Goal: Information Seeking & Learning: Learn about a topic

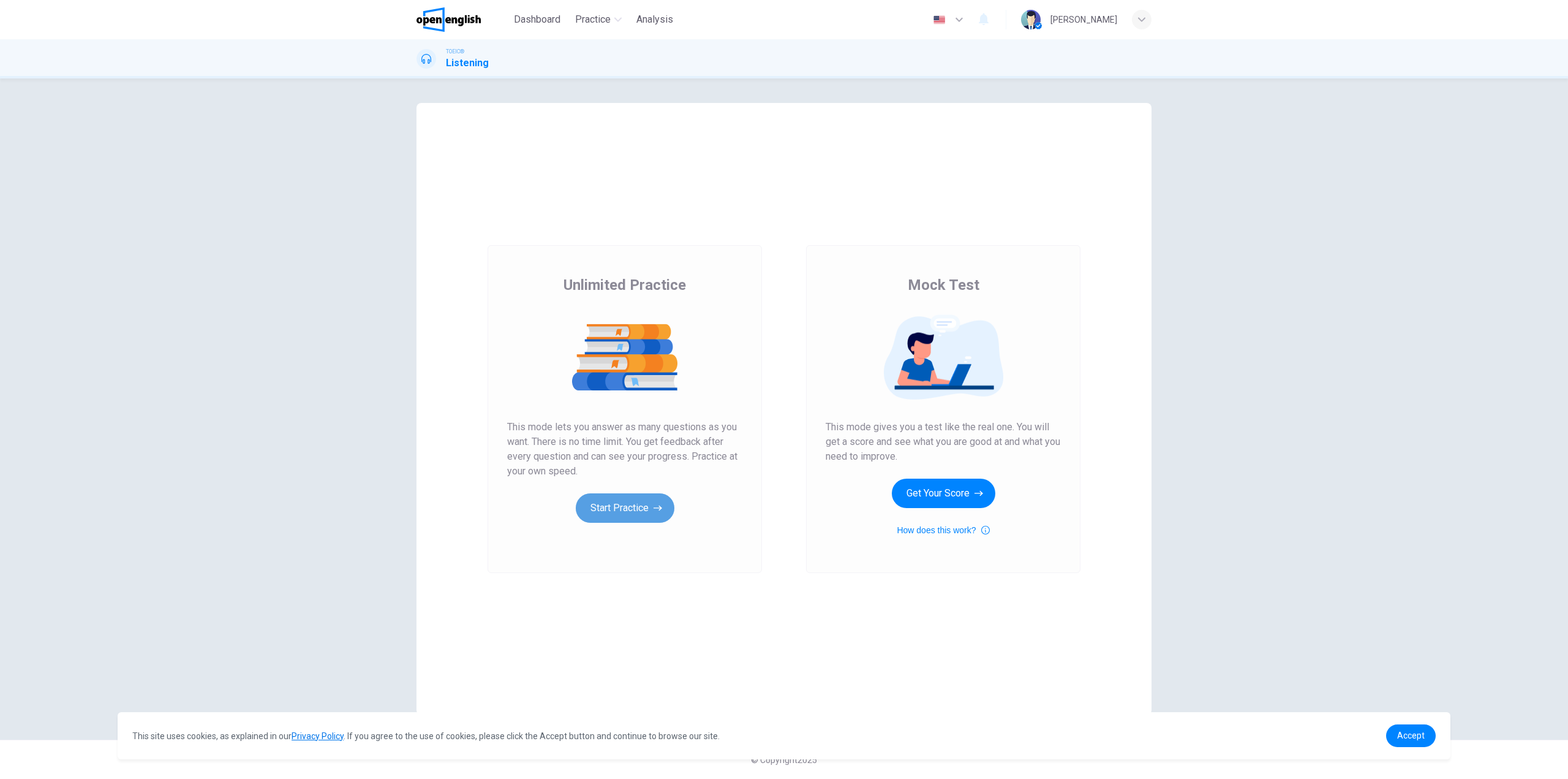
click at [602, 510] on button "Start Practice" at bounding box center [625, 508] width 98 height 29
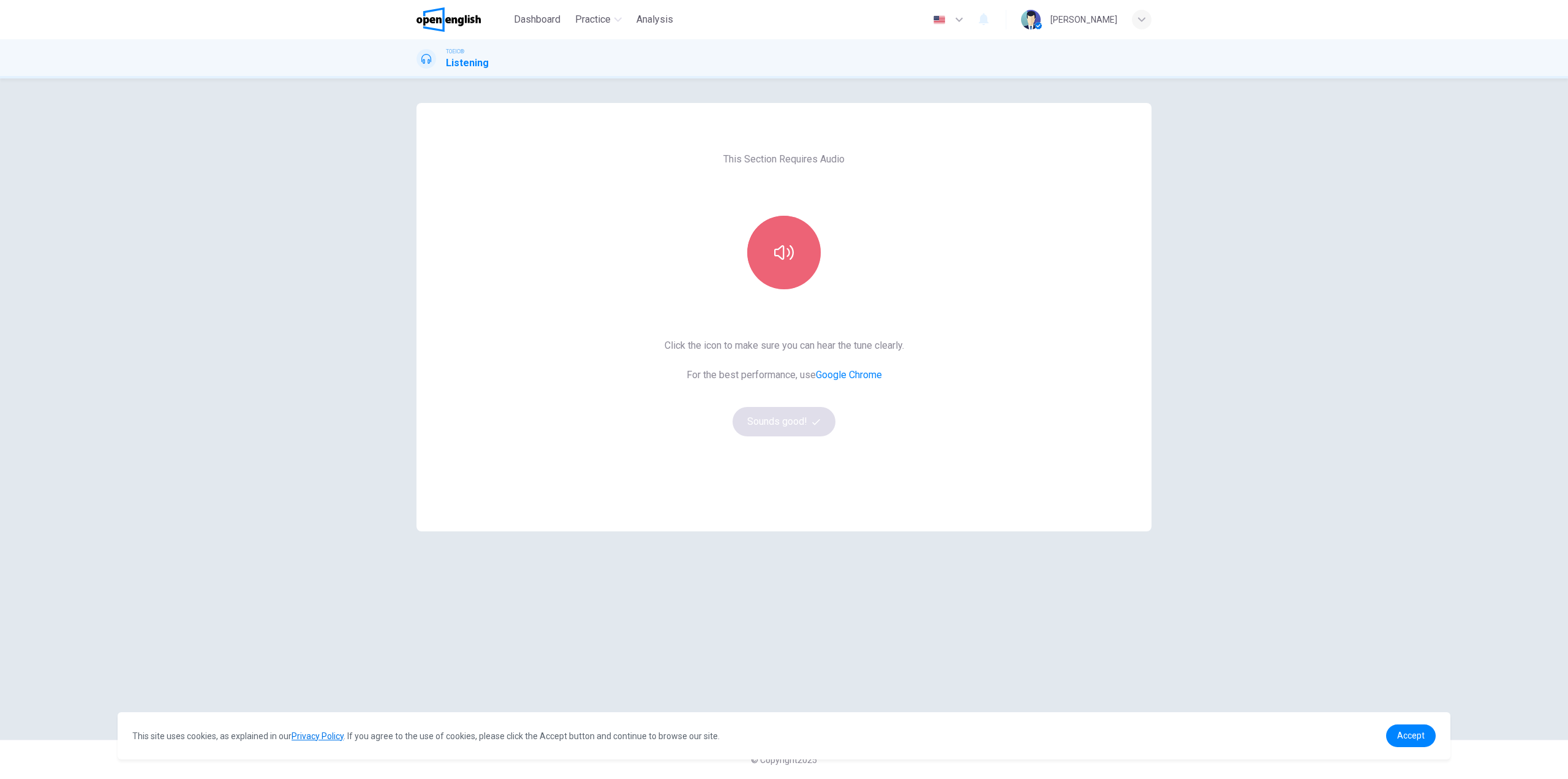
click at [794, 271] on button "button" at bounding box center [784, 252] width 74 height 74
click at [798, 418] on button "Sounds good!" at bounding box center [784, 421] width 103 height 29
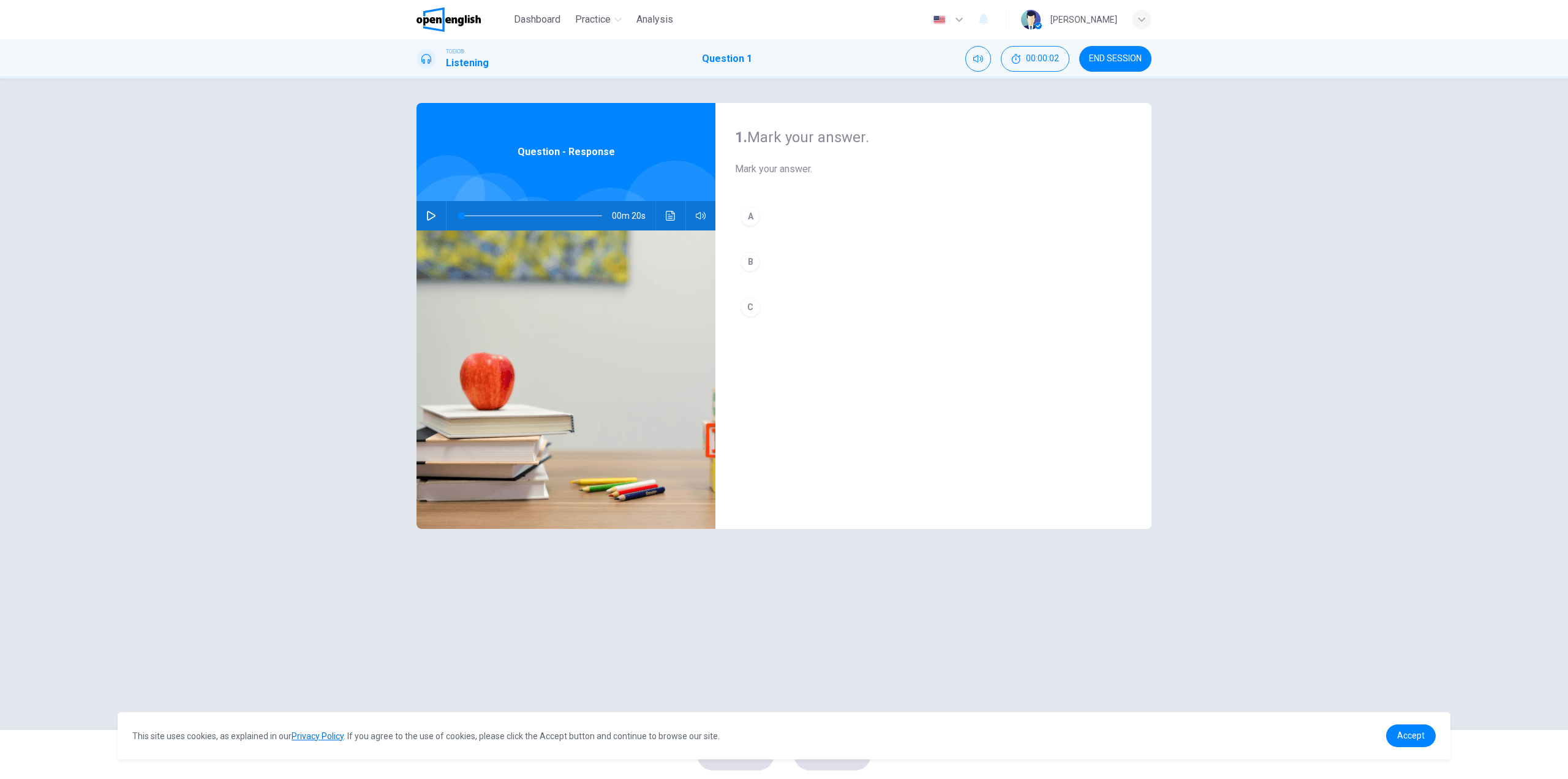
click at [424, 217] on button "button" at bounding box center [431, 216] width 20 height 29
type input "*"
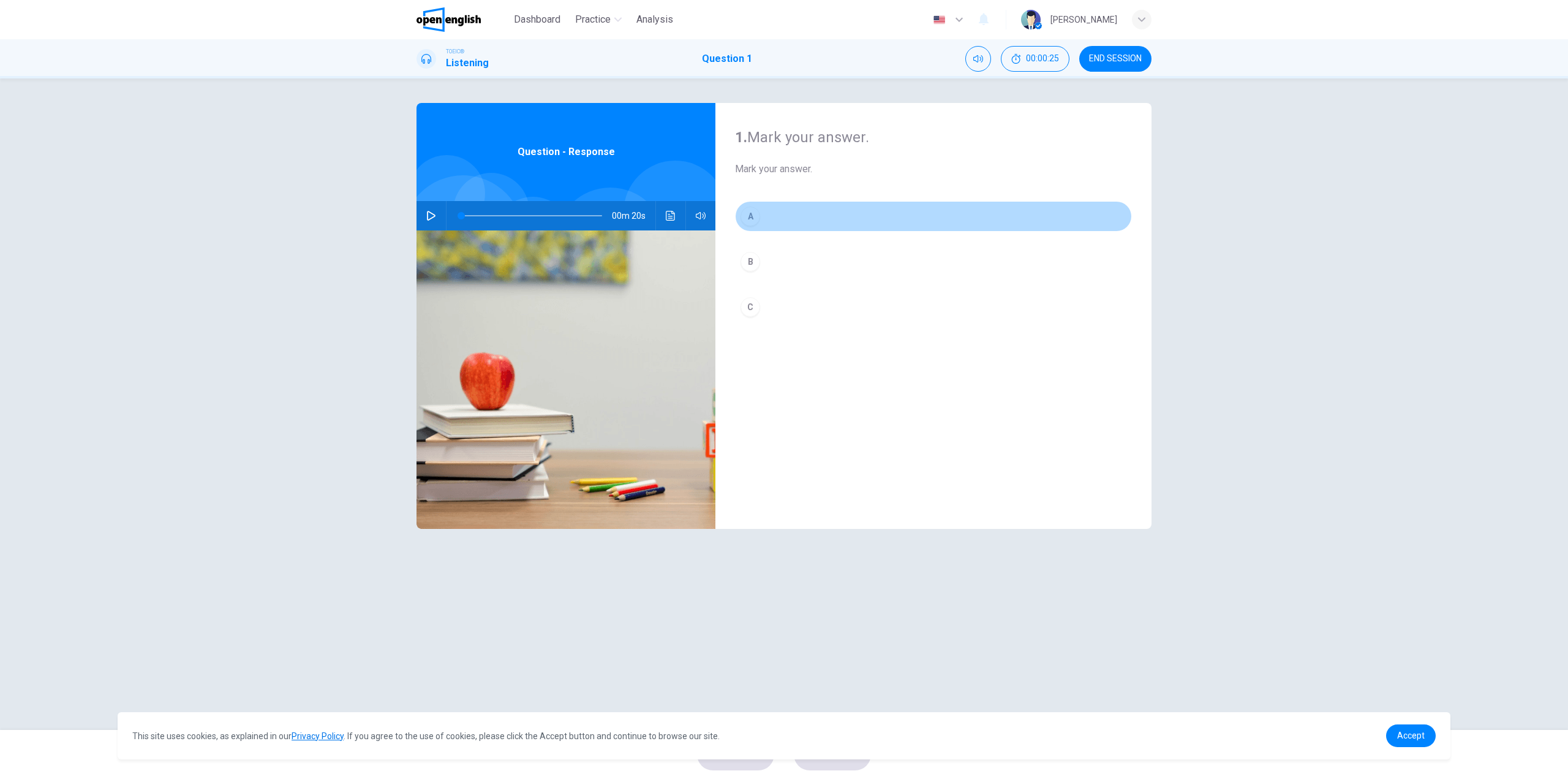
click at [812, 211] on button "A" at bounding box center [933, 216] width 397 height 31
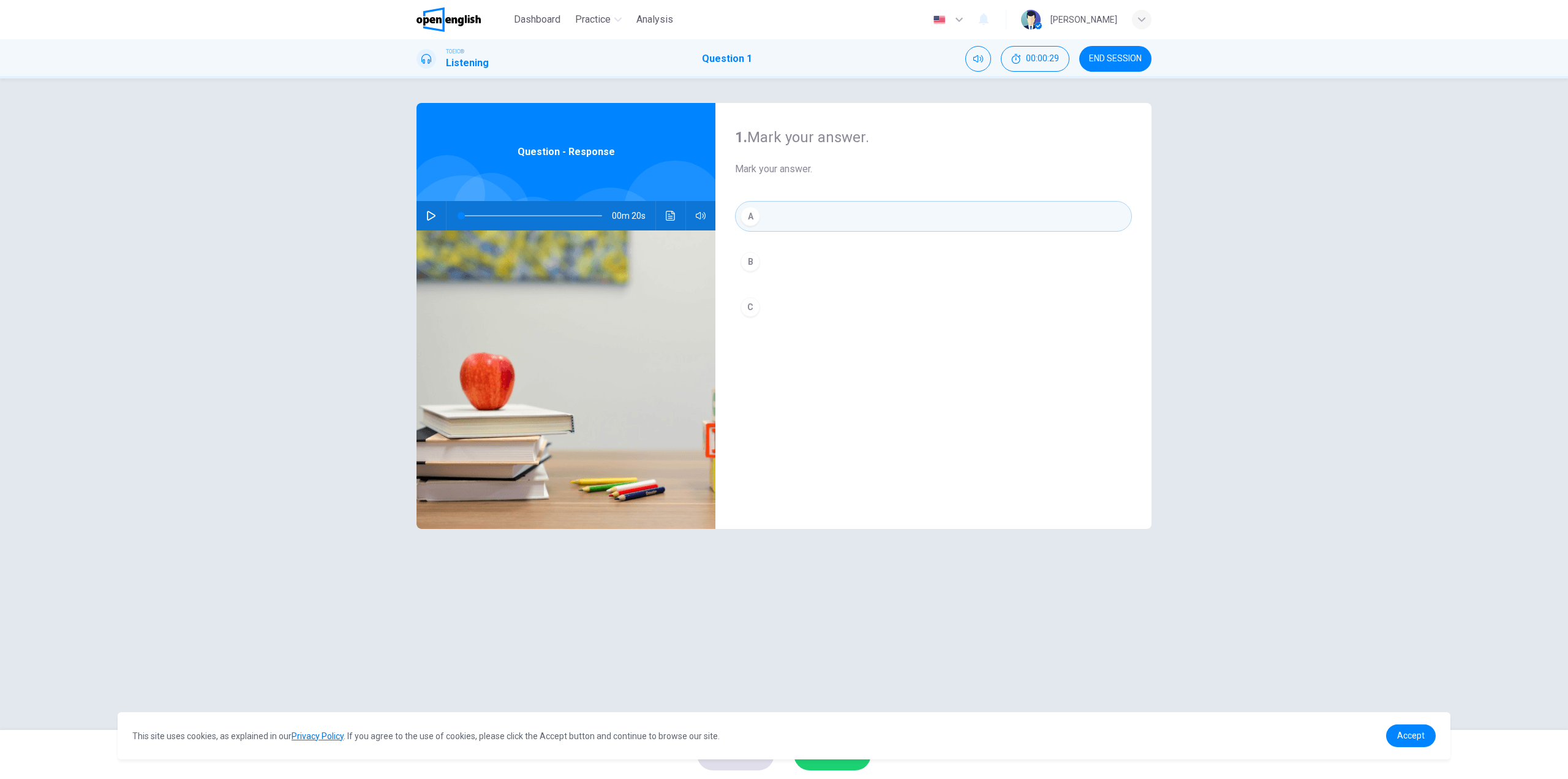
click at [748, 218] on div "A" at bounding box center [750, 216] width 20 height 20
click at [1414, 736] on span "Accept" at bounding box center [1411, 735] width 27 height 10
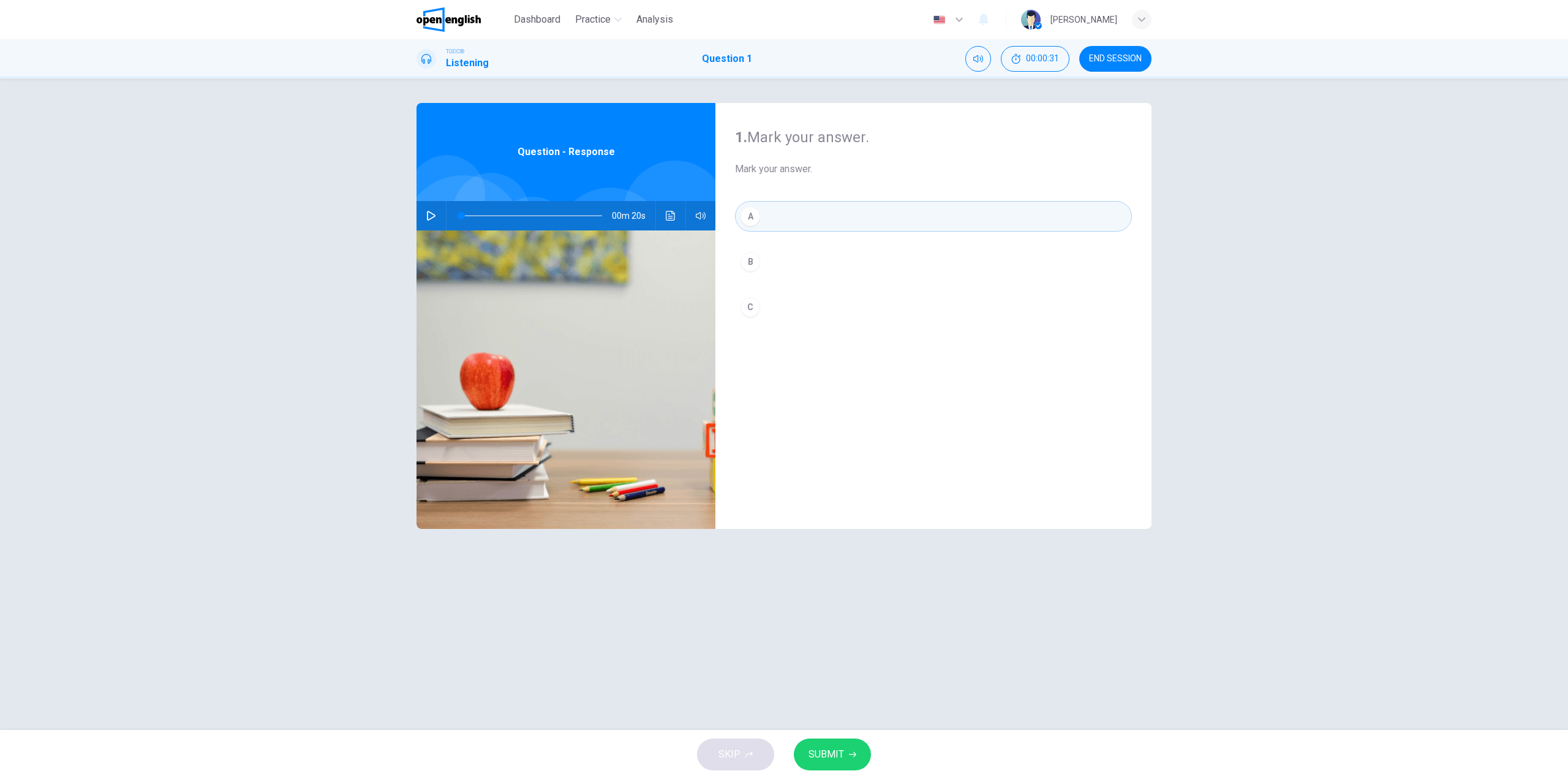
click at [841, 757] on span "SUBMIT" at bounding box center [827, 754] width 36 height 17
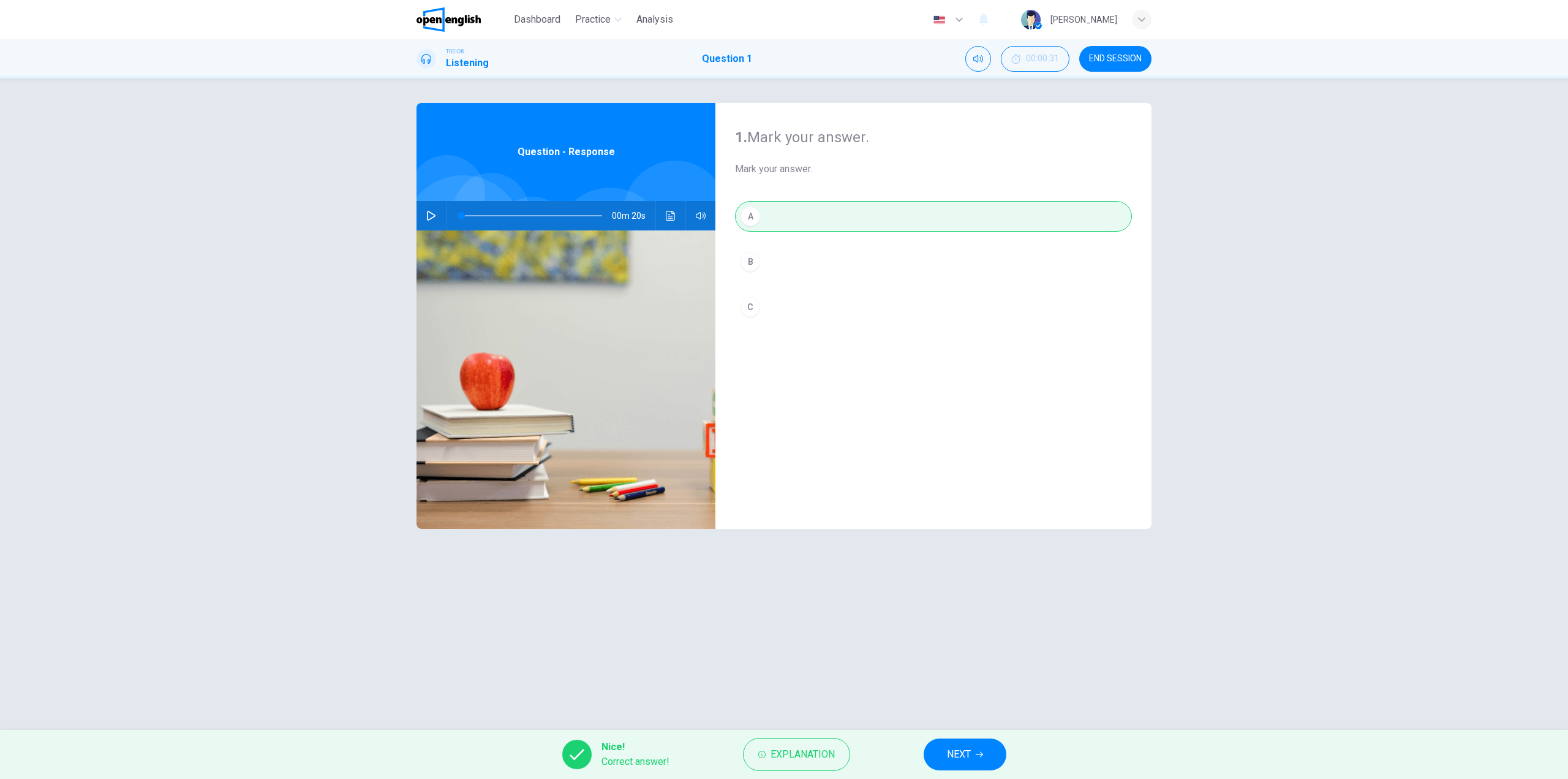
click at [965, 750] on span "NEXT" at bounding box center [958, 754] width 24 height 17
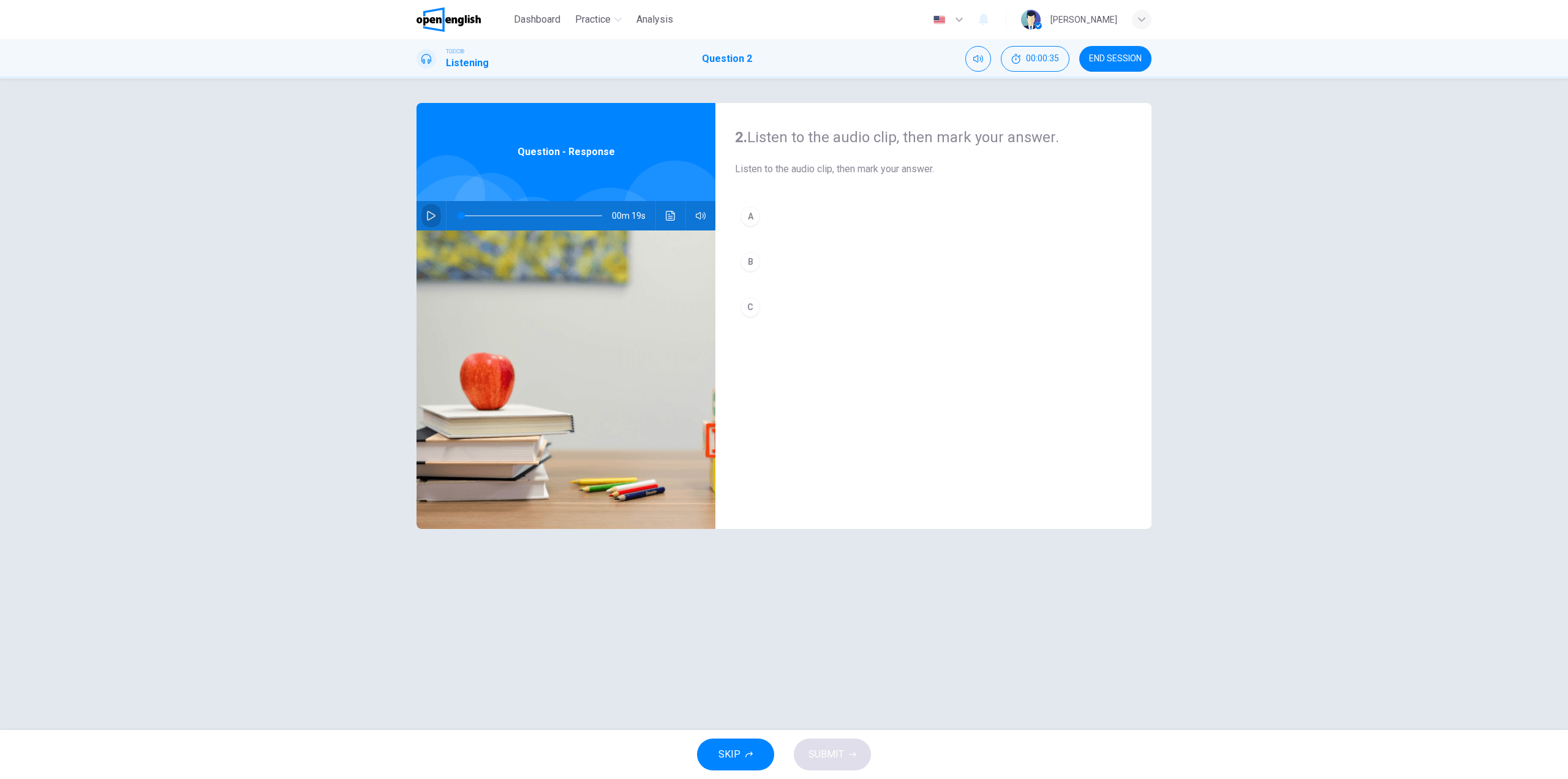
click at [427, 214] on icon "button" at bounding box center [431, 216] width 10 height 10
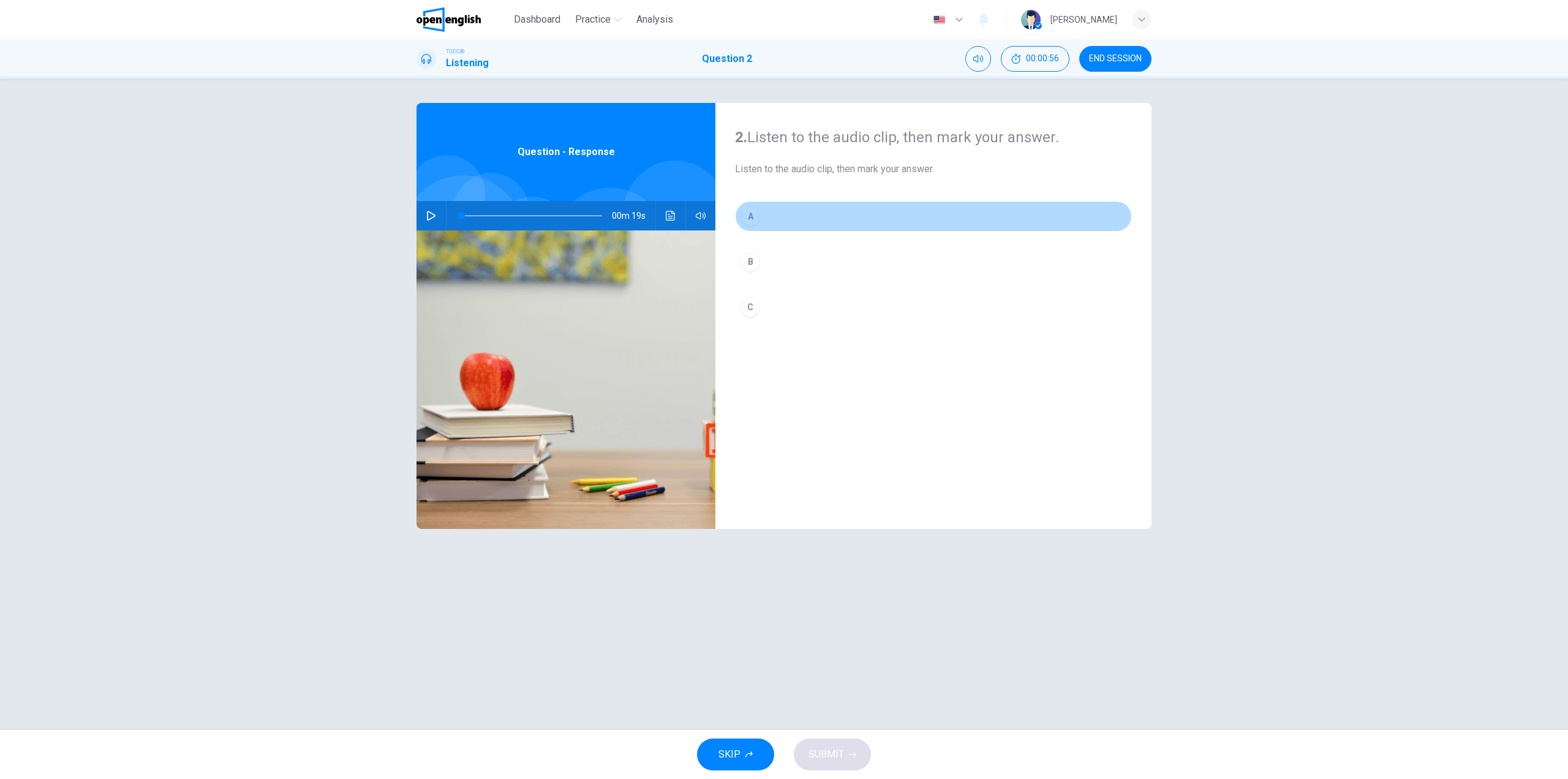
click at [762, 214] on button "A" at bounding box center [933, 216] width 397 height 31
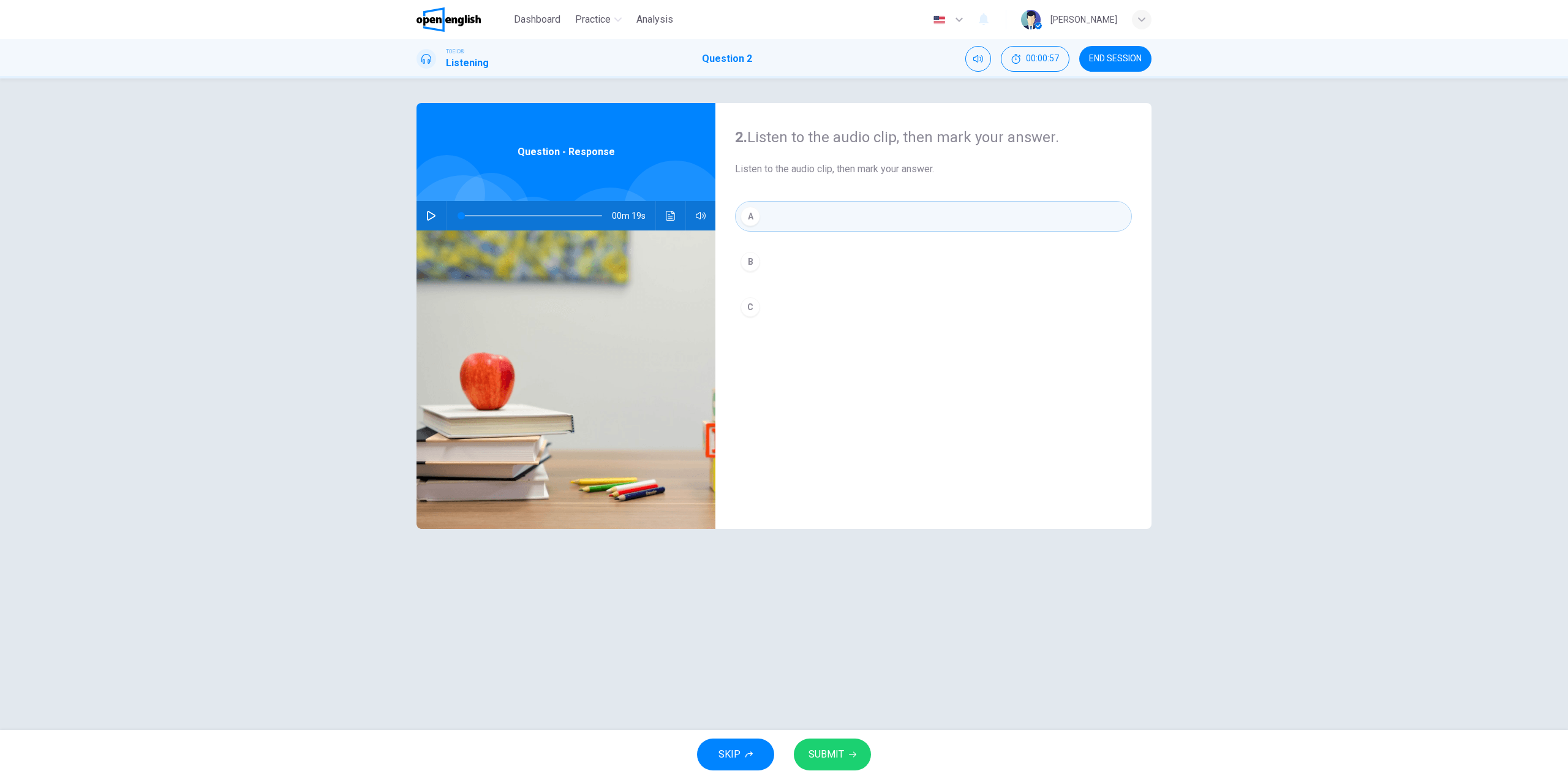
click at [847, 744] on button "SUBMIT" at bounding box center [832, 755] width 77 height 32
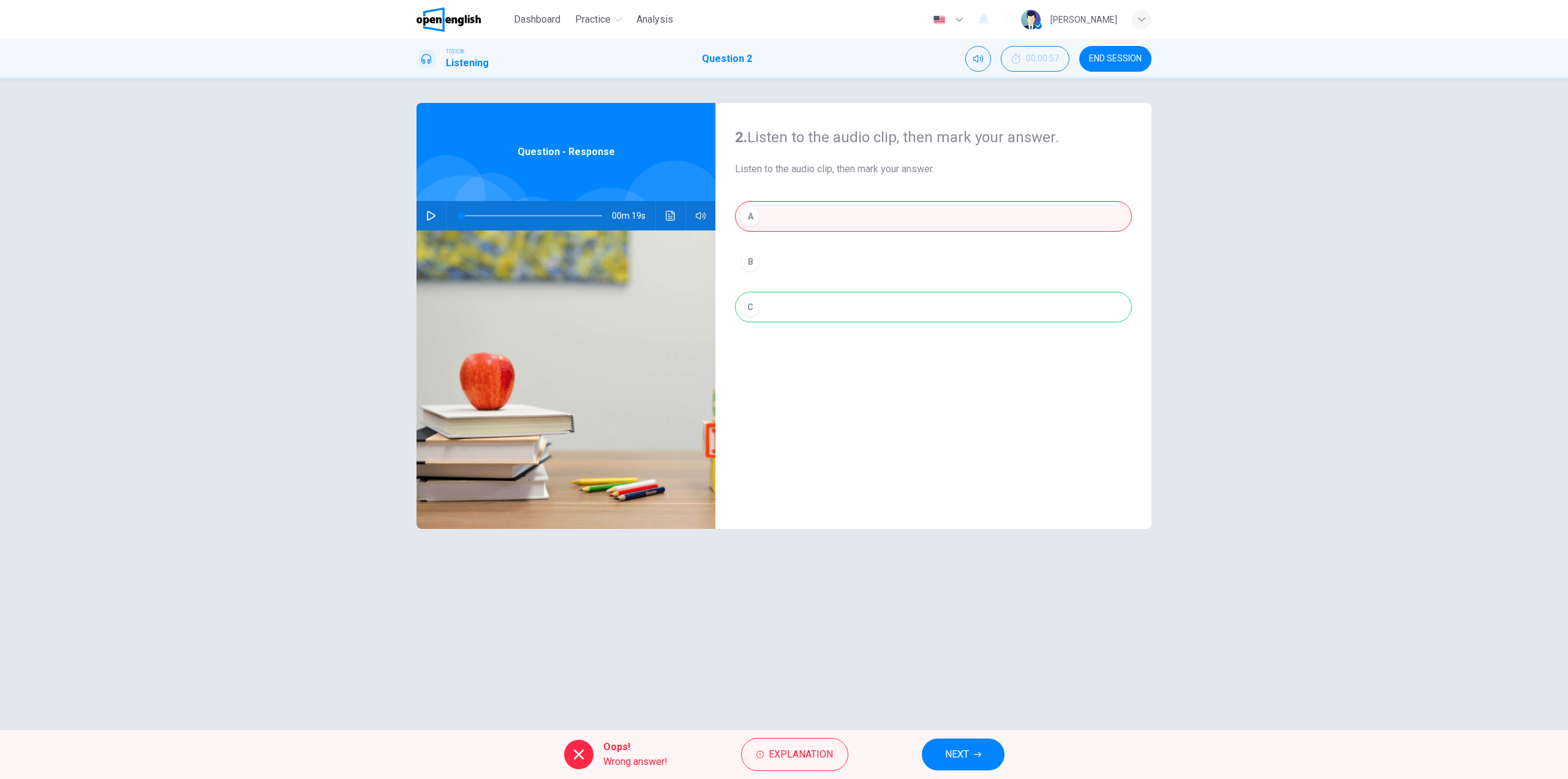
click at [428, 213] on icon "button" at bounding box center [431, 216] width 10 height 10
type input "**"
click at [966, 751] on span "NEXT" at bounding box center [957, 754] width 24 height 17
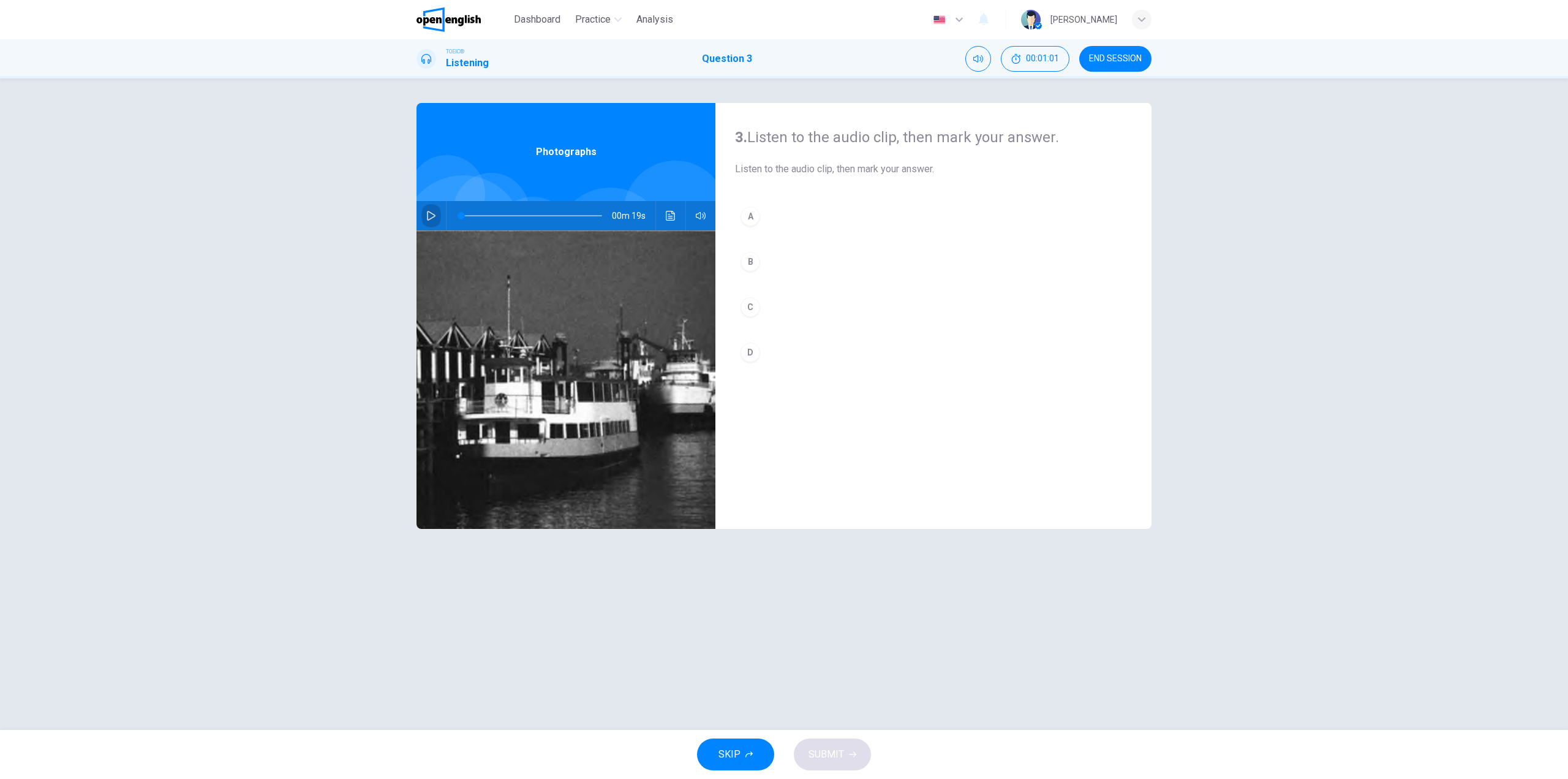
click at [434, 212] on icon "button" at bounding box center [431, 216] width 10 height 10
drag, startPoint x: 504, startPoint y: 212, endPoint x: 444, endPoint y: 216, distance: 60.1
click at [444, 216] on div "00m 19s" at bounding box center [566, 216] width 299 height 29
drag, startPoint x: 462, startPoint y: 216, endPoint x: 450, endPoint y: 215, distance: 12.0
click at [458, 215] on span at bounding box center [461, 216] width 7 height 7
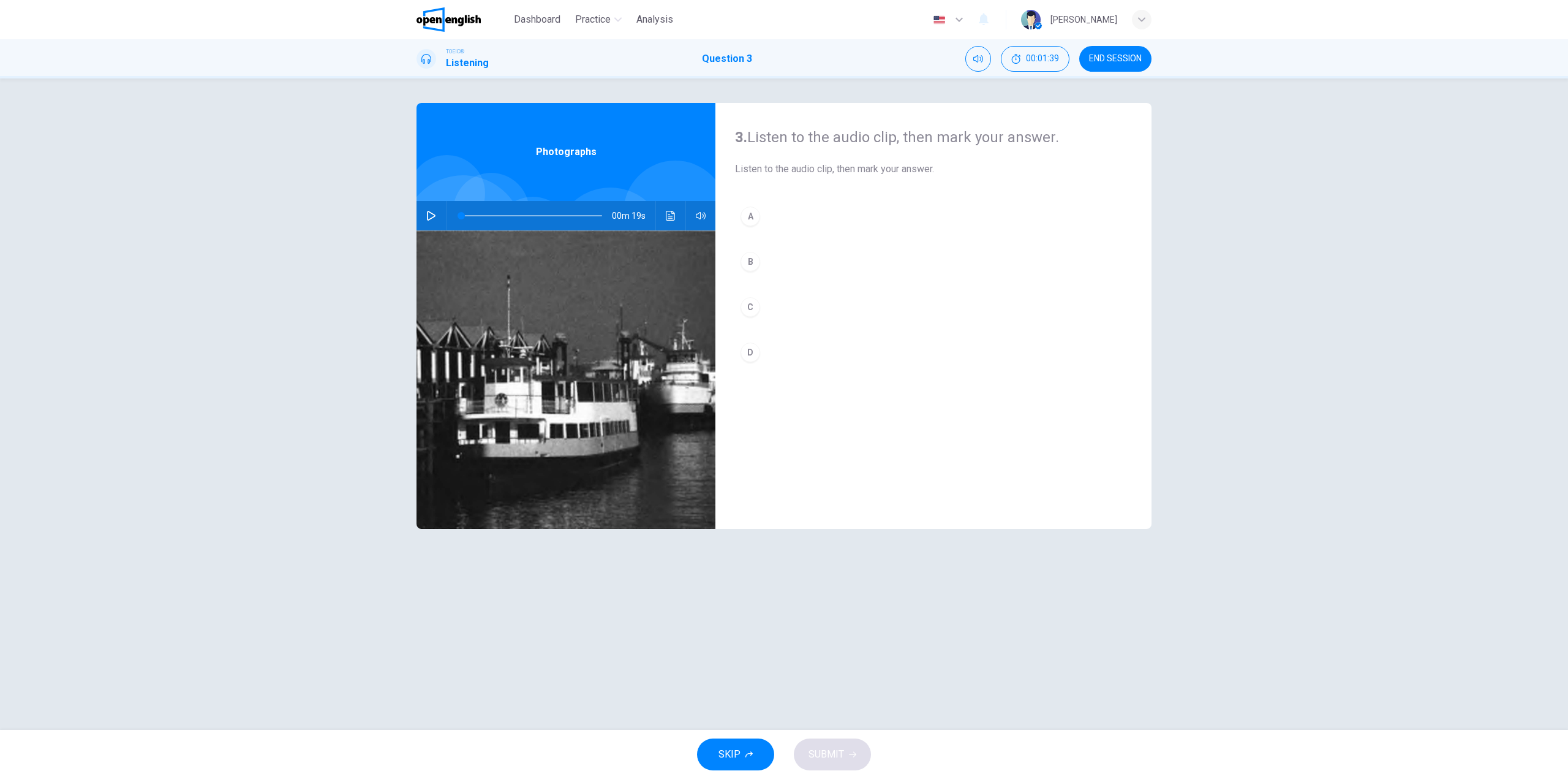
click at [430, 207] on button "button" at bounding box center [431, 216] width 20 height 29
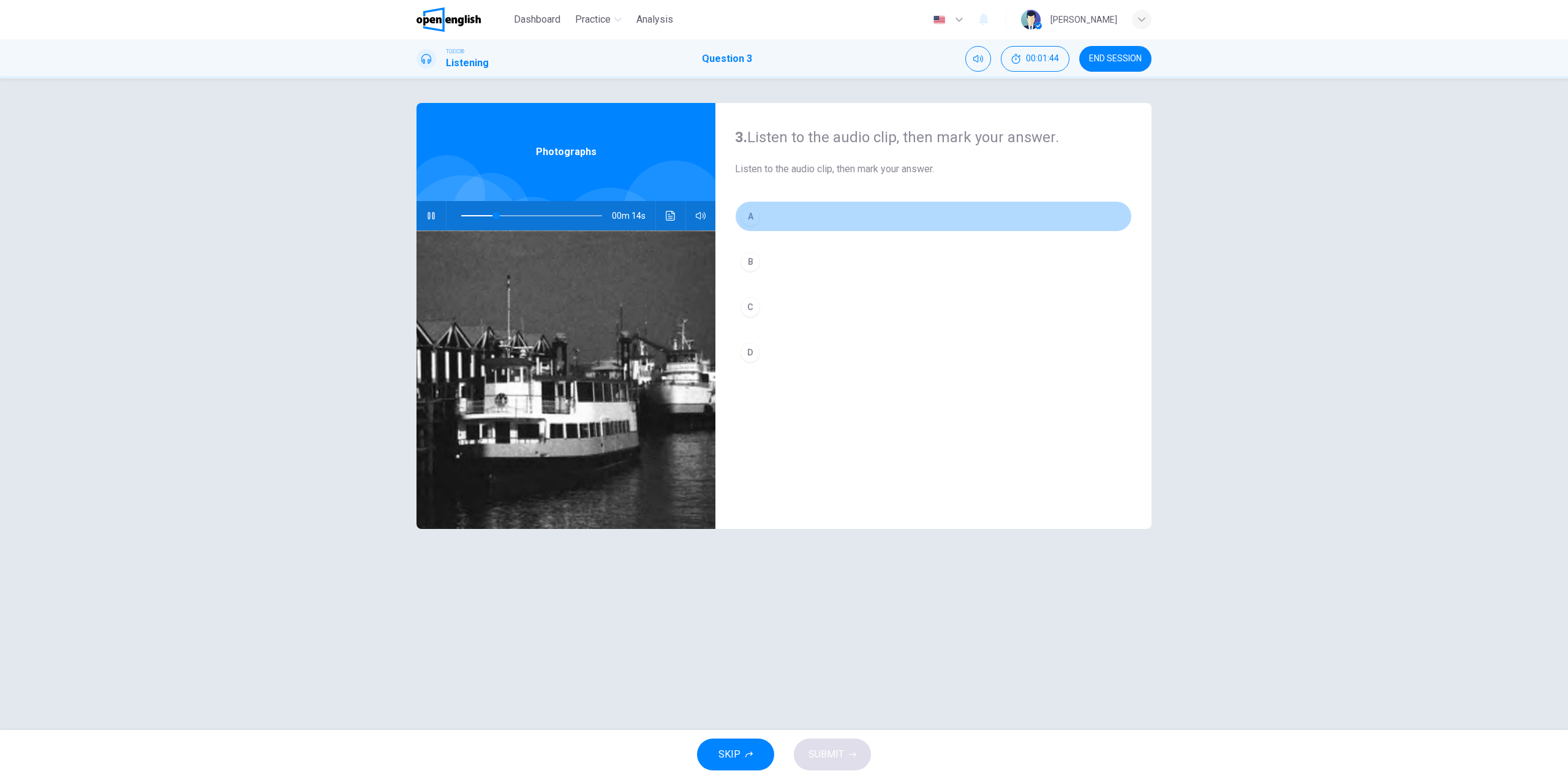
click at [759, 213] on div "A" at bounding box center [750, 216] width 20 height 20
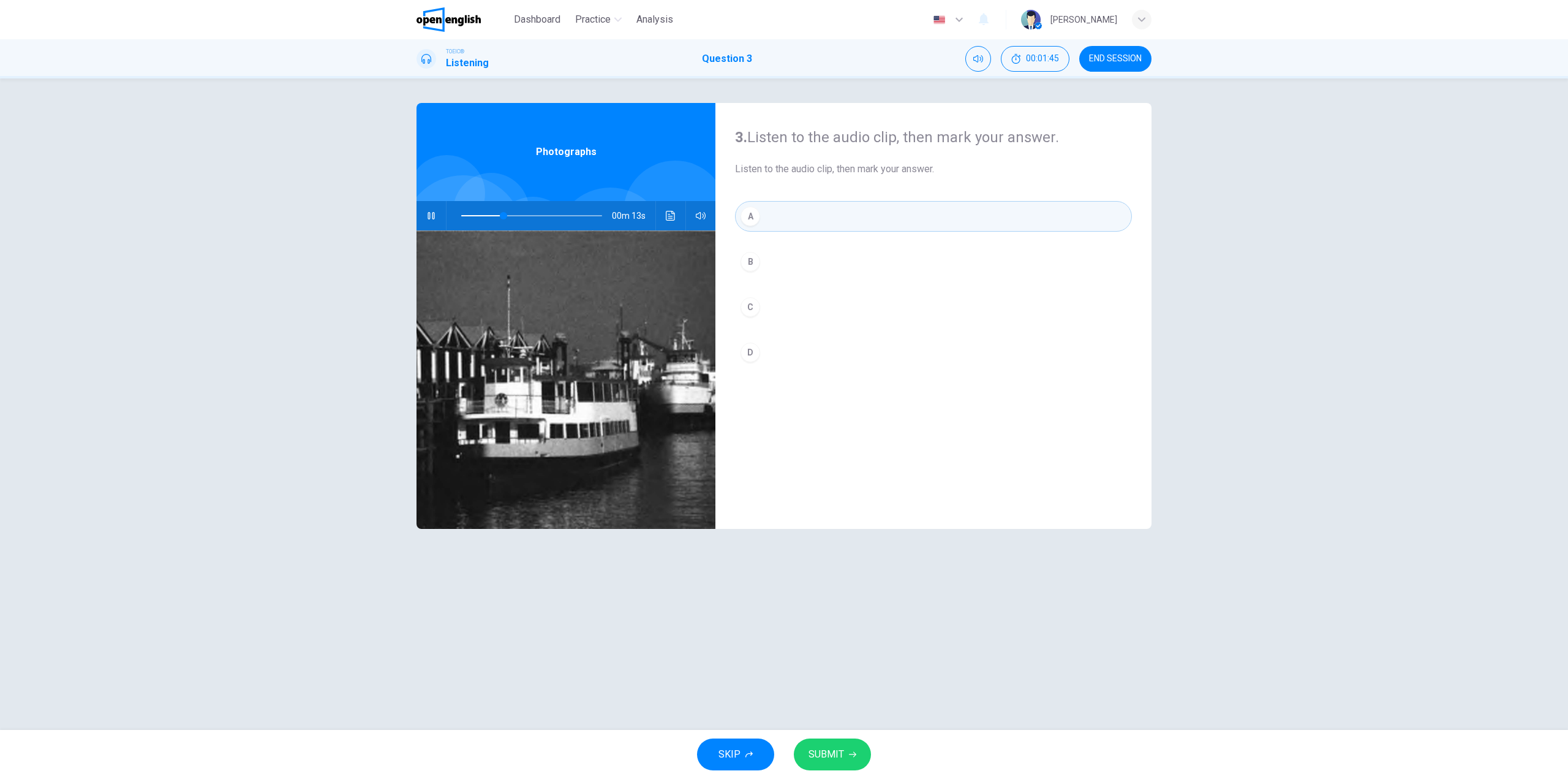
click at [847, 755] on button "SUBMIT" at bounding box center [832, 755] width 77 height 32
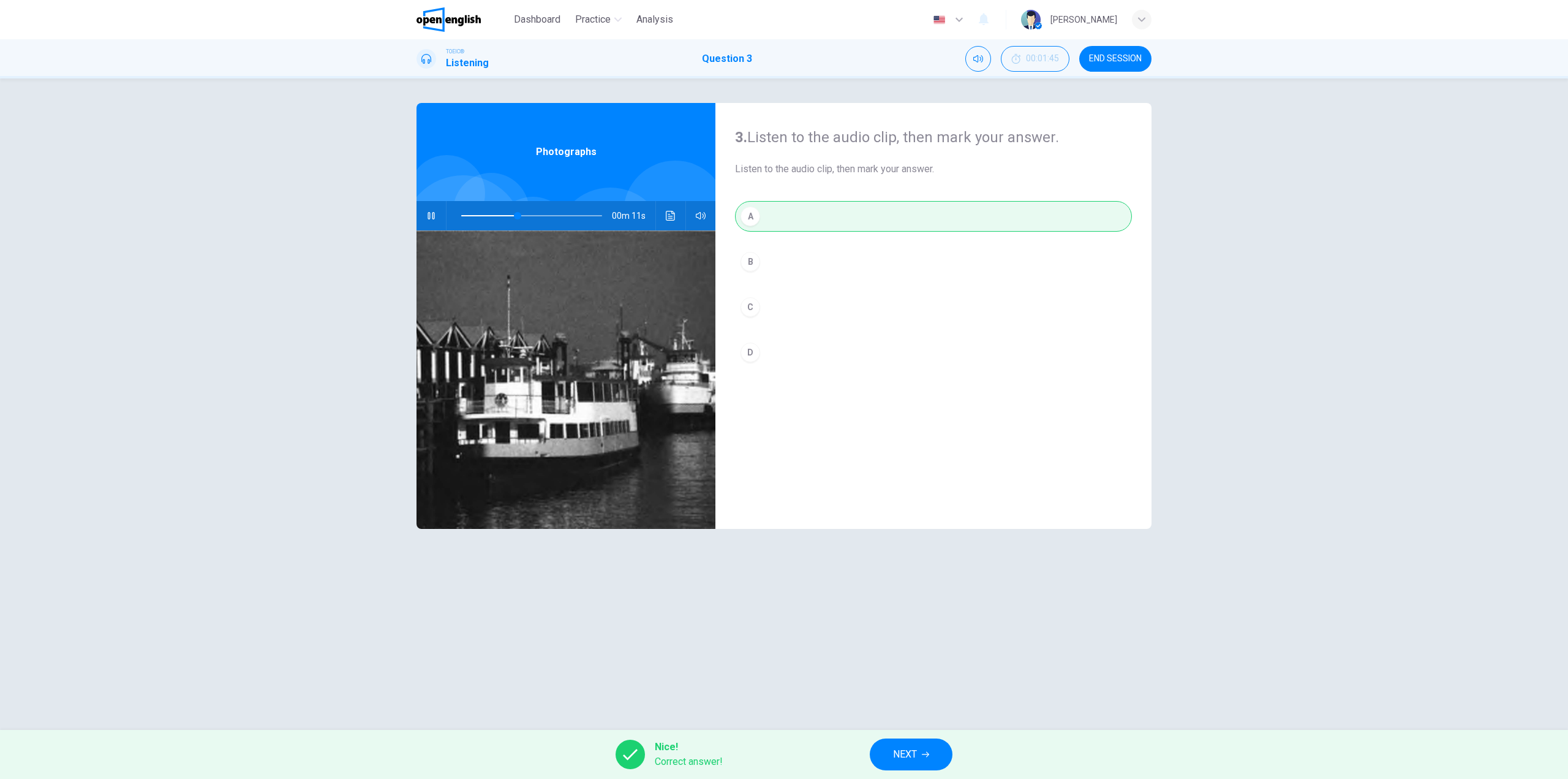
type input "**"
click at [897, 752] on span "NEXT" at bounding box center [904, 754] width 24 height 17
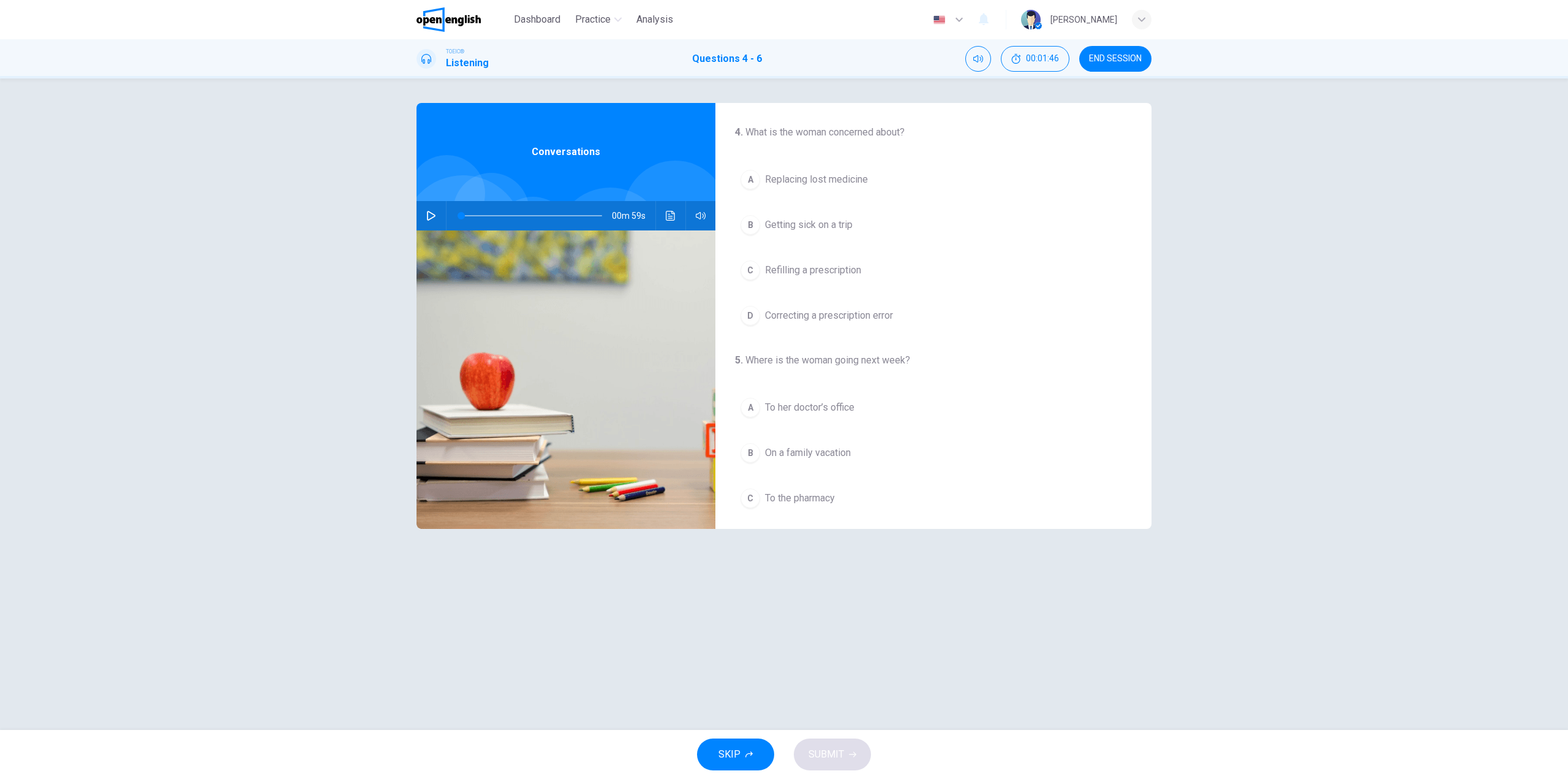
click at [432, 212] on icon "button" at bounding box center [431, 216] width 10 height 10
drag, startPoint x: 531, startPoint y: 216, endPoint x: 525, endPoint y: 214, distance: 6.3
click at [527, 214] on span at bounding box center [530, 216] width 7 height 7
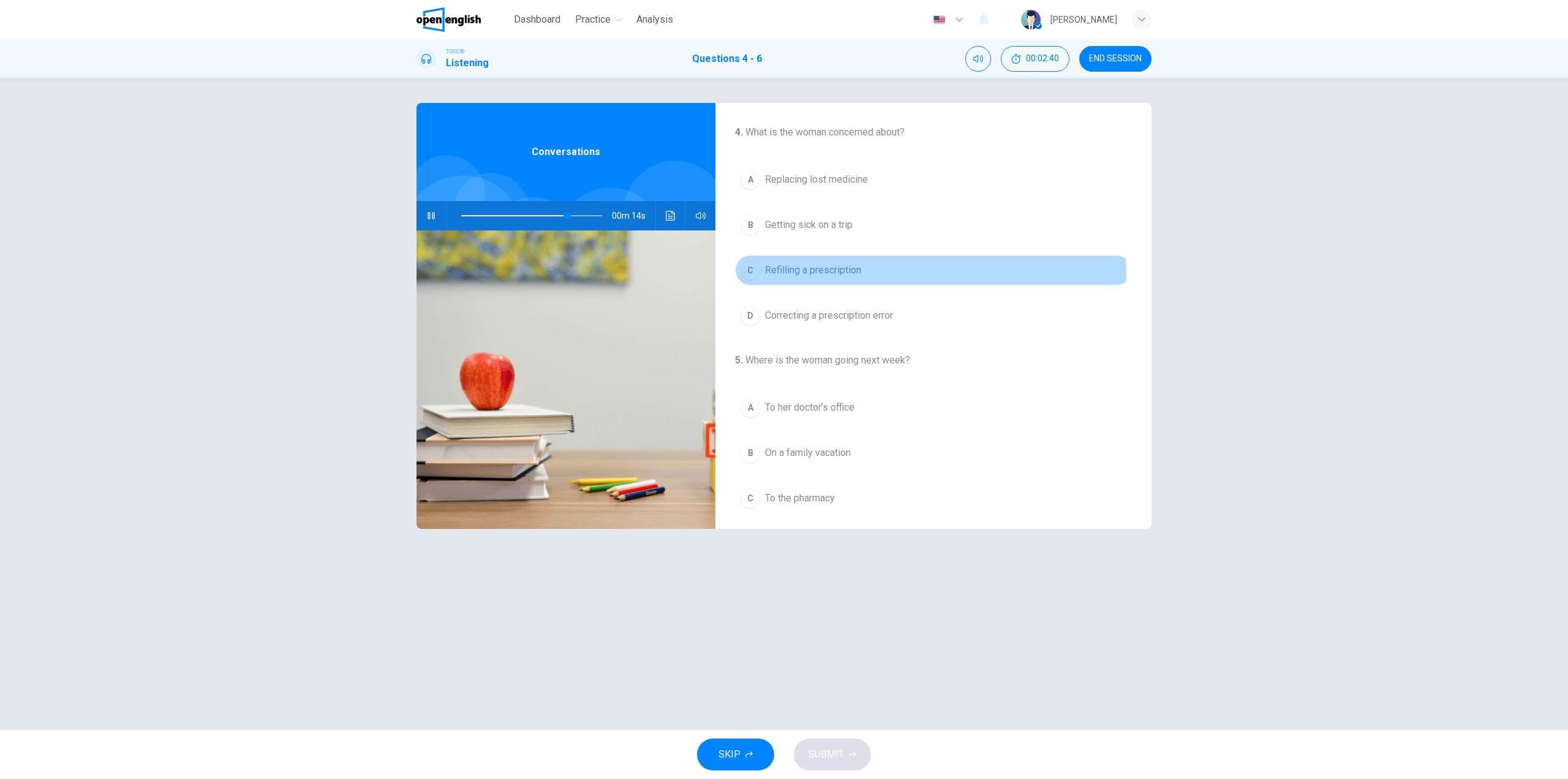
click at [813, 278] on button "C Refilling a prescription" at bounding box center [933, 271] width 397 height 31
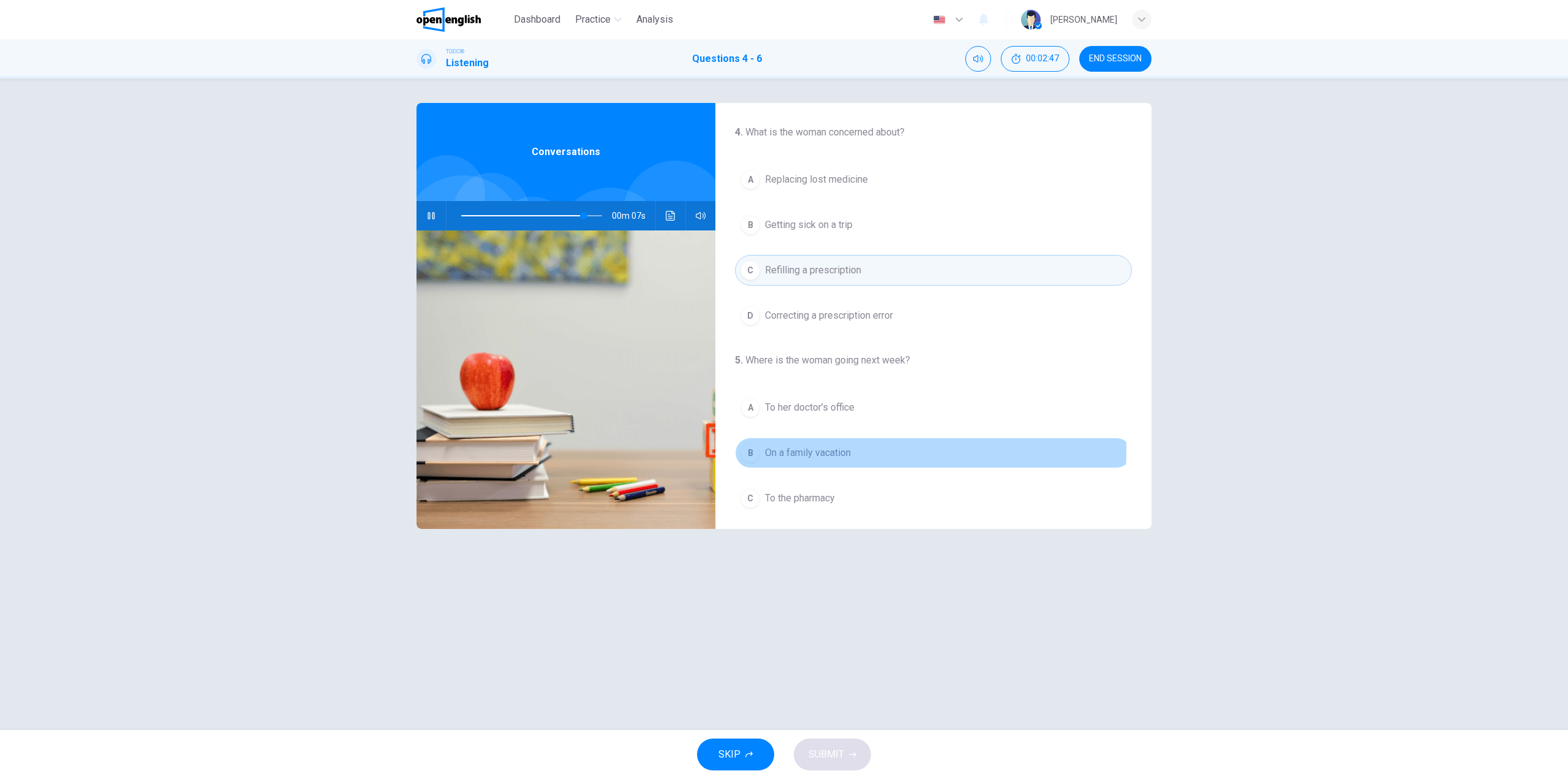
click at [830, 450] on span "On a family vacation" at bounding box center [808, 453] width 86 height 15
click at [732, 754] on span "SKIP" at bounding box center [729, 754] width 22 height 17
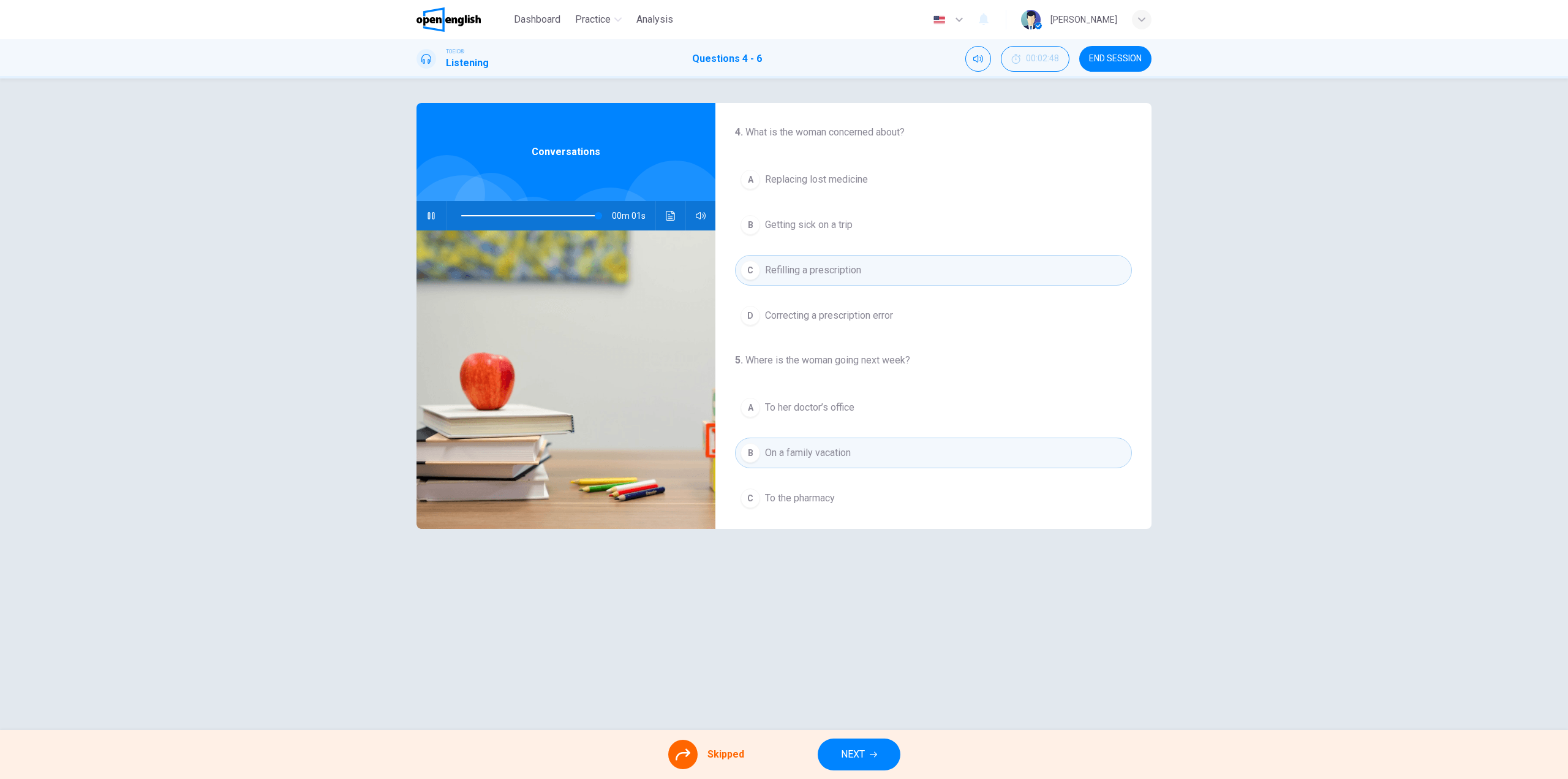
click at [796, 459] on div "A To her doctor’s office B On a family vacation C To the pharmacy D On a busine…" at bounding box center [933, 475] width 397 height 167
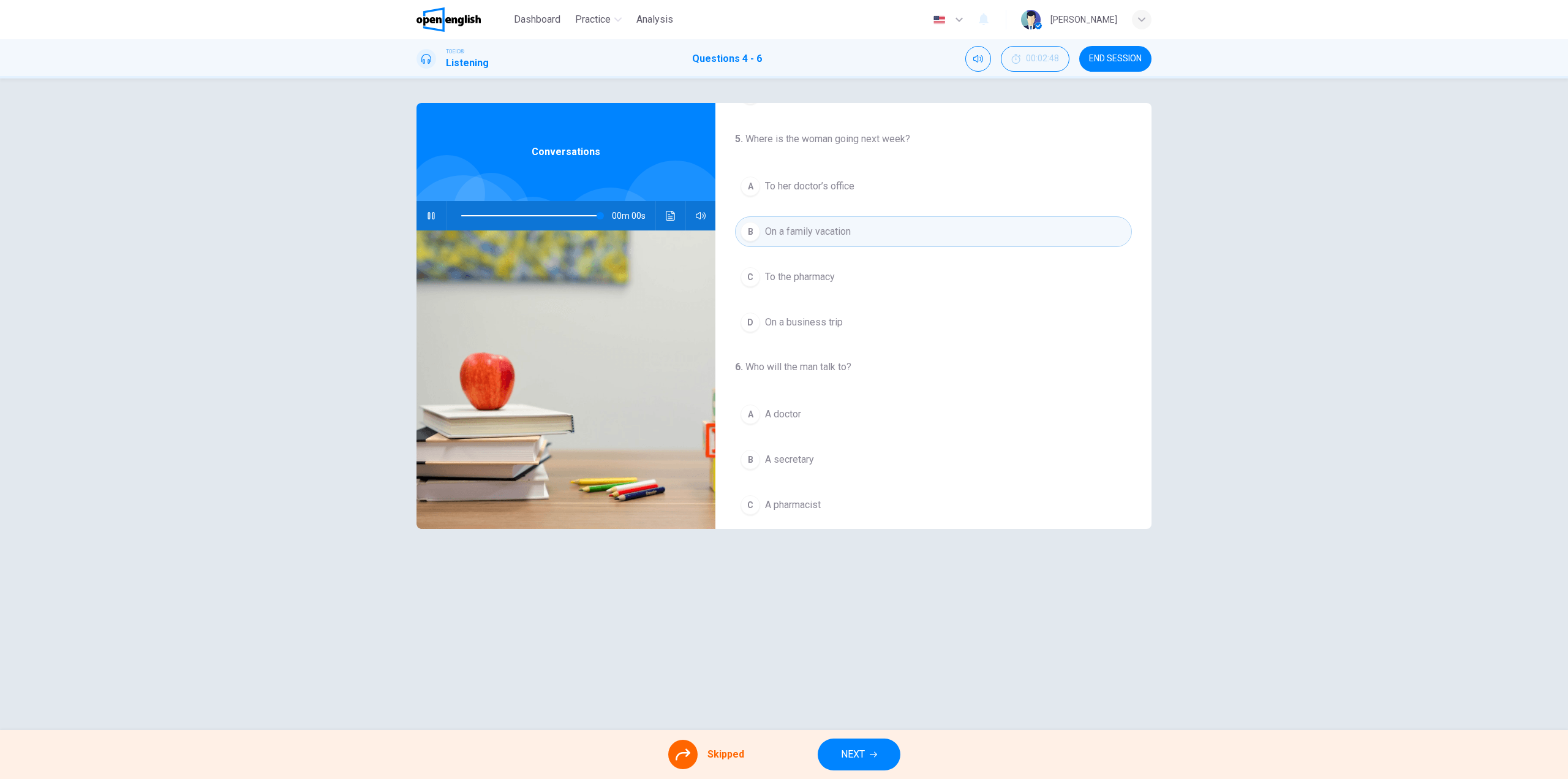
scroll to position [245, 0]
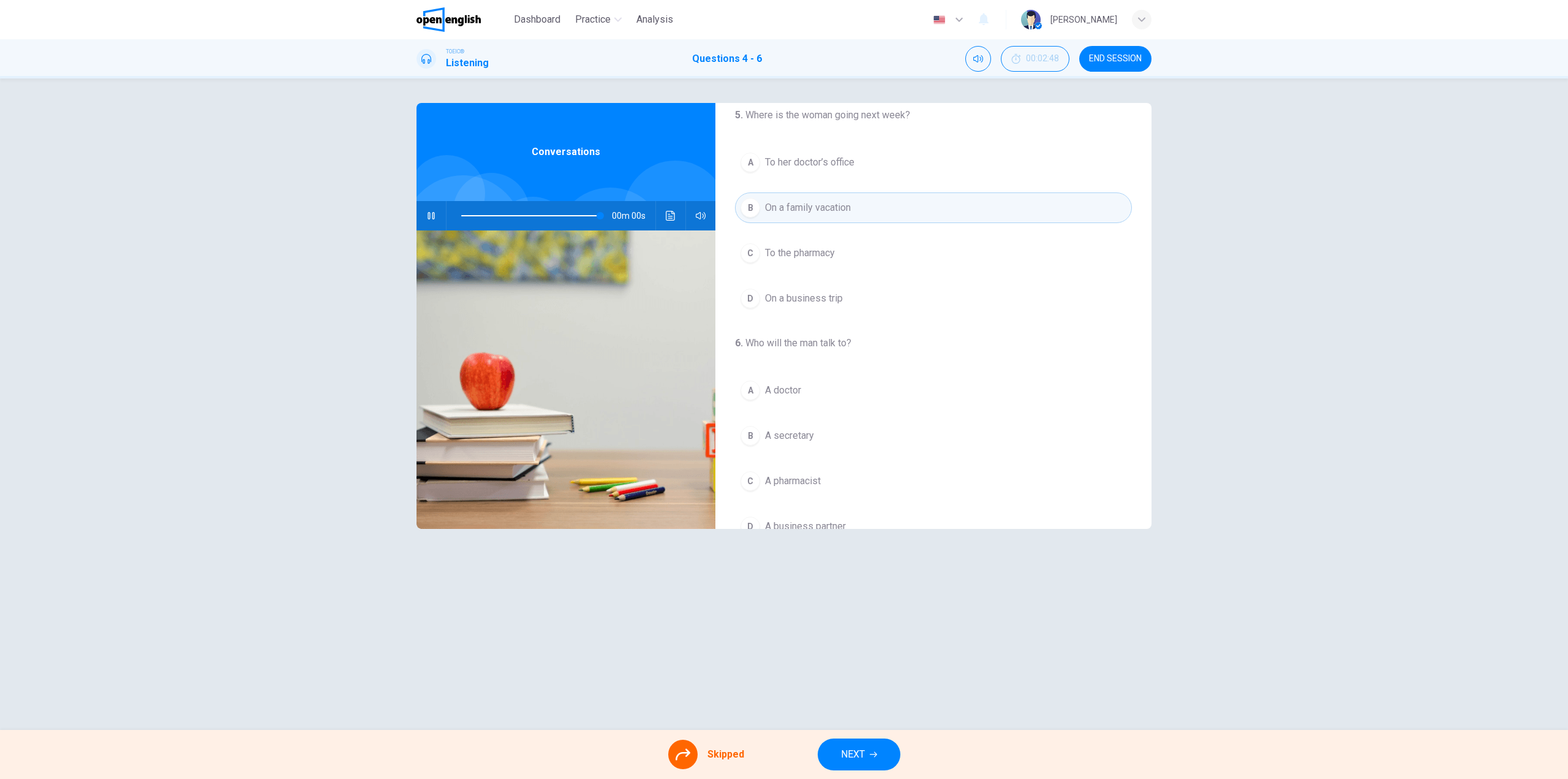
type input "*"
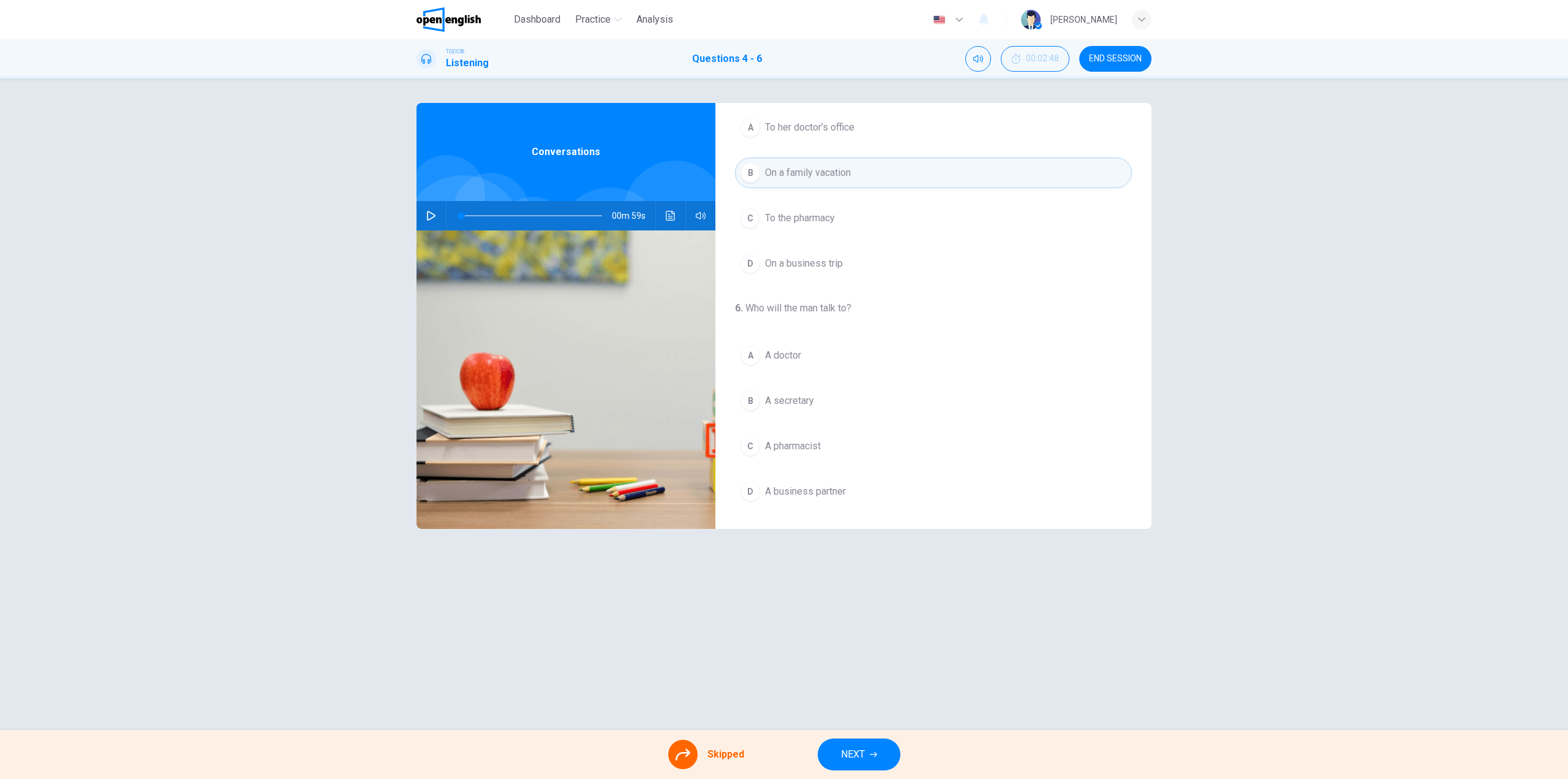
click at [805, 438] on div "A A doctor B A secretary C A pharmacist D A business partner" at bounding box center [933, 423] width 397 height 167
click at [791, 447] on div "A A doctor B A secretary C A pharmacist D A business partner" at bounding box center [933, 423] width 397 height 167
click at [825, 435] on div "A A doctor B A secretary C A pharmacist D A business partner" at bounding box center [933, 423] width 397 height 167
click at [826, 441] on div "A A doctor B A secretary C A pharmacist D A business partner" at bounding box center [933, 423] width 397 height 167
click at [824, 442] on div "A A doctor B A secretary C A pharmacist D A business partner" at bounding box center [933, 423] width 397 height 167
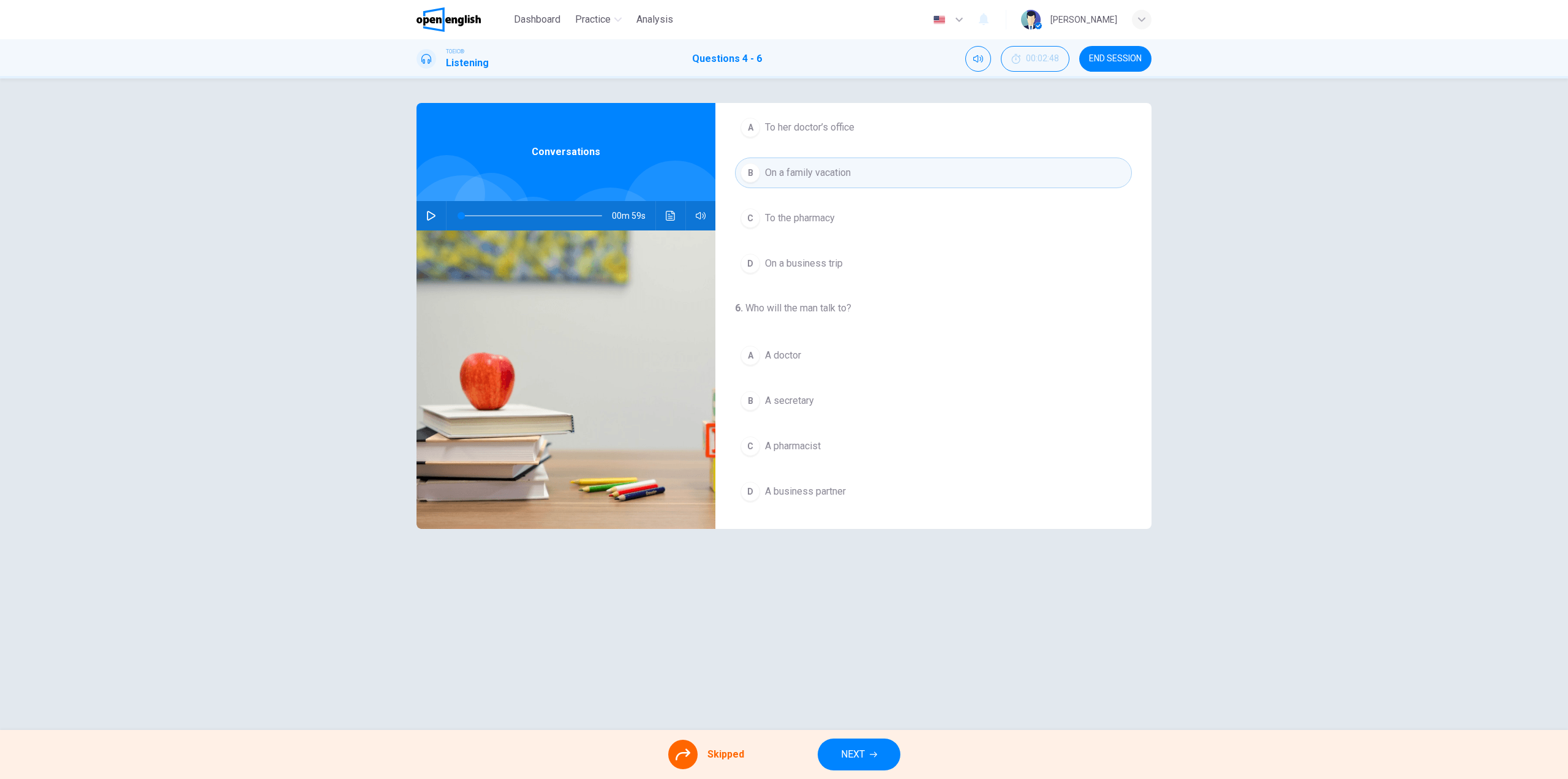
click at [824, 442] on div "A A doctor B A secretary C A pharmacist D A business partner" at bounding box center [933, 423] width 397 height 167
drag, startPoint x: 824, startPoint y: 442, endPoint x: 772, endPoint y: 649, distance: 213.4
click at [825, 481] on div "A A doctor B A secretary C A pharmacist D A business partner" at bounding box center [933, 423] width 397 height 167
click at [866, 754] on button "NEXT" at bounding box center [858, 755] width 82 height 32
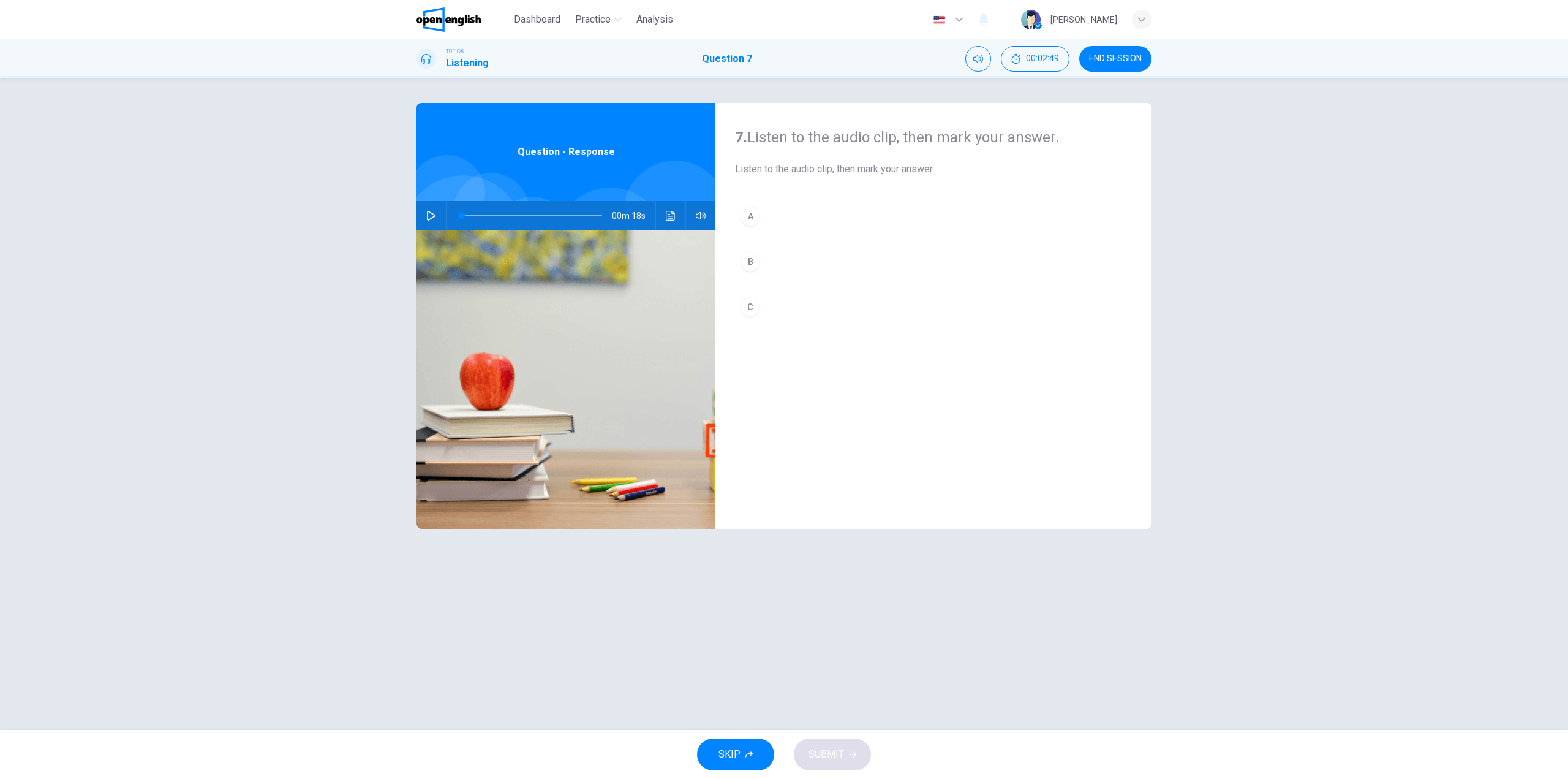
click at [429, 208] on button "button" at bounding box center [431, 216] width 20 height 29
click at [430, 215] on icon "button" at bounding box center [431, 216] width 10 height 10
click at [754, 309] on div "C" at bounding box center [750, 307] width 20 height 20
click at [848, 760] on button "SUBMIT" at bounding box center [832, 755] width 77 height 32
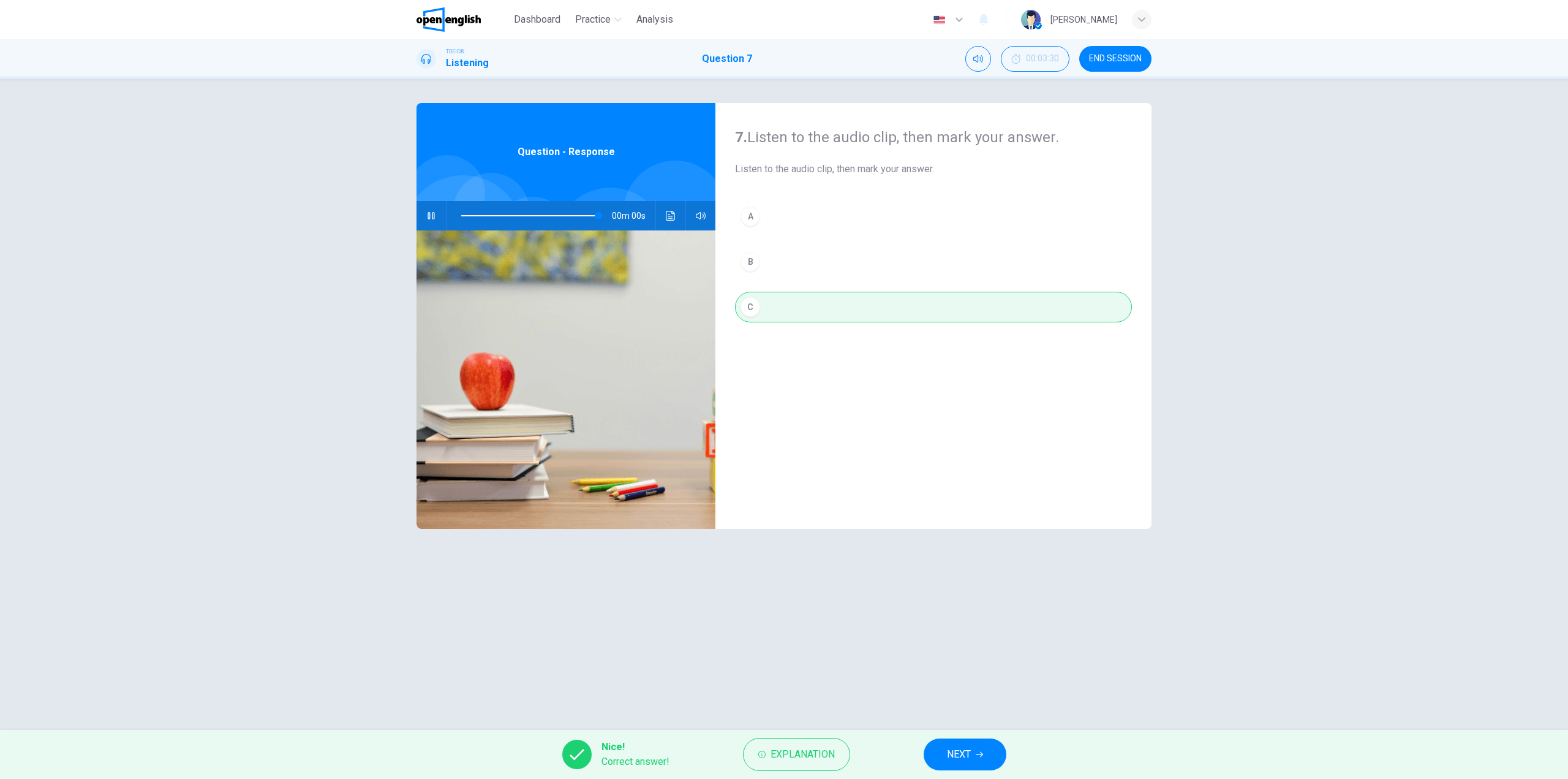
type input "*"
click at [955, 744] on button "NEXT" at bounding box center [965, 755] width 82 height 32
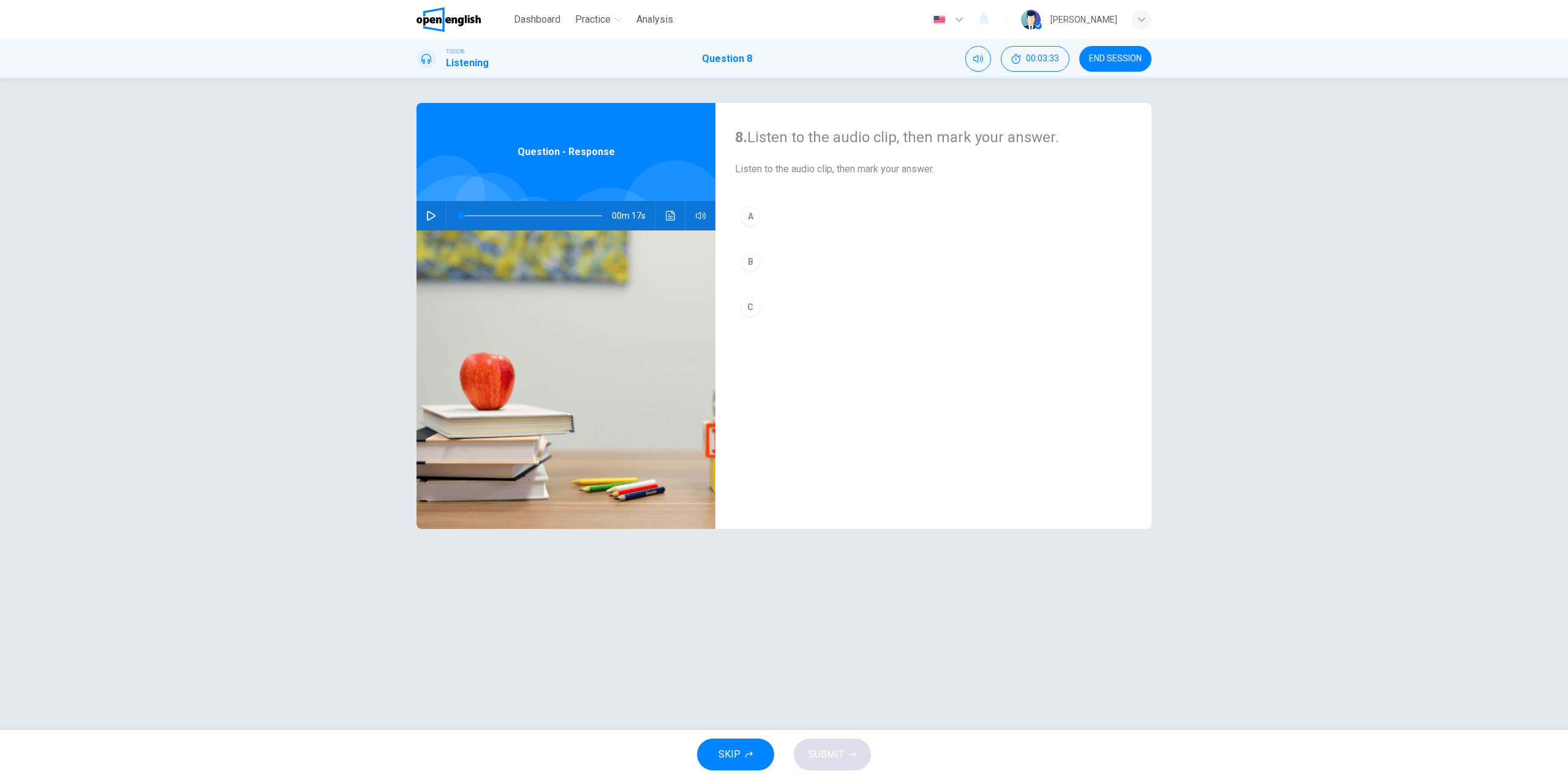
click at [423, 216] on button "button" at bounding box center [431, 216] width 20 height 29
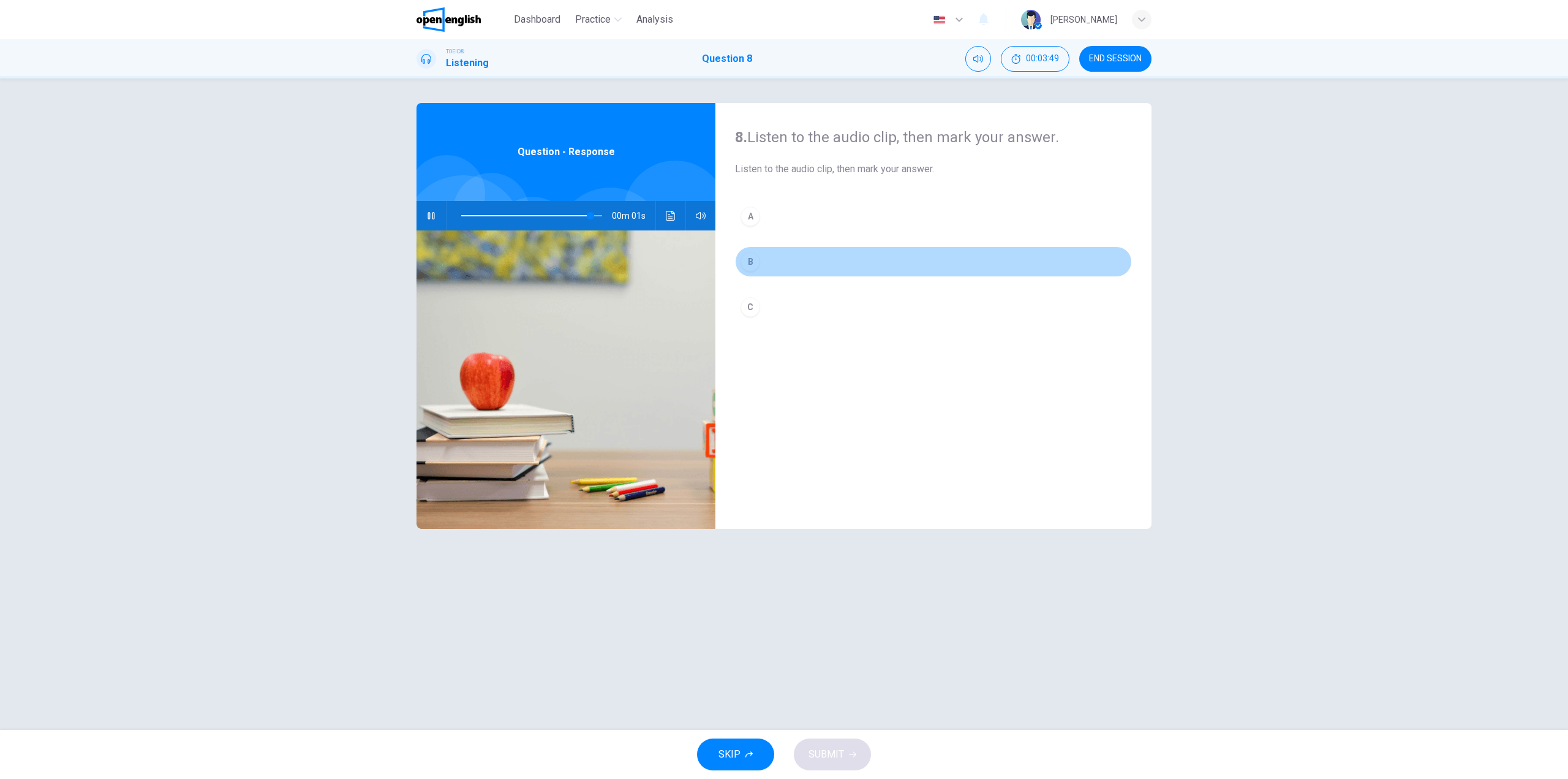
click at [768, 259] on button "B" at bounding box center [933, 262] width 397 height 31
click at [846, 752] on button "SUBMIT" at bounding box center [832, 755] width 77 height 32
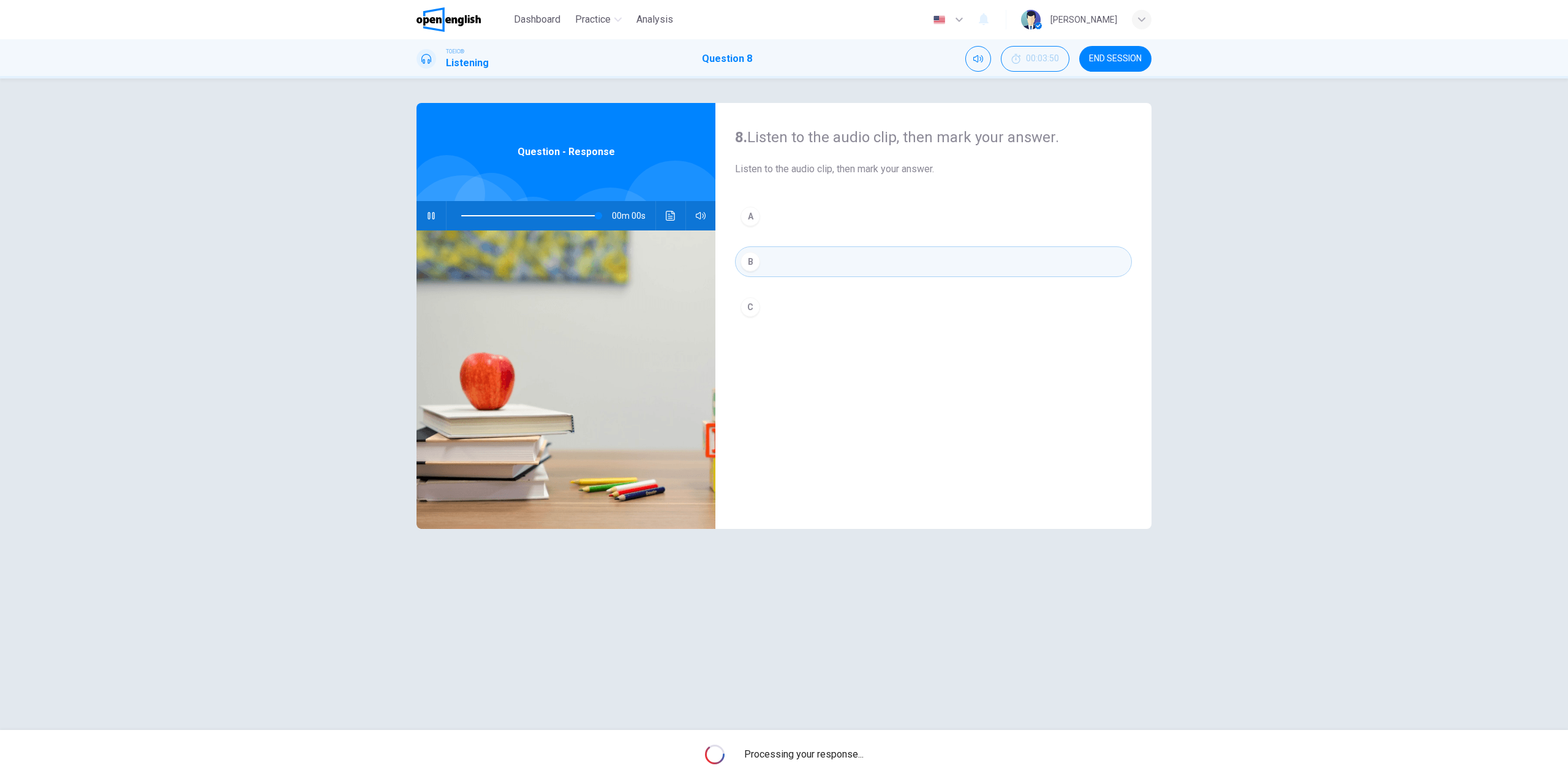
type input "*"
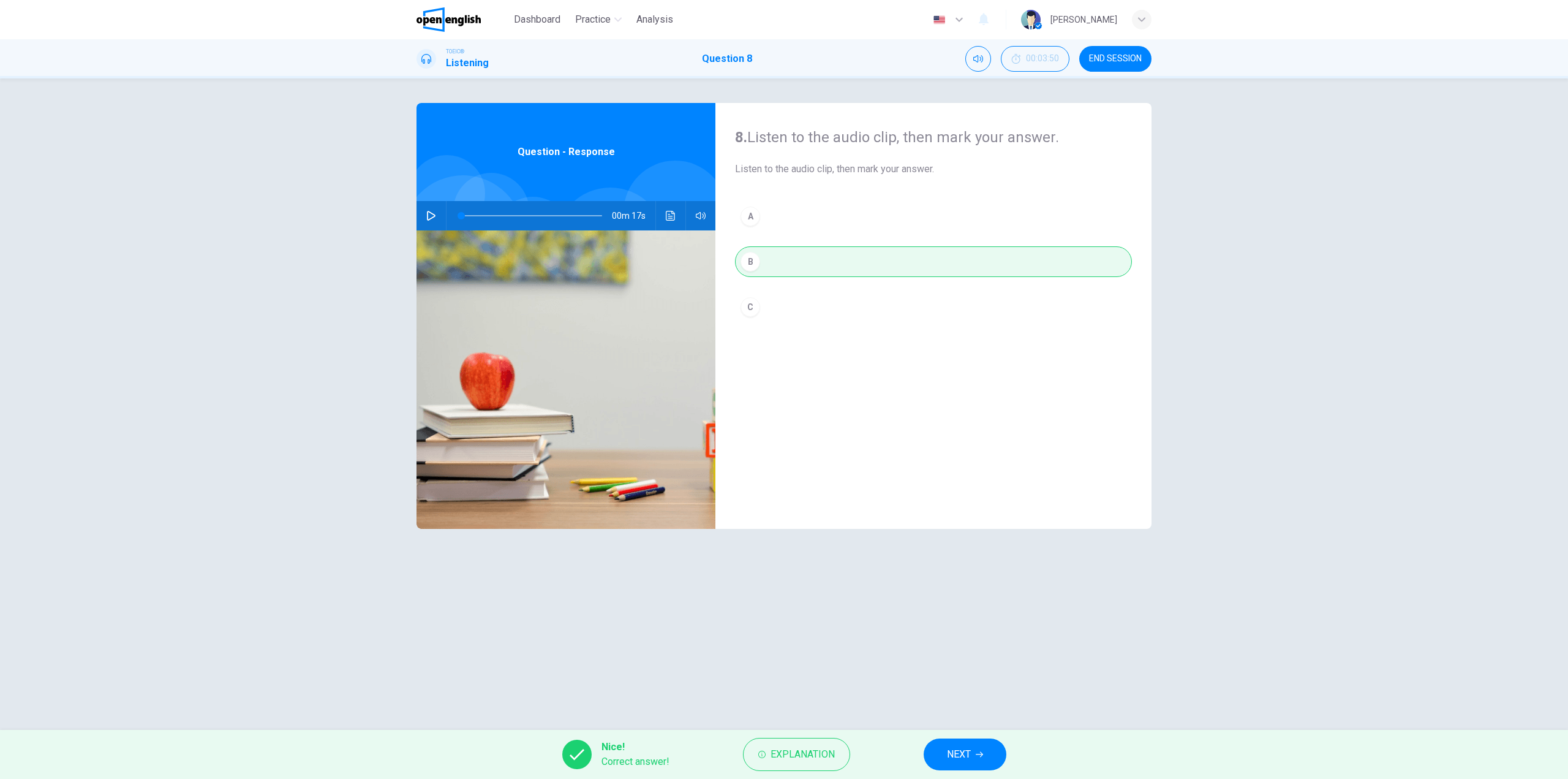
click at [966, 761] on span "NEXT" at bounding box center [958, 754] width 24 height 17
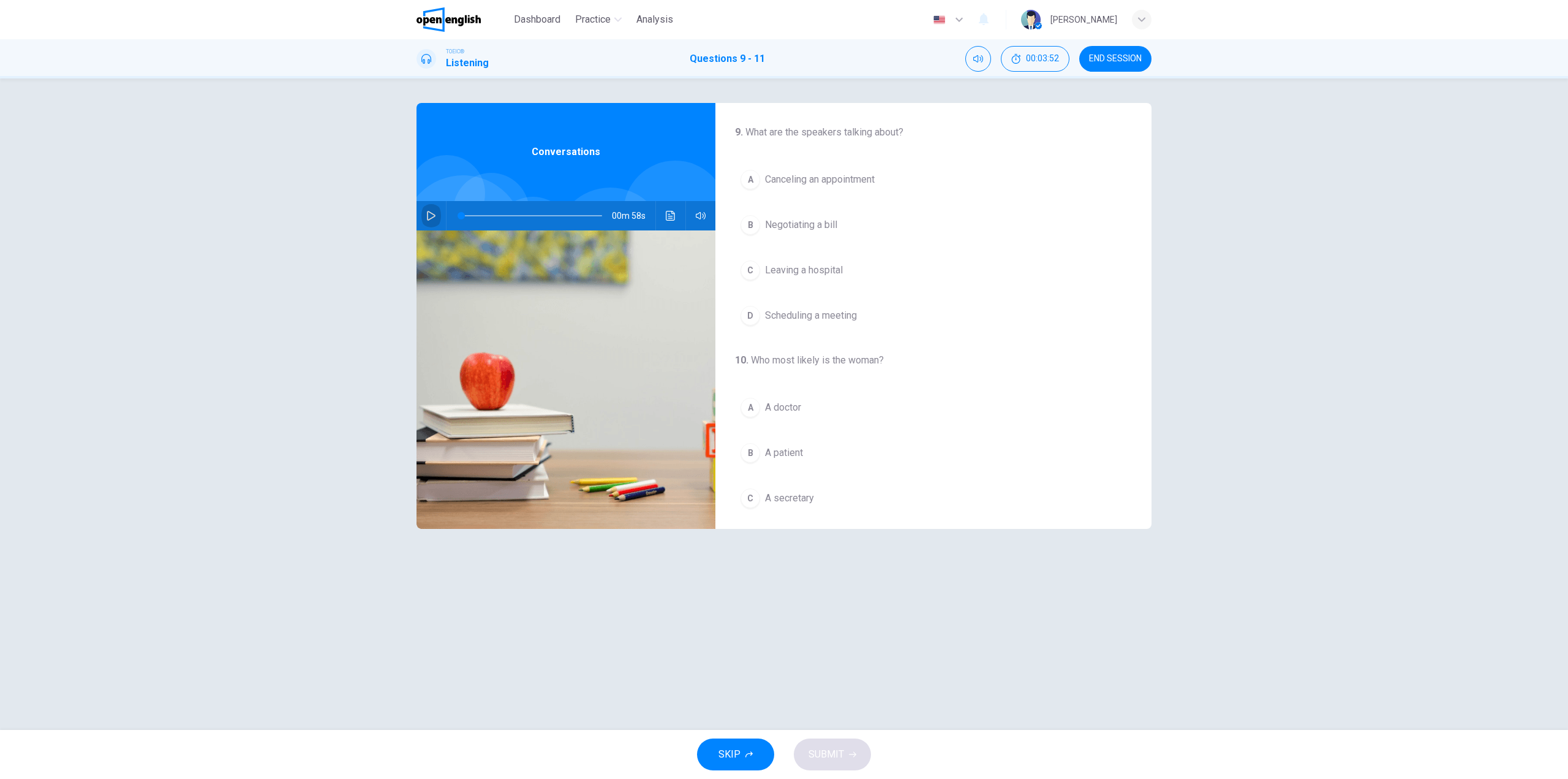
click at [424, 216] on button "button" at bounding box center [431, 216] width 20 height 29
click at [864, 175] on span "Canceling an appointment" at bounding box center [820, 179] width 110 height 15
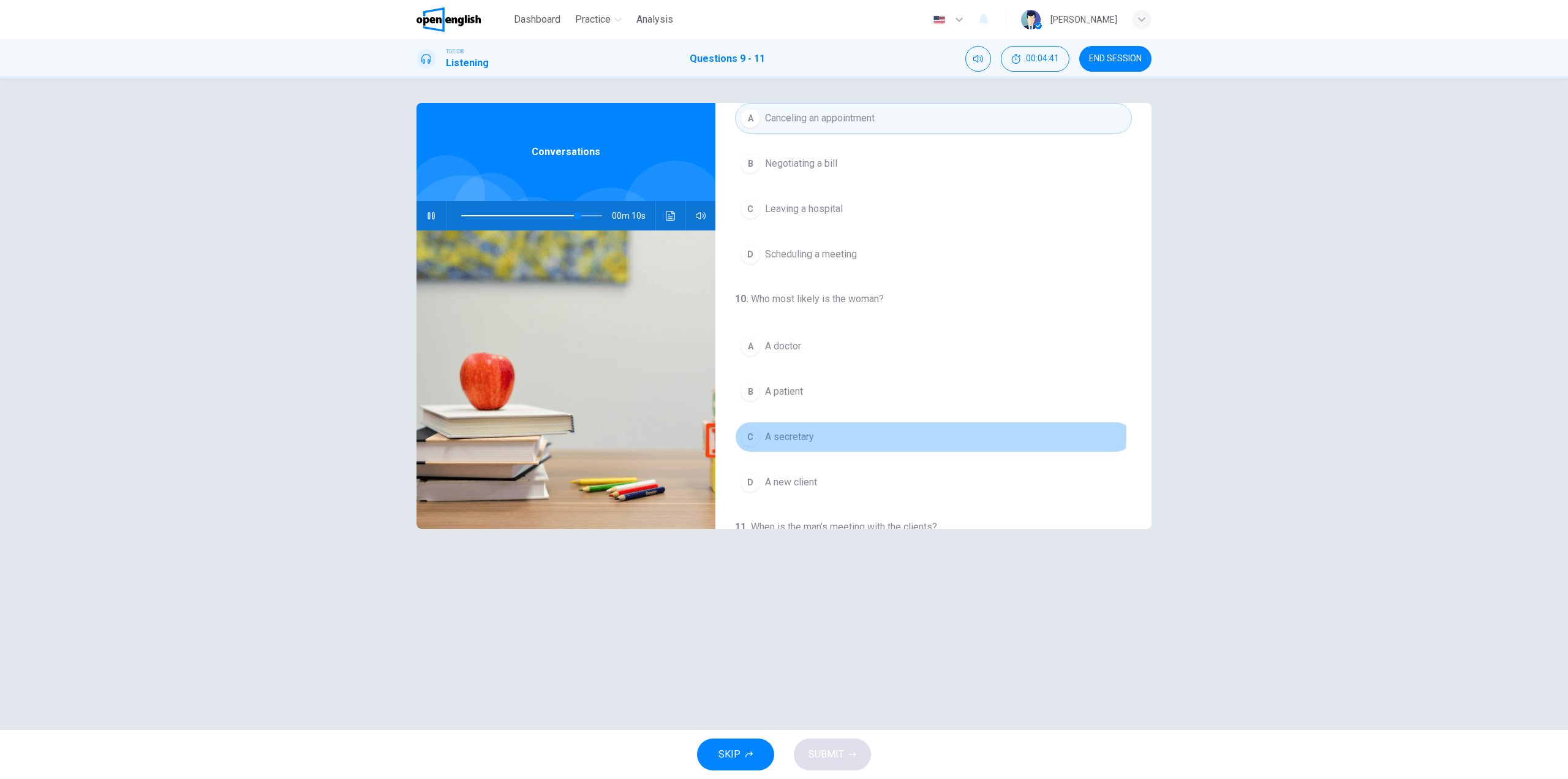
click at [823, 432] on button "C A secretary" at bounding box center [933, 437] width 397 height 31
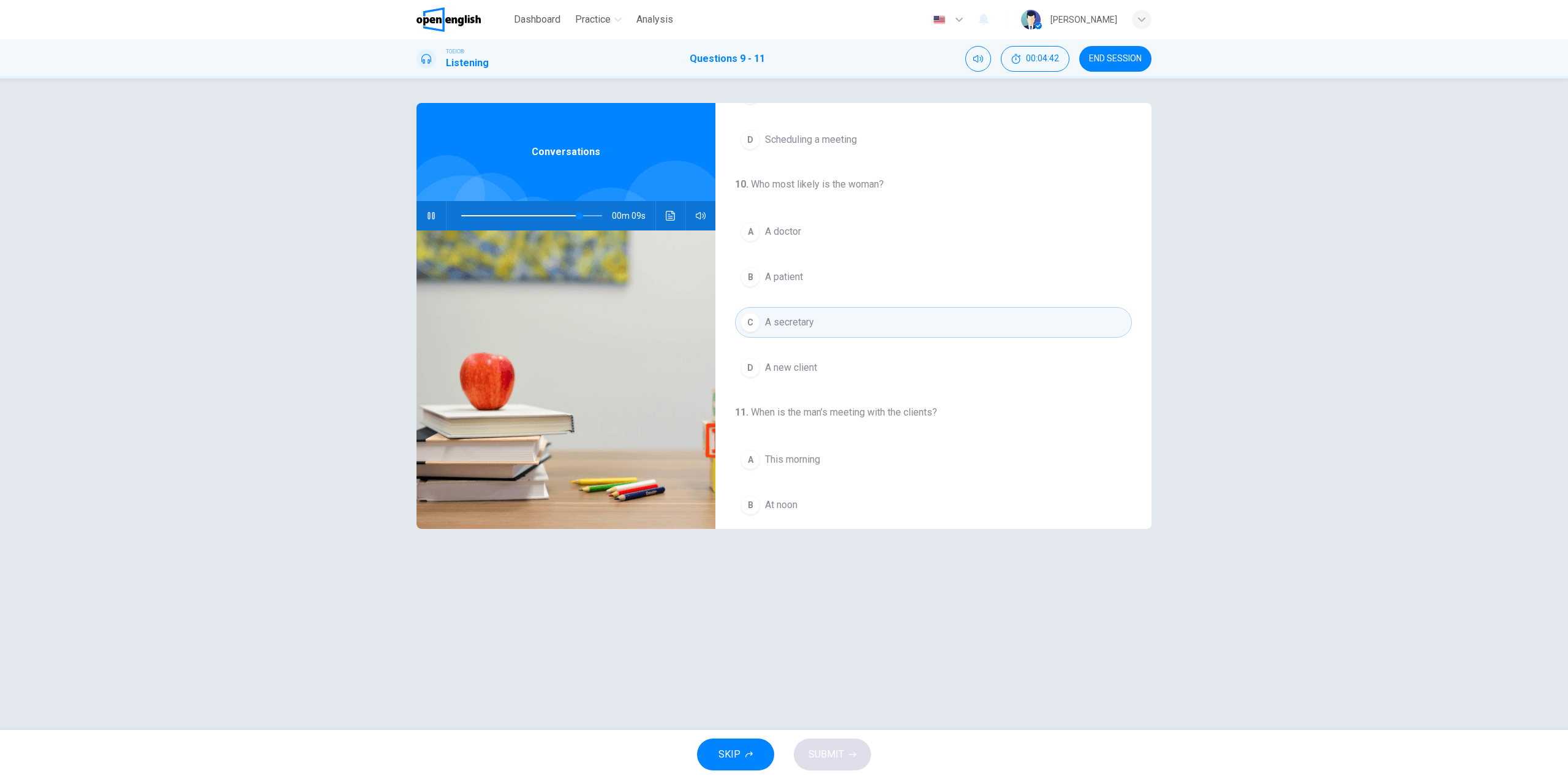
scroll to position [280, 0]
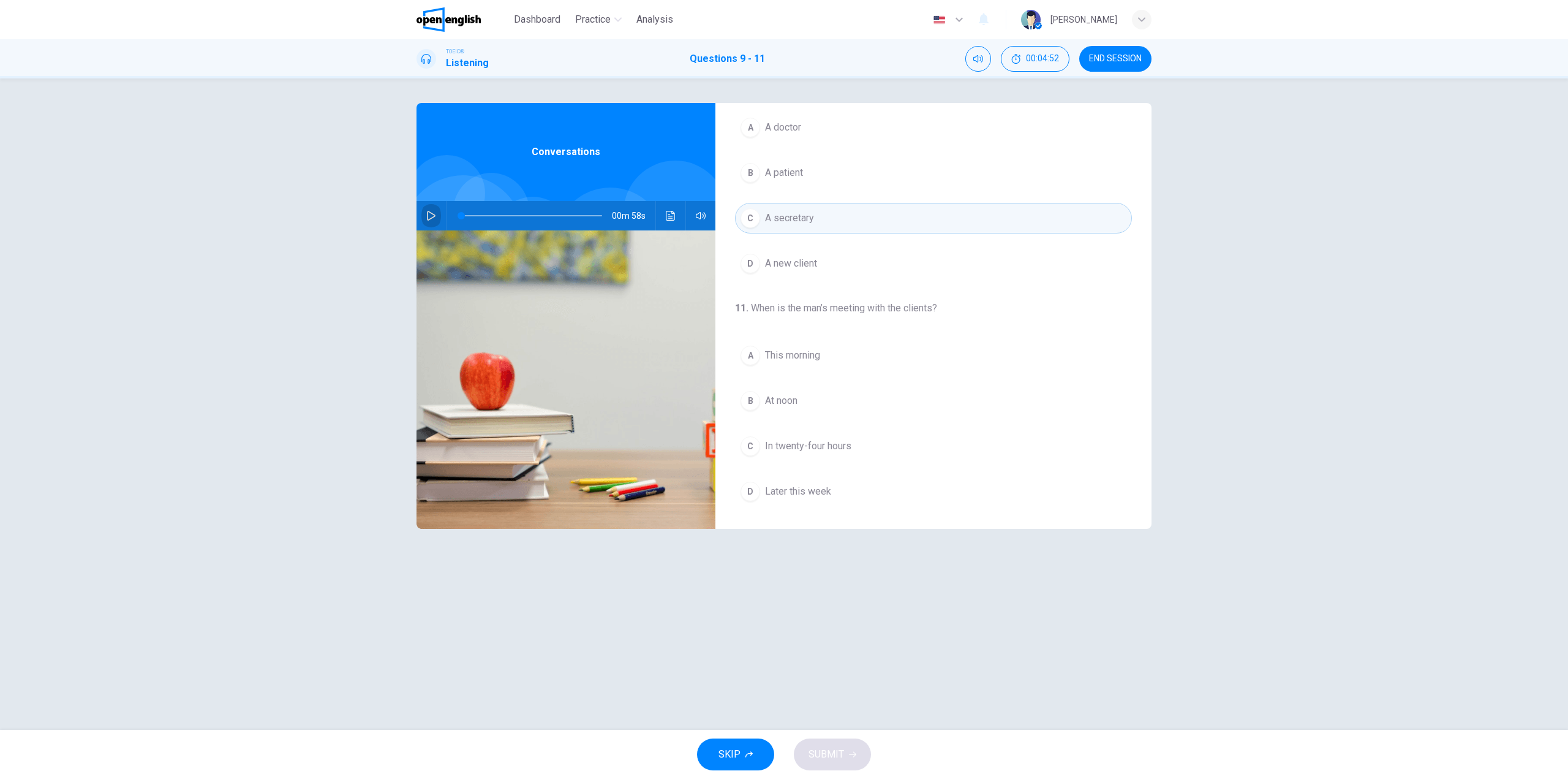
click at [435, 214] on icon "button" at bounding box center [431, 216] width 10 height 10
click at [501, 214] on span at bounding box center [532, 216] width 141 height 17
drag, startPoint x: 502, startPoint y: 215, endPoint x: 496, endPoint y: 214, distance: 6.1
click at [496, 214] on span at bounding box center [496, 216] width 7 height 7
drag, startPoint x: 496, startPoint y: 214, endPoint x: 488, endPoint y: 213, distance: 8.1
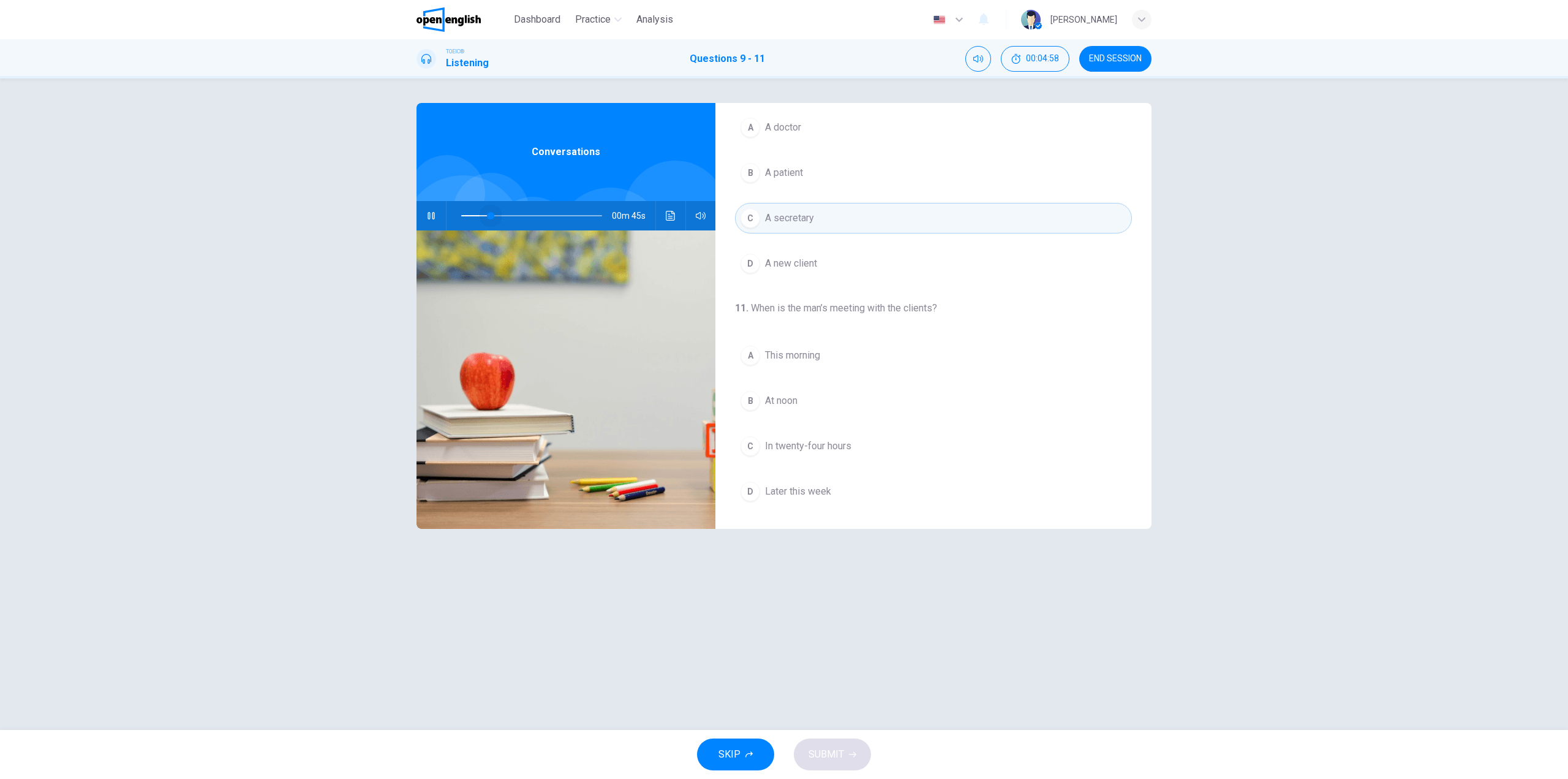
click at [488, 213] on span at bounding box center [490, 216] width 7 height 7
drag, startPoint x: 488, startPoint y: 213, endPoint x: 481, endPoint y: 212, distance: 7.1
click at [481, 212] on span at bounding box center [480, 216] width 7 height 7
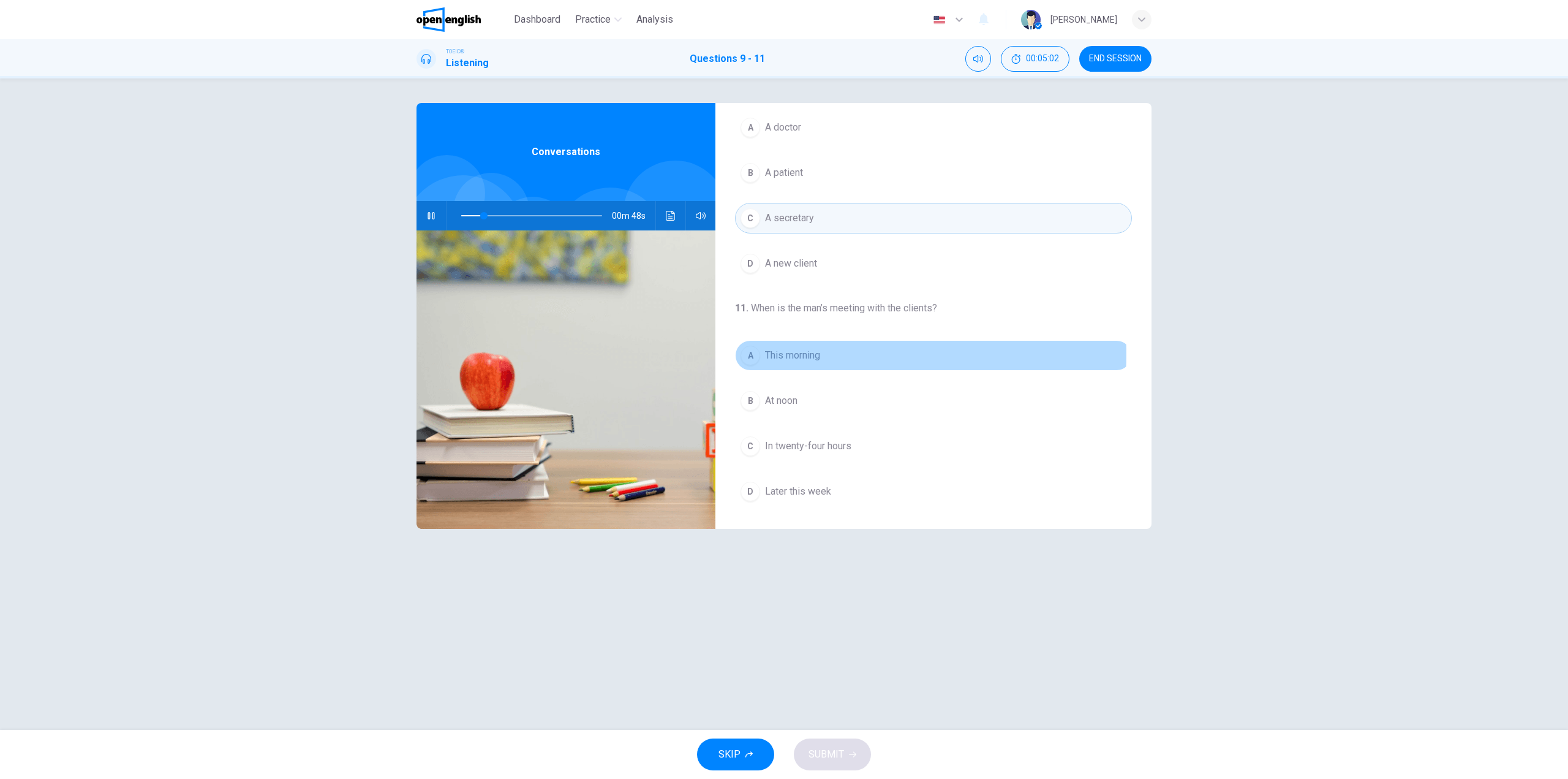
click at [775, 354] on span "This morning" at bounding box center [793, 355] width 55 height 15
click at [841, 752] on span "SUBMIT" at bounding box center [827, 754] width 36 height 17
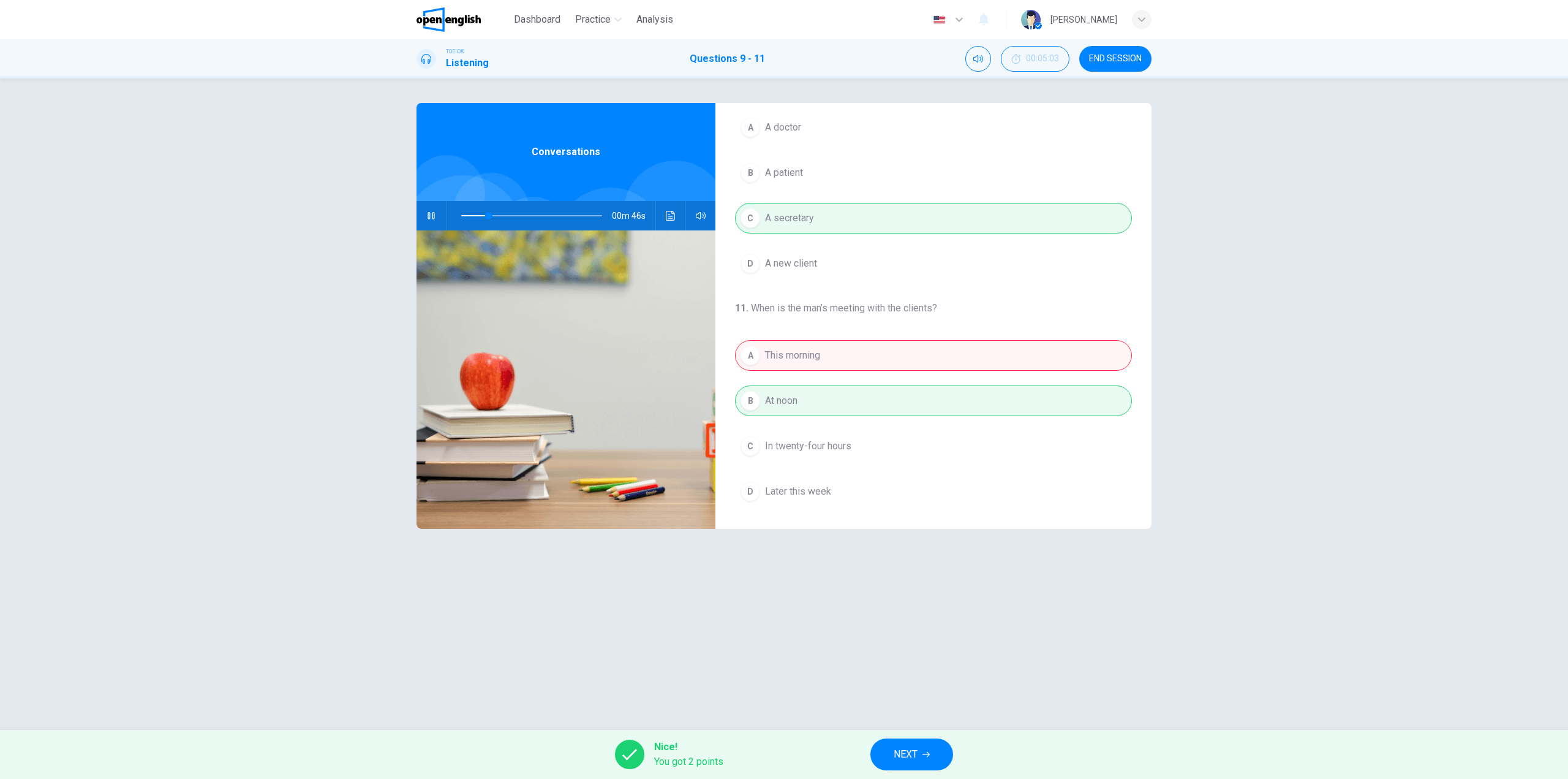
type input "**"
click at [929, 760] on button "NEXT" at bounding box center [912, 755] width 82 height 32
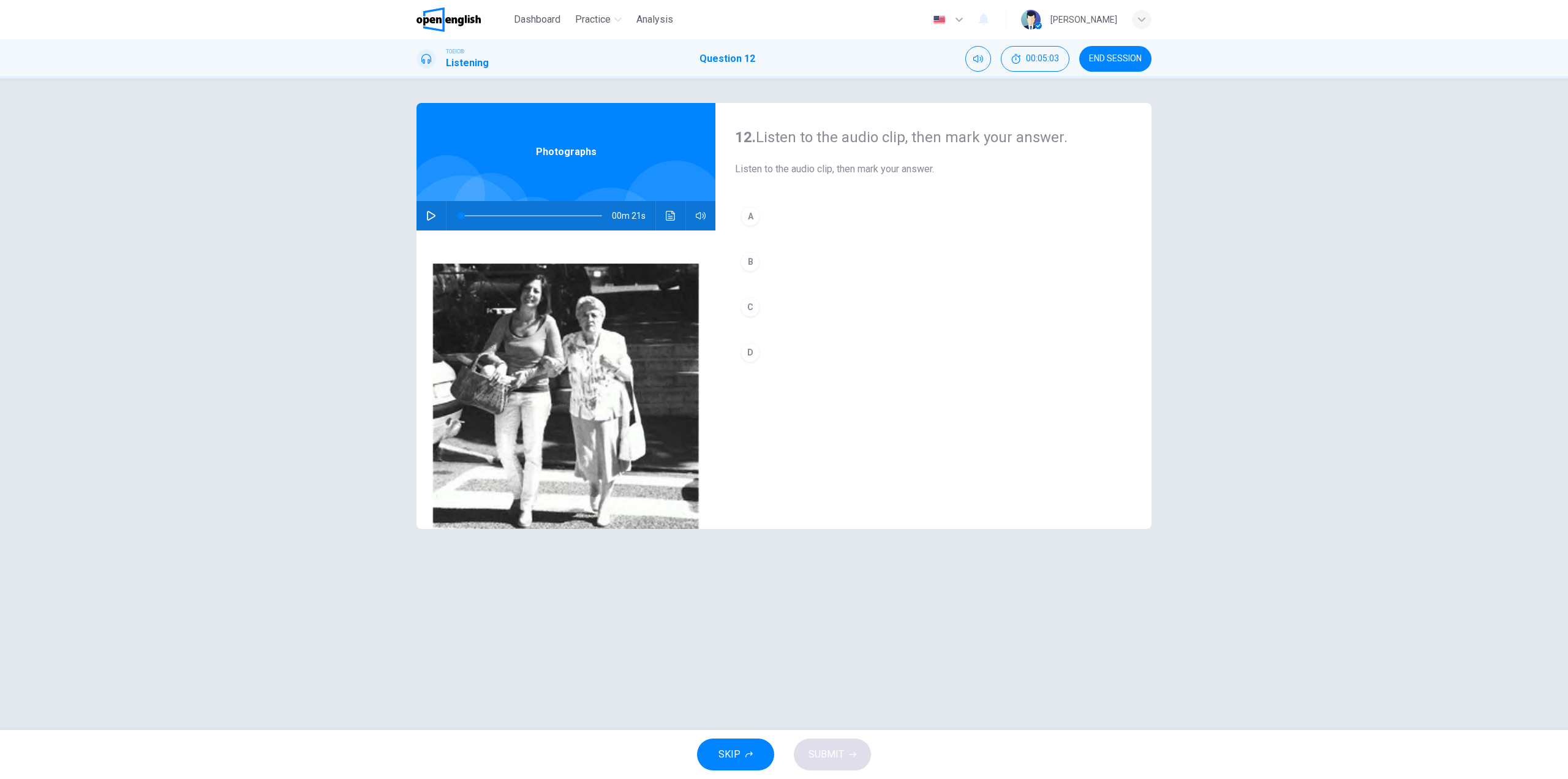
click at [430, 213] on icon "button" at bounding box center [431, 216] width 10 height 10
click at [789, 214] on button "A" at bounding box center [933, 216] width 397 height 31
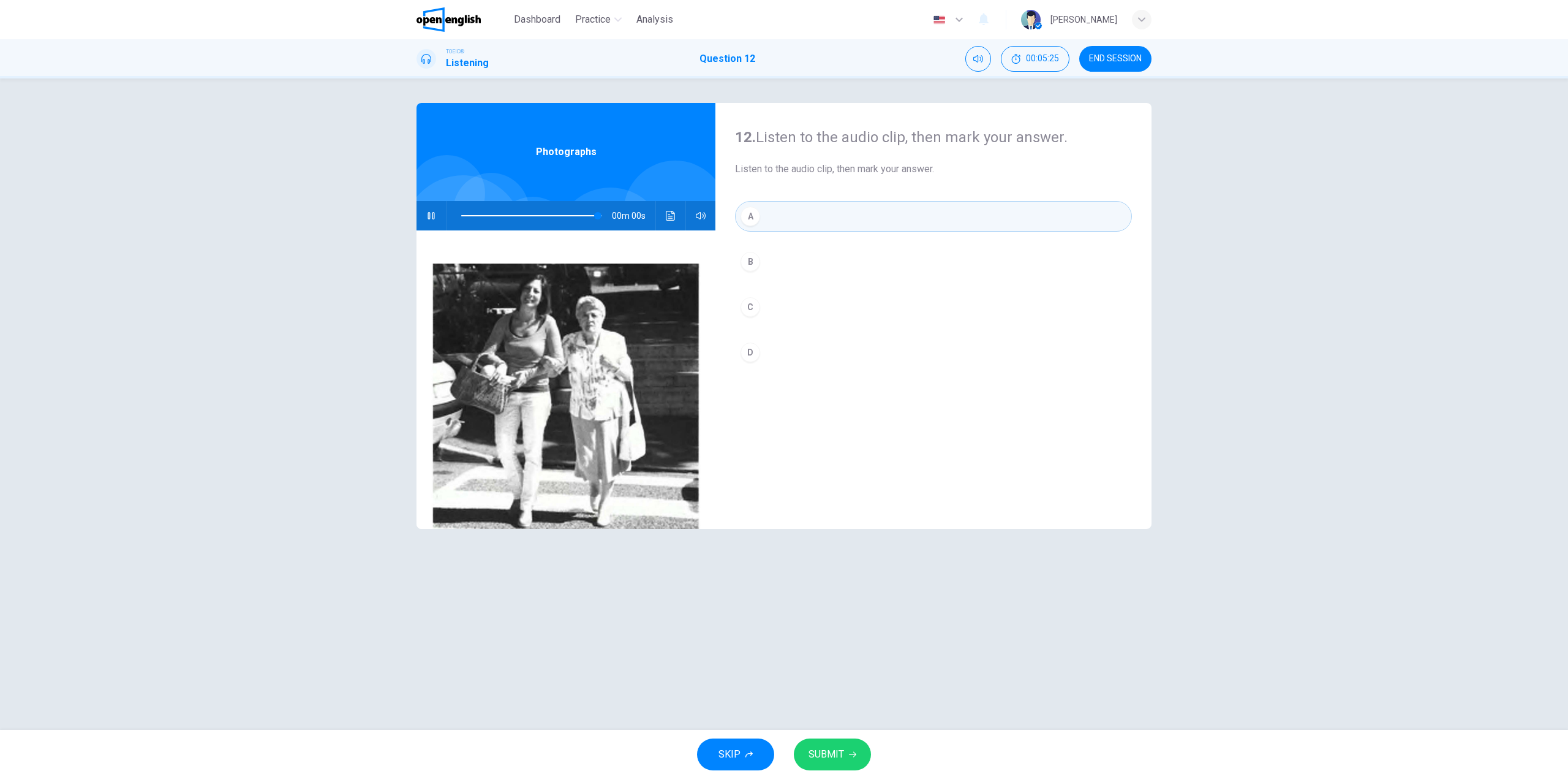
type input "*"
click at [782, 358] on button "D" at bounding box center [933, 352] width 397 height 31
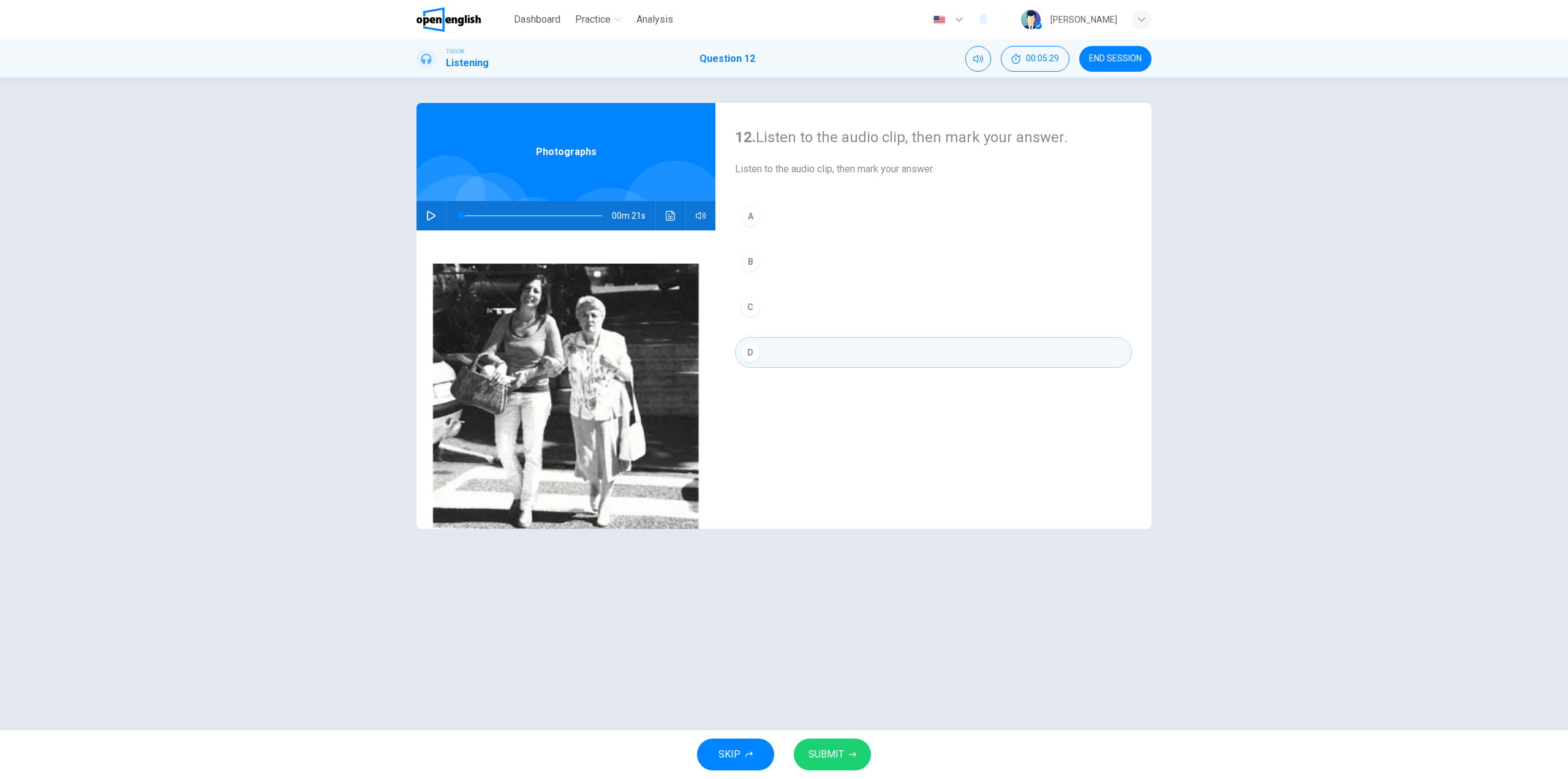
click at [830, 751] on span "SUBMIT" at bounding box center [827, 754] width 36 height 17
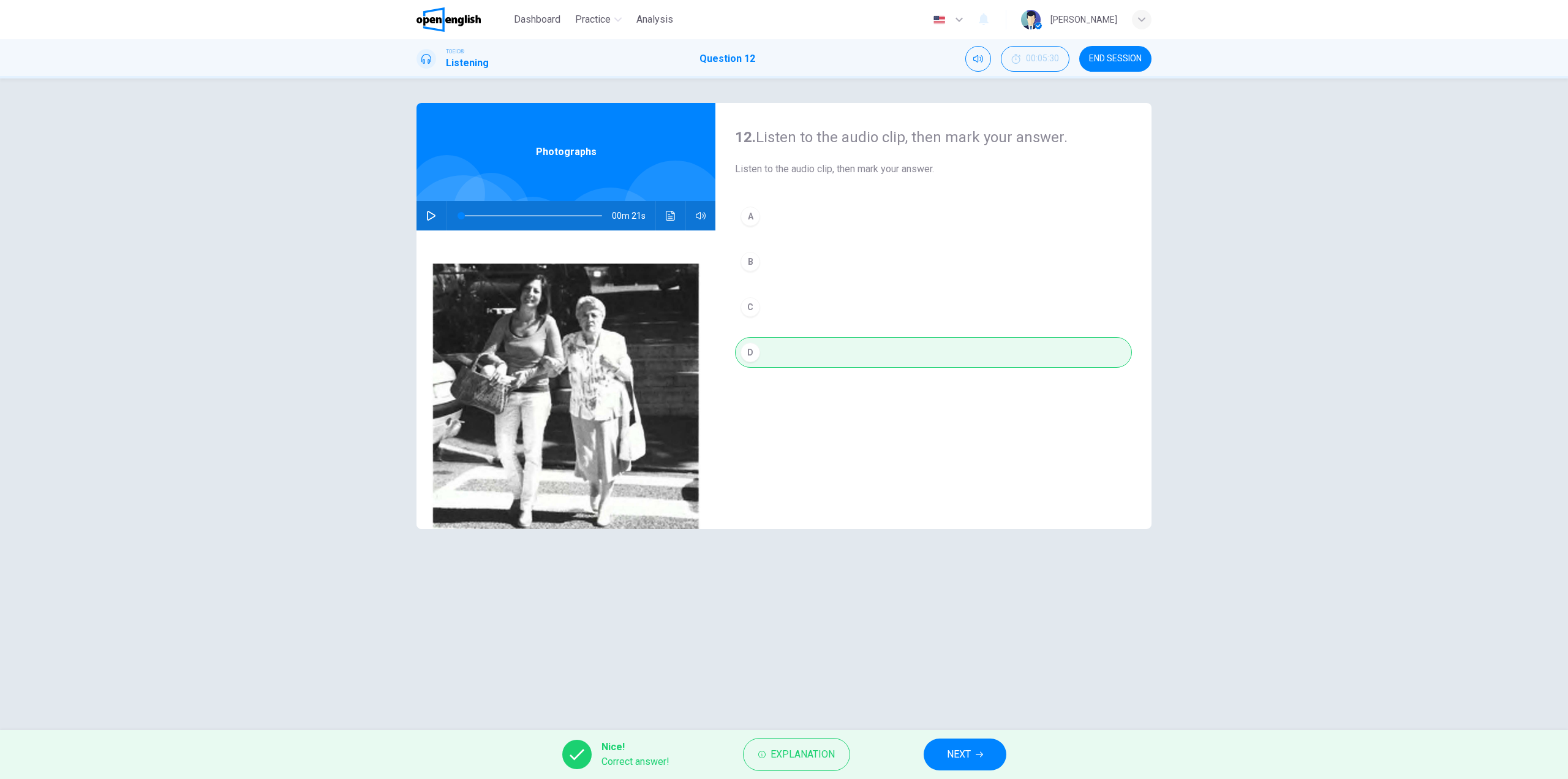
click at [987, 758] on button "NEXT" at bounding box center [965, 755] width 82 height 32
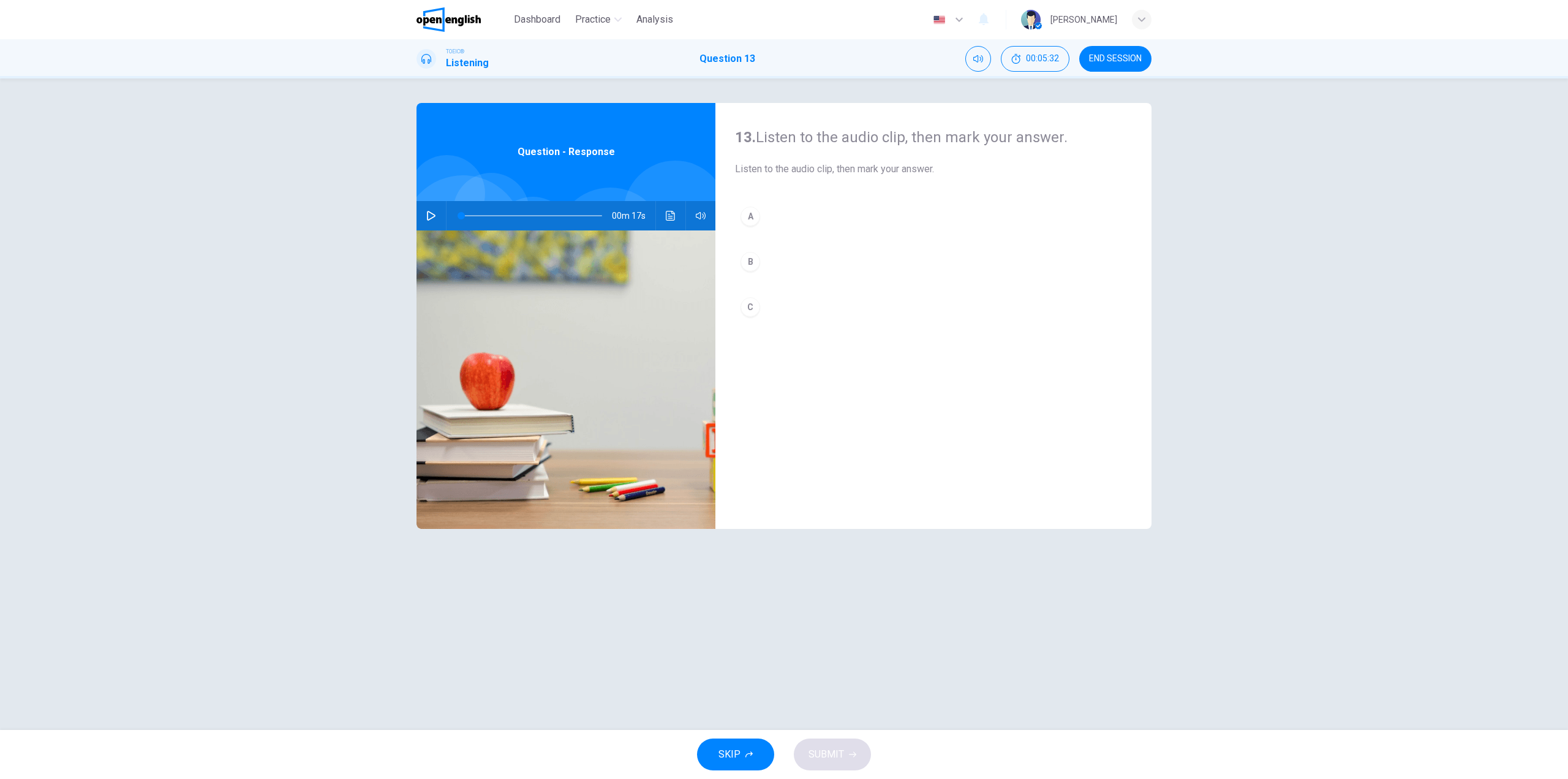
click at [424, 213] on button "button" at bounding box center [431, 216] width 20 height 29
click at [786, 206] on button "A" at bounding box center [933, 216] width 397 height 31
click at [849, 760] on button "SUBMIT" at bounding box center [832, 755] width 77 height 32
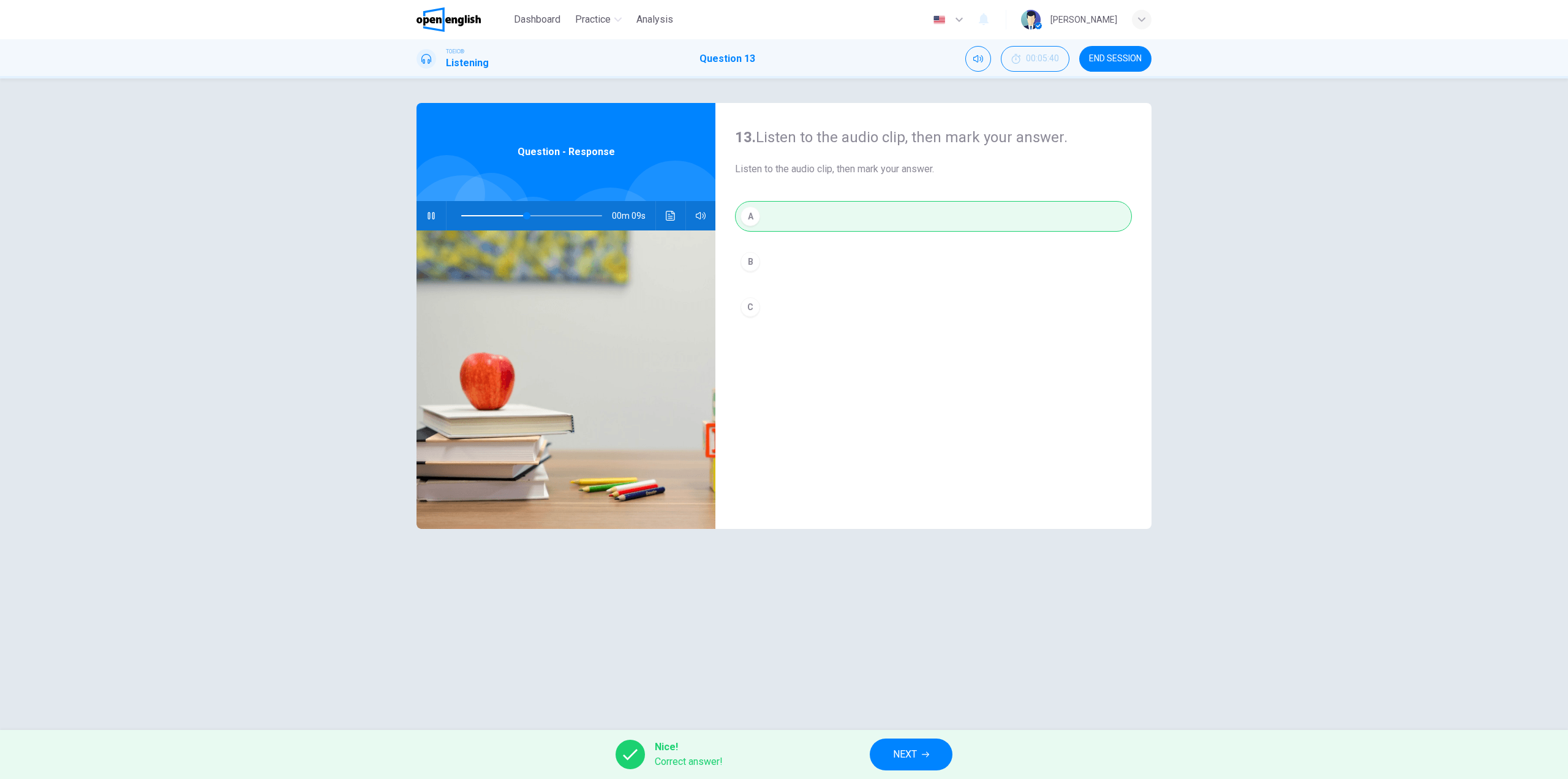
type input "**"
click at [871, 741] on div "Nice! Correct answer! NEXT" at bounding box center [784, 754] width 1568 height 49
click at [892, 743] on button "NEXT" at bounding box center [911, 755] width 82 height 32
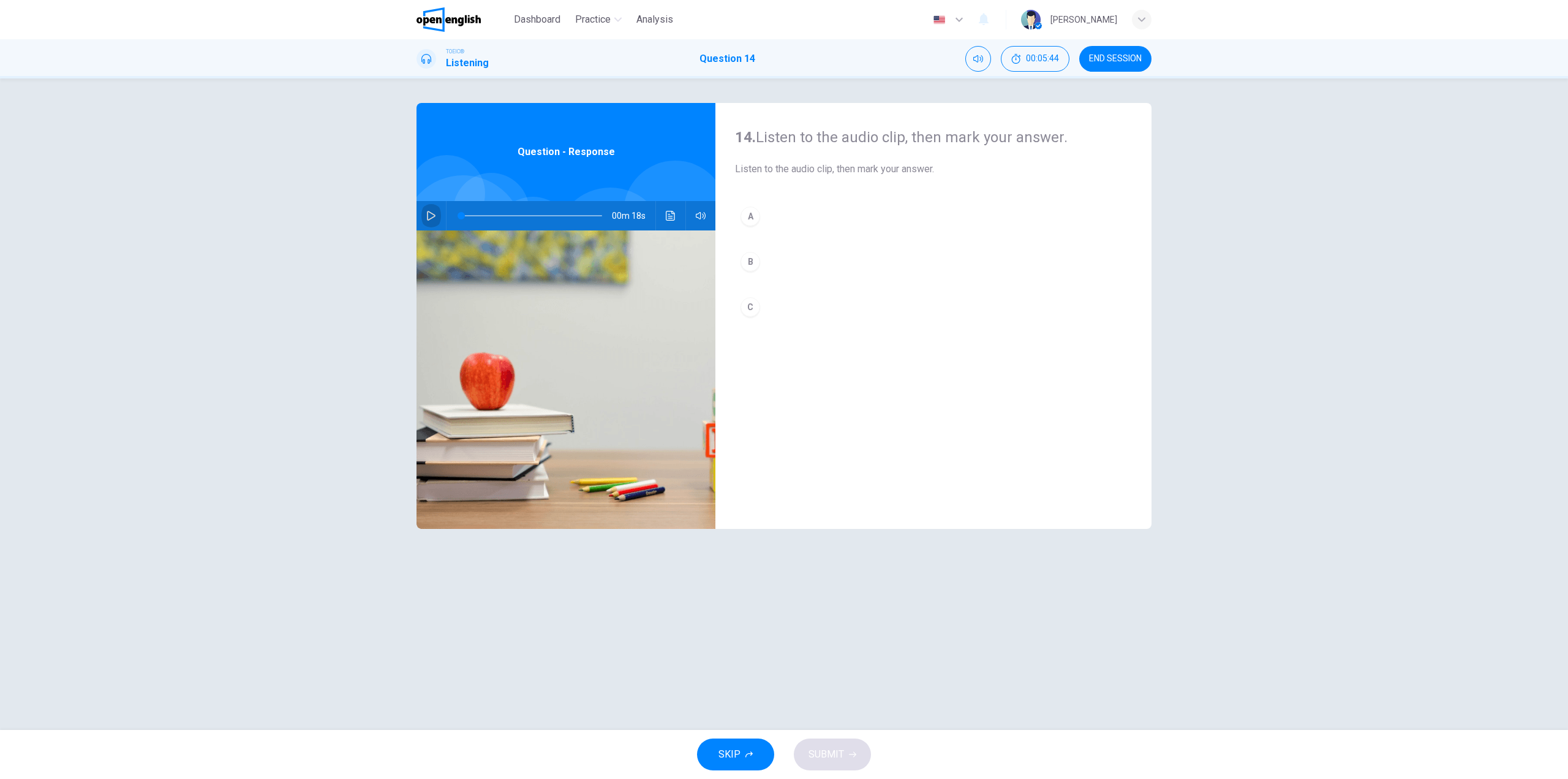
click at [426, 214] on button "button" at bounding box center [431, 216] width 20 height 29
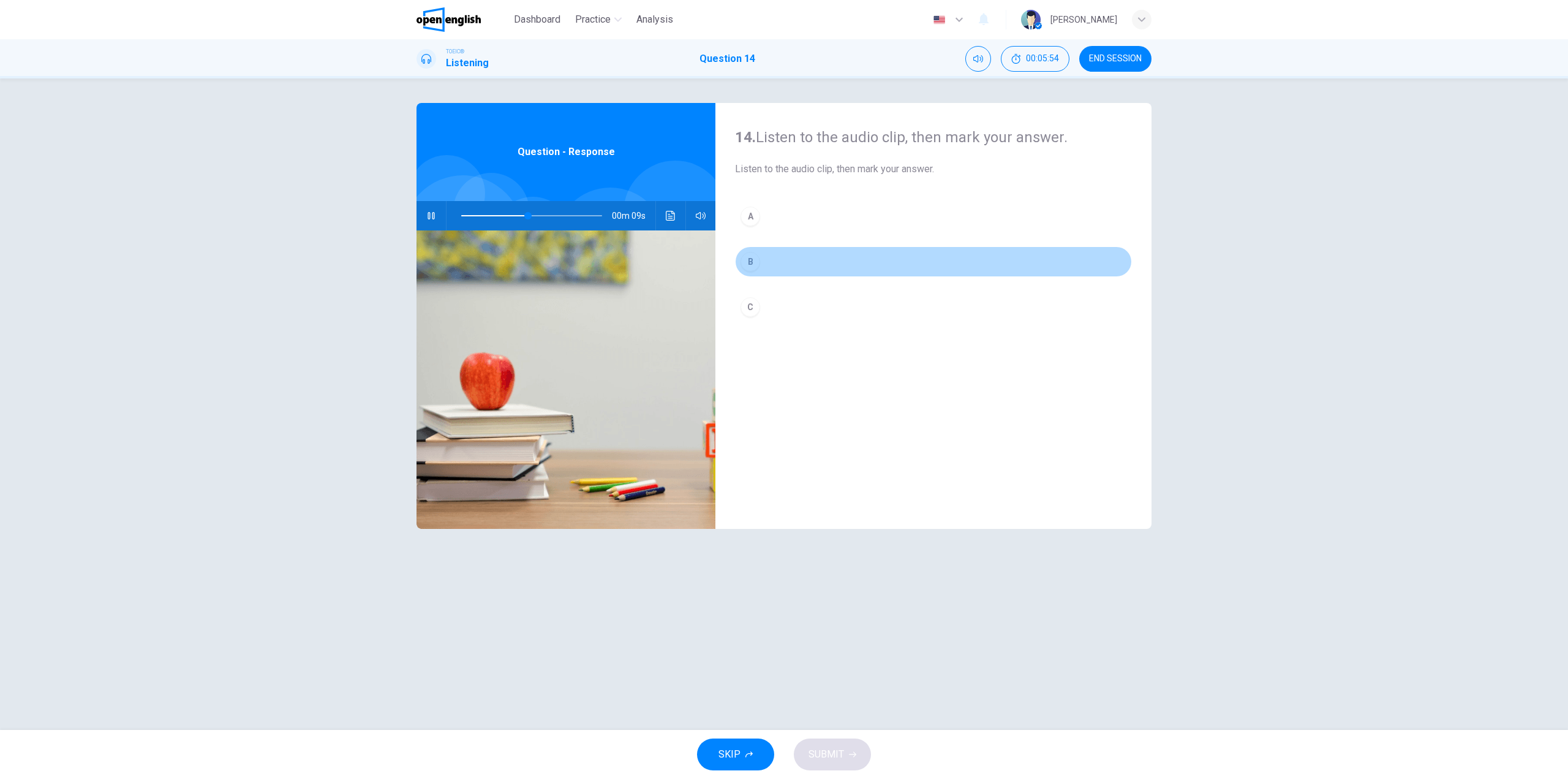
click at [787, 256] on button "B" at bounding box center [933, 262] width 397 height 31
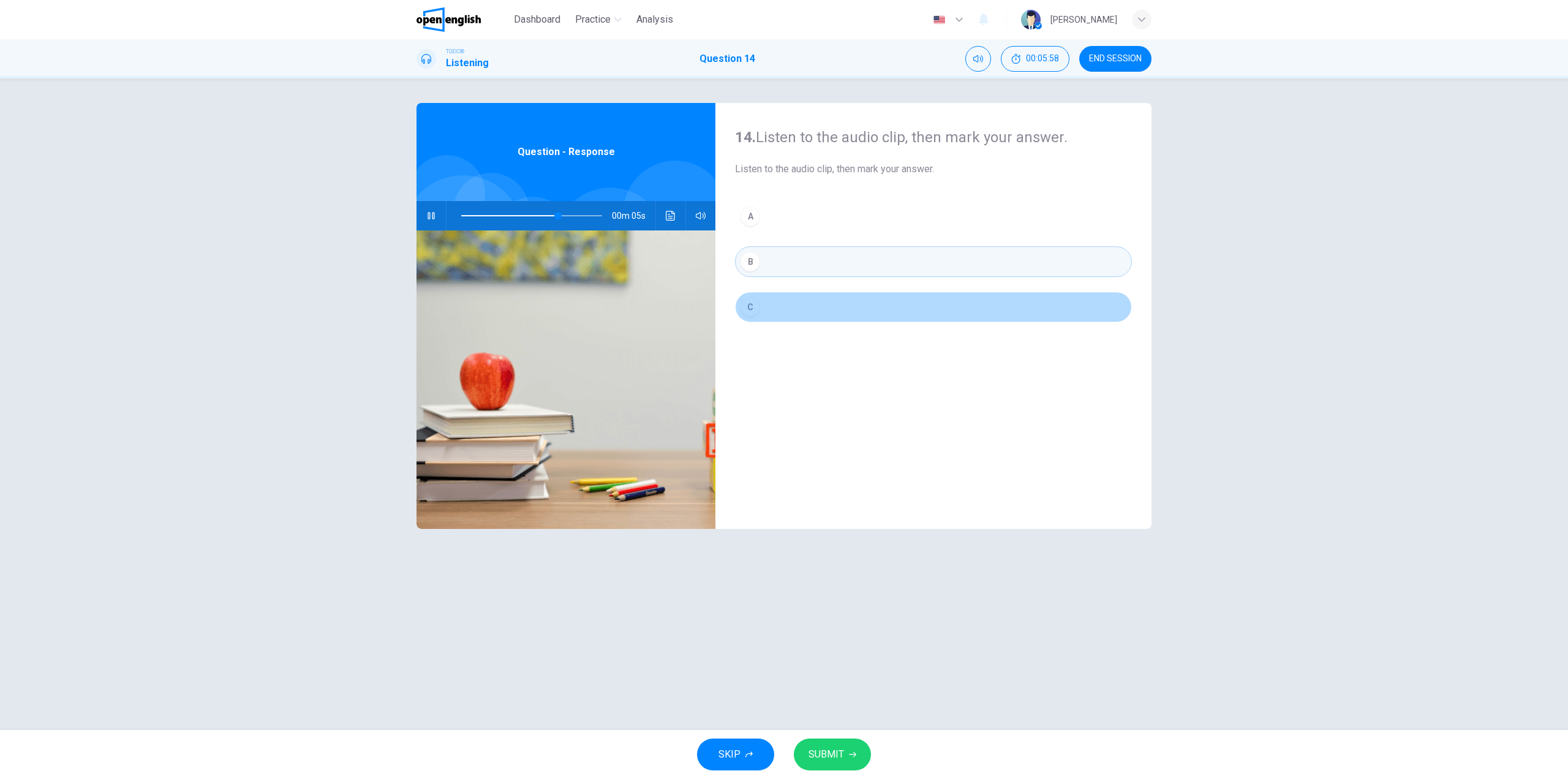
click at [783, 308] on button "C" at bounding box center [933, 307] width 397 height 31
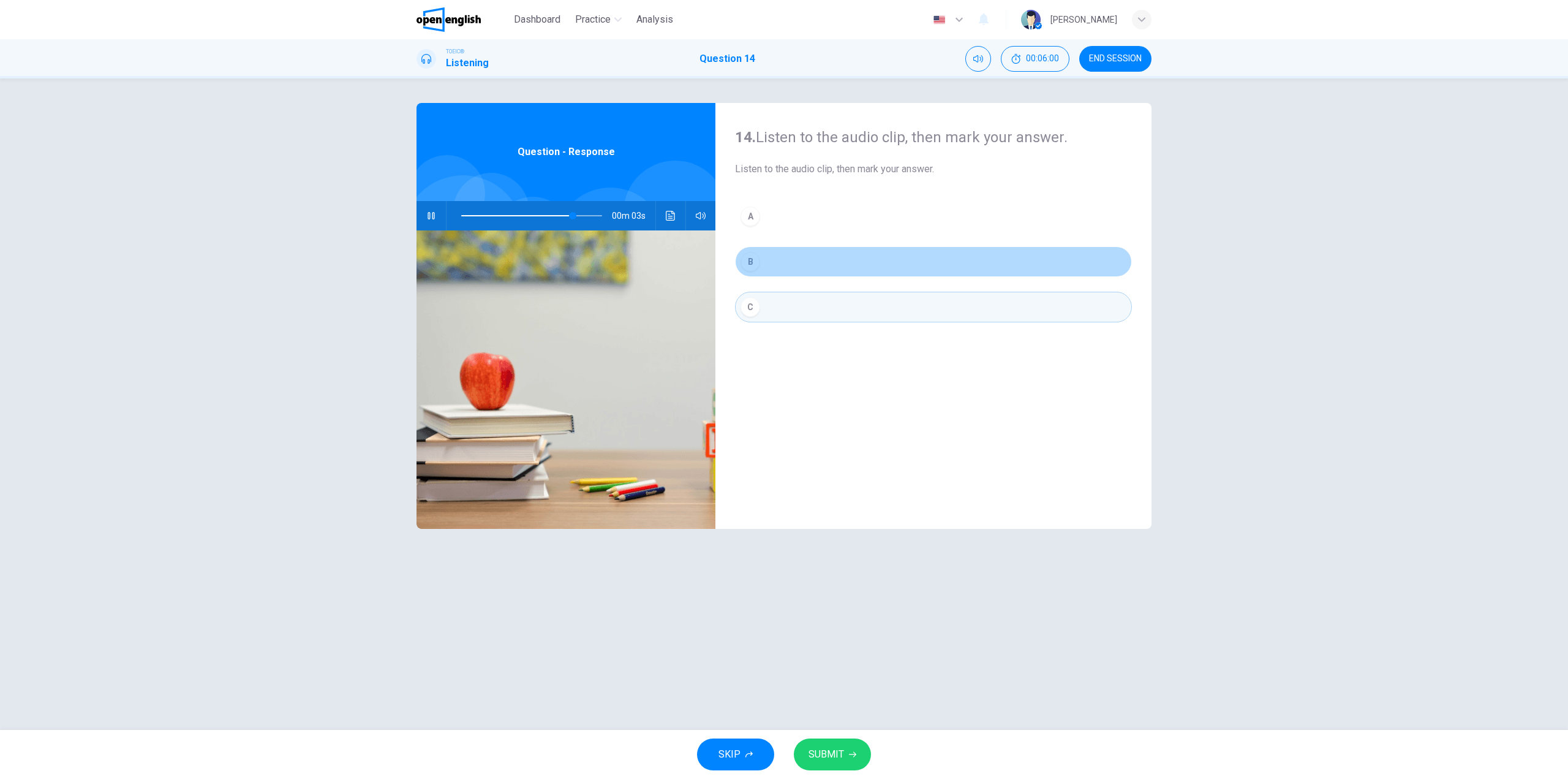
click at [773, 265] on button "B" at bounding box center [933, 262] width 397 height 31
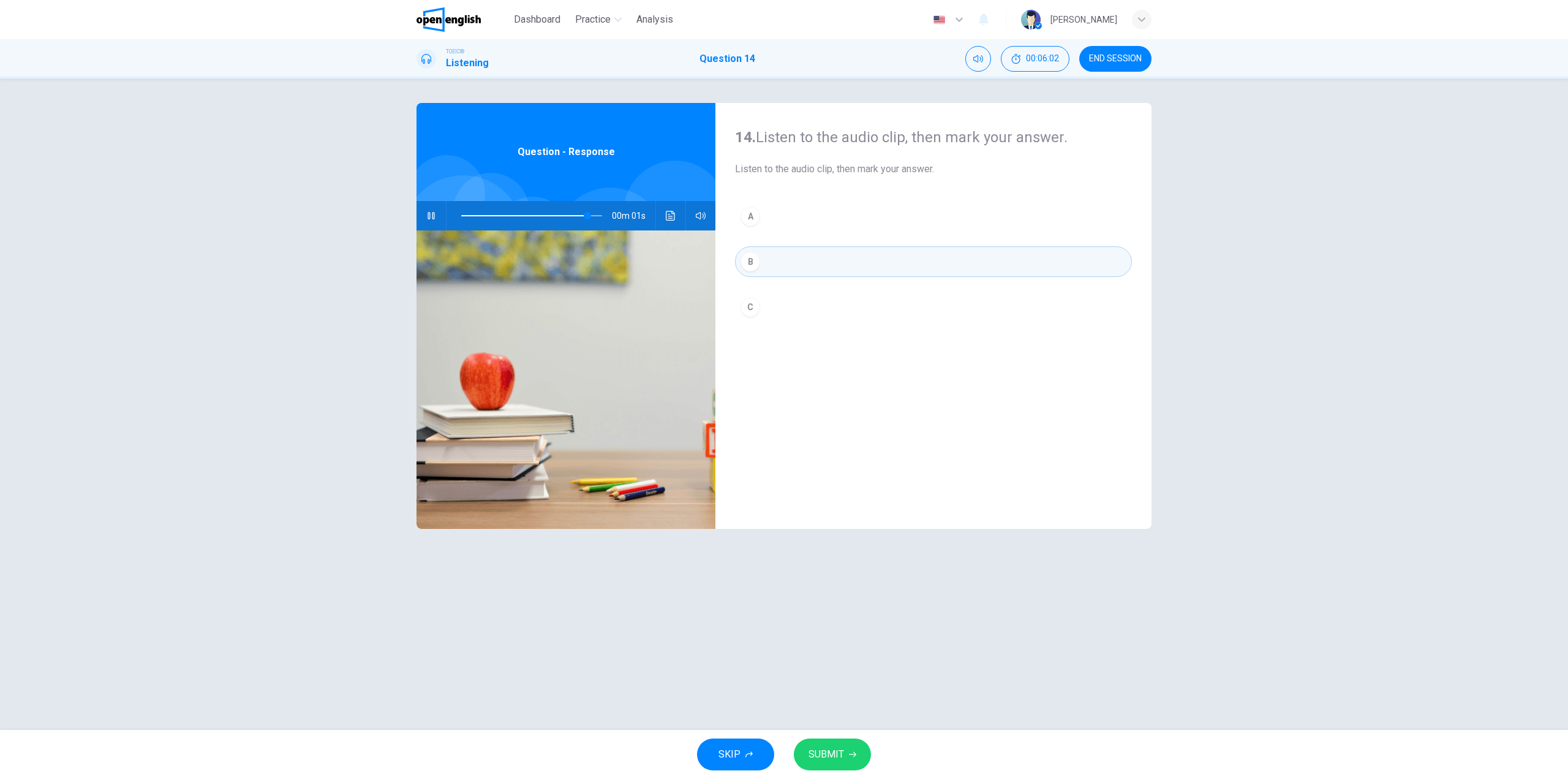
click at [833, 751] on span "SUBMIT" at bounding box center [827, 754] width 36 height 17
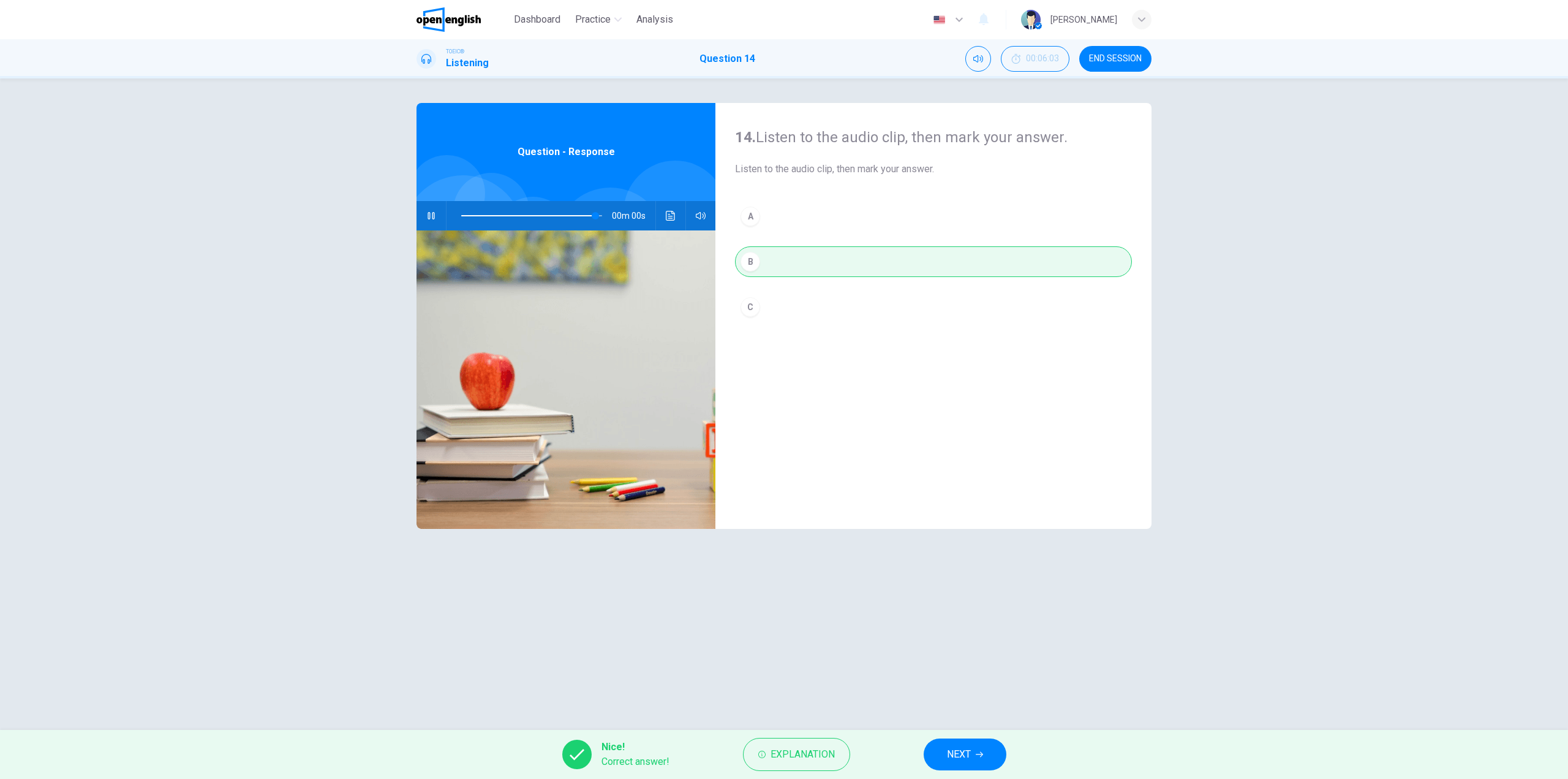
type input "*"
click at [938, 745] on button "NEXT" at bounding box center [965, 755] width 82 height 32
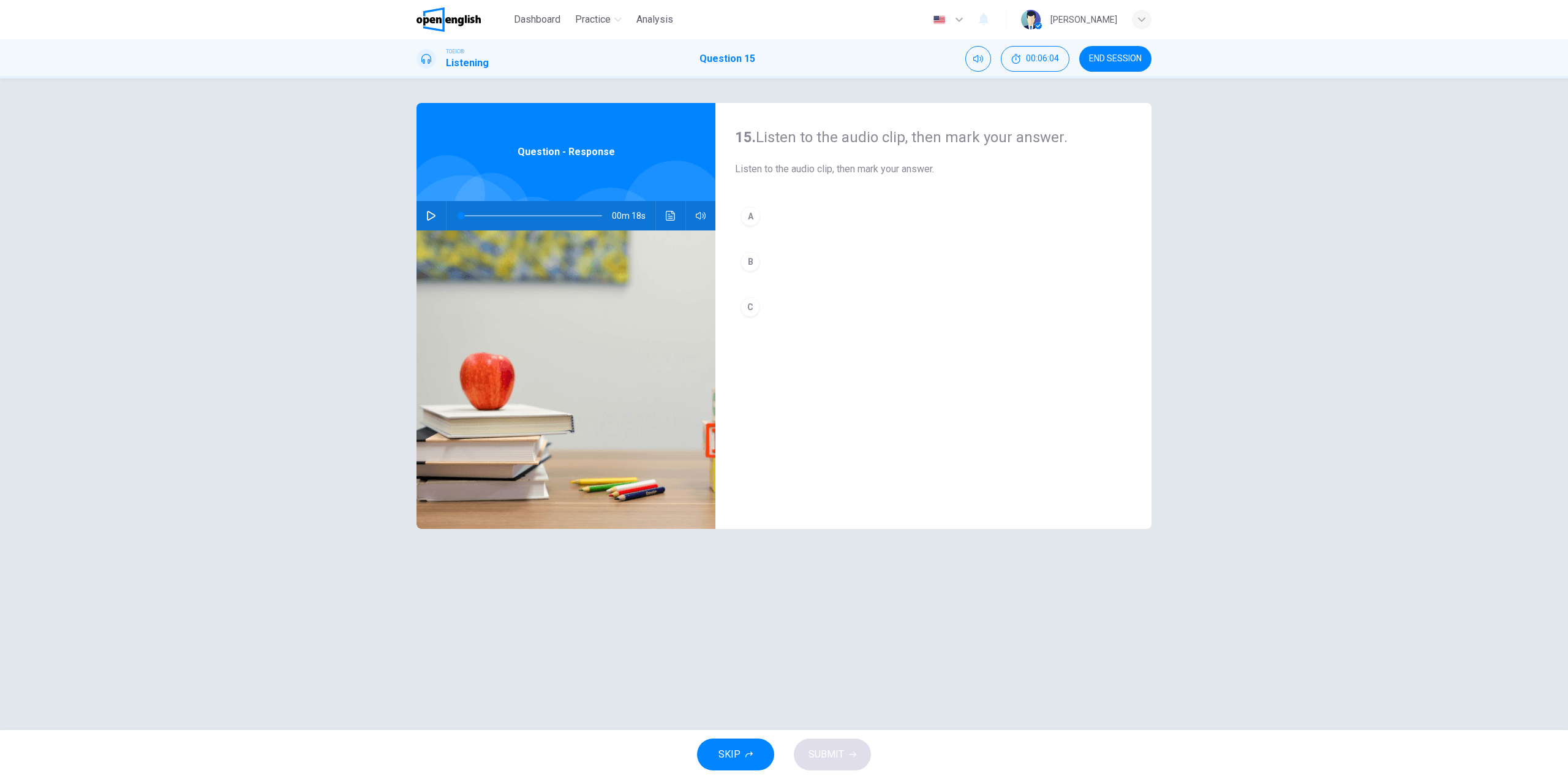
click at [433, 221] on button "button" at bounding box center [431, 216] width 20 height 29
drag, startPoint x: 493, startPoint y: 214, endPoint x: 462, endPoint y: 215, distance: 31.0
click at [511, 215] on span at bounding box center [514, 216] width 7 height 7
click at [773, 213] on button "A" at bounding box center [933, 216] width 397 height 31
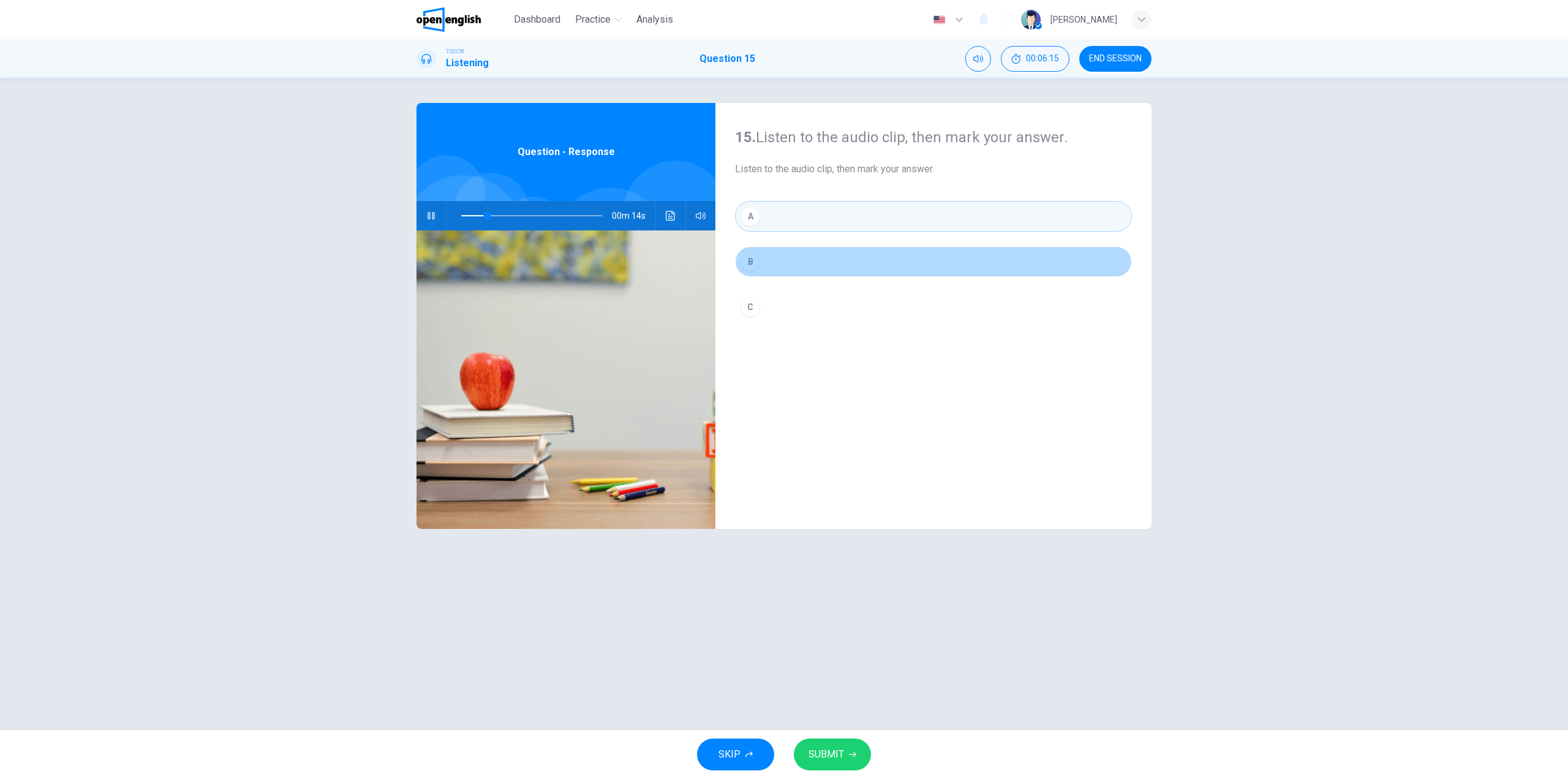
click at [784, 258] on button "B" at bounding box center [933, 262] width 397 height 31
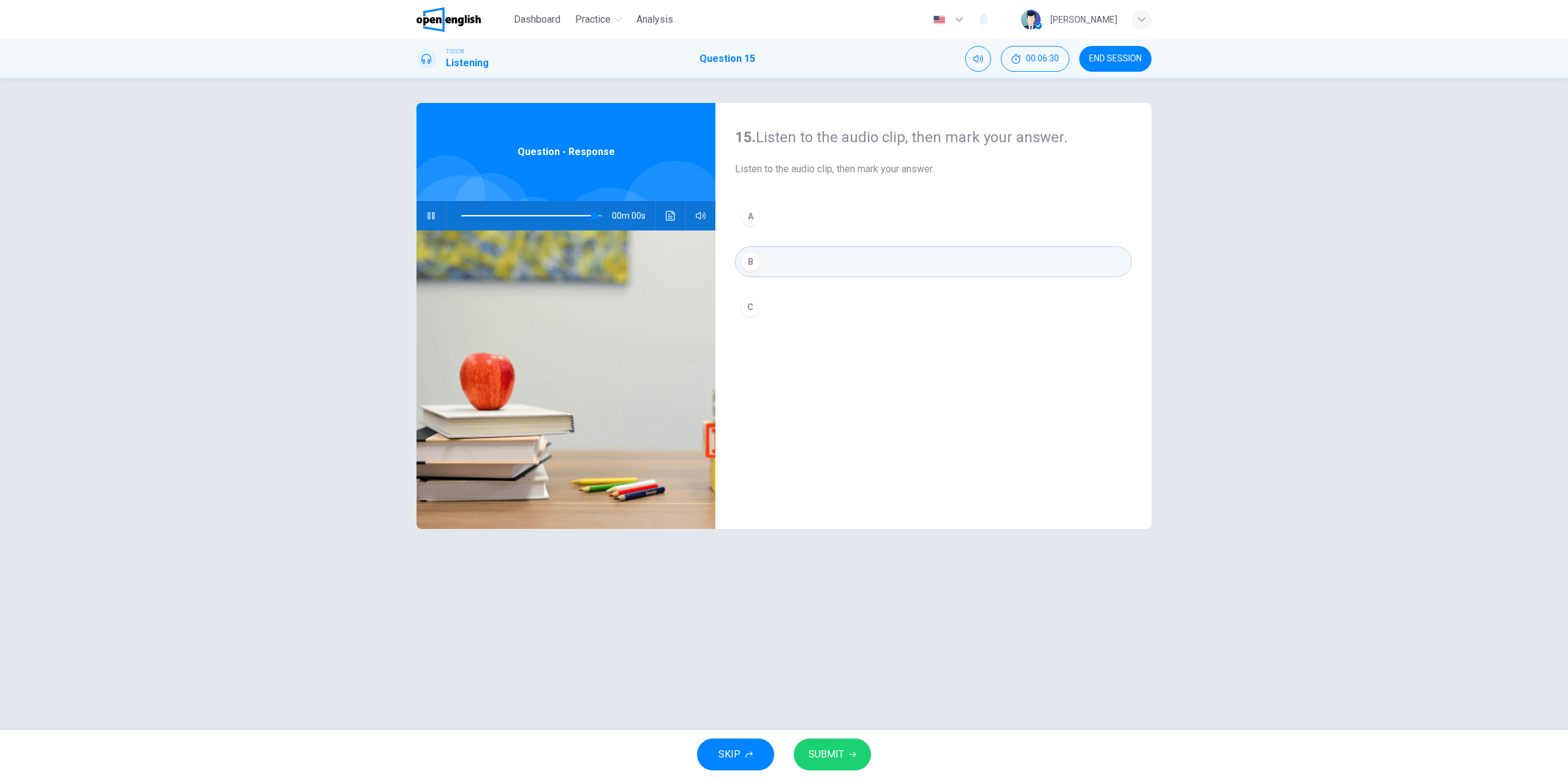
type input "*"
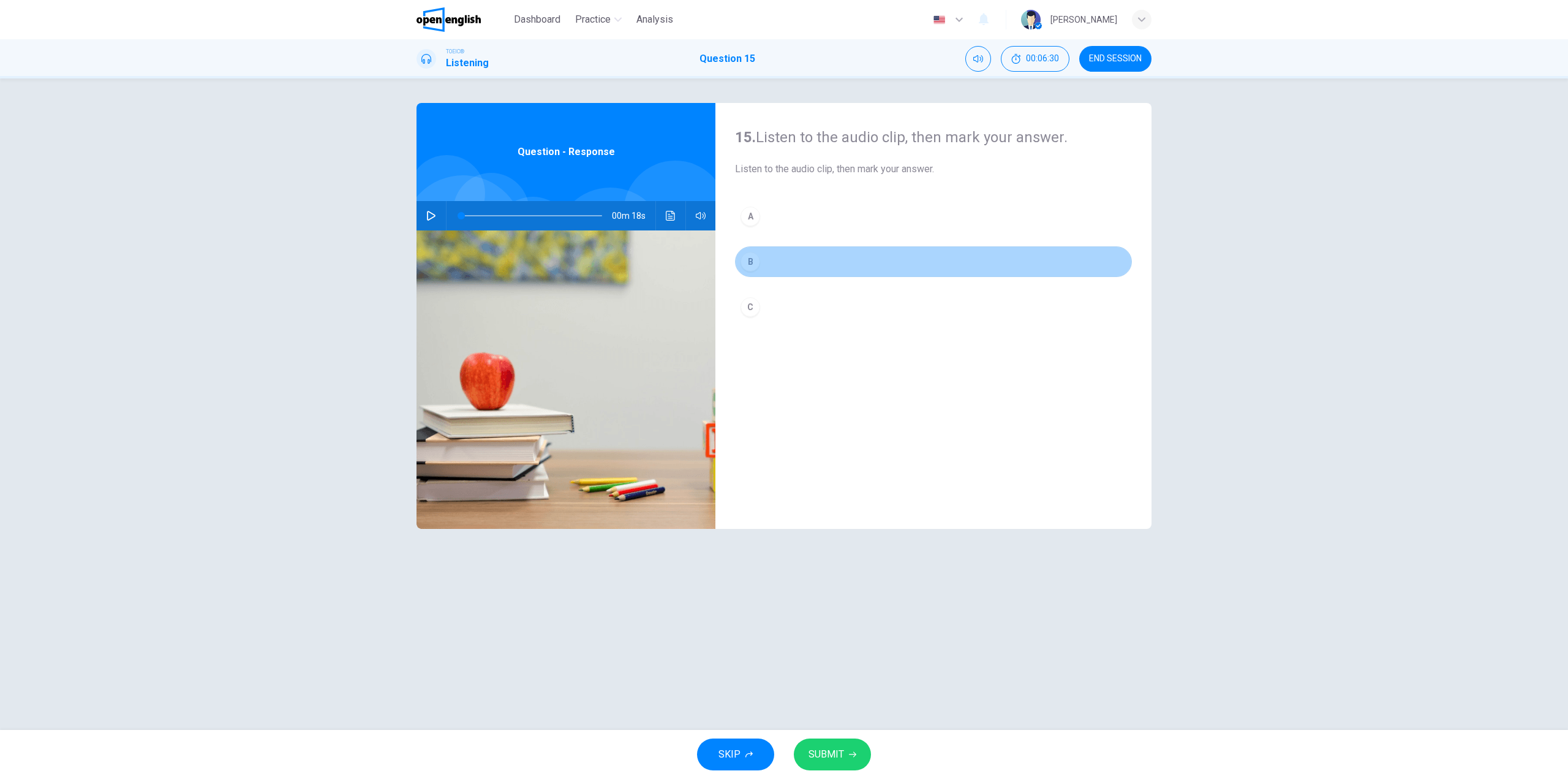
click at [773, 261] on button "B" at bounding box center [933, 262] width 397 height 31
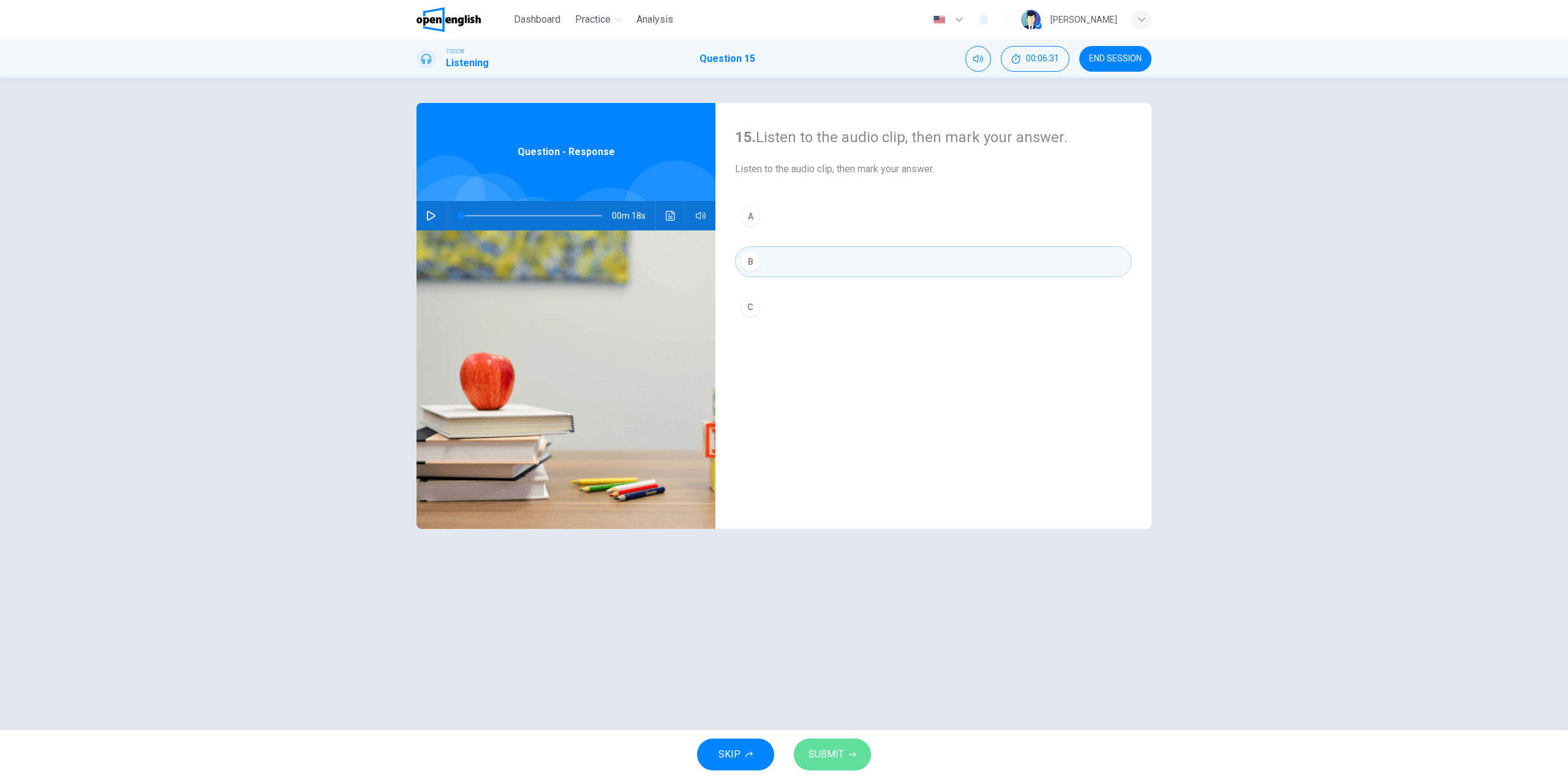
click at [837, 750] on span "SUBMIT" at bounding box center [827, 754] width 36 height 17
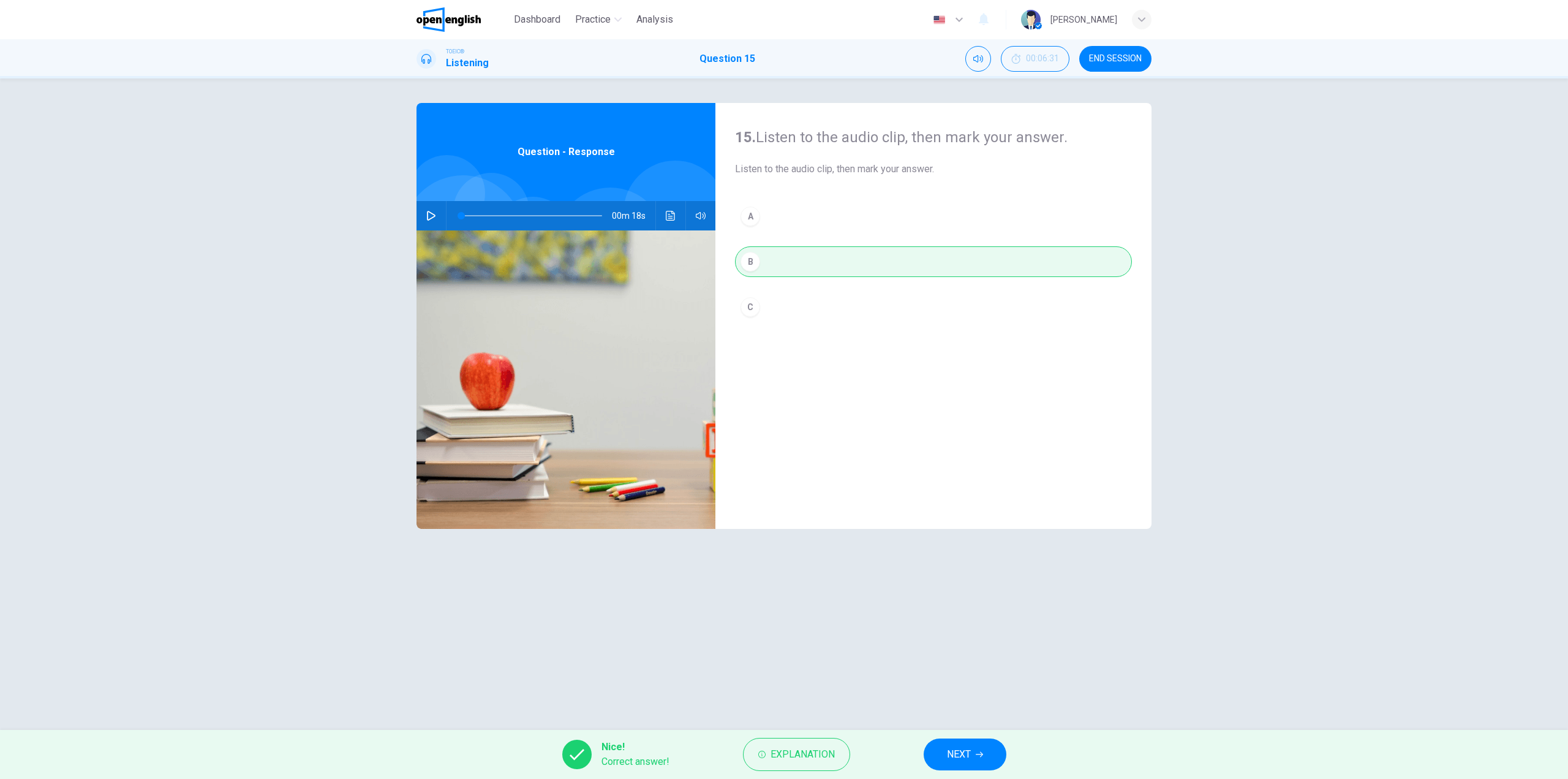
click at [958, 756] on span "NEXT" at bounding box center [958, 754] width 24 height 17
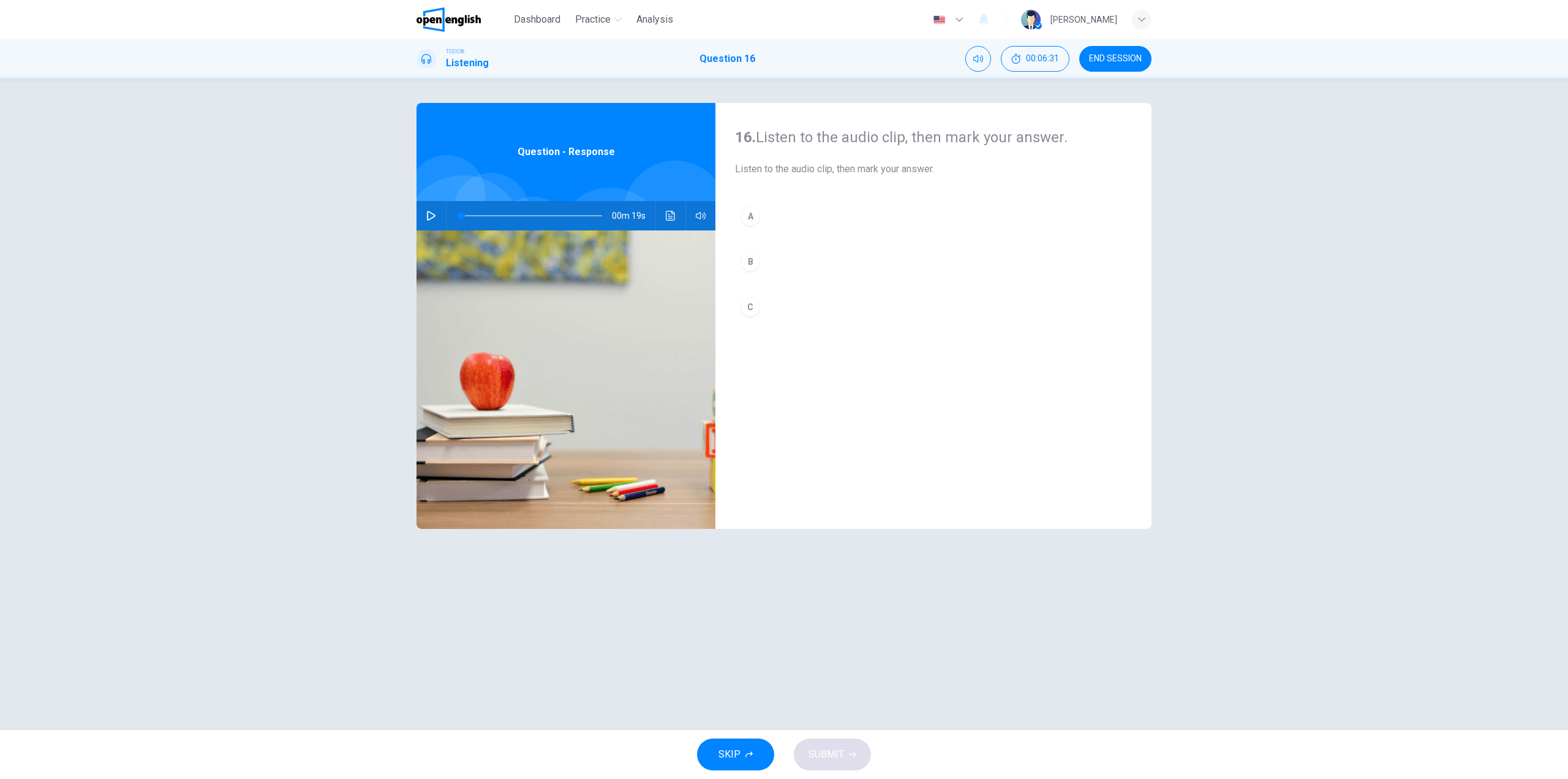
click at [441, 219] on div "00m 19s" at bounding box center [566, 216] width 299 height 29
click at [437, 207] on button "button" at bounding box center [431, 216] width 20 height 29
click at [774, 213] on button "A" at bounding box center [933, 216] width 397 height 31
click at [843, 751] on button "SUBMIT" at bounding box center [832, 755] width 77 height 32
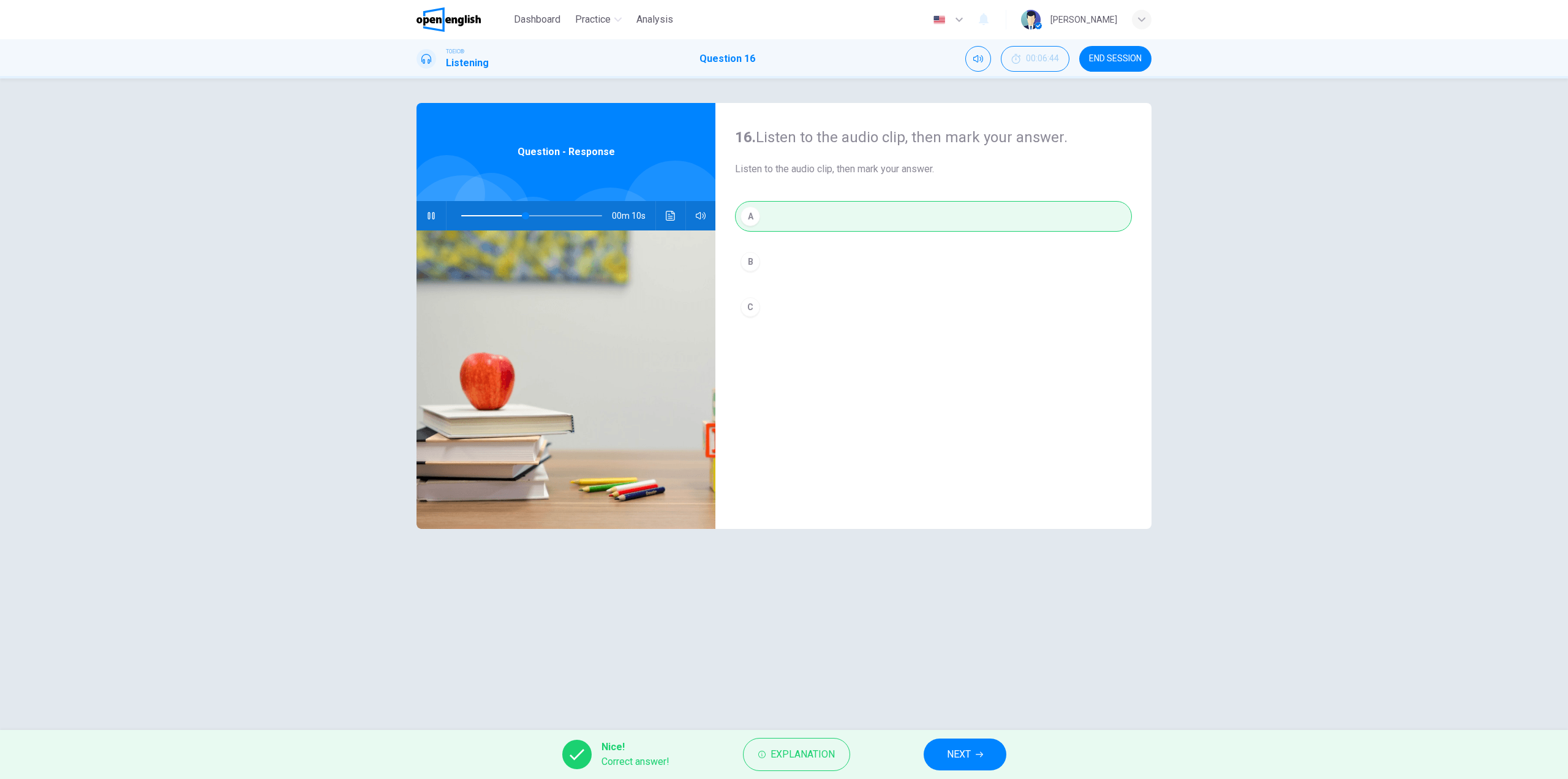
type input "**"
click at [965, 753] on span "NEXT" at bounding box center [958, 754] width 24 height 17
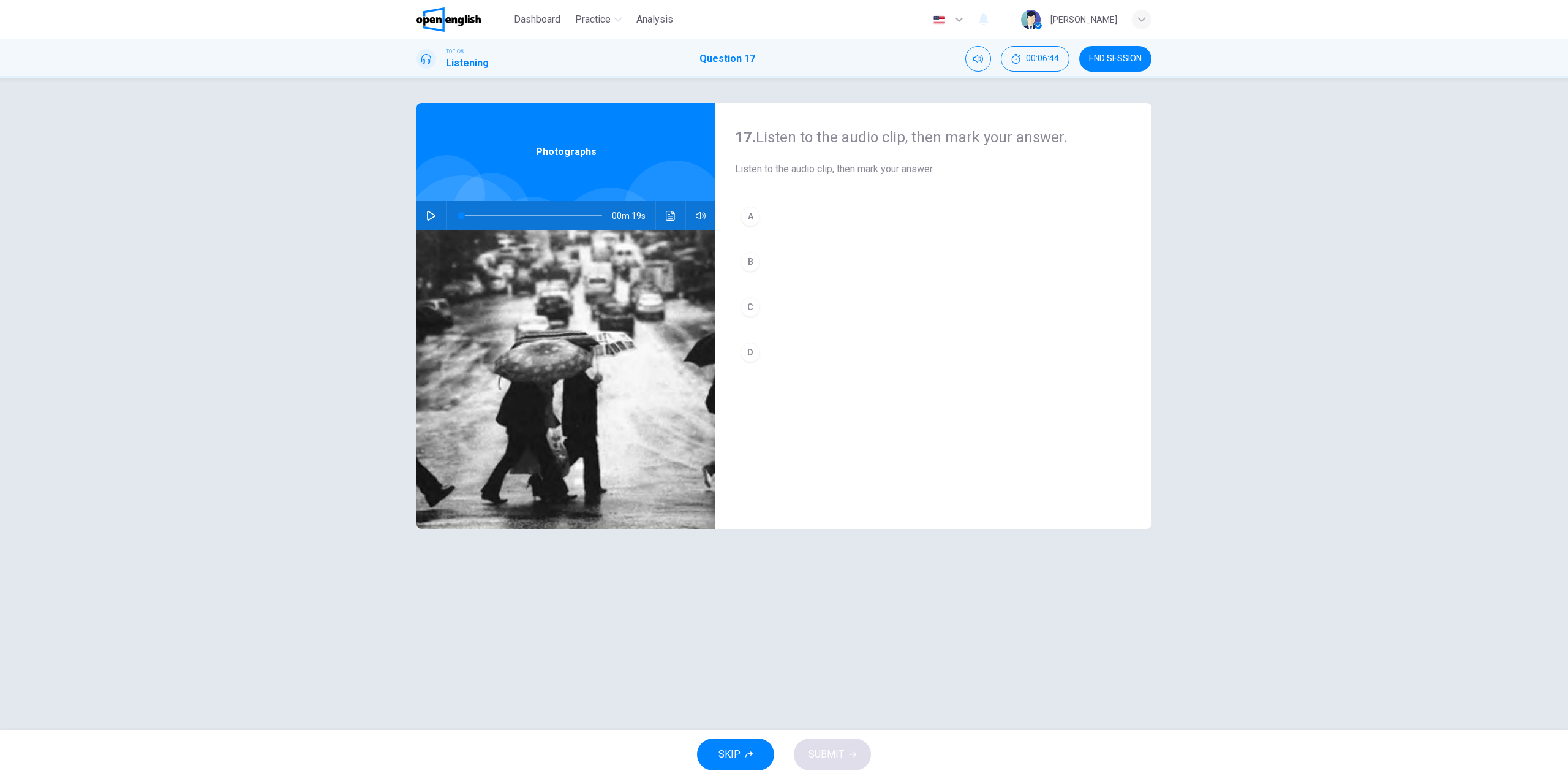
click at [432, 214] on icon "button" at bounding box center [431, 216] width 10 height 10
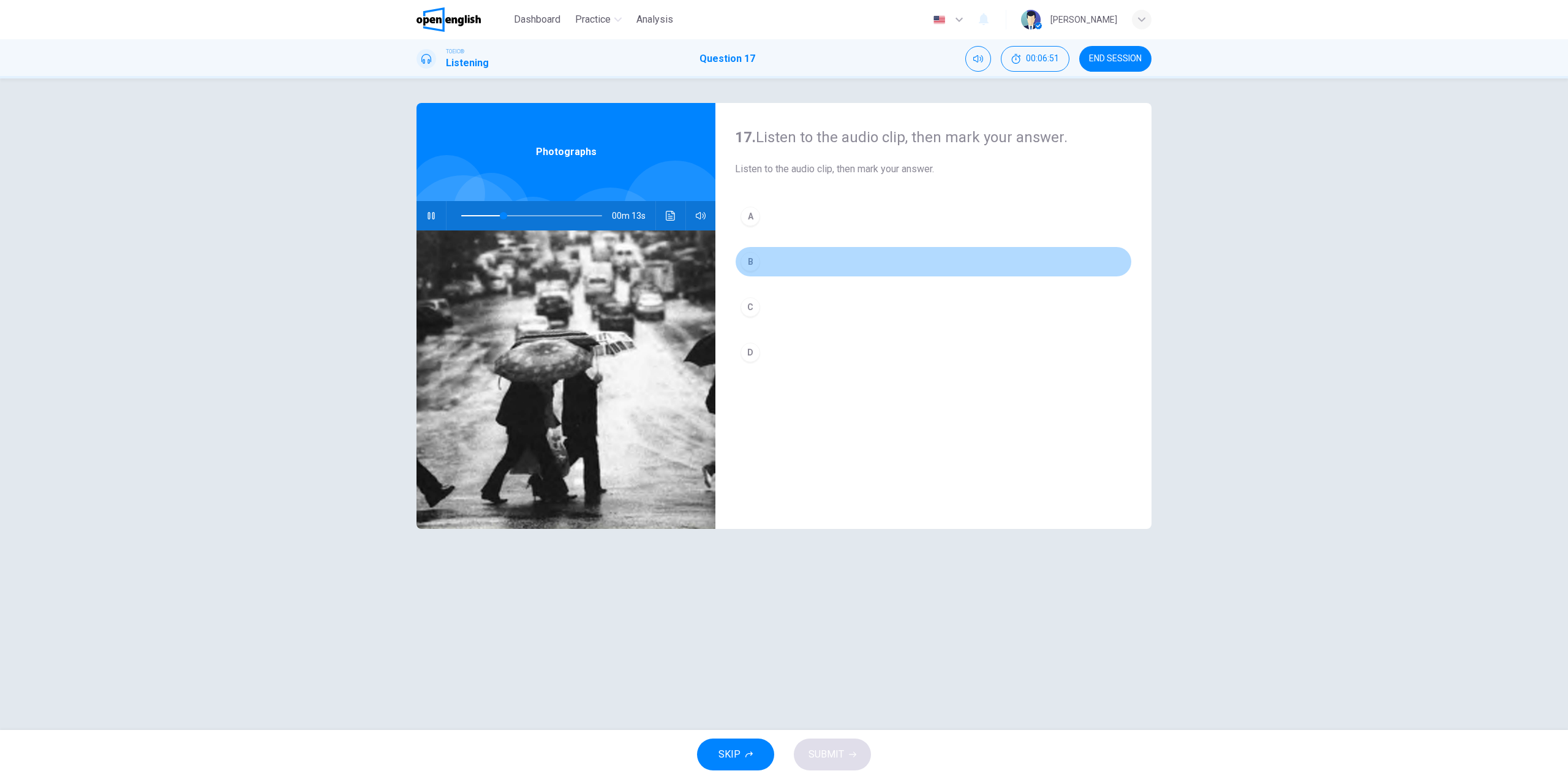
click at [759, 260] on div "B" at bounding box center [750, 262] width 20 height 20
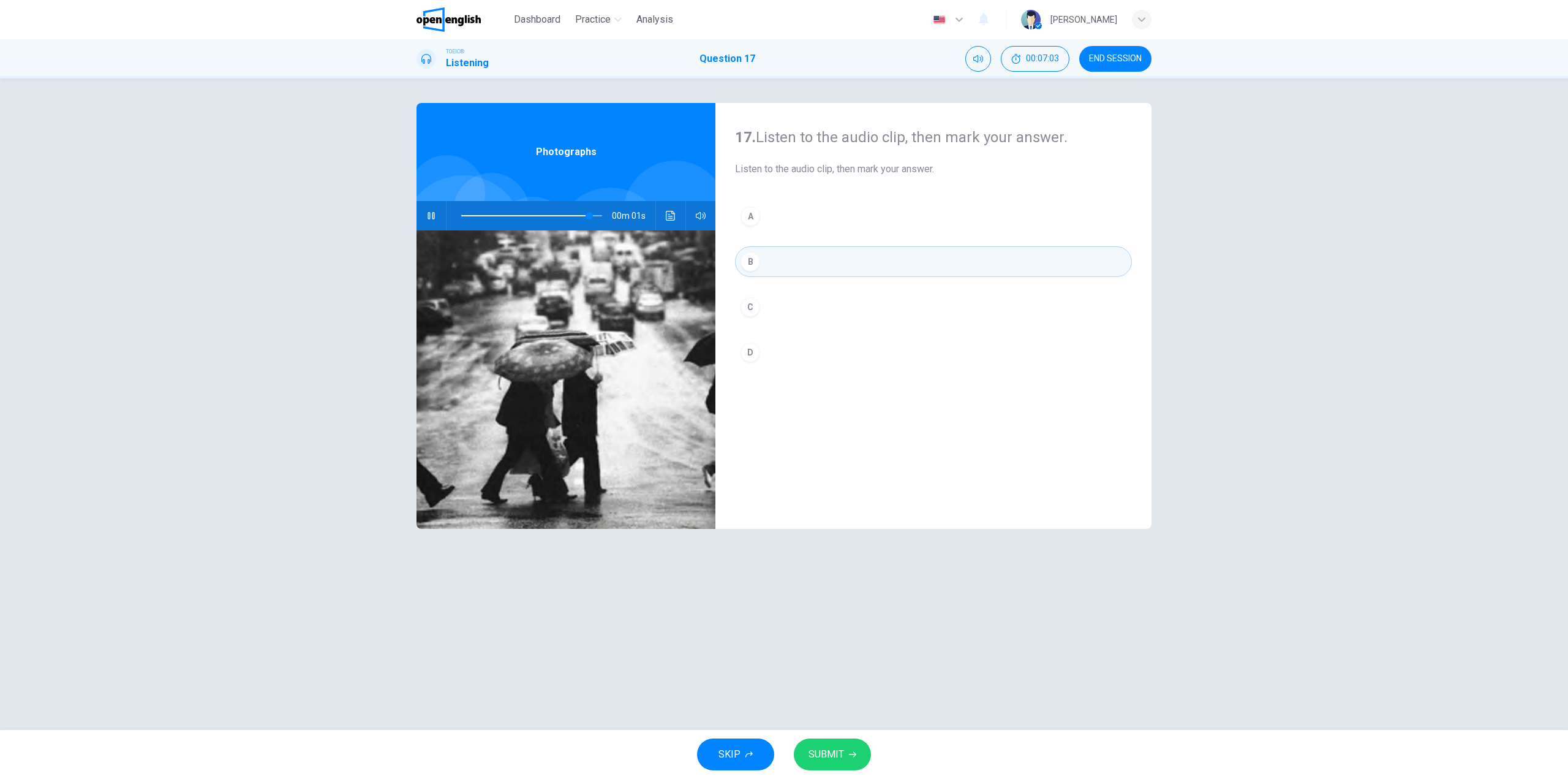
click at [806, 745] on button "SUBMIT" at bounding box center [832, 755] width 77 height 32
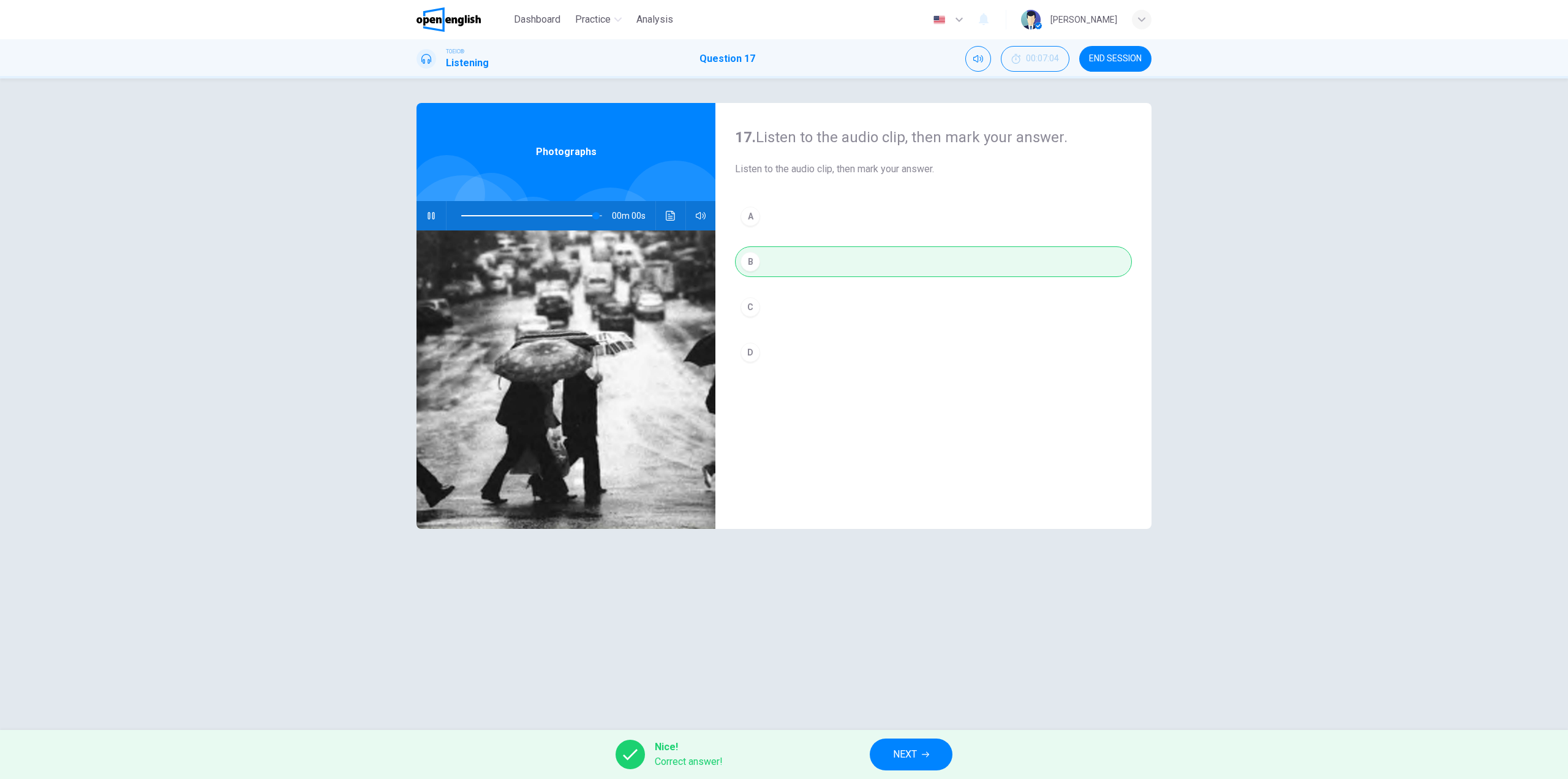
type input "*"
click at [919, 742] on button "NEXT" at bounding box center [911, 755] width 82 height 32
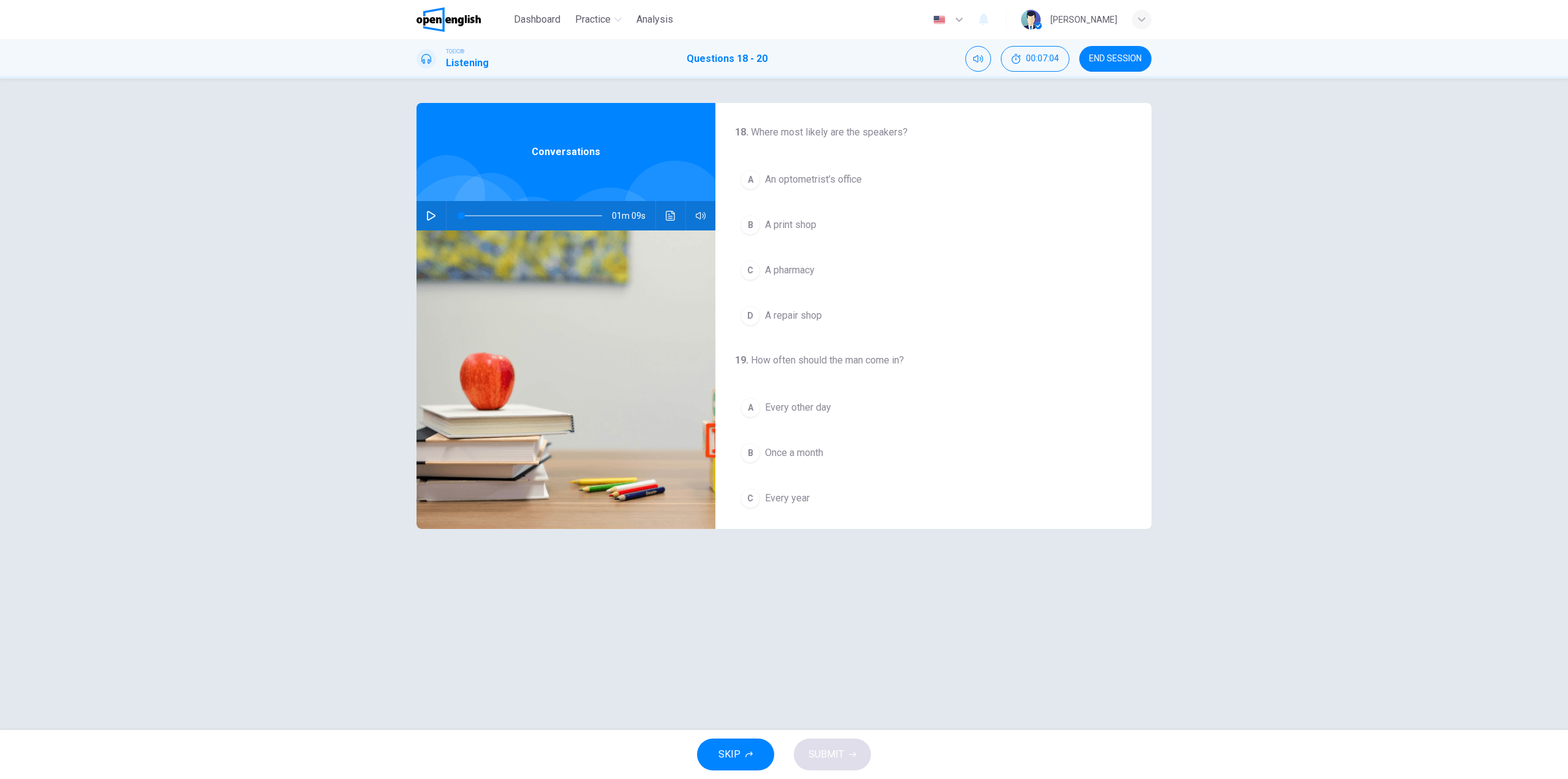
click at [436, 217] on button "button" at bounding box center [431, 216] width 20 height 29
click at [814, 176] on span "An optometrist’s office" at bounding box center [813, 179] width 97 height 15
click at [512, 212] on span at bounding box center [532, 216] width 141 height 17
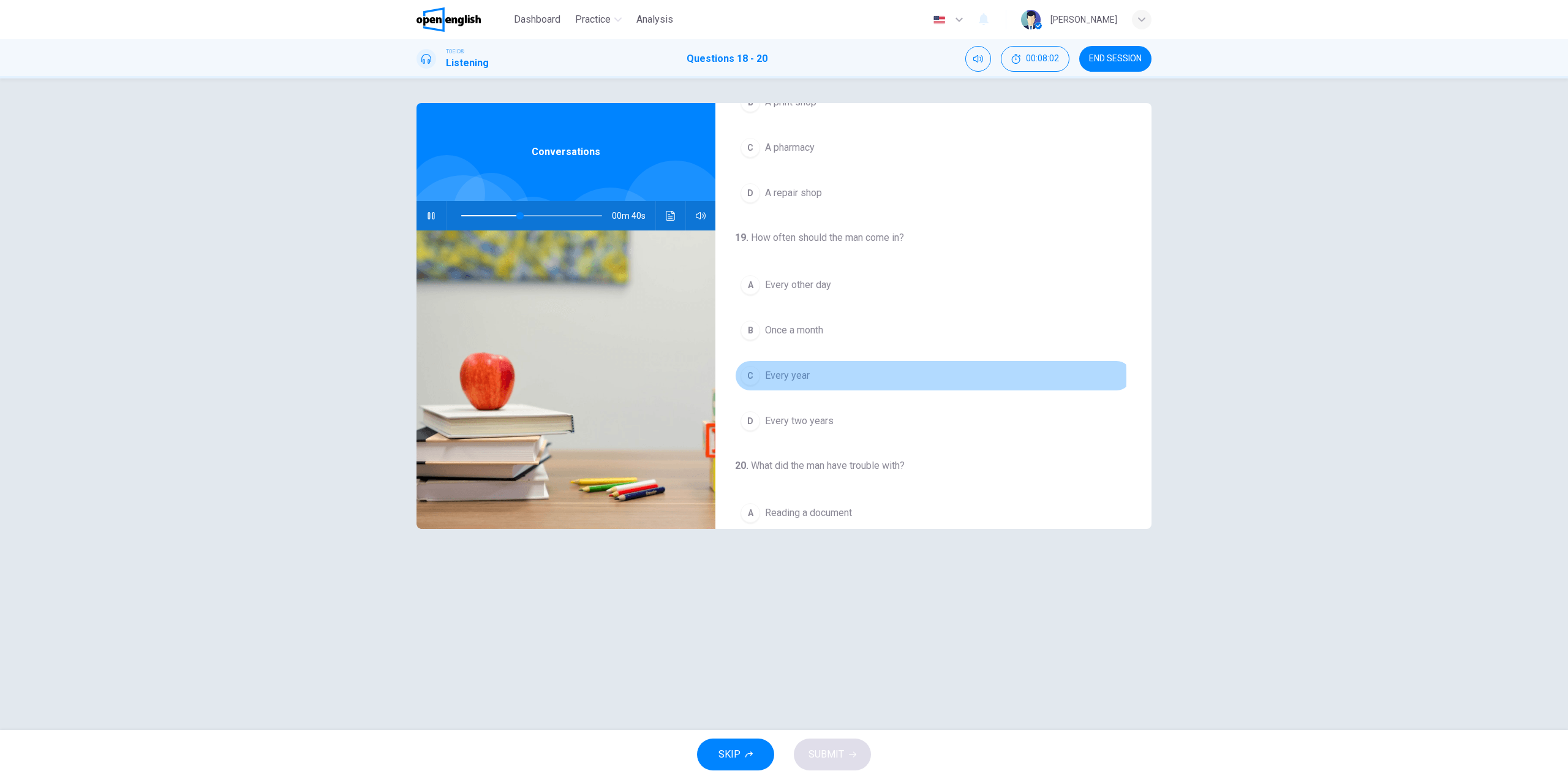
click at [793, 377] on span "Every year" at bounding box center [788, 375] width 45 height 15
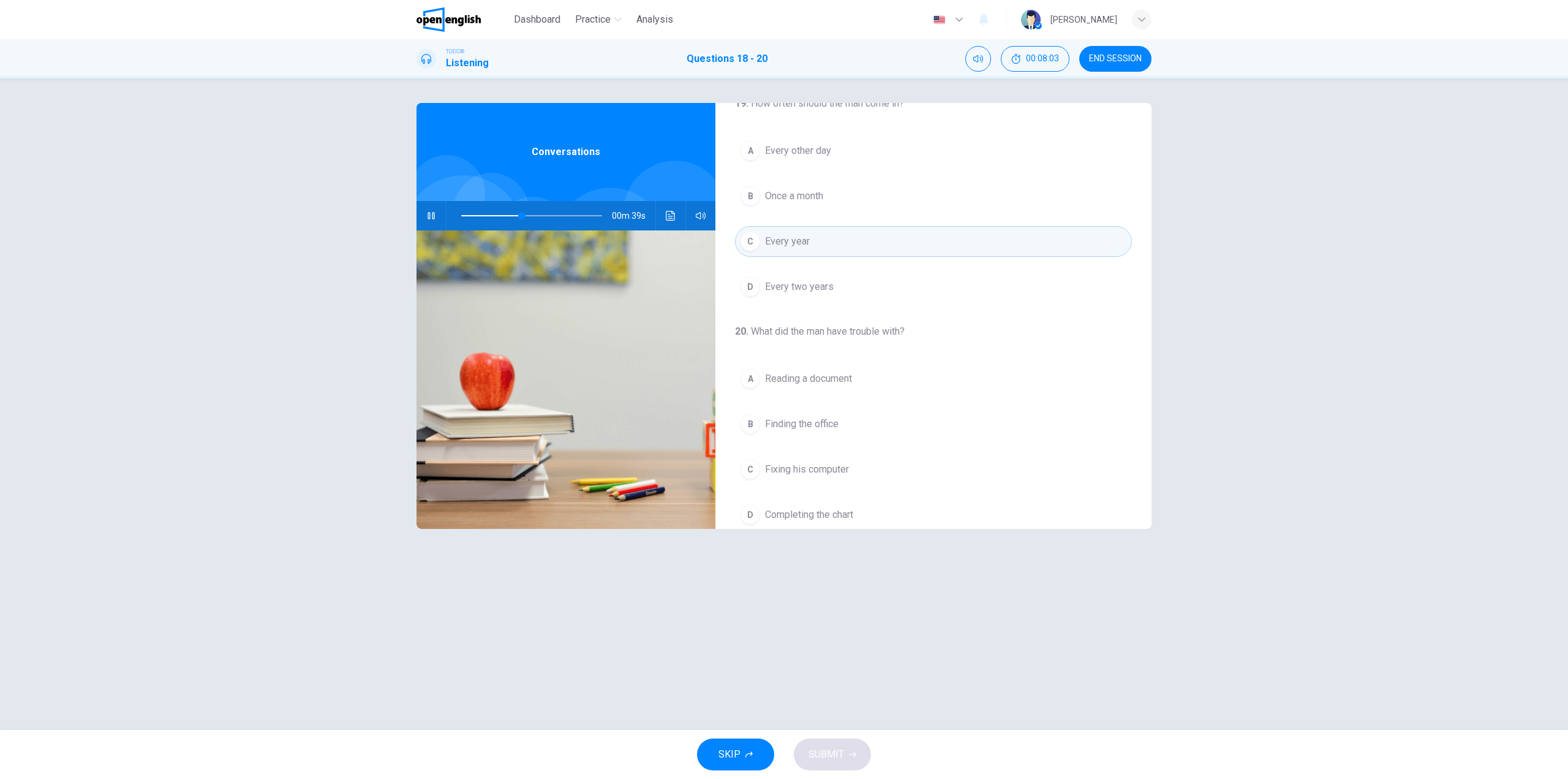
scroll to position [280, 0]
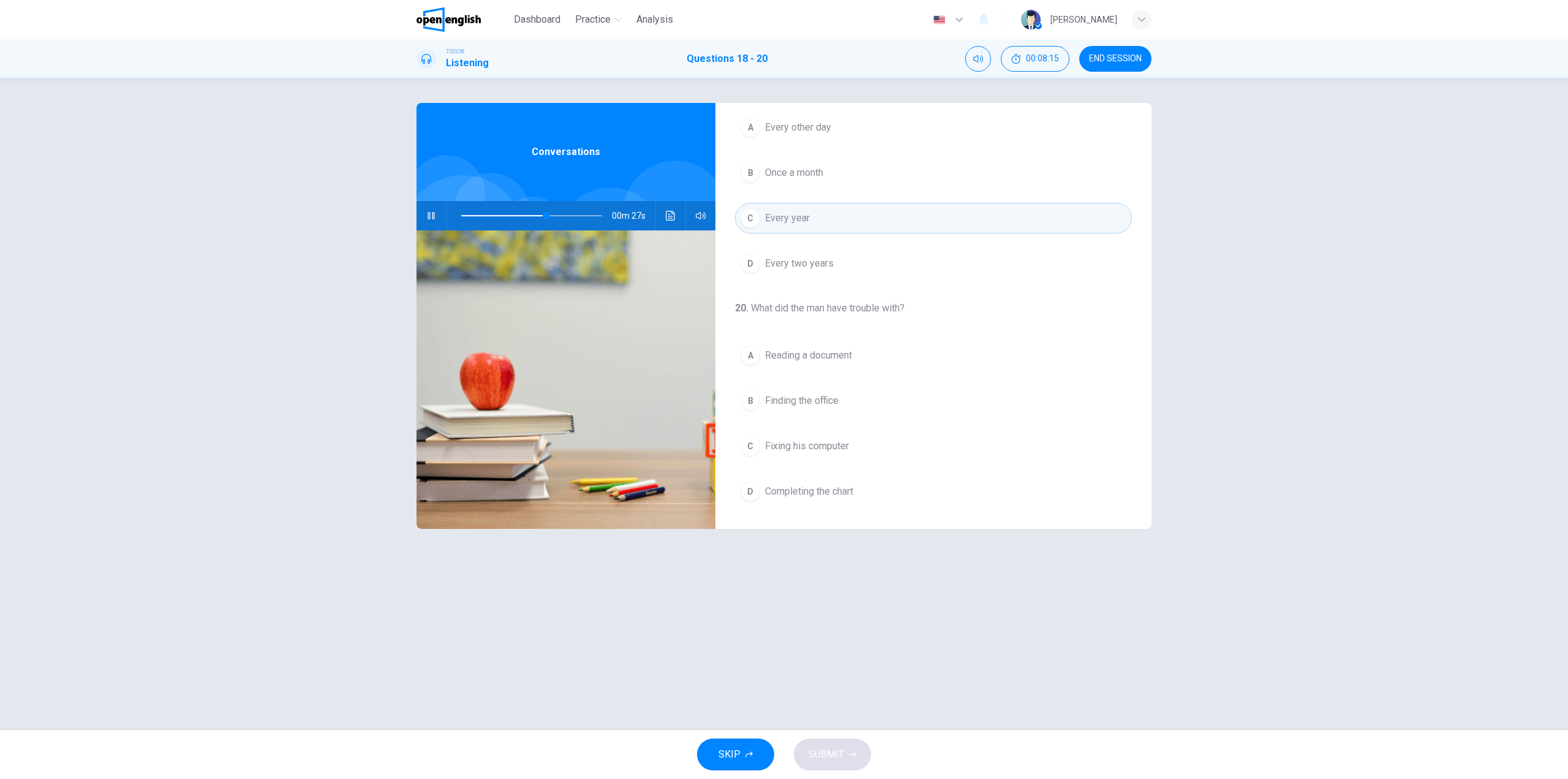
click at [849, 485] on span "Completing the chart" at bounding box center [809, 491] width 88 height 15
drag, startPoint x: 540, startPoint y: 214, endPoint x: 533, endPoint y: 213, distance: 7.1
click at [534, 213] on span at bounding box center [534, 216] width 7 height 7
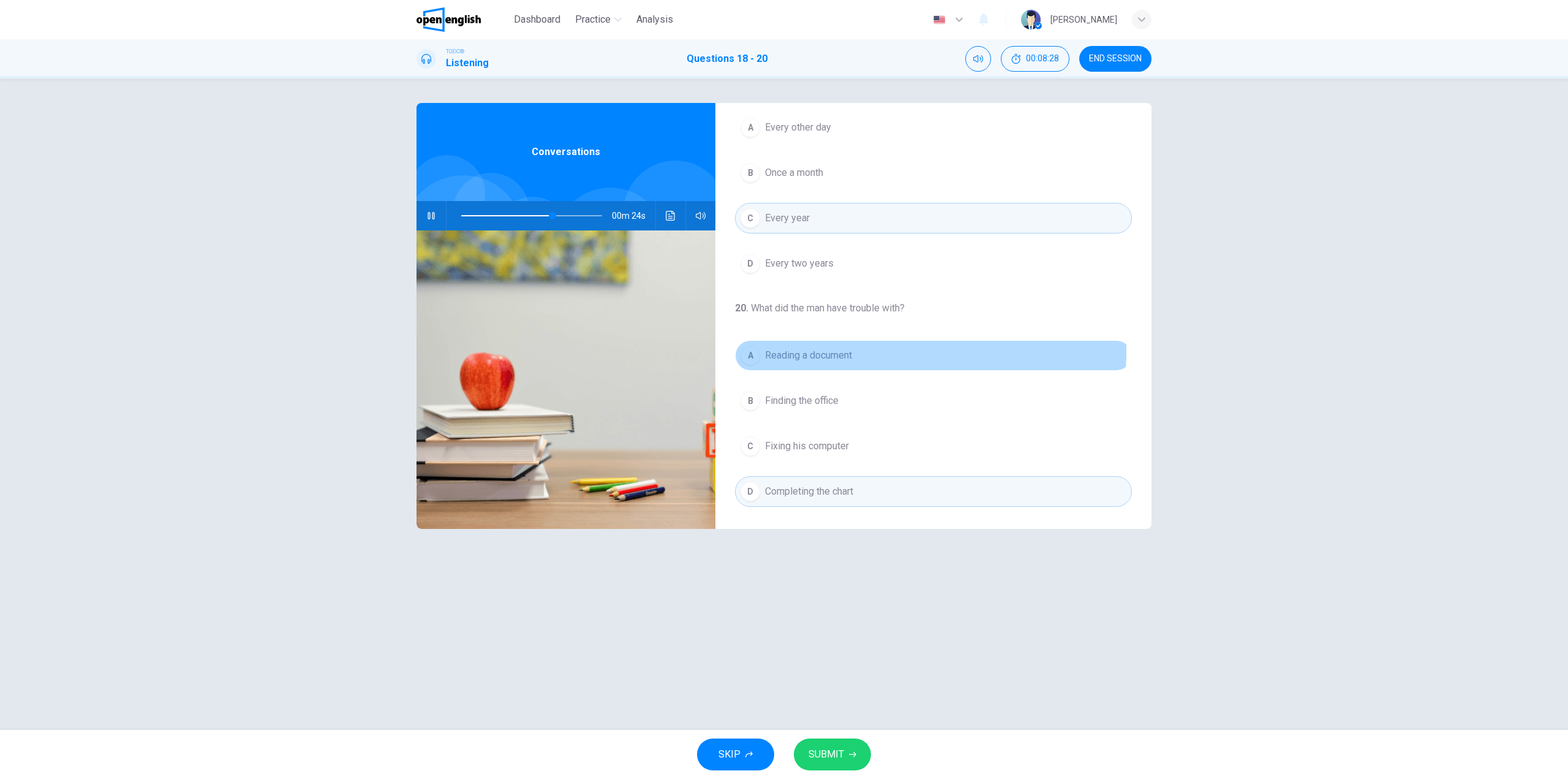
click at [812, 350] on span "Reading a document" at bounding box center [809, 355] width 87 height 15
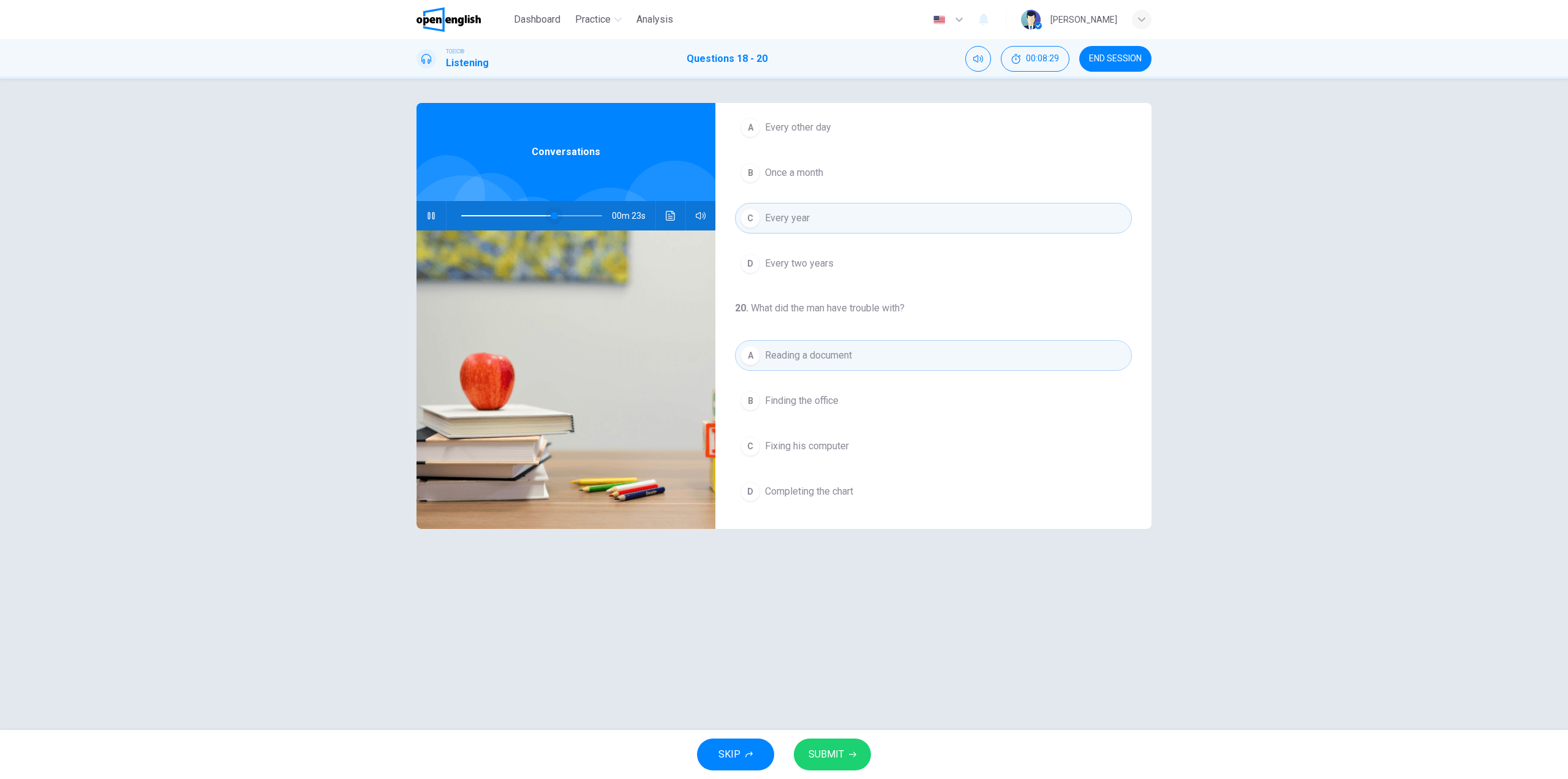
click at [550, 214] on span at bounding box center [554, 216] width 7 height 7
click at [532, 216] on span at bounding box center [531, 216] width 7 height 7
click at [793, 498] on span "Completing the chart" at bounding box center [809, 491] width 88 height 15
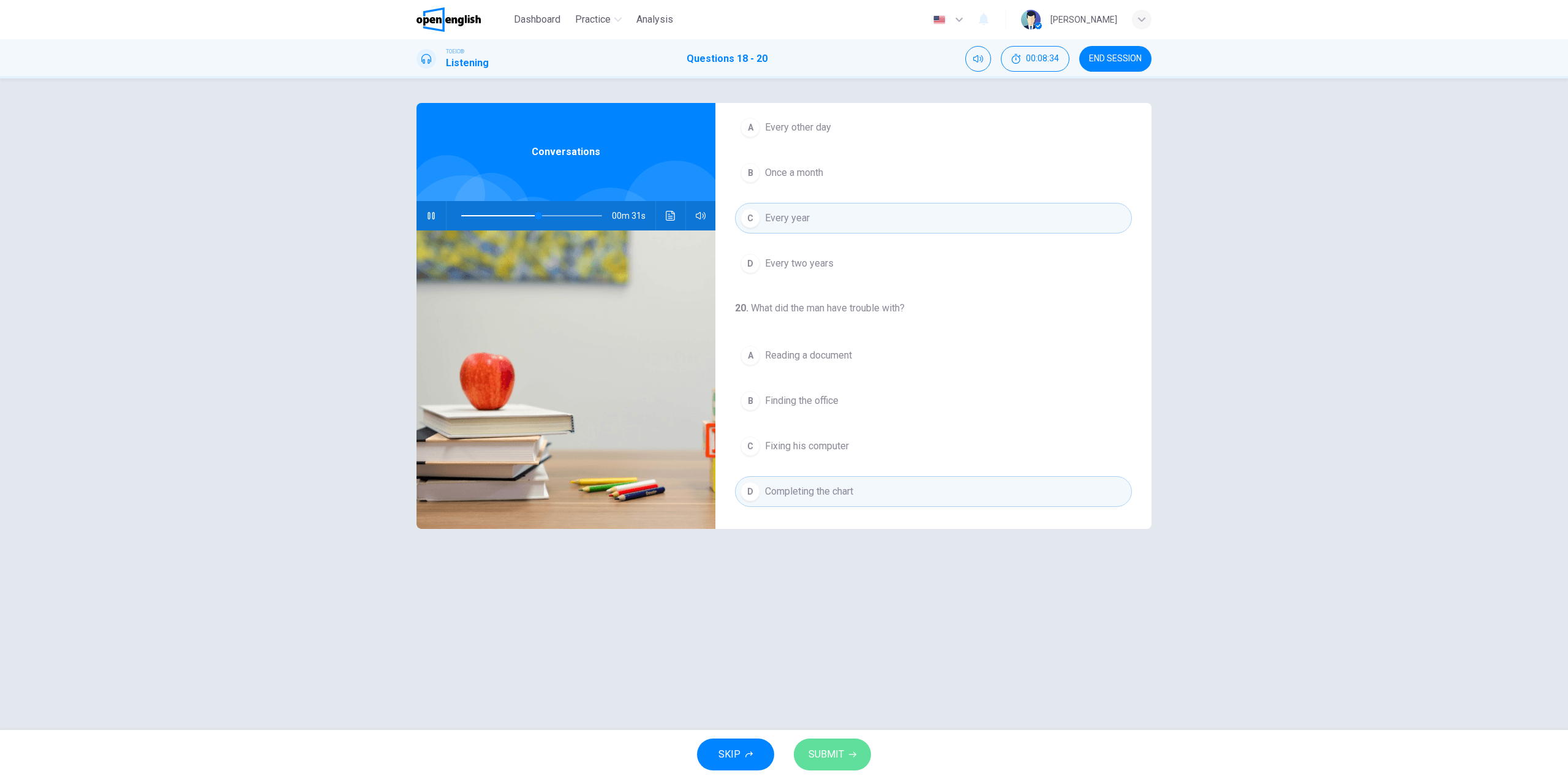
click at [835, 751] on span "SUBMIT" at bounding box center [827, 754] width 36 height 17
type input "**"
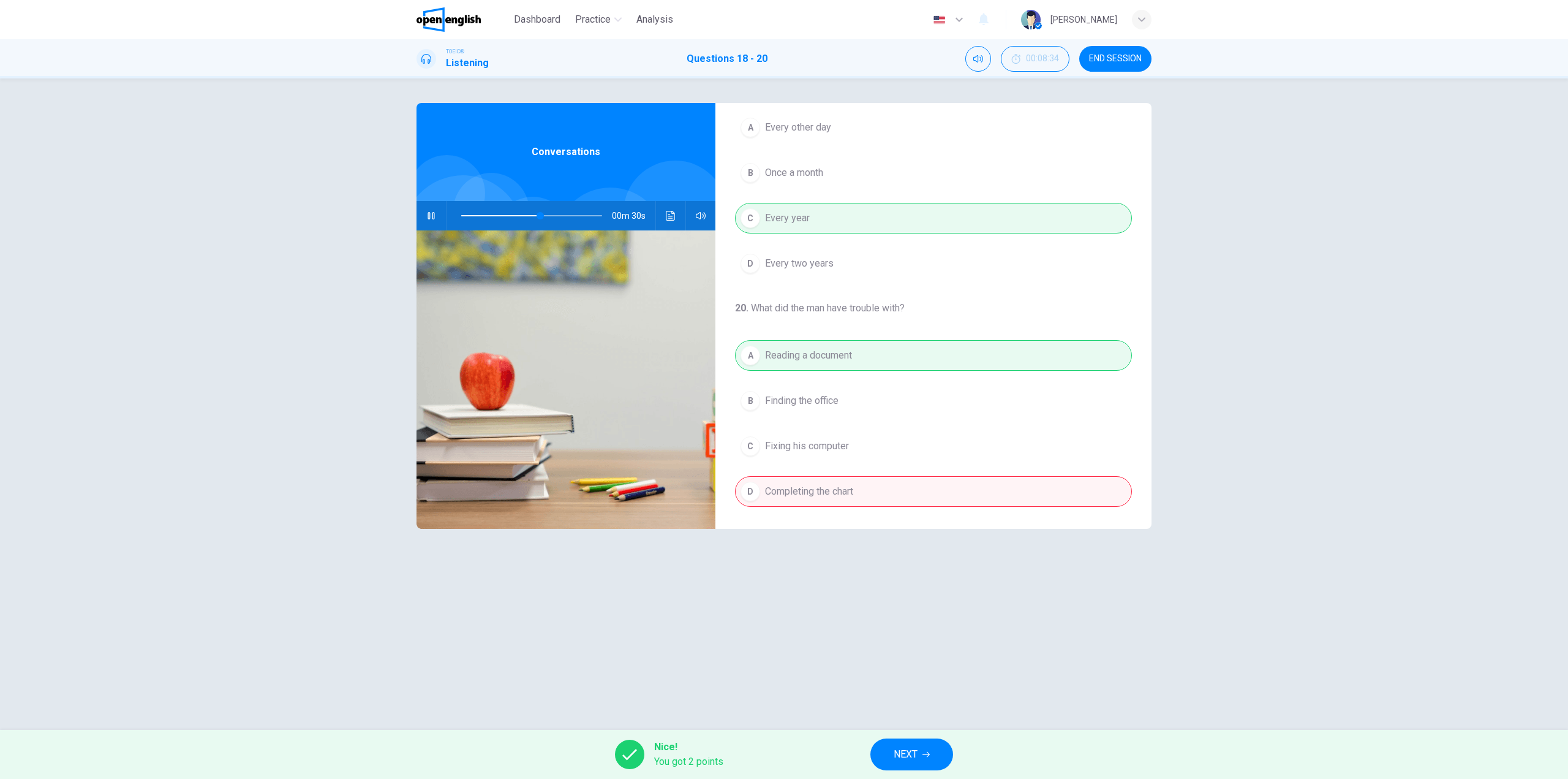
click at [912, 744] on button "NEXT" at bounding box center [912, 755] width 82 height 32
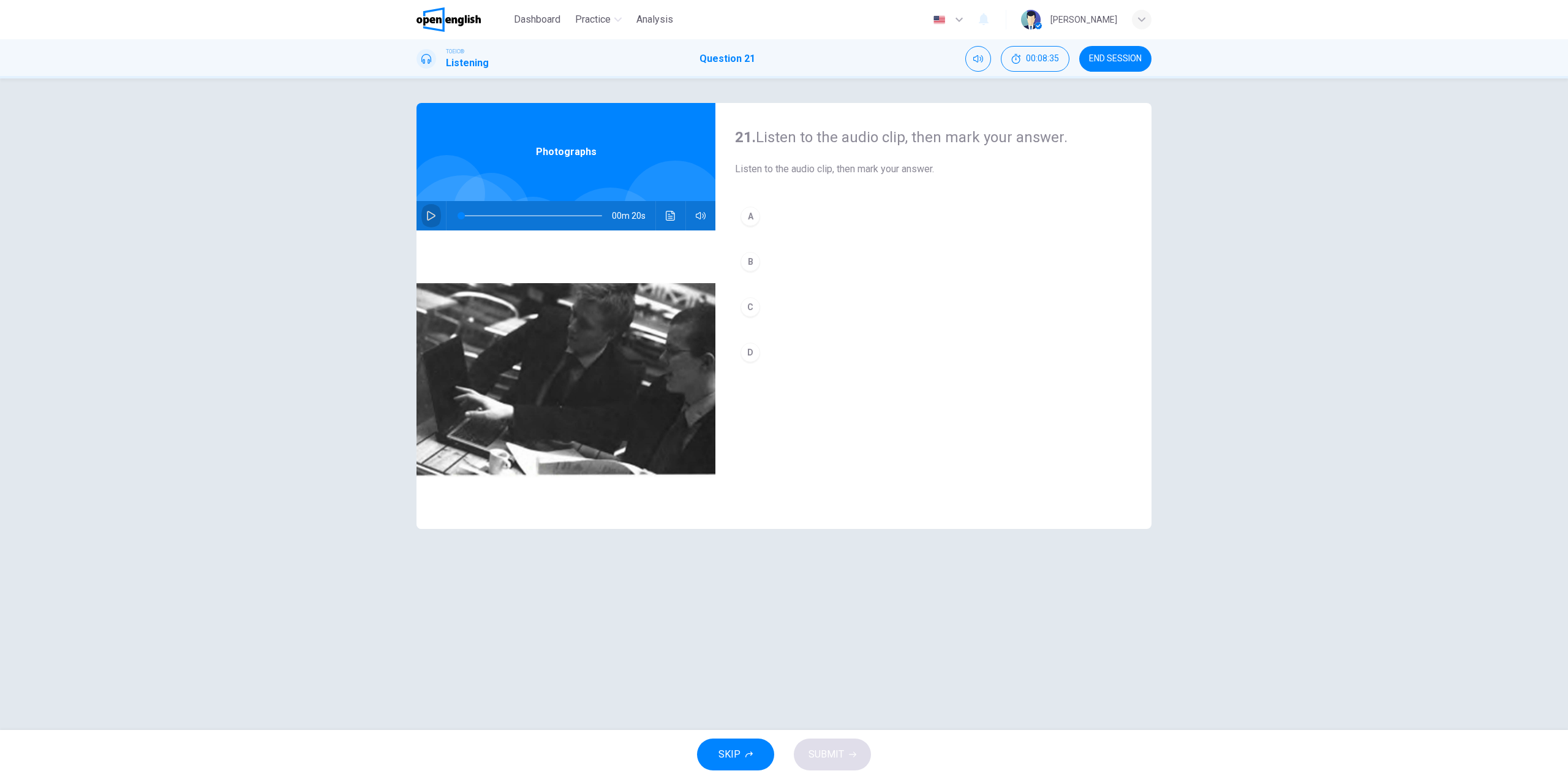
click at [435, 208] on button "button" at bounding box center [431, 216] width 20 height 29
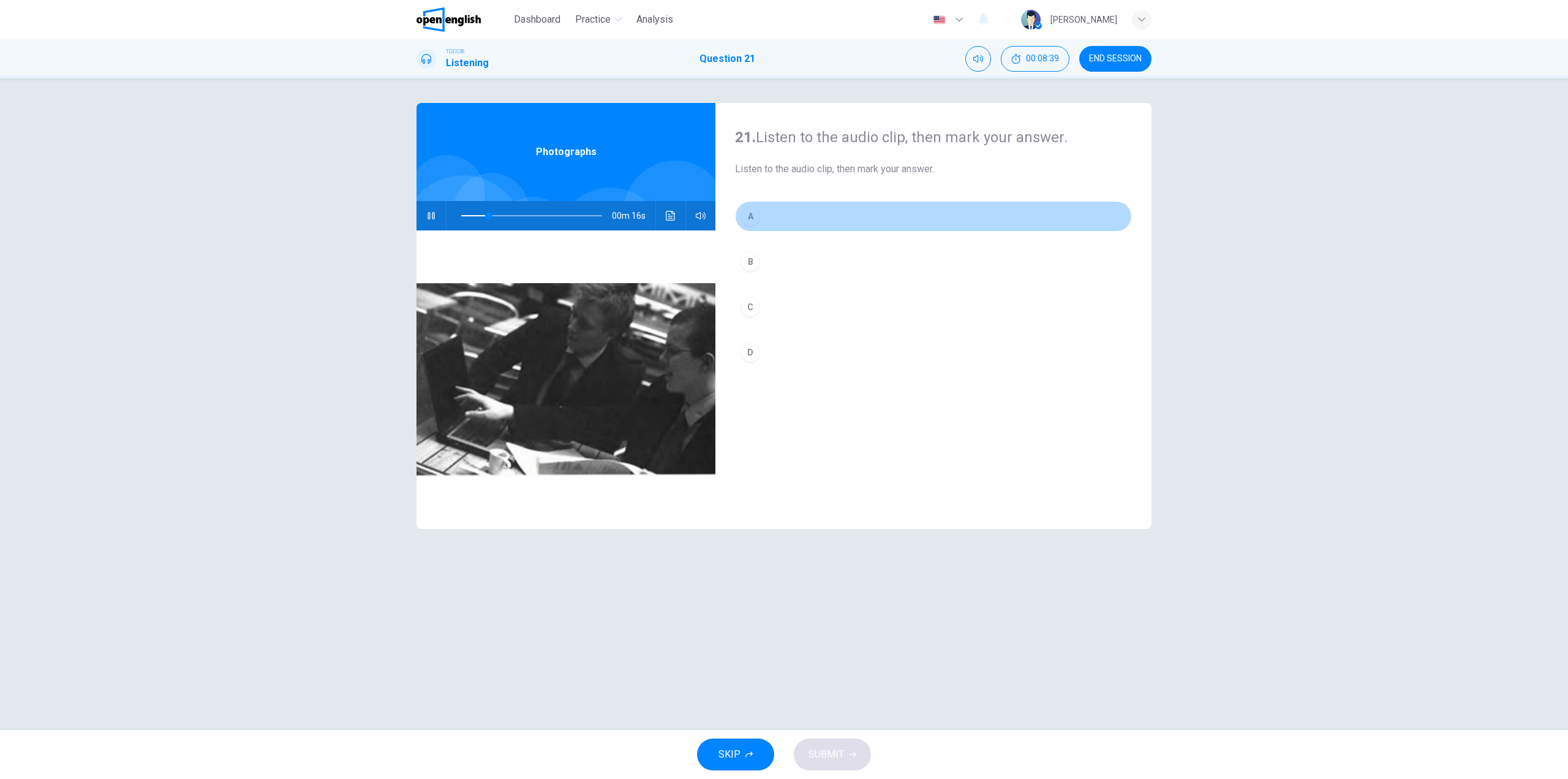
click at [784, 210] on button "A" at bounding box center [933, 216] width 397 height 31
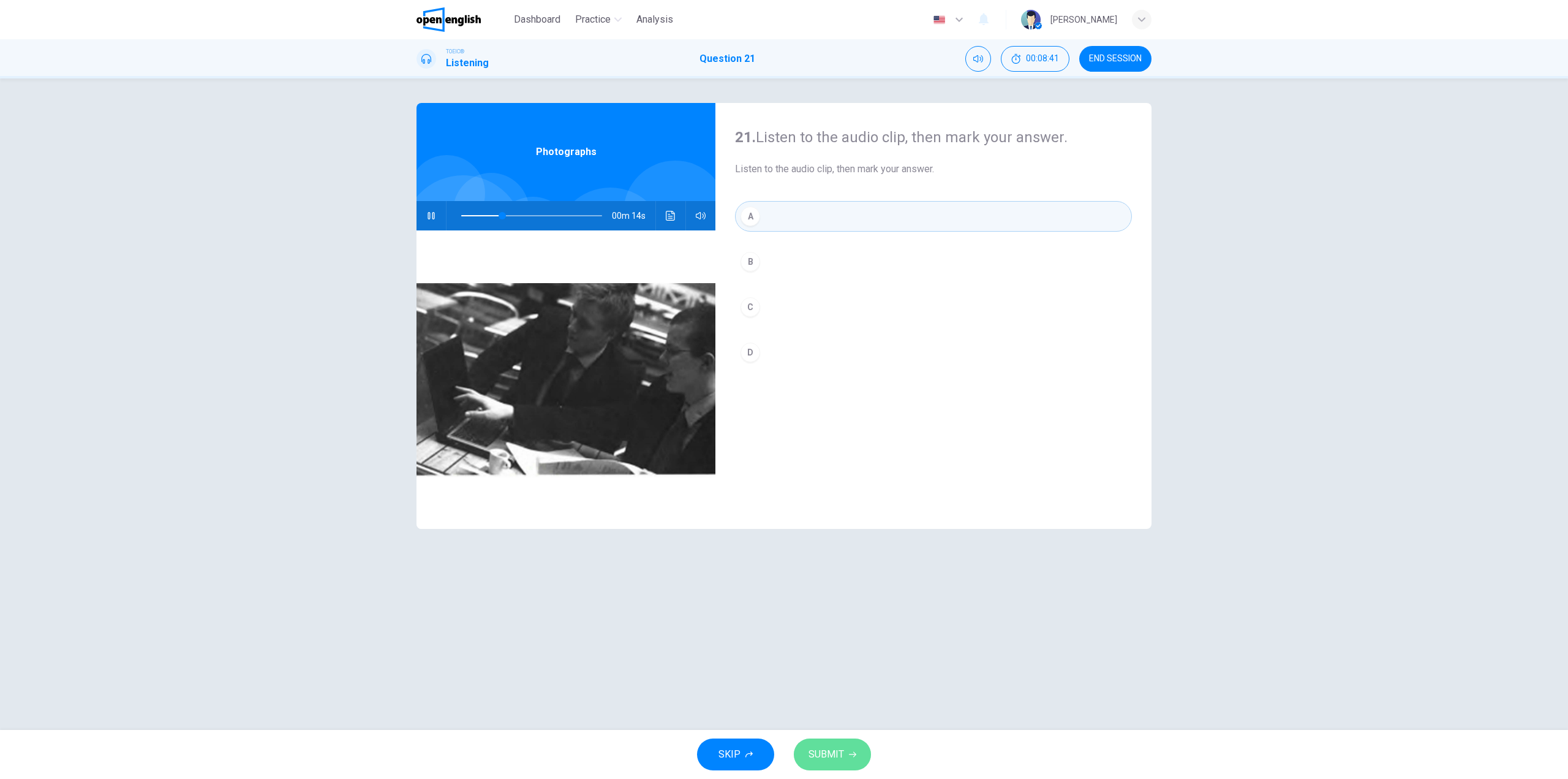
click at [851, 755] on icon "button" at bounding box center [852, 755] width 7 height 6
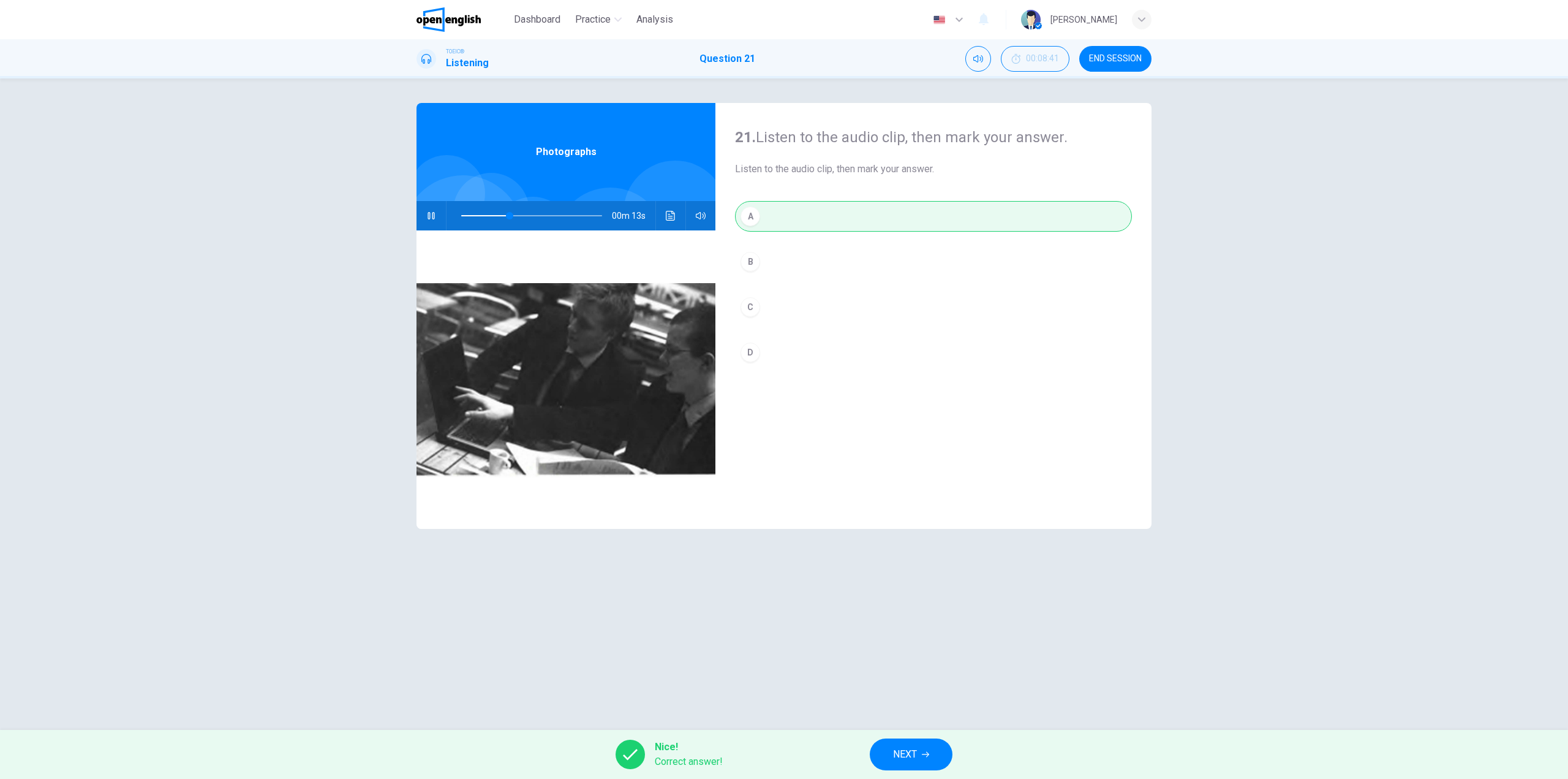
type input "**"
click at [924, 755] on icon "button" at bounding box center [925, 755] width 7 height 6
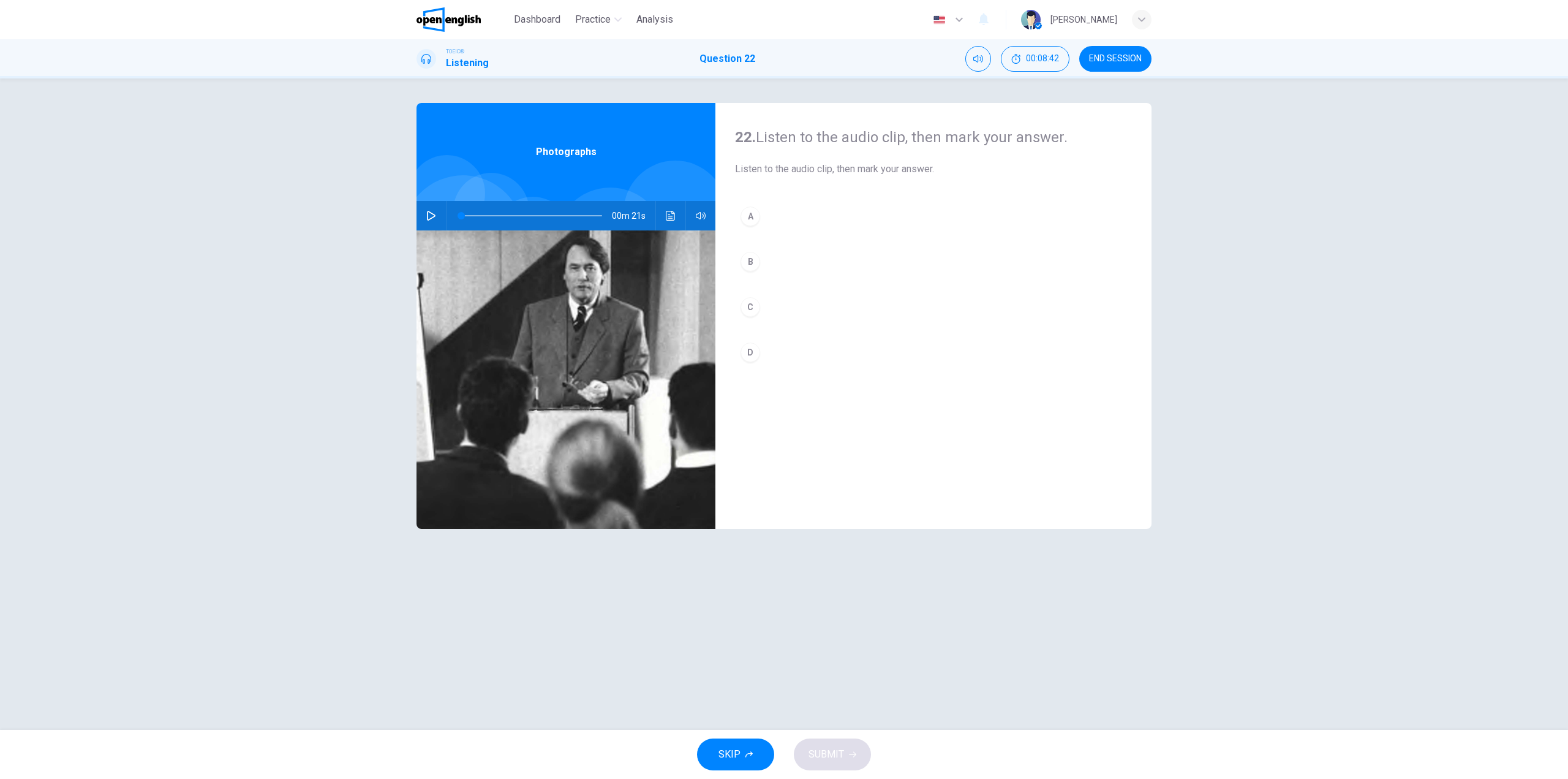
click at [426, 213] on button "button" at bounding box center [431, 216] width 20 height 29
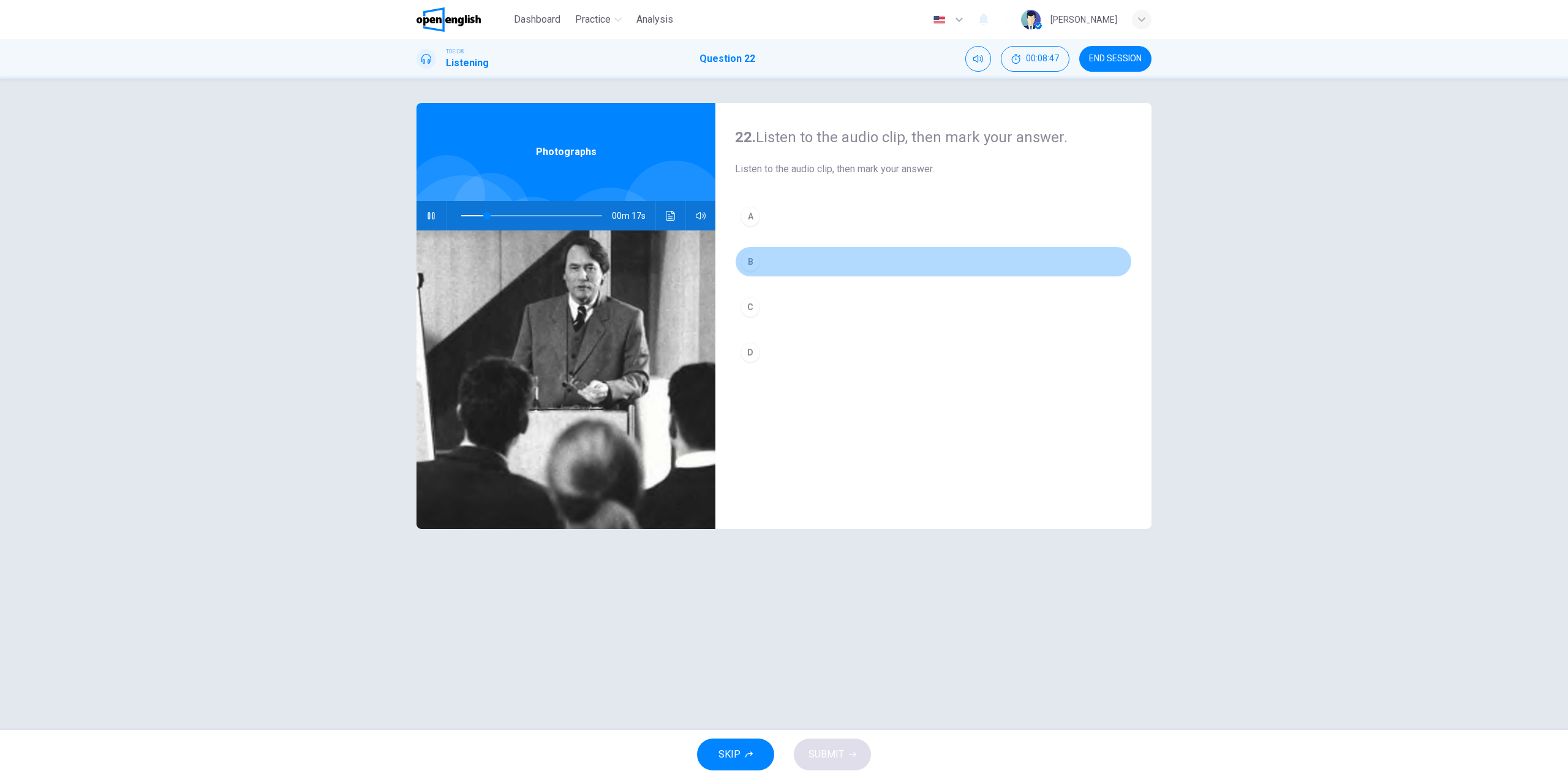
click at [783, 264] on button "B" at bounding box center [933, 262] width 397 height 31
click at [768, 304] on button "C" at bounding box center [933, 307] width 397 height 31
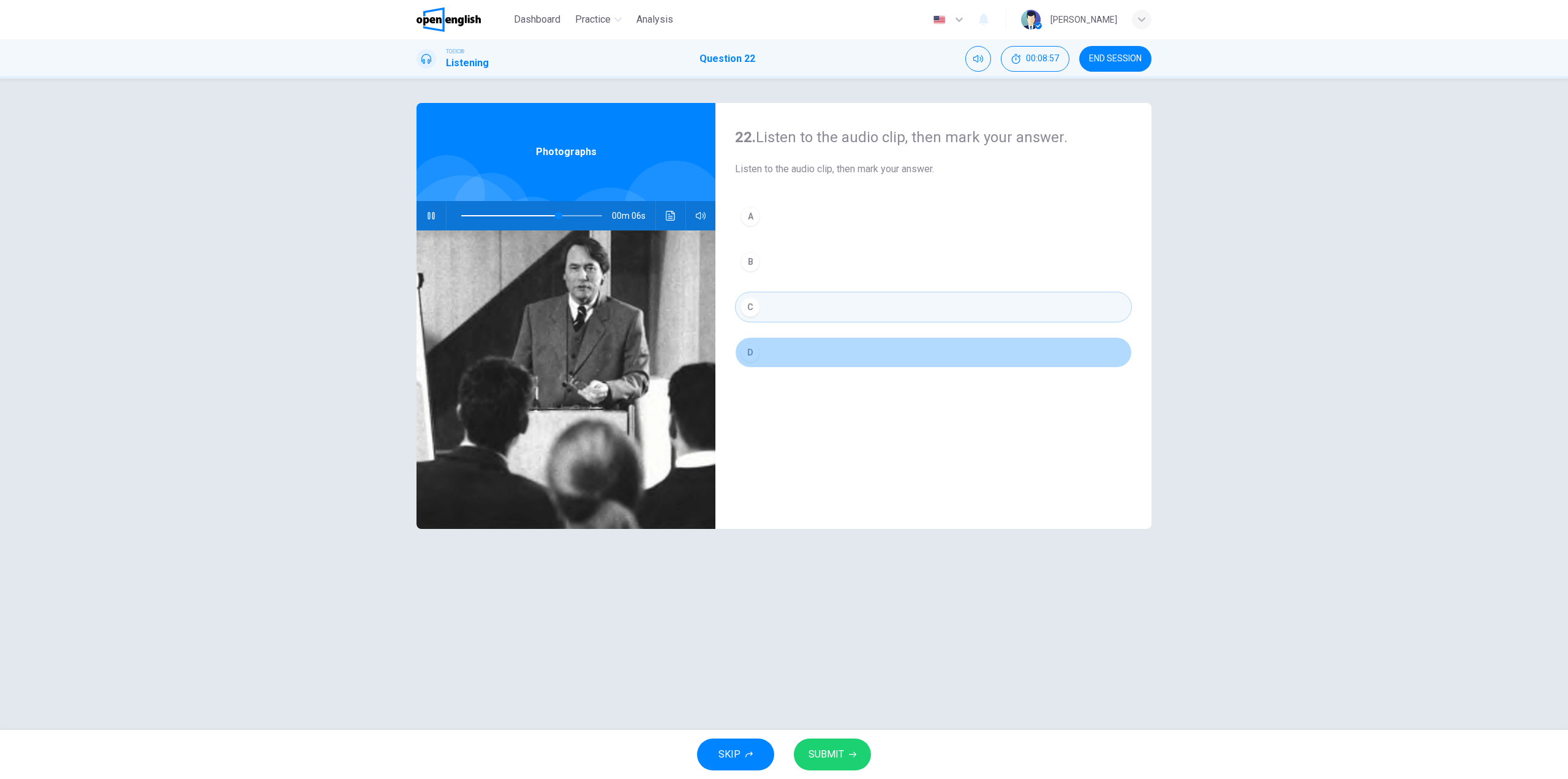
click at [766, 347] on button "D" at bounding box center [933, 352] width 397 height 31
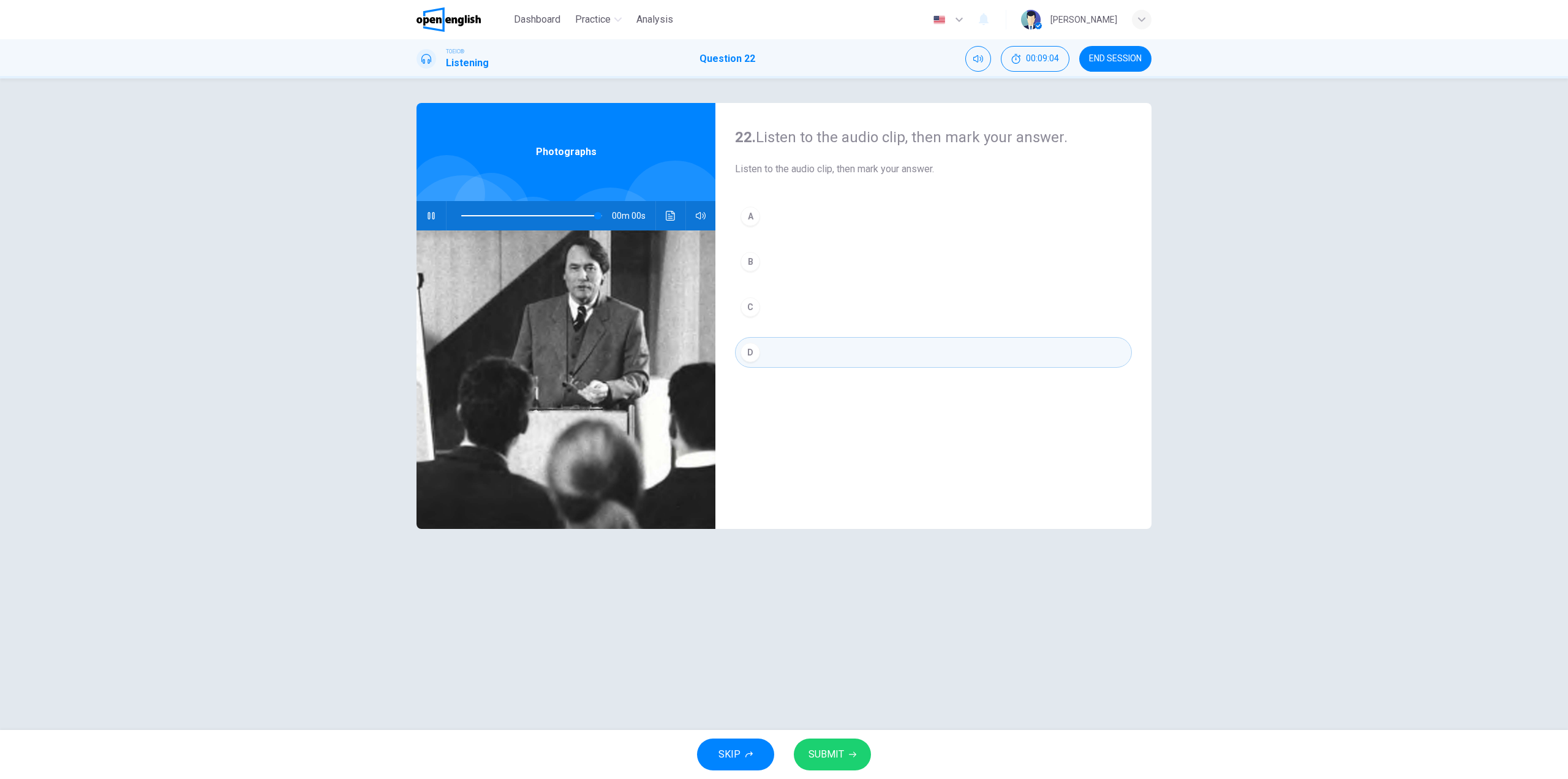
type input "*"
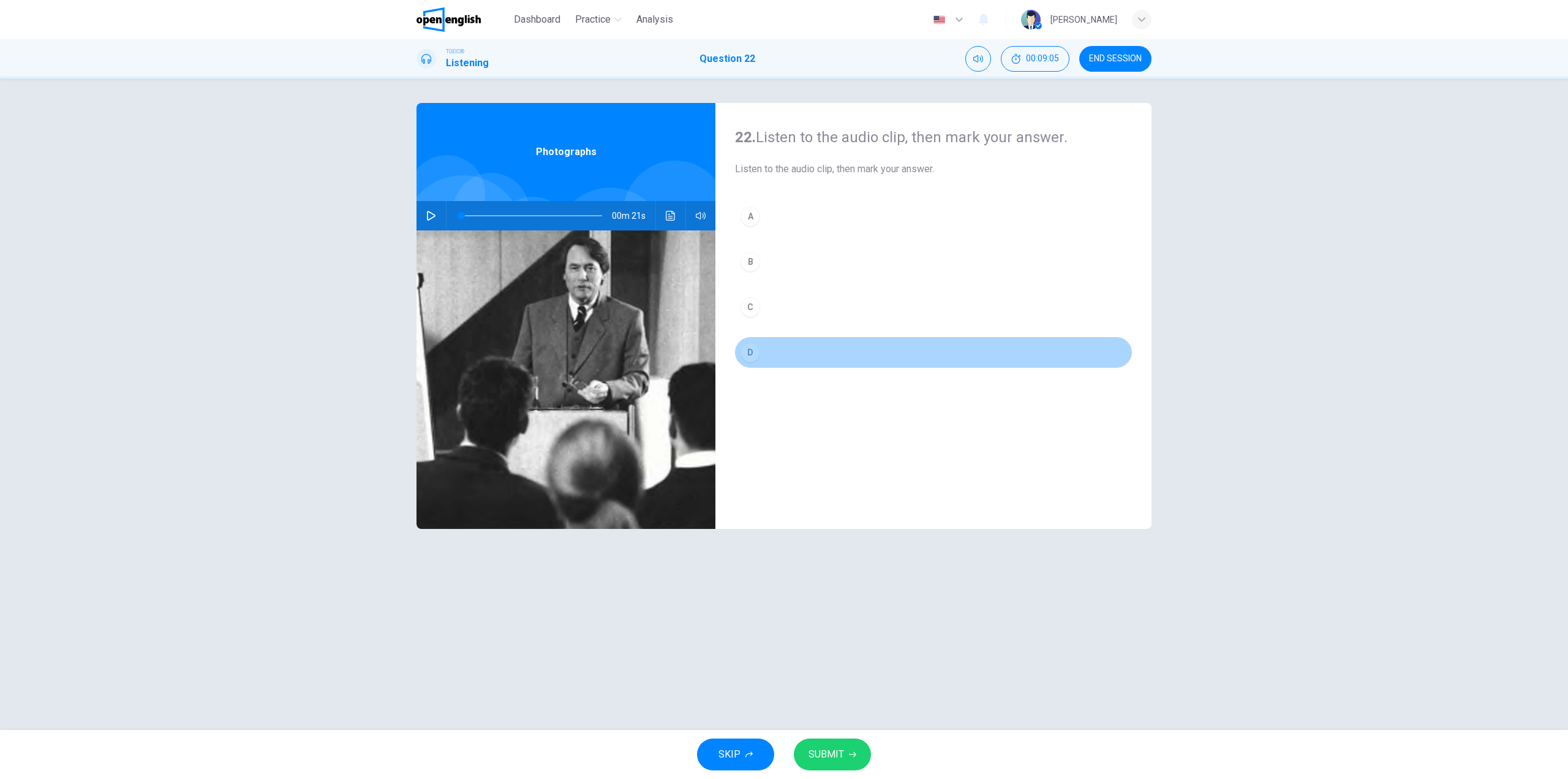
click at [789, 358] on button "D" at bounding box center [933, 352] width 397 height 31
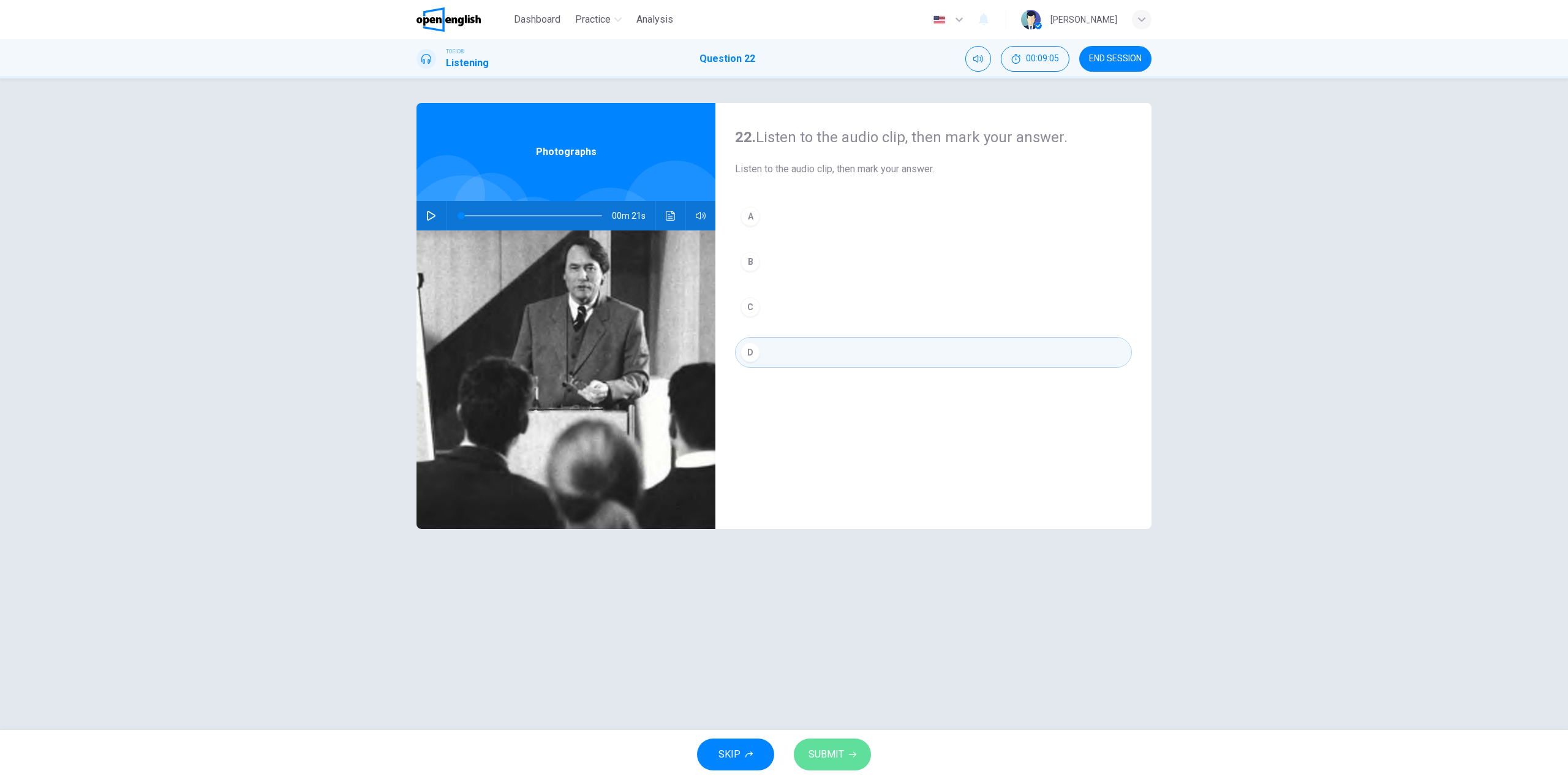
click at [838, 756] on span "SUBMIT" at bounding box center [827, 754] width 36 height 17
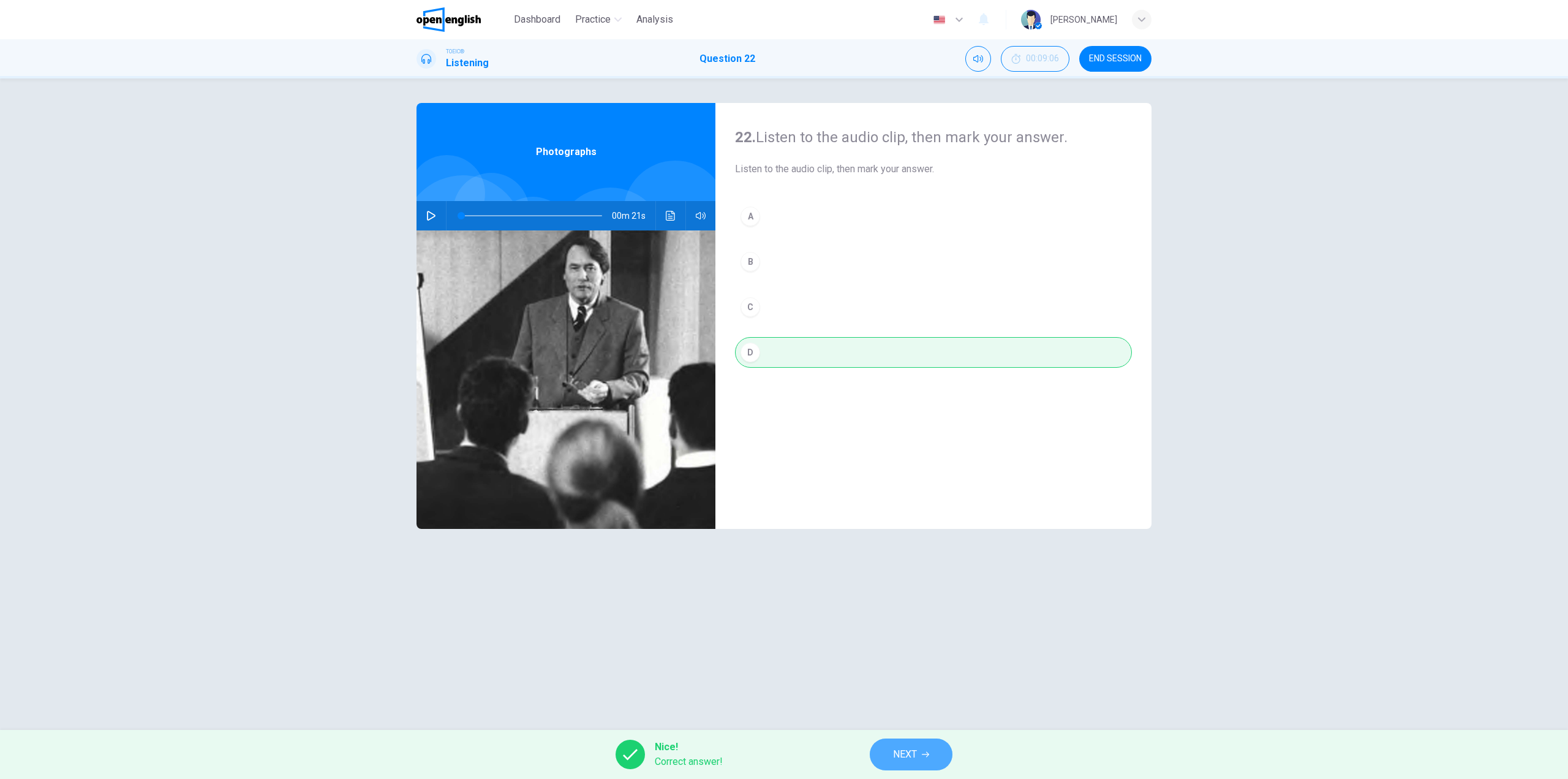
click at [912, 741] on button "NEXT" at bounding box center [911, 755] width 82 height 32
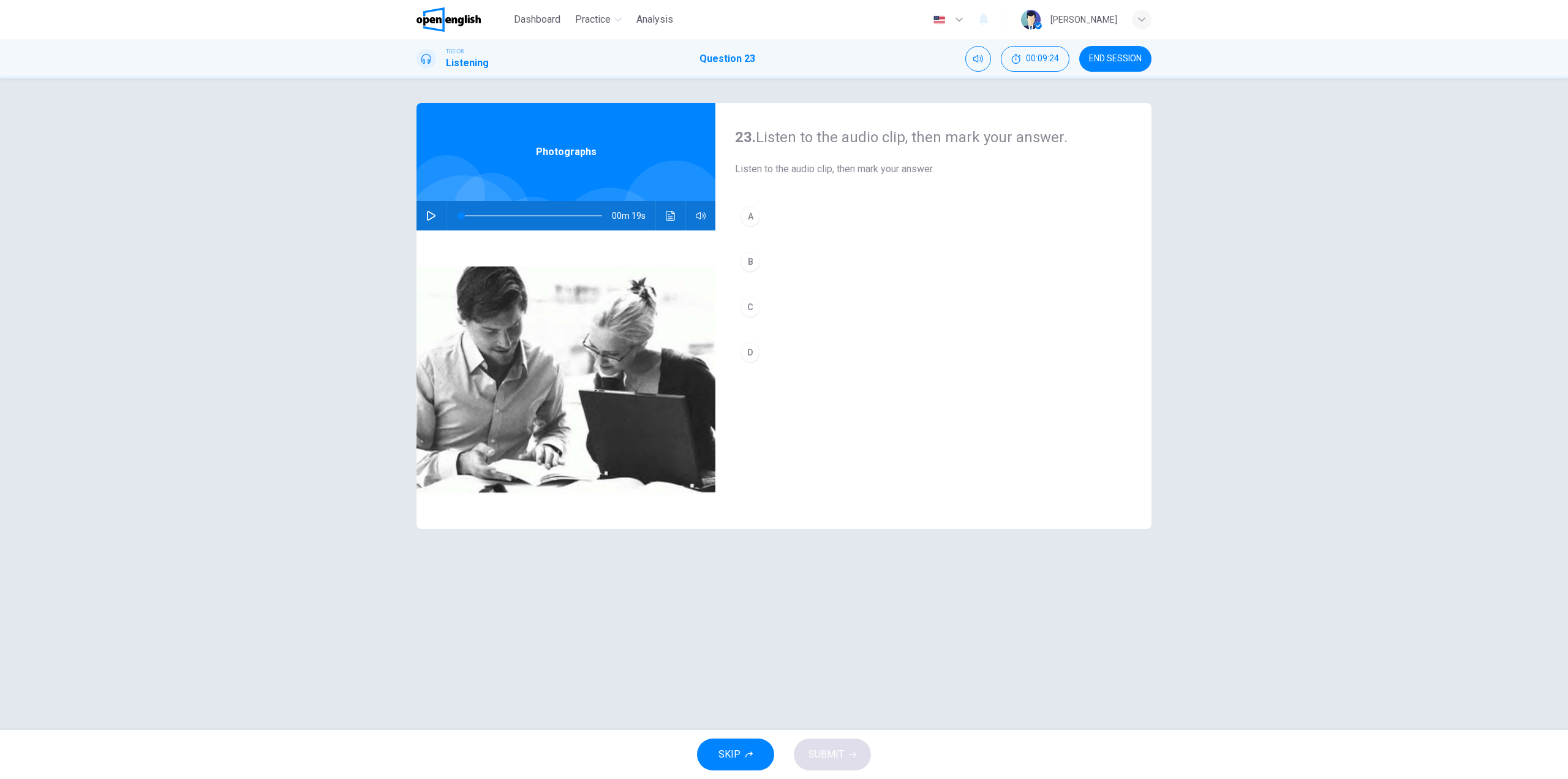
click at [434, 215] on icon "button" at bounding box center [431, 216] width 8 height 10
click at [770, 214] on button "A" at bounding box center [933, 216] width 397 height 31
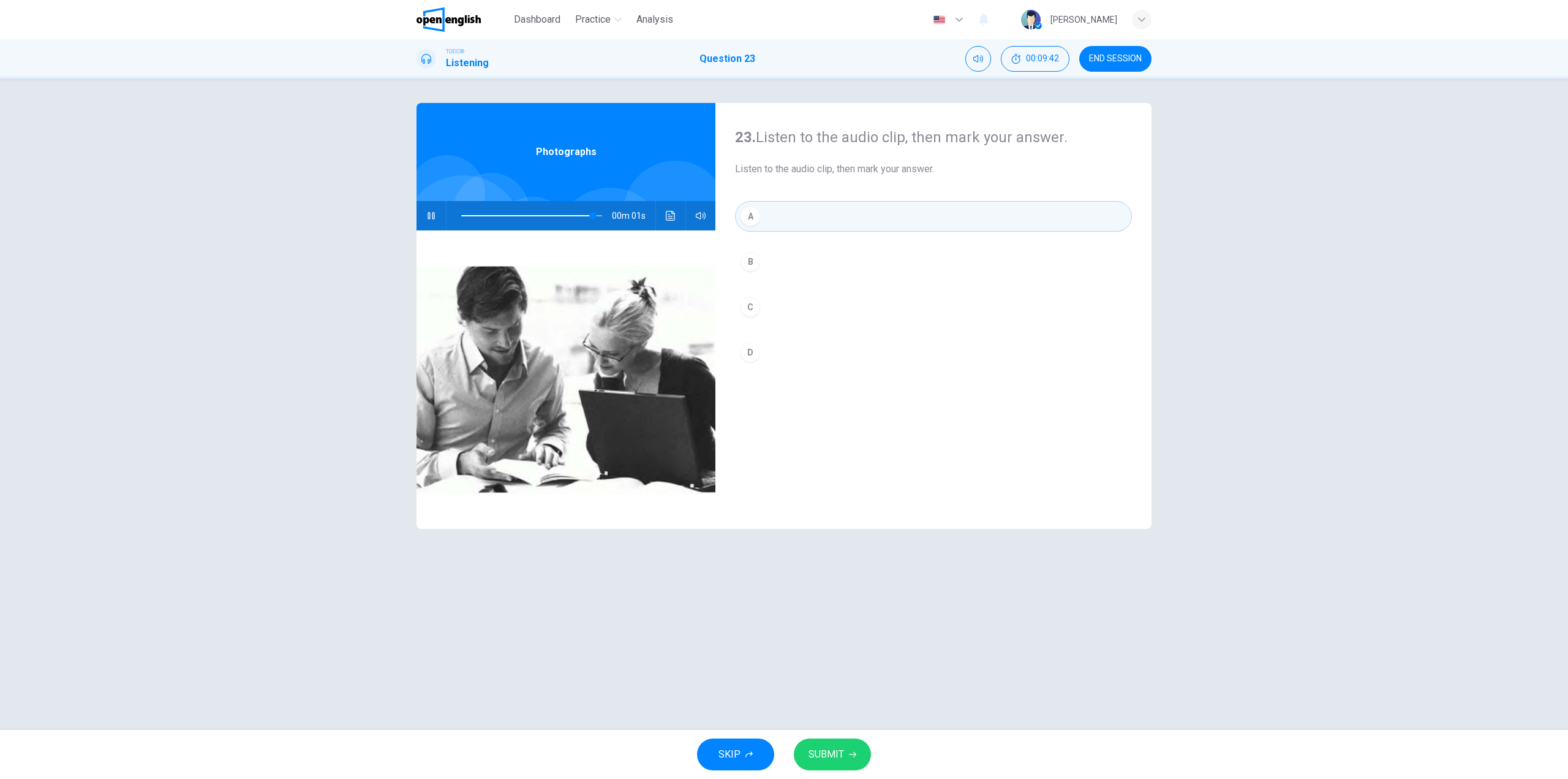
click at [822, 753] on span "SUBMIT" at bounding box center [827, 754] width 36 height 17
type input "*"
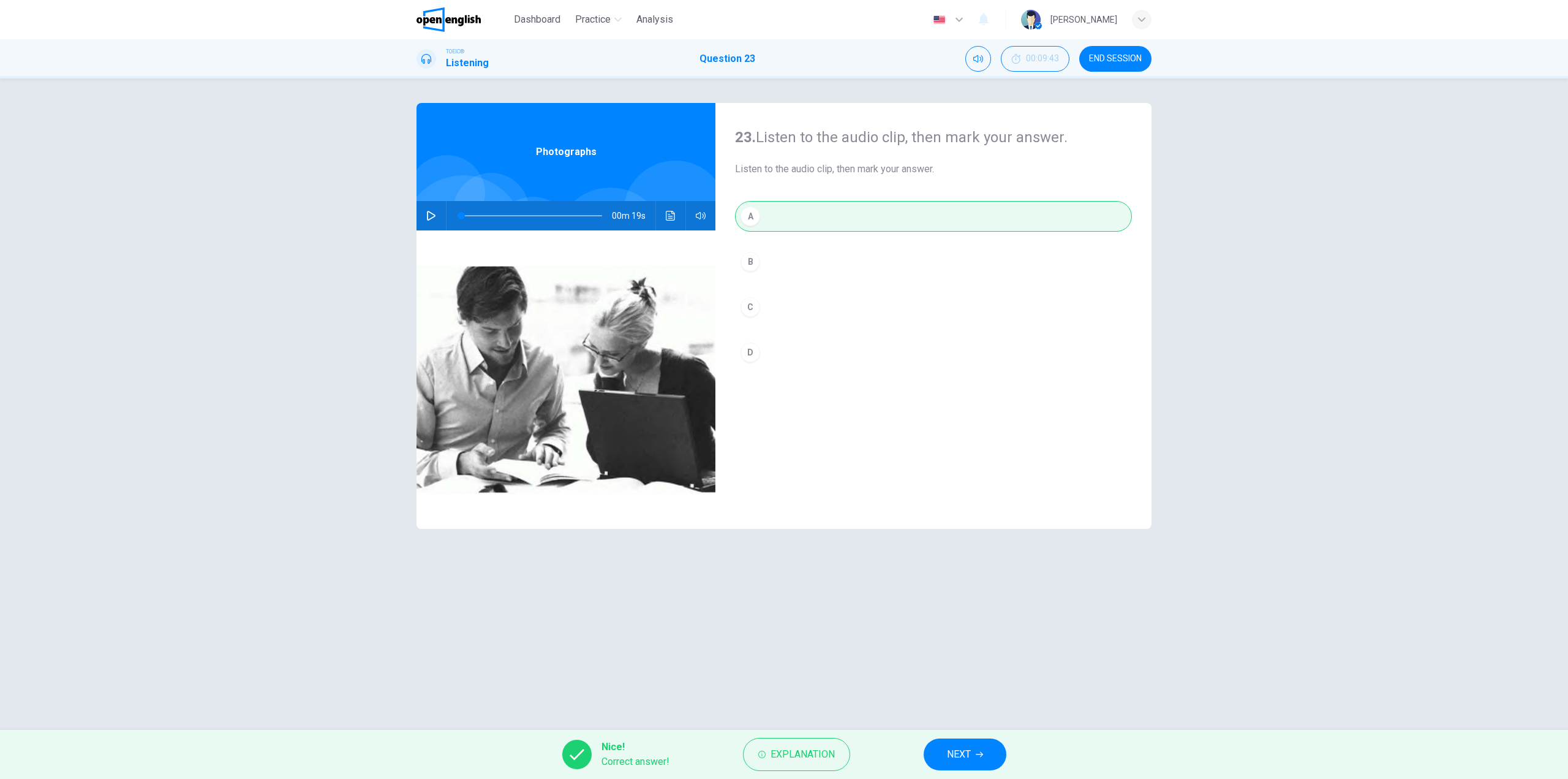
click at [949, 752] on span "NEXT" at bounding box center [958, 754] width 24 height 17
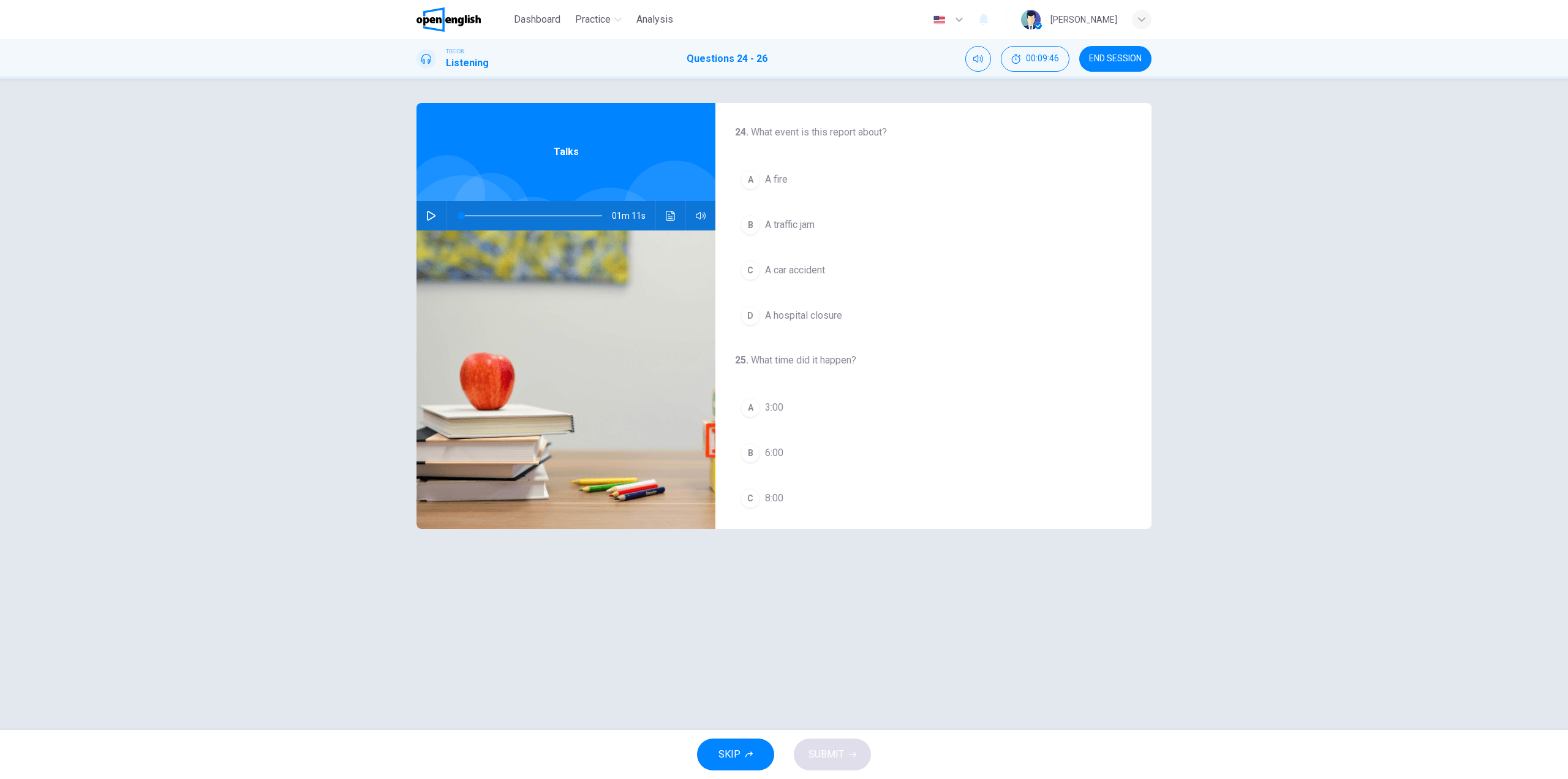
click at [424, 211] on button "button" at bounding box center [431, 216] width 20 height 29
click at [793, 222] on span "A traffic jam" at bounding box center [790, 224] width 50 height 15
click at [765, 377] on button "C 8:00" at bounding box center [933, 375] width 397 height 31
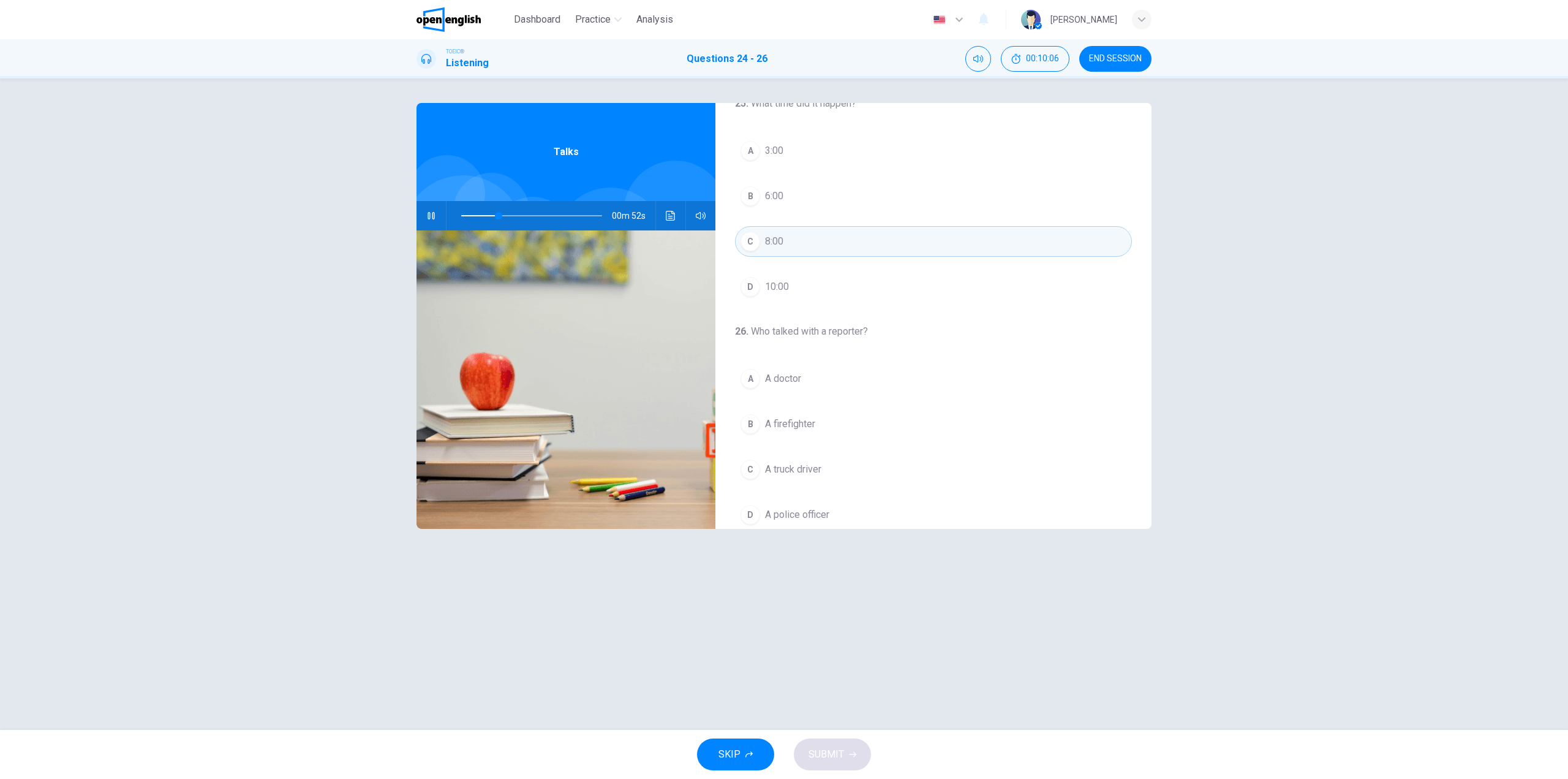
scroll to position [280, 0]
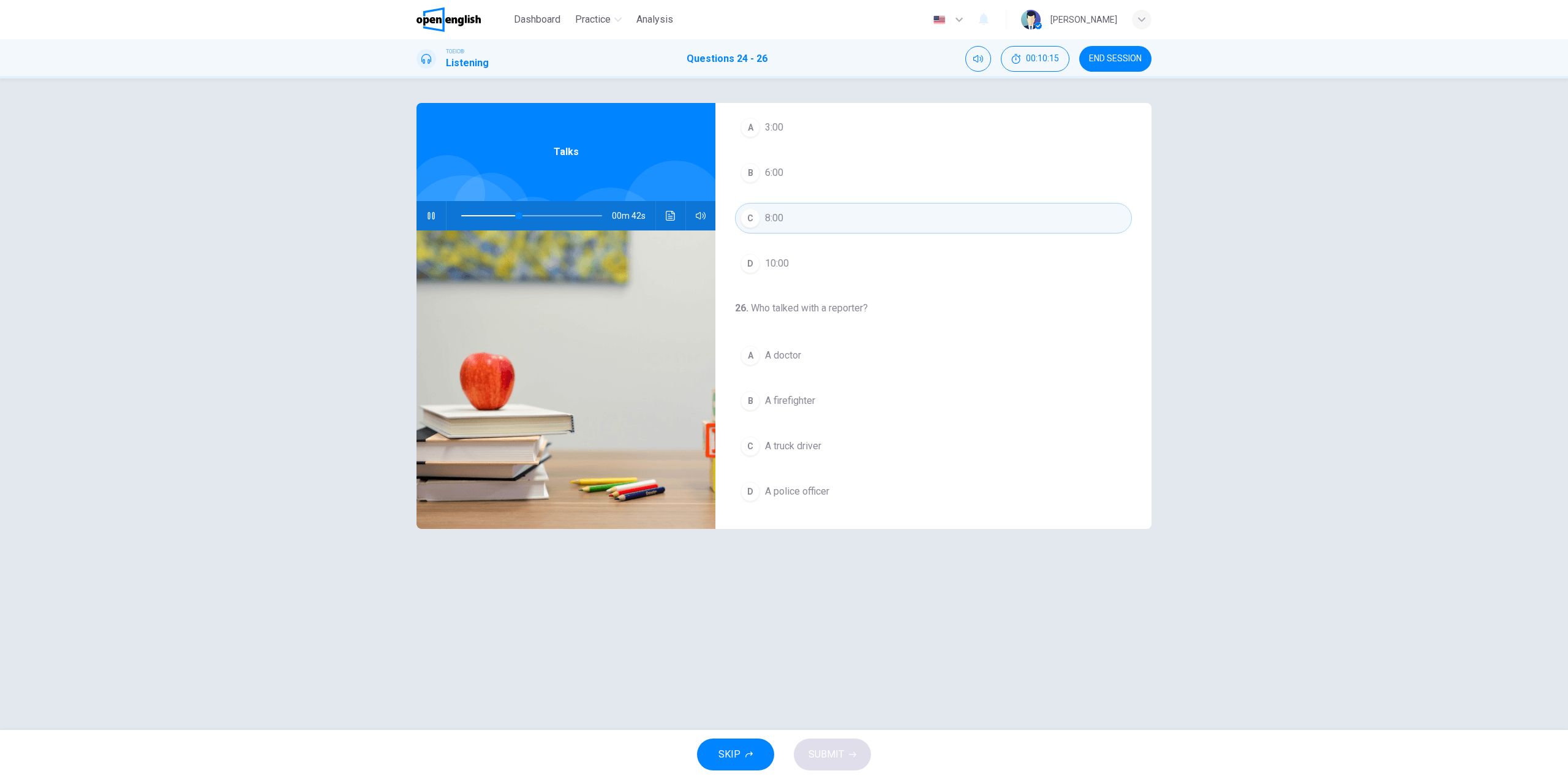
click at [806, 404] on span "A firefighter" at bounding box center [790, 400] width 50 height 15
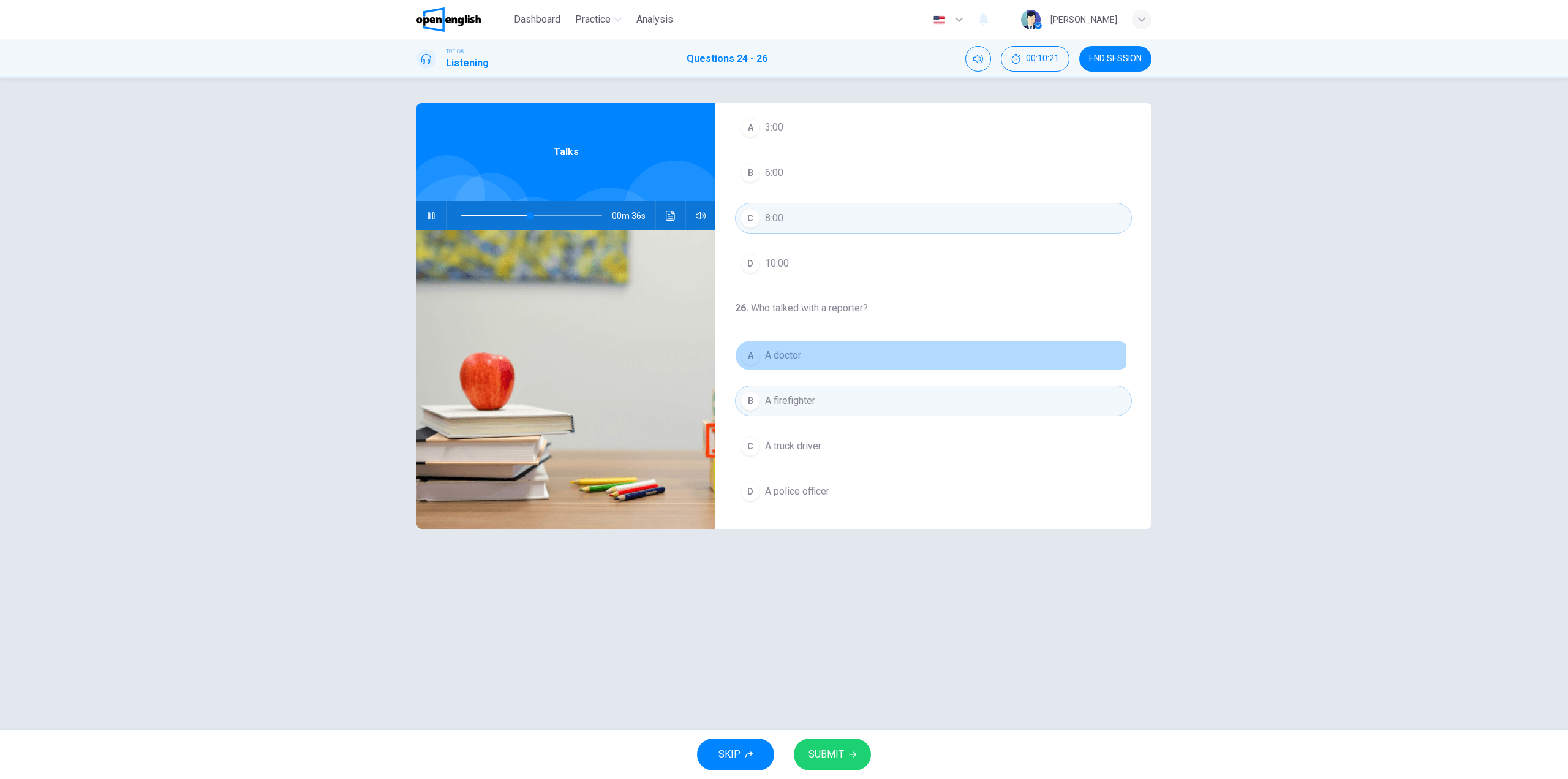
click at [791, 354] on span "A doctor" at bounding box center [783, 355] width 36 height 15
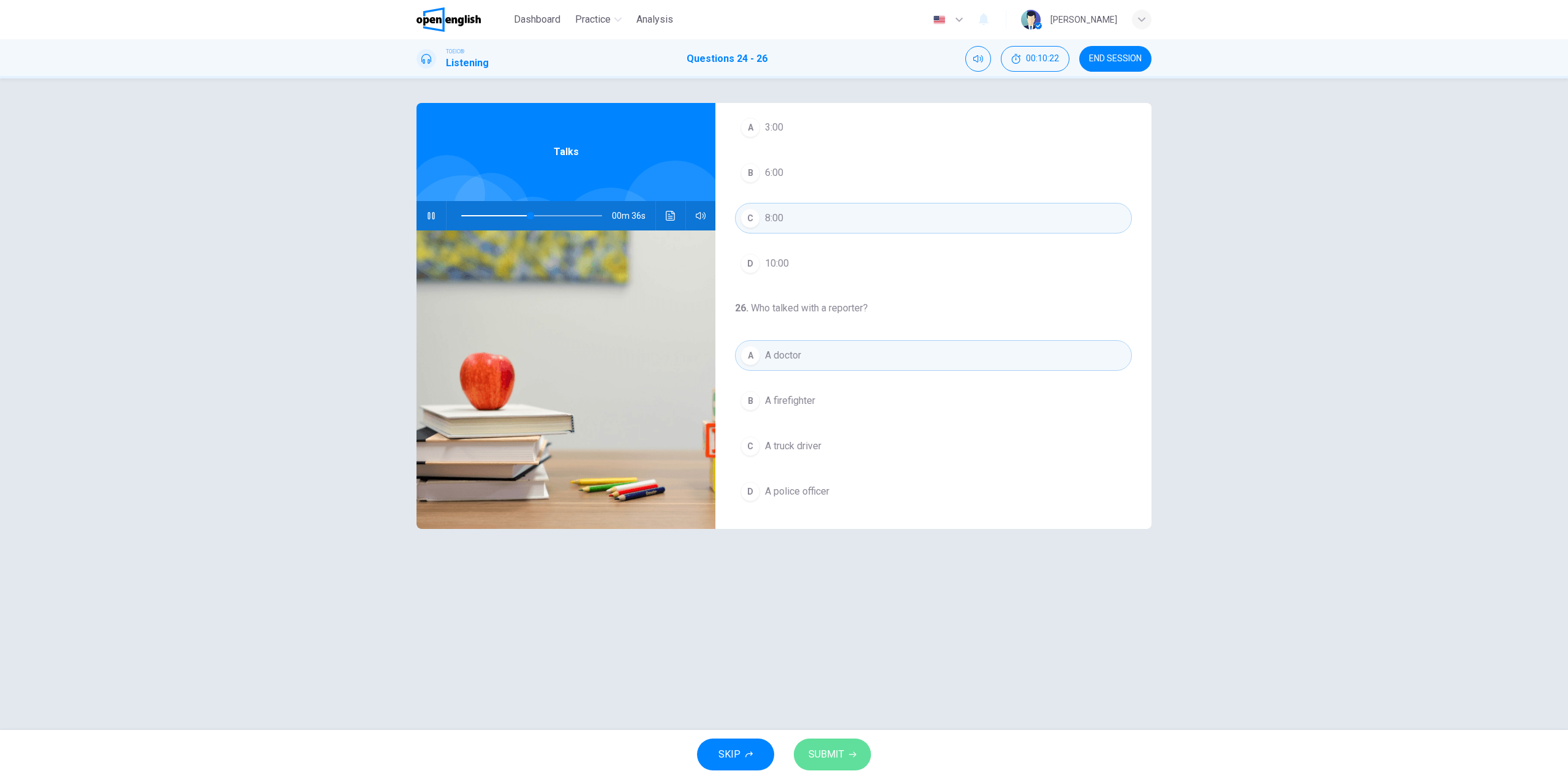
click at [844, 741] on button "SUBMIT" at bounding box center [832, 755] width 77 height 32
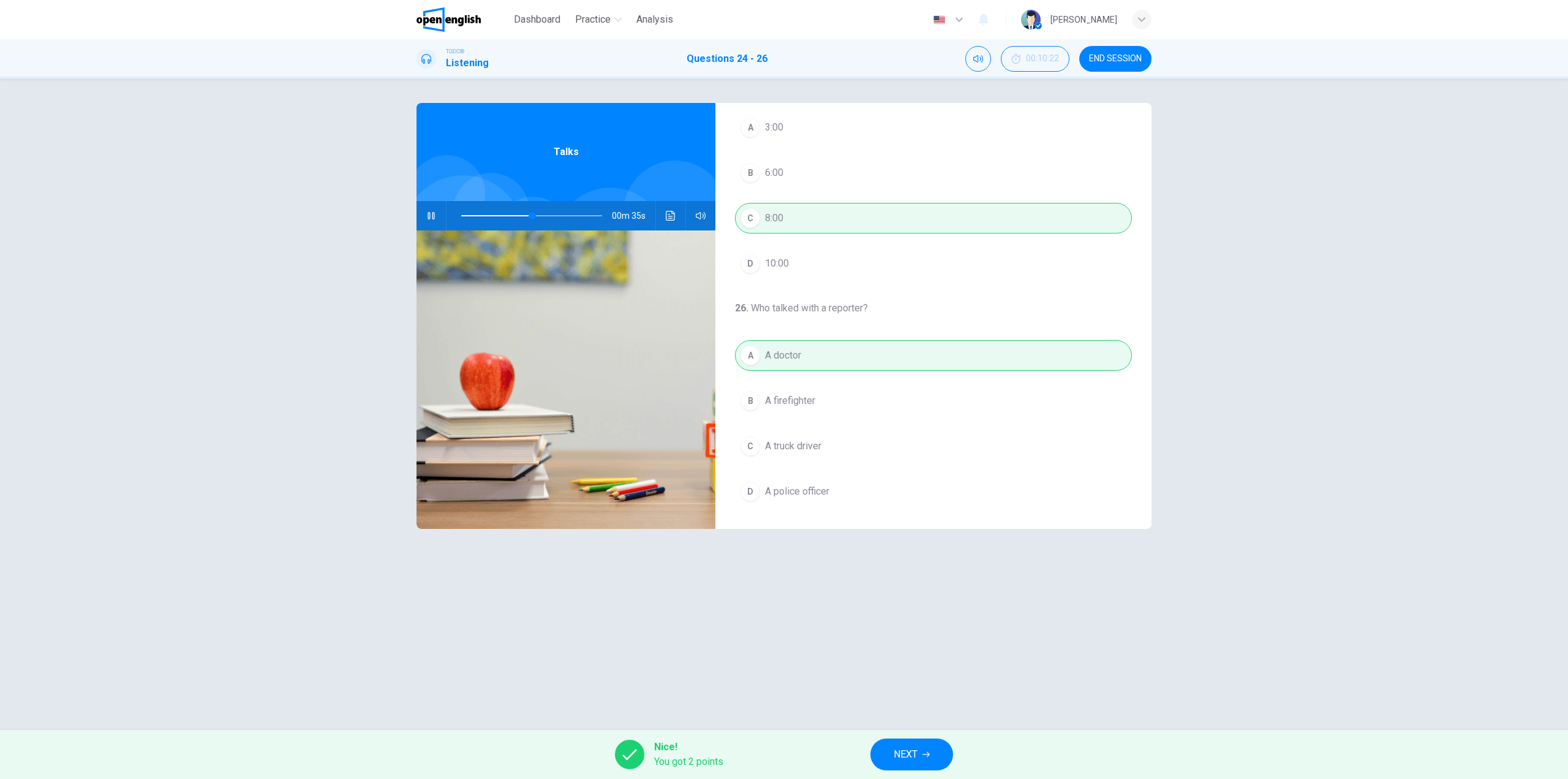
type input "**"
click at [889, 741] on button "NEXT" at bounding box center [912, 755] width 82 height 32
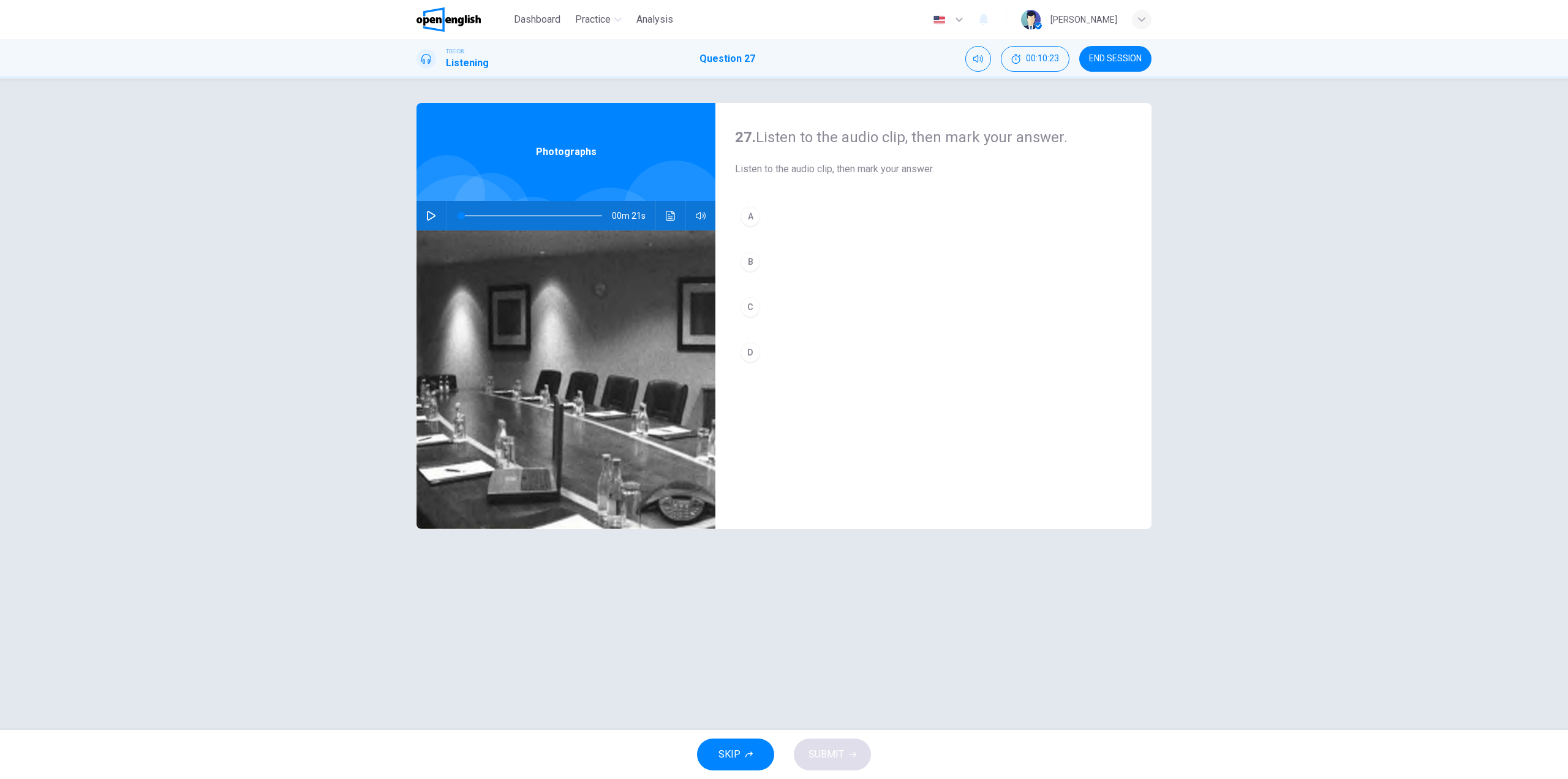
click at [427, 217] on icon "button" at bounding box center [431, 216] width 10 height 10
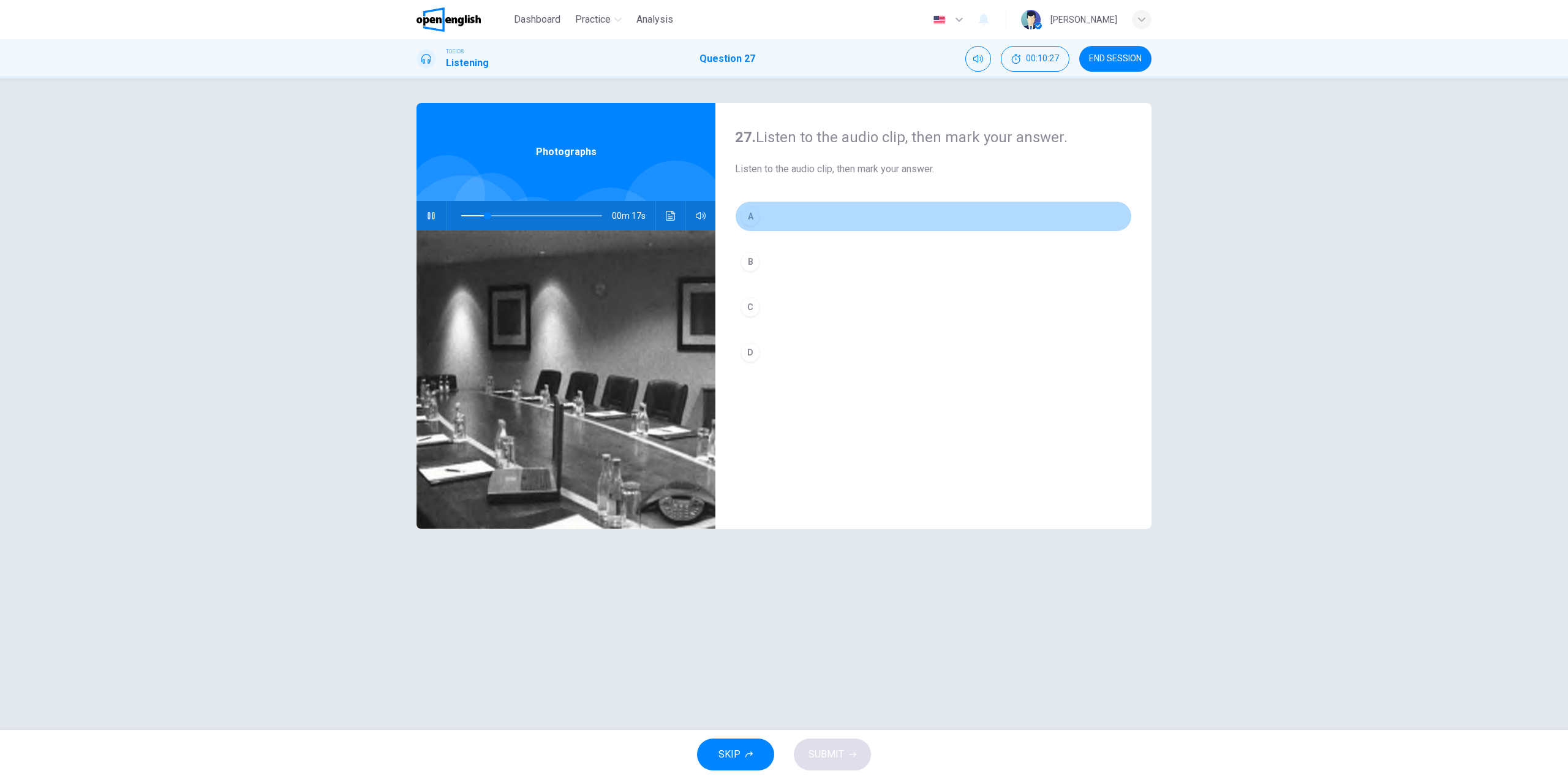
click at [794, 221] on button "A" at bounding box center [933, 216] width 397 height 31
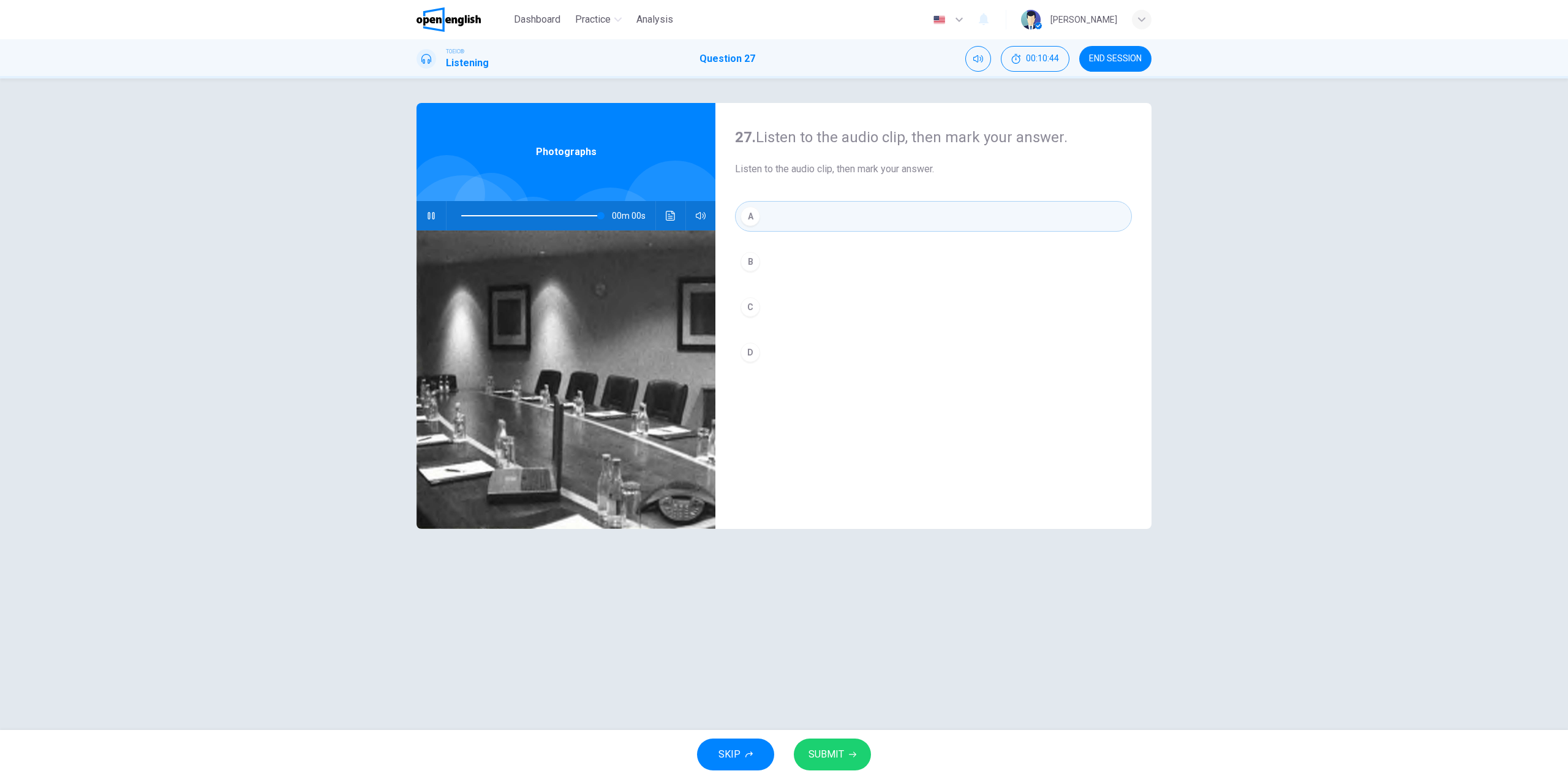
type input "*"
click at [835, 759] on span "SUBMIT" at bounding box center [827, 754] width 36 height 17
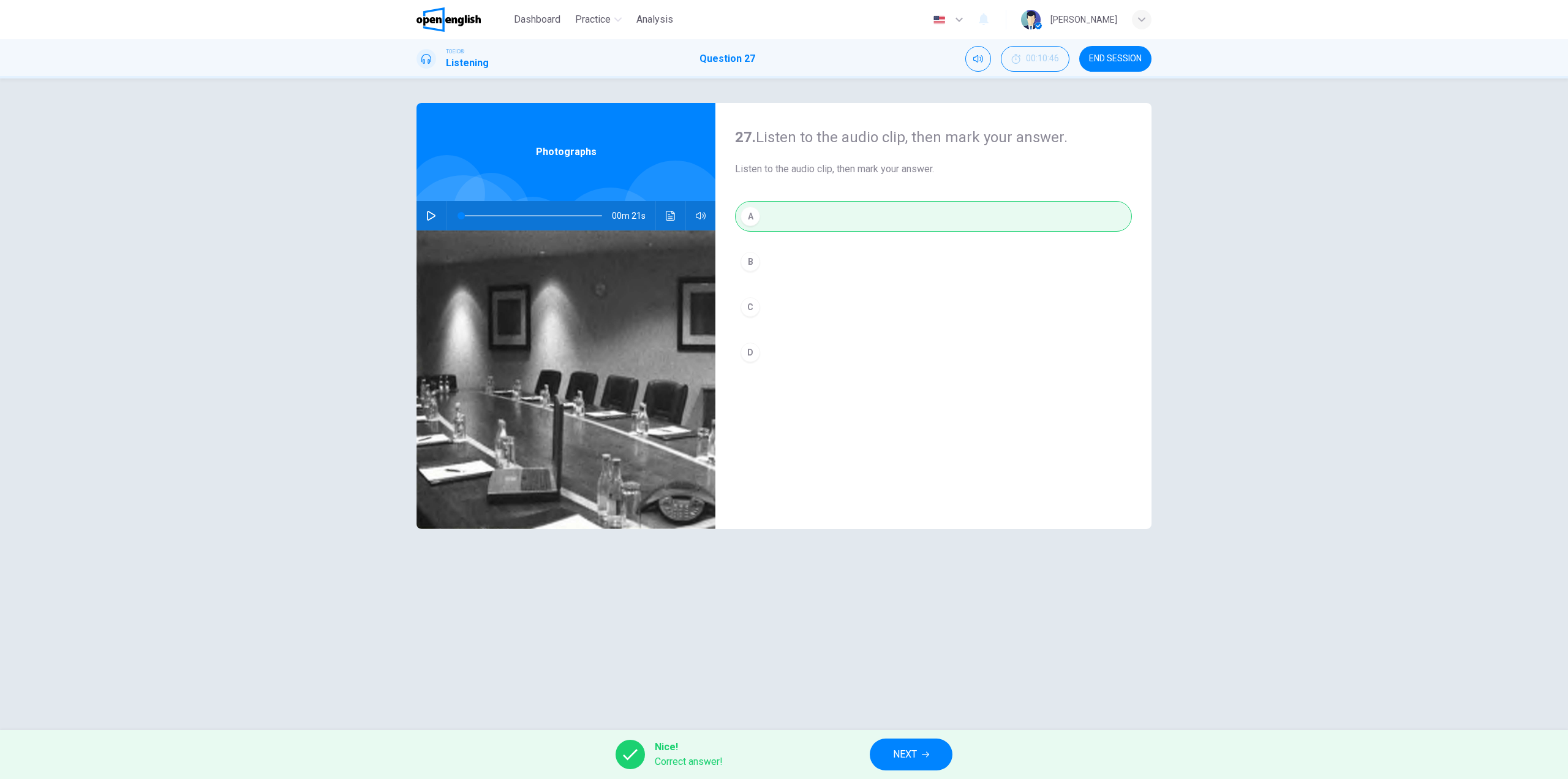
click at [933, 743] on button "NEXT" at bounding box center [911, 755] width 82 height 32
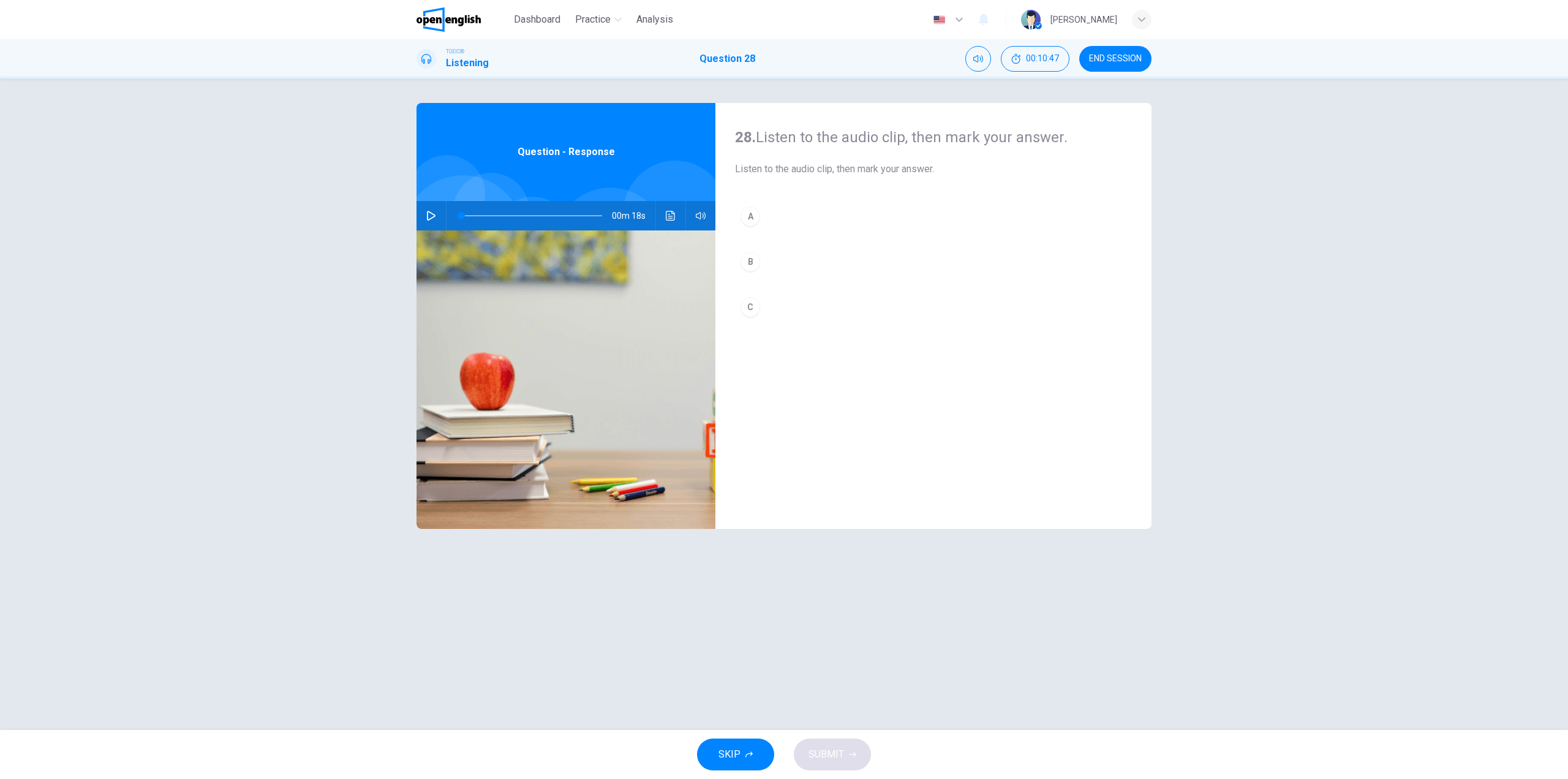
click at [430, 215] on icon "button" at bounding box center [431, 216] width 10 height 10
click at [785, 260] on button "B" at bounding box center [933, 262] width 397 height 31
click at [850, 747] on button "SUBMIT" at bounding box center [832, 755] width 77 height 32
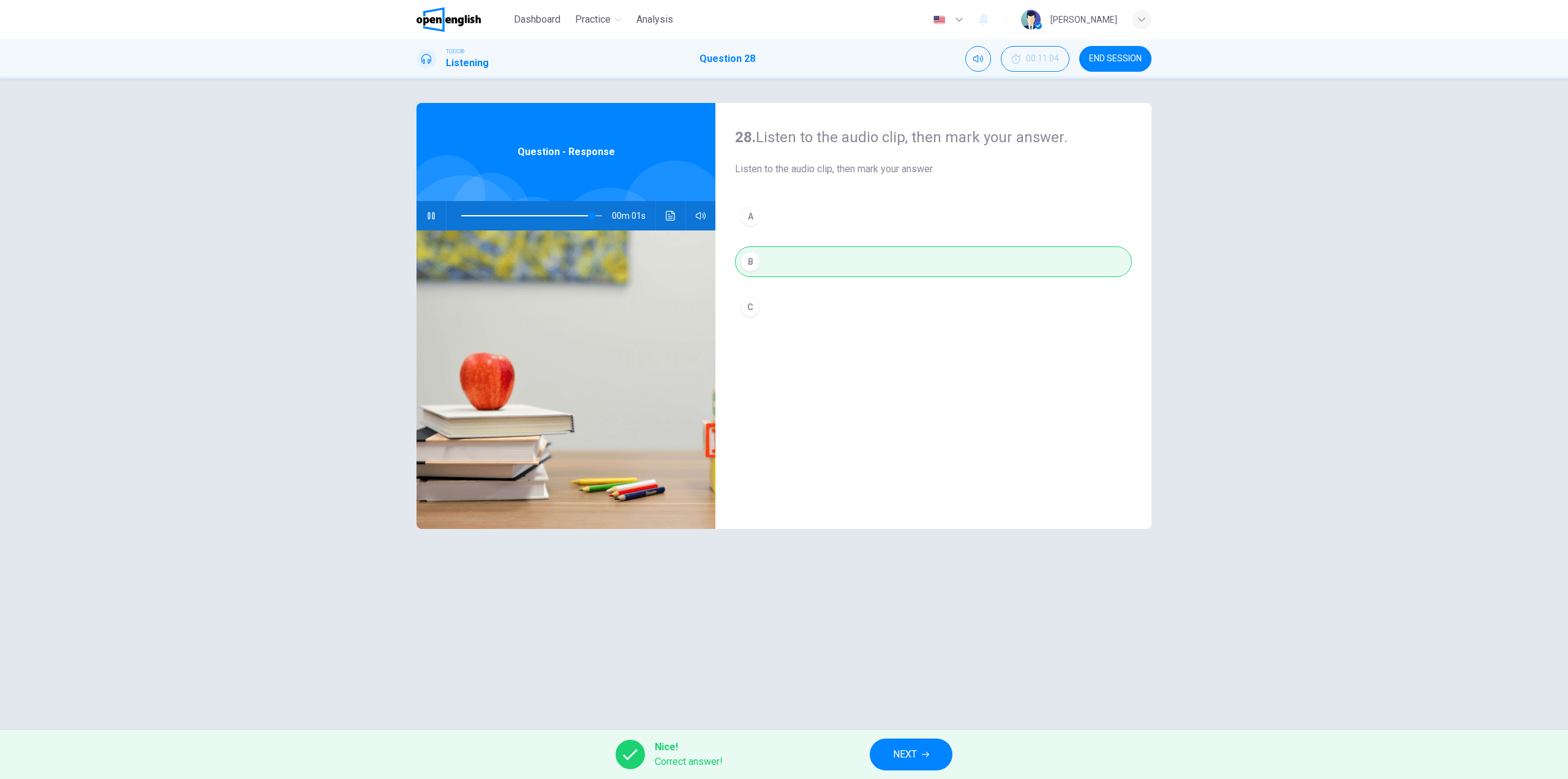
type input "**"
click at [906, 756] on span "NEXT" at bounding box center [904, 754] width 24 height 17
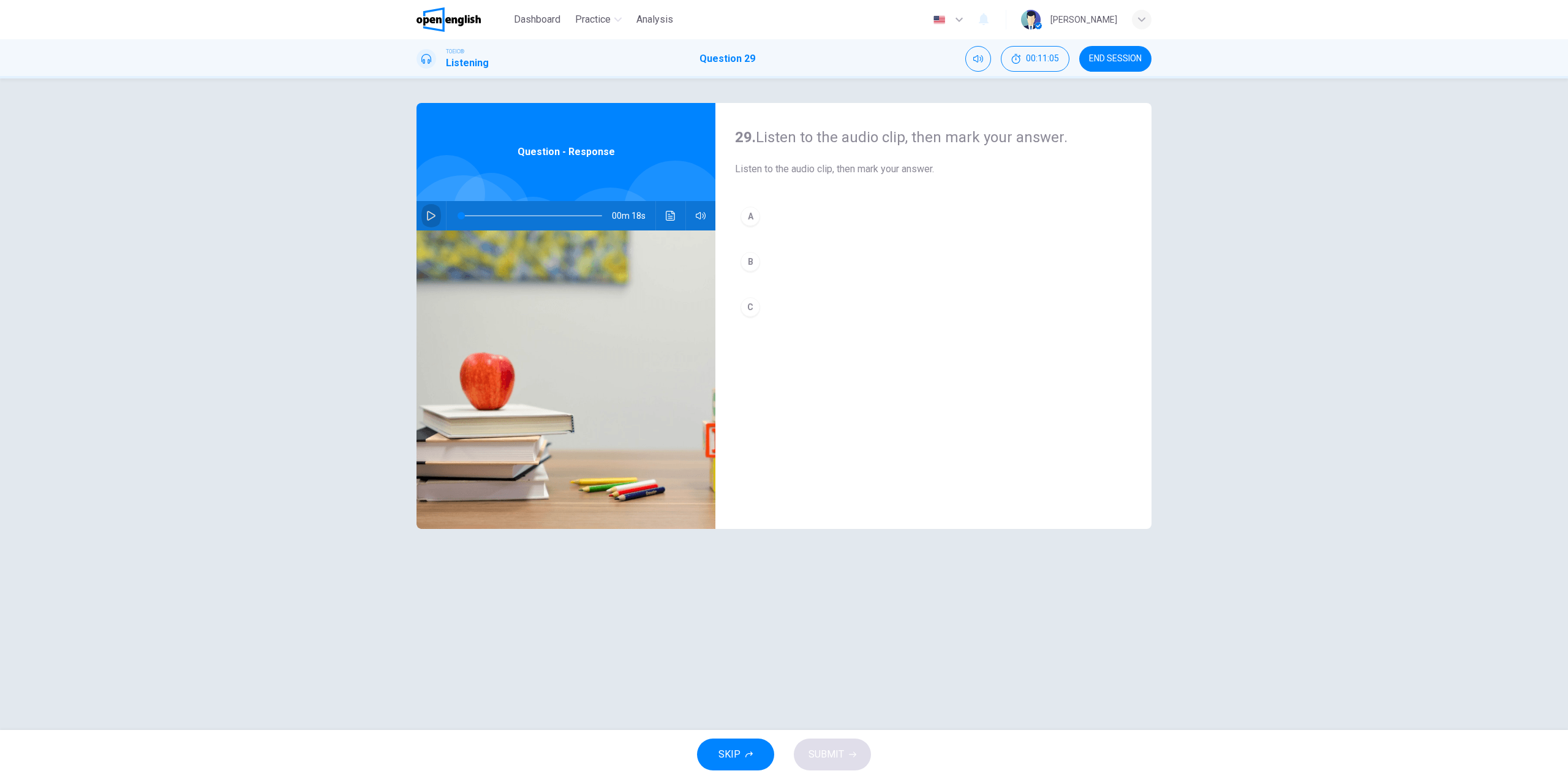
click at [435, 208] on button "button" at bounding box center [431, 216] width 20 height 29
click at [787, 256] on button "B" at bounding box center [933, 262] width 397 height 31
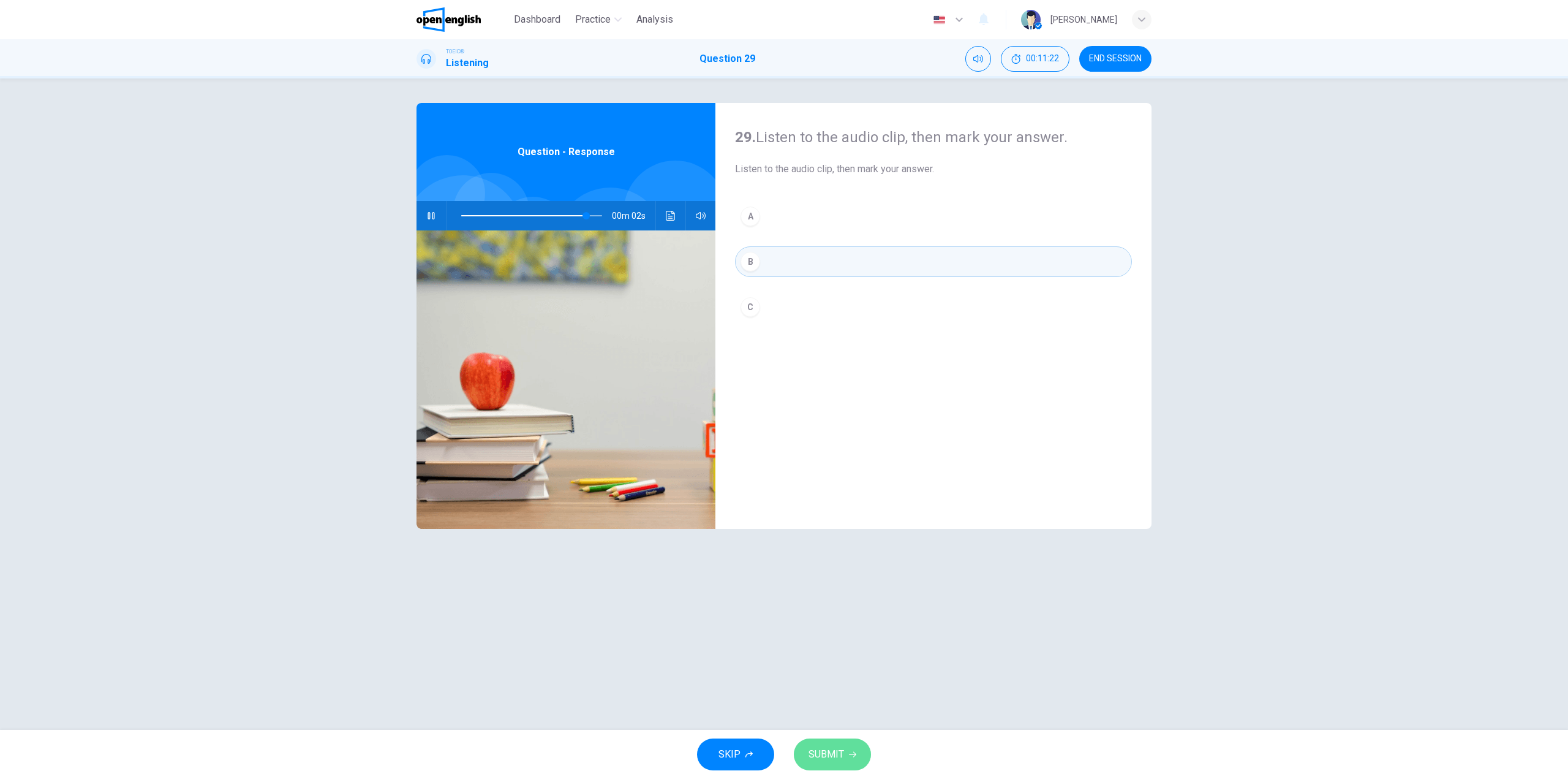
click at [825, 751] on span "SUBMIT" at bounding box center [827, 754] width 36 height 17
type input "**"
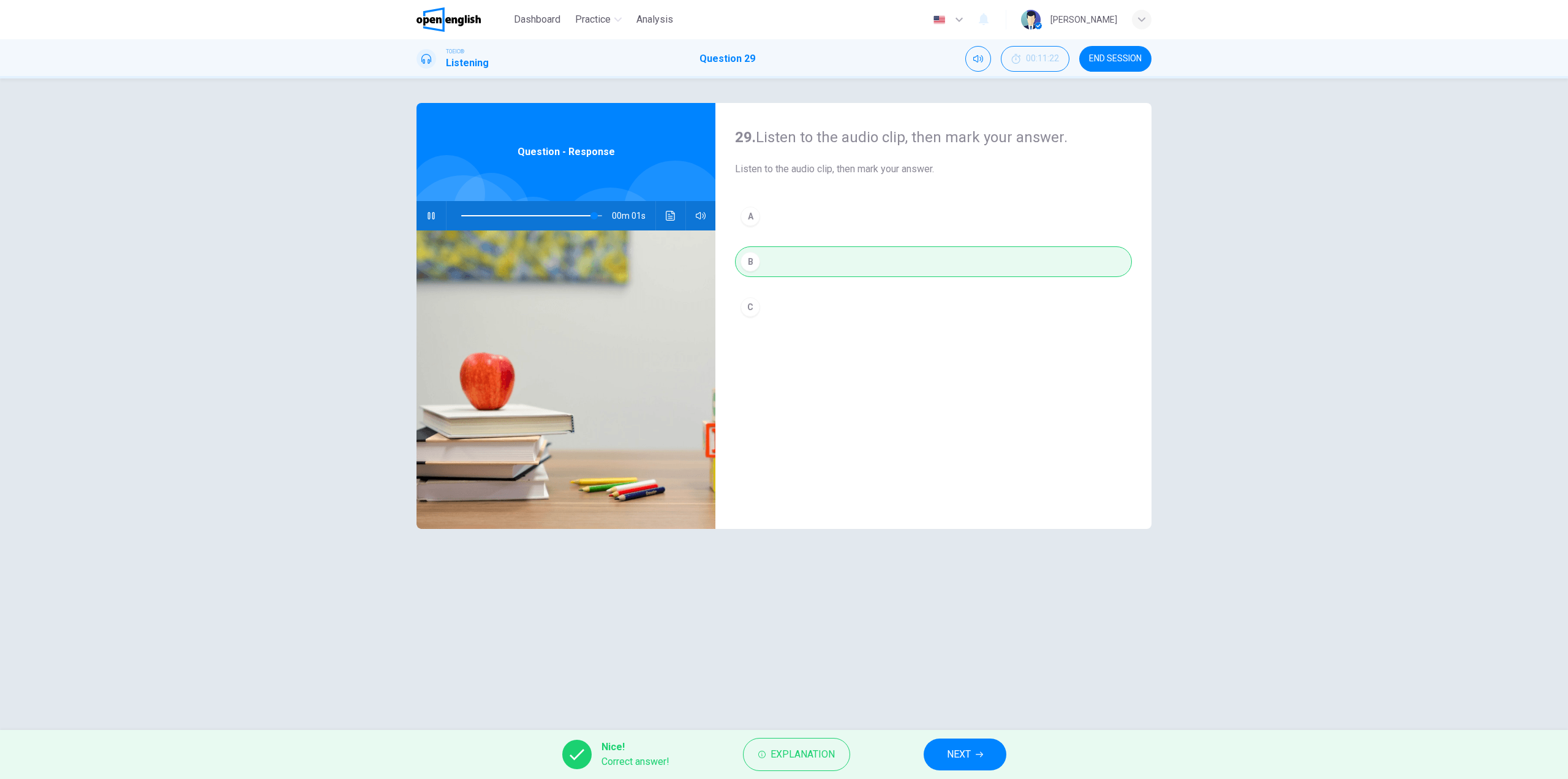
click at [942, 742] on button "NEXT" at bounding box center [965, 755] width 82 height 32
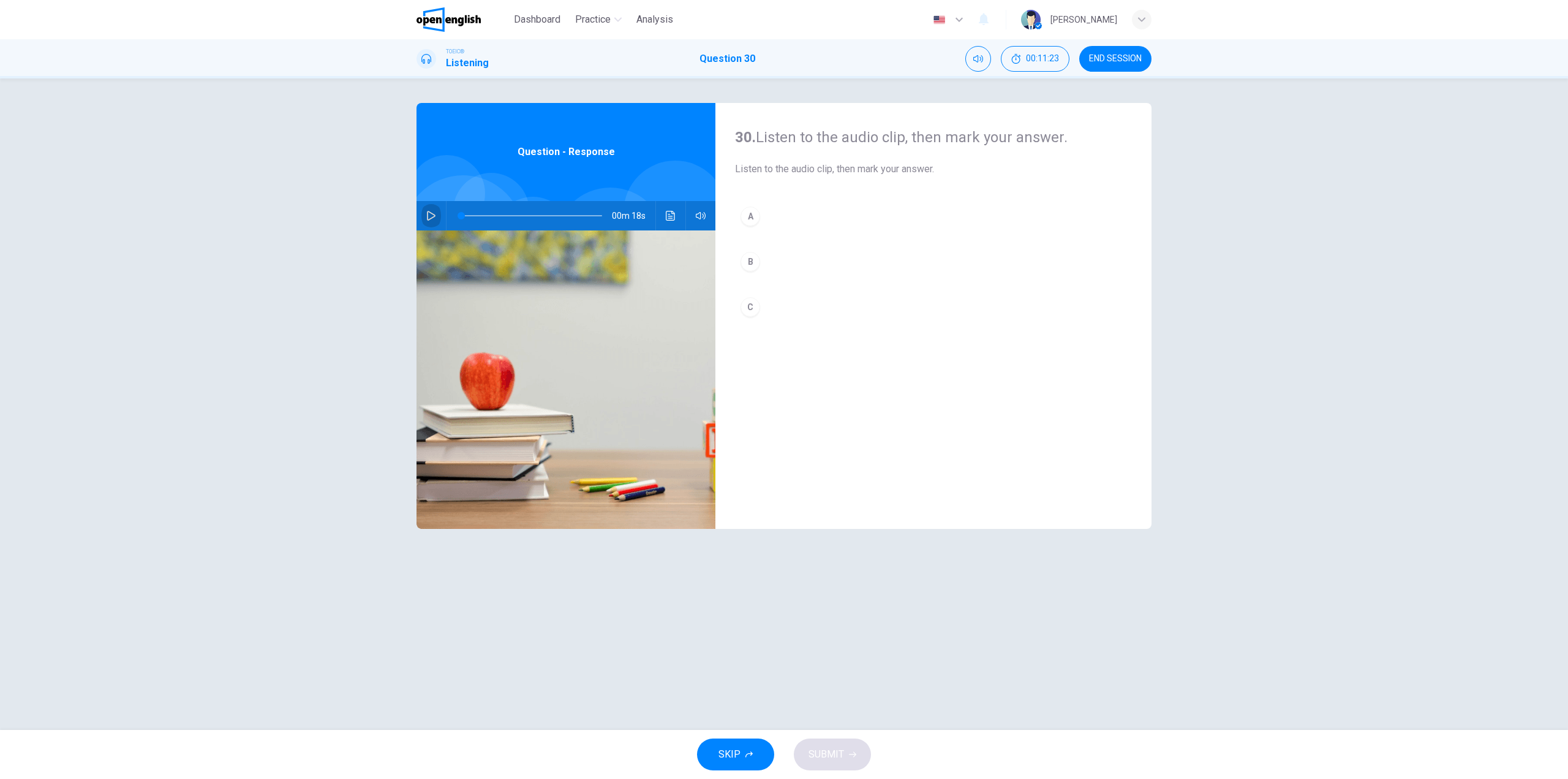
click at [438, 212] on button "button" at bounding box center [431, 216] width 20 height 29
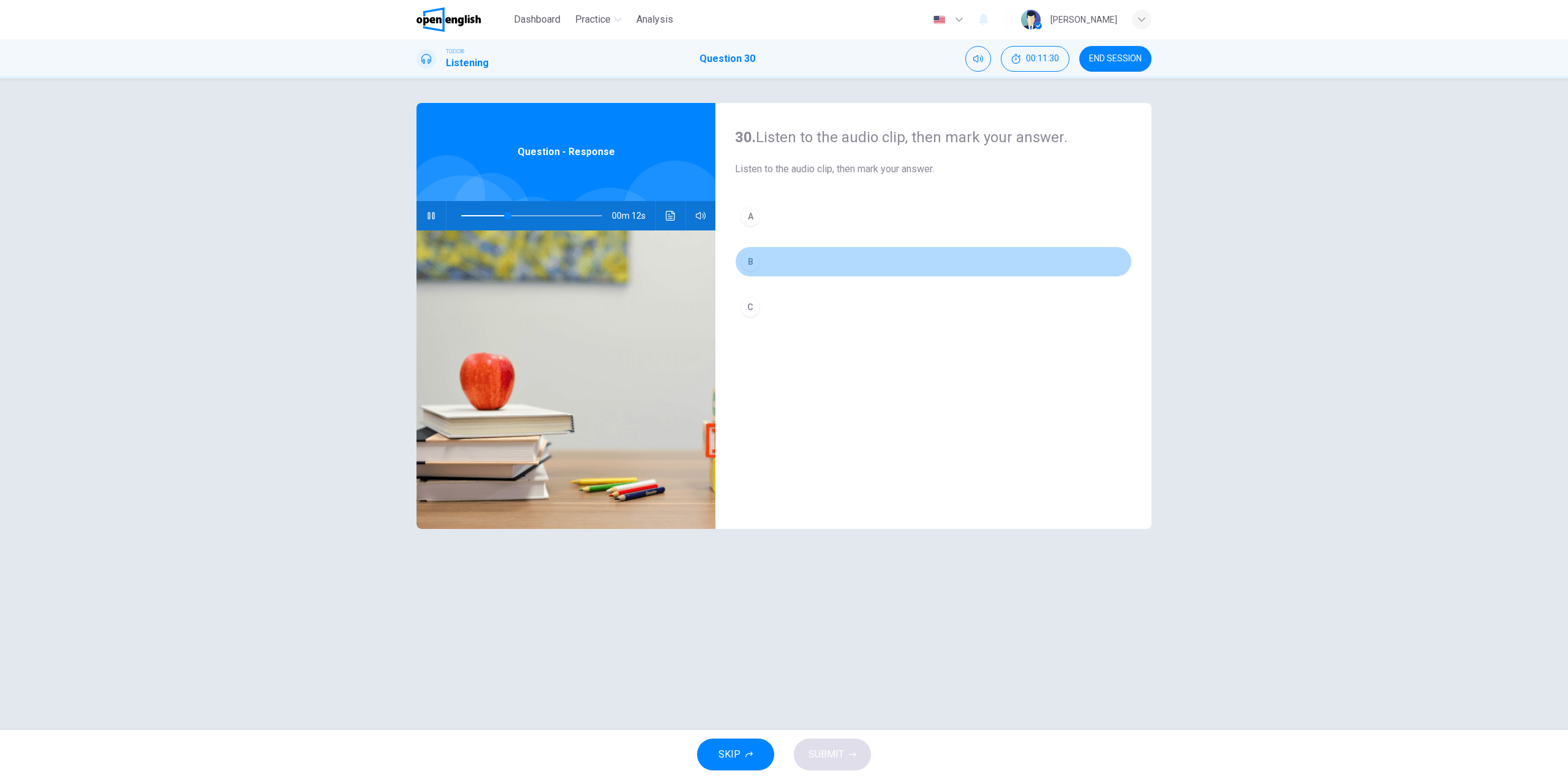
click at [782, 250] on button "B" at bounding box center [933, 262] width 397 height 31
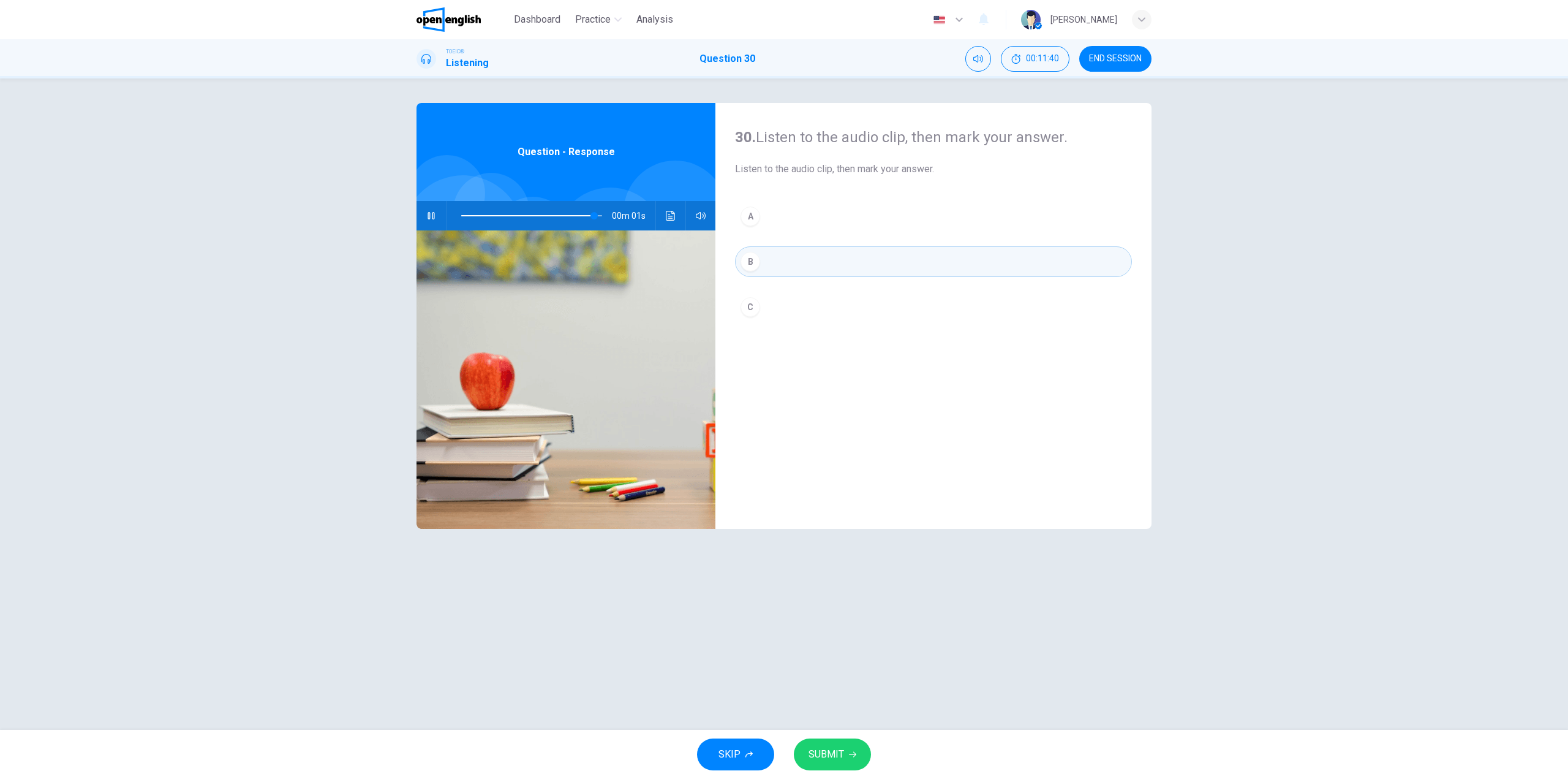
click at [836, 756] on span "SUBMIT" at bounding box center [827, 754] width 36 height 17
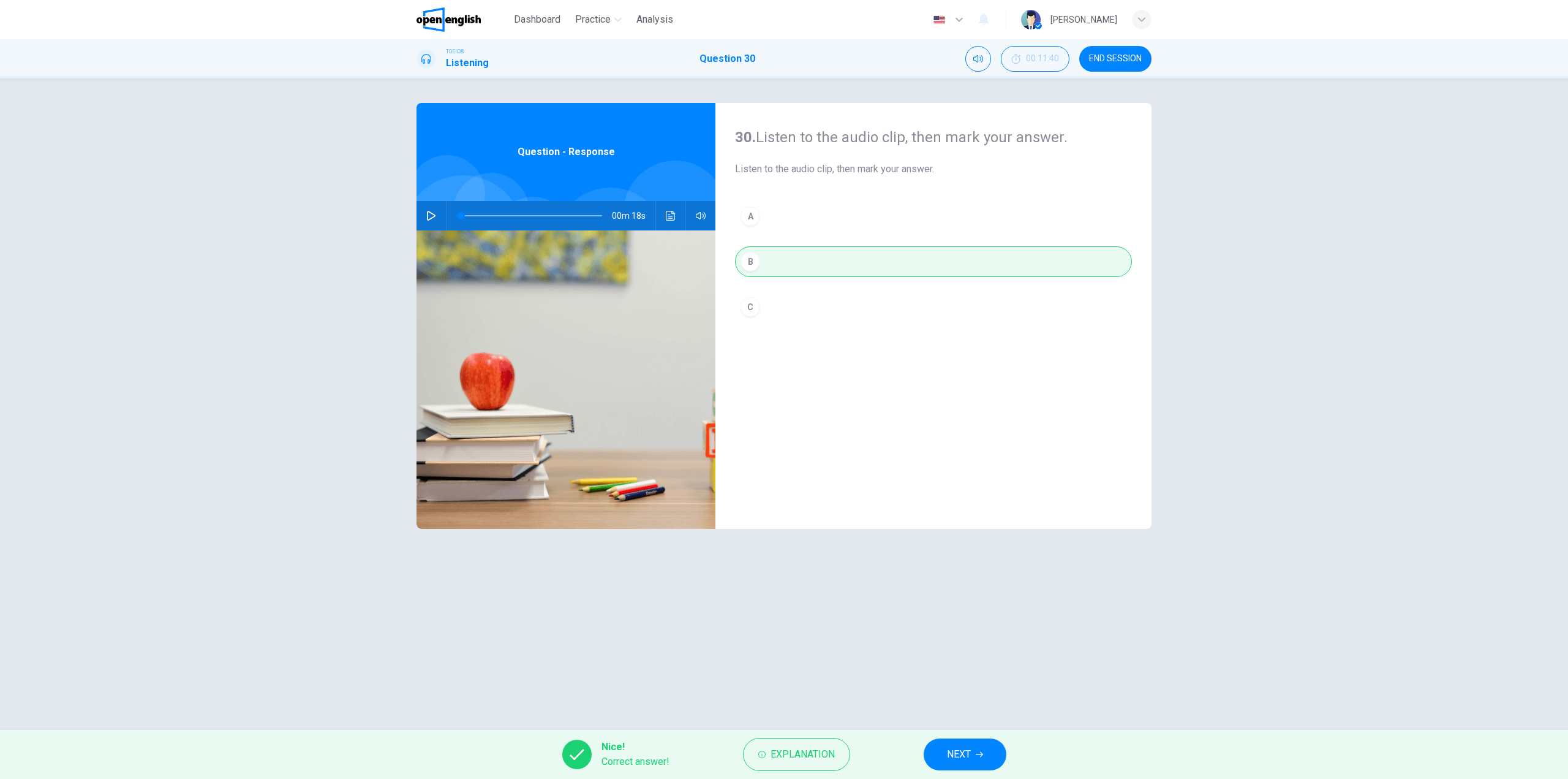
click at [430, 199] on div at bounding box center [463, 236] width 121 height 122
click at [431, 207] on button "button" at bounding box center [431, 216] width 20 height 29
type input "**"
click at [956, 736] on div "Nice! Correct answer! Explanation NEXT" at bounding box center [784, 754] width 1568 height 49
click at [962, 748] on span "NEXT" at bounding box center [958, 754] width 24 height 17
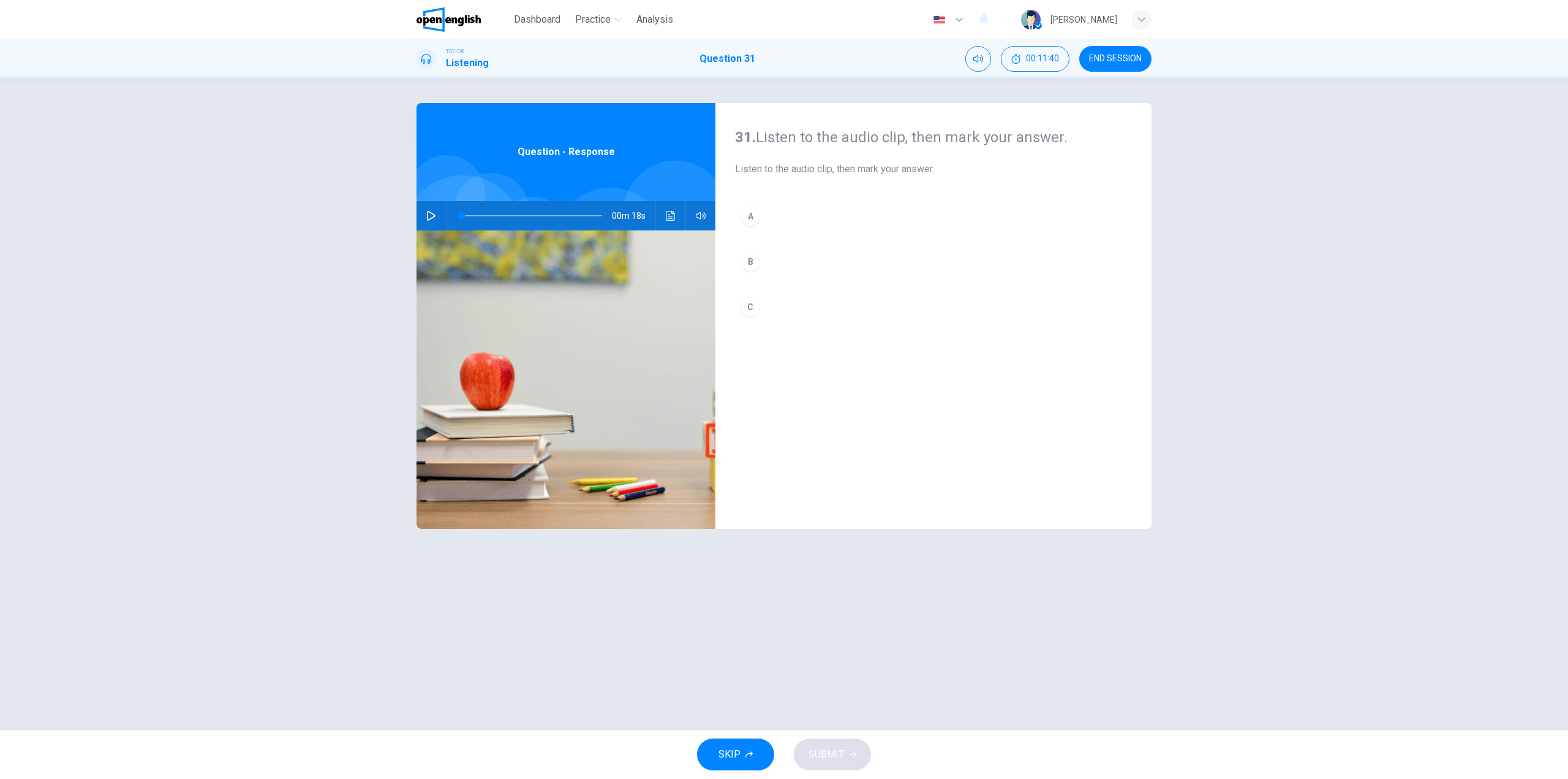
click at [431, 218] on icon "button" at bounding box center [431, 216] width 8 height 10
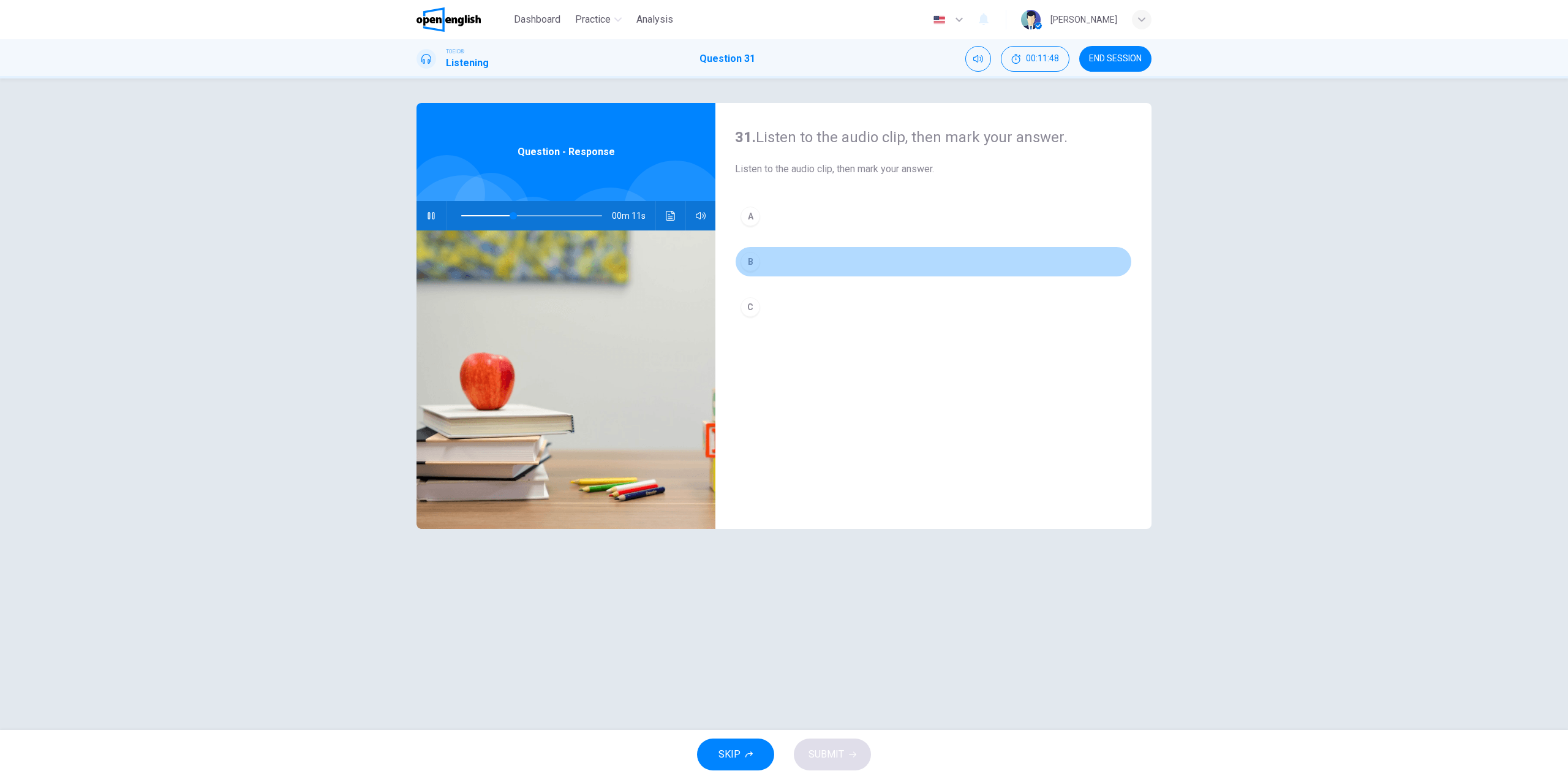
click at [795, 250] on button "B" at bounding box center [933, 262] width 397 height 31
click at [779, 264] on button "B" at bounding box center [933, 262] width 397 height 31
drag, startPoint x: 474, startPoint y: 214, endPoint x: 444, endPoint y: 214, distance: 30.0
click at [444, 214] on div "00m 18s" at bounding box center [566, 216] width 299 height 29
click at [435, 220] on icon "button" at bounding box center [431, 216] width 10 height 10
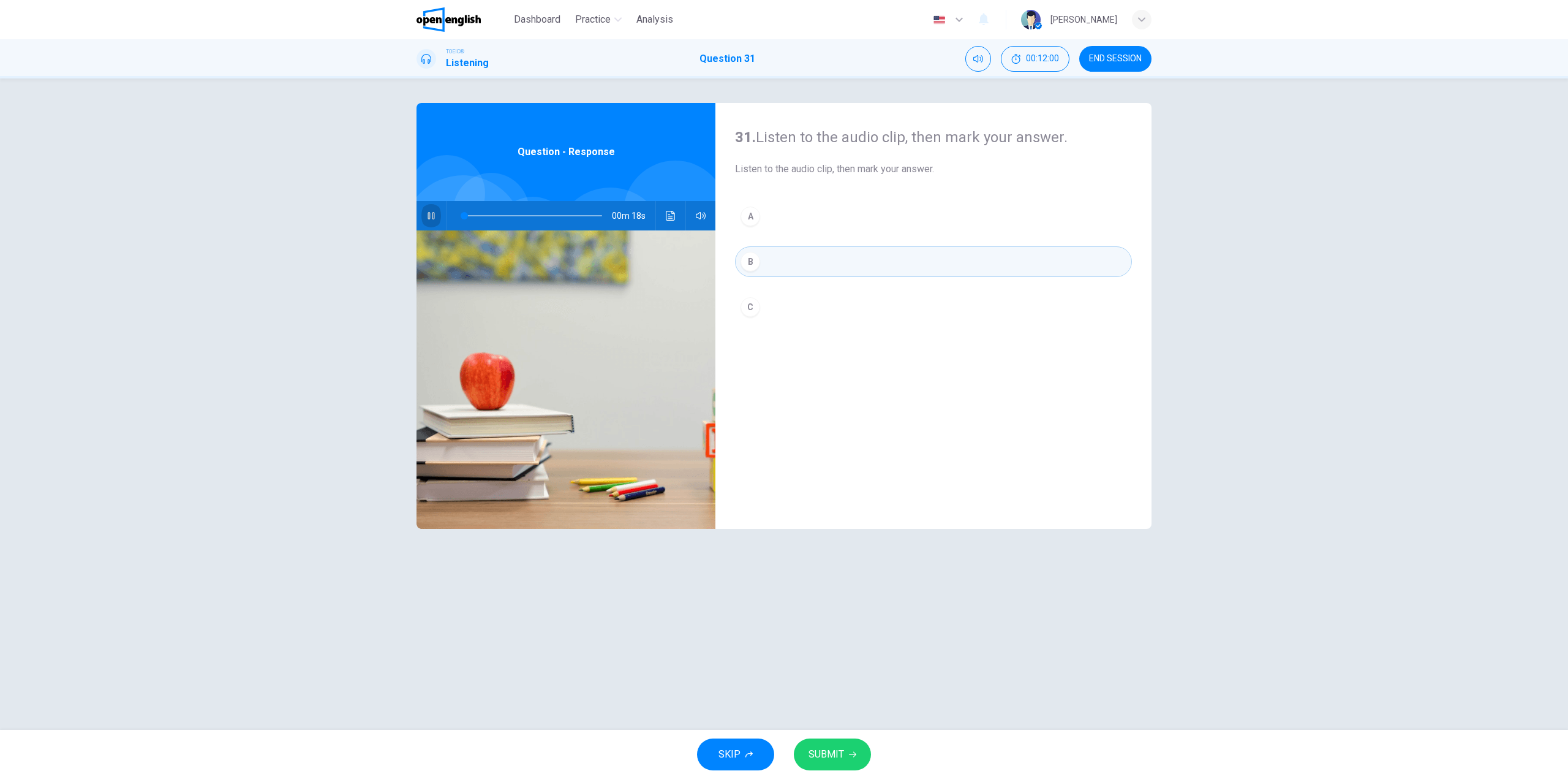
click at [434, 219] on icon "button" at bounding box center [431, 216] width 10 height 10
click at [770, 266] on button "B" at bounding box center [933, 262] width 397 height 31
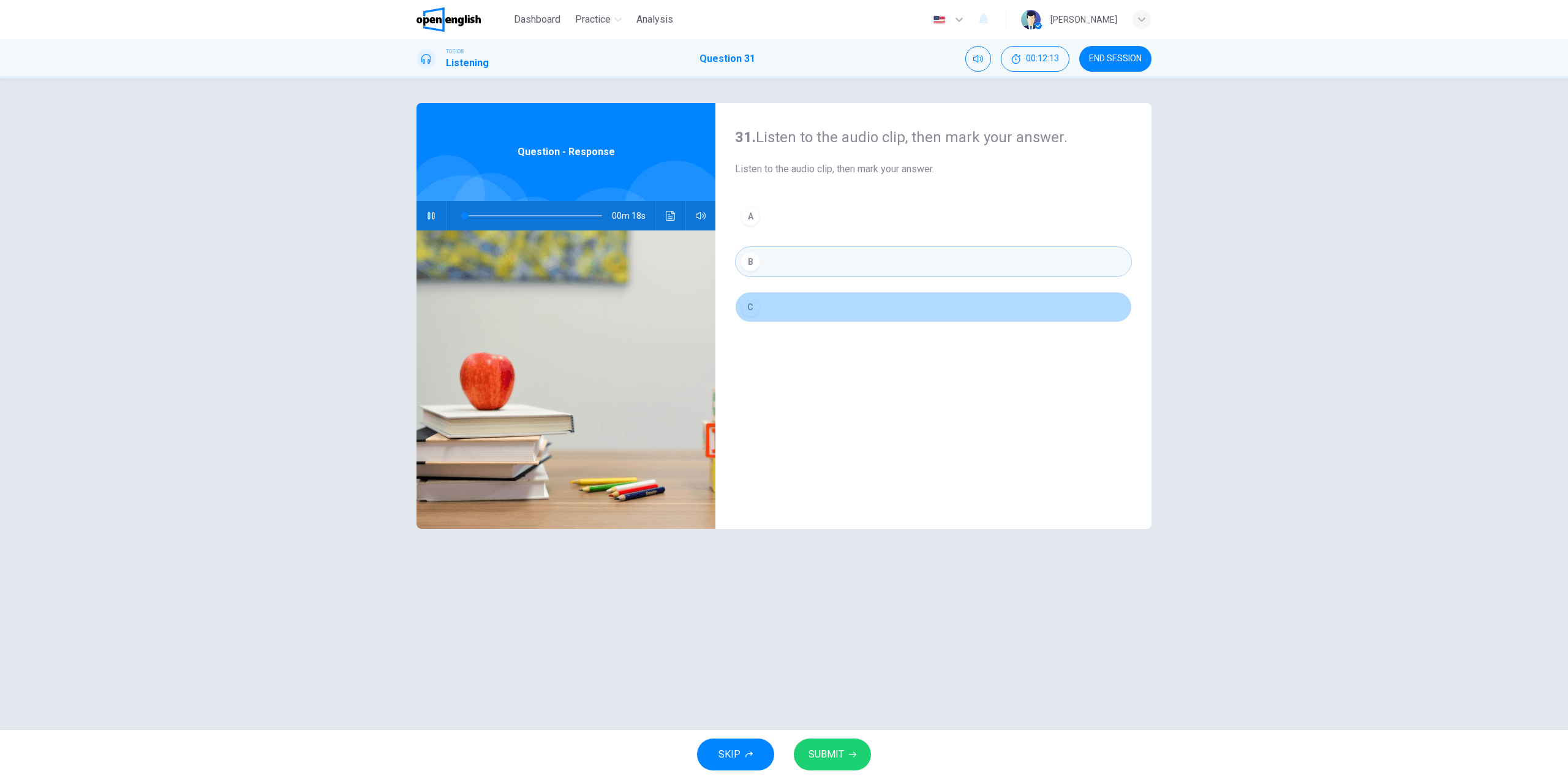
click at [777, 299] on button "C" at bounding box center [933, 307] width 397 height 31
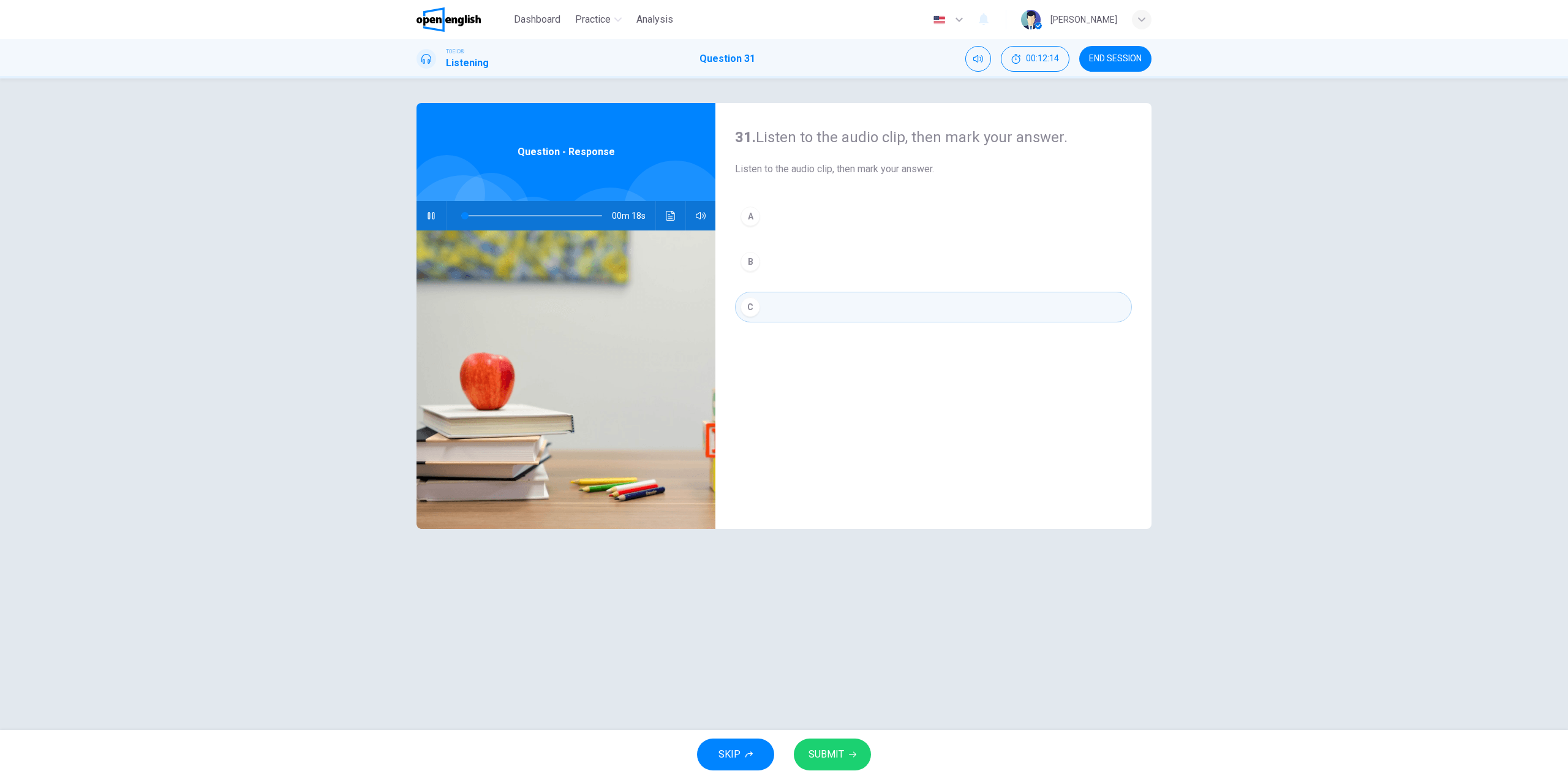
click at [772, 255] on button "B" at bounding box center [933, 262] width 397 height 31
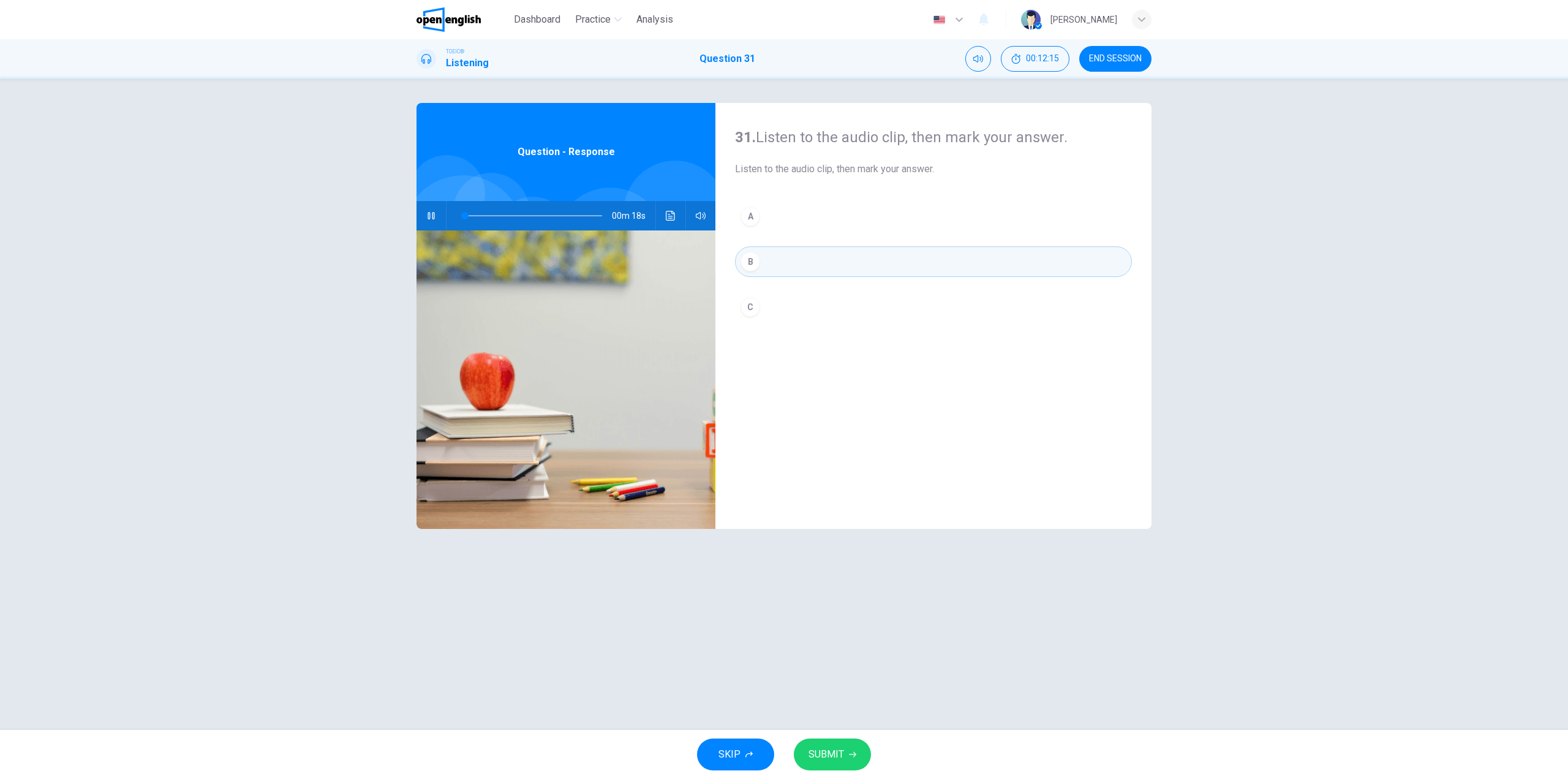
click at [833, 760] on span "SUBMIT" at bounding box center [827, 754] width 36 height 17
type input "*"
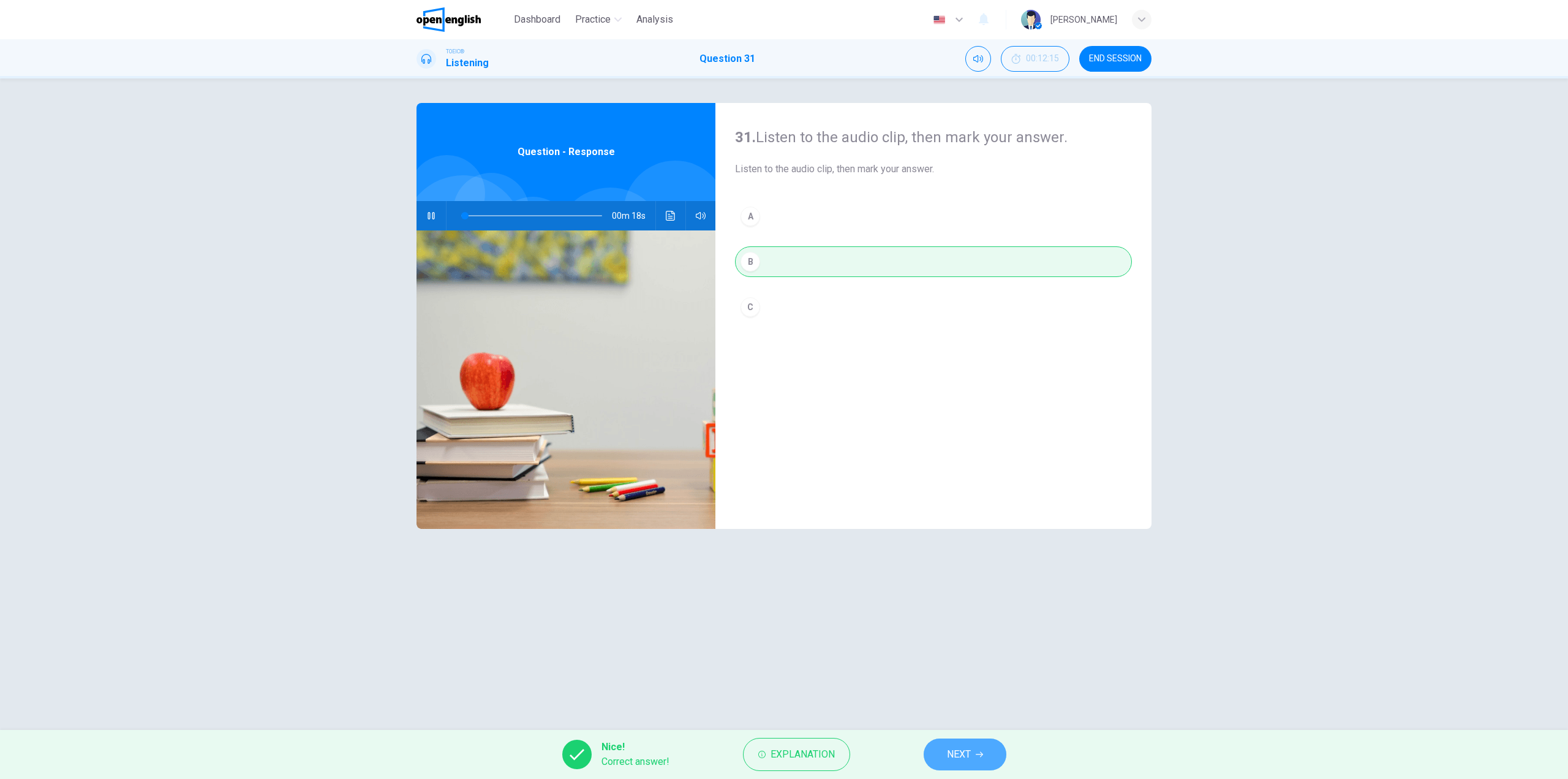
click at [975, 753] on button "NEXT" at bounding box center [965, 755] width 82 height 32
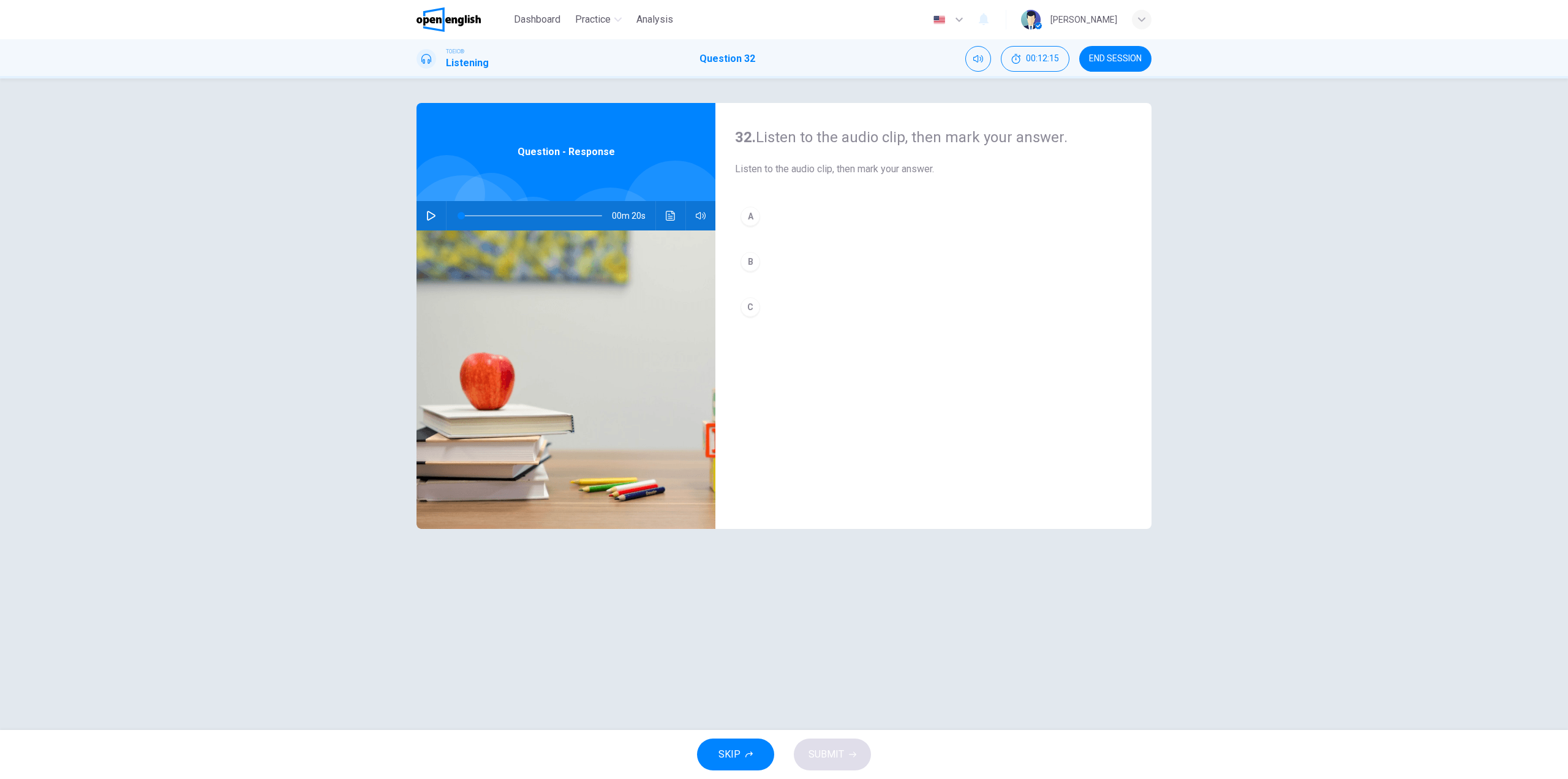
click at [426, 217] on button "button" at bounding box center [431, 216] width 20 height 29
click at [793, 212] on button "A" at bounding box center [933, 216] width 397 height 31
click at [788, 257] on button "B" at bounding box center [933, 262] width 397 height 31
click at [784, 315] on button "C" at bounding box center [933, 307] width 397 height 31
click at [774, 257] on button "B" at bounding box center [933, 262] width 397 height 31
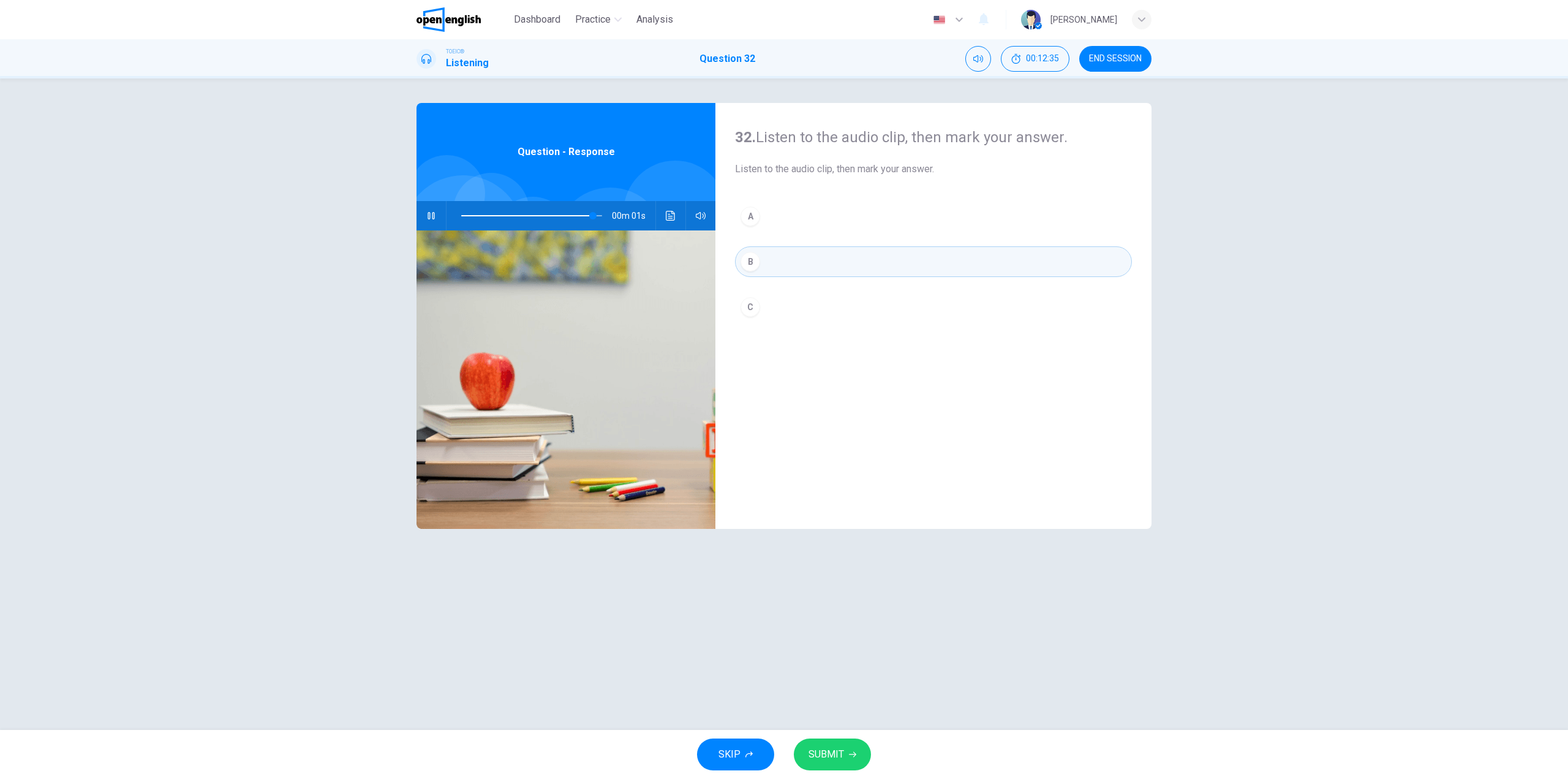
click at [794, 260] on button "B" at bounding box center [933, 262] width 397 height 31
click at [436, 213] on button "button" at bounding box center [431, 216] width 20 height 29
click at [765, 300] on button "C" at bounding box center [933, 307] width 397 height 31
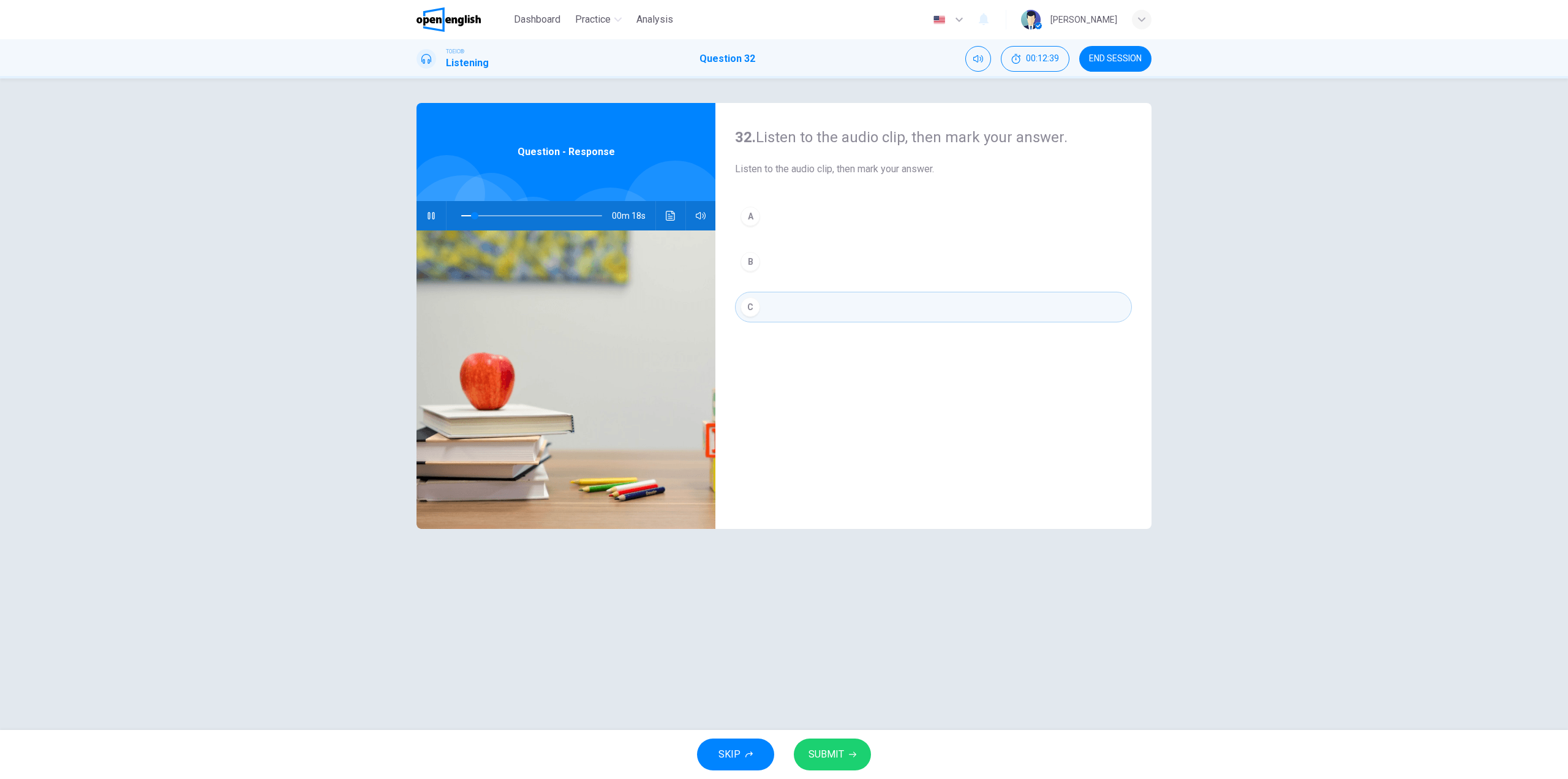
click at [839, 757] on span "SUBMIT" at bounding box center [827, 754] width 36 height 17
type input "**"
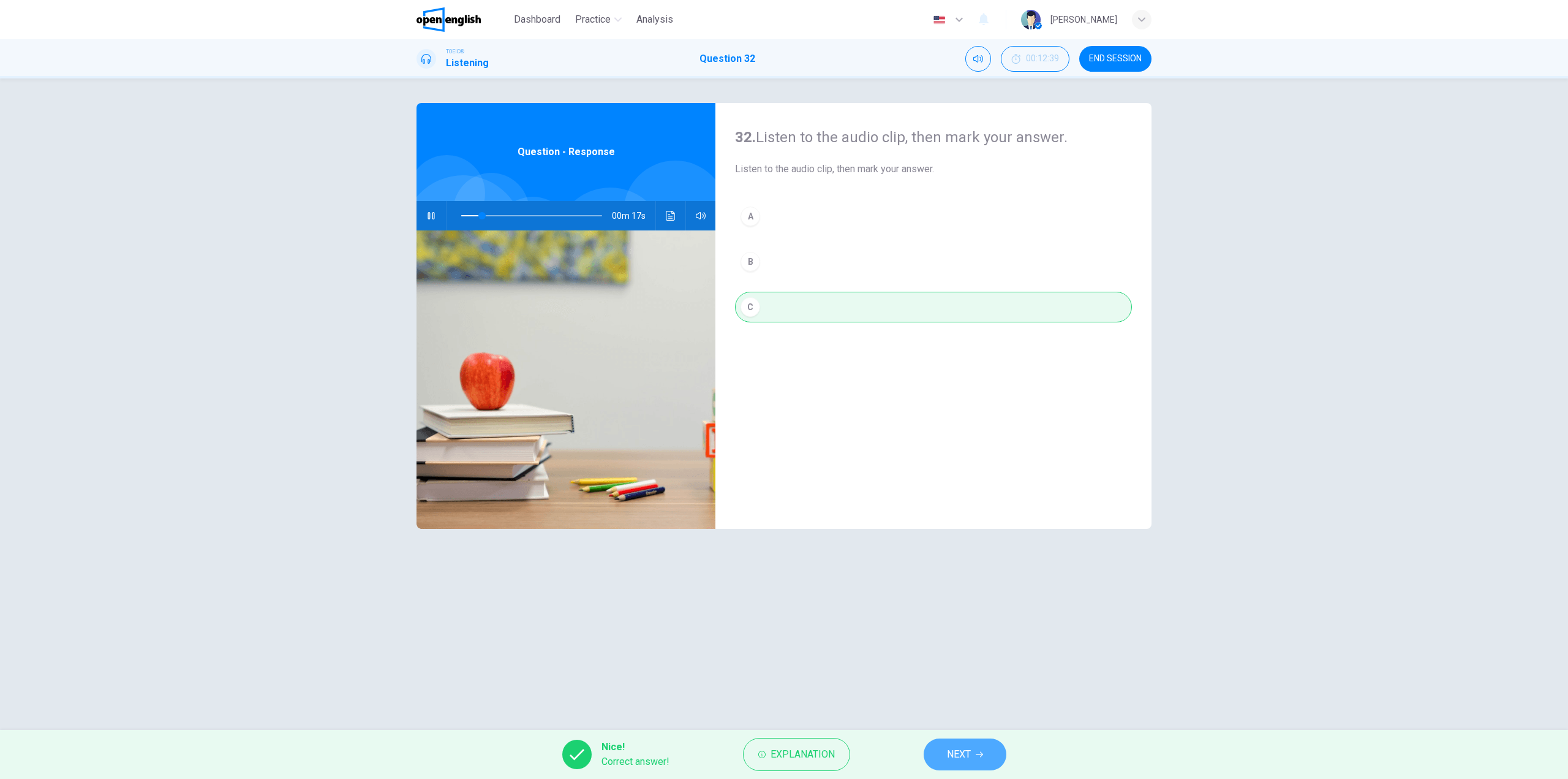
click at [955, 741] on button "NEXT" at bounding box center [965, 755] width 82 height 32
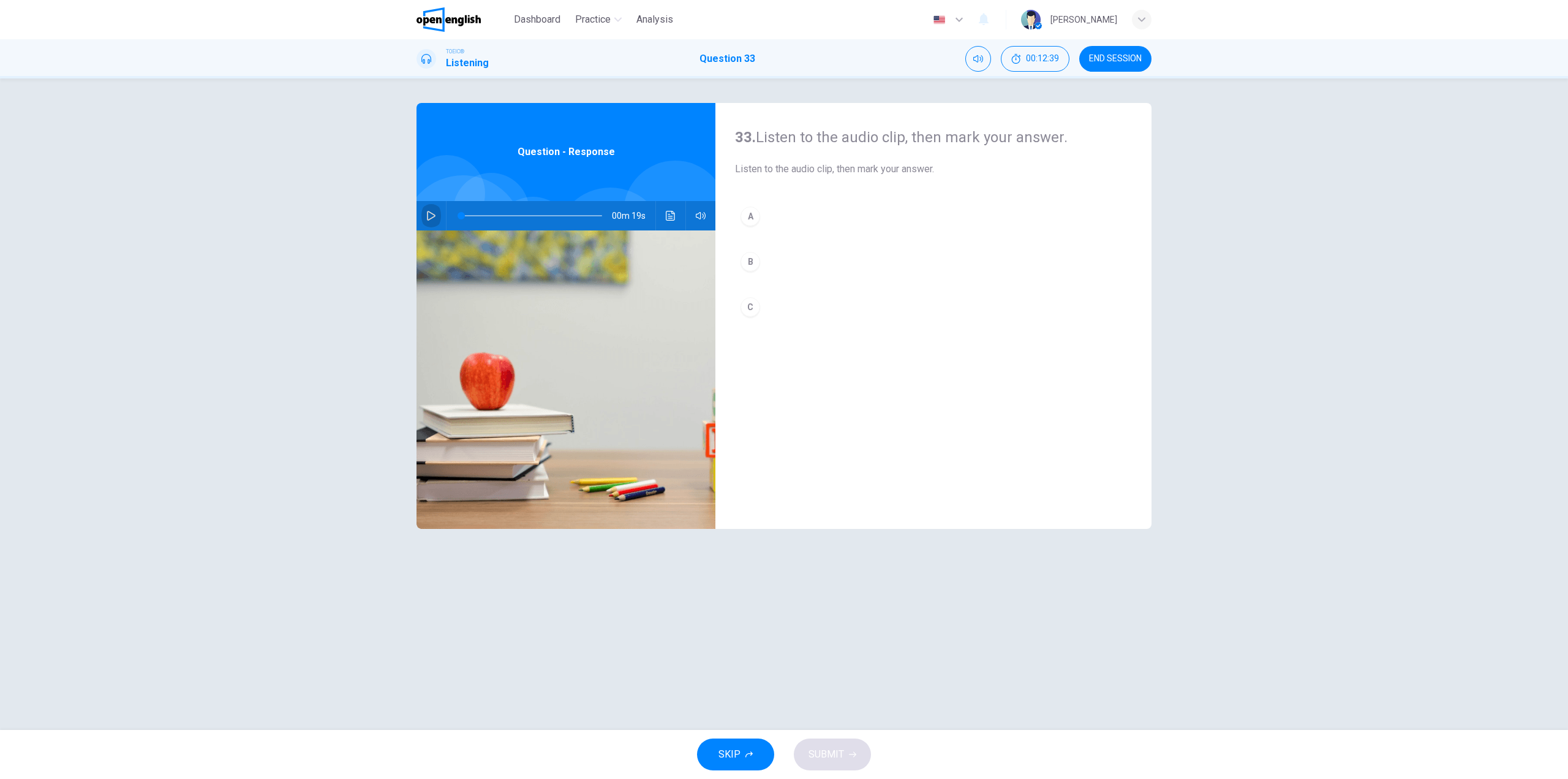
click at [440, 217] on button "button" at bounding box center [431, 216] width 20 height 29
click at [775, 252] on button "B" at bounding box center [933, 262] width 397 height 31
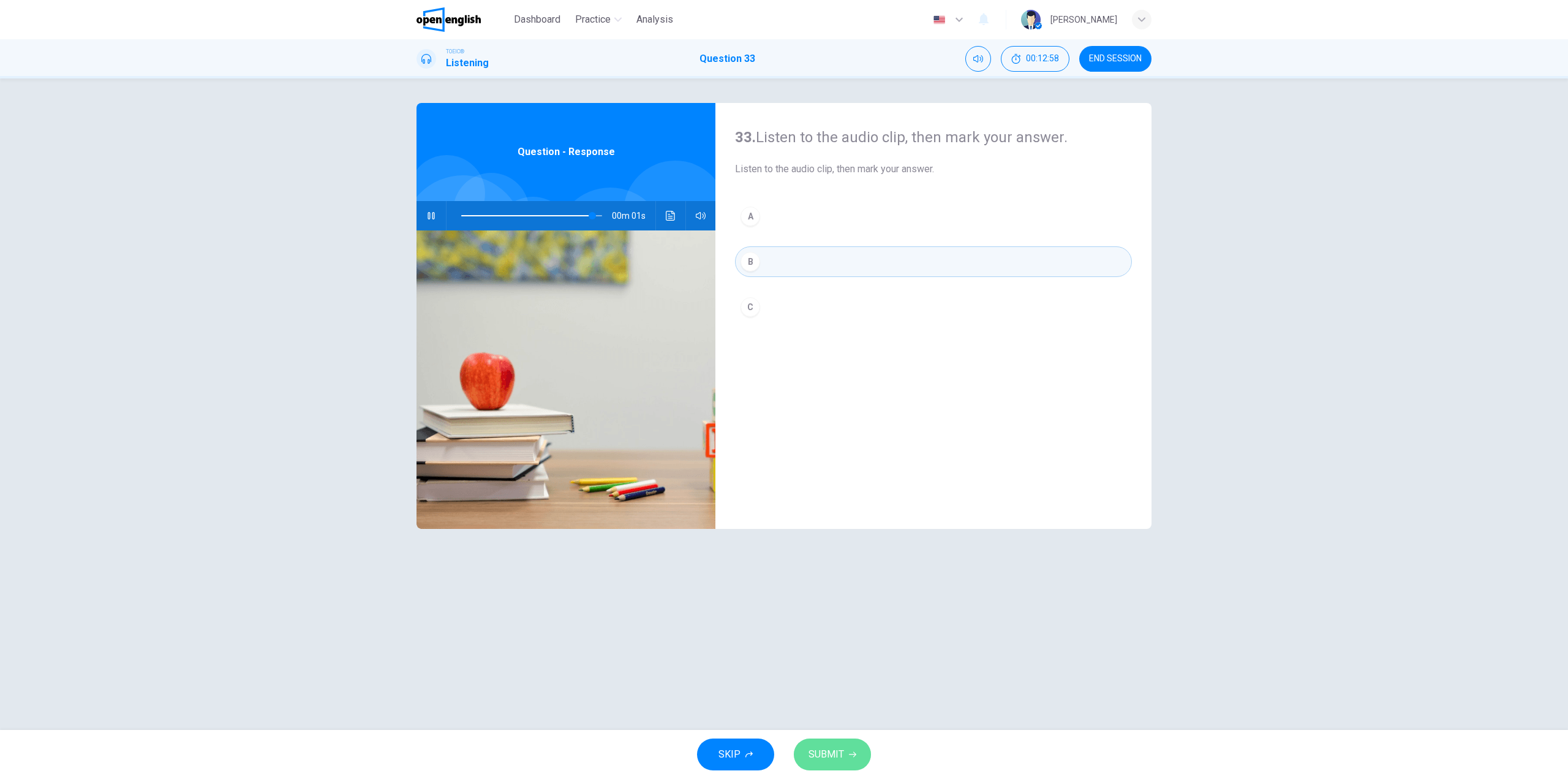
click at [834, 753] on span "SUBMIT" at bounding box center [827, 754] width 36 height 17
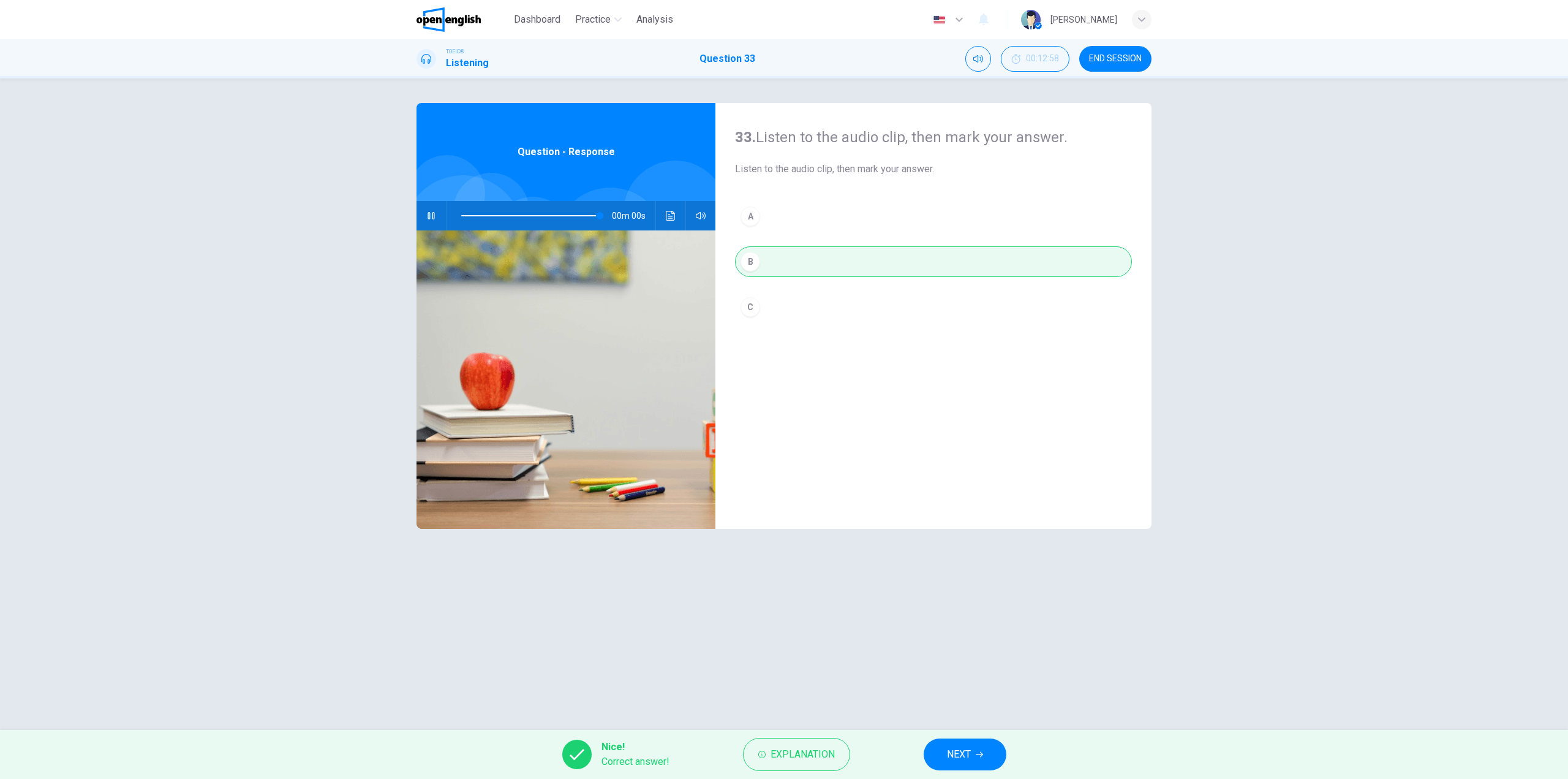
type input "*"
click at [975, 767] on button "NEXT" at bounding box center [965, 755] width 82 height 32
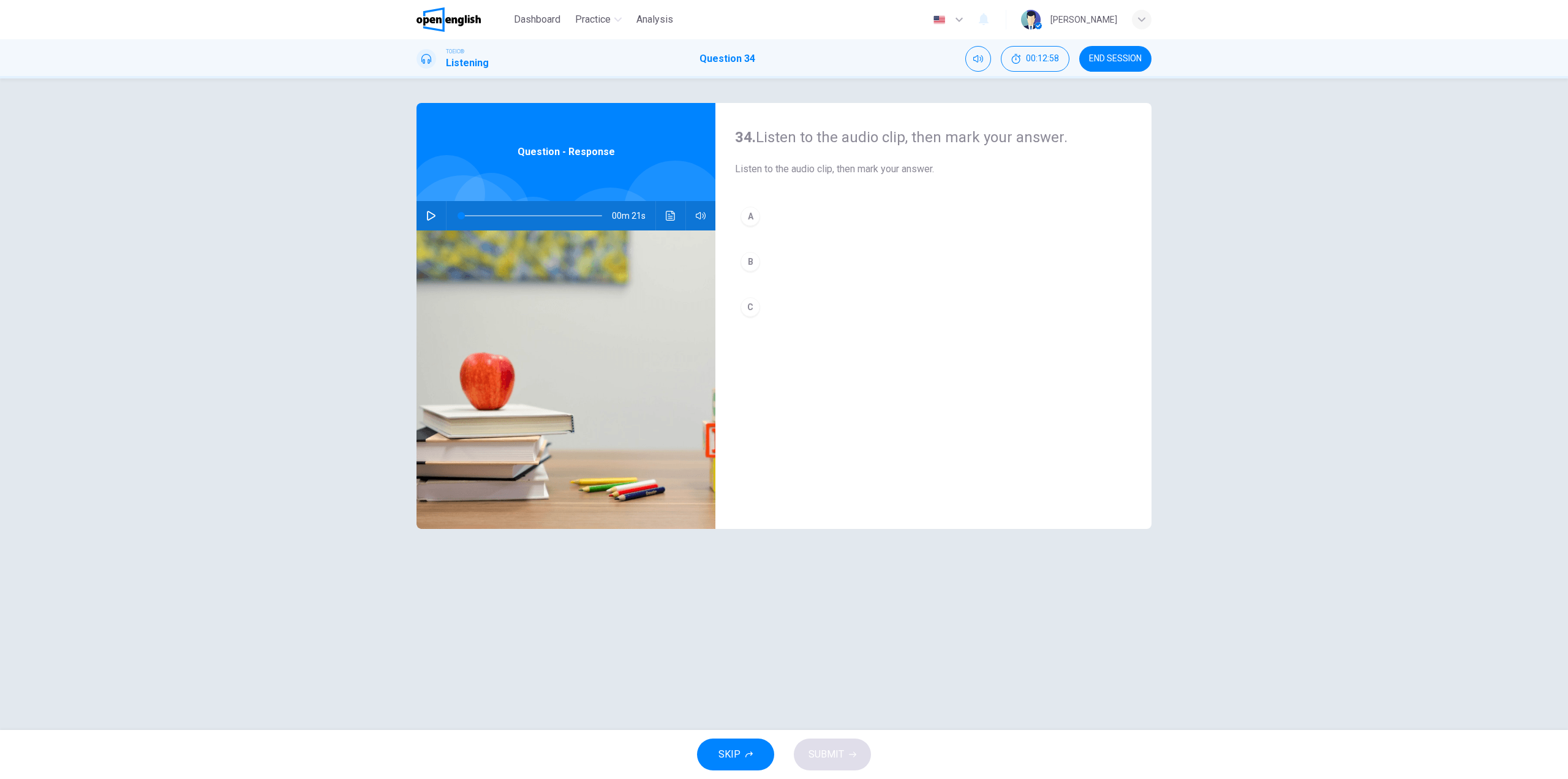
click at [433, 216] on icon "button" at bounding box center [431, 216] width 8 height 10
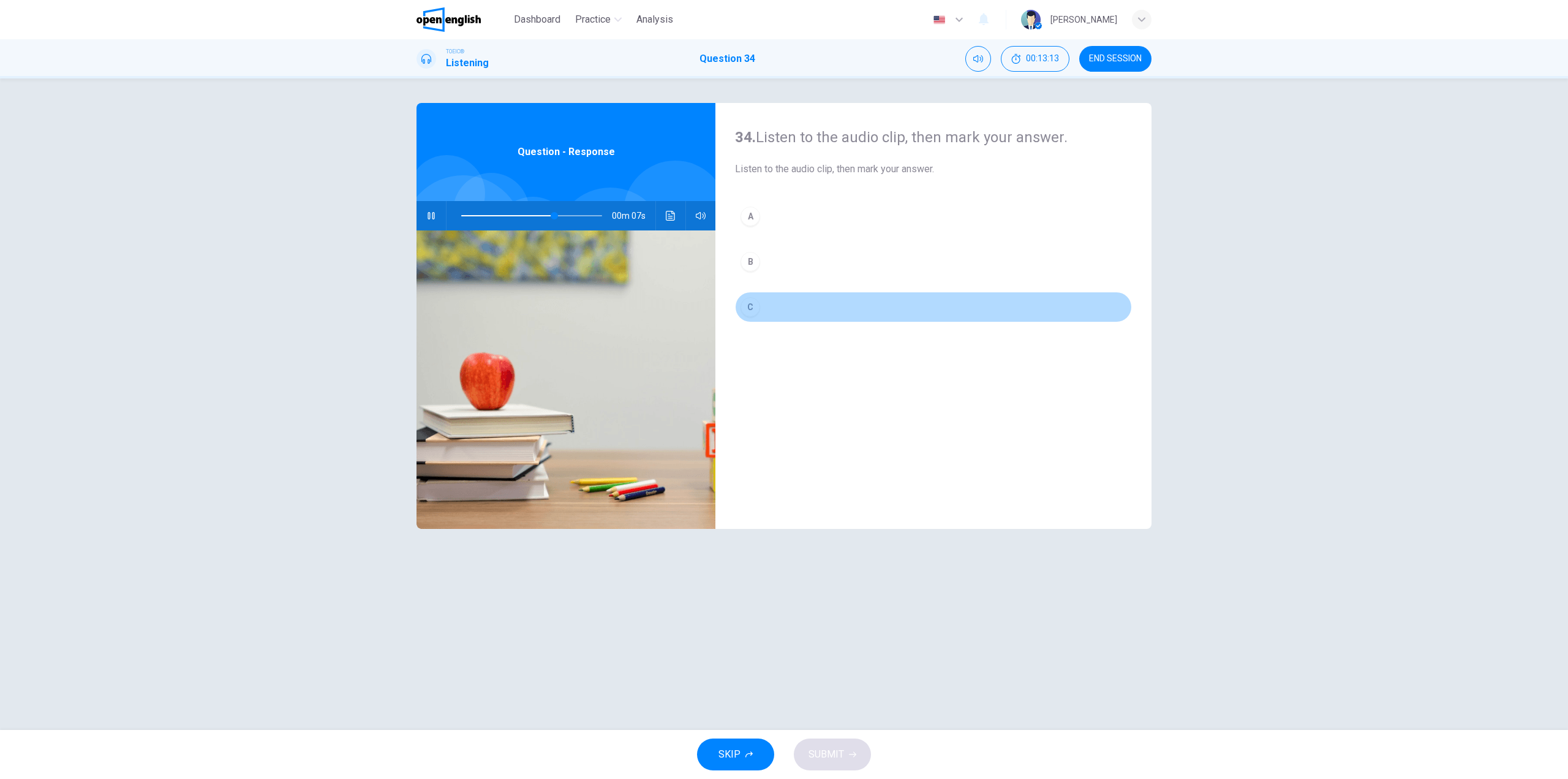
click at [767, 308] on button "C" at bounding box center [933, 307] width 397 height 31
click at [814, 751] on span "SUBMIT" at bounding box center [827, 754] width 36 height 17
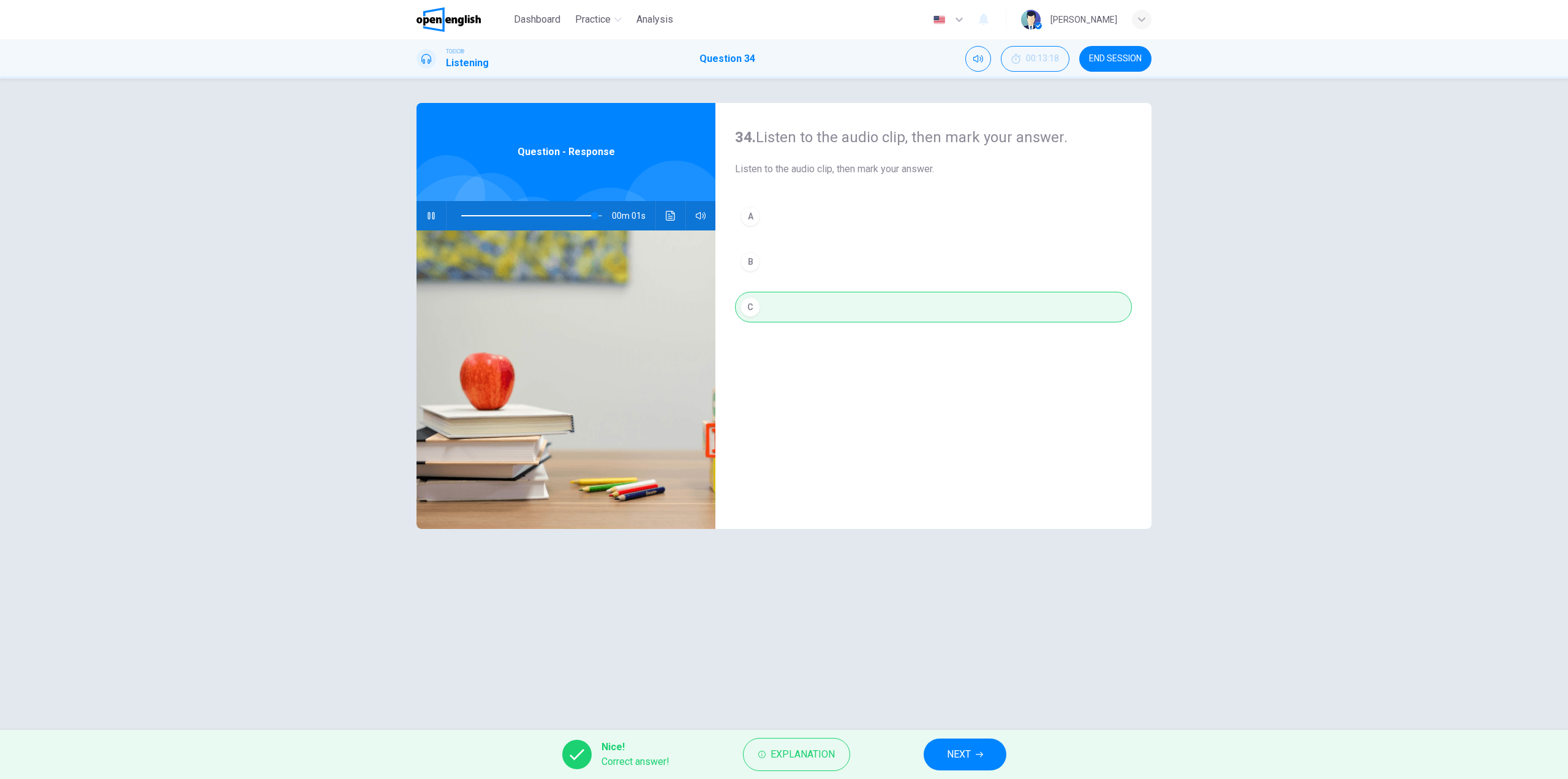
type input "*"
click at [969, 753] on span "NEXT" at bounding box center [958, 754] width 24 height 17
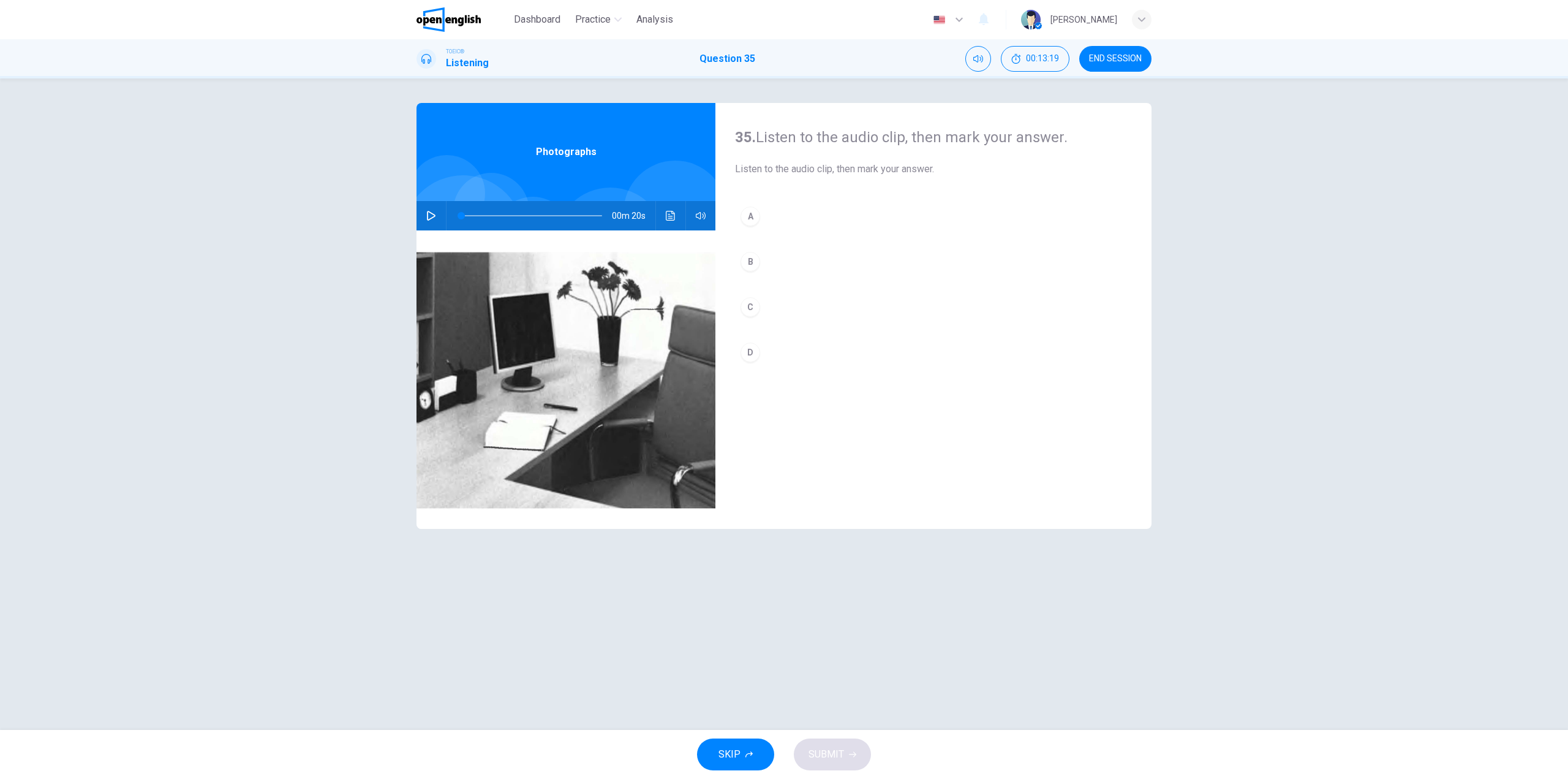
click at [435, 209] on button "button" at bounding box center [431, 216] width 20 height 29
click at [793, 251] on button "B" at bounding box center [933, 262] width 397 height 31
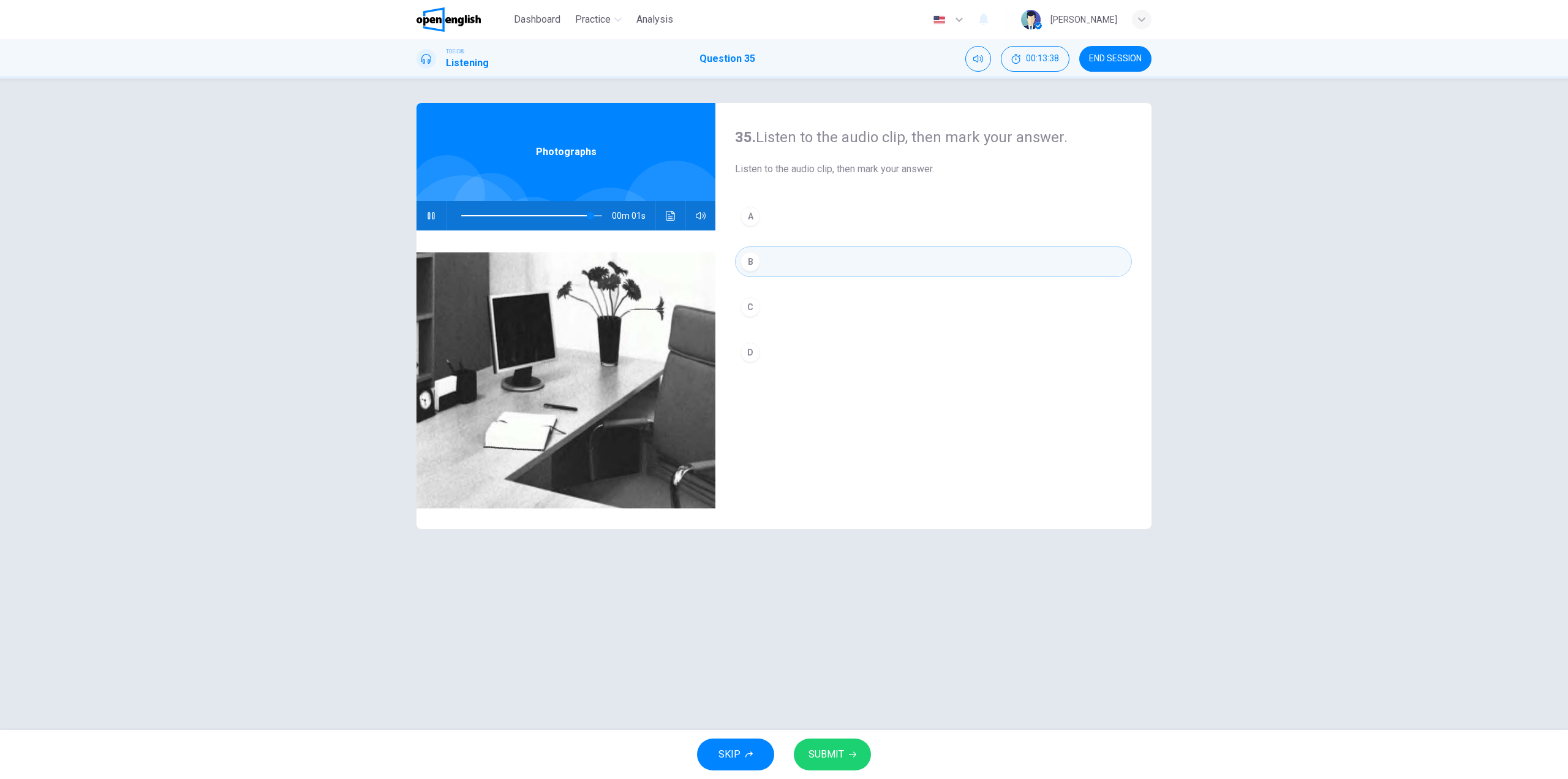
click at [835, 746] on span "SUBMIT" at bounding box center [827, 754] width 36 height 17
type input "**"
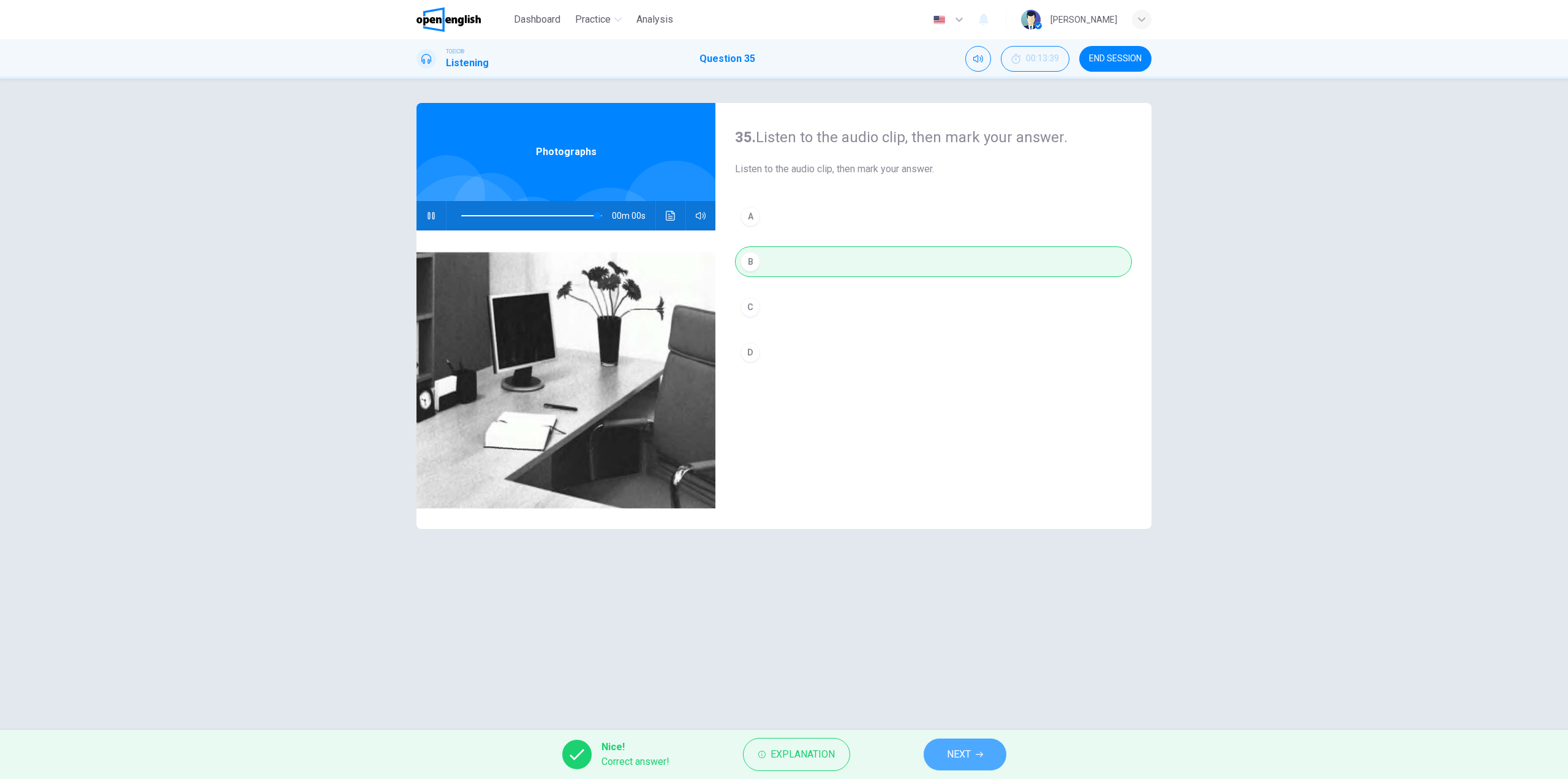
click at [969, 763] on button "NEXT" at bounding box center [965, 755] width 82 height 32
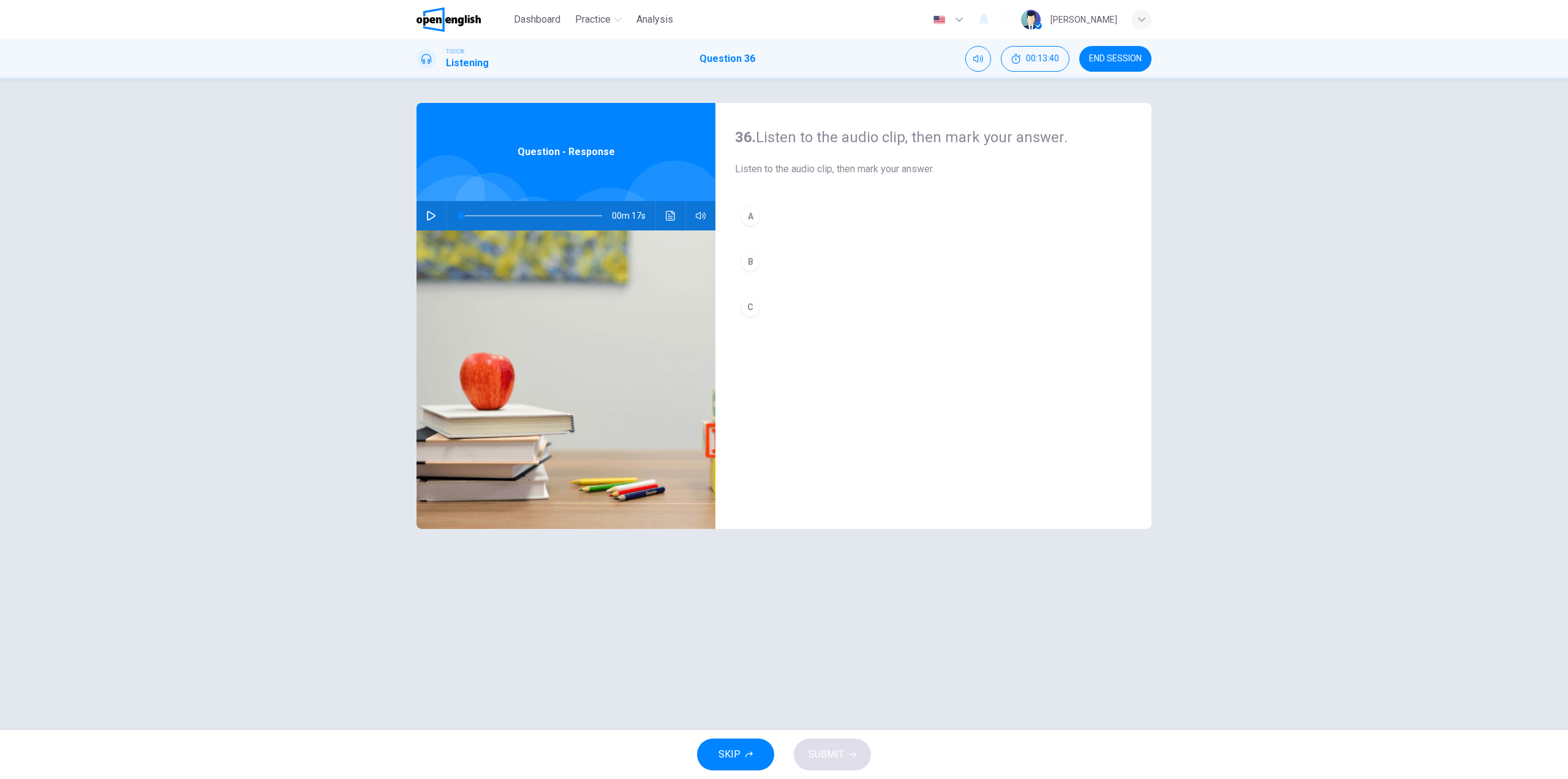
click at [431, 226] on button "button" at bounding box center [431, 216] width 20 height 29
click at [802, 240] on div "A B C" at bounding box center [933, 274] width 397 height 146
click at [800, 256] on button "B" at bounding box center [933, 262] width 397 height 31
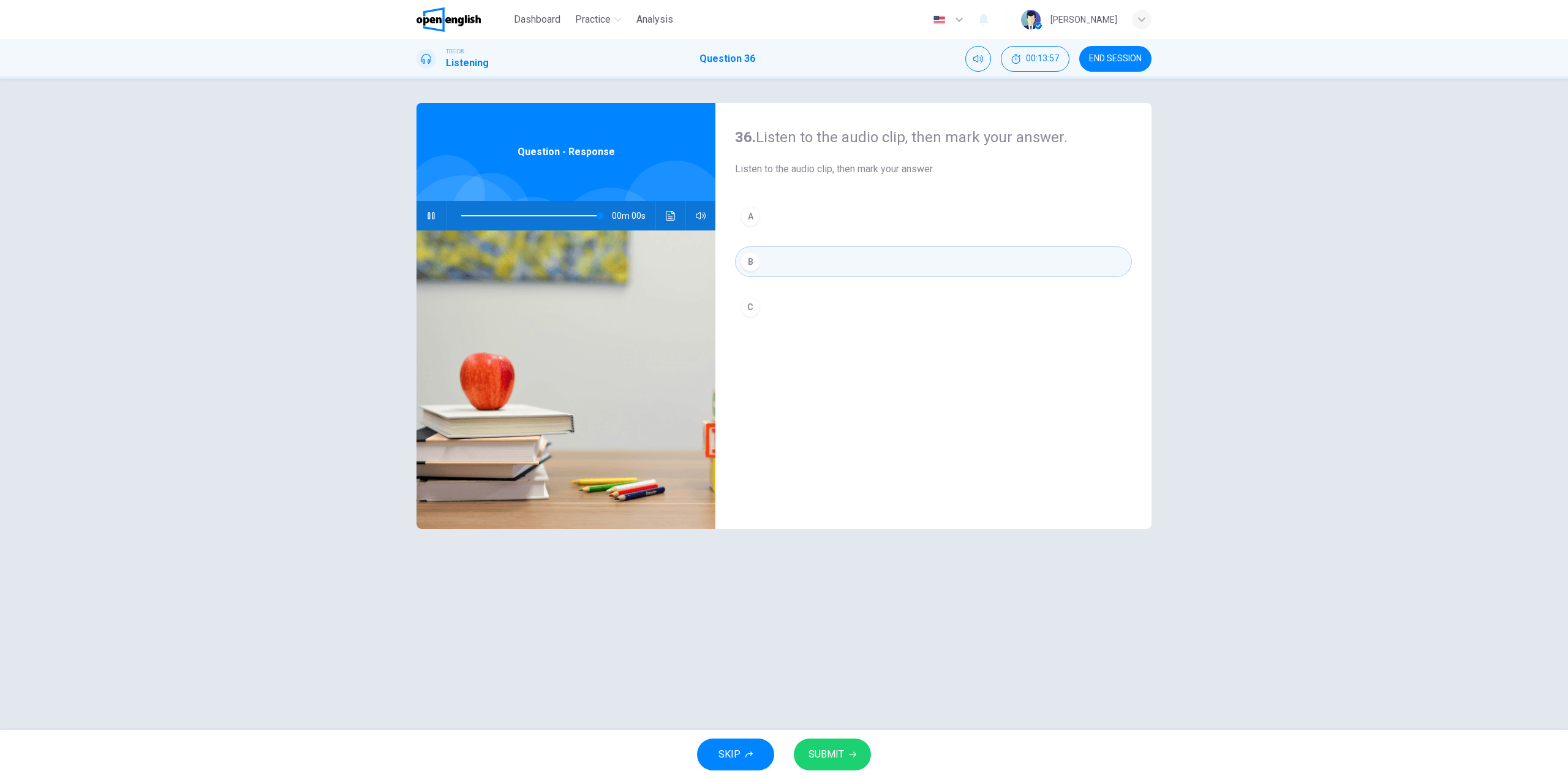
type input "*"
click at [843, 755] on button "SUBMIT" at bounding box center [832, 755] width 77 height 32
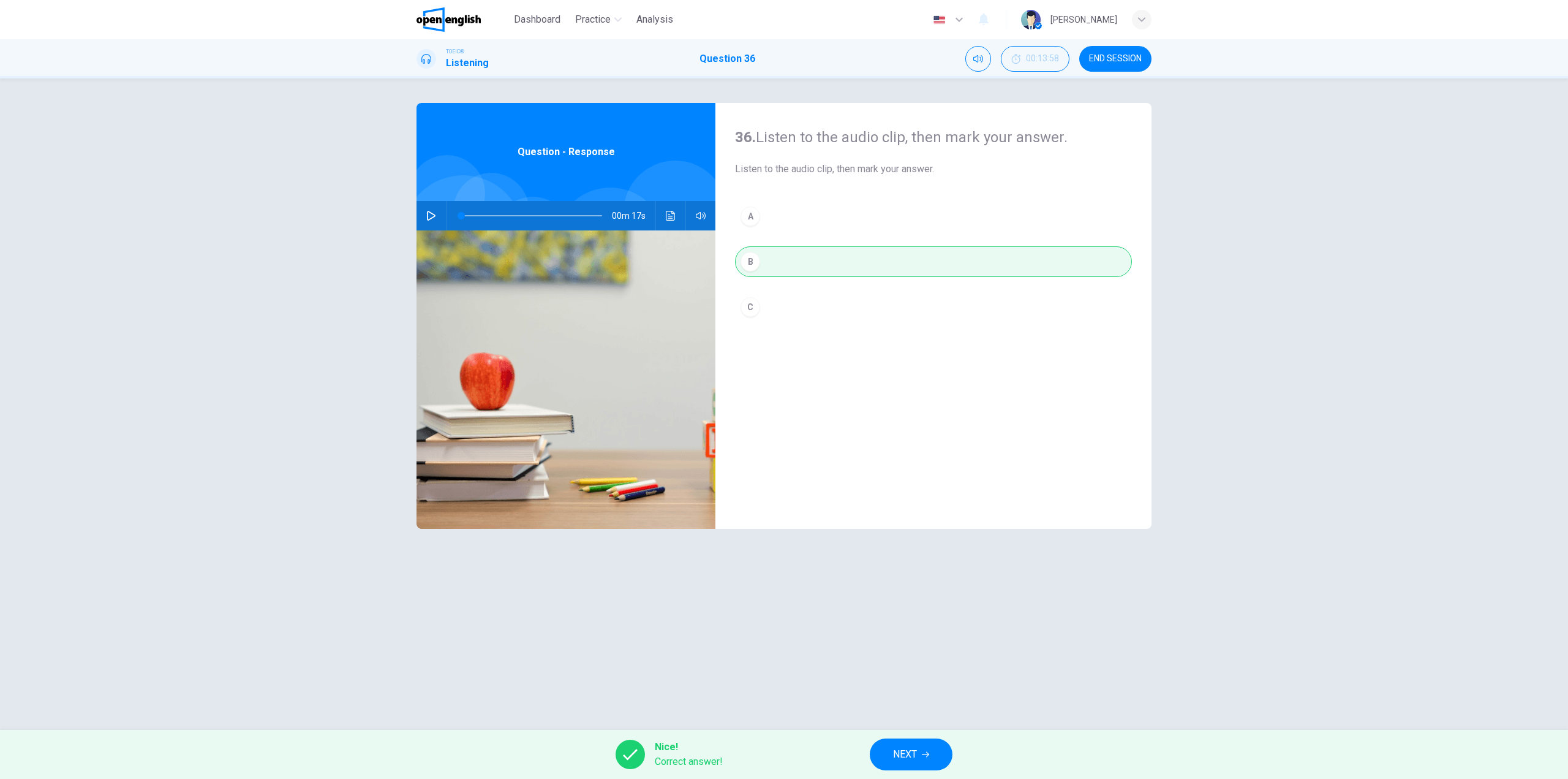
click at [884, 753] on button "NEXT" at bounding box center [911, 755] width 82 height 32
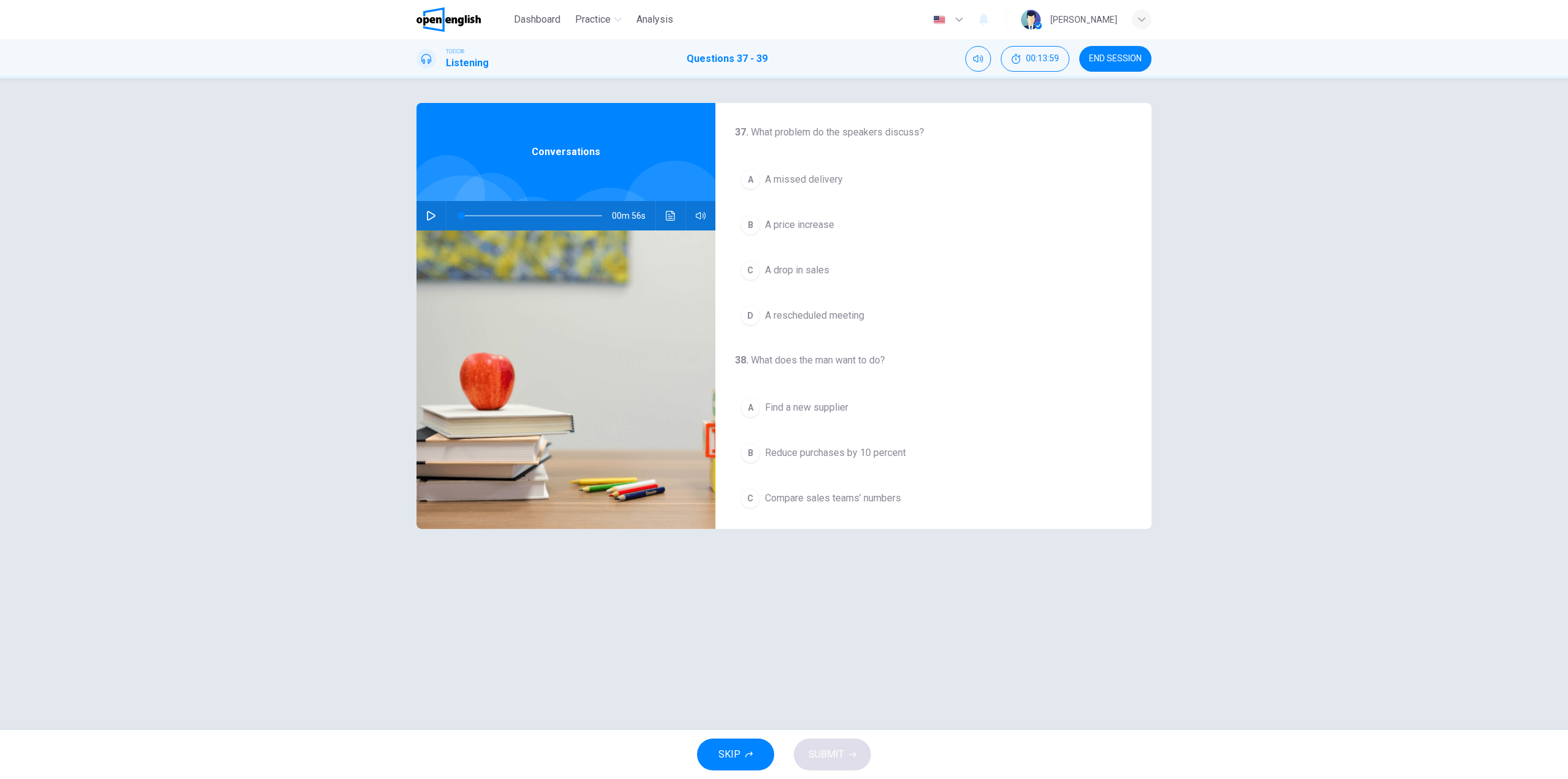
click at [433, 218] on icon "button" at bounding box center [431, 216] width 8 height 10
drag, startPoint x: 485, startPoint y: 212, endPoint x: 446, endPoint y: 208, distance: 39.2
click at [447, 209] on div at bounding box center [529, 216] width 166 height 29
click at [429, 217] on icon "button" at bounding box center [431, 216] width 10 height 10
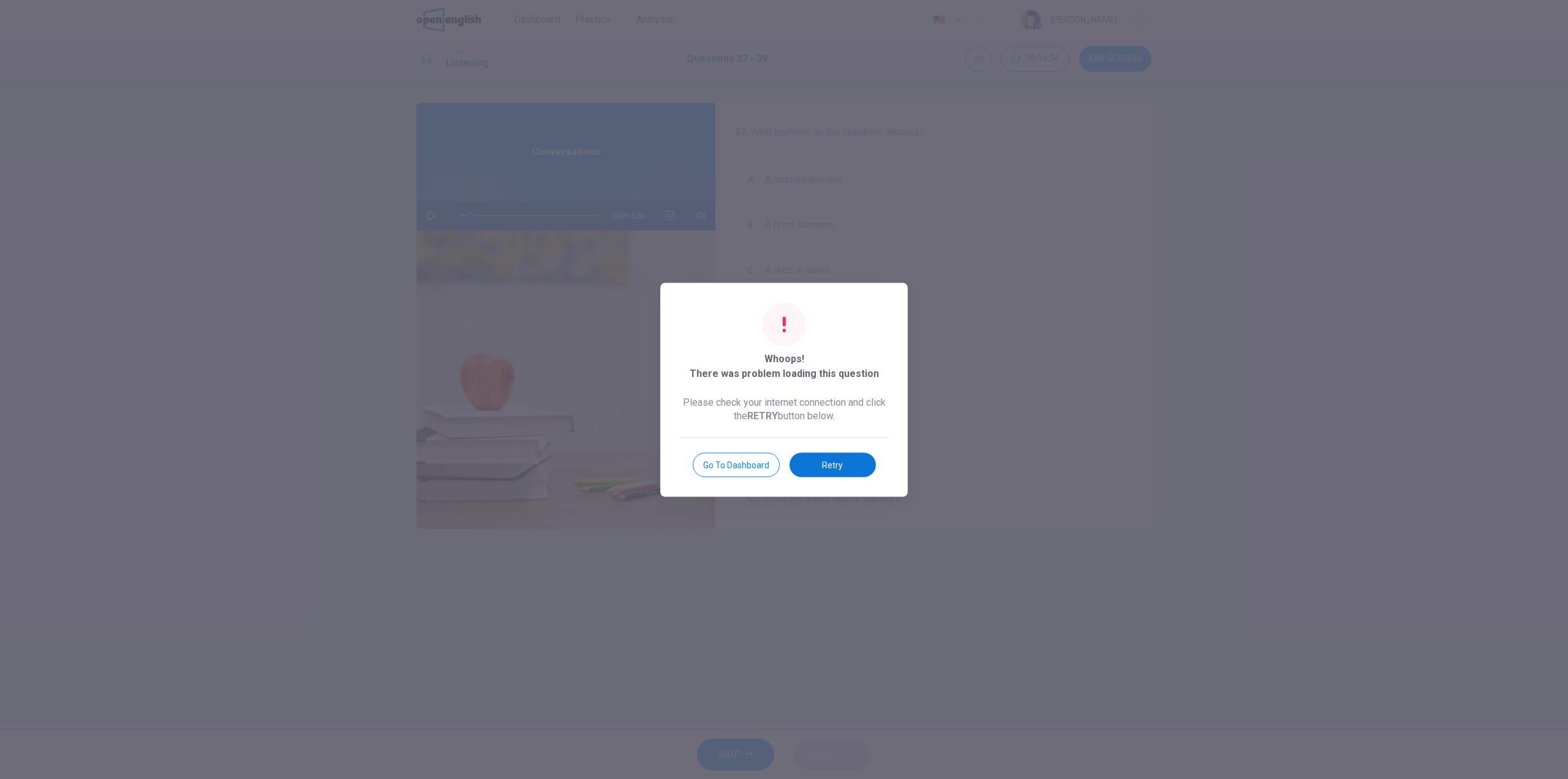
click at [835, 467] on button "Retry" at bounding box center [832, 464] width 86 height 24
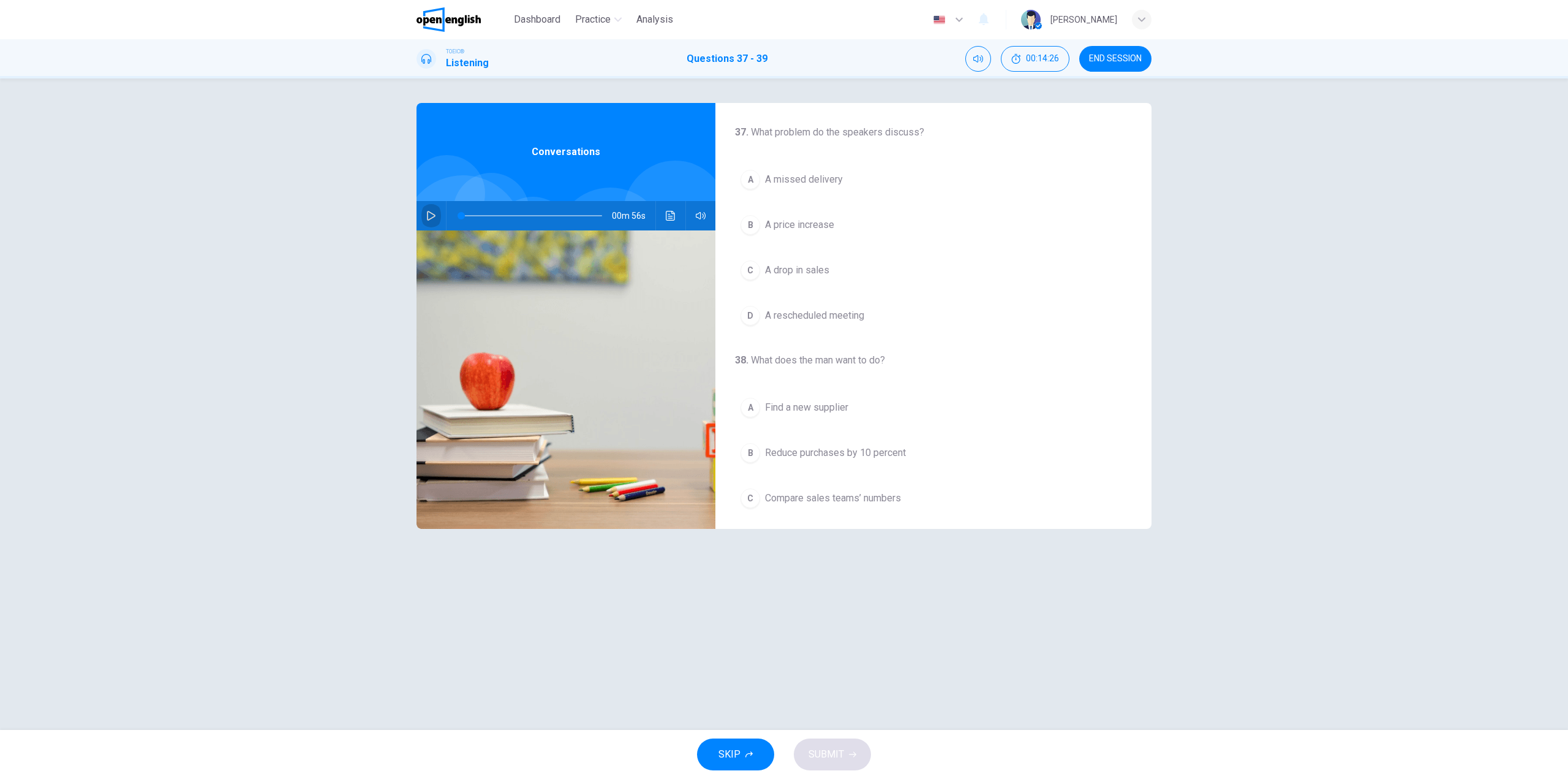
click at [430, 210] on button "button" at bounding box center [431, 216] width 20 height 29
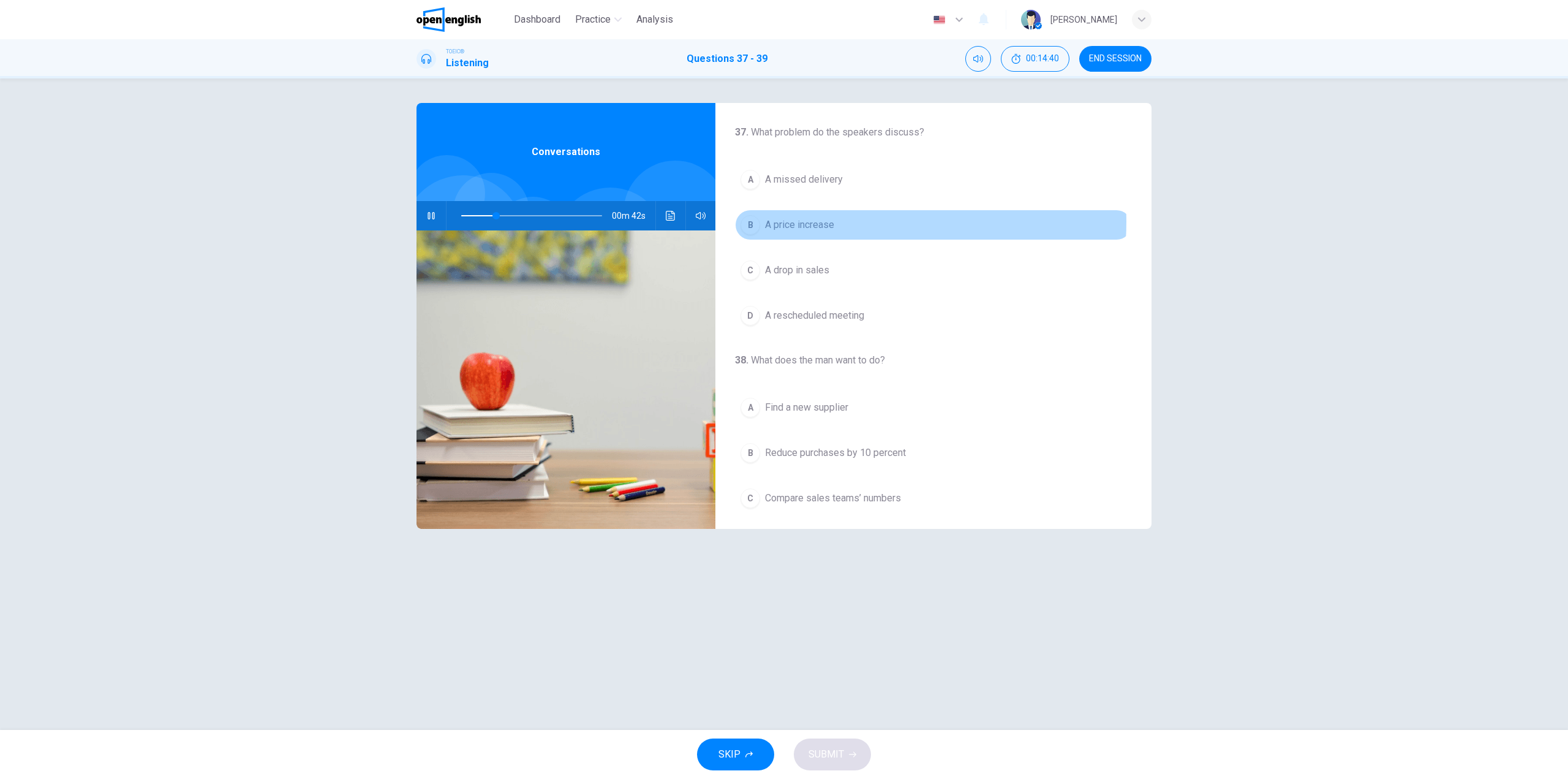
click at [838, 222] on button "B A price increase" at bounding box center [933, 225] width 397 height 31
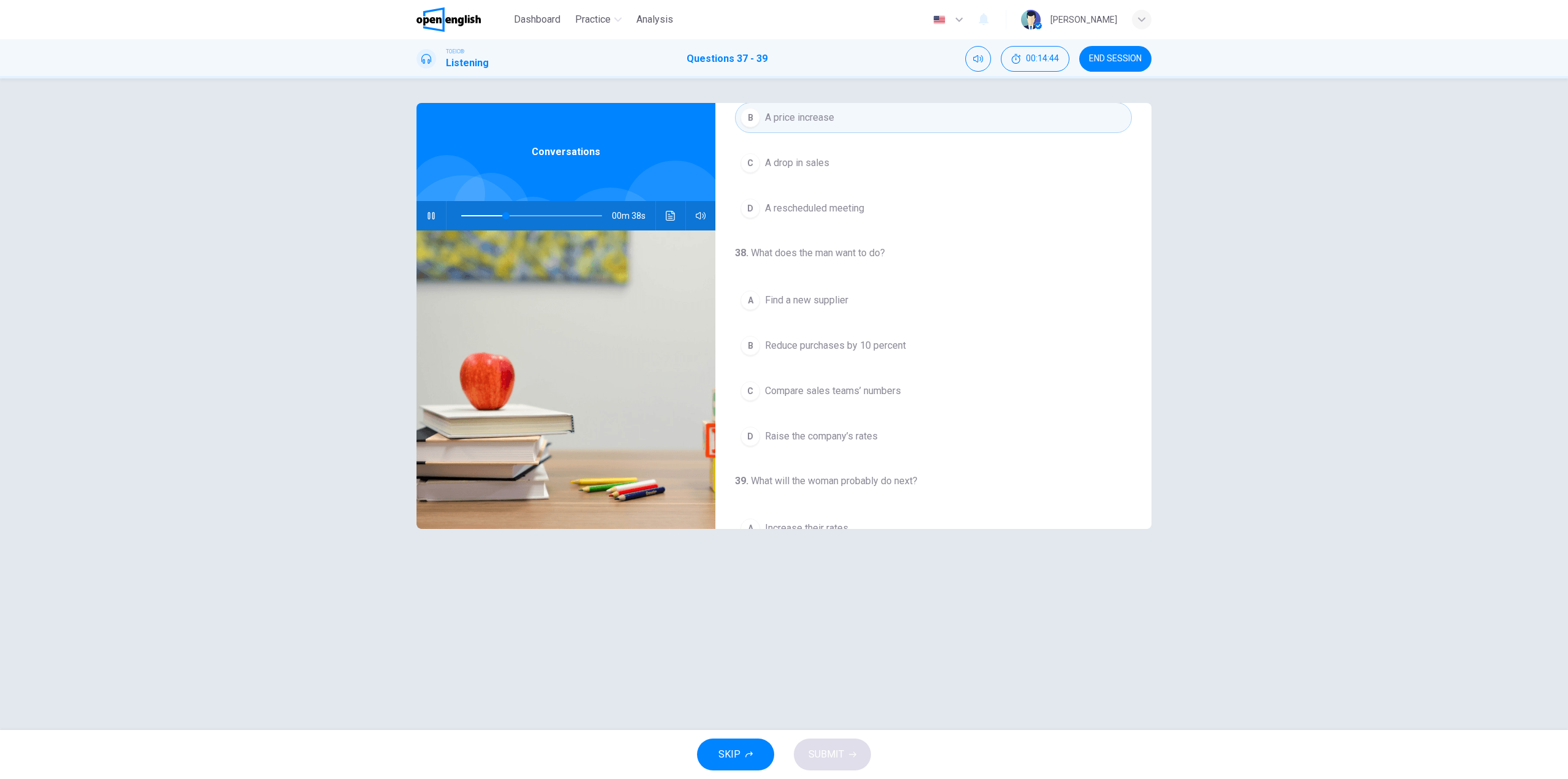
scroll to position [123, 0]
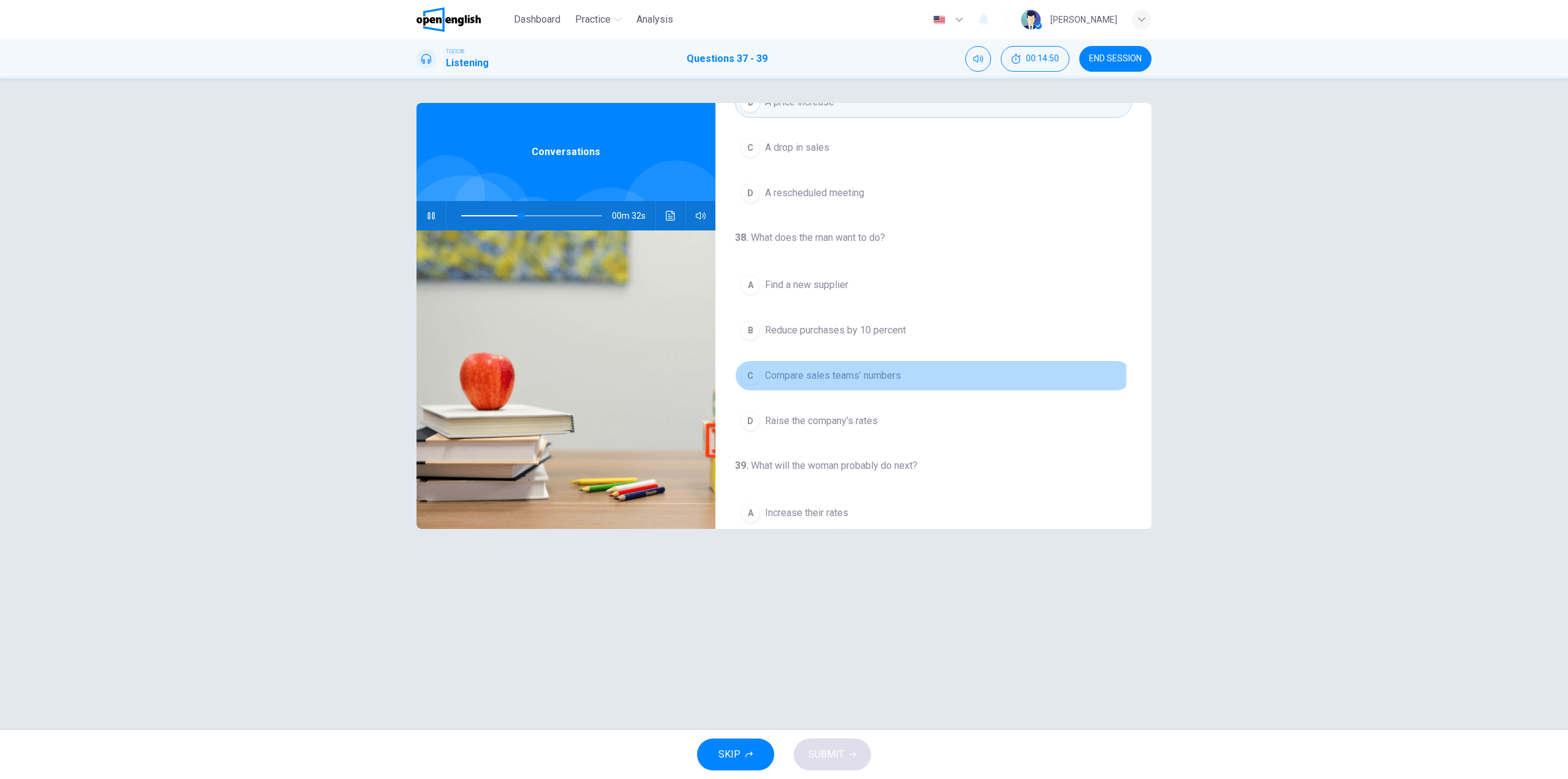
click at [882, 373] on span "Compare sales teams’ numbers" at bounding box center [833, 375] width 136 height 15
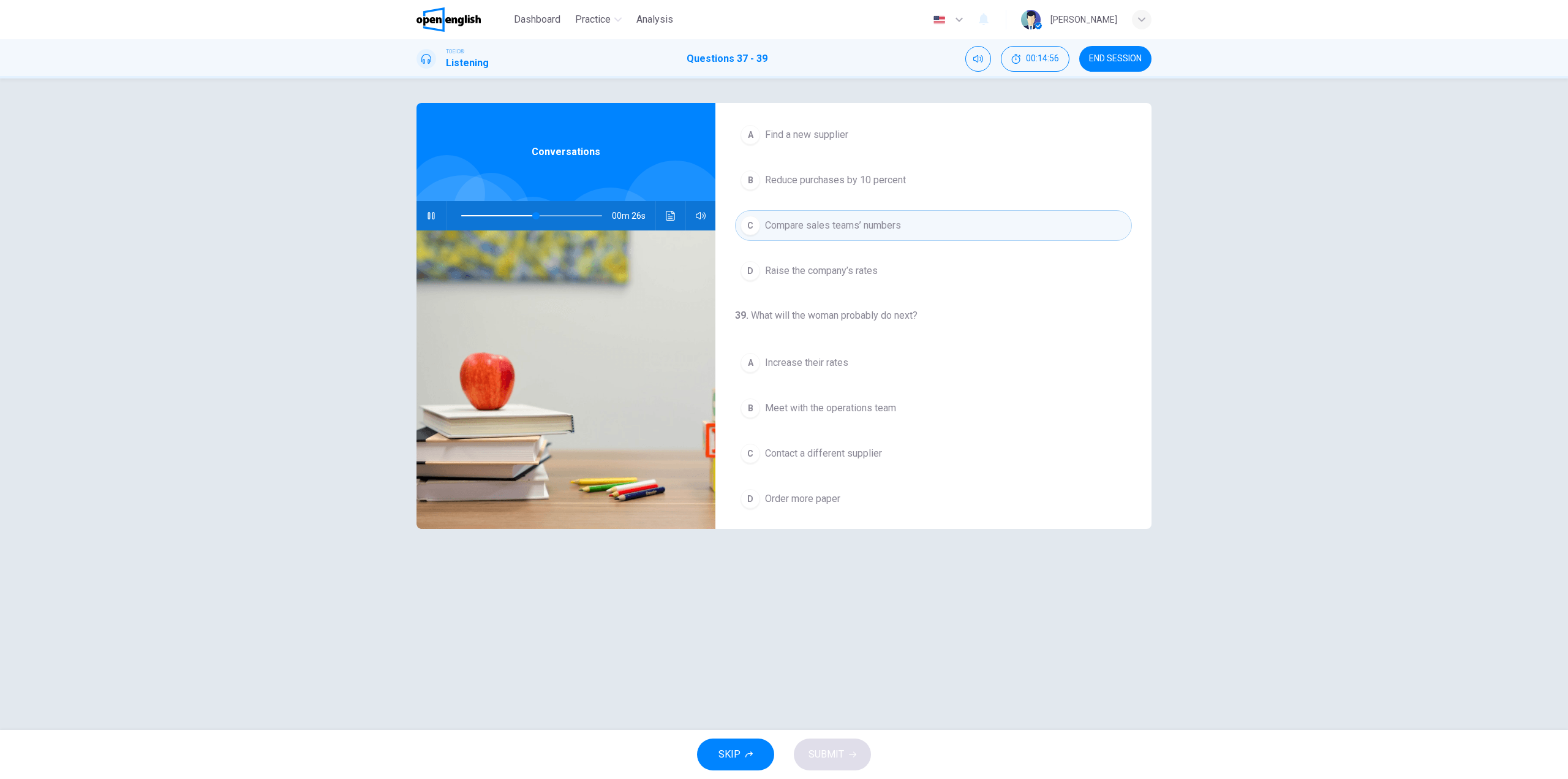
scroll to position [280, 0]
drag, startPoint x: 855, startPoint y: 398, endPoint x: 851, endPoint y: 415, distance: 17.5
click at [854, 403] on span "Meet with the operations team" at bounding box center [830, 400] width 131 height 15
click at [855, 762] on button "SUBMIT" at bounding box center [832, 755] width 77 height 32
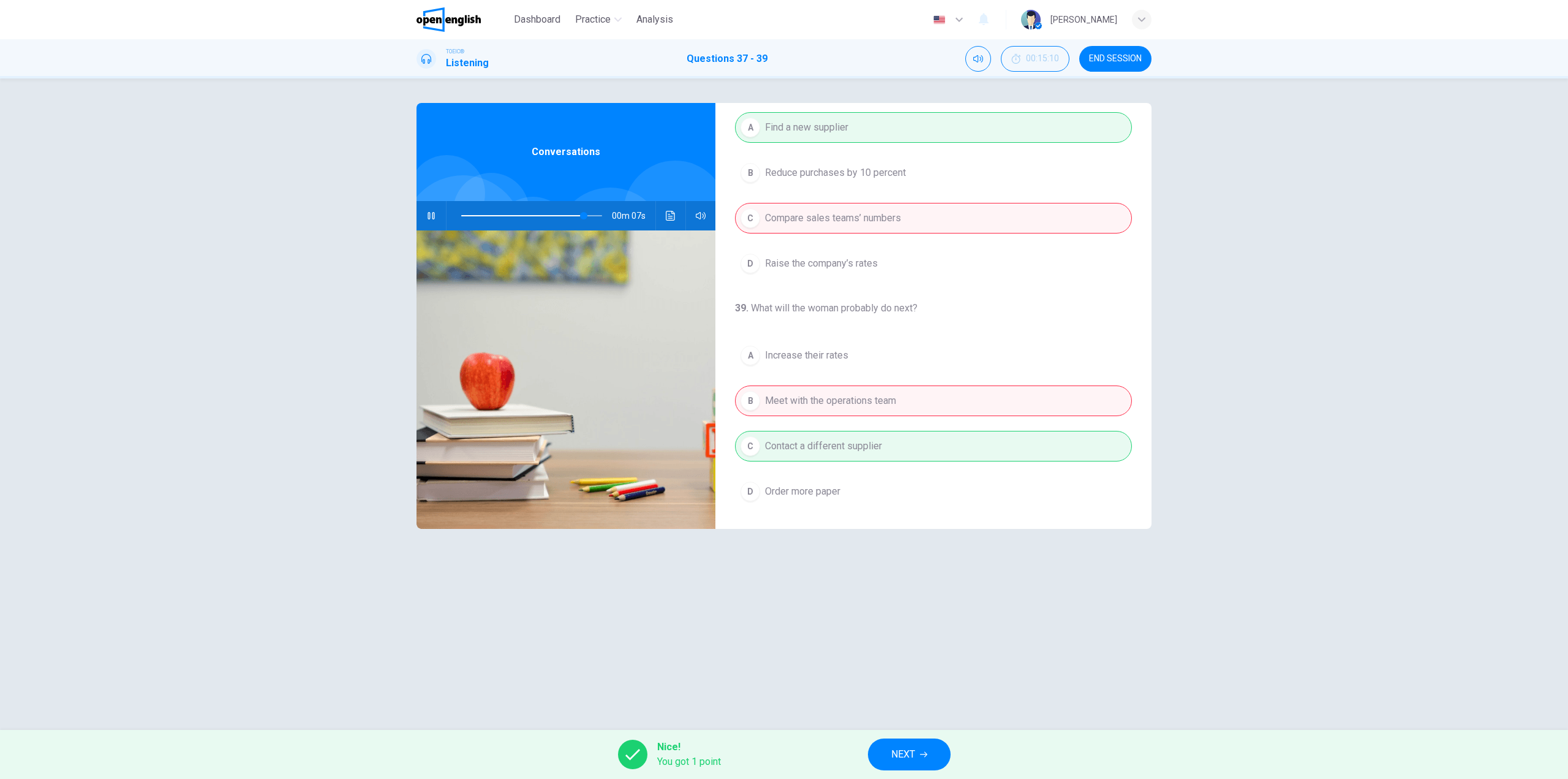
type input "**"
click at [919, 756] on button "NEXT" at bounding box center [909, 755] width 82 height 32
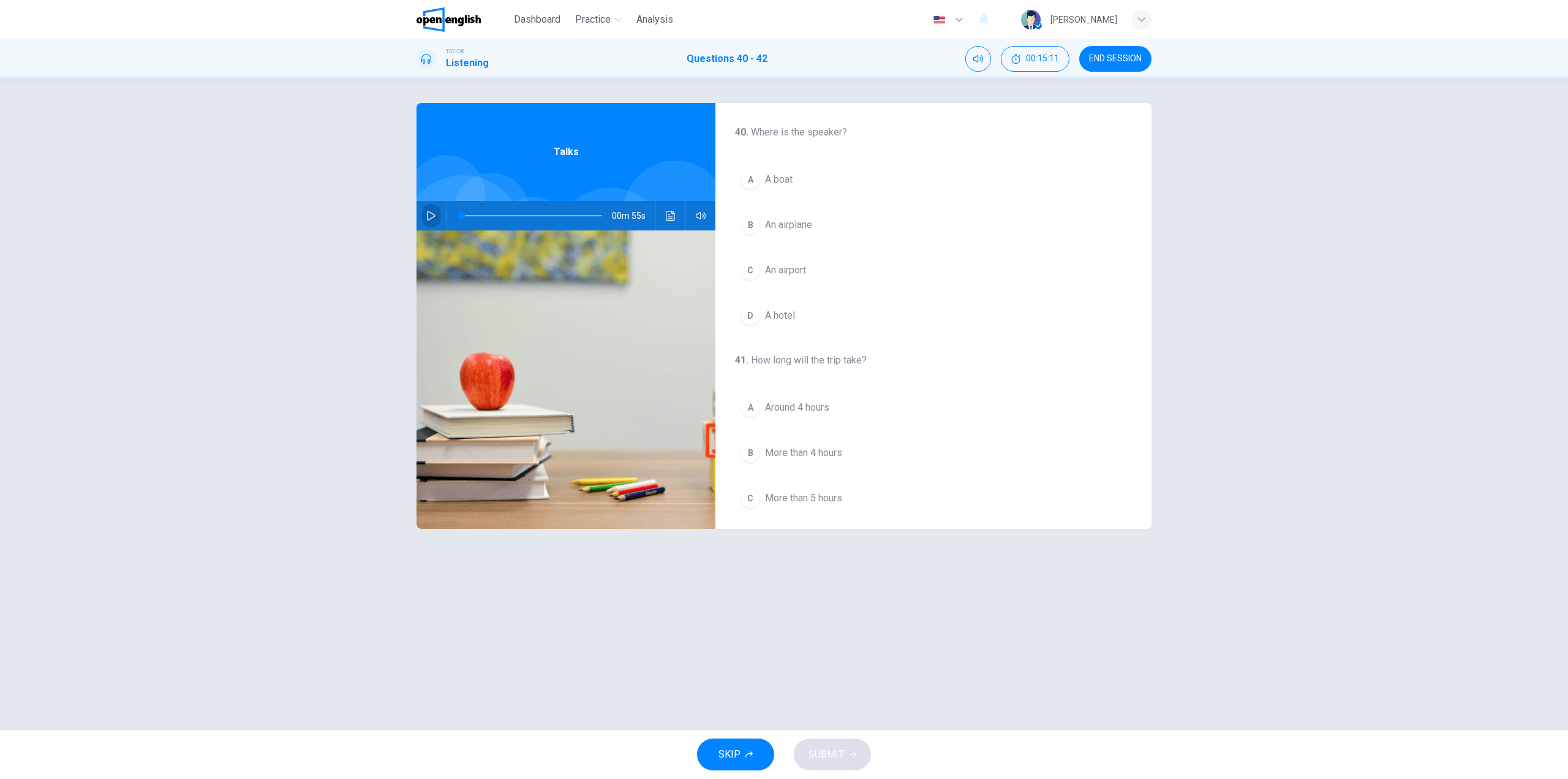
click at [436, 212] on button "button" at bounding box center [431, 216] width 20 height 29
click at [744, 223] on div "B" at bounding box center [750, 224] width 20 height 20
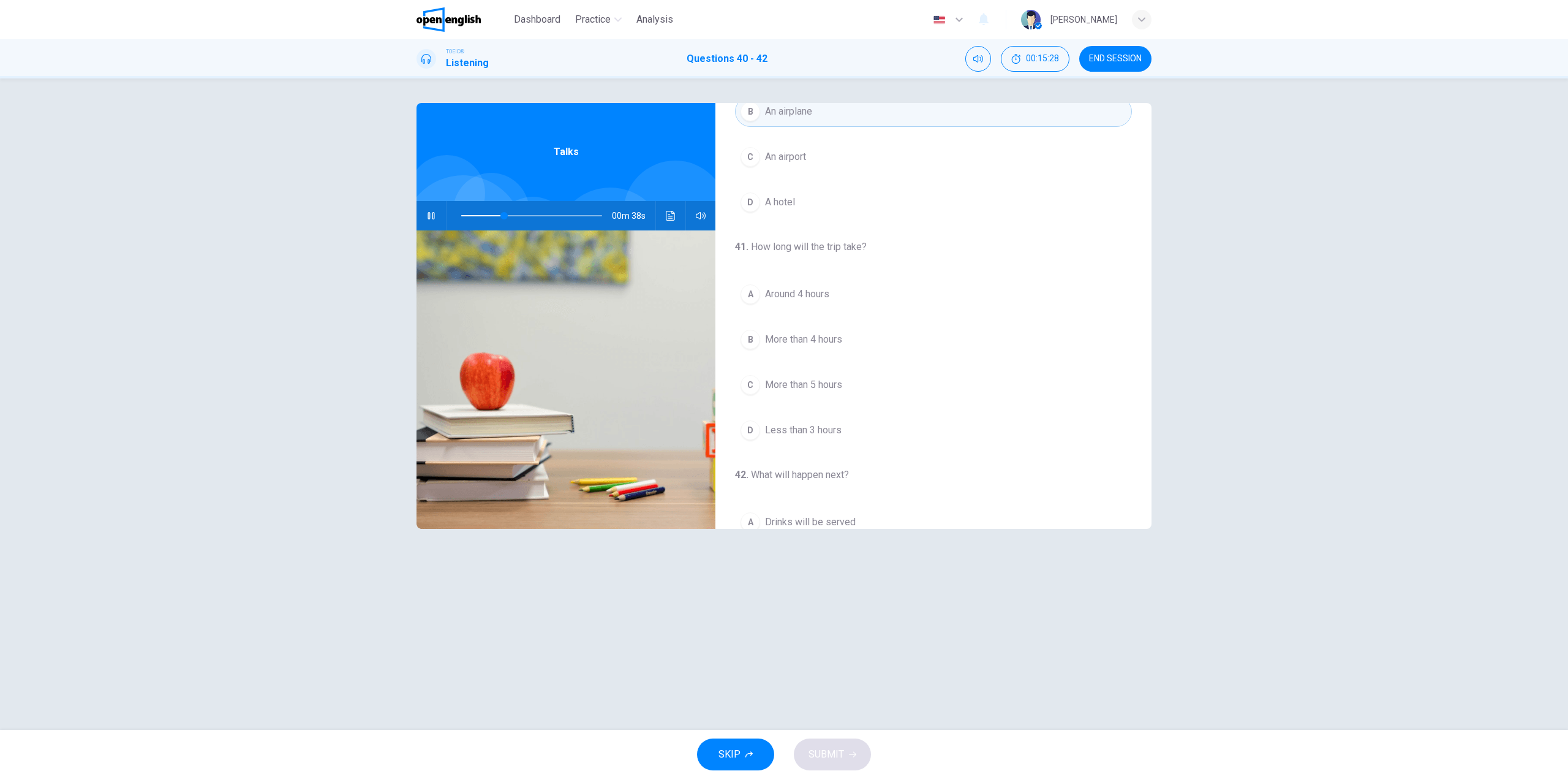
scroll to position [123, 0]
click at [807, 287] on span "Around 4 hours" at bounding box center [797, 285] width 65 height 15
click at [474, 212] on span at bounding box center [532, 216] width 141 height 17
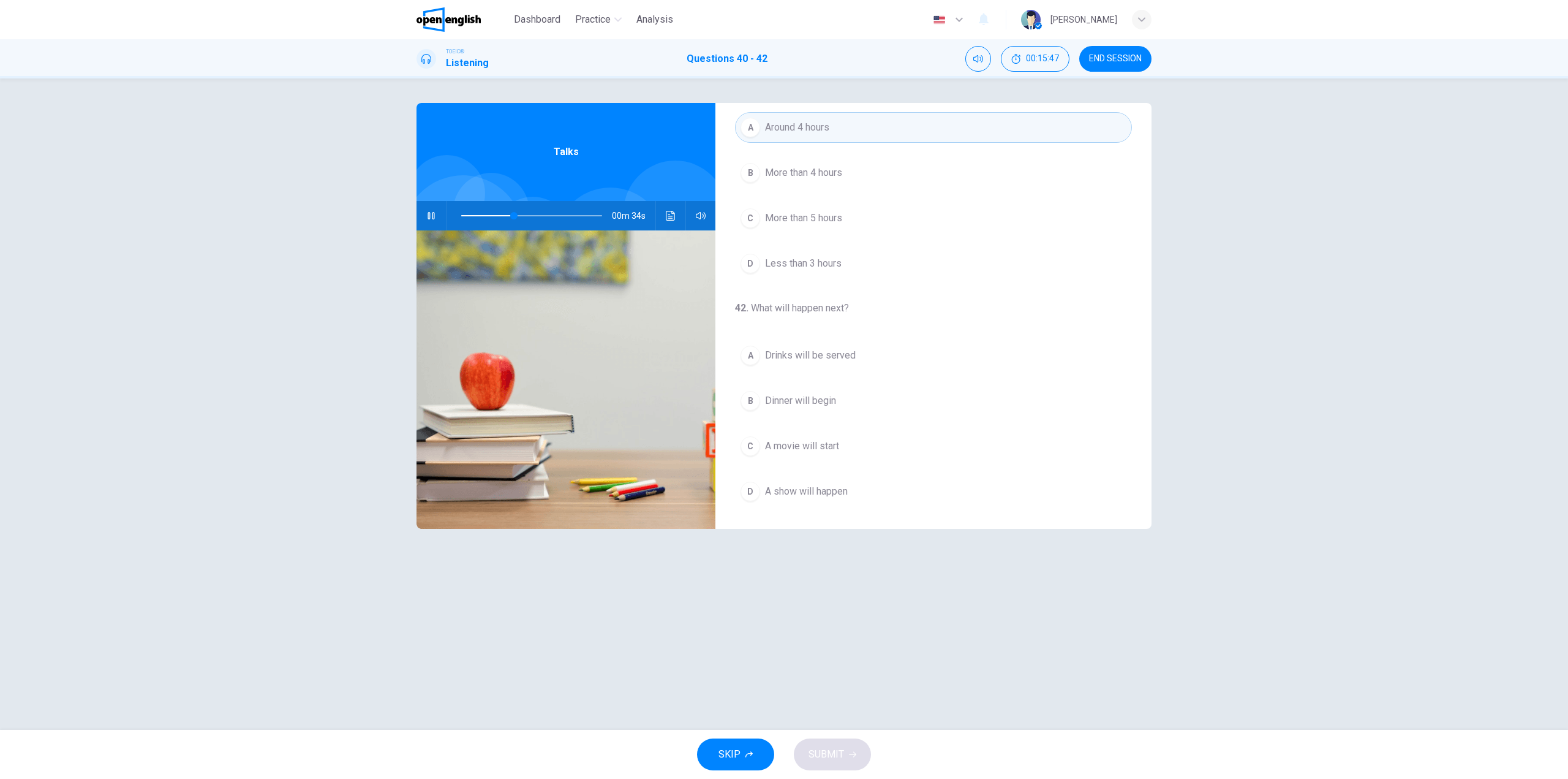
click at [841, 358] on span "Drinks will be served" at bounding box center [811, 355] width 91 height 15
click at [839, 761] on span "SUBMIT" at bounding box center [827, 754] width 36 height 17
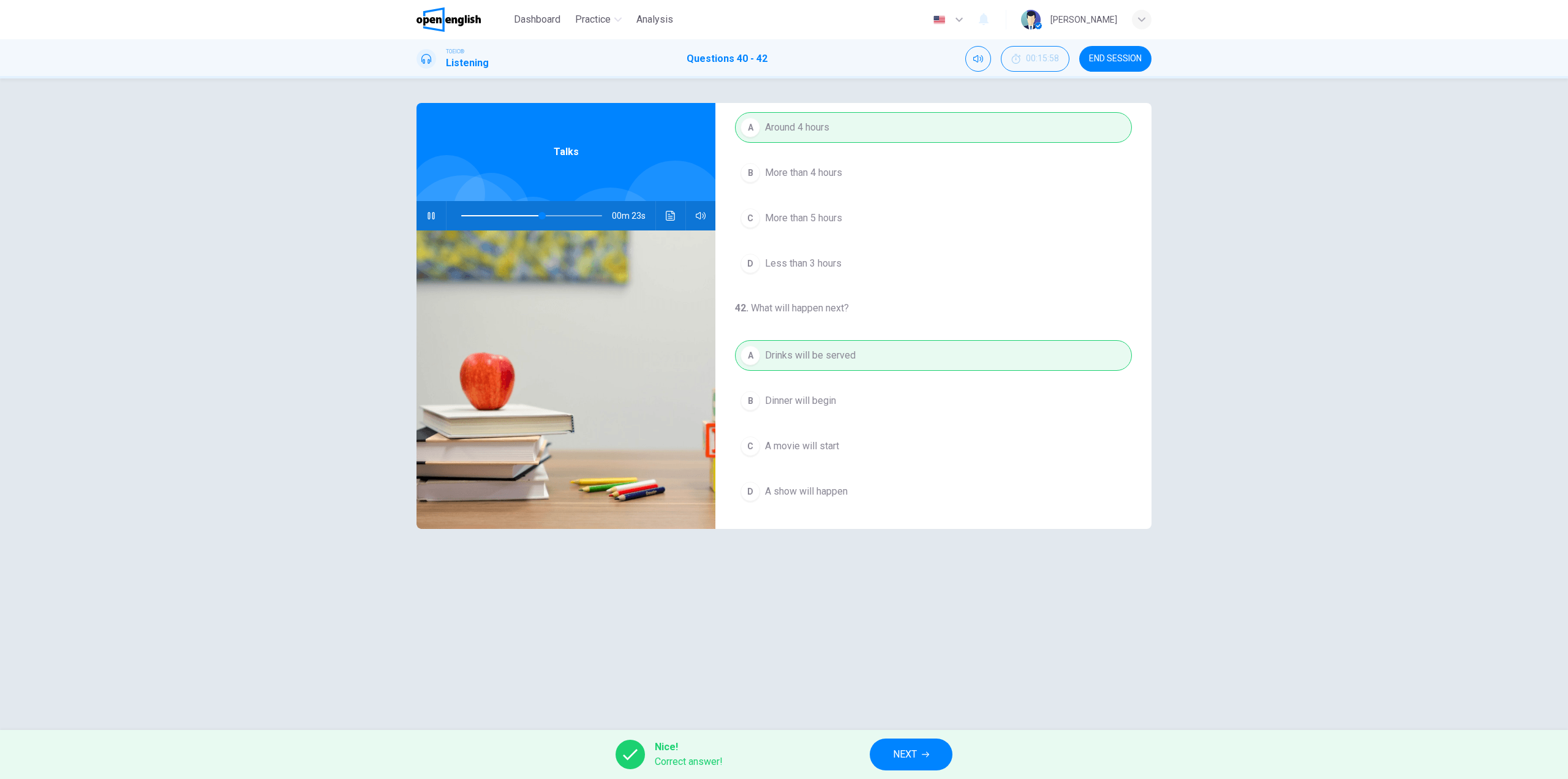
type input "**"
click at [906, 750] on span "NEXT" at bounding box center [904, 754] width 24 height 17
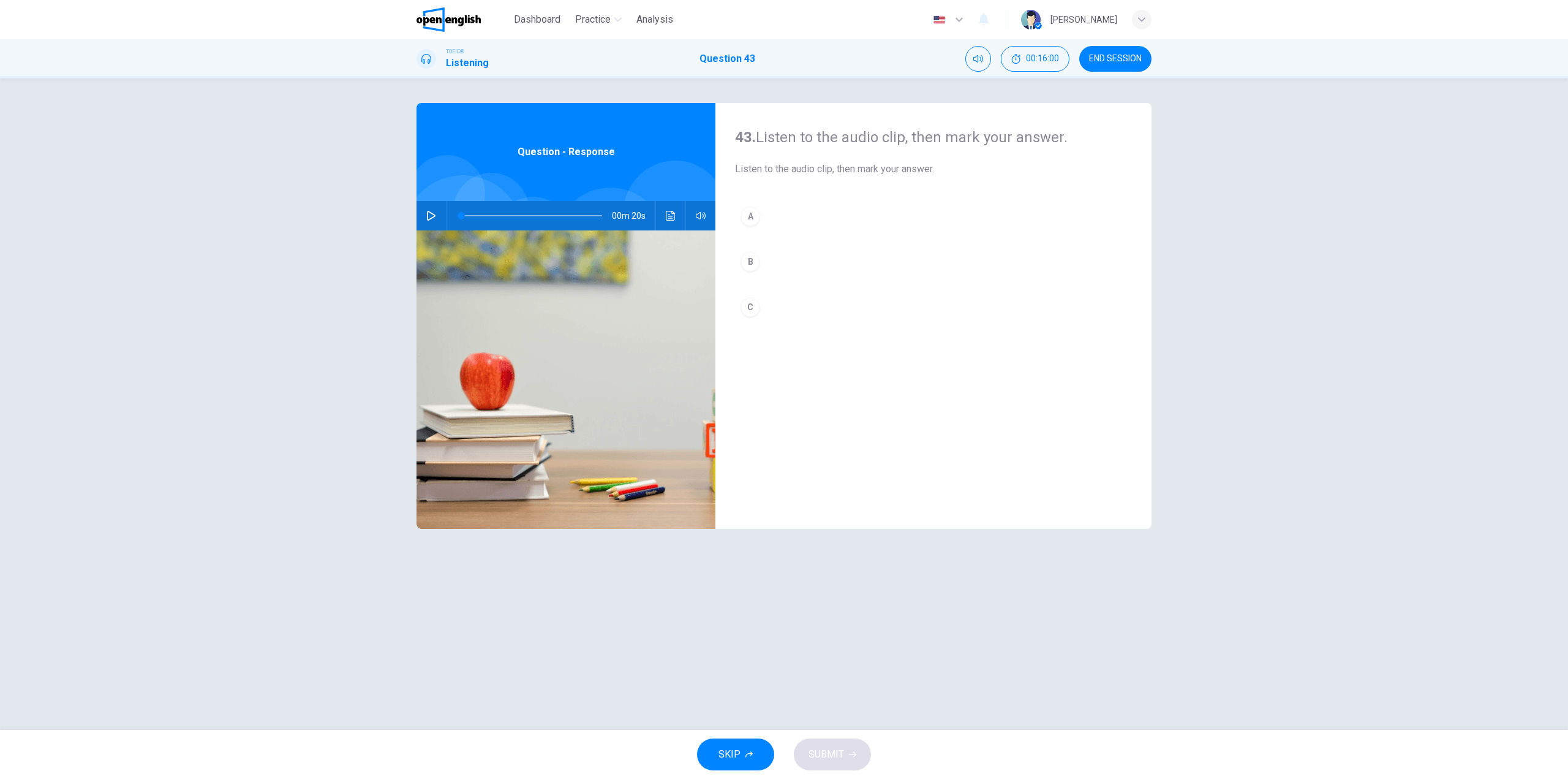
click at [431, 216] on icon "button" at bounding box center [431, 216] width 10 height 10
click at [777, 214] on button "A" at bounding box center [933, 216] width 397 height 31
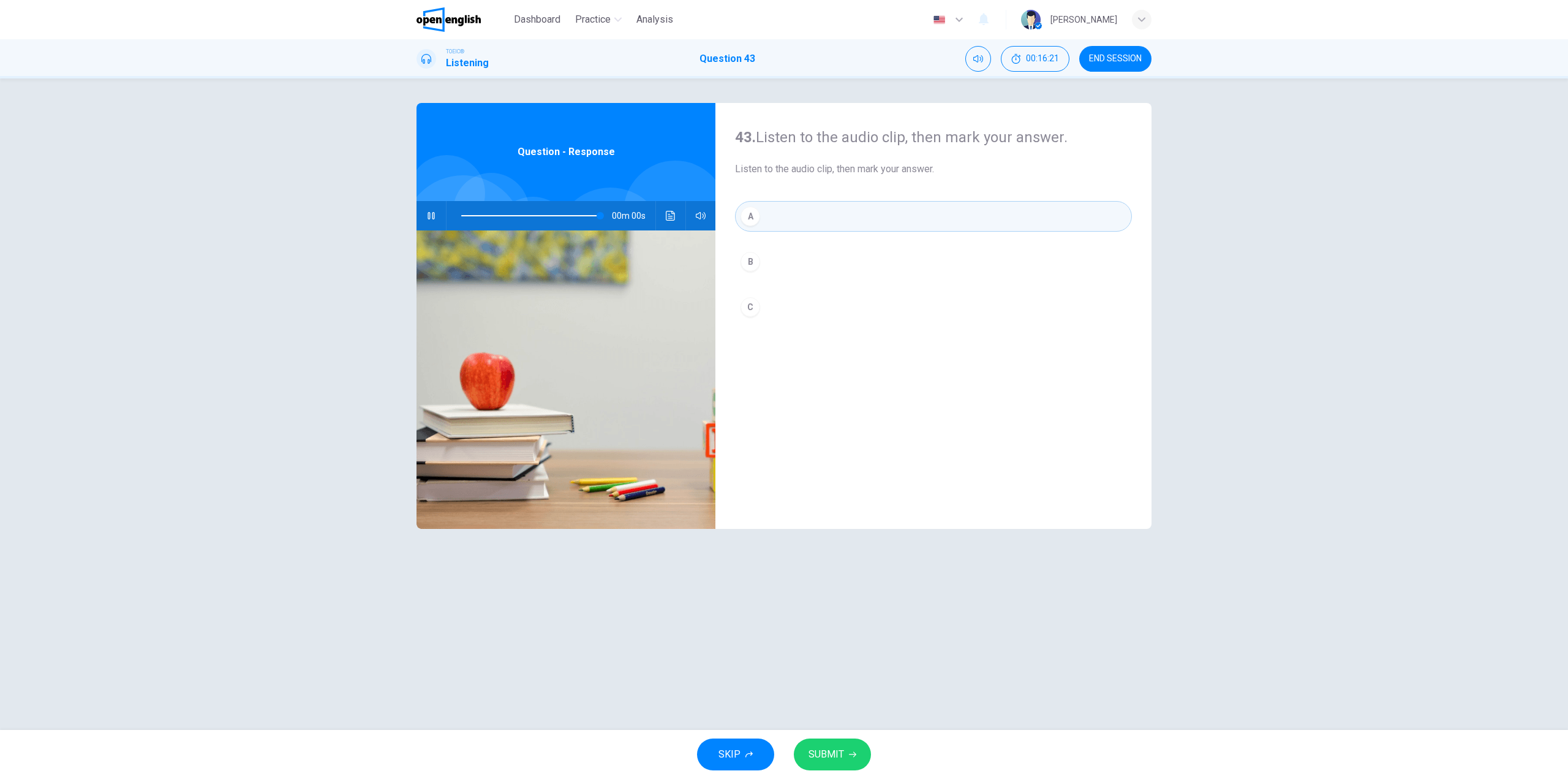
type input "*"
click at [834, 747] on span "SUBMIT" at bounding box center [827, 754] width 36 height 17
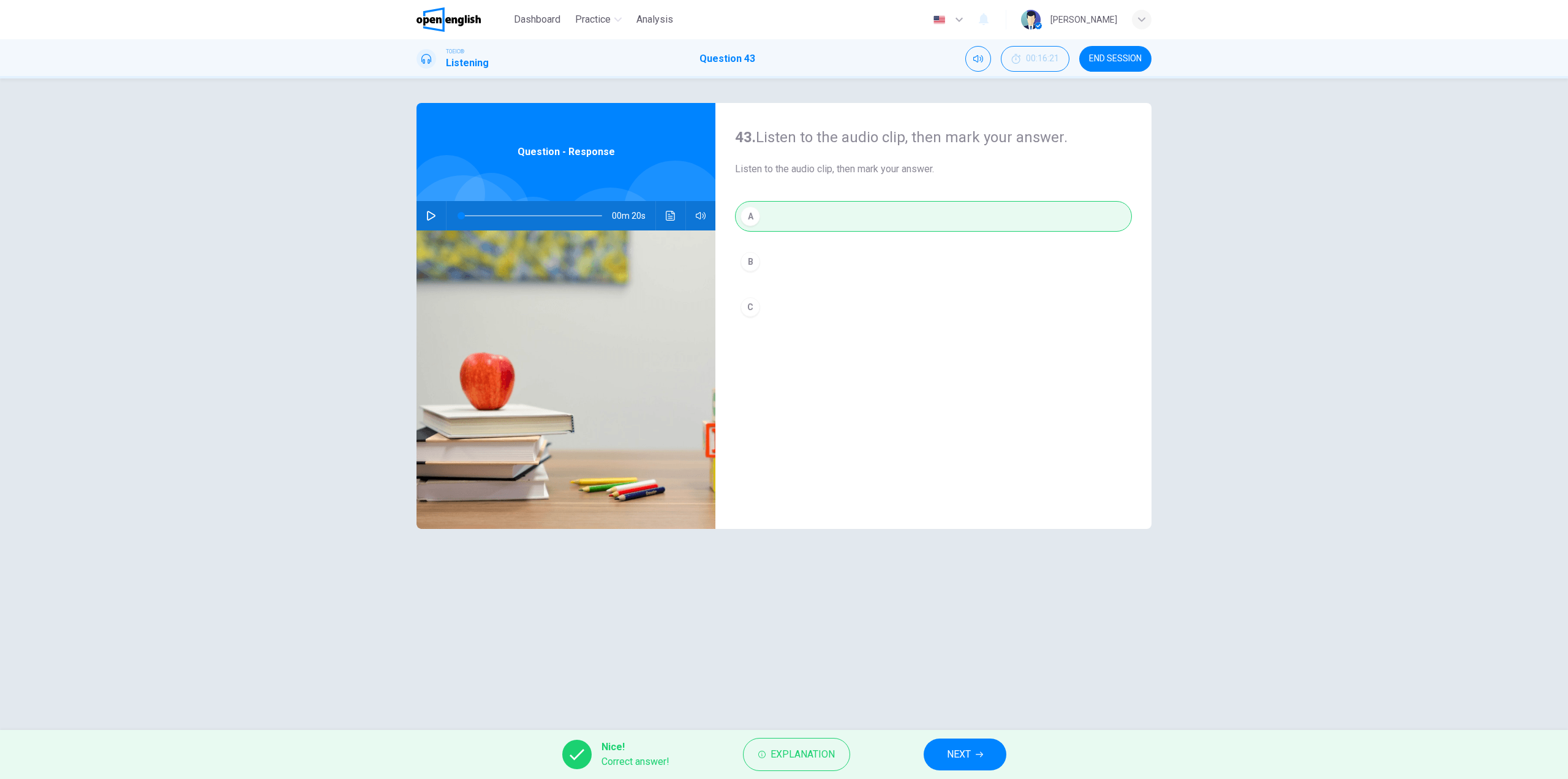
click at [949, 748] on span "NEXT" at bounding box center [958, 754] width 24 height 17
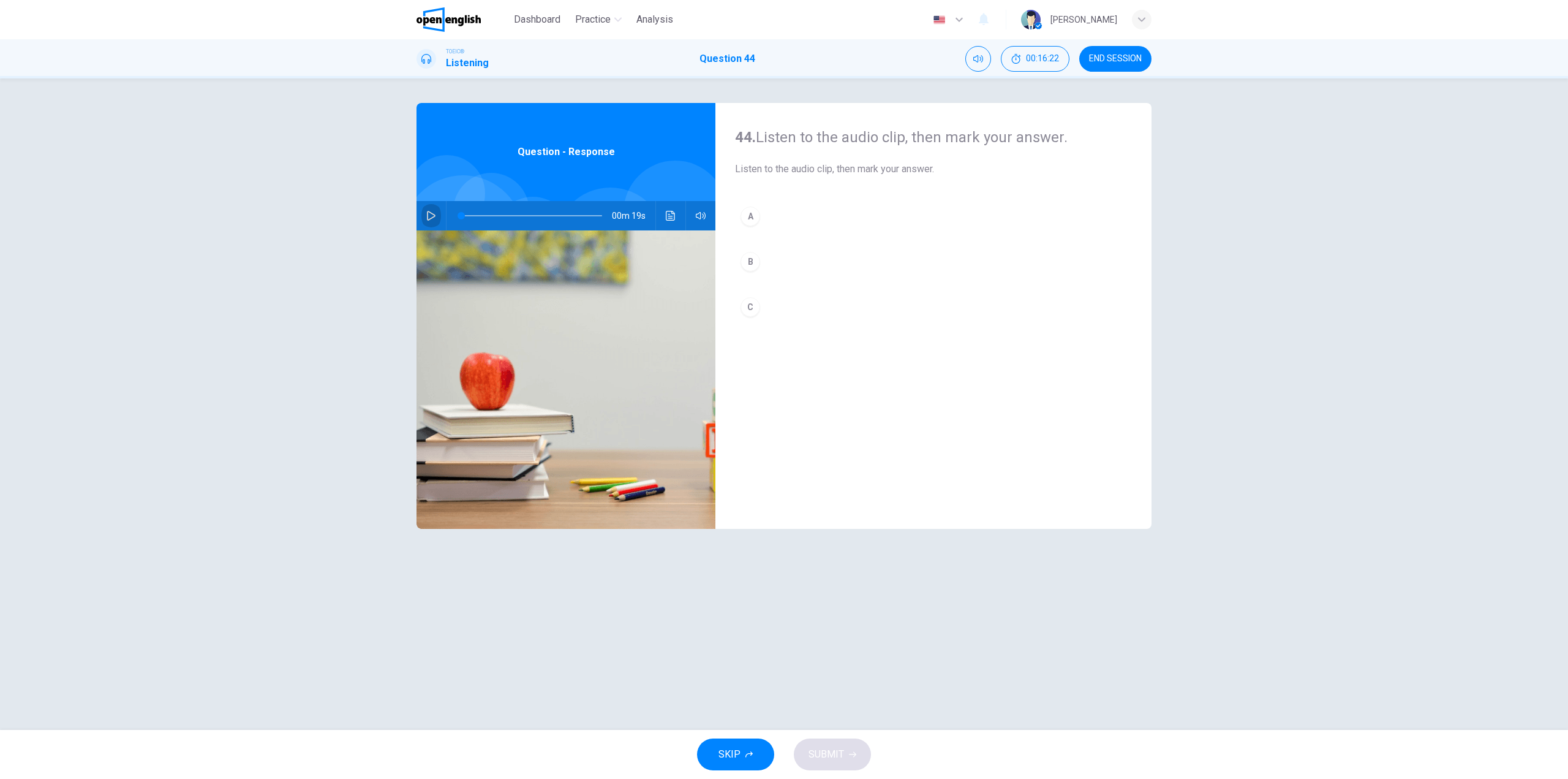
click at [433, 212] on icon "button" at bounding box center [431, 216] width 10 height 10
click at [777, 256] on button "B" at bounding box center [933, 262] width 397 height 31
click at [847, 743] on button "SUBMIT" at bounding box center [832, 755] width 77 height 32
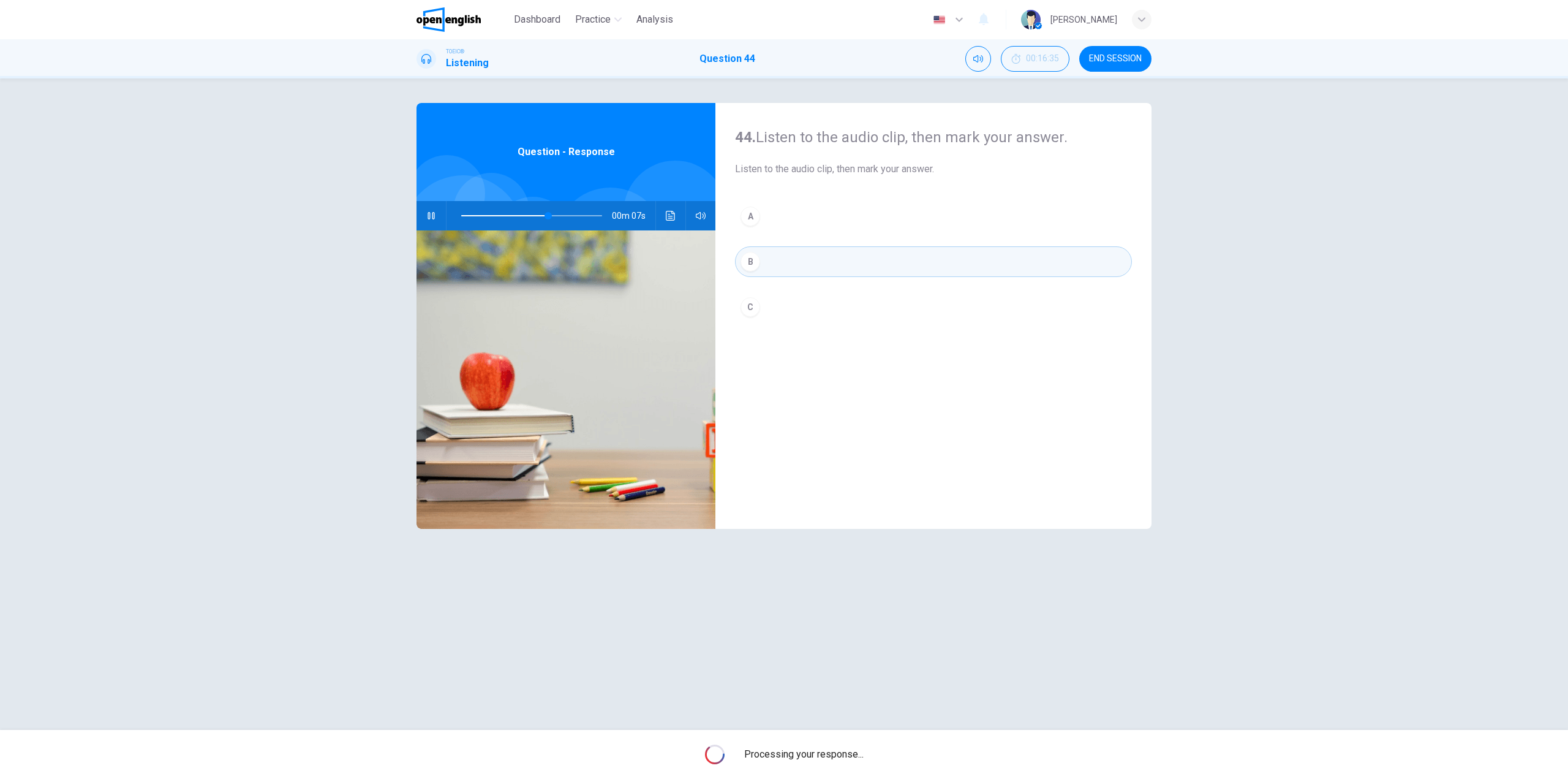
type input "**"
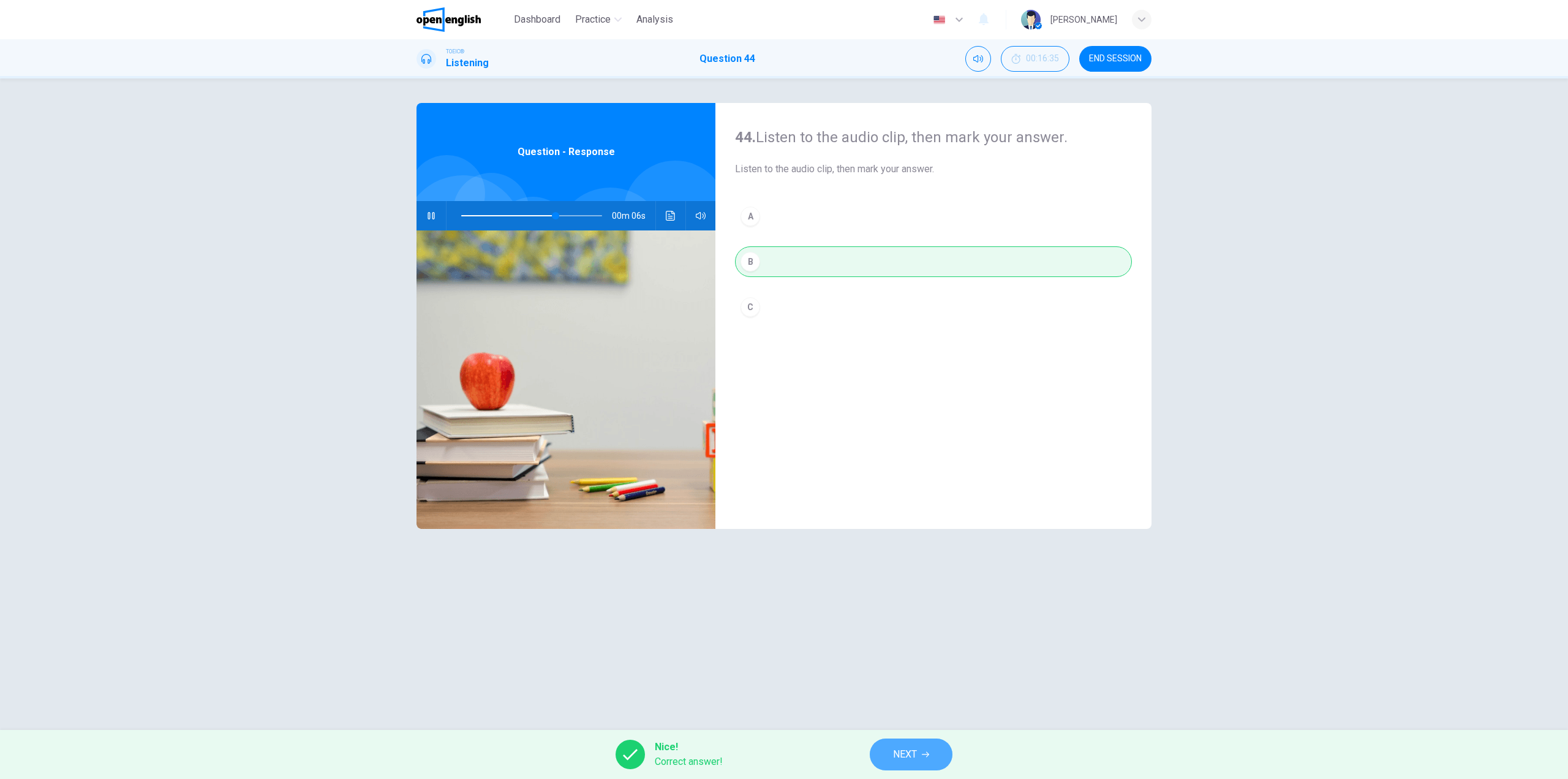
click at [905, 750] on span "NEXT" at bounding box center [904, 754] width 24 height 17
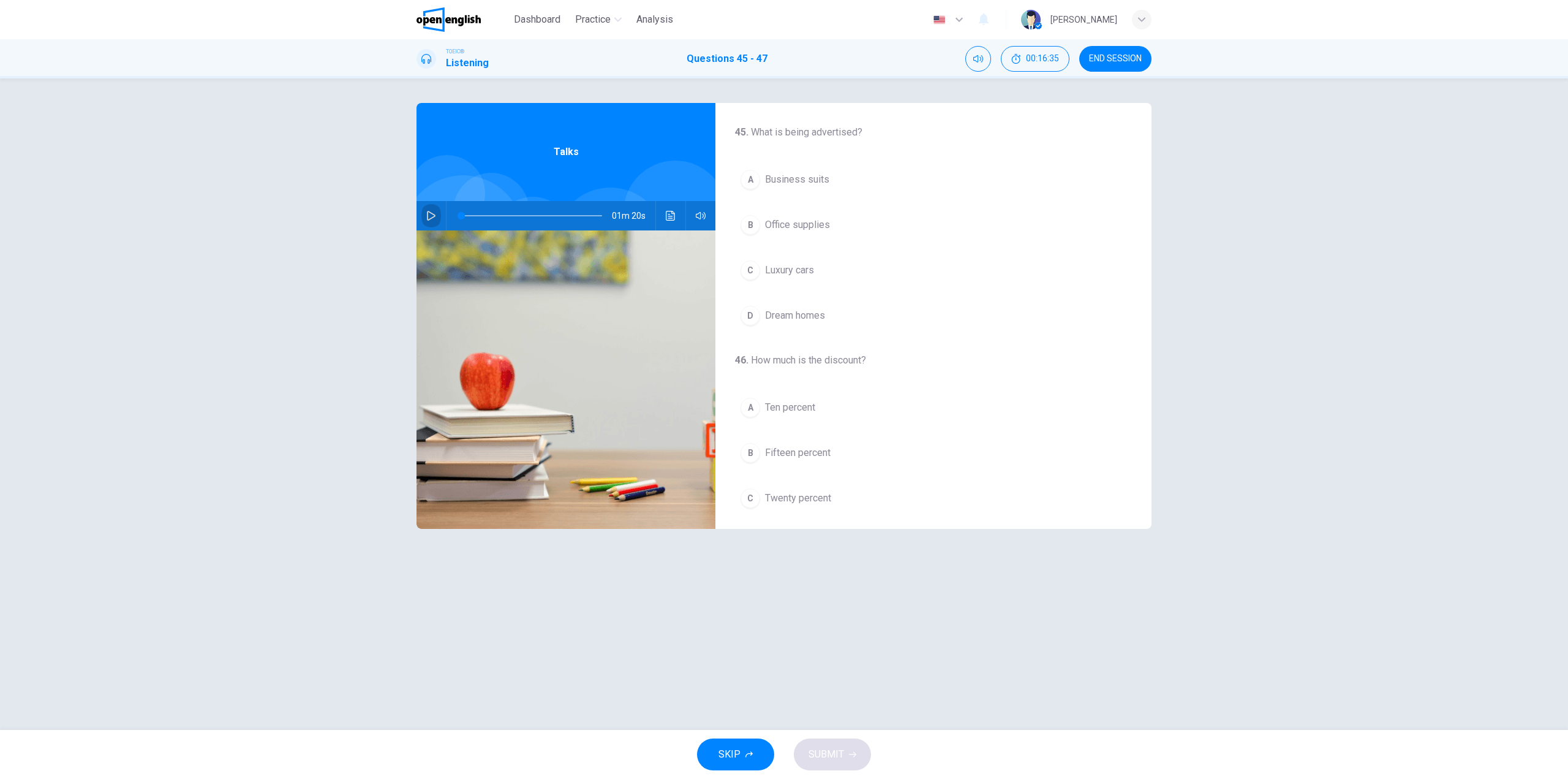
click at [425, 217] on button "button" at bounding box center [431, 216] width 20 height 29
click at [445, 216] on div "01m 11s" at bounding box center [566, 216] width 299 height 29
click at [776, 274] on span "Luxury cars" at bounding box center [789, 270] width 49 height 15
click at [814, 357] on span "Twenty-five percent" at bounding box center [808, 359] width 86 height 15
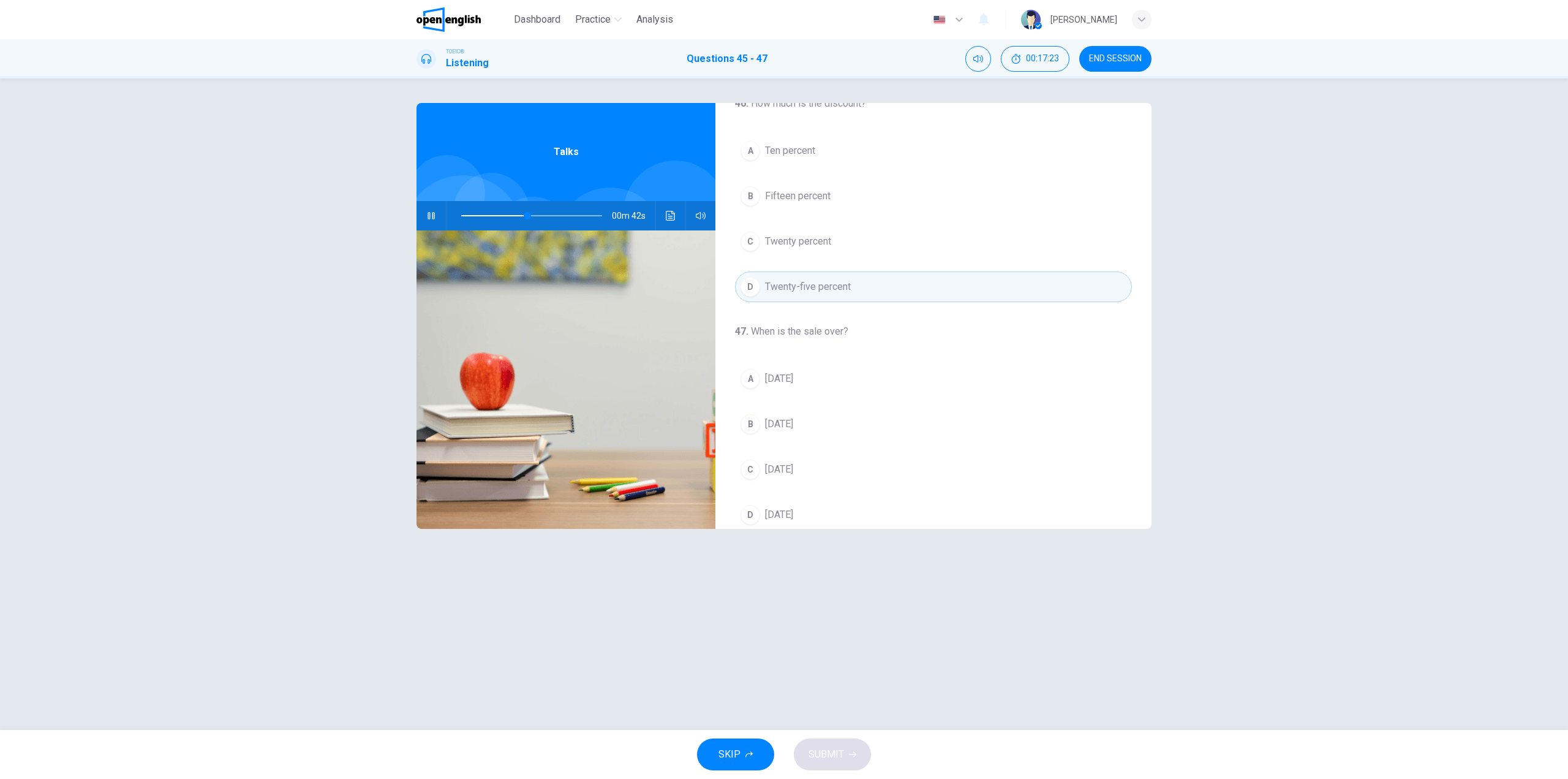
scroll to position [280, 0]
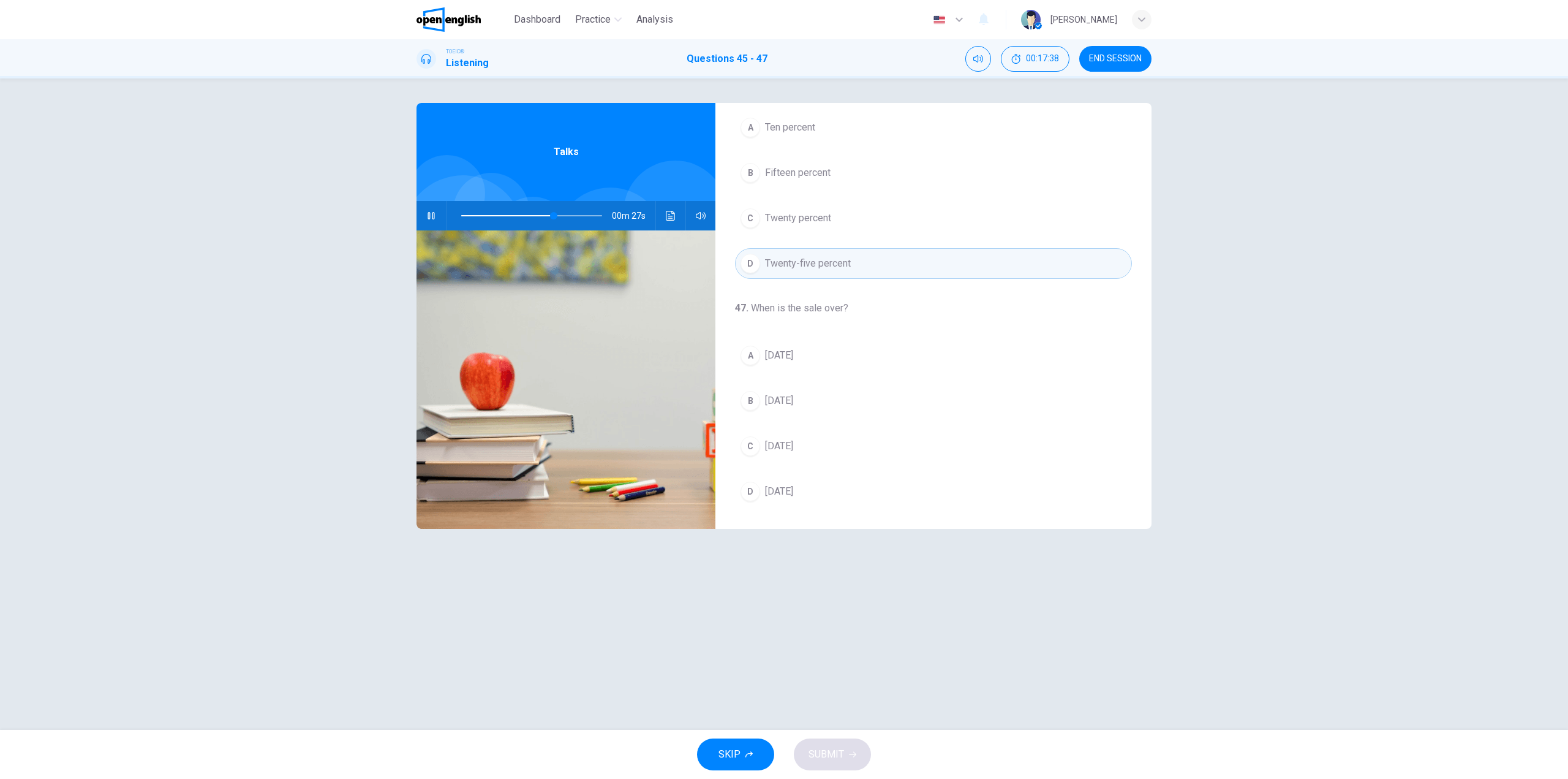
click at [812, 359] on button "A [DATE]" at bounding box center [933, 356] width 397 height 31
click at [851, 746] on button "SUBMIT" at bounding box center [832, 755] width 77 height 32
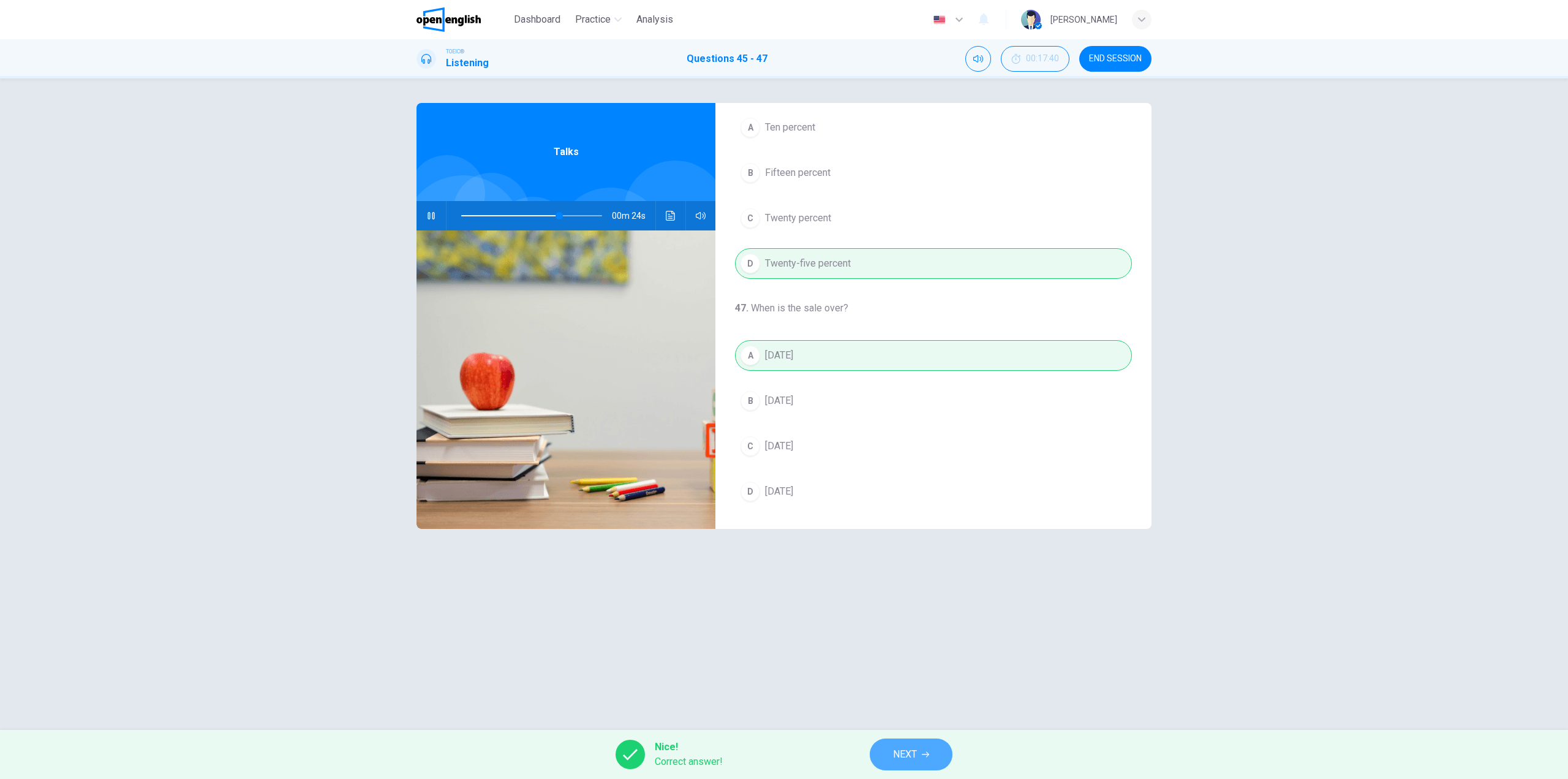
type input "**"
click at [936, 748] on button "NEXT" at bounding box center [911, 755] width 82 height 32
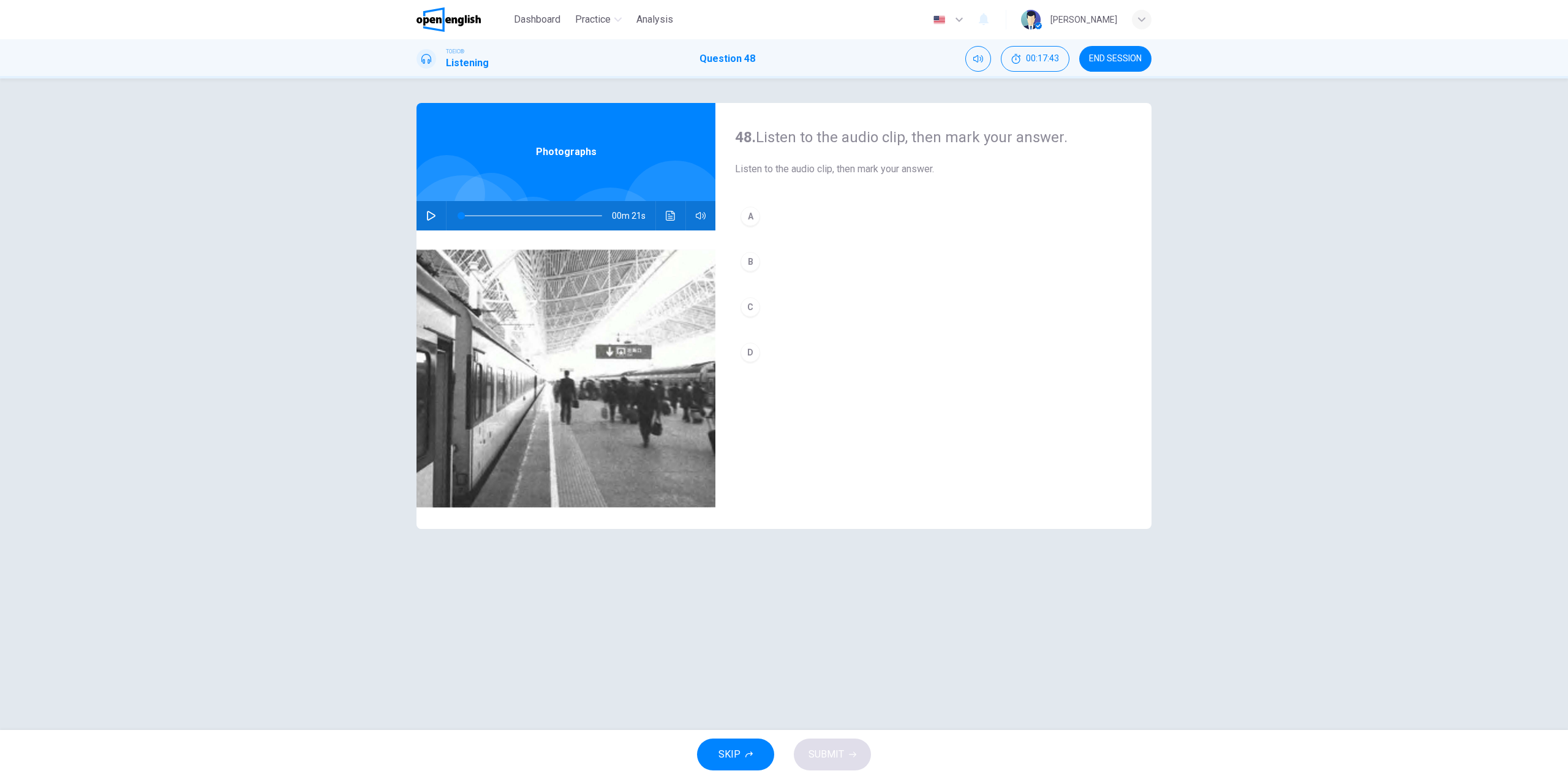
click at [437, 215] on button "button" at bounding box center [431, 216] width 20 height 29
click at [765, 223] on button "A" at bounding box center [933, 216] width 397 height 31
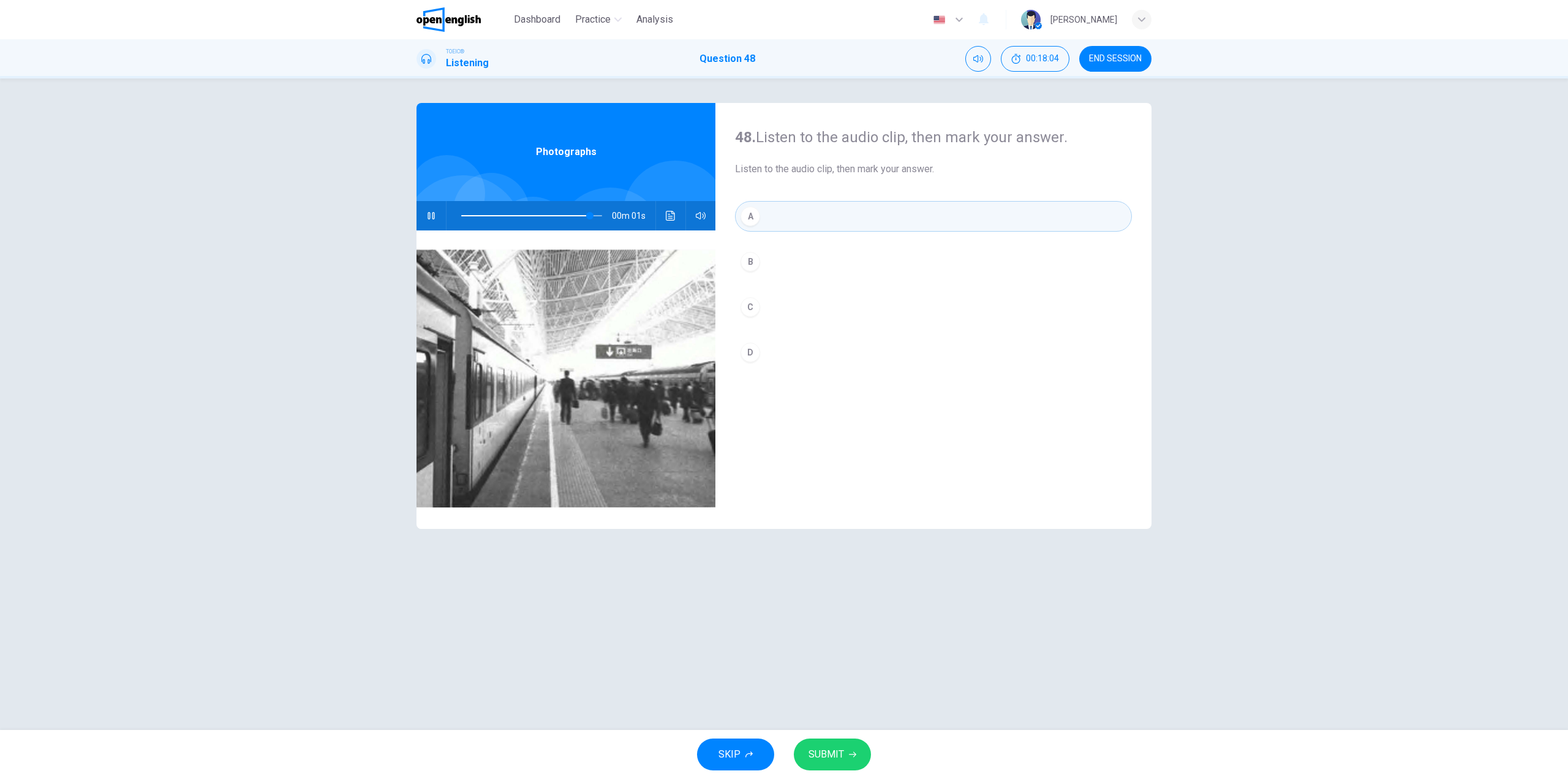
click at [839, 770] on button "SUBMIT" at bounding box center [832, 755] width 77 height 32
type input "**"
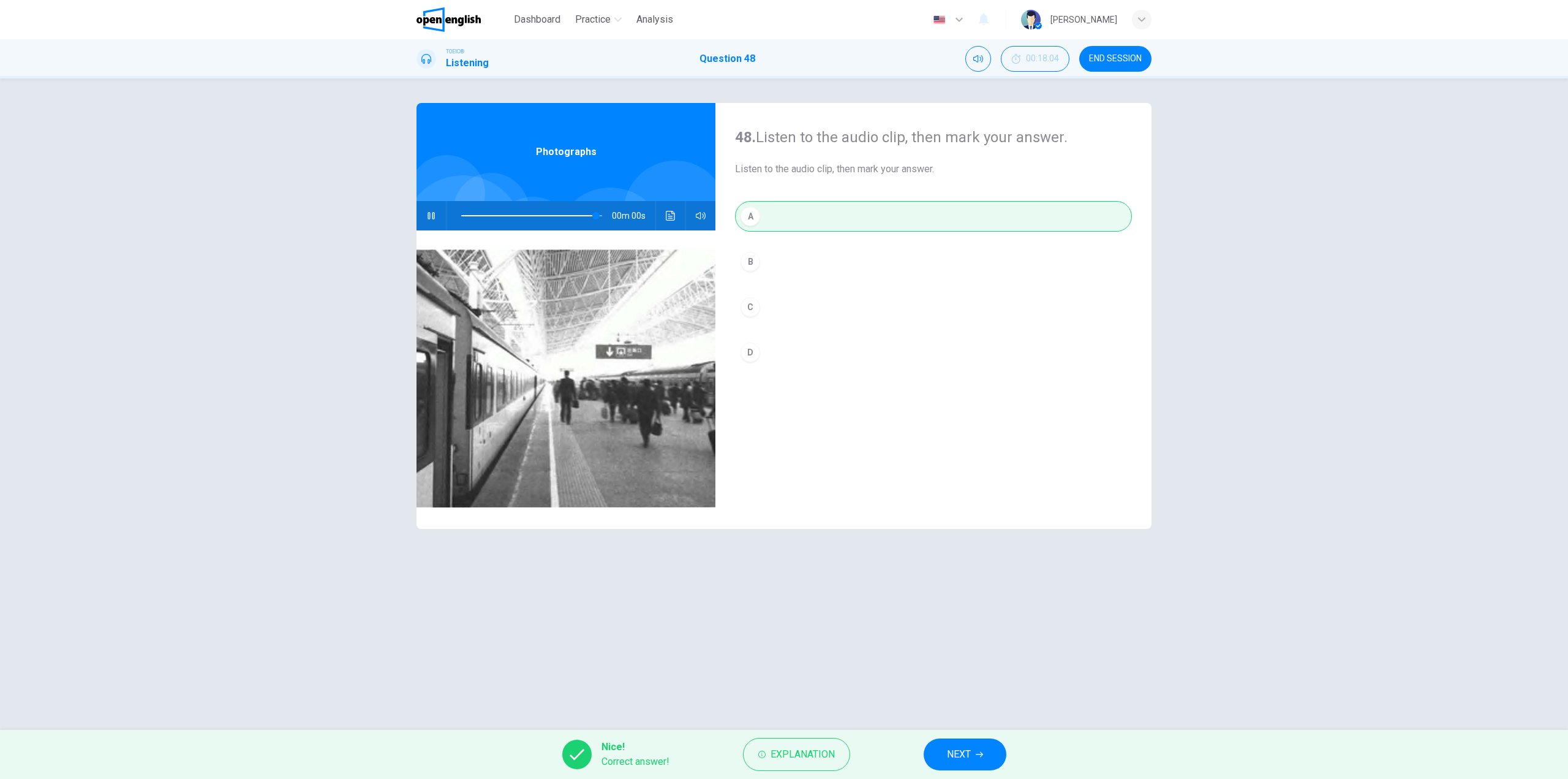
click at [976, 749] on button "NEXT" at bounding box center [965, 755] width 82 height 32
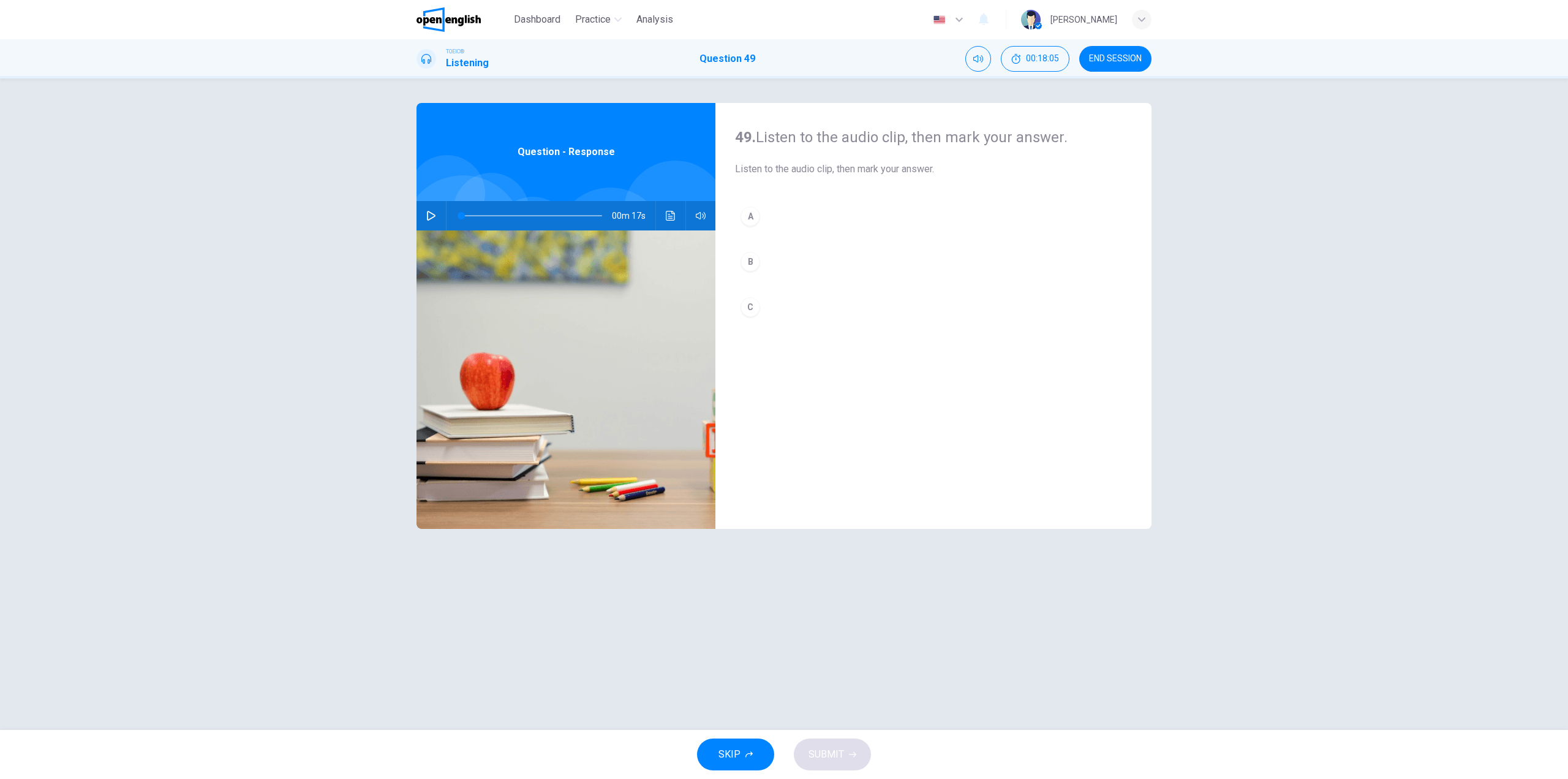
click at [441, 223] on div "00m 17s" at bounding box center [566, 216] width 299 height 29
click at [429, 221] on button "button" at bounding box center [431, 216] width 20 height 29
click at [761, 214] on button "A" at bounding box center [933, 216] width 397 height 31
click at [837, 756] on span "SUBMIT" at bounding box center [827, 754] width 36 height 17
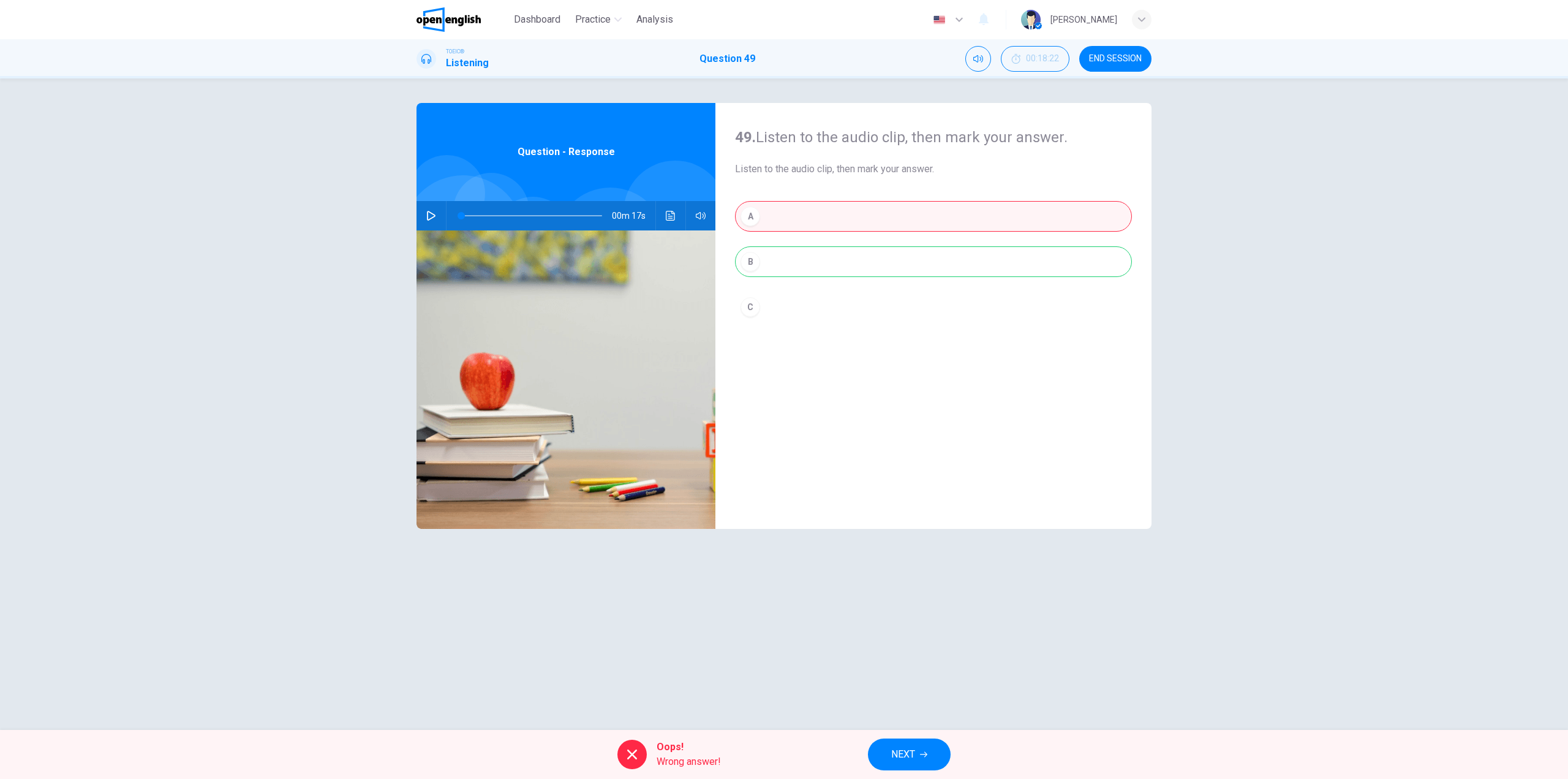
click at [676, 761] on div "Oops! Wrong answer!" at bounding box center [688, 755] width 65 height 29
click at [675, 740] on span "Oops!" at bounding box center [688, 747] width 65 height 15
click at [437, 210] on button "button" at bounding box center [431, 216] width 20 height 29
click at [801, 262] on div "A B C" at bounding box center [933, 274] width 397 height 146
click at [801, 272] on div "A B C" at bounding box center [933, 274] width 397 height 146
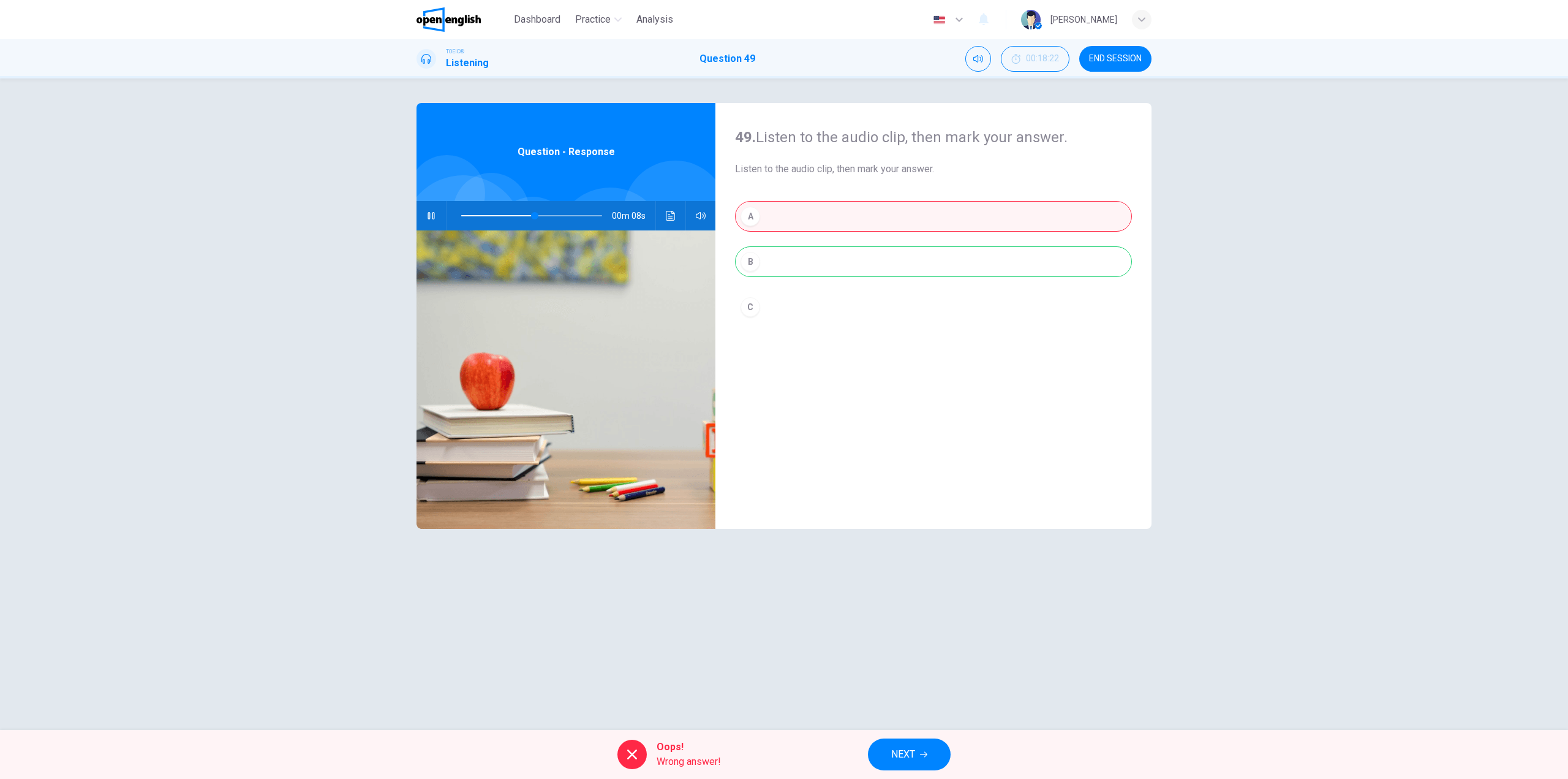
type input "**"
click at [913, 759] on span "NEXT" at bounding box center [903, 754] width 24 height 17
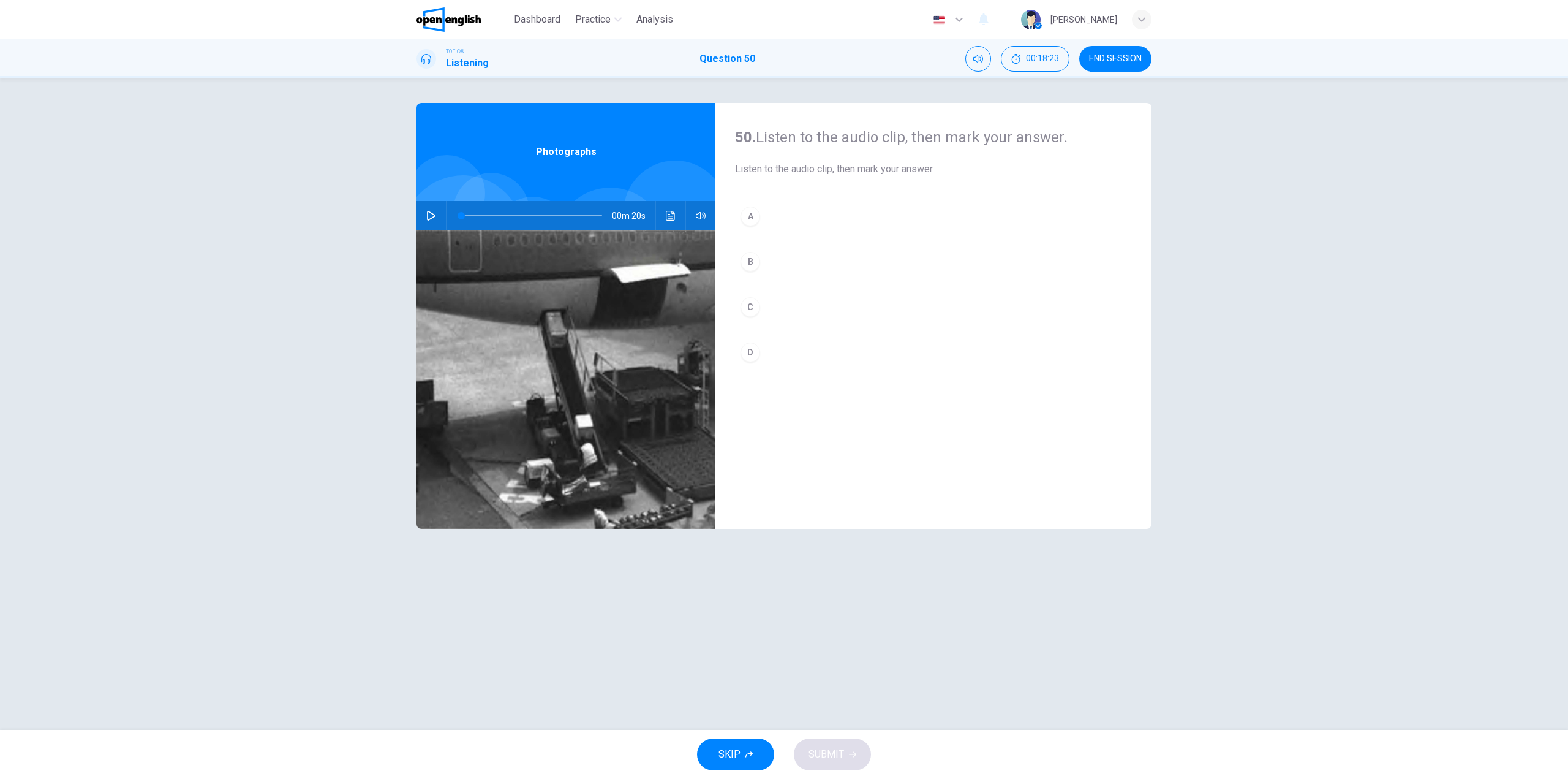
click at [421, 213] on button "button" at bounding box center [431, 216] width 20 height 29
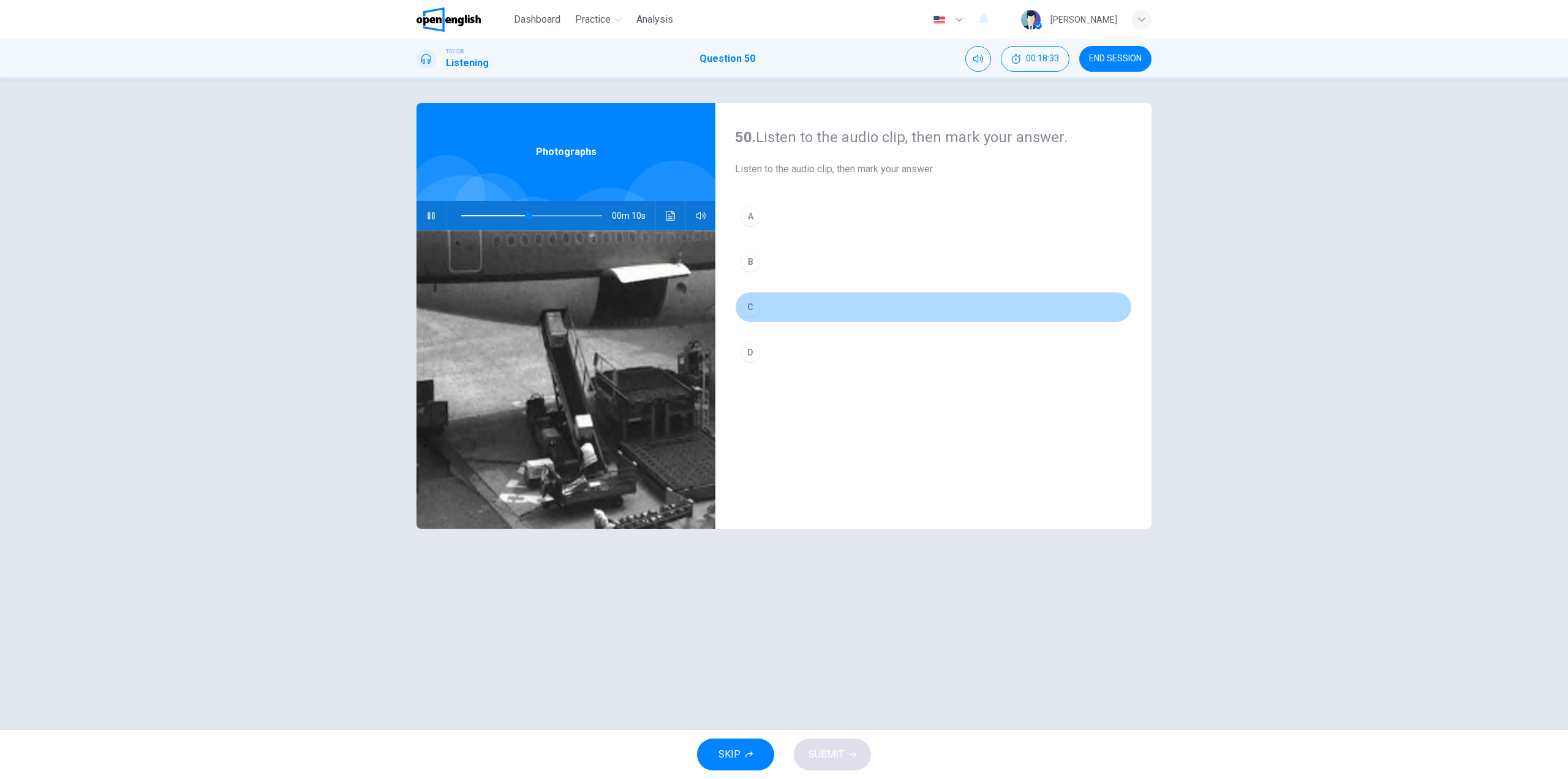
click at [773, 302] on button "C" at bounding box center [933, 307] width 397 height 31
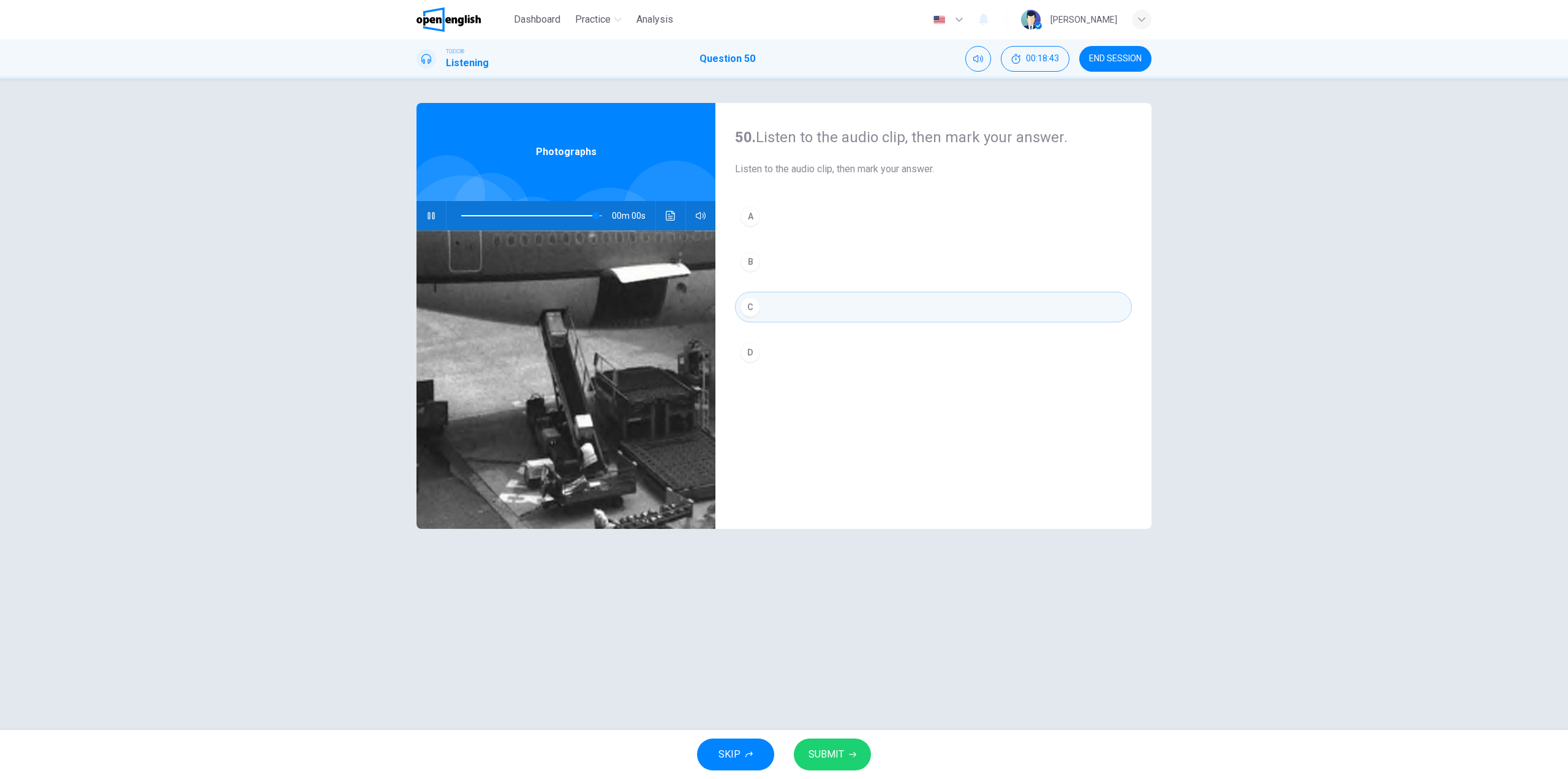
click at [836, 758] on span "SUBMIT" at bounding box center [827, 754] width 36 height 17
type input "*"
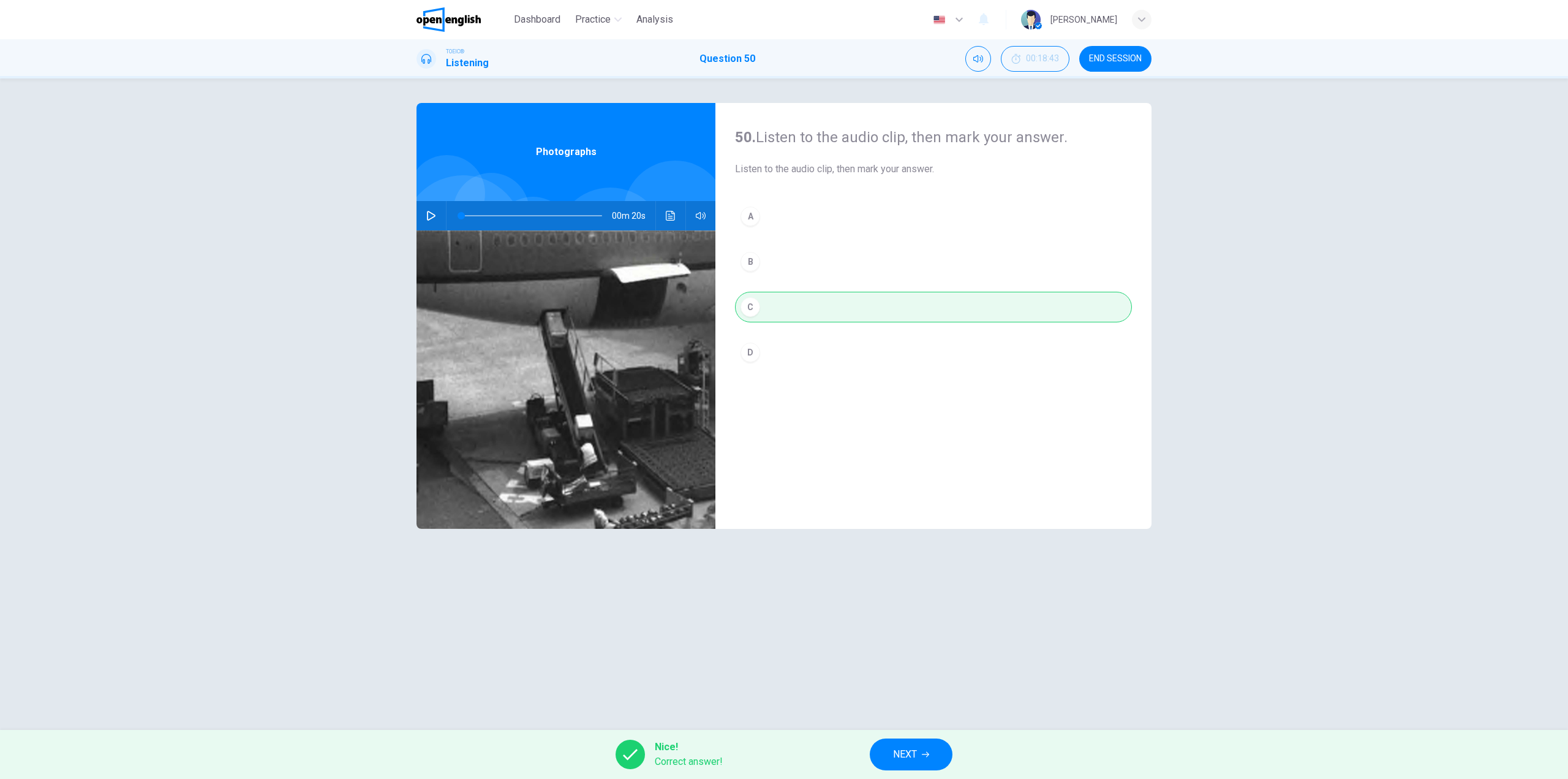
click at [896, 744] on button "NEXT" at bounding box center [911, 755] width 82 height 32
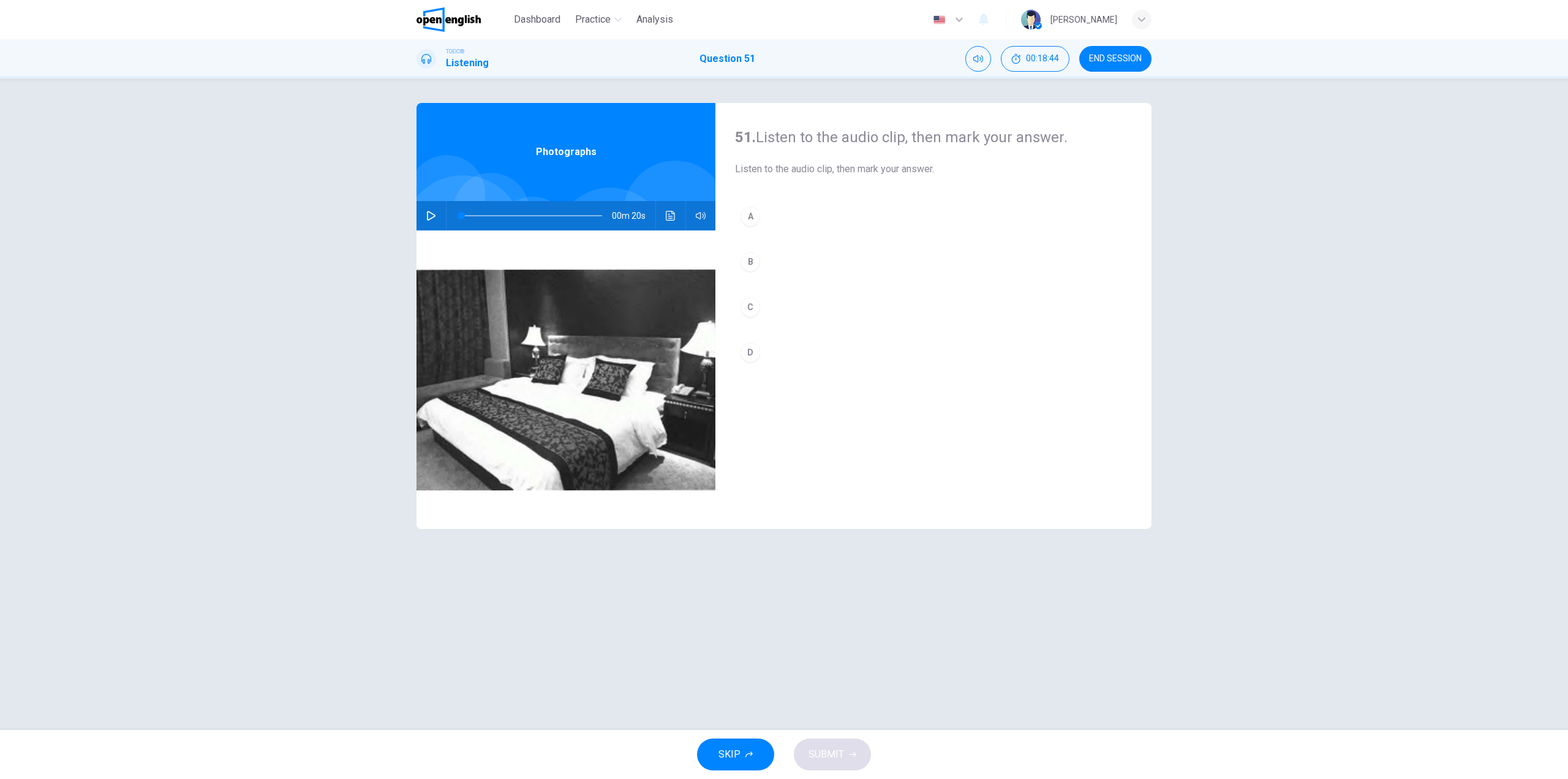
click at [417, 226] on div "00m 20s" at bounding box center [566, 216] width 299 height 29
click at [427, 217] on icon "button" at bounding box center [431, 216] width 10 height 10
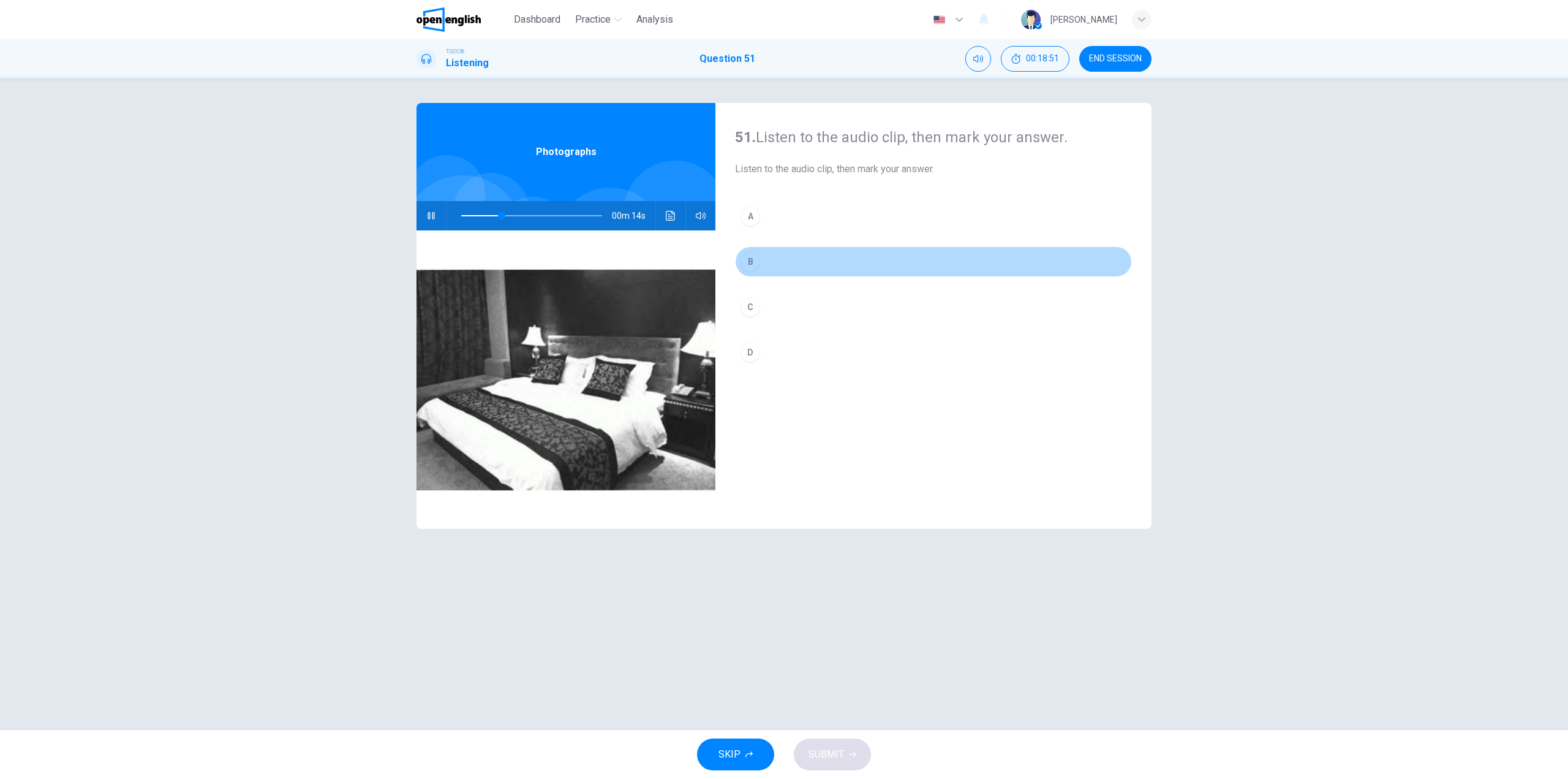
click at [778, 253] on button "B" at bounding box center [933, 262] width 397 height 31
click at [765, 304] on button "C" at bounding box center [933, 307] width 397 height 31
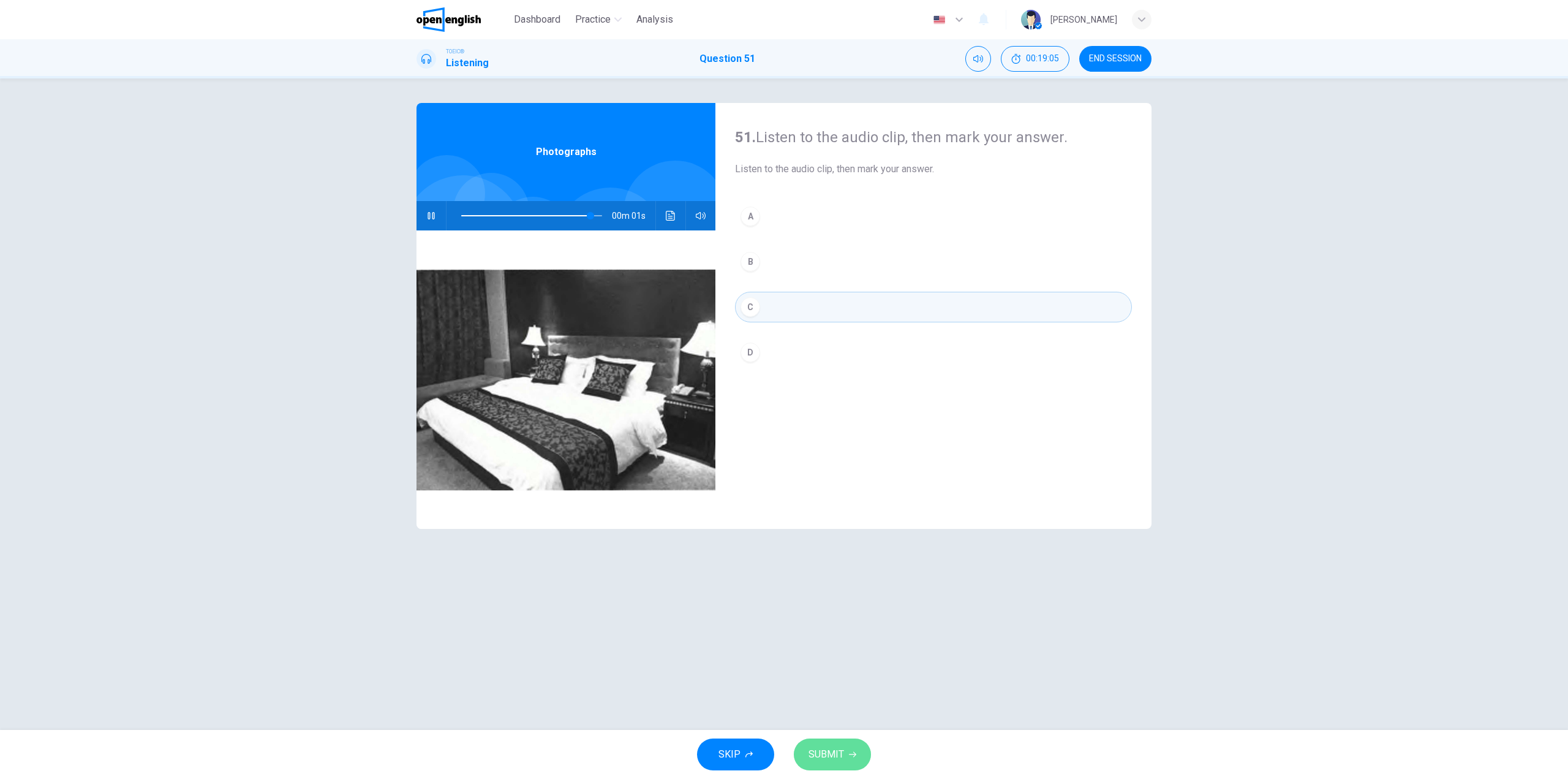
click at [828, 745] on button "SUBMIT" at bounding box center [832, 755] width 77 height 32
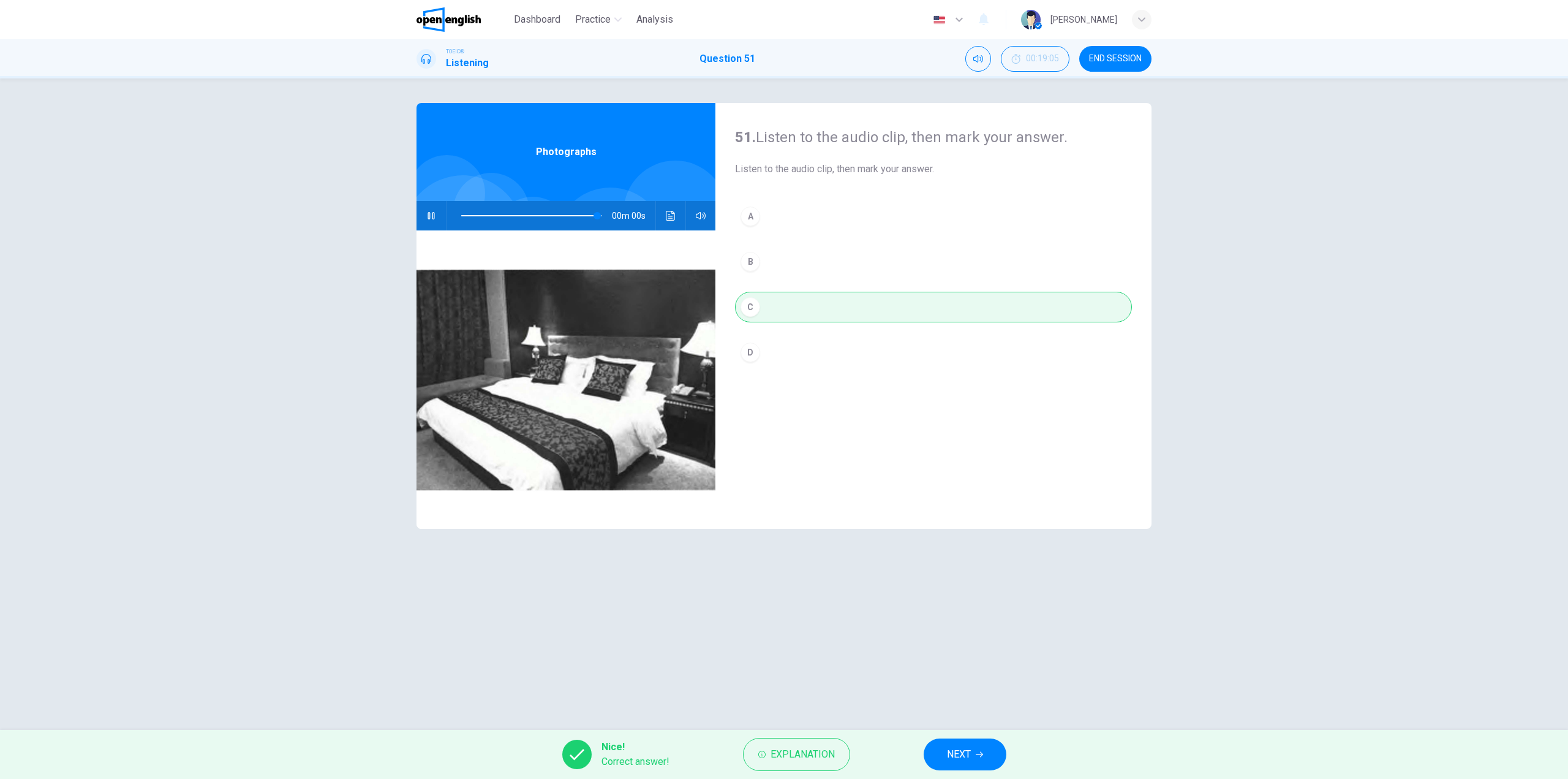
type input "*"
click at [961, 730] on div "Nice! Correct answer! Explanation NEXT" at bounding box center [784, 754] width 1568 height 49
click at [954, 764] on button "NEXT" at bounding box center [965, 755] width 82 height 32
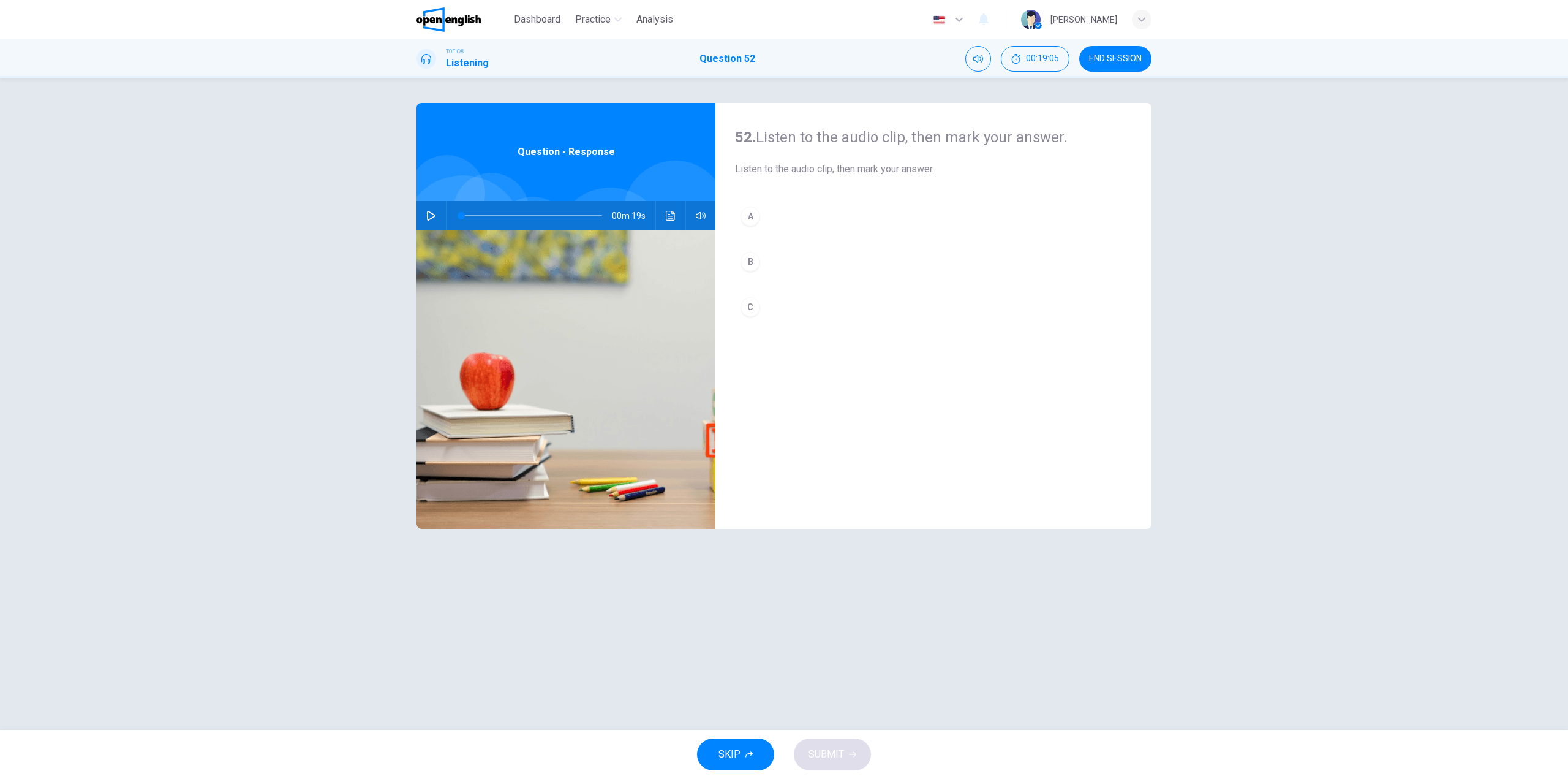
click at [421, 232] on img at bounding box center [566, 379] width 299 height 299
click at [430, 221] on button "button" at bounding box center [431, 216] width 20 height 29
click at [780, 220] on button "A" at bounding box center [933, 216] width 397 height 31
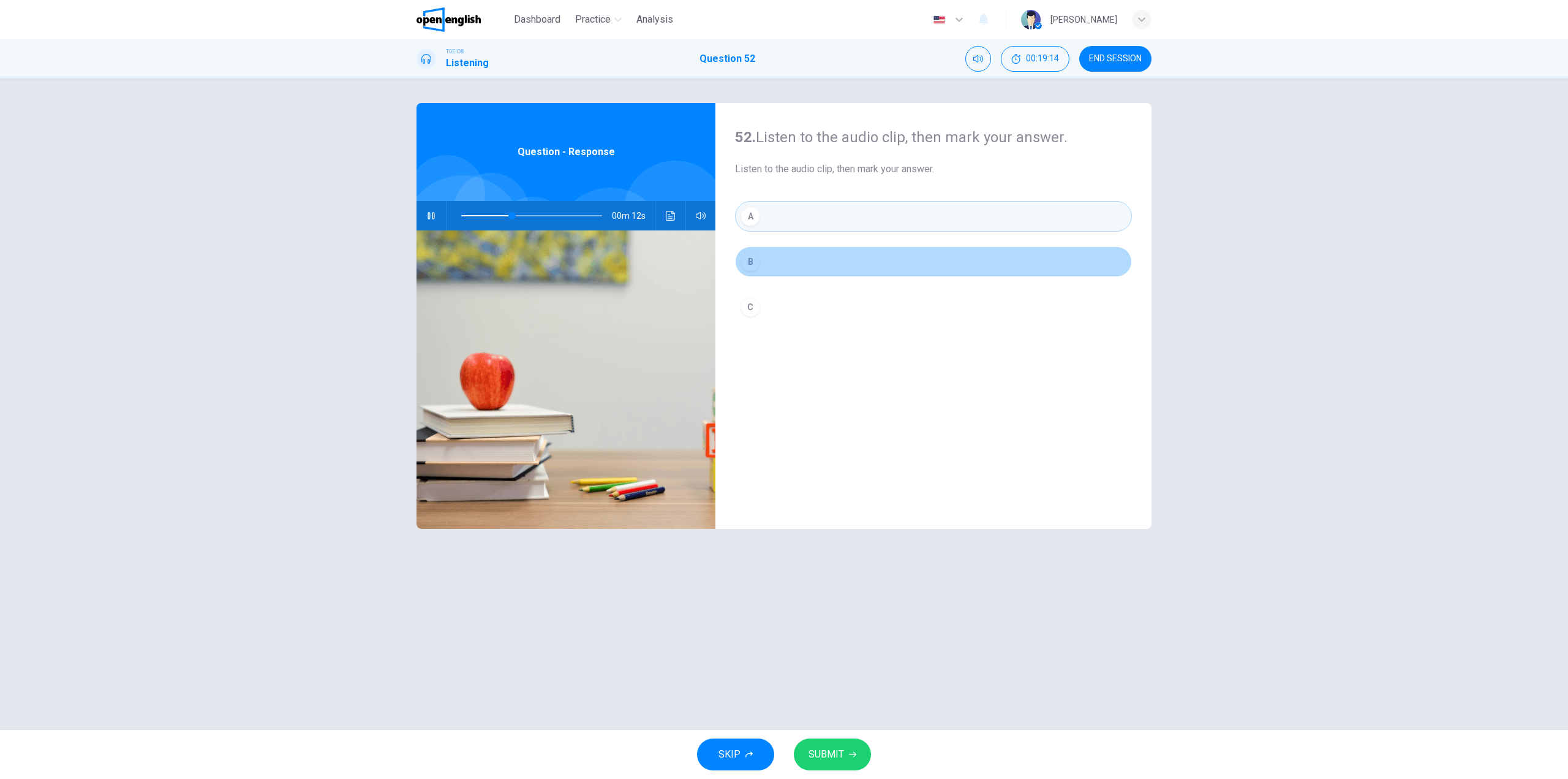
click at [799, 255] on button "B" at bounding box center [933, 262] width 397 height 31
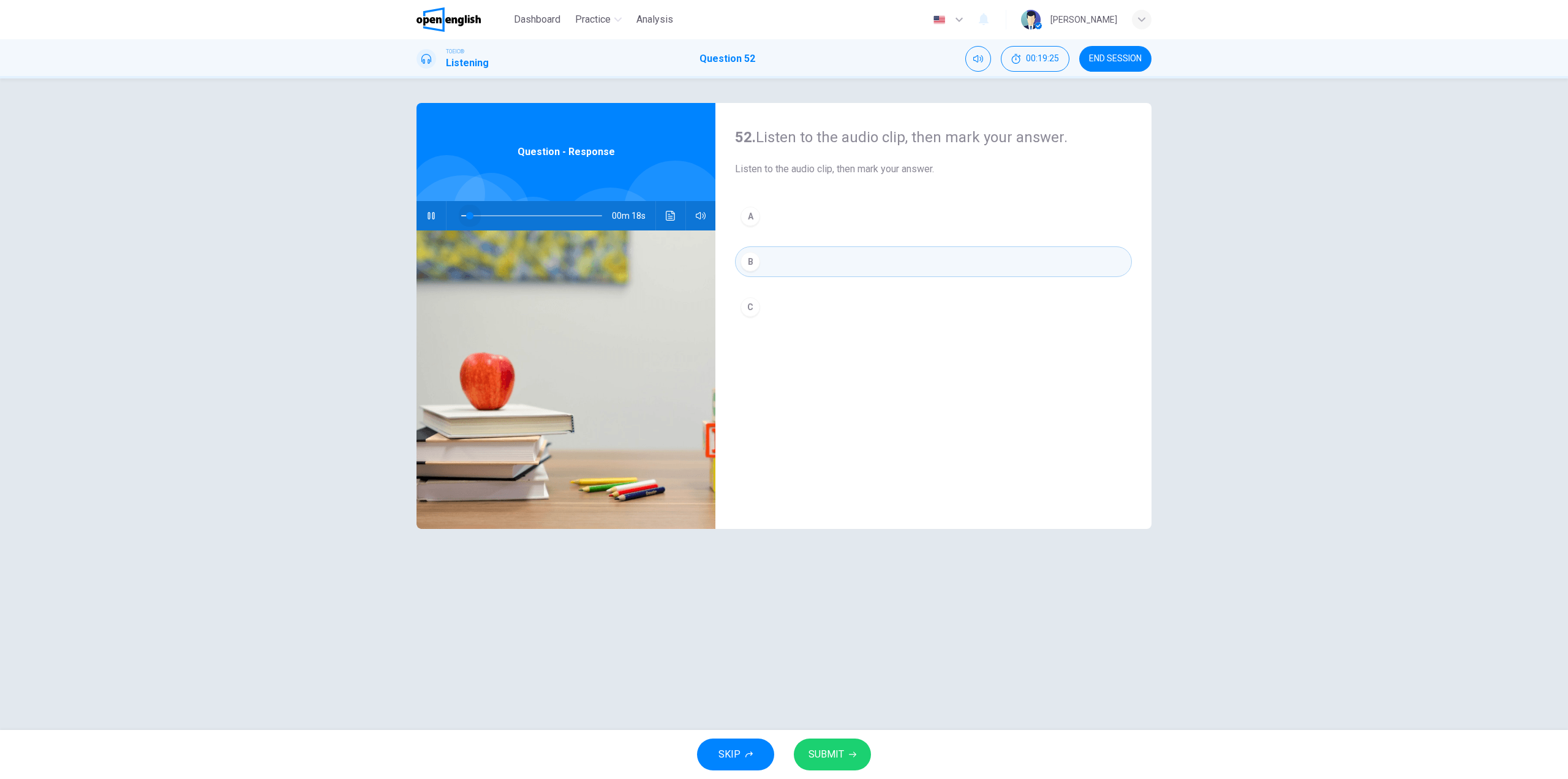
drag, startPoint x: 485, startPoint y: 212, endPoint x: 463, endPoint y: 217, distance: 22.6
click at [465, 217] on span at bounding box center [532, 216] width 141 height 17
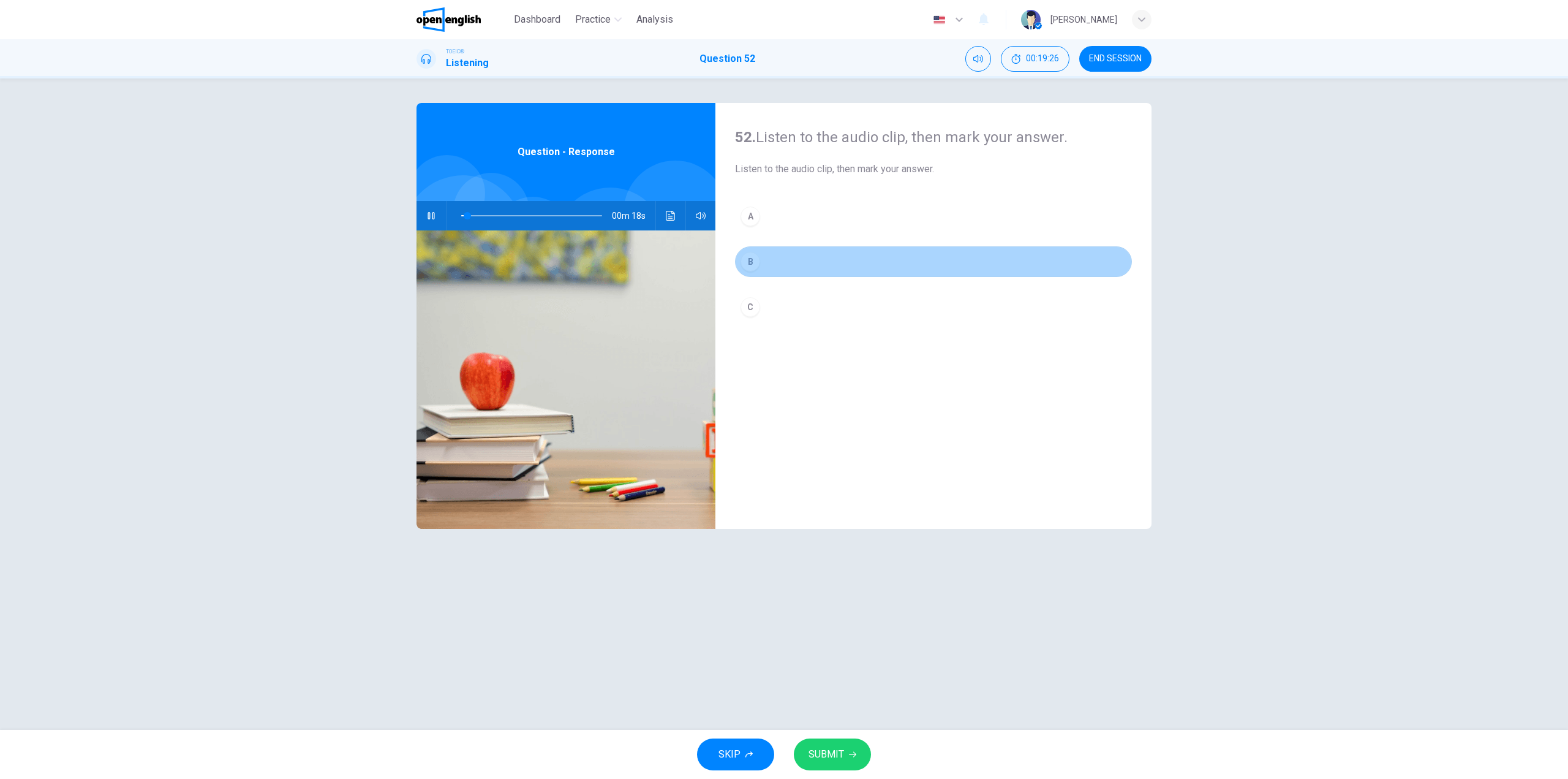
click at [773, 255] on button "B" at bounding box center [933, 262] width 397 height 31
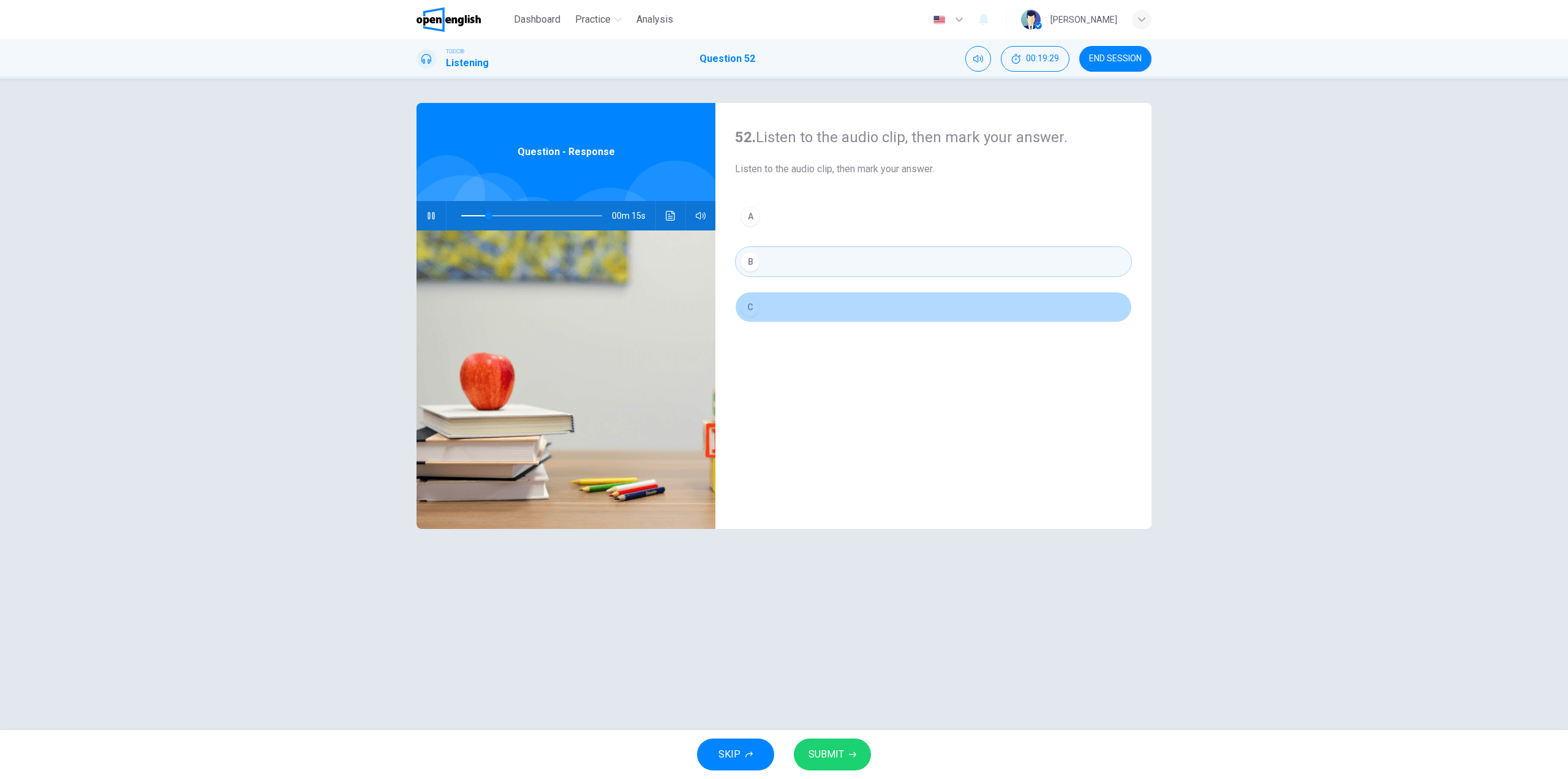
click at [757, 299] on button "C" at bounding box center [933, 307] width 397 height 31
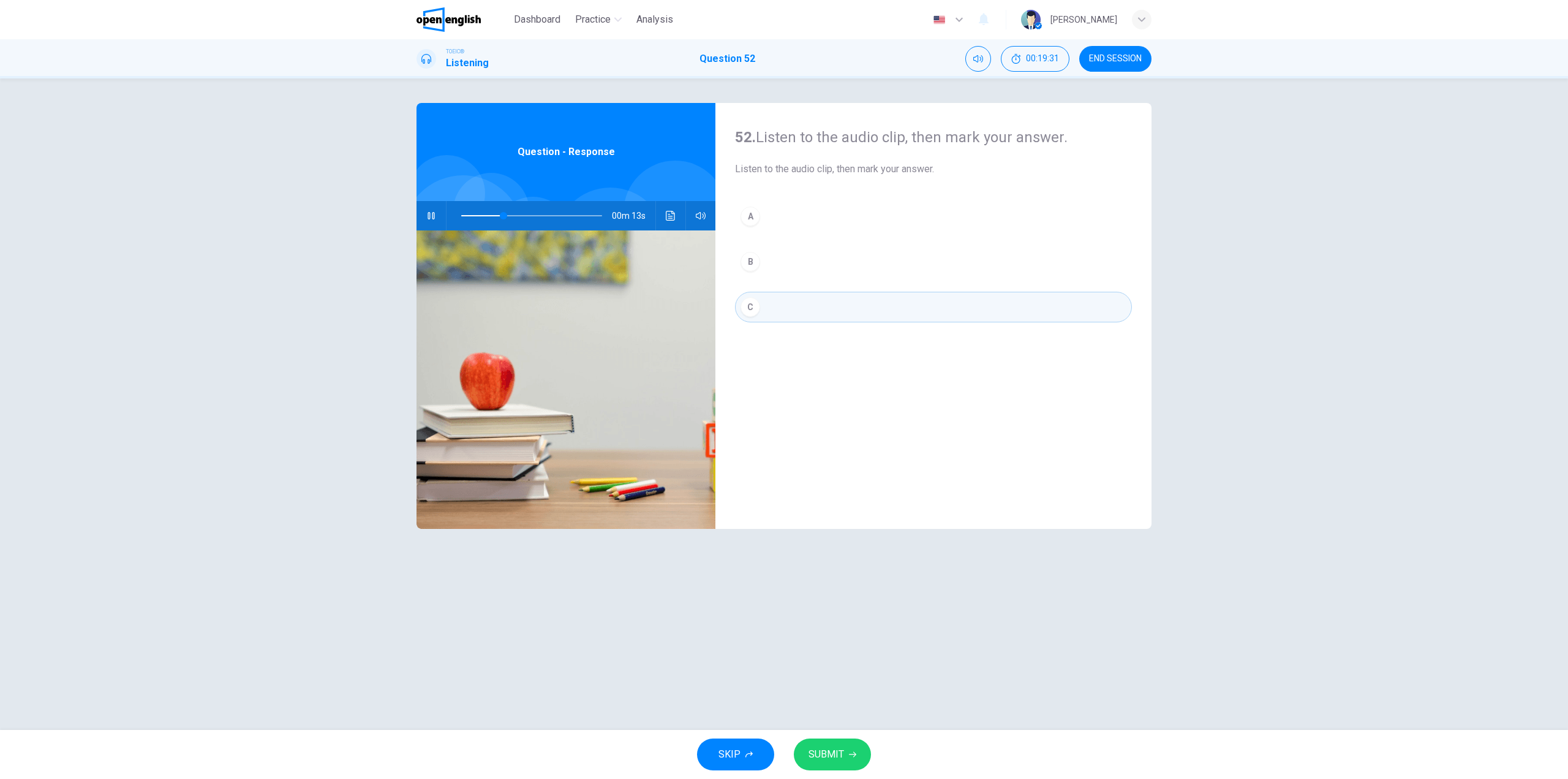
click at [547, 213] on span at bounding box center [532, 216] width 141 height 17
click at [855, 755] on icon "button" at bounding box center [852, 755] width 7 height 6
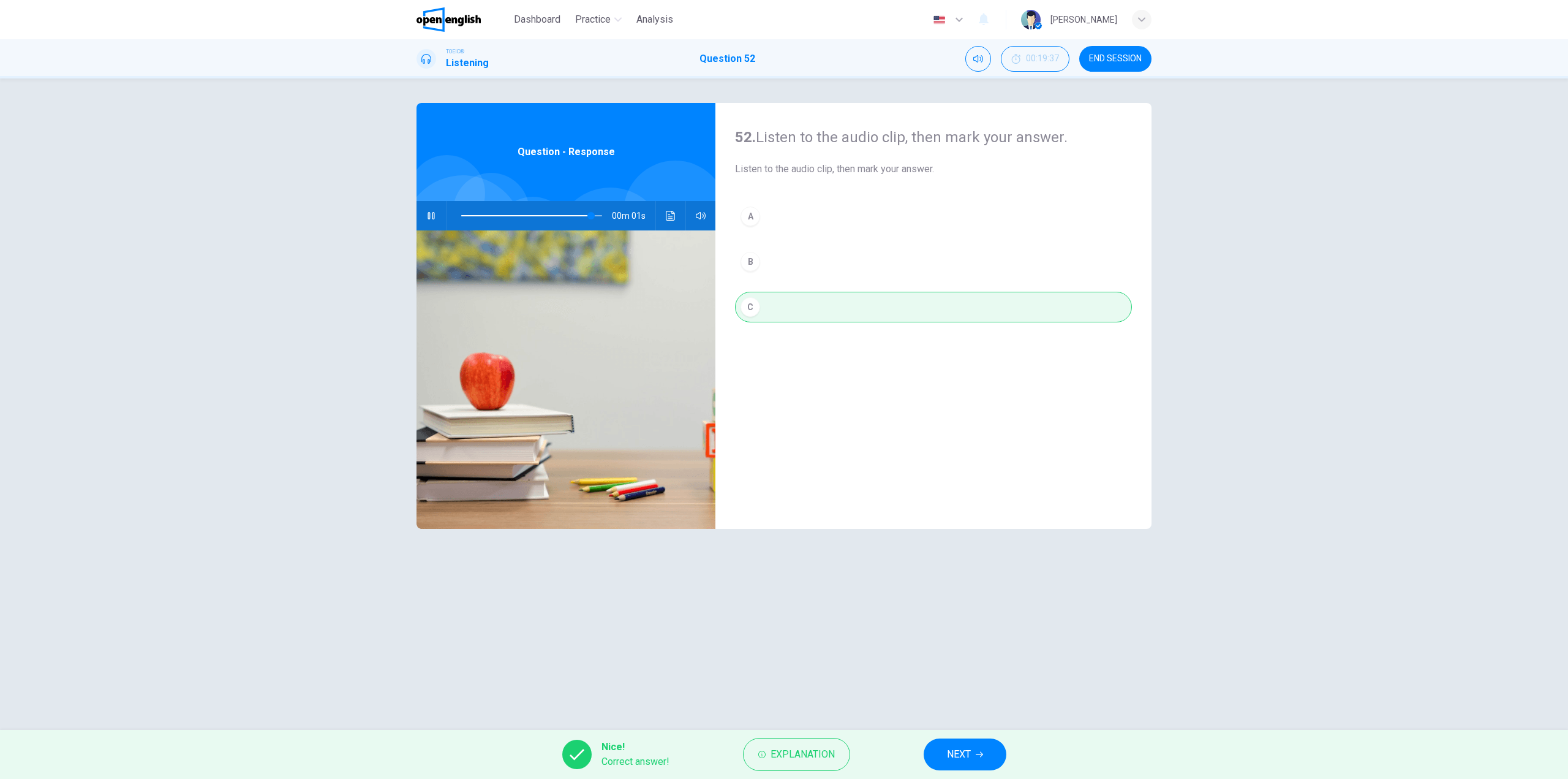
type input "**"
click at [968, 744] on button "NEXT" at bounding box center [965, 755] width 82 height 32
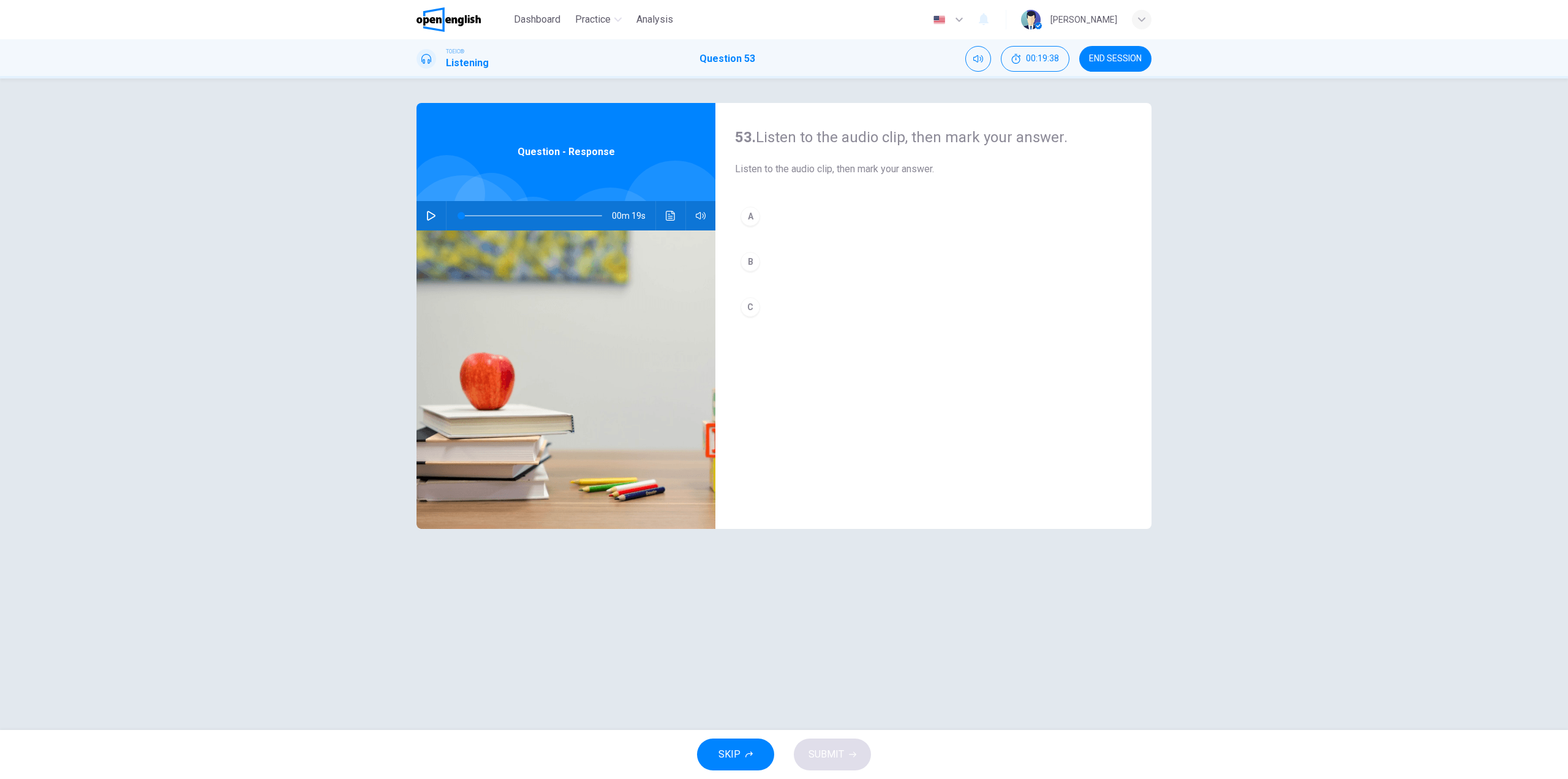
click at [429, 221] on button "button" at bounding box center [431, 216] width 20 height 29
click at [764, 262] on button "B" at bounding box center [933, 262] width 397 height 31
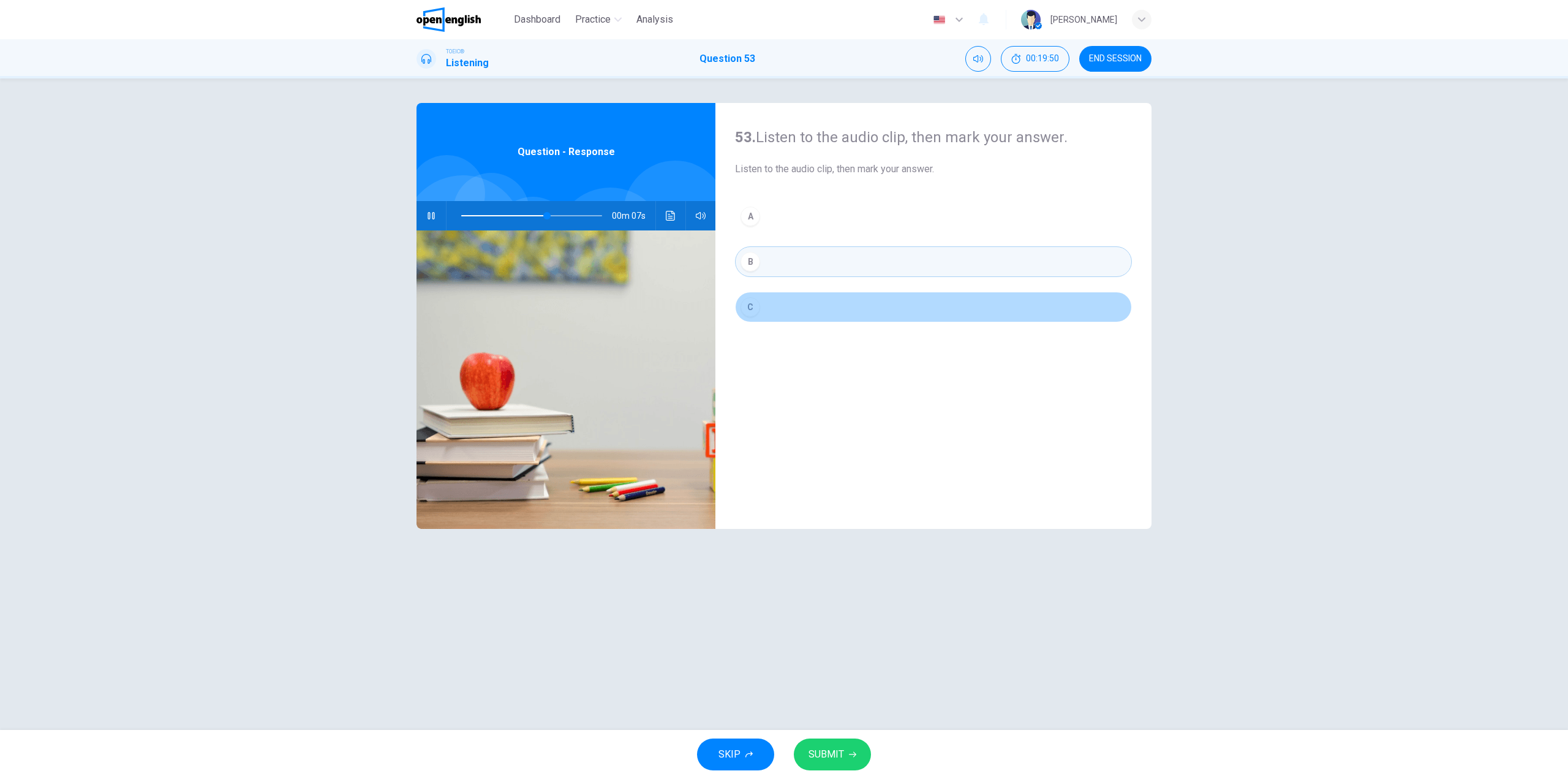
click at [769, 309] on button "C" at bounding box center [933, 307] width 397 height 31
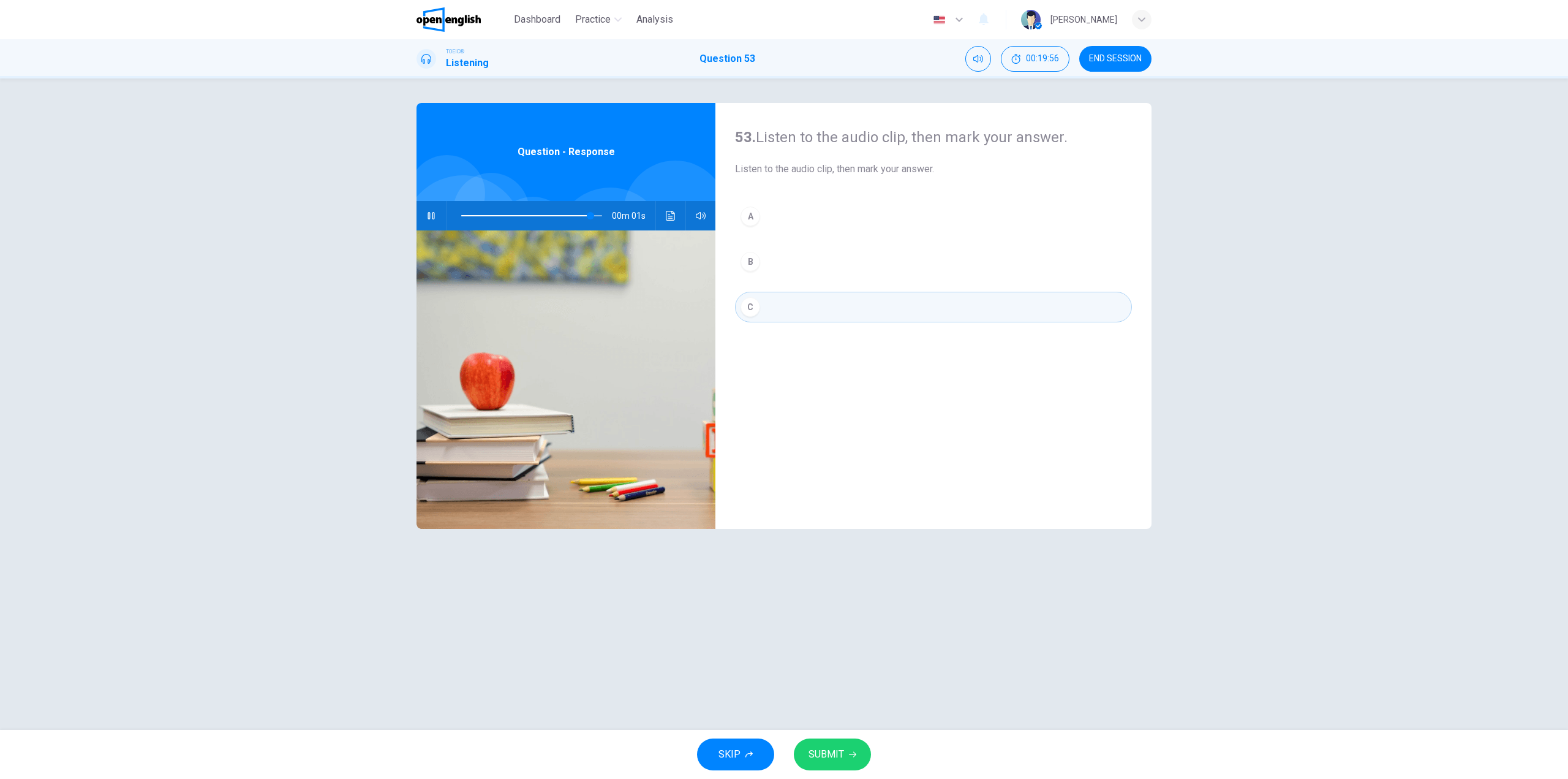
click at [833, 757] on span "SUBMIT" at bounding box center [827, 754] width 36 height 17
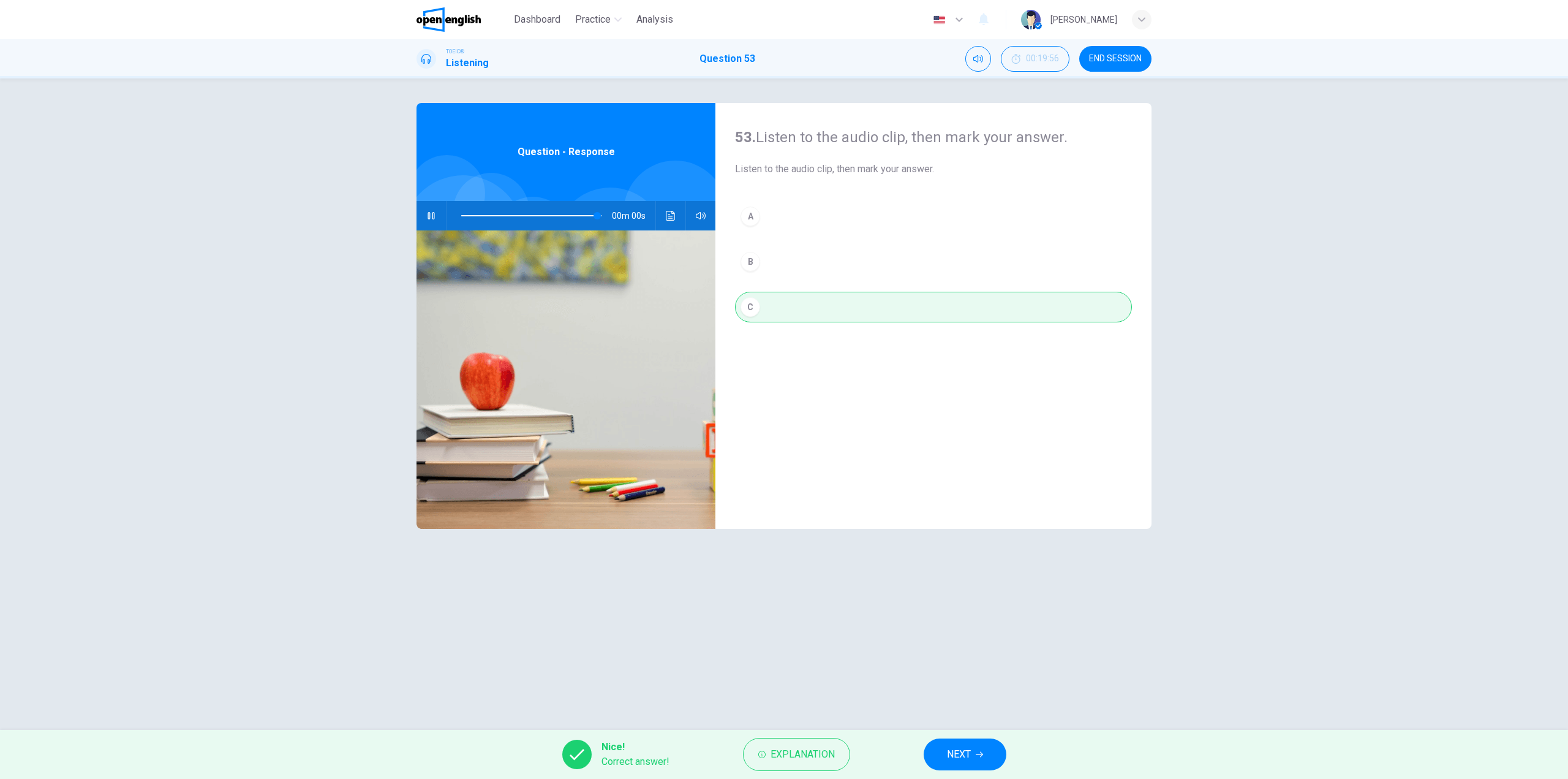
type input "*"
click at [952, 752] on span "NEXT" at bounding box center [958, 754] width 24 height 17
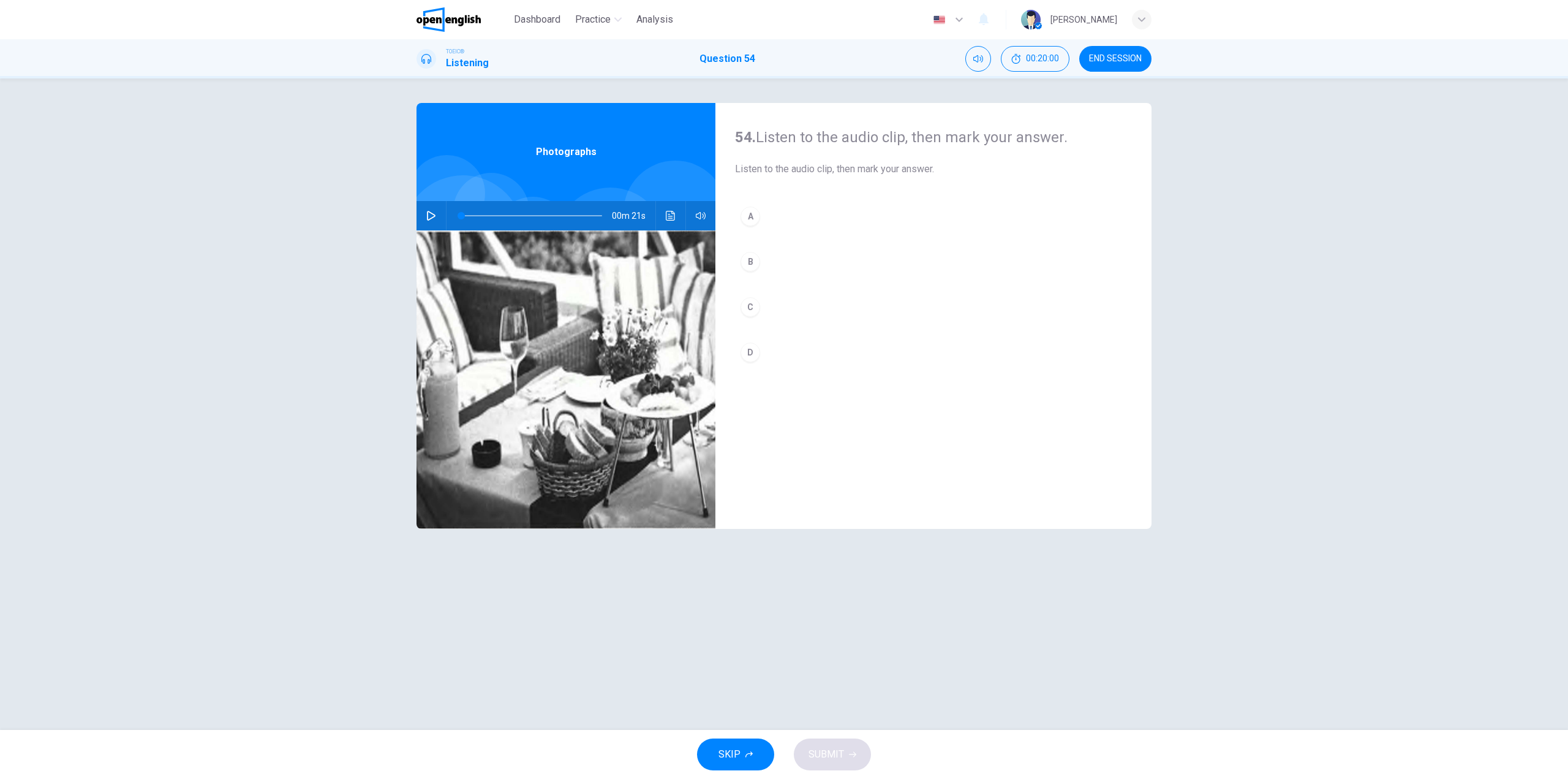
click at [440, 203] on div "00m 21s" at bounding box center [566, 216] width 299 height 29
click at [434, 213] on icon "button" at bounding box center [431, 216] width 10 height 10
click at [767, 248] on button "B" at bounding box center [933, 262] width 397 height 31
click at [789, 298] on button "C" at bounding box center [933, 307] width 397 height 31
click at [792, 350] on button "D" at bounding box center [933, 352] width 397 height 31
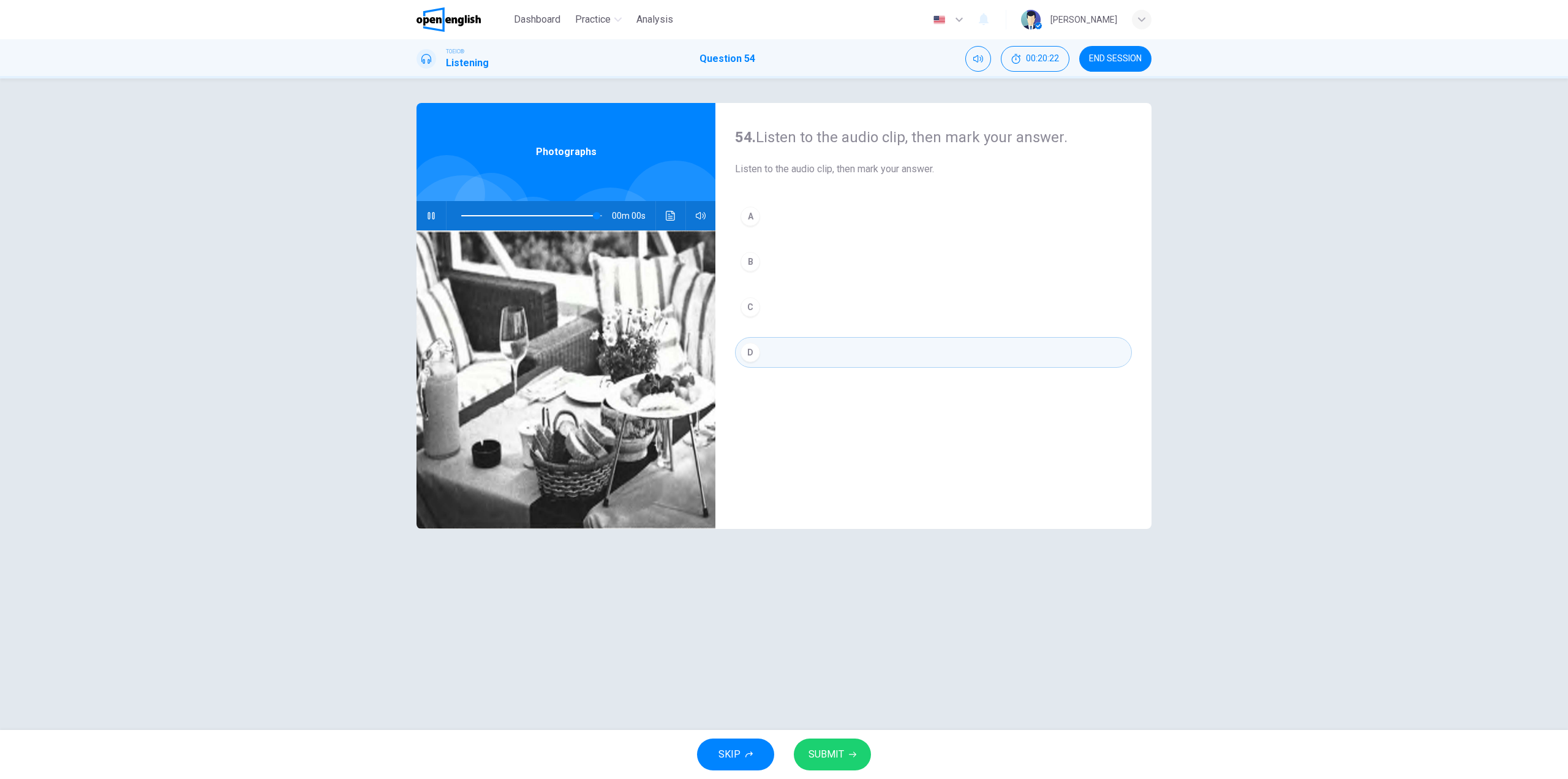
type input "*"
click at [827, 757] on span "SUBMIT" at bounding box center [827, 754] width 36 height 17
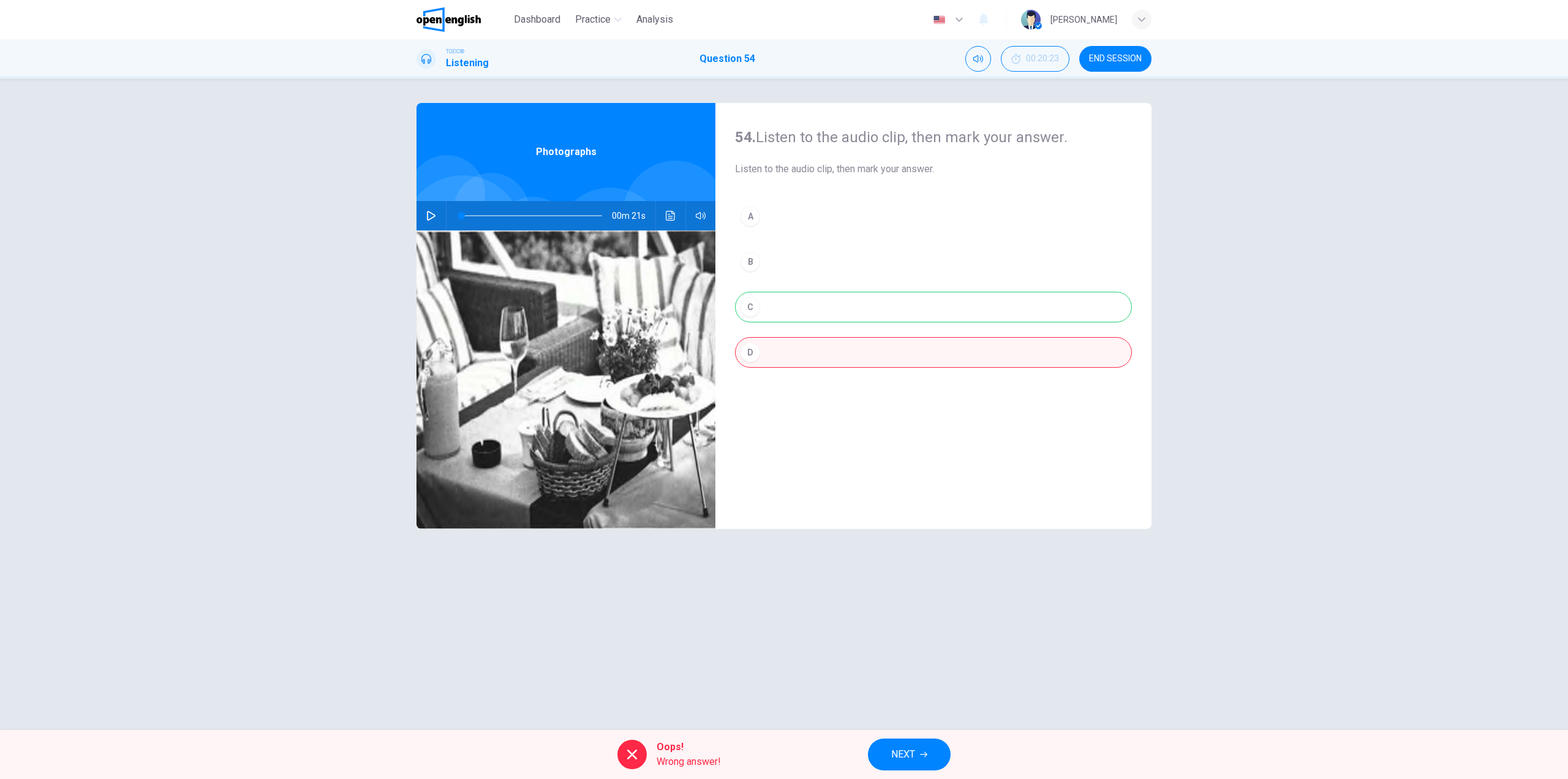
click at [793, 301] on div "A B C D" at bounding box center [933, 296] width 397 height 191
click at [888, 755] on button "NEXT" at bounding box center [909, 755] width 82 height 32
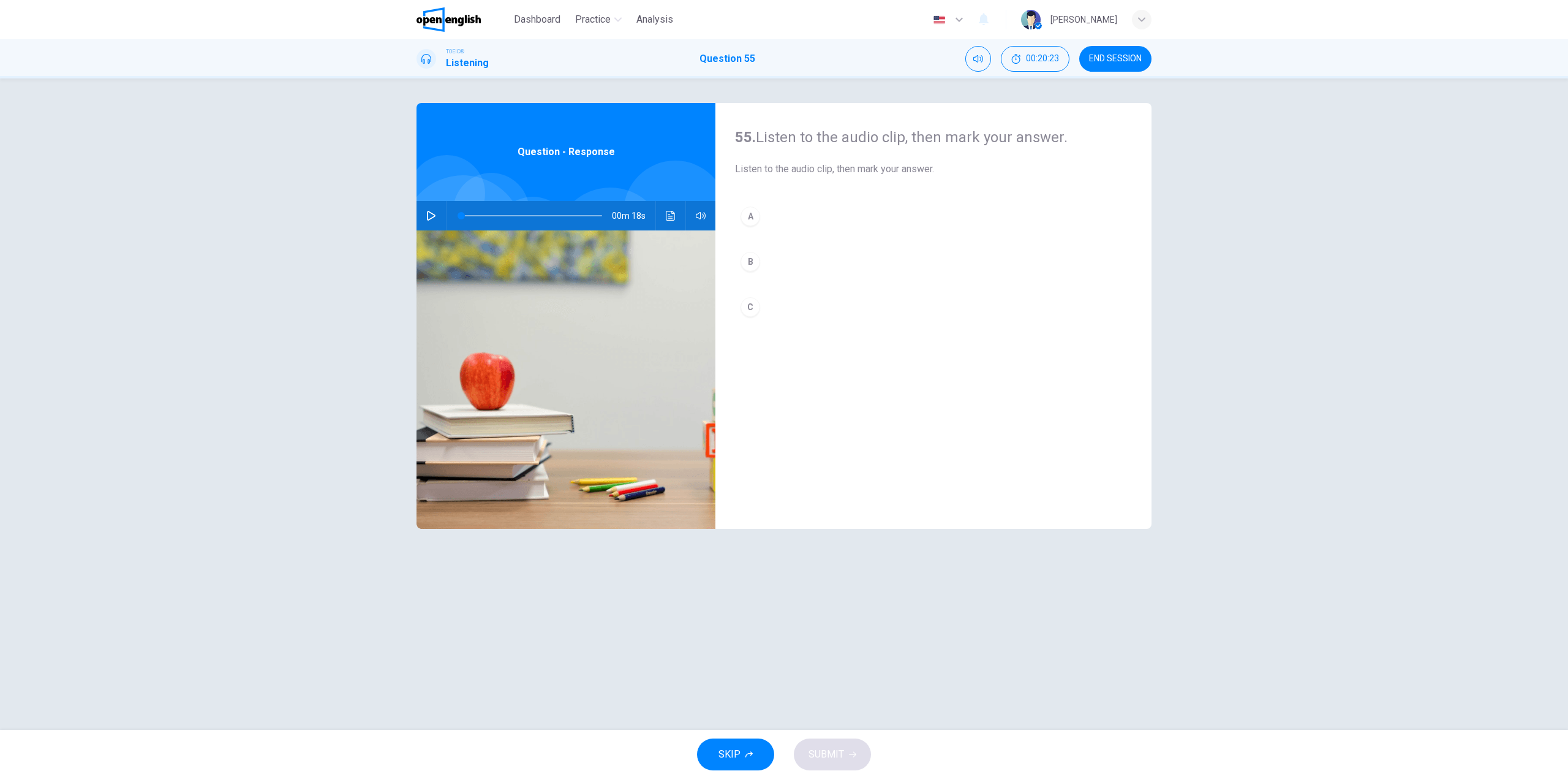
click at [424, 209] on button "button" at bounding box center [431, 216] width 20 height 29
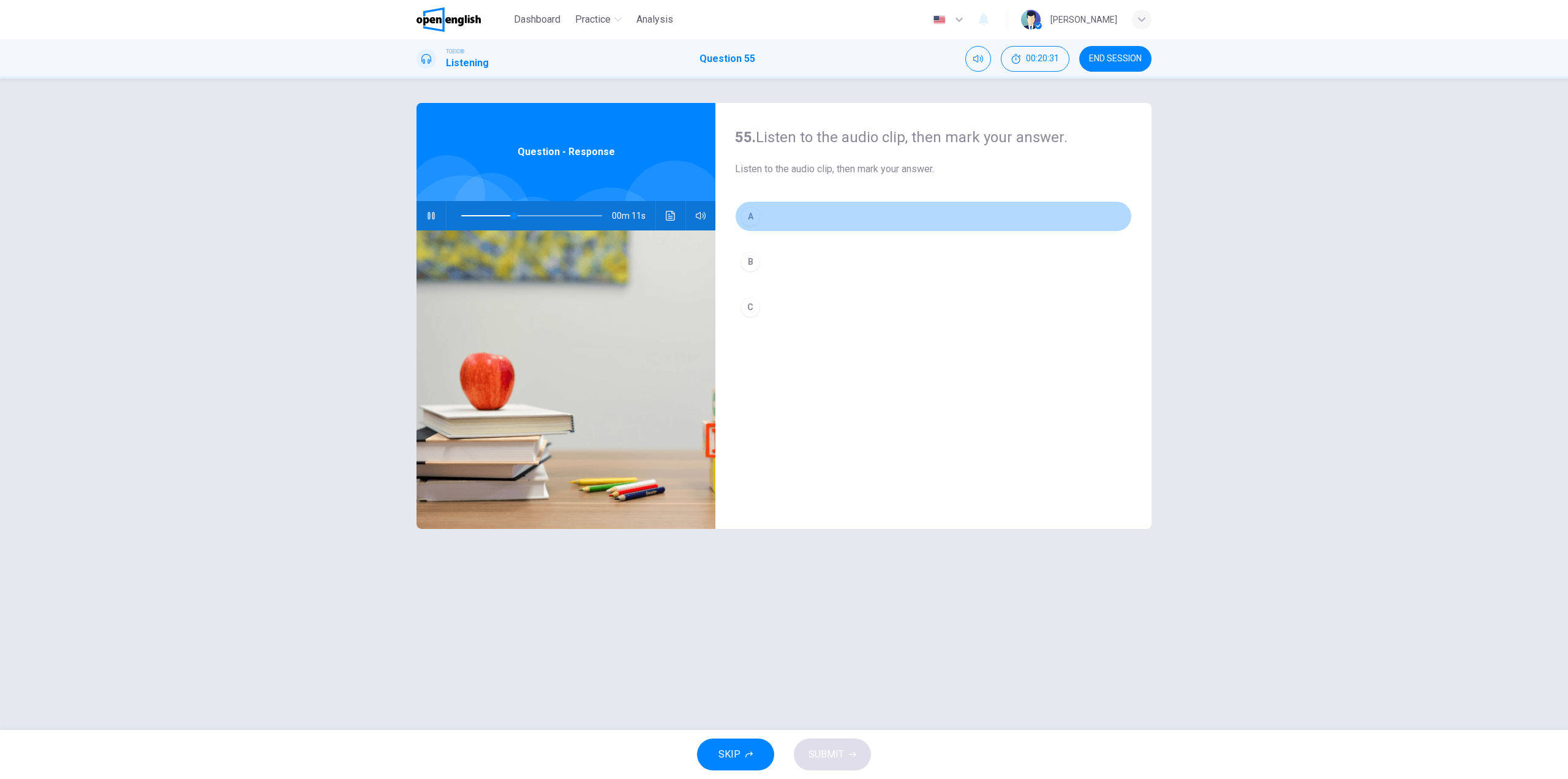
click at [763, 214] on button "A" at bounding box center [933, 216] width 397 height 31
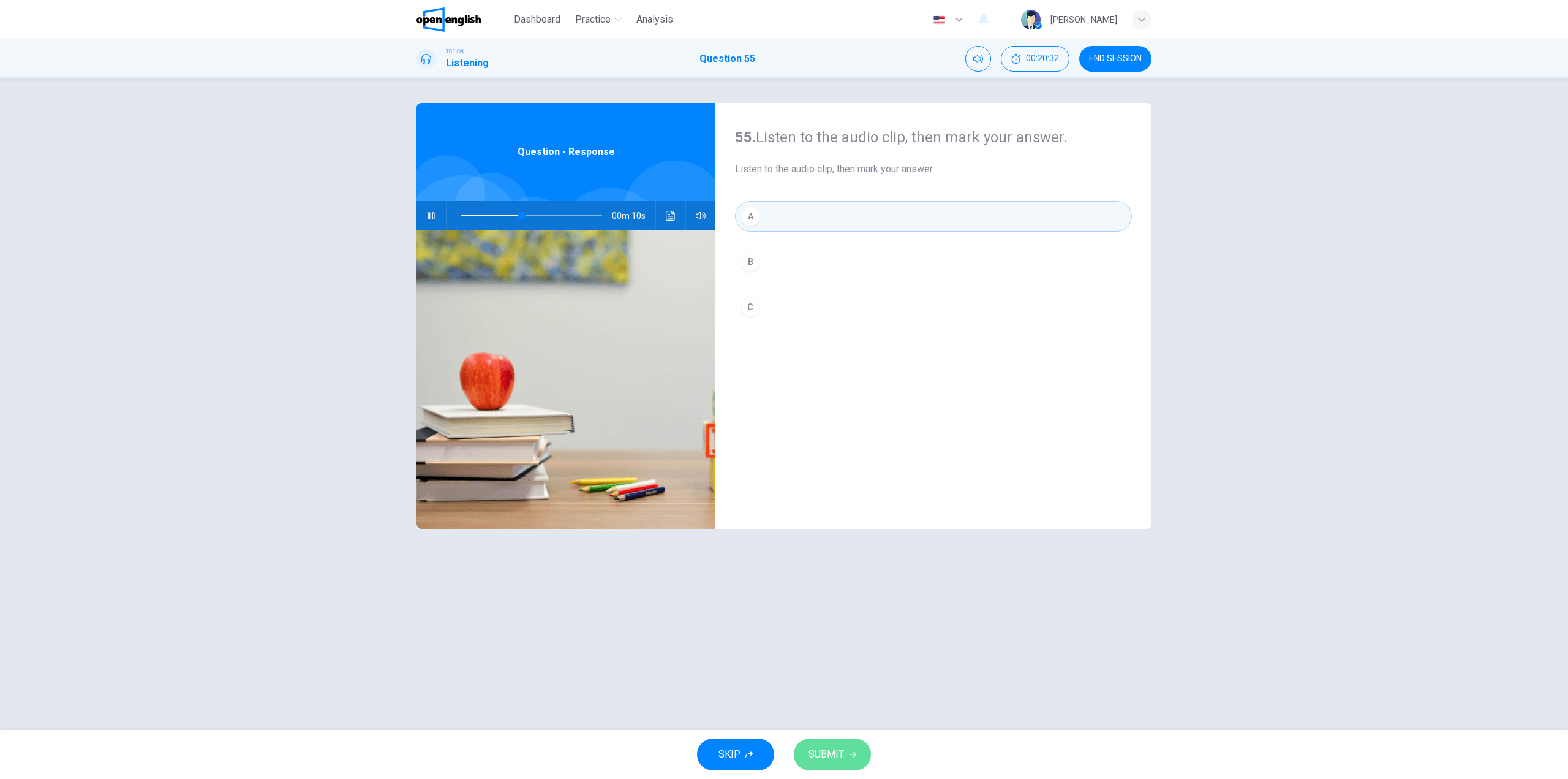
click at [835, 756] on span "SUBMIT" at bounding box center [827, 754] width 36 height 17
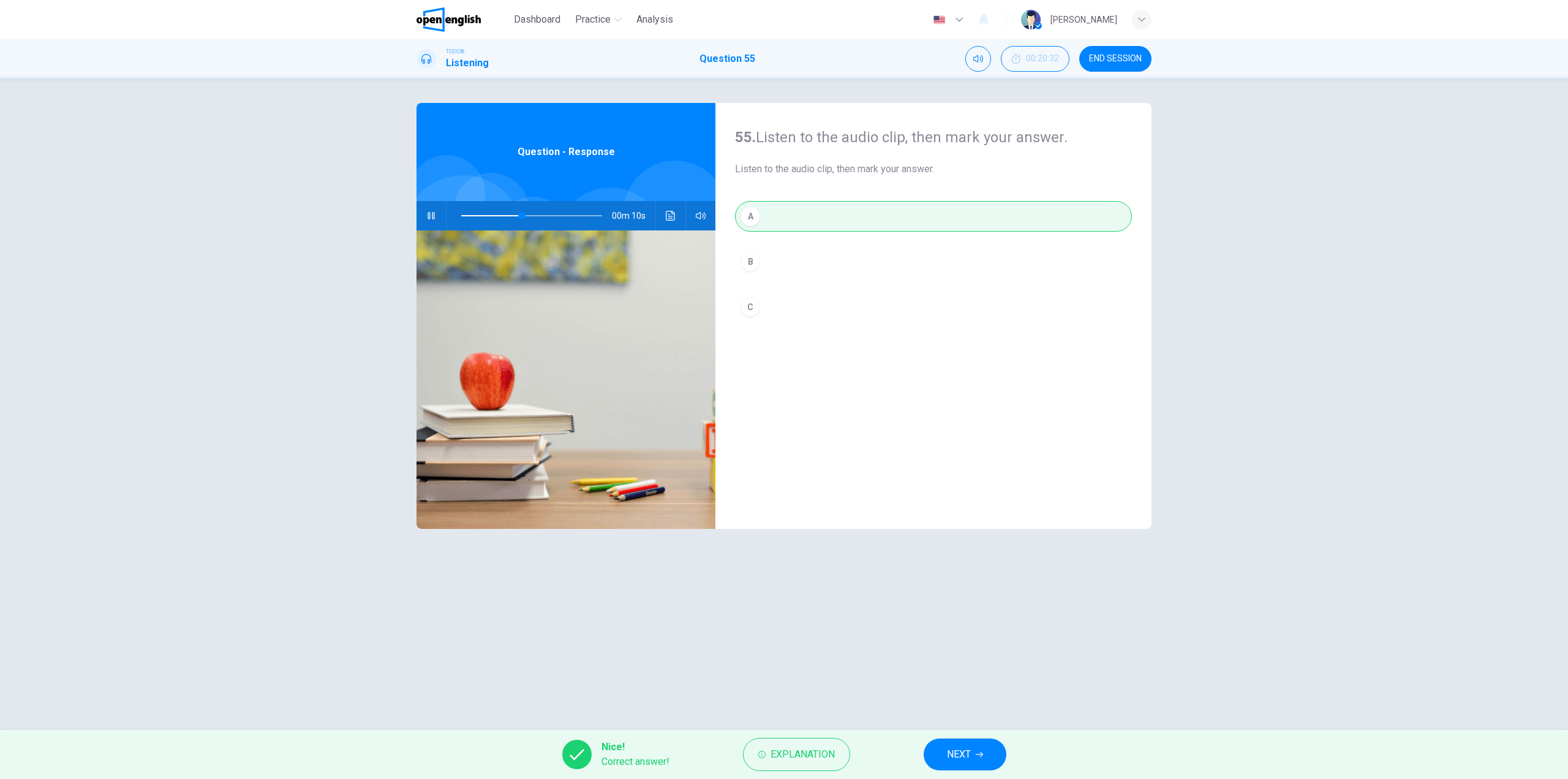
type input "**"
click at [960, 741] on button "NEXT" at bounding box center [965, 755] width 82 height 32
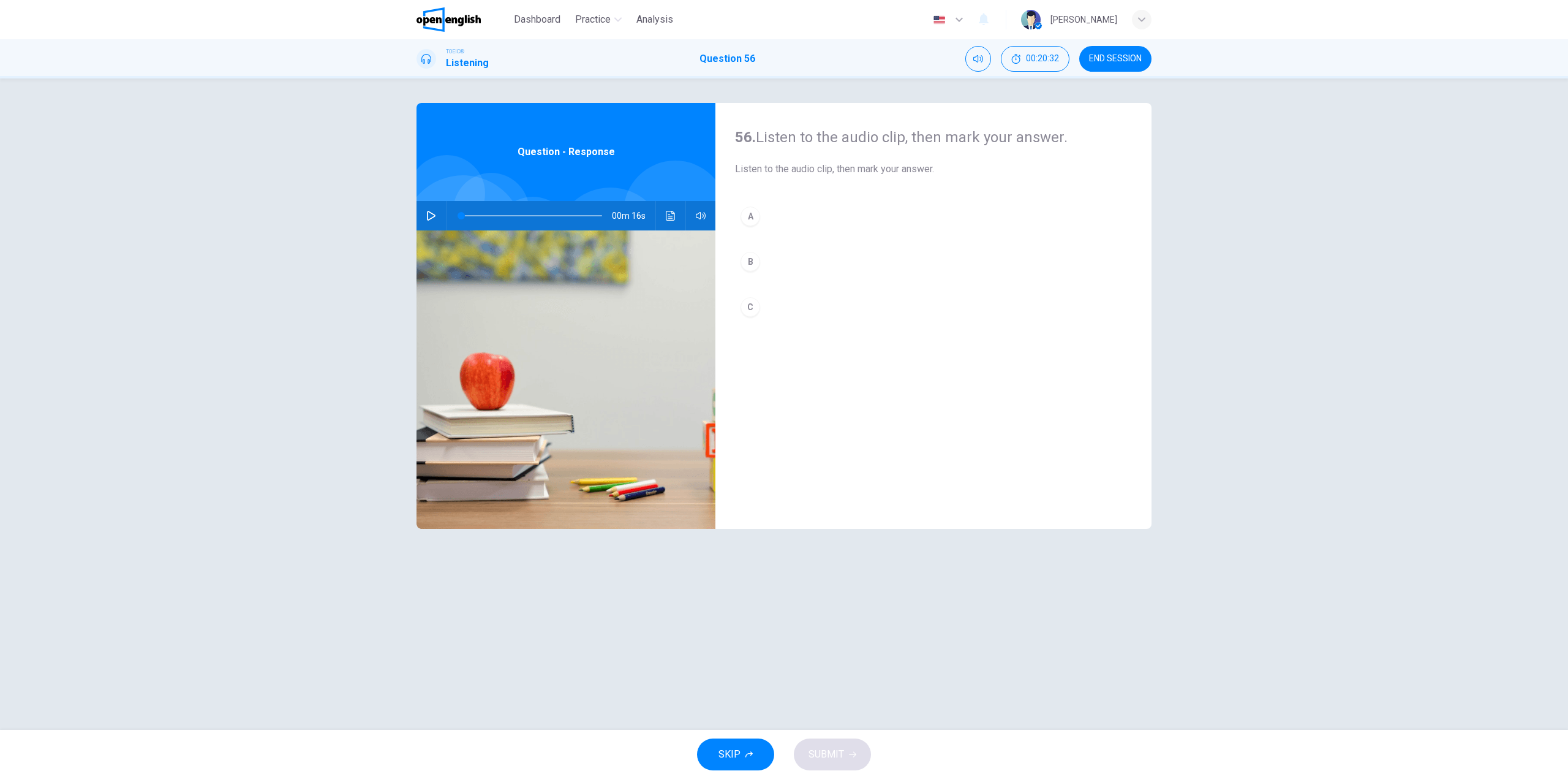
click at [435, 223] on button "button" at bounding box center [431, 216] width 20 height 29
click at [772, 262] on button "B" at bounding box center [933, 262] width 397 height 31
click at [795, 305] on button "C" at bounding box center [933, 307] width 397 height 31
click at [824, 753] on span "SUBMIT" at bounding box center [827, 754] width 36 height 17
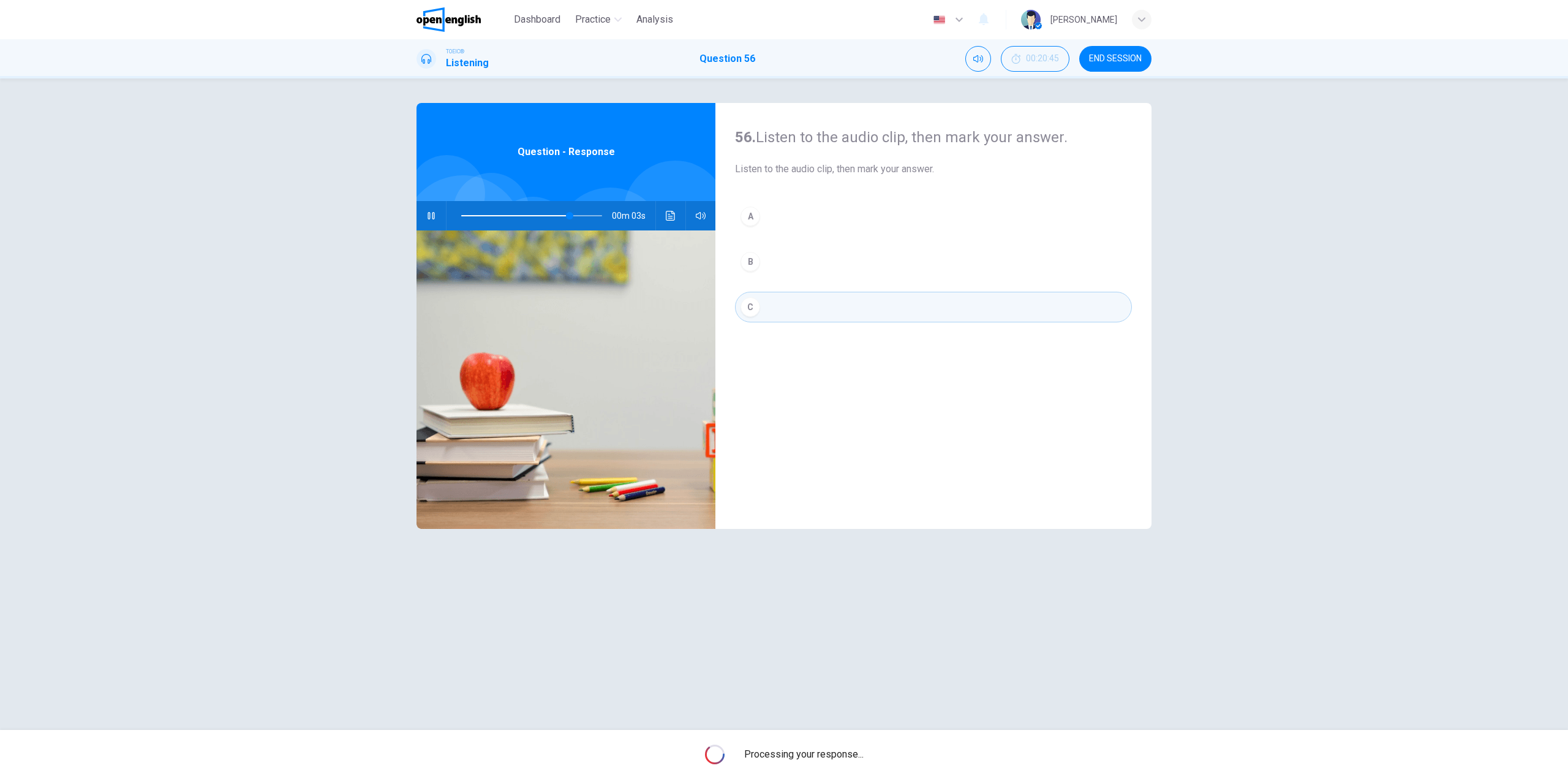
type input "**"
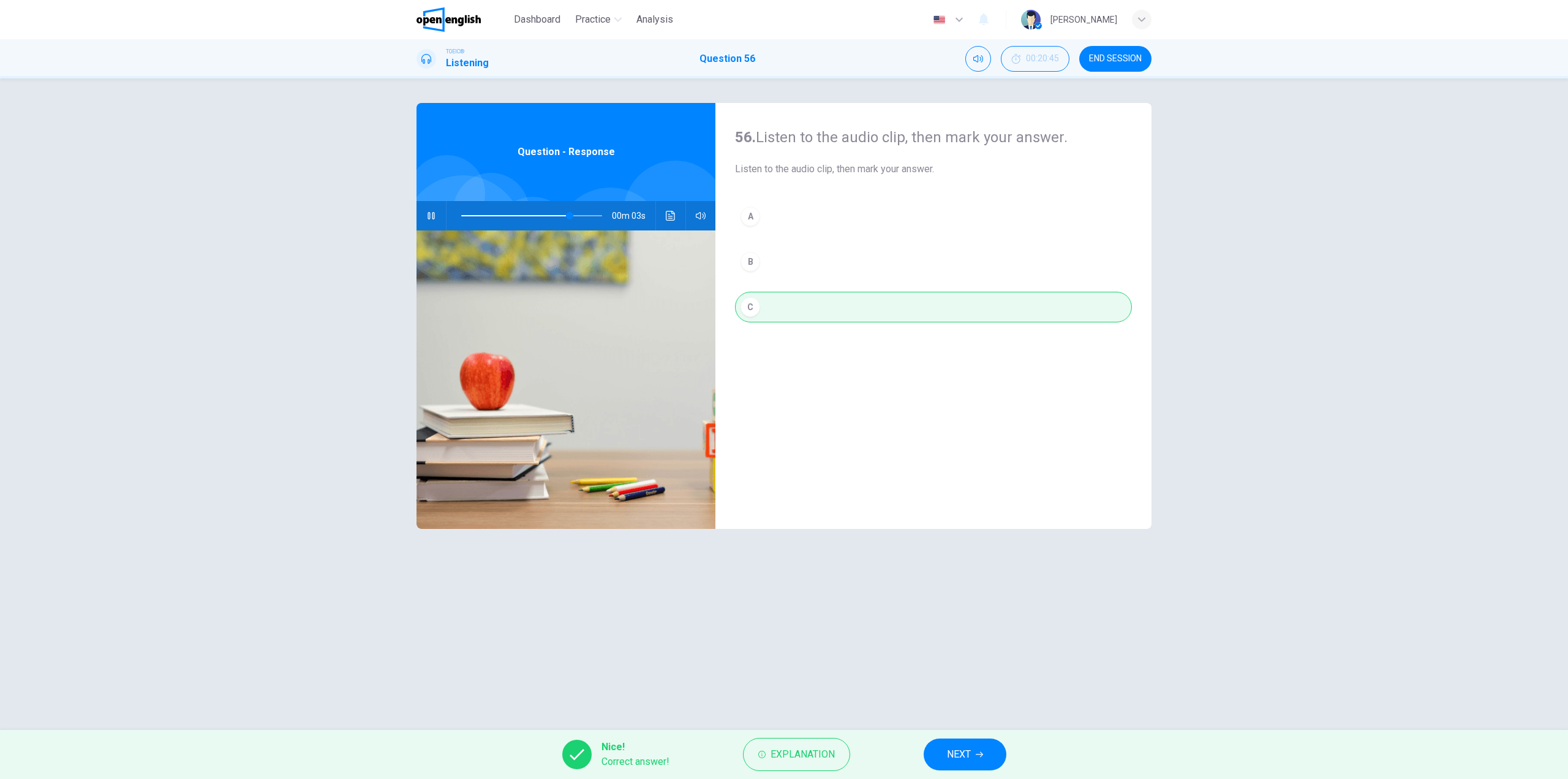
click at [956, 746] on span "NEXT" at bounding box center [958, 754] width 24 height 17
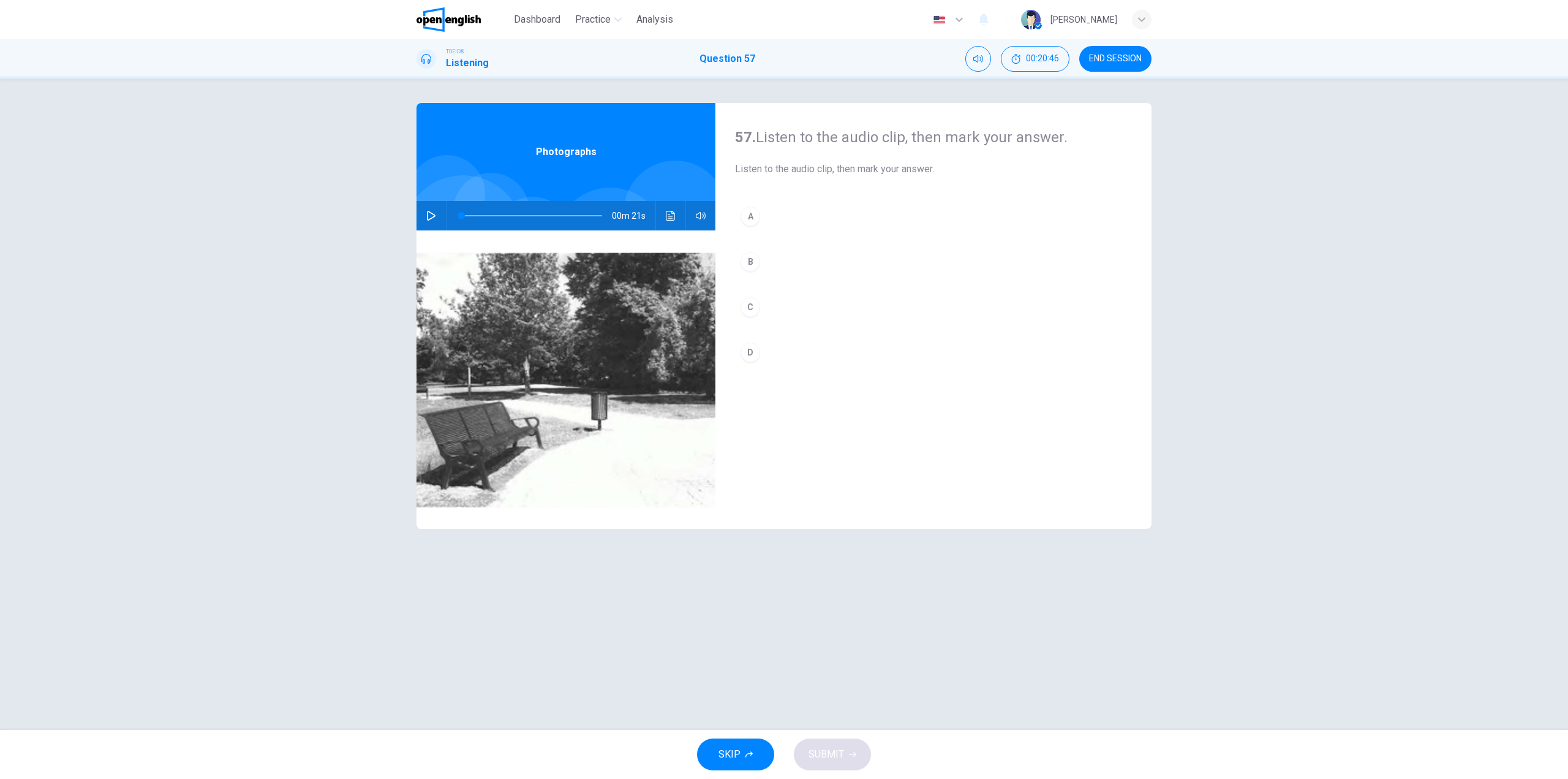
click at [422, 220] on button "button" at bounding box center [431, 216] width 20 height 29
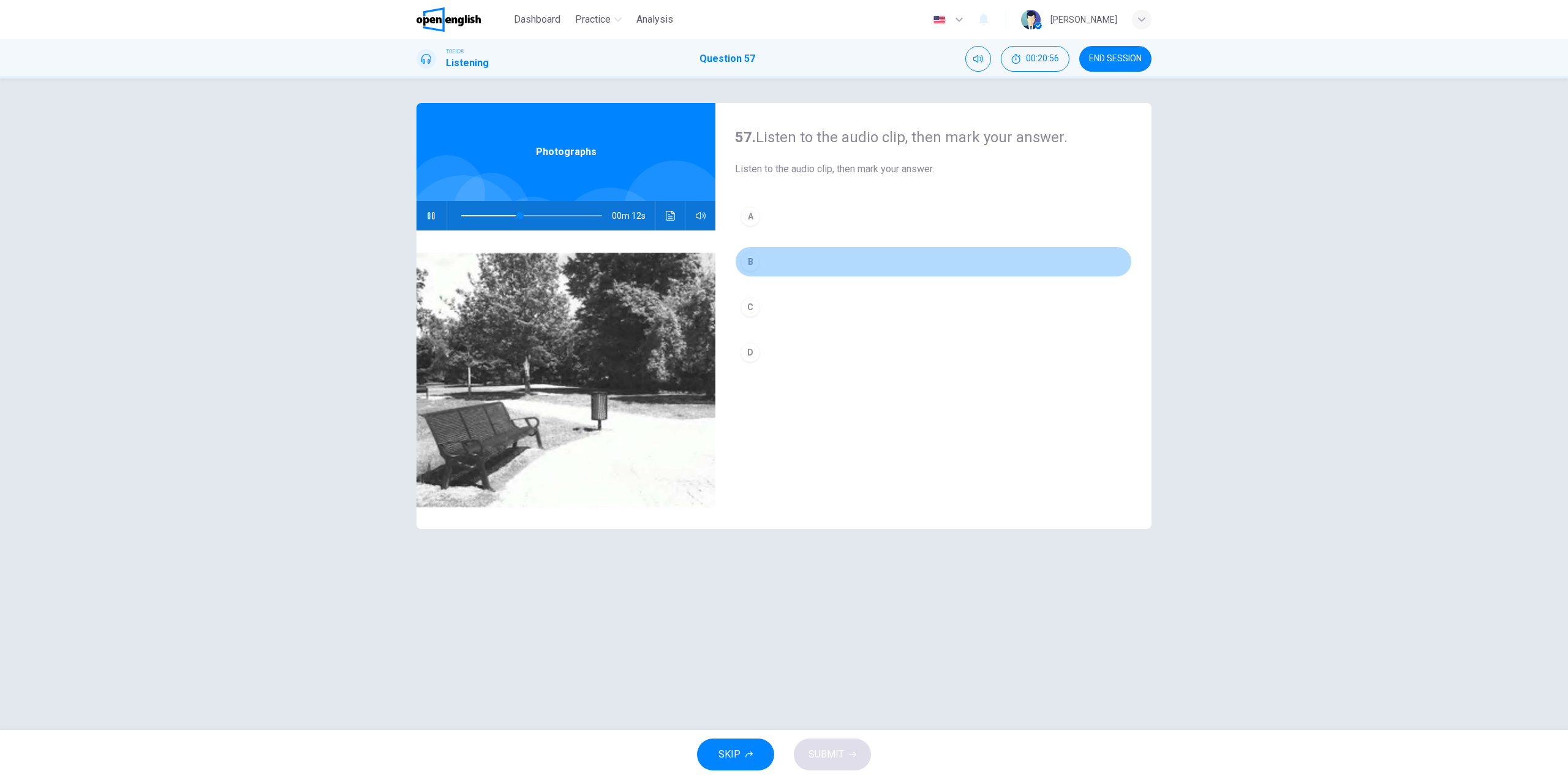
click at [788, 253] on button "B" at bounding box center [933, 262] width 397 height 31
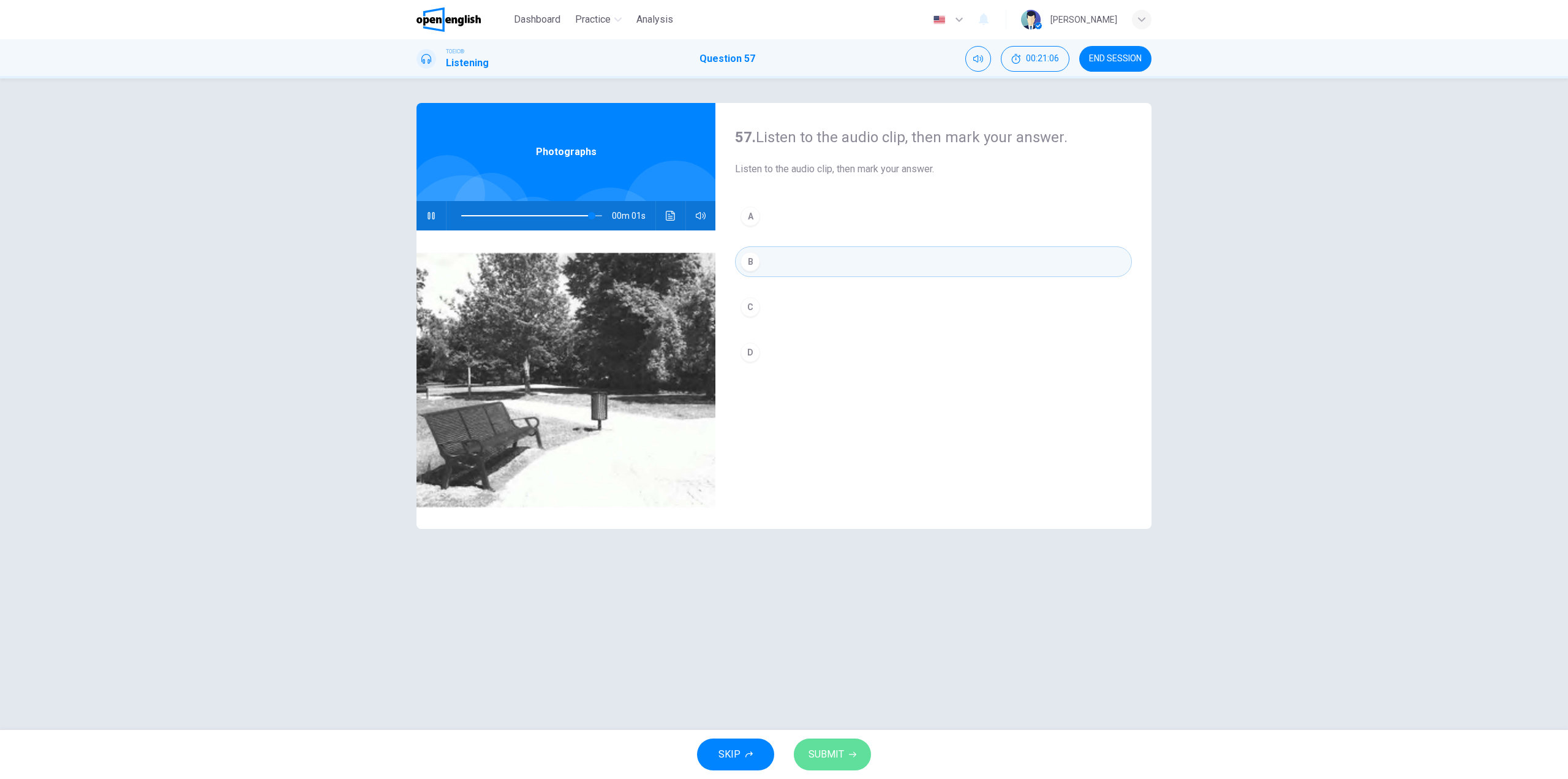
click at [824, 746] on span "SUBMIT" at bounding box center [827, 754] width 36 height 17
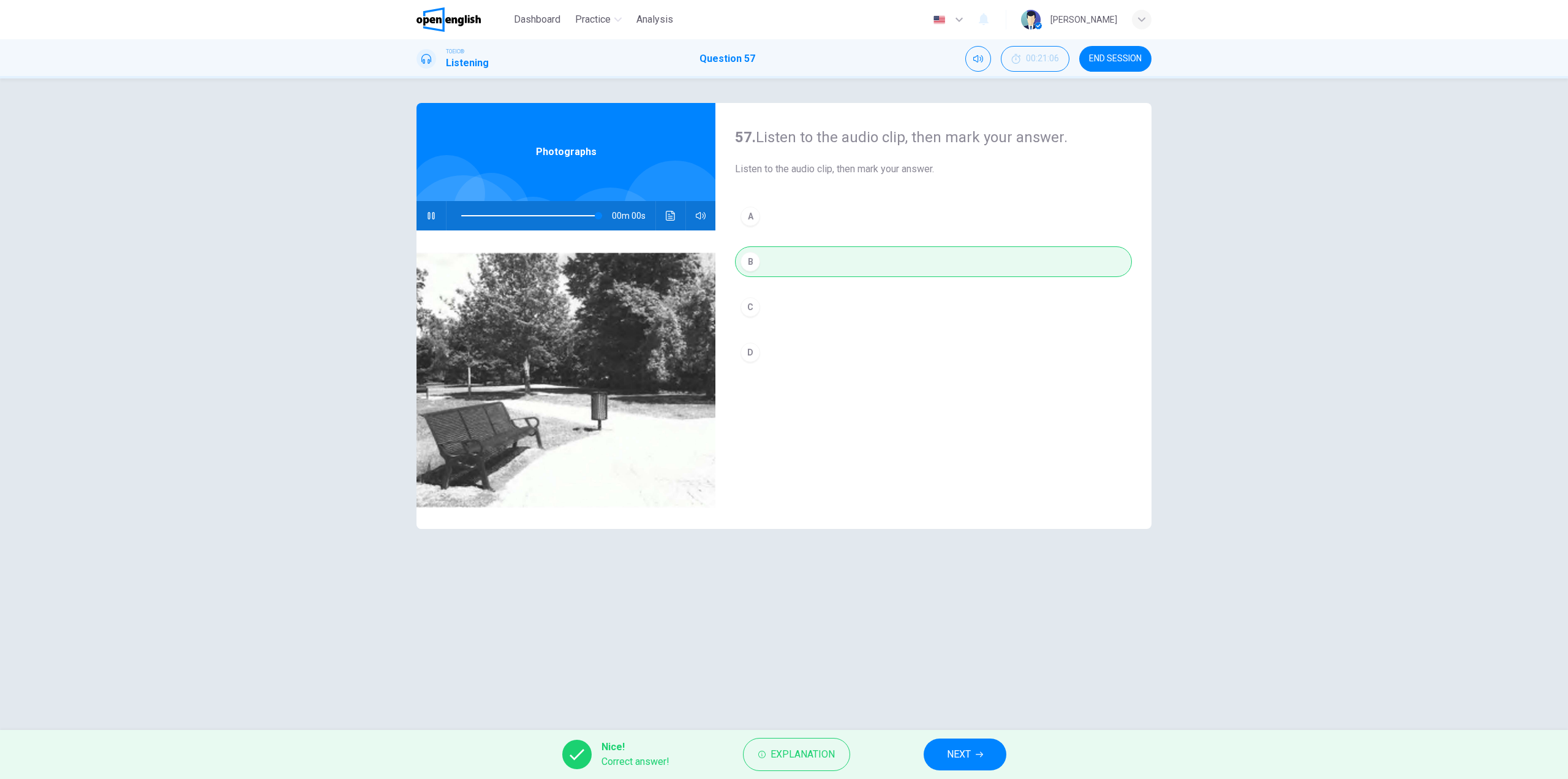
type input "*"
click at [942, 750] on button "NEXT" at bounding box center [965, 755] width 82 height 32
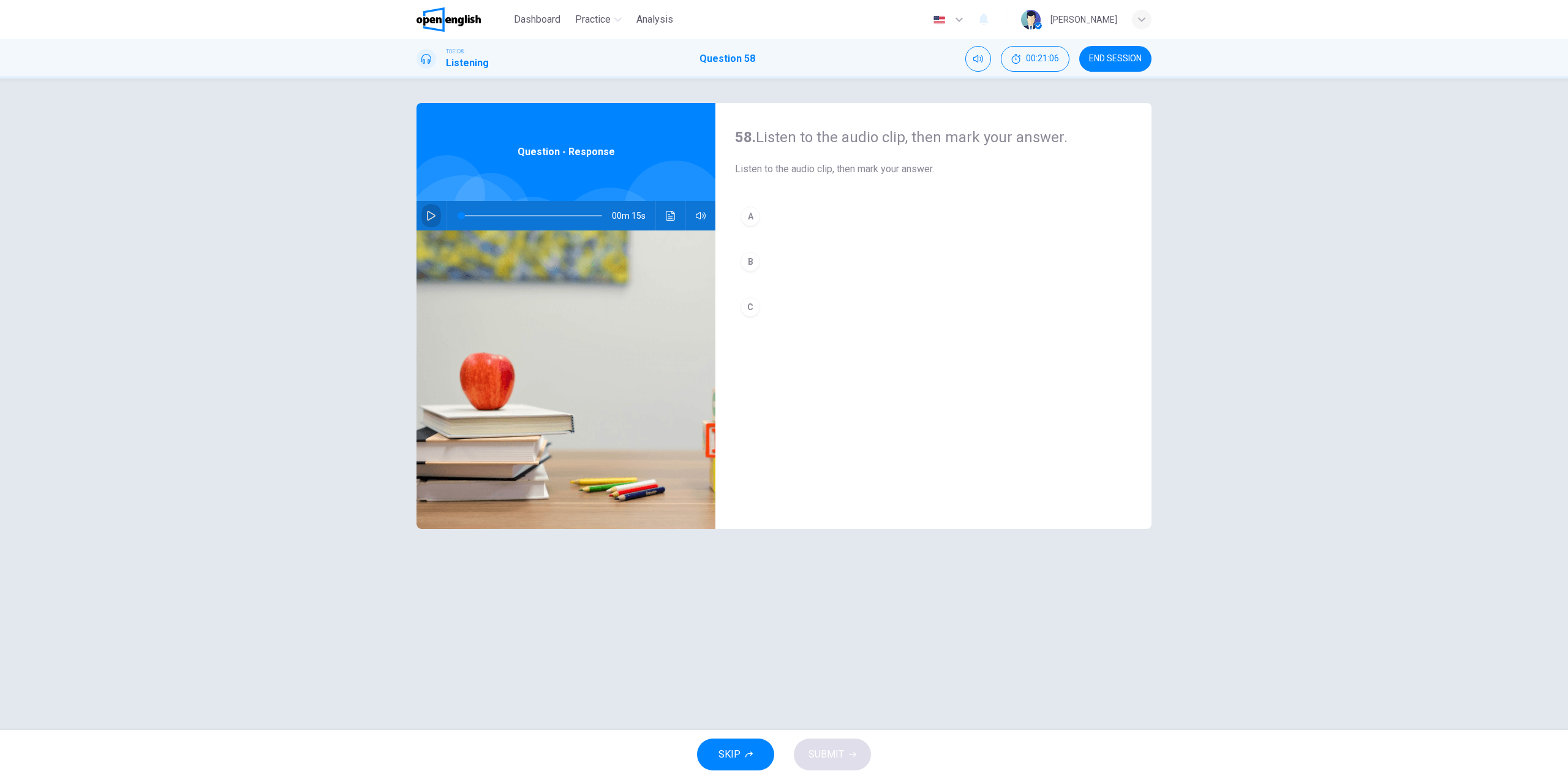
click at [429, 210] on button "button" at bounding box center [431, 216] width 20 height 29
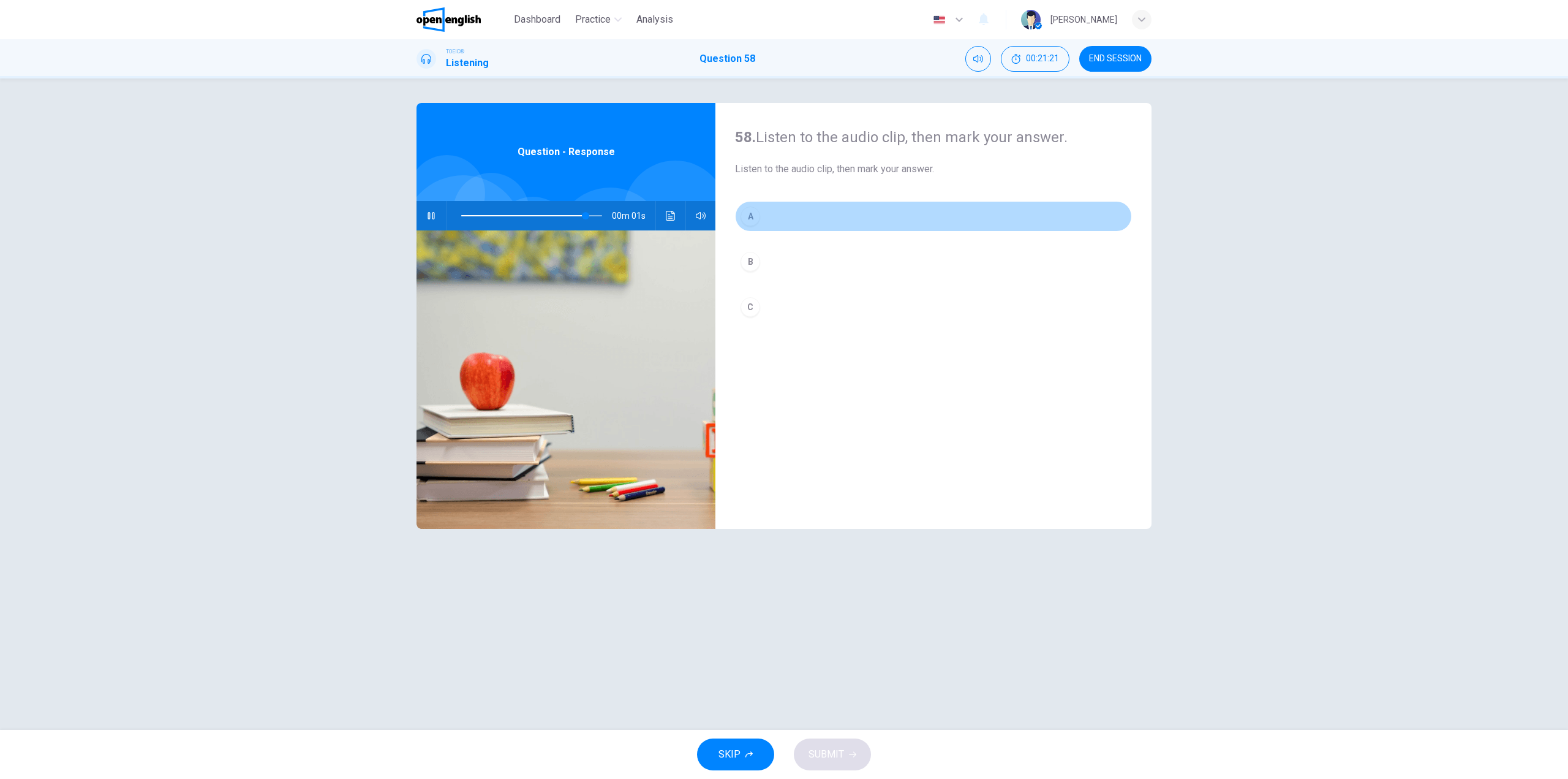
click at [794, 215] on button "A" at bounding box center [933, 216] width 397 height 31
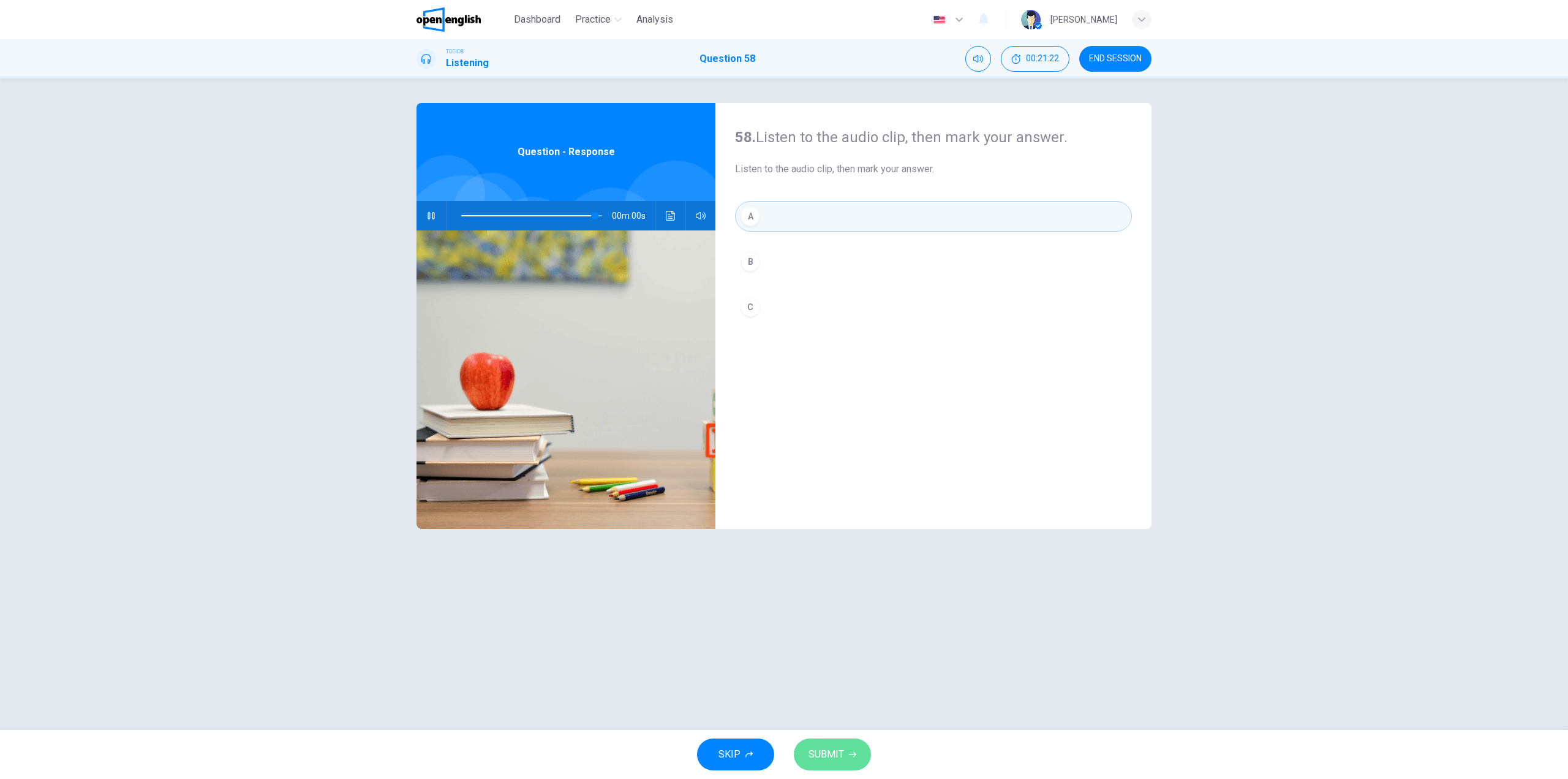
type input "*"
drag, startPoint x: 826, startPoint y: 746, endPoint x: 832, endPoint y: 750, distance: 7.2
click at [832, 750] on span "SUBMIT" at bounding box center [827, 754] width 36 height 17
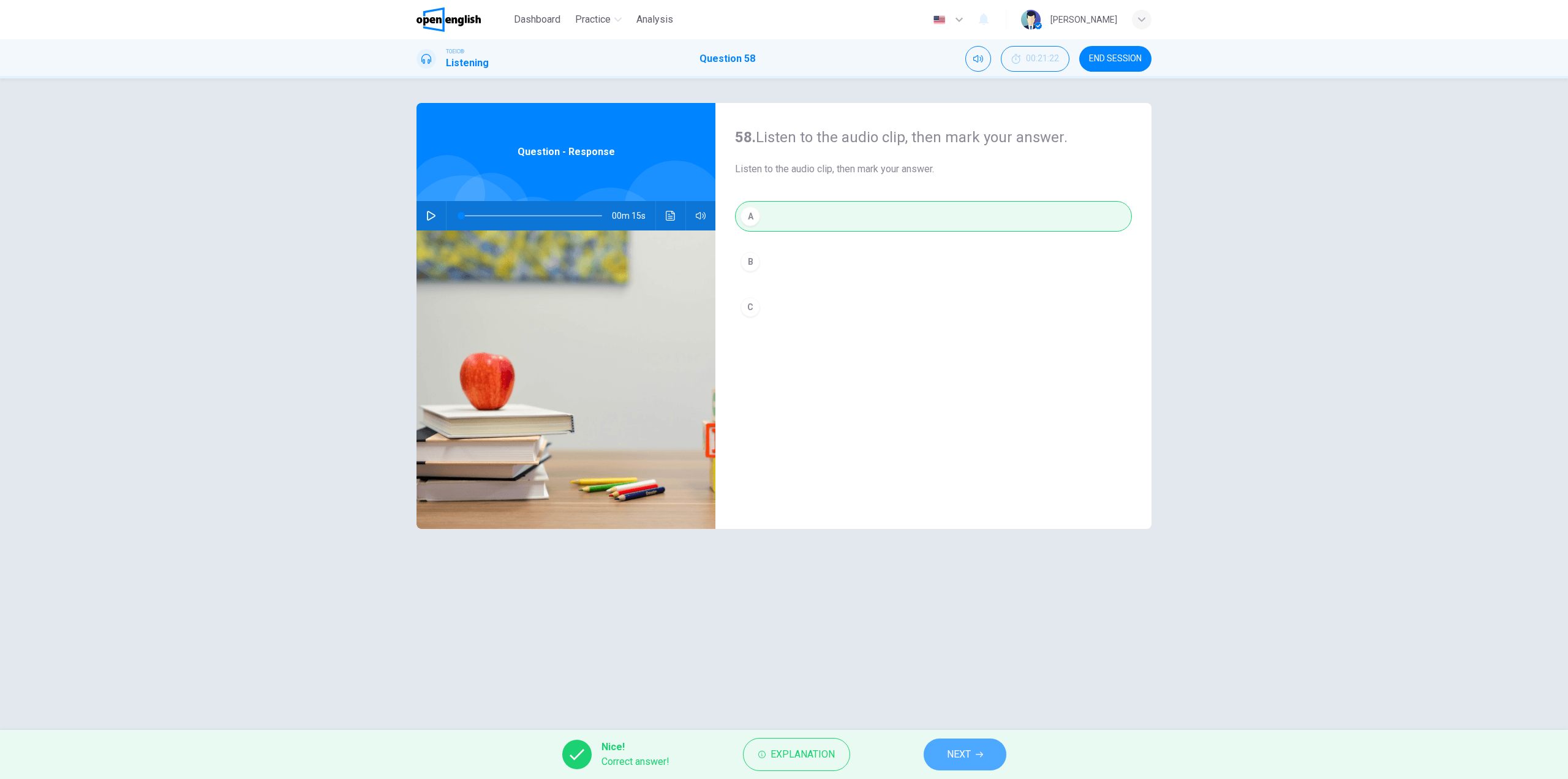
click at [996, 750] on button "NEXT" at bounding box center [965, 755] width 82 height 32
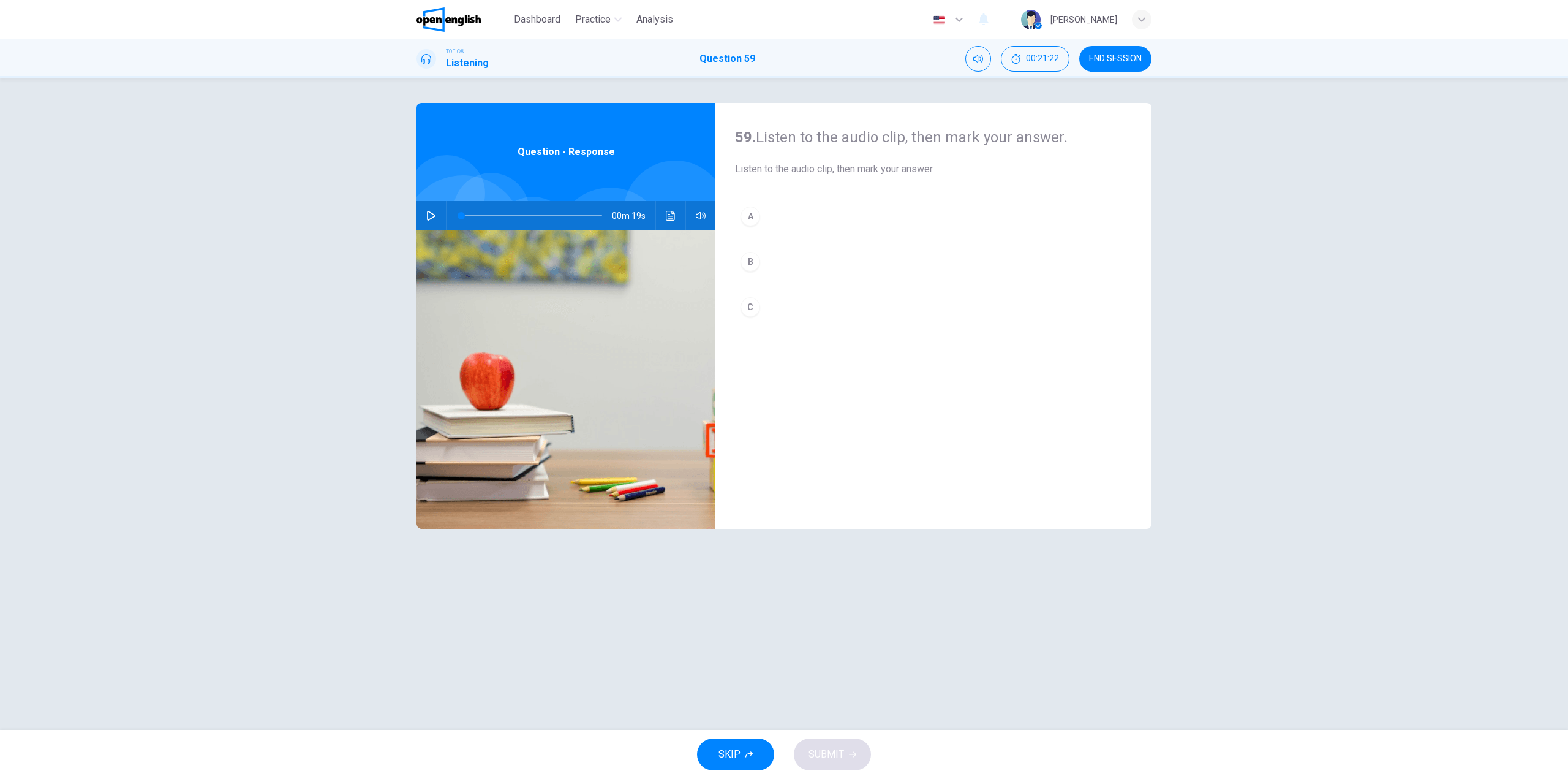
click at [433, 207] on button "button" at bounding box center [431, 216] width 20 height 29
drag, startPoint x: 477, startPoint y: 212, endPoint x: 449, endPoint y: 209, distance: 28.2
click at [449, 209] on div at bounding box center [529, 216] width 166 height 29
click at [515, 215] on span at bounding box center [532, 216] width 141 height 17
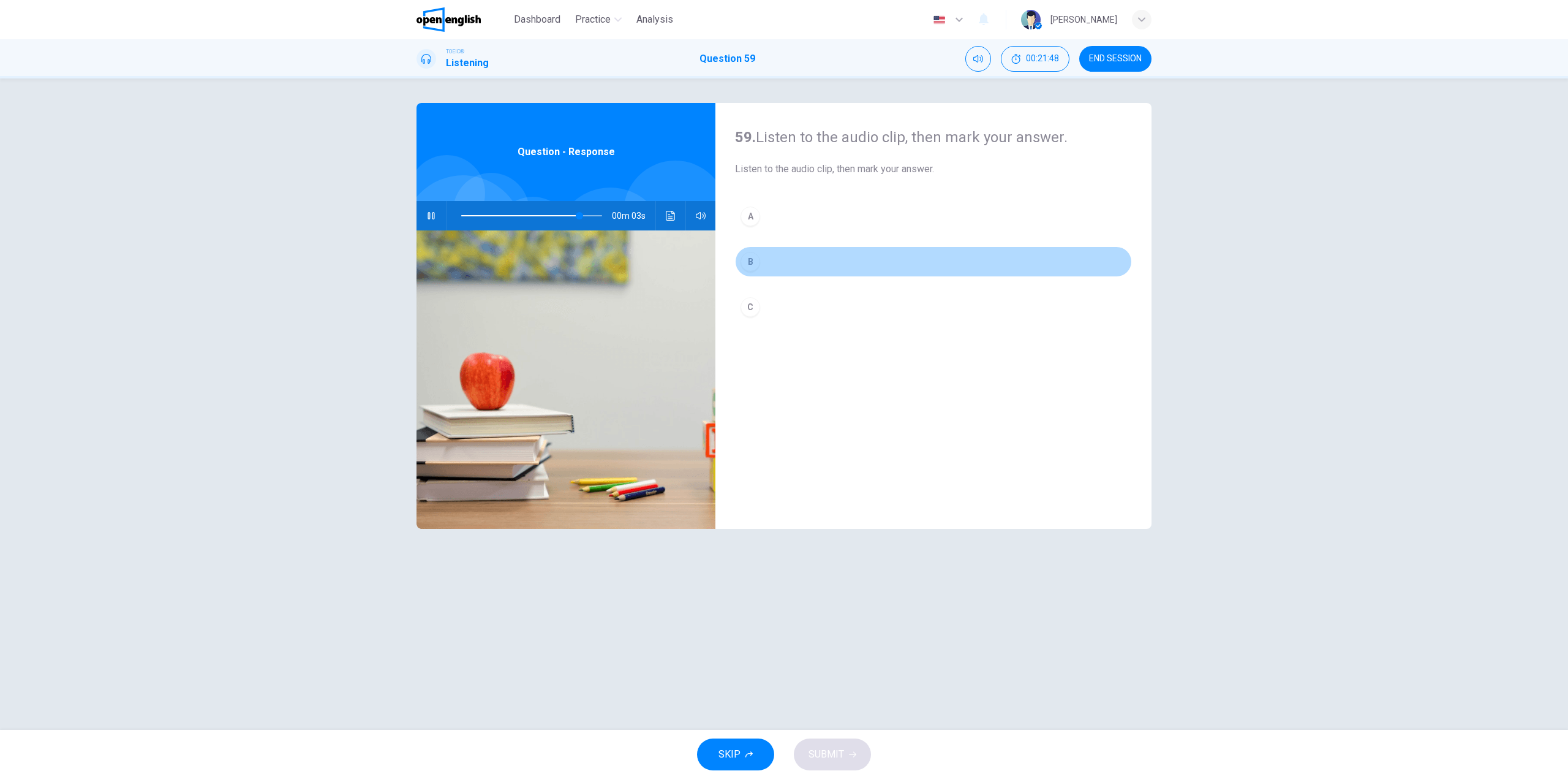
click at [784, 264] on button "B" at bounding box center [933, 262] width 397 height 31
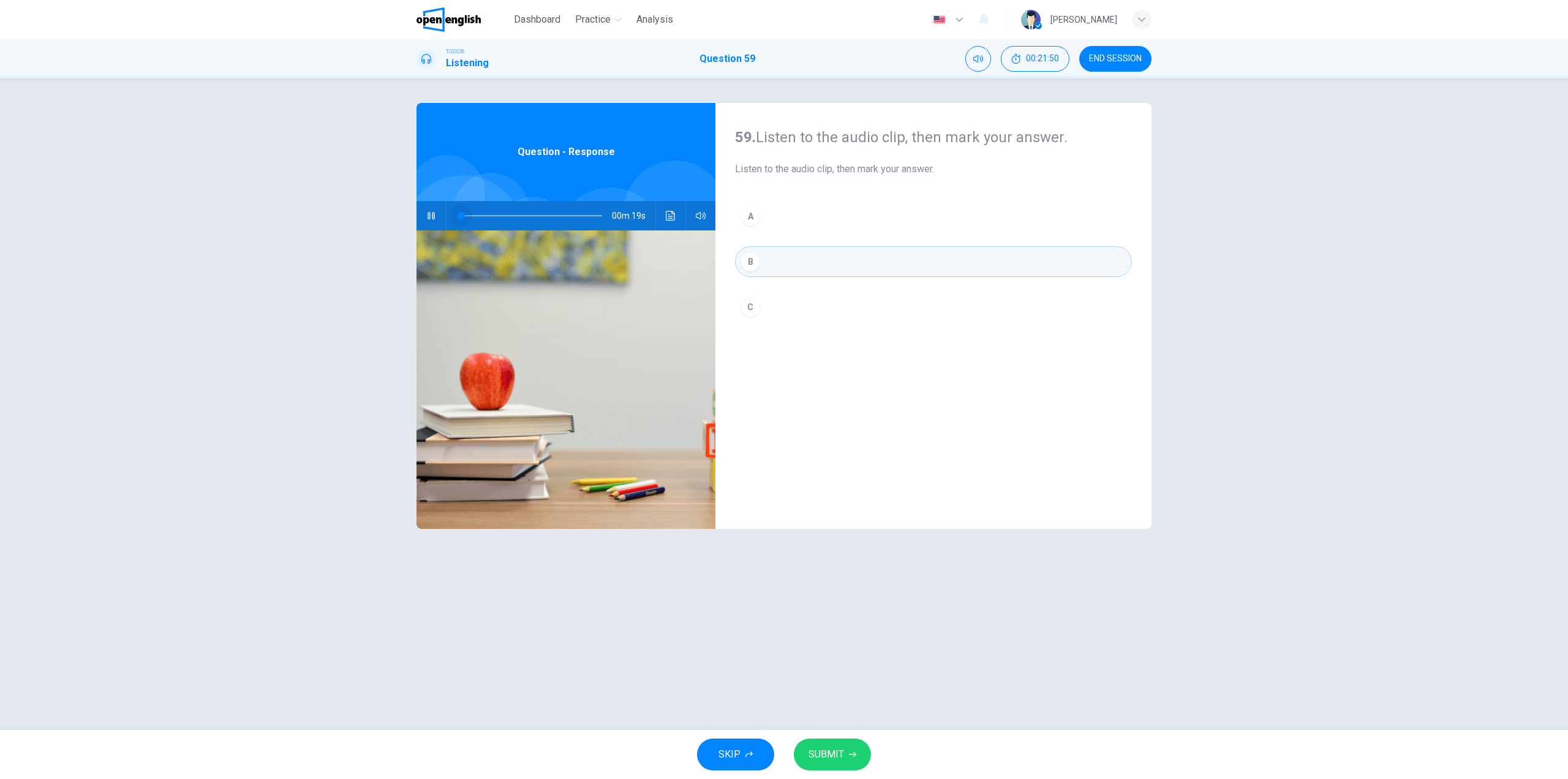
drag, startPoint x: 472, startPoint y: 212, endPoint x: 458, endPoint y: 212, distance: 14.0
click at [462, 212] on span at bounding box center [532, 216] width 141 height 17
click at [843, 755] on span "SUBMIT" at bounding box center [827, 754] width 36 height 17
type input "*"
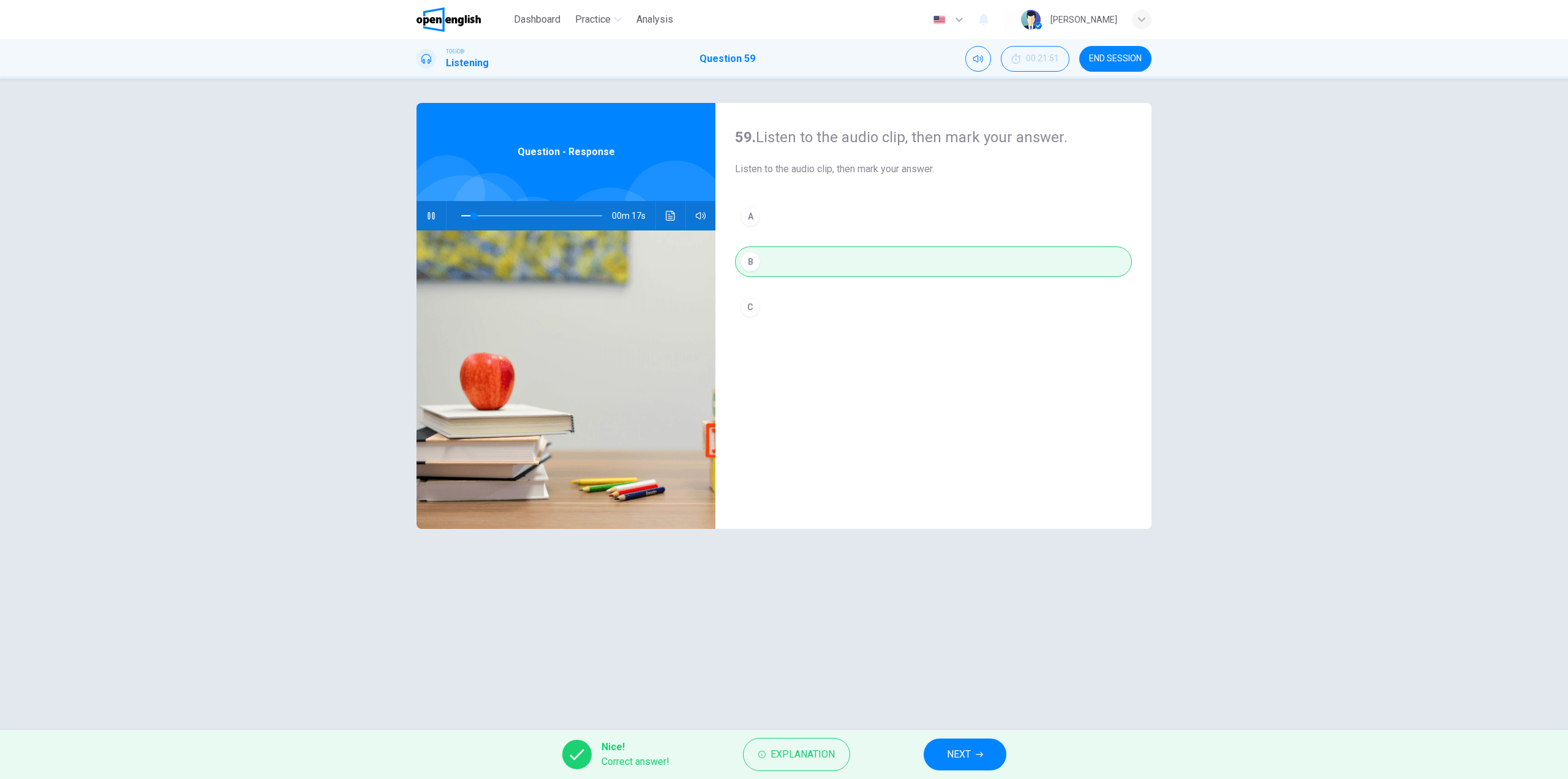
click at [947, 740] on button "NEXT" at bounding box center [965, 755] width 82 height 32
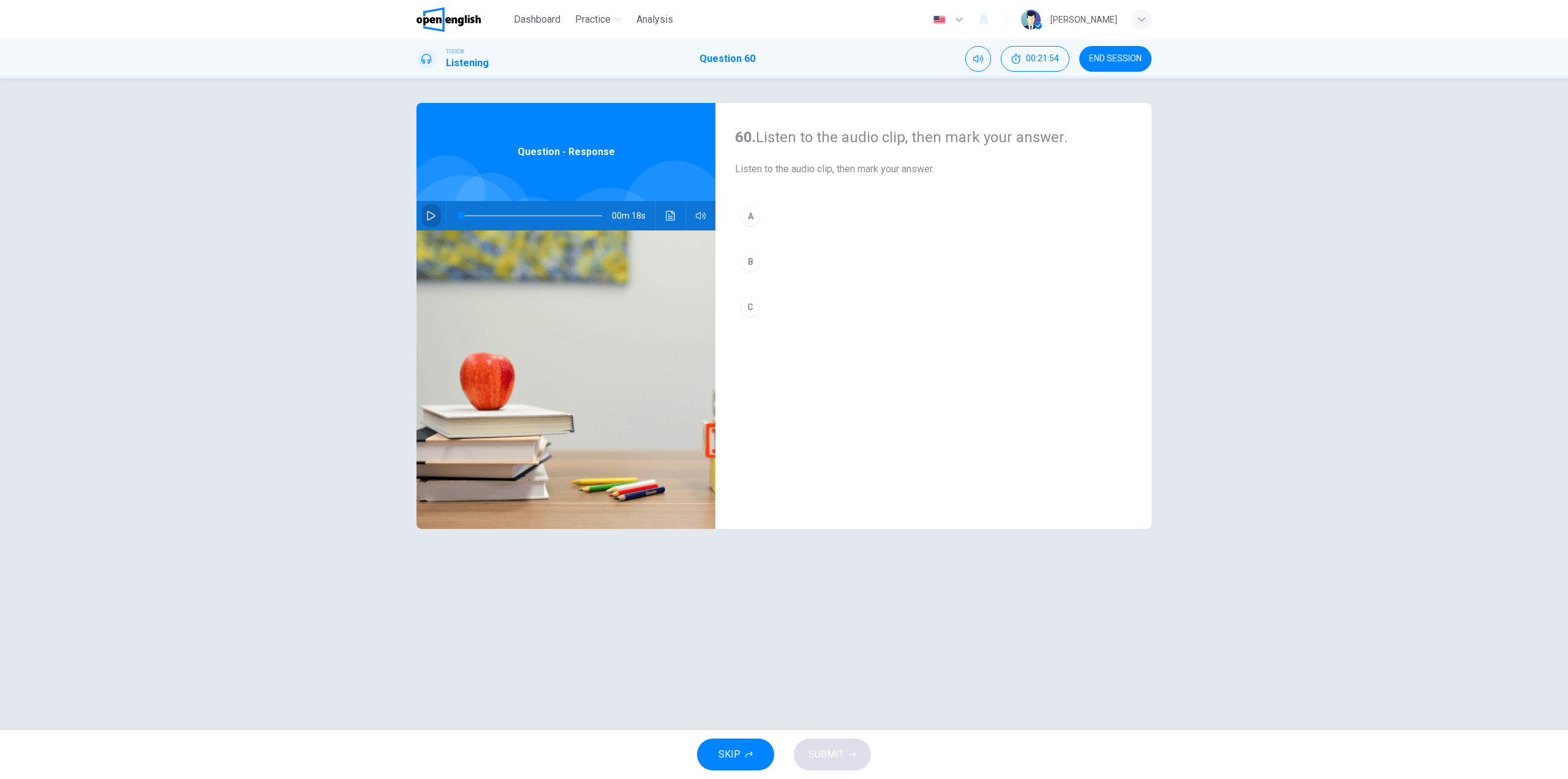
click at [430, 214] on icon "button" at bounding box center [431, 216] width 10 height 10
click at [766, 222] on button "A" at bounding box center [933, 216] width 397 height 31
click at [839, 753] on span "SUBMIT" at bounding box center [827, 754] width 36 height 17
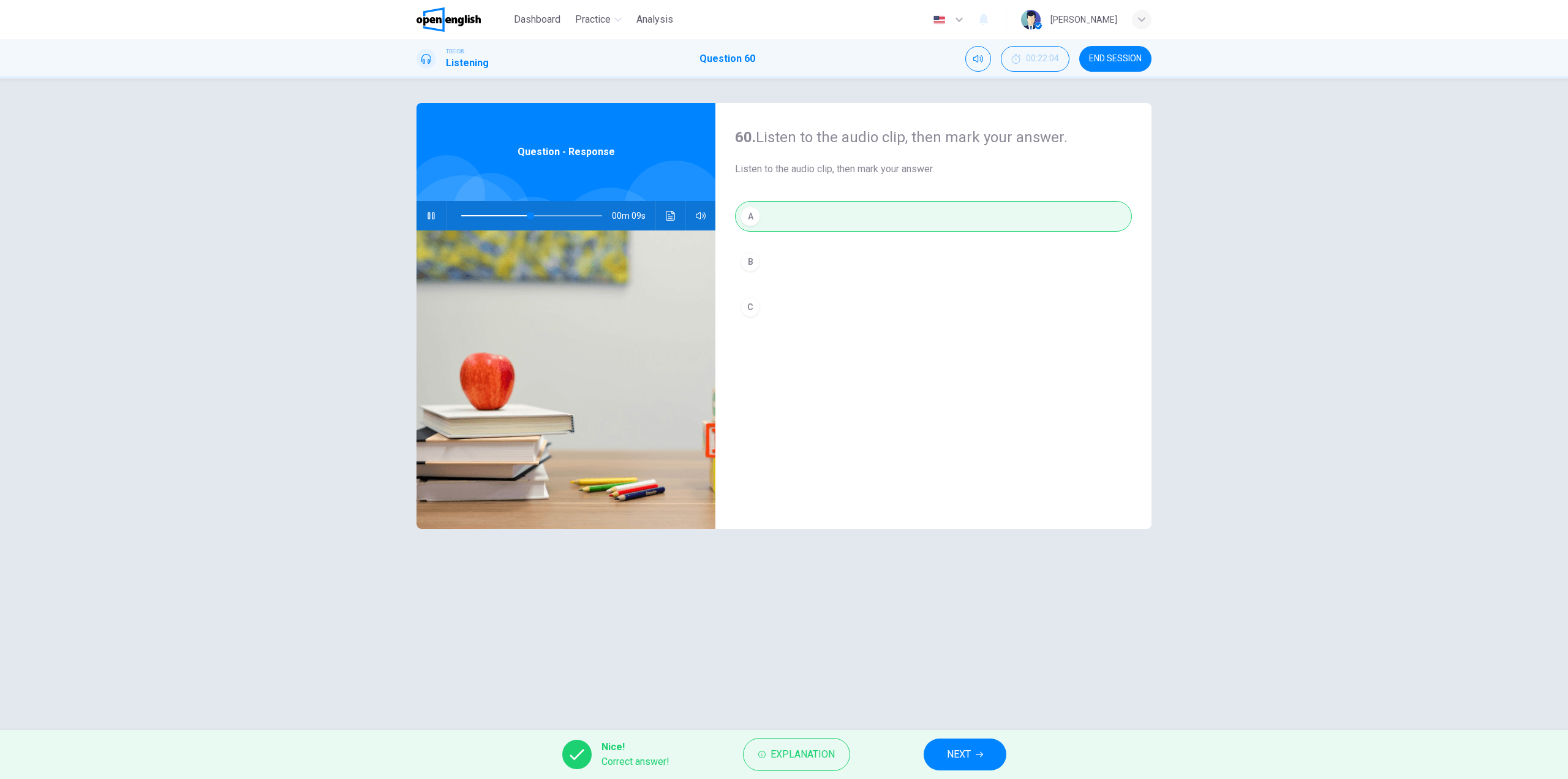
type input "**"
click at [981, 764] on button "NEXT" at bounding box center [965, 755] width 82 height 32
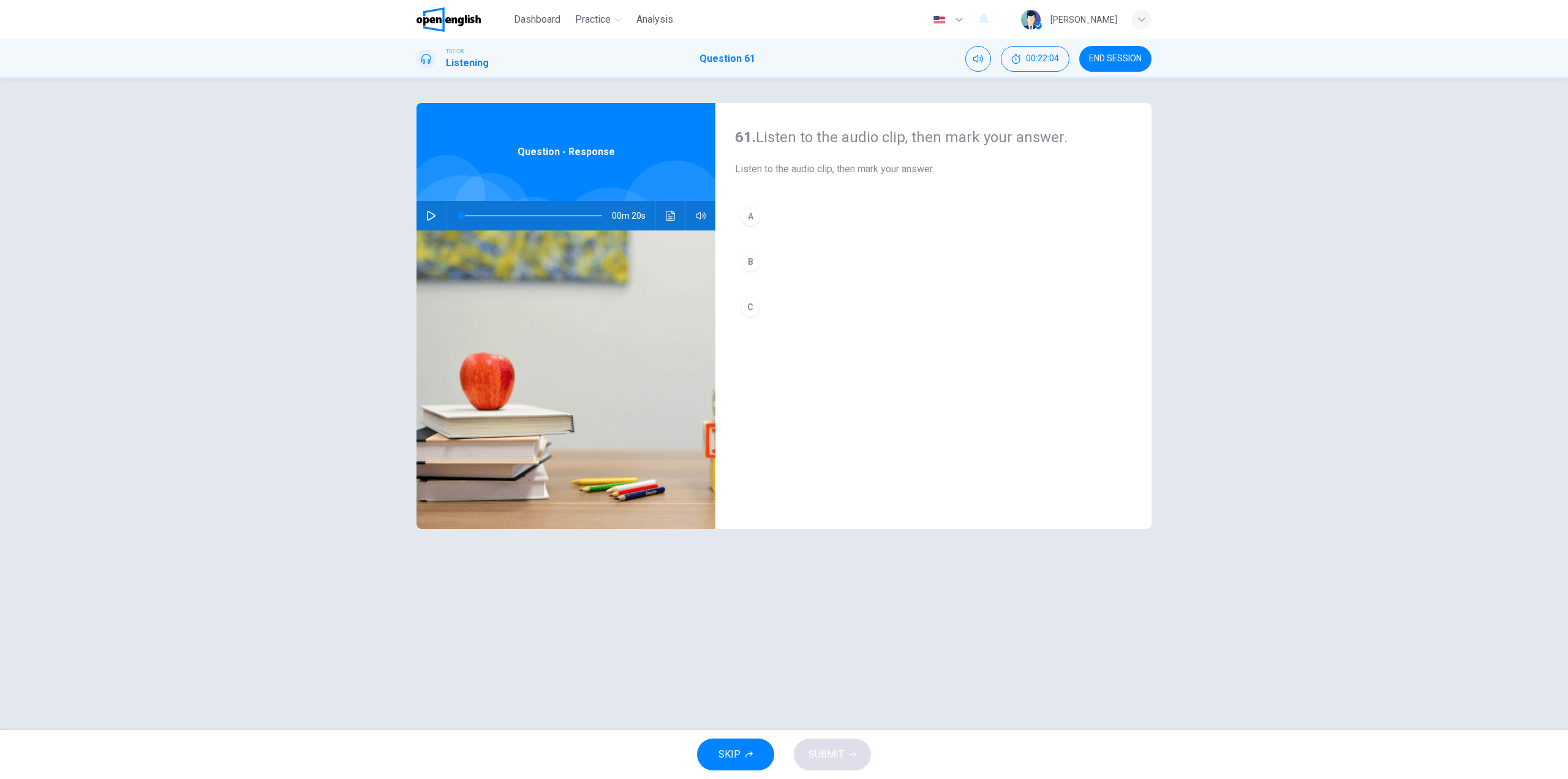
click at [433, 212] on icon "button" at bounding box center [431, 216] width 10 height 10
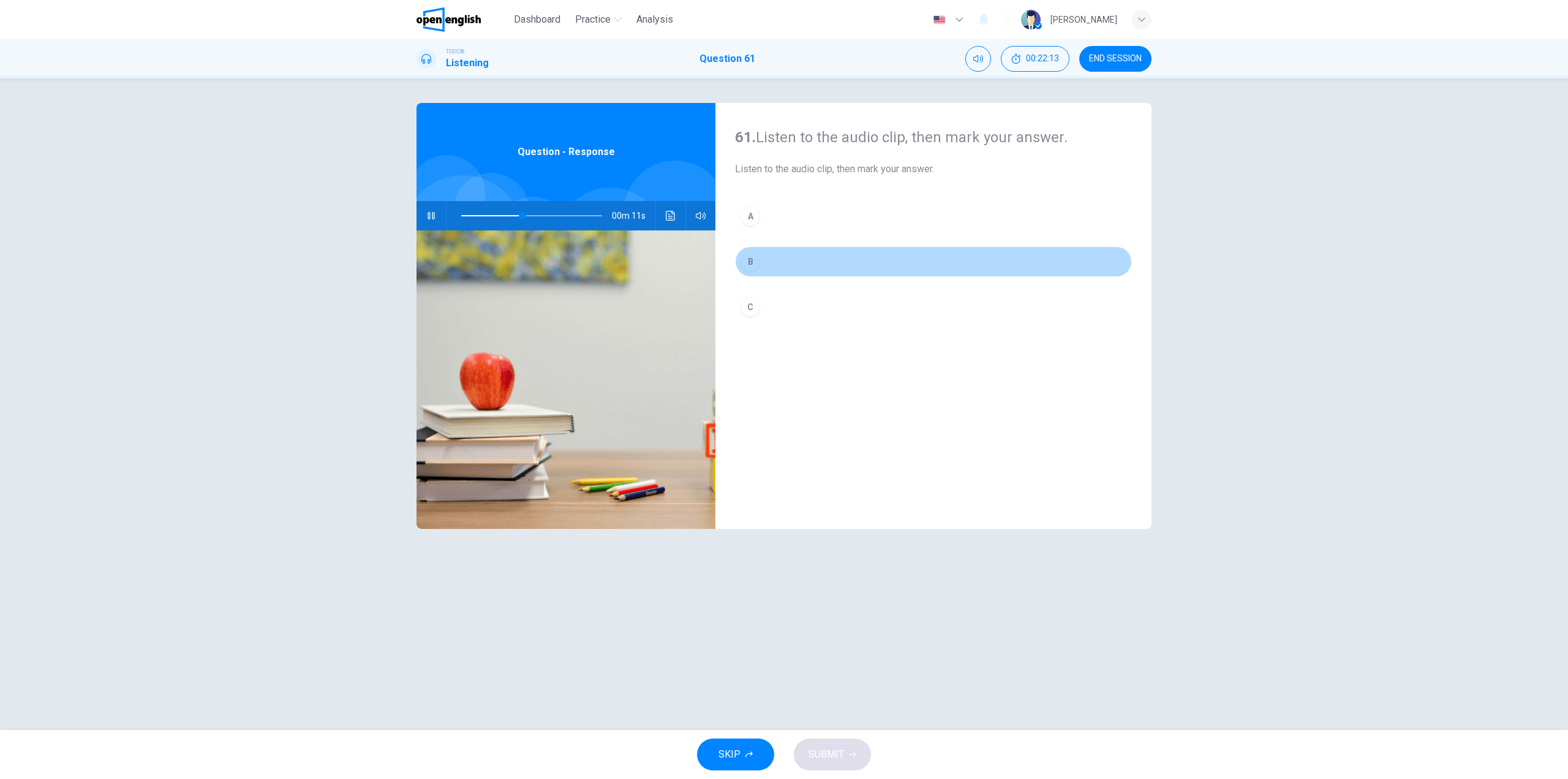
click at [764, 251] on button "B" at bounding box center [933, 262] width 397 height 31
click at [814, 748] on span "SUBMIT" at bounding box center [827, 754] width 36 height 17
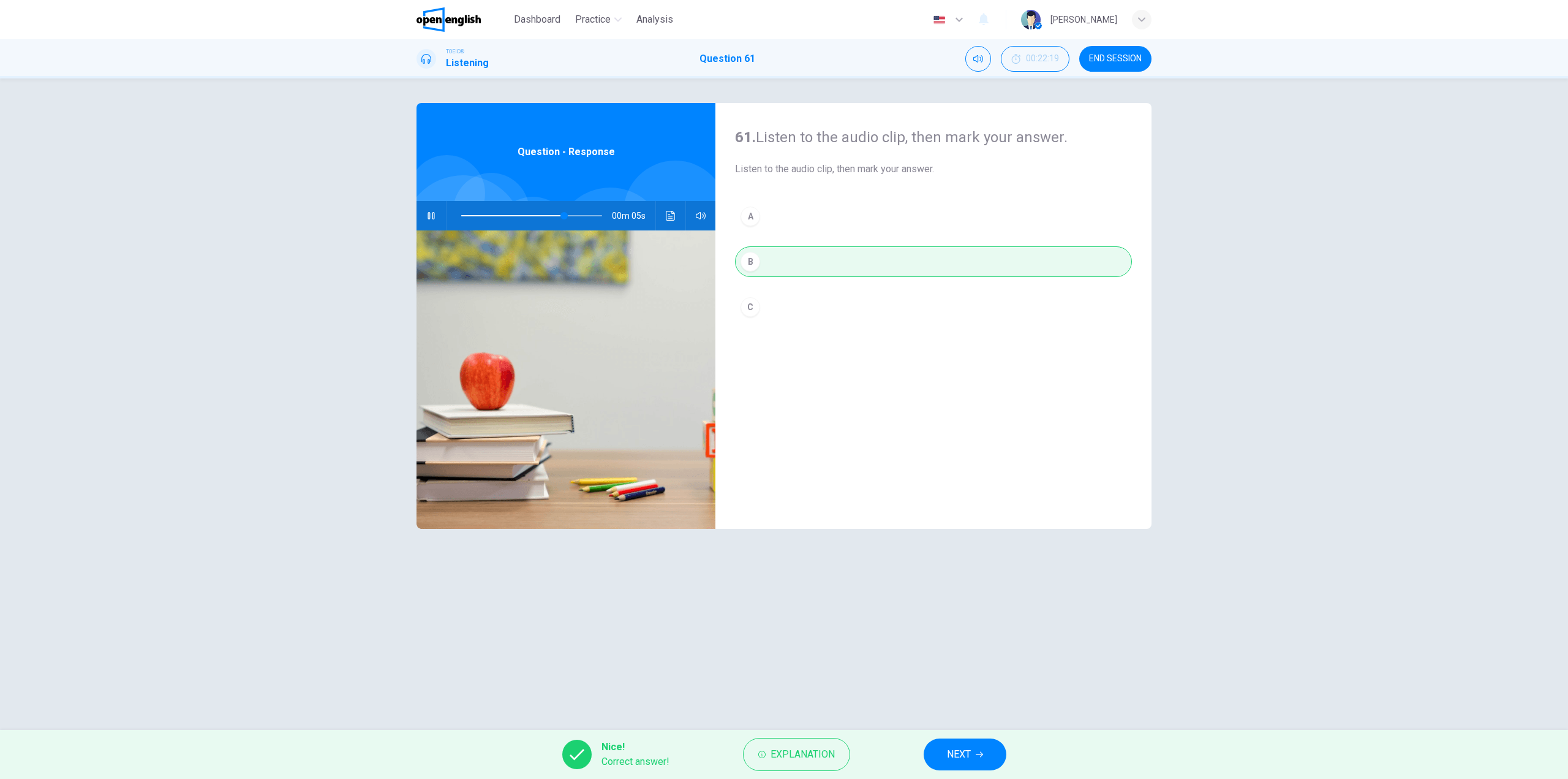
type input "**"
click at [972, 748] on button "NEXT" at bounding box center [965, 755] width 82 height 32
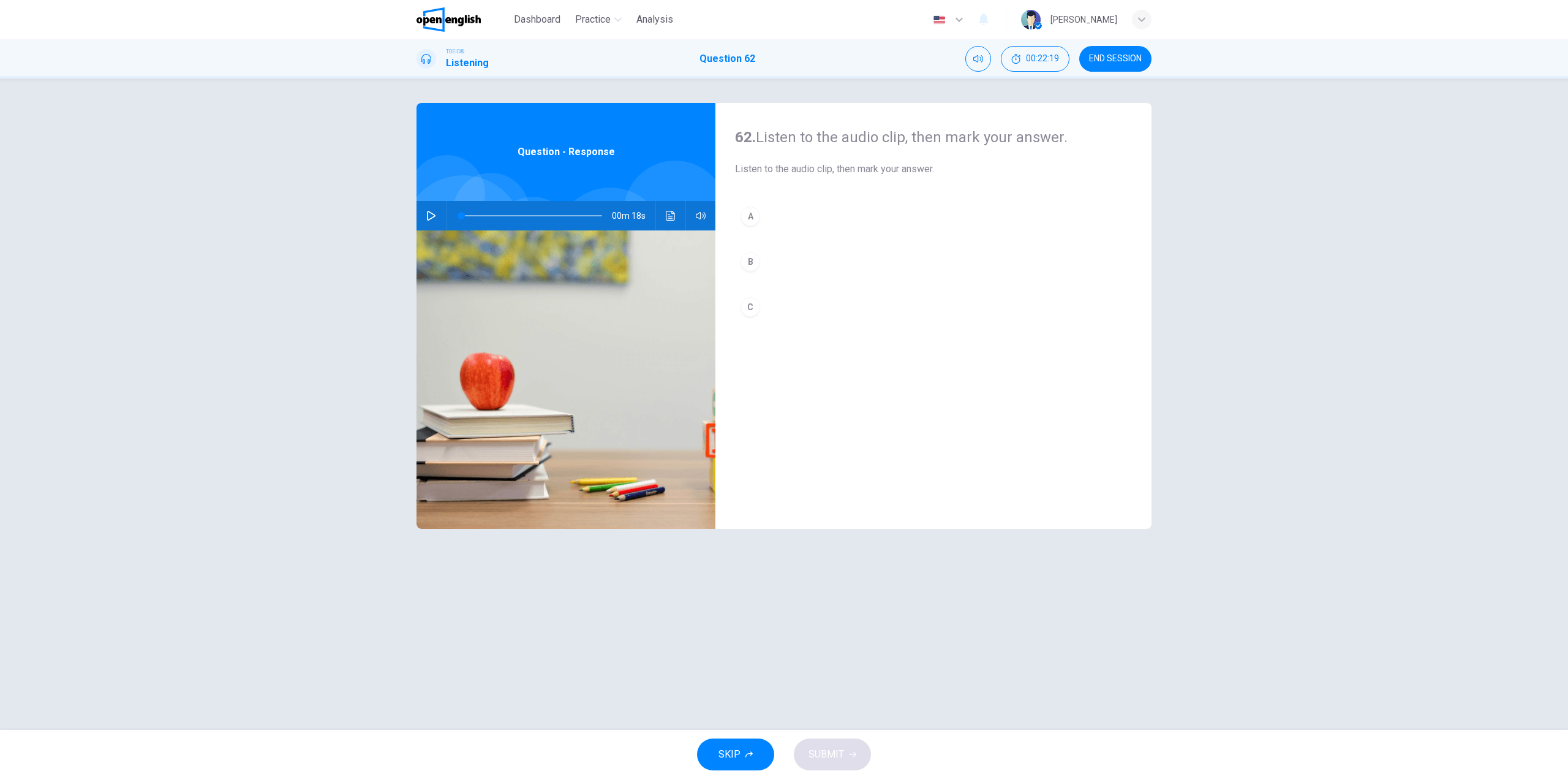
click at [421, 214] on div "00m 18s" at bounding box center [566, 216] width 299 height 29
click at [432, 212] on icon "button" at bounding box center [431, 216] width 10 height 10
click at [766, 256] on button "B" at bounding box center [933, 262] width 397 height 31
click at [765, 308] on button "C" at bounding box center [933, 307] width 397 height 31
drag, startPoint x: 472, startPoint y: 214, endPoint x: 459, endPoint y: 215, distance: 13.0
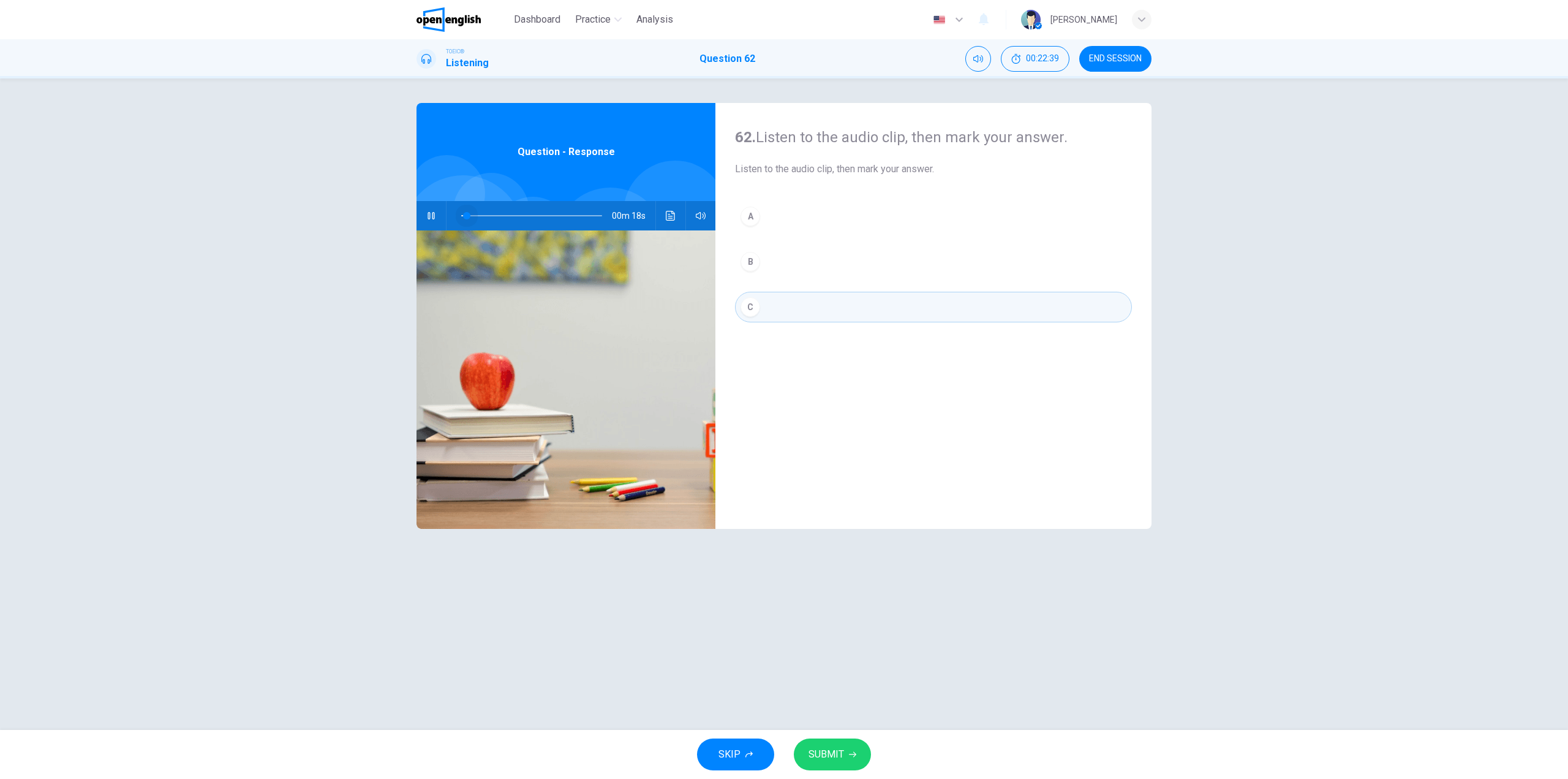
click at [462, 215] on span at bounding box center [532, 216] width 141 height 17
click at [842, 750] on span "SUBMIT" at bounding box center [827, 754] width 36 height 17
type input "*"
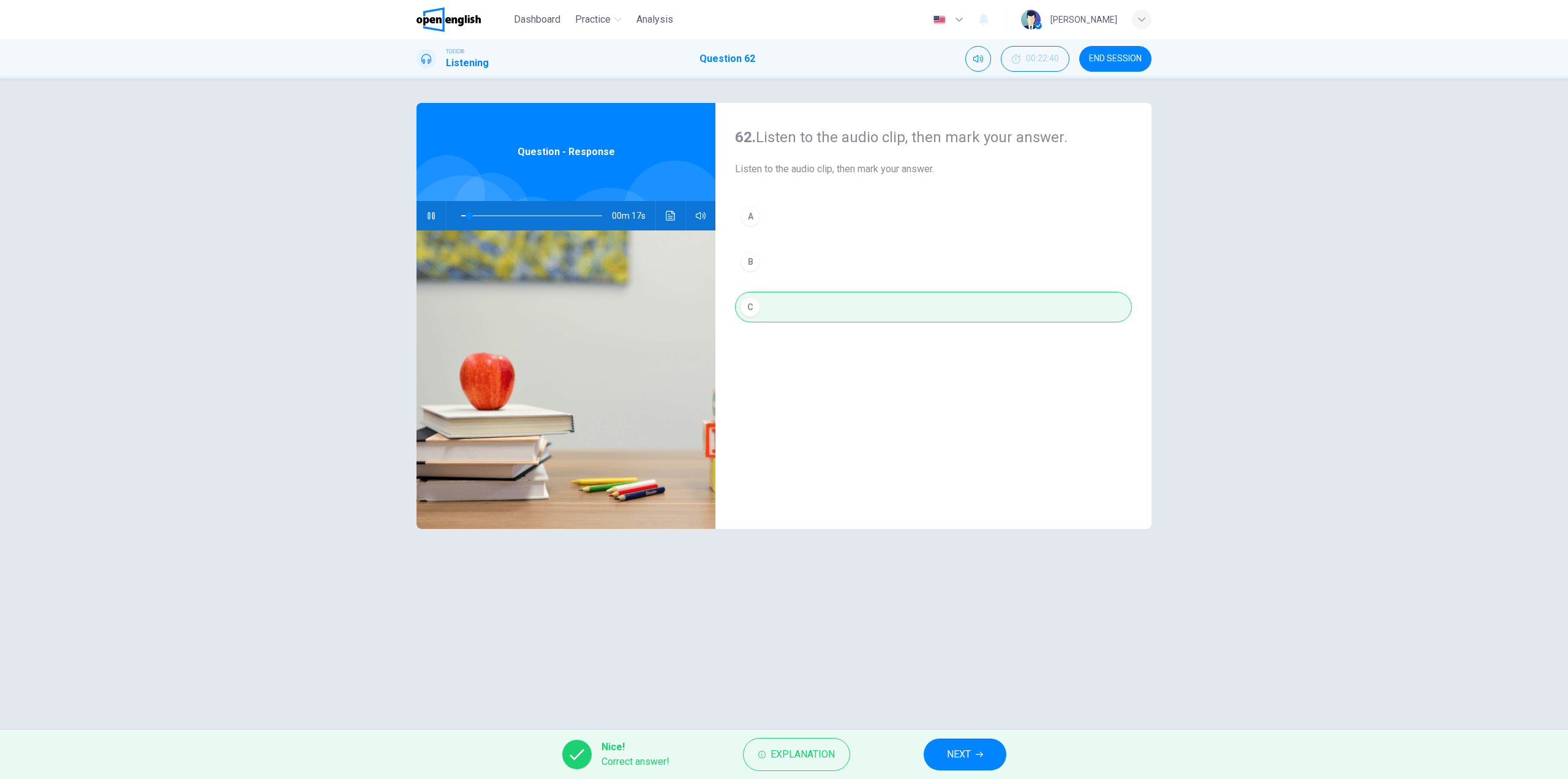
click at [958, 746] on span "NEXT" at bounding box center [958, 754] width 24 height 17
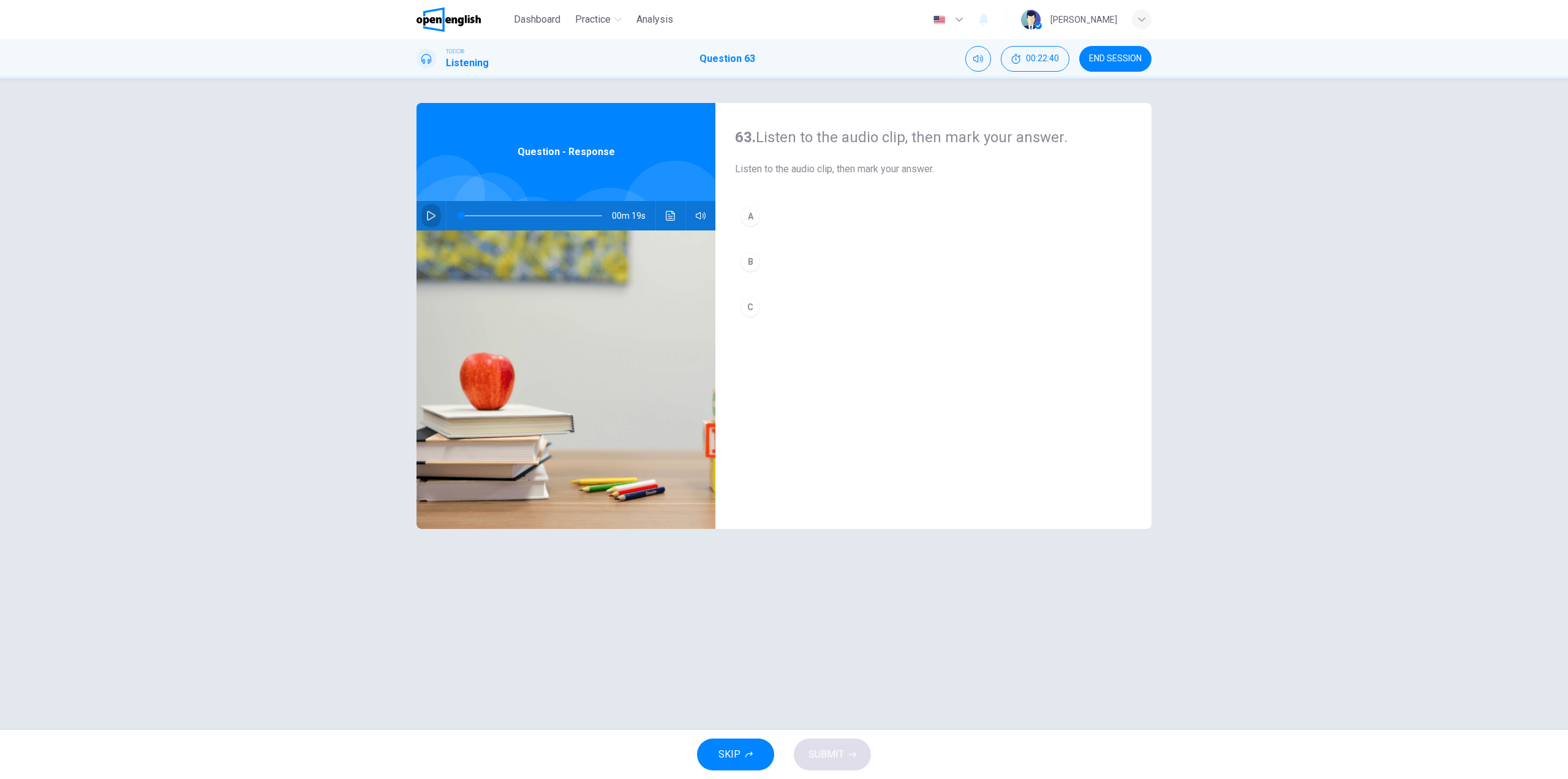
click at [433, 217] on icon "button" at bounding box center [431, 216] width 10 height 10
click at [447, 220] on div at bounding box center [529, 216] width 166 height 29
click at [777, 265] on button "B" at bounding box center [933, 262] width 397 height 31
click at [820, 750] on span "SUBMIT" at bounding box center [827, 754] width 36 height 17
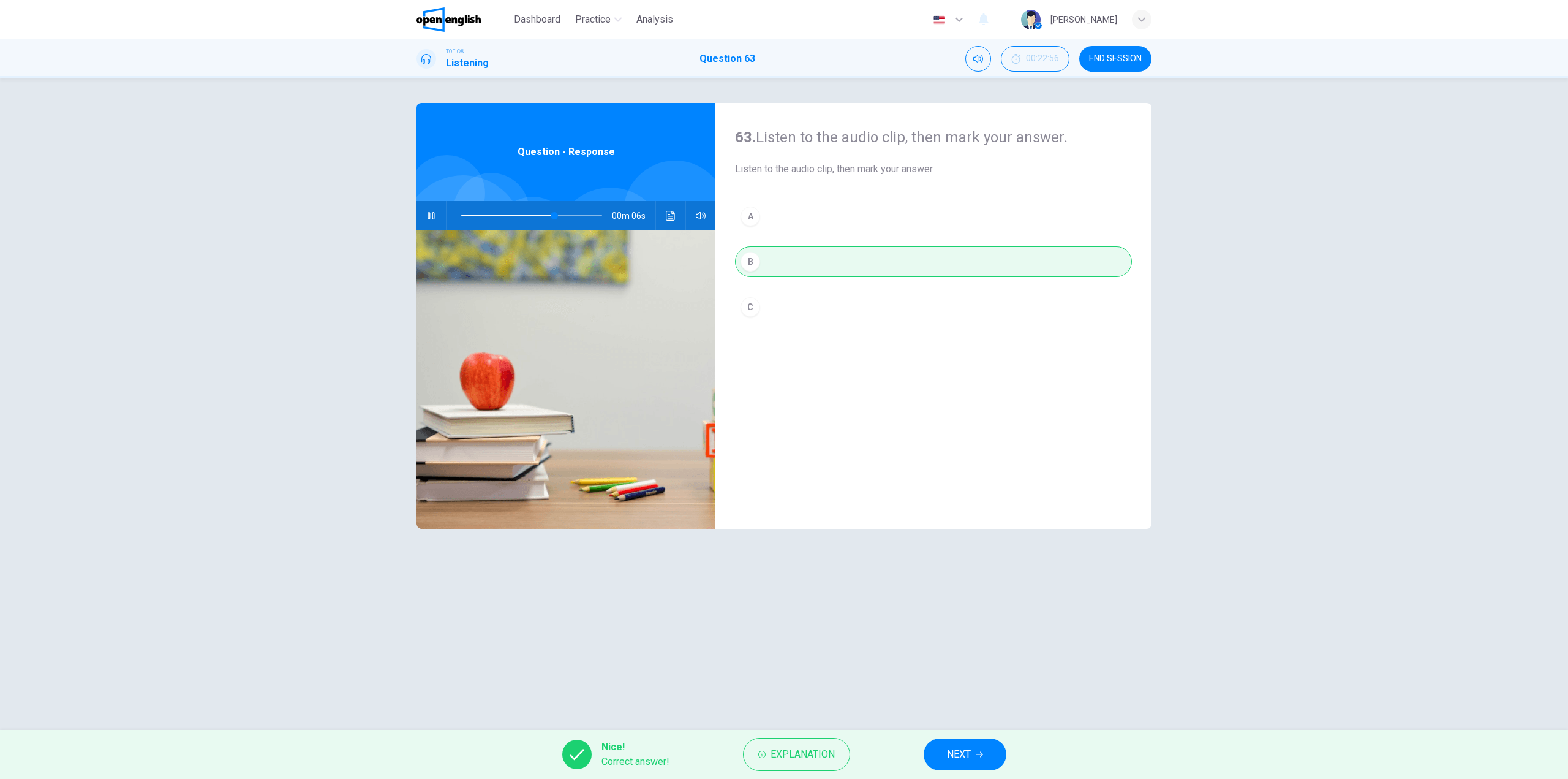
click at [949, 731] on div "Nice! Correct answer! Explanation NEXT" at bounding box center [784, 754] width 1568 height 49
type input "**"
click at [961, 741] on button "NEXT" at bounding box center [965, 755] width 82 height 32
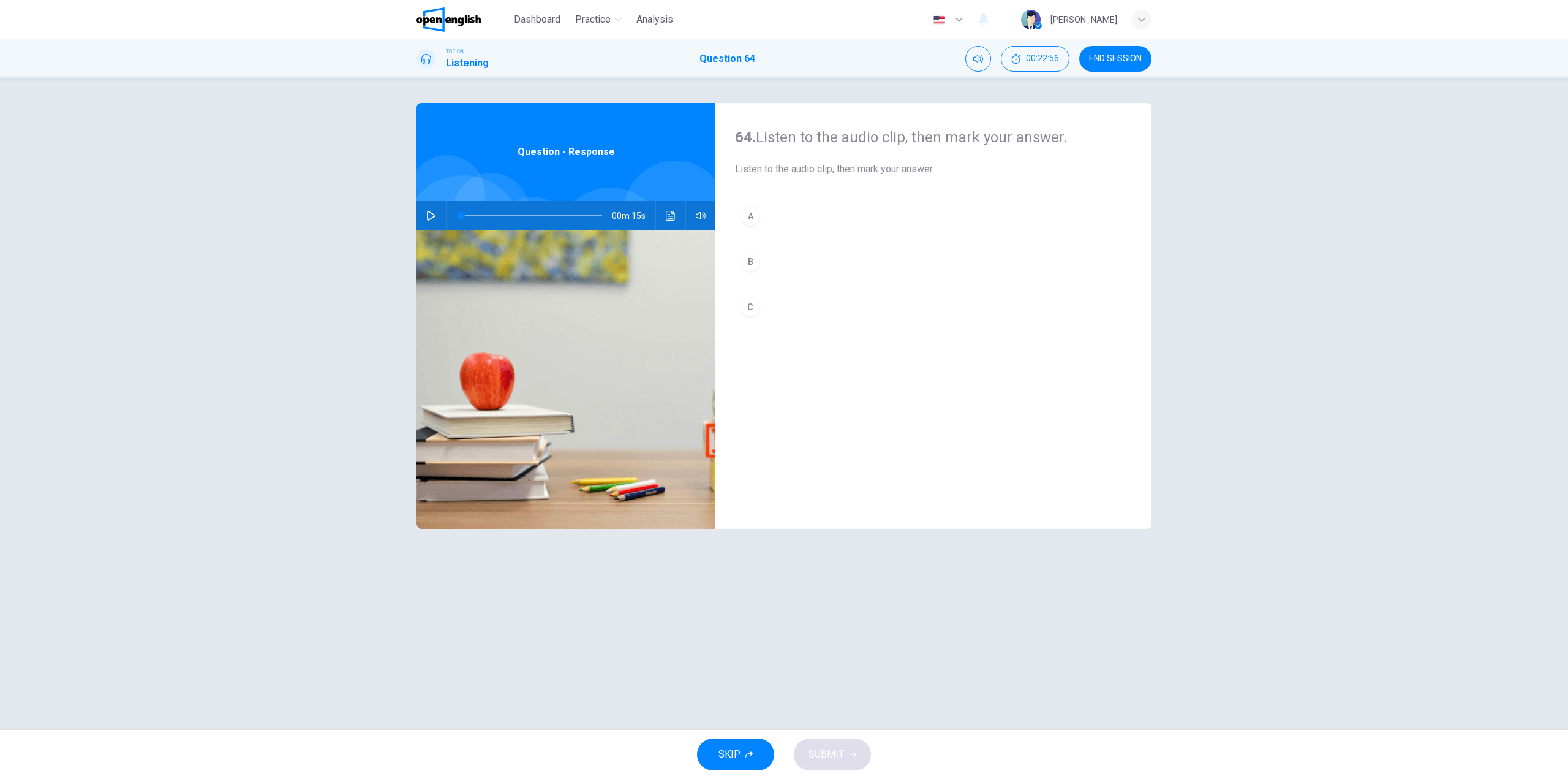
click at [438, 214] on button "button" at bounding box center [431, 216] width 20 height 29
click at [766, 253] on button "B" at bounding box center [933, 262] width 397 height 31
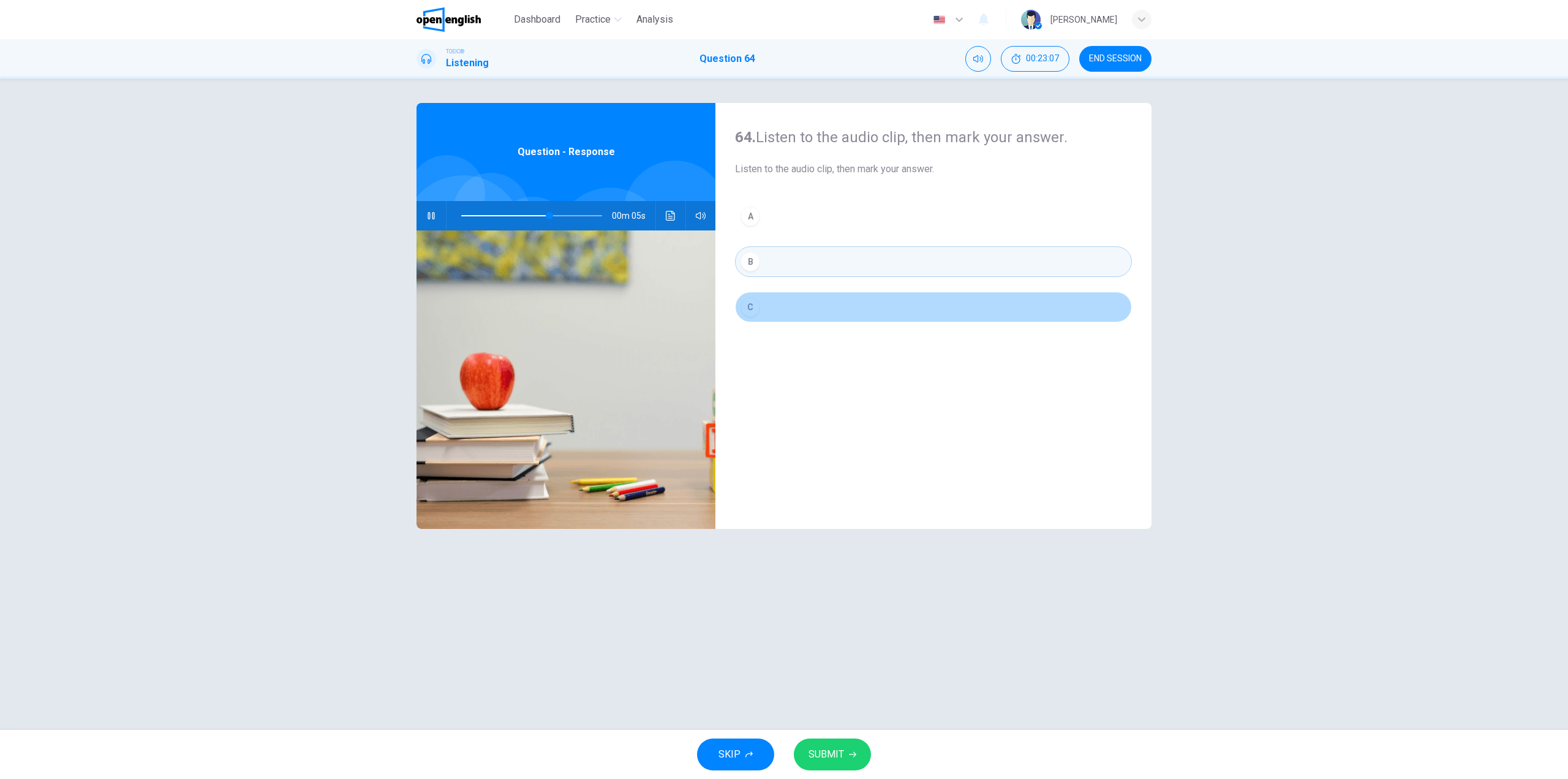
click at [760, 307] on button "C" at bounding box center [933, 307] width 397 height 31
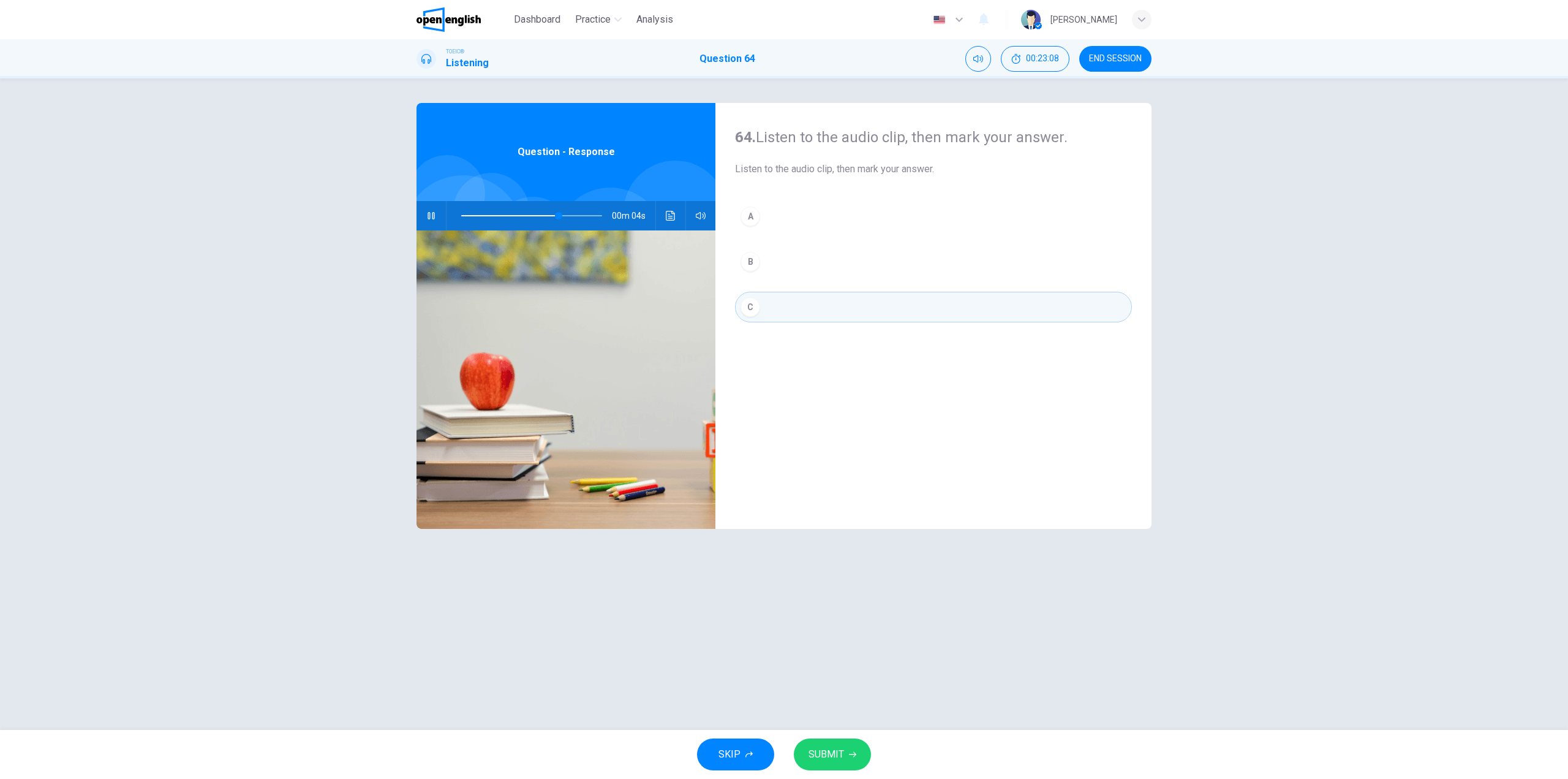
click at [814, 768] on button "SUBMIT" at bounding box center [832, 755] width 77 height 32
type input "**"
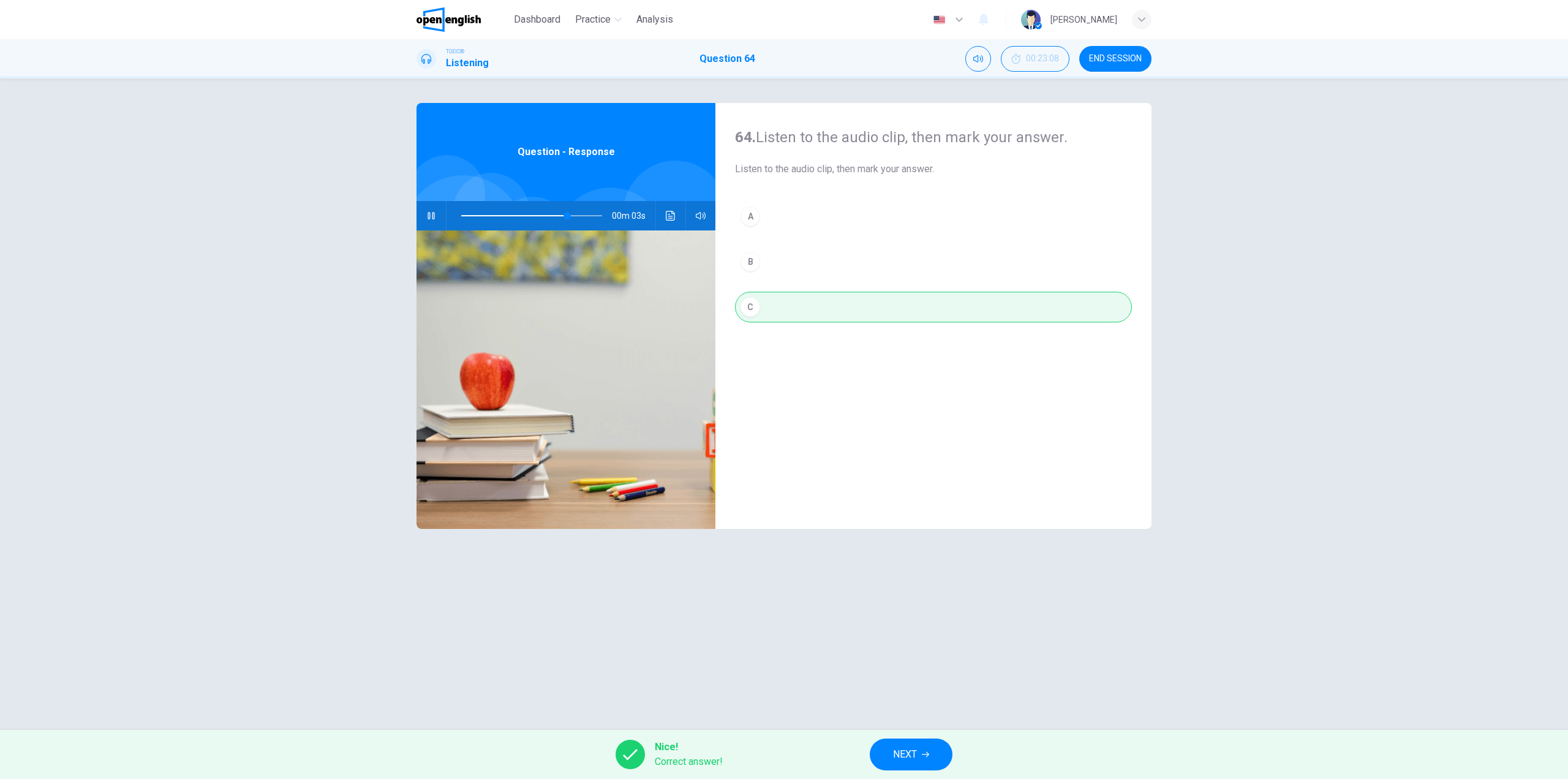
click at [873, 741] on div "Nice! Correct answer! NEXT" at bounding box center [784, 754] width 1568 height 49
click at [881, 746] on button "NEXT" at bounding box center [911, 755] width 82 height 32
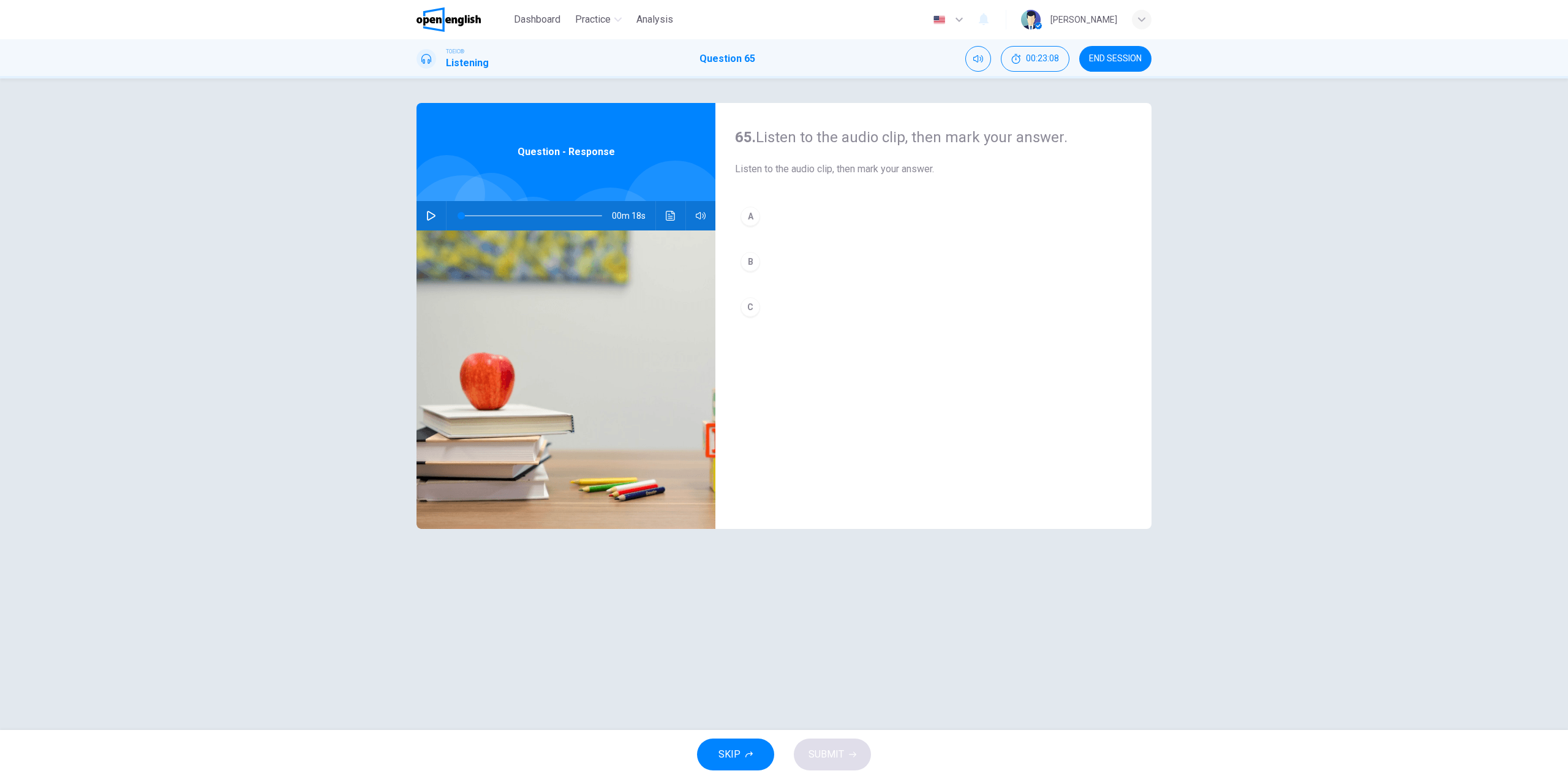
click at [444, 217] on div "00m 18s" at bounding box center [566, 216] width 299 height 29
click at [429, 212] on icon "button" at bounding box center [431, 216] width 8 height 10
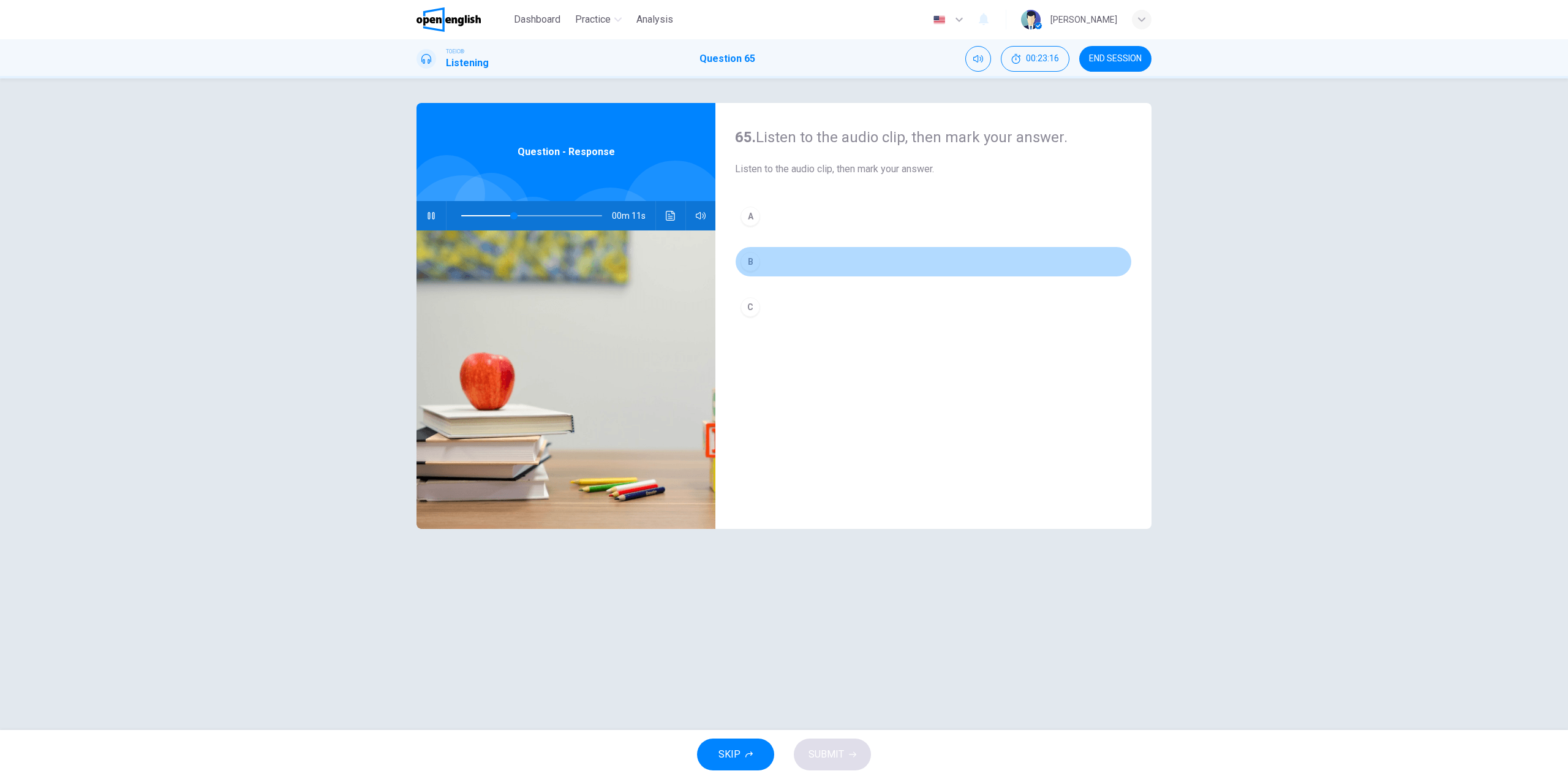
click at [790, 261] on button "B" at bounding box center [933, 262] width 397 height 31
click at [833, 751] on span "SUBMIT" at bounding box center [827, 754] width 36 height 17
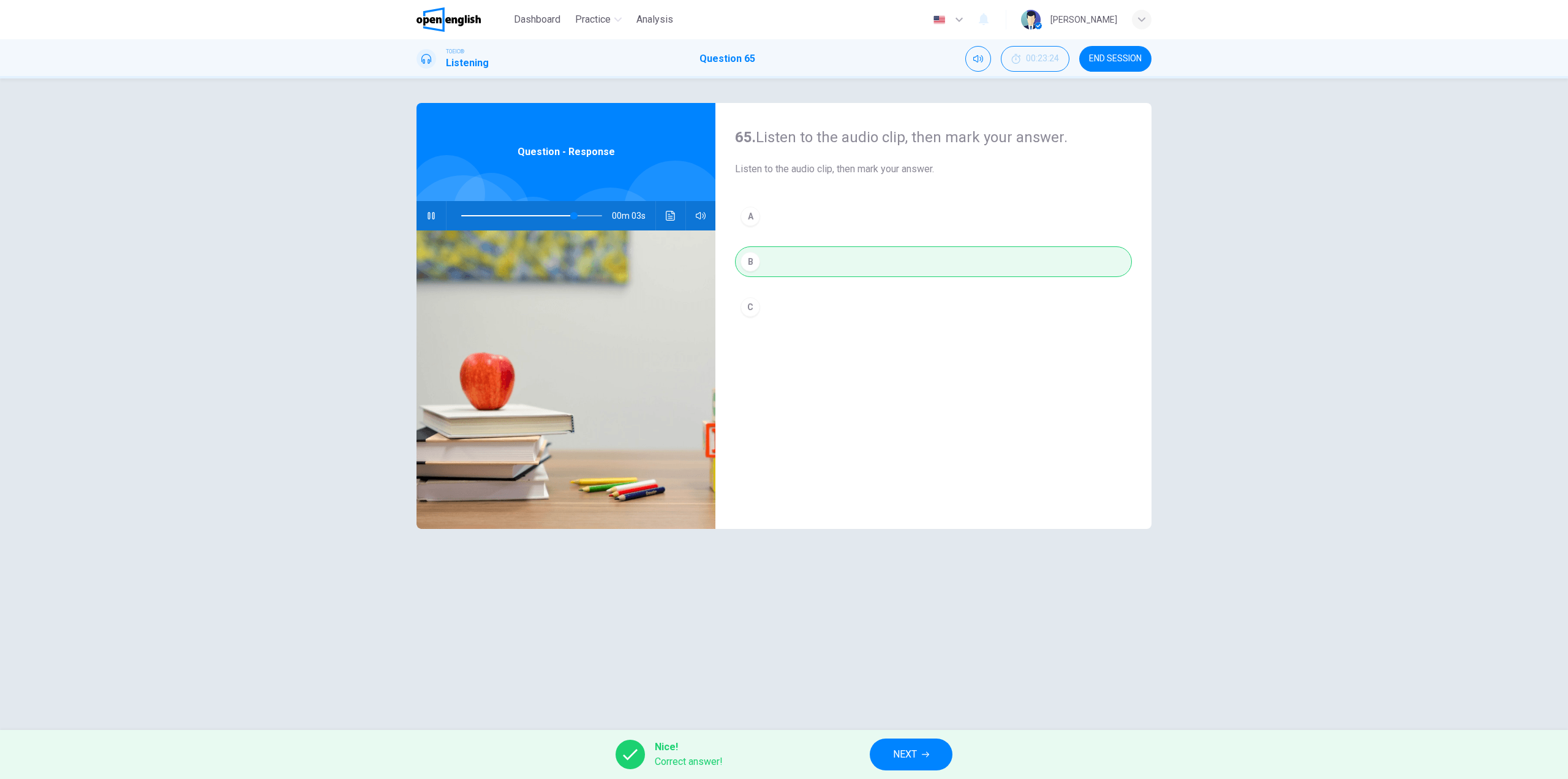
type input "**"
click at [920, 748] on button "NEXT" at bounding box center [911, 755] width 82 height 32
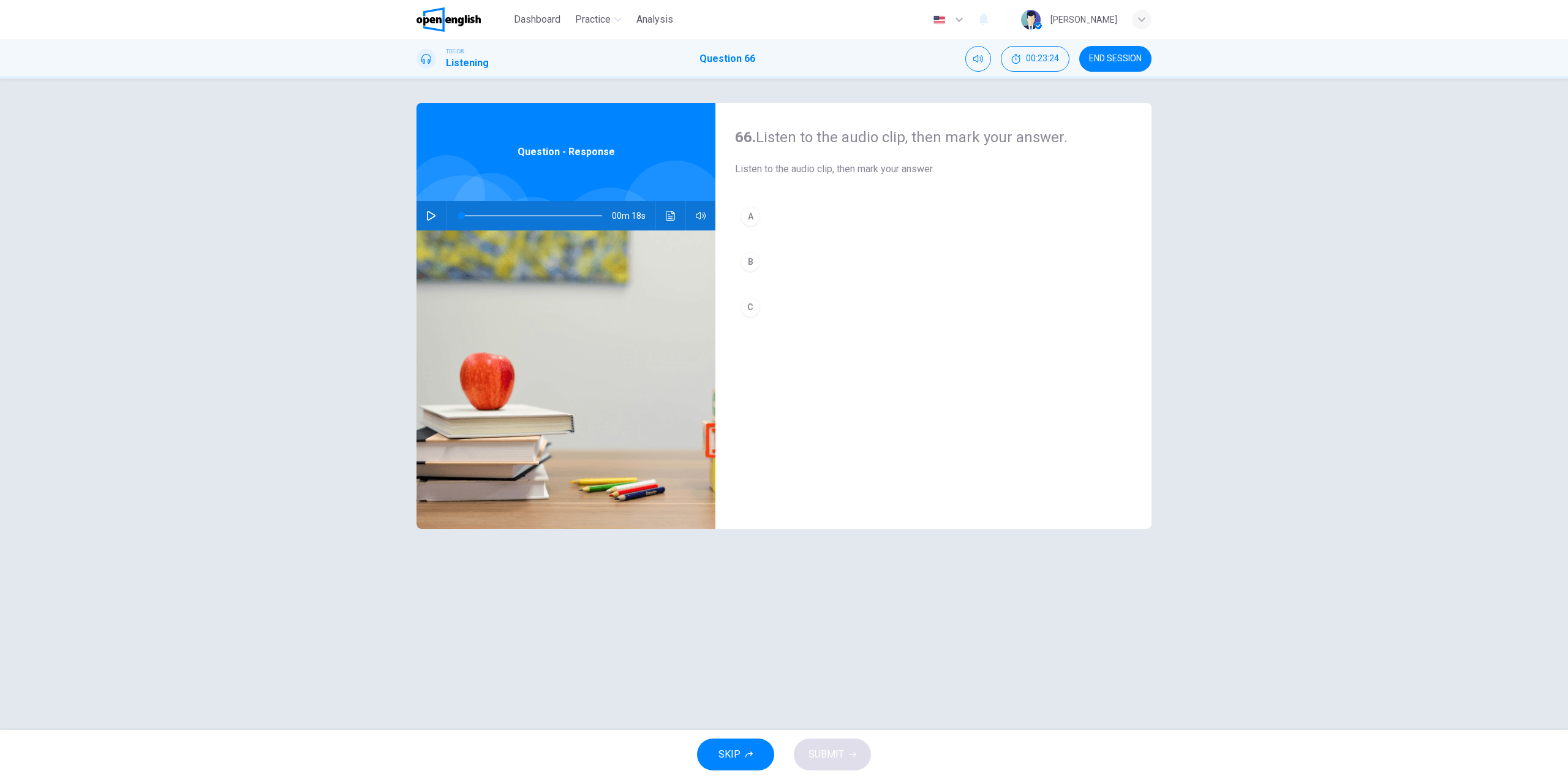
click at [428, 213] on icon "button" at bounding box center [431, 216] width 8 height 10
click at [763, 218] on button "A" at bounding box center [933, 216] width 397 height 31
click at [768, 255] on button "B" at bounding box center [933, 262] width 397 height 31
click at [778, 303] on button "C" at bounding box center [933, 307] width 397 height 31
click at [770, 263] on button "B" at bounding box center [933, 262] width 397 height 31
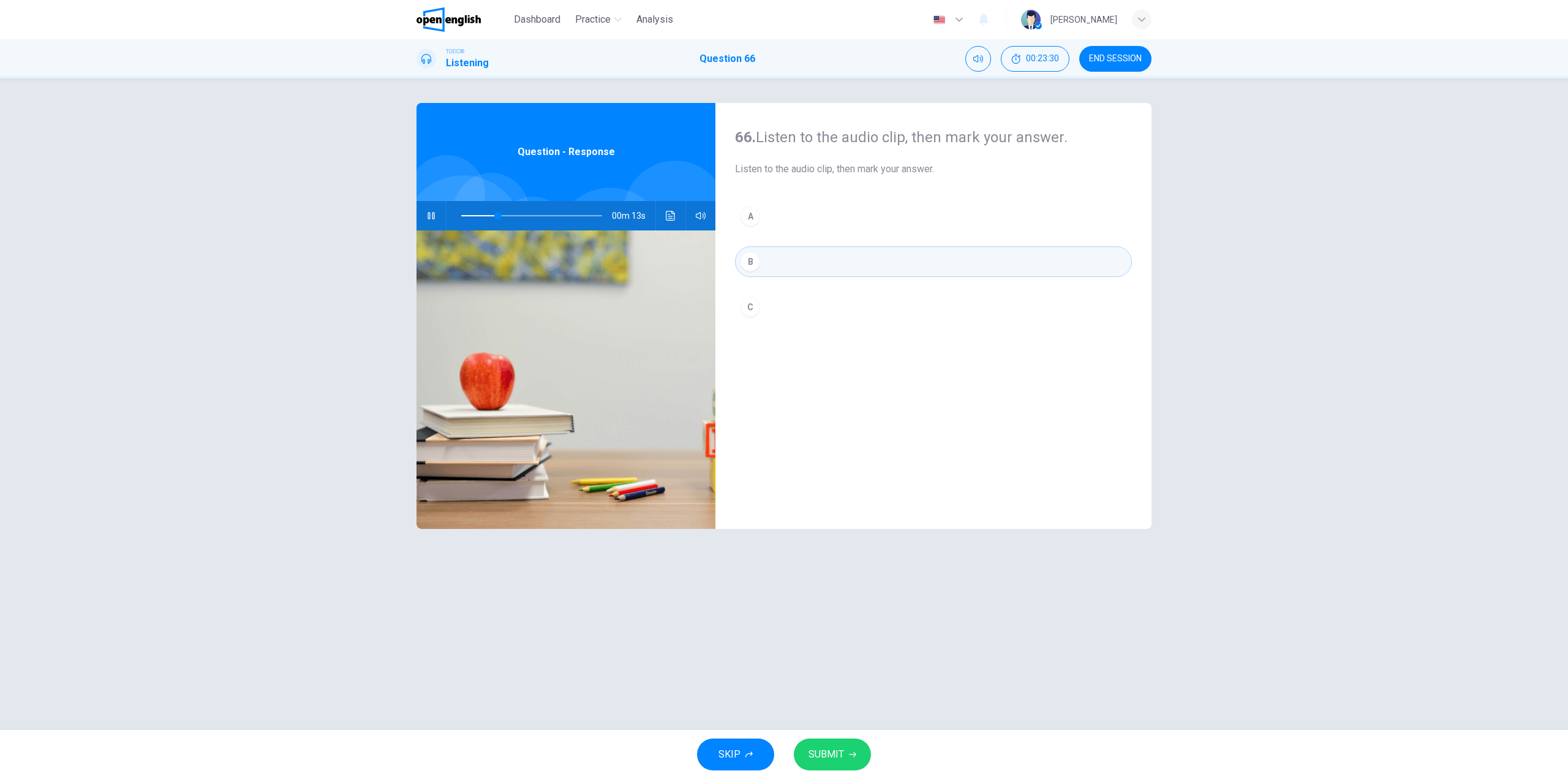
click at [777, 218] on button "A" at bounding box center [933, 216] width 397 height 31
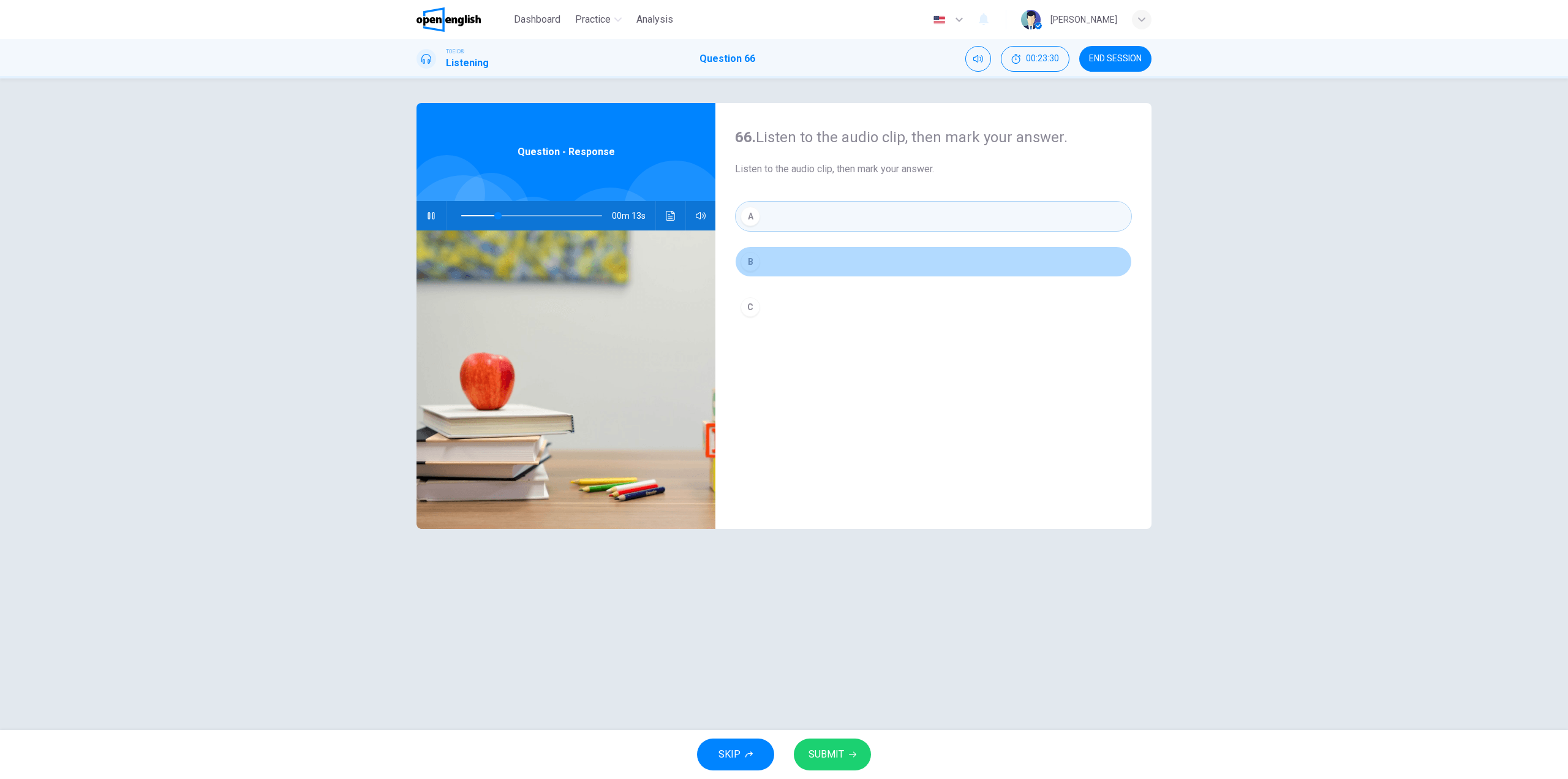
click at [773, 258] on button "B" at bounding box center [933, 262] width 397 height 31
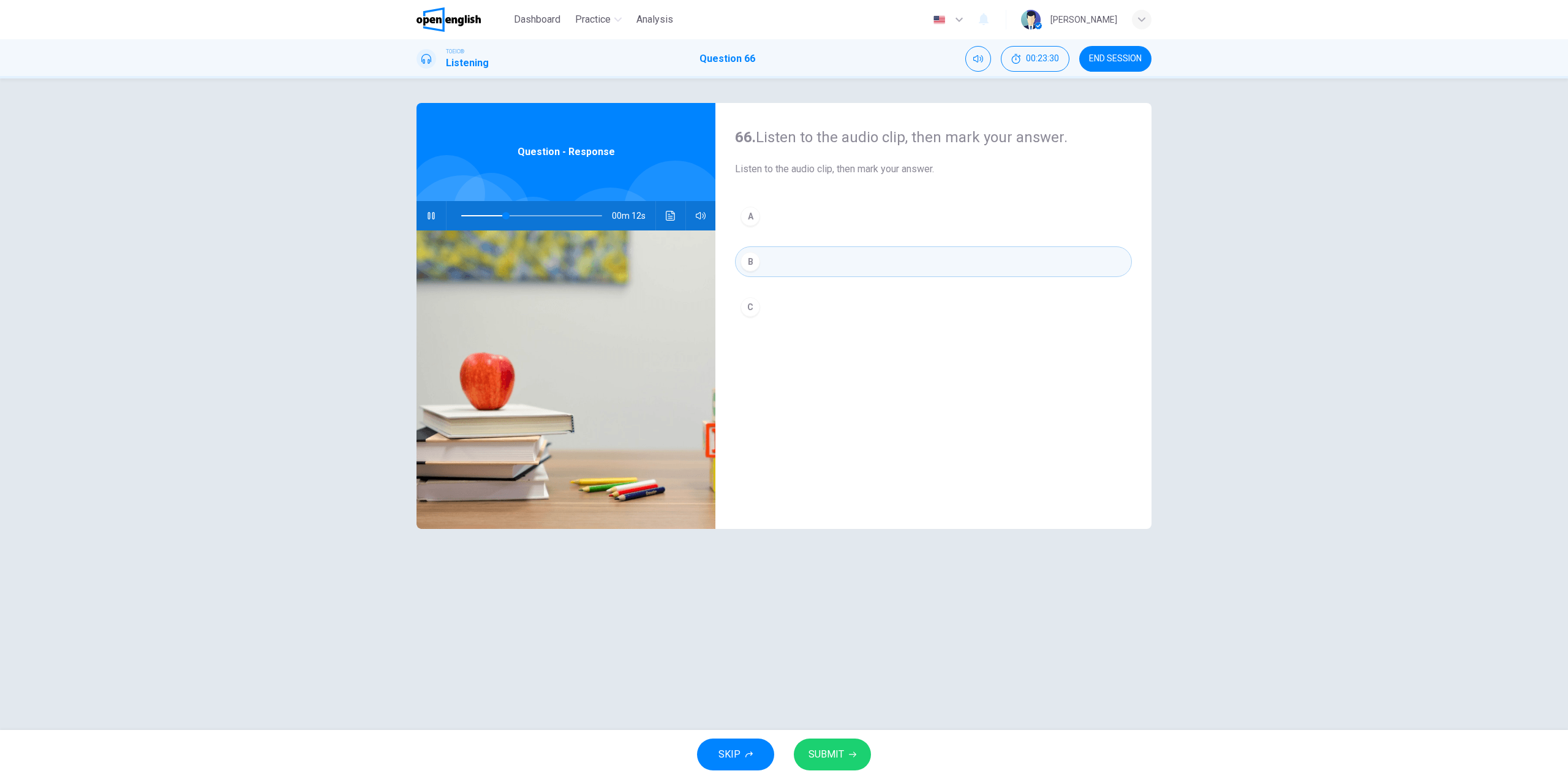
drag, startPoint x: 772, startPoint y: 315, endPoint x: 763, endPoint y: 287, distance: 29.4
click at [770, 313] on button "C" at bounding box center [933, 307] width 397 height 31
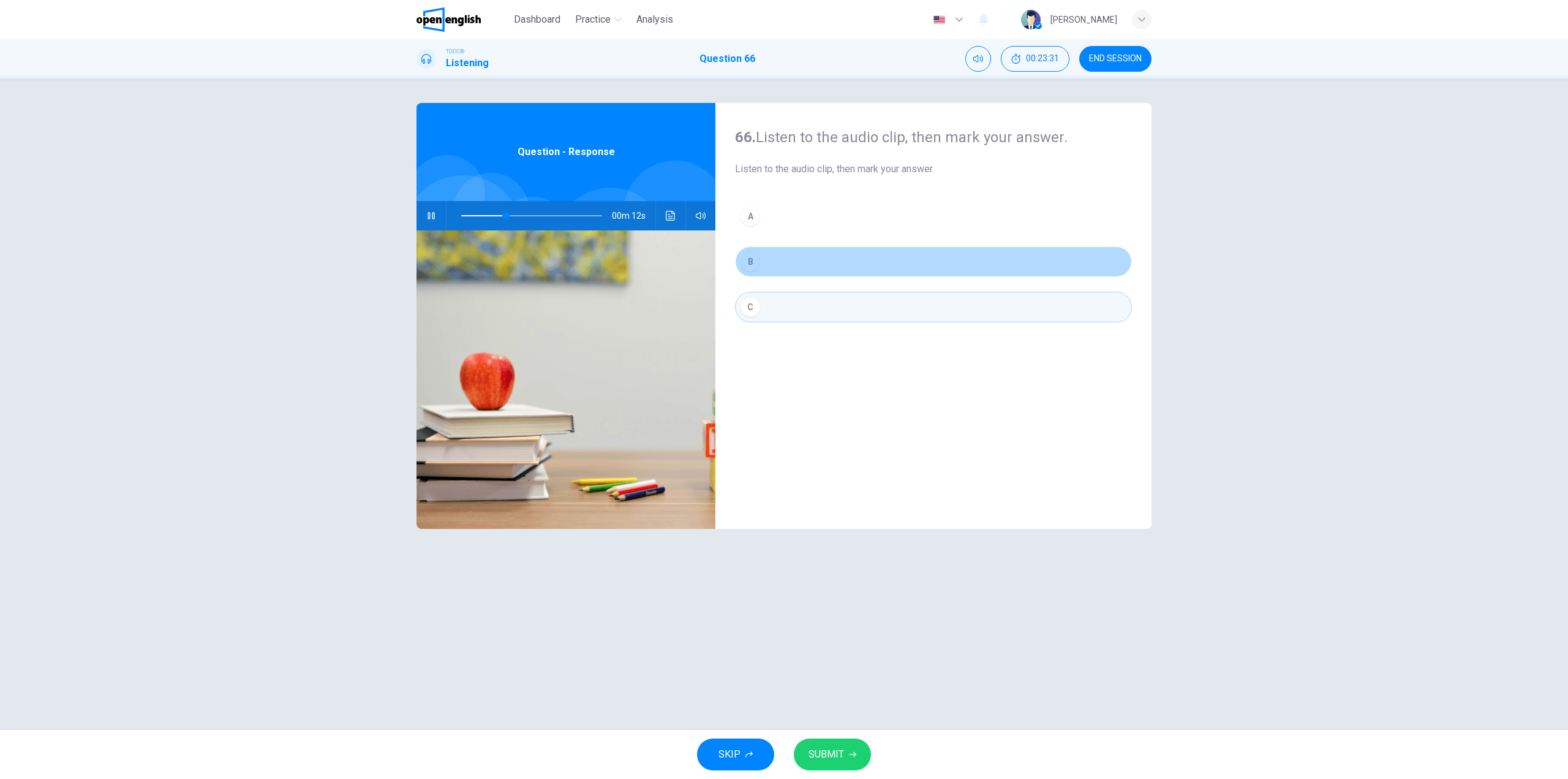
drag, startPoint x: 765, startPoint y: 269, endPoint x: 766, endPoint y: 210, distance: 59.0
click at [763, 267] on button "B" at bounding box center [933, 262] width 397 height 31
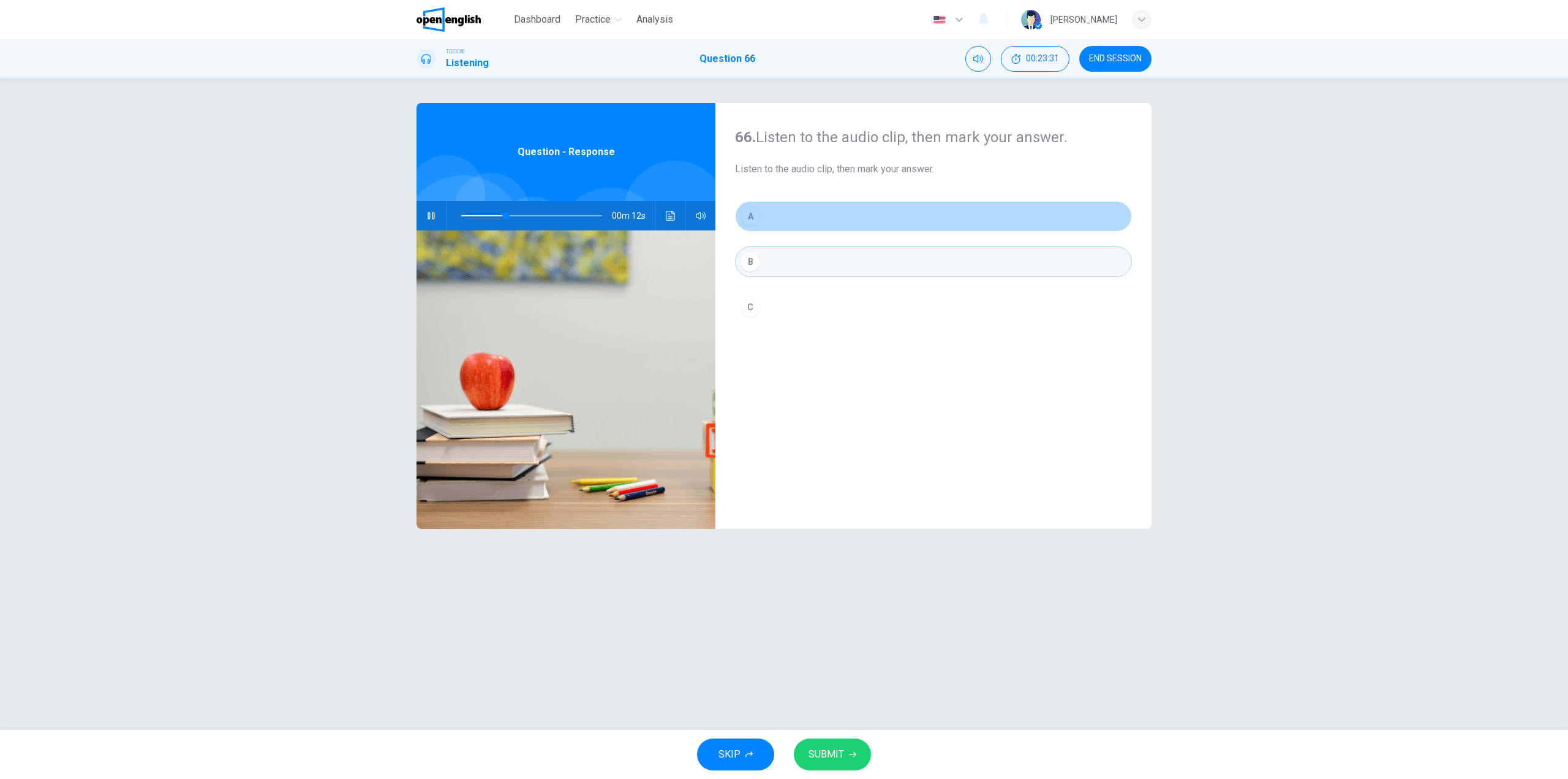
click at [767, 208] on button "A" at bounding box center [933, 216] width 397 height 31
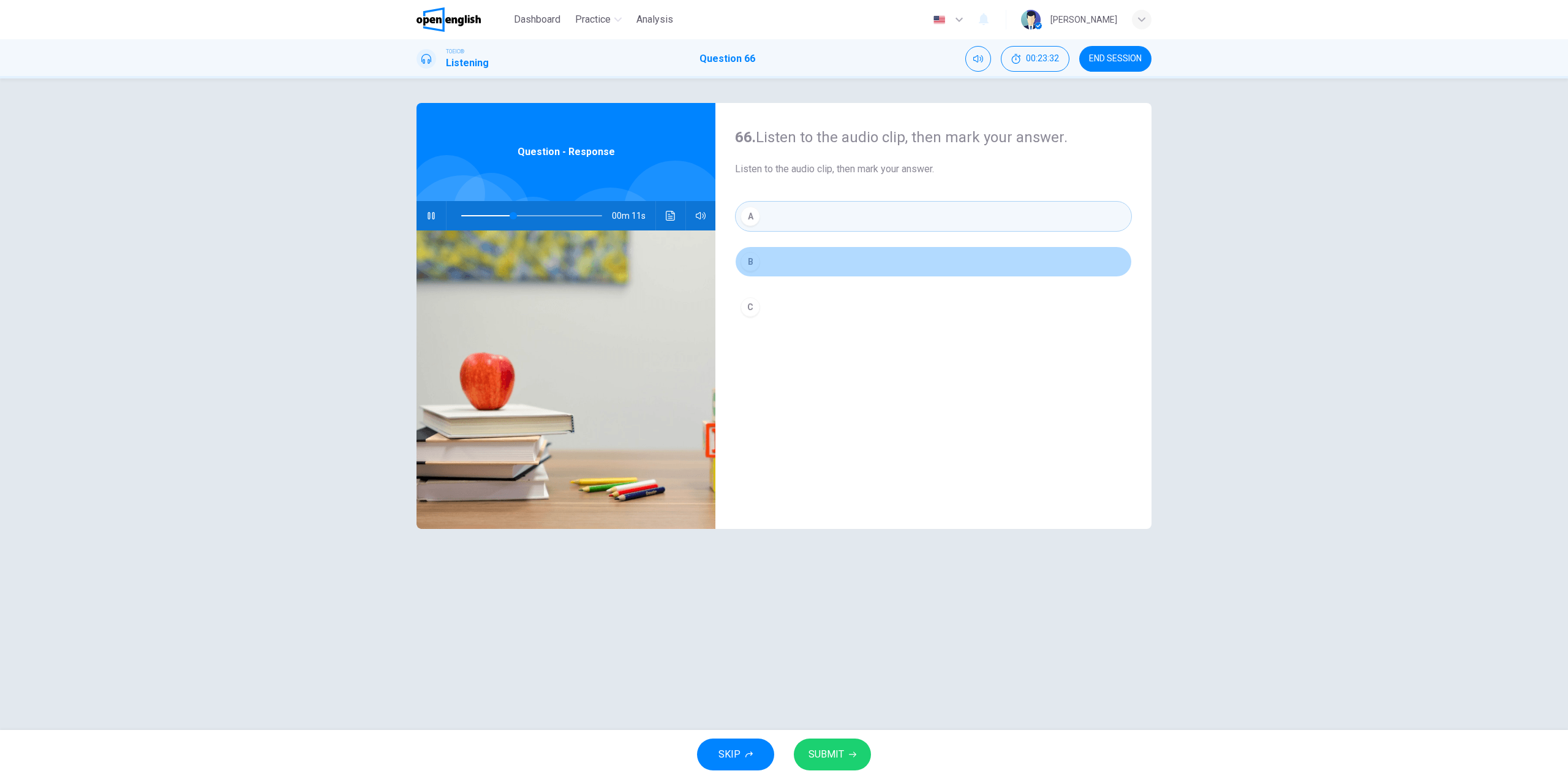
click at [772, 270] on button "B" at bounding box center [933, 262] width 397 height 31
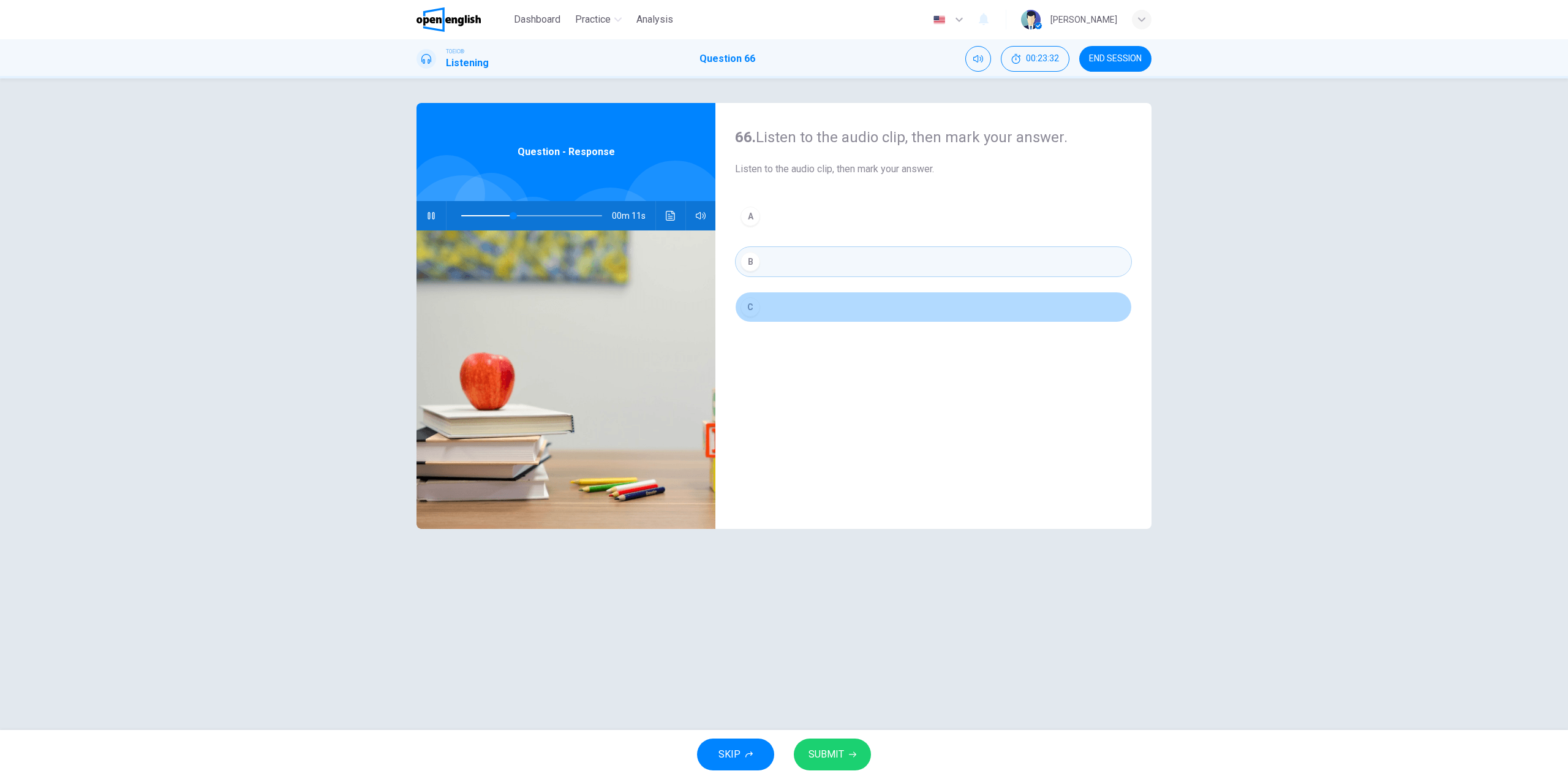
drag, startPoint x: 778, startPoint y: 308, endPoint x: 759, endPoint y: 253, distance: 58.2
click at [770, 302] on button "C" at bounding box center [933, 307] width 397 height 31
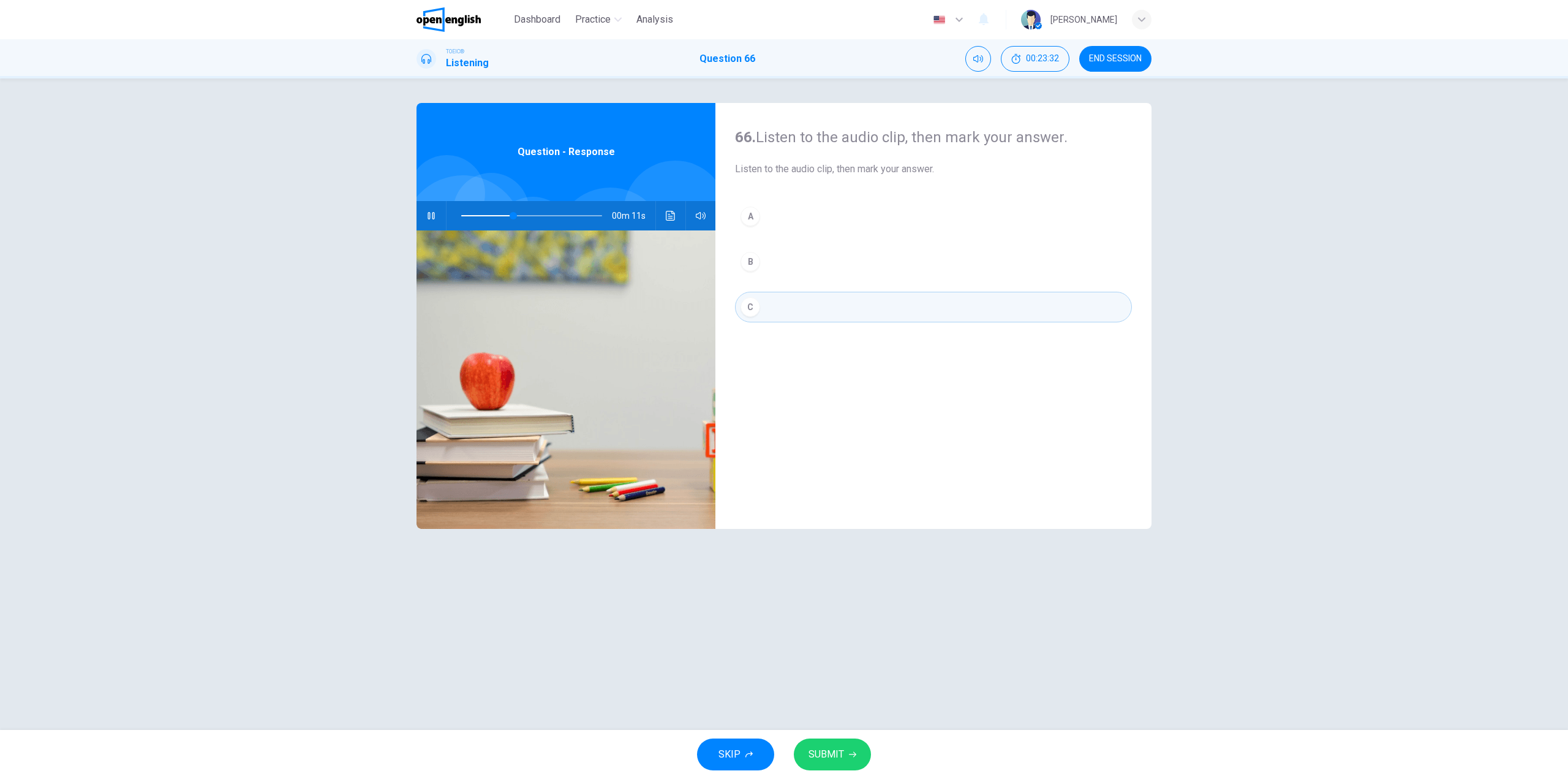
click at [759, 221] on button "A" at bounding box center [933, 216] width 397 height 31
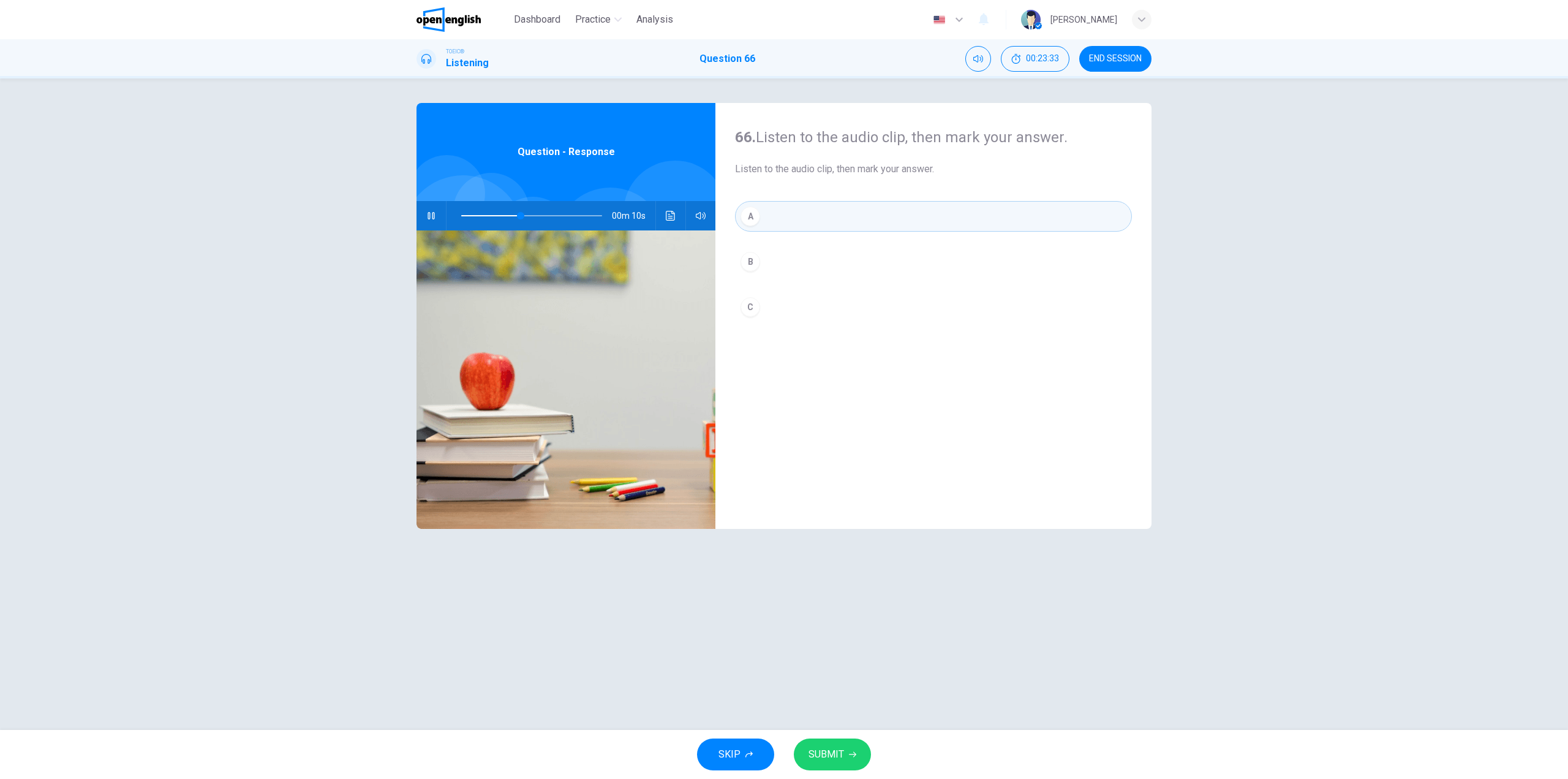
click at [858, 748] on button "SUBMIT" at bounding box center [832, 755] width 77 height 32
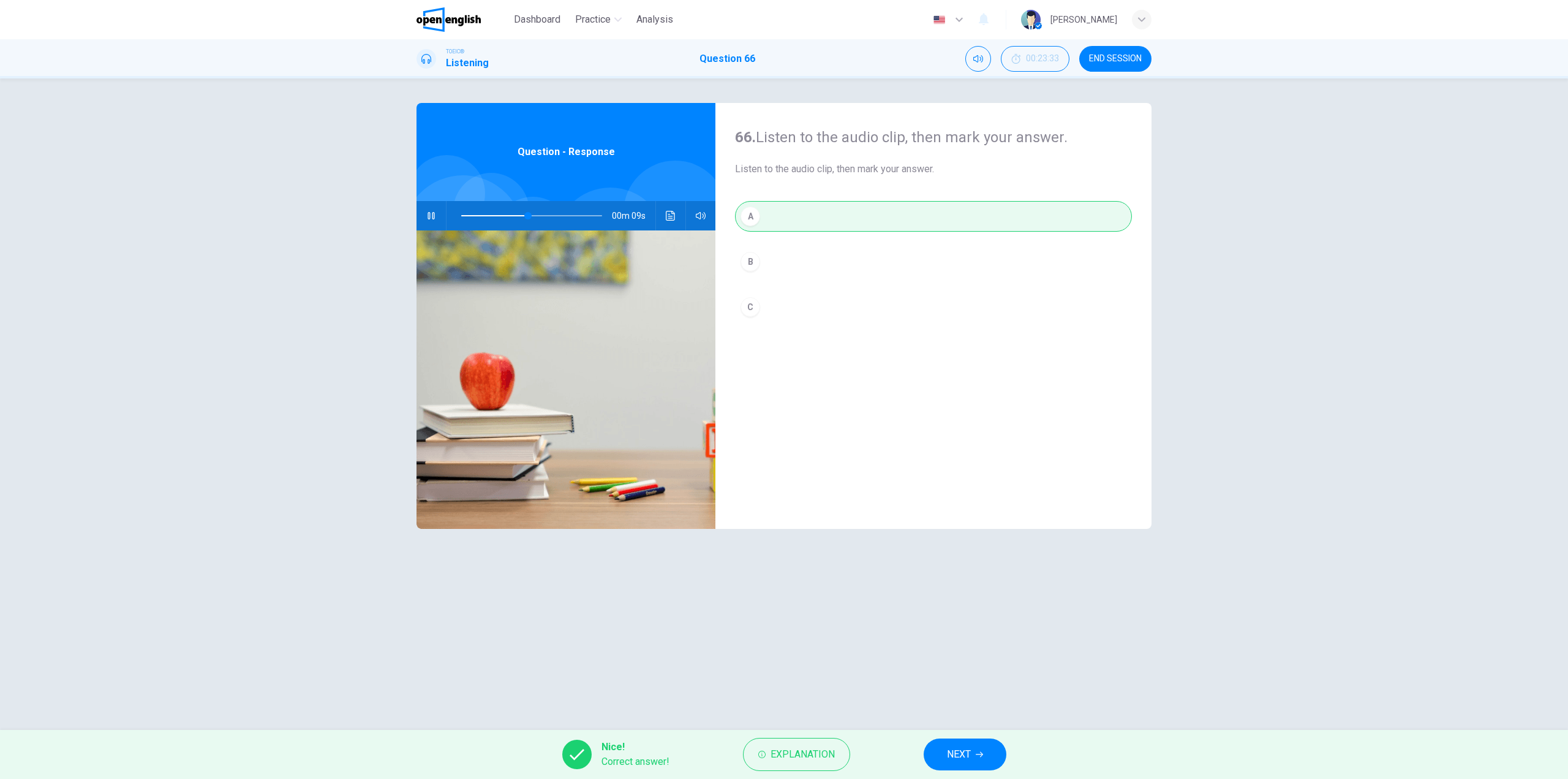
drag, startPoint x: 940, startPoint y: 736, endPoint x: 957, endPoint y: 746, distance: 19.7
click at [942, 737] on div "Nice! Correct answer! Explanation NEXT" at bounding box center [784, 754] width 1568 height 49
type input "**"
click at [962, 750] on span "NEXT" at bounding box center [958, 754] width 24 height 17
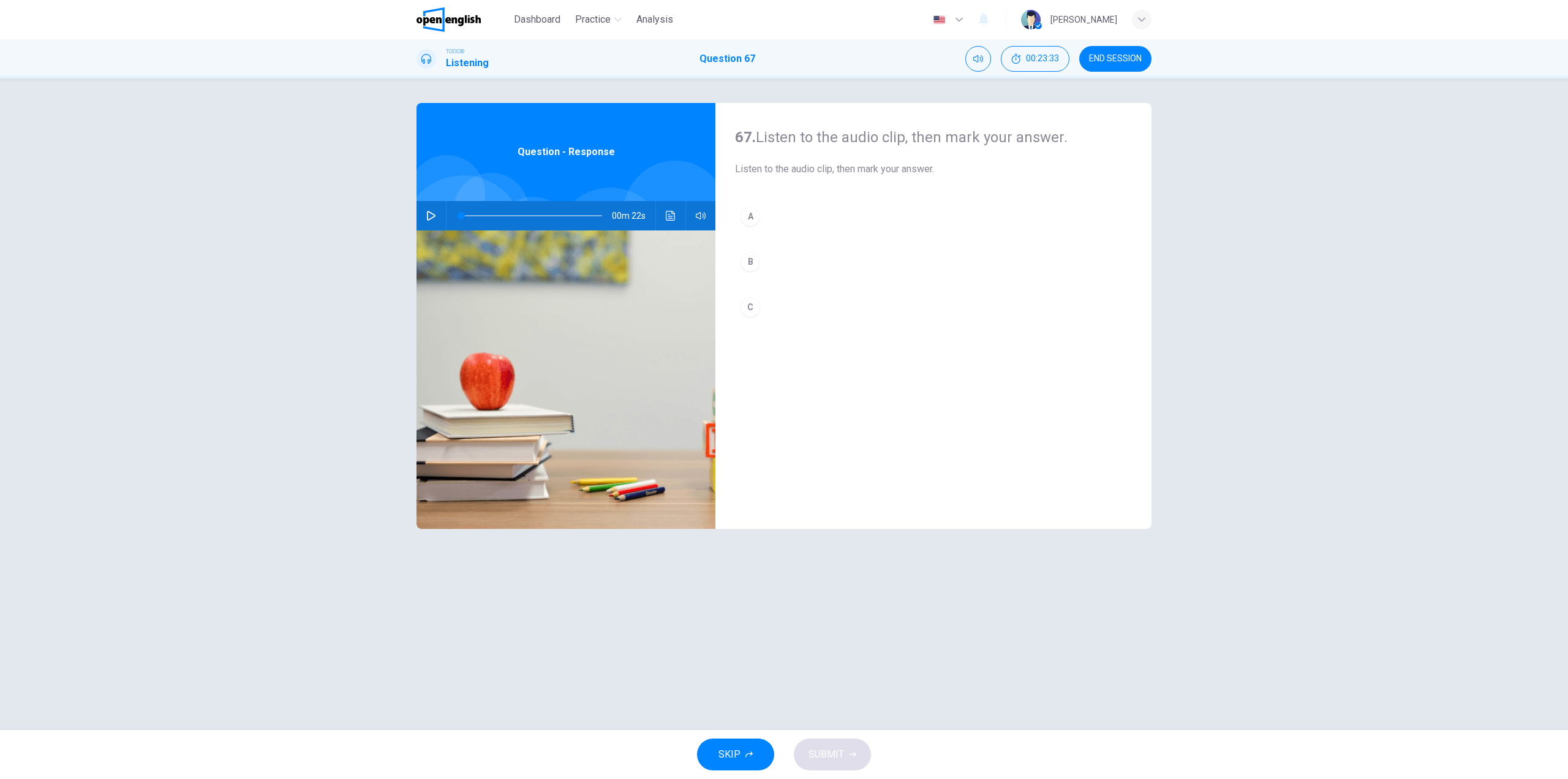
click at [433, 216] on icon "button" at bounding box center [431, 216] width 8 height 10
click at [786, 210] on button "A" at bounding box center [933, 216] width 397 height 31
click at [812, 758] on span "SUBMIT" at bounding box center [827, 754] width 36 height 17
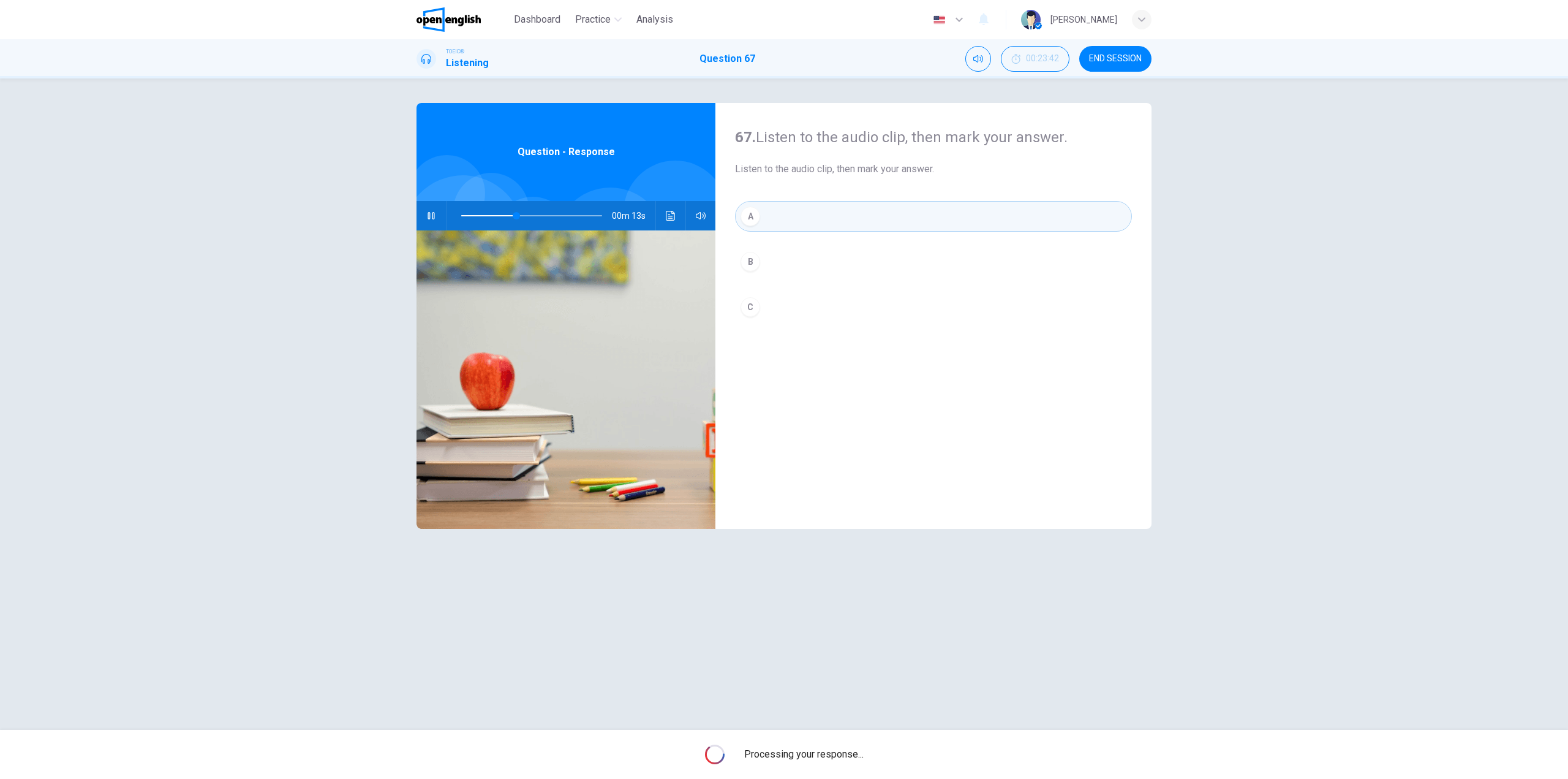
type input "**"
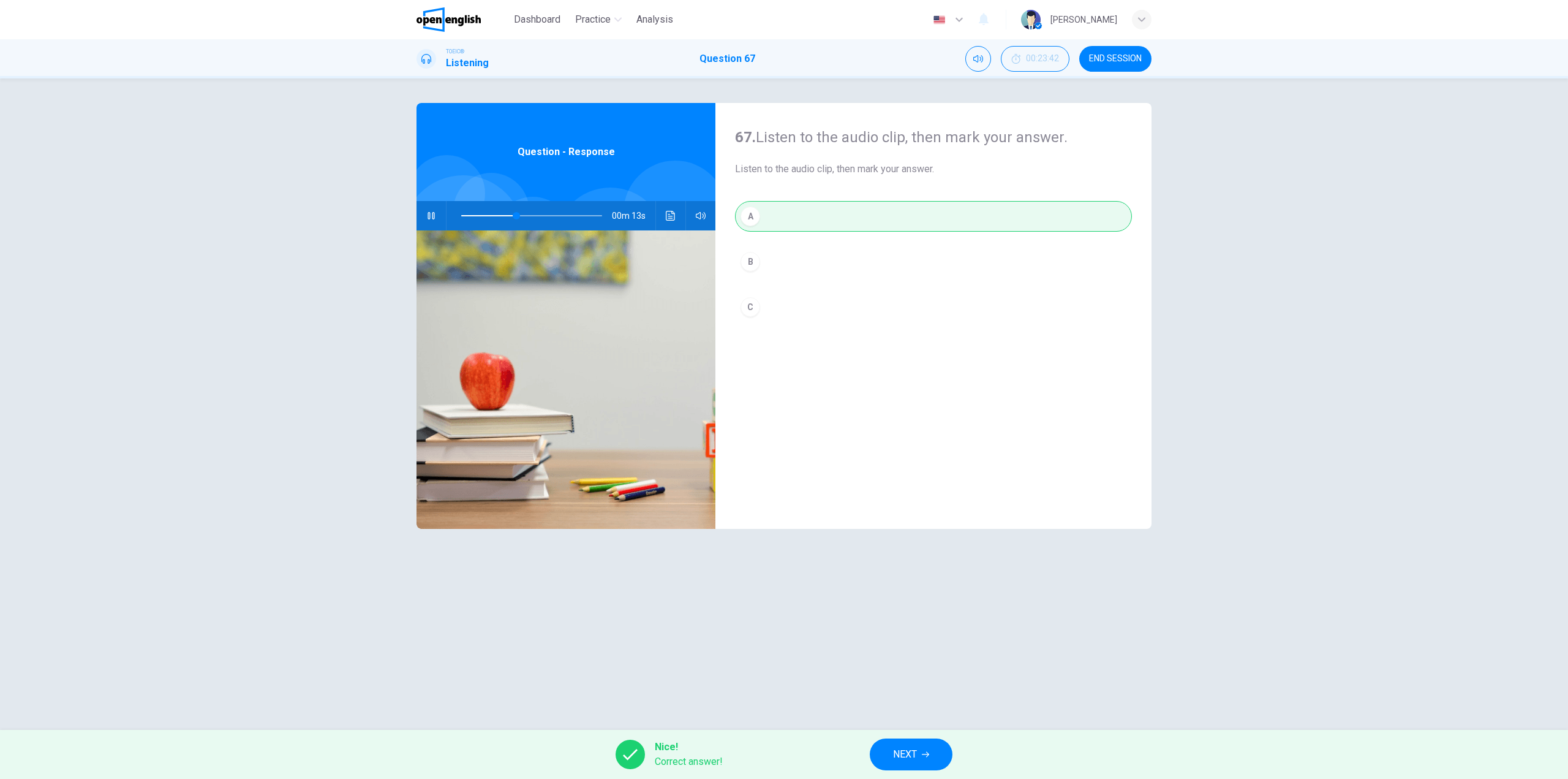
click at [931, 747] on button "NEXT" at bounding box center [911, 755] width 82 height 32
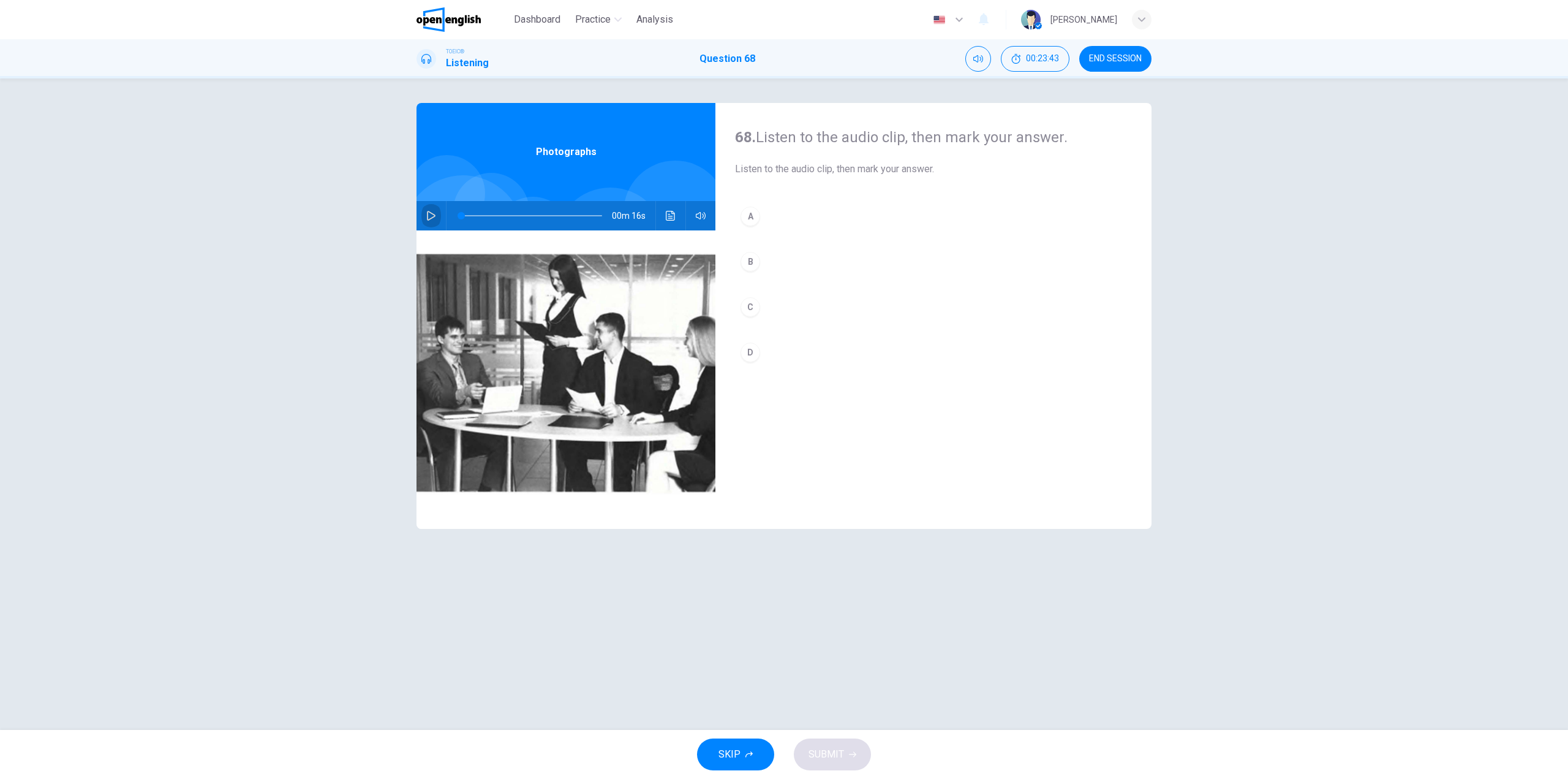
click at [425, 221] on button "button" at bounding box center [431, 216] width 20 height 29
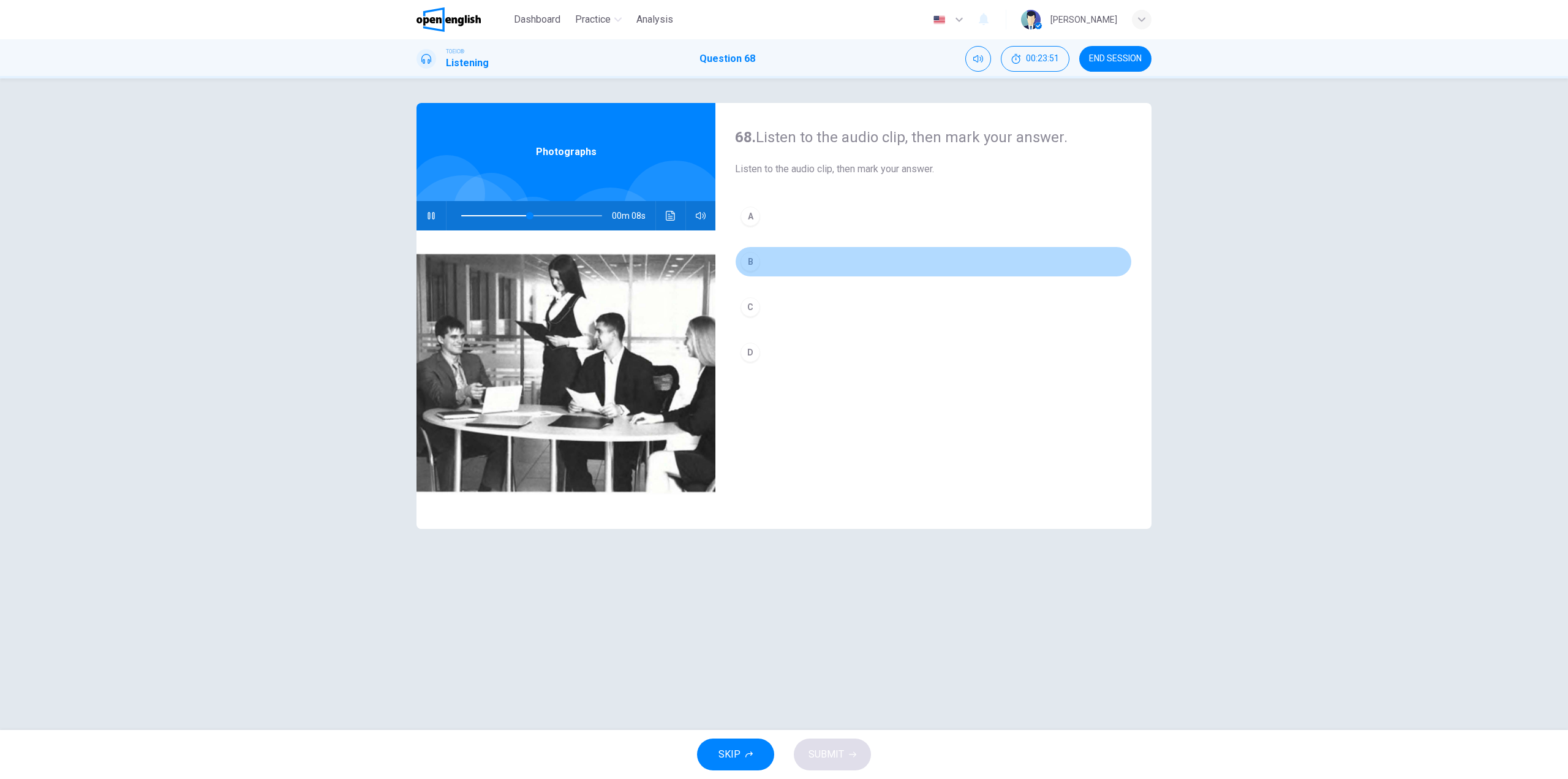
click at [769, 256] on button "B" at bounding box center [933, 262] width 397 height 31
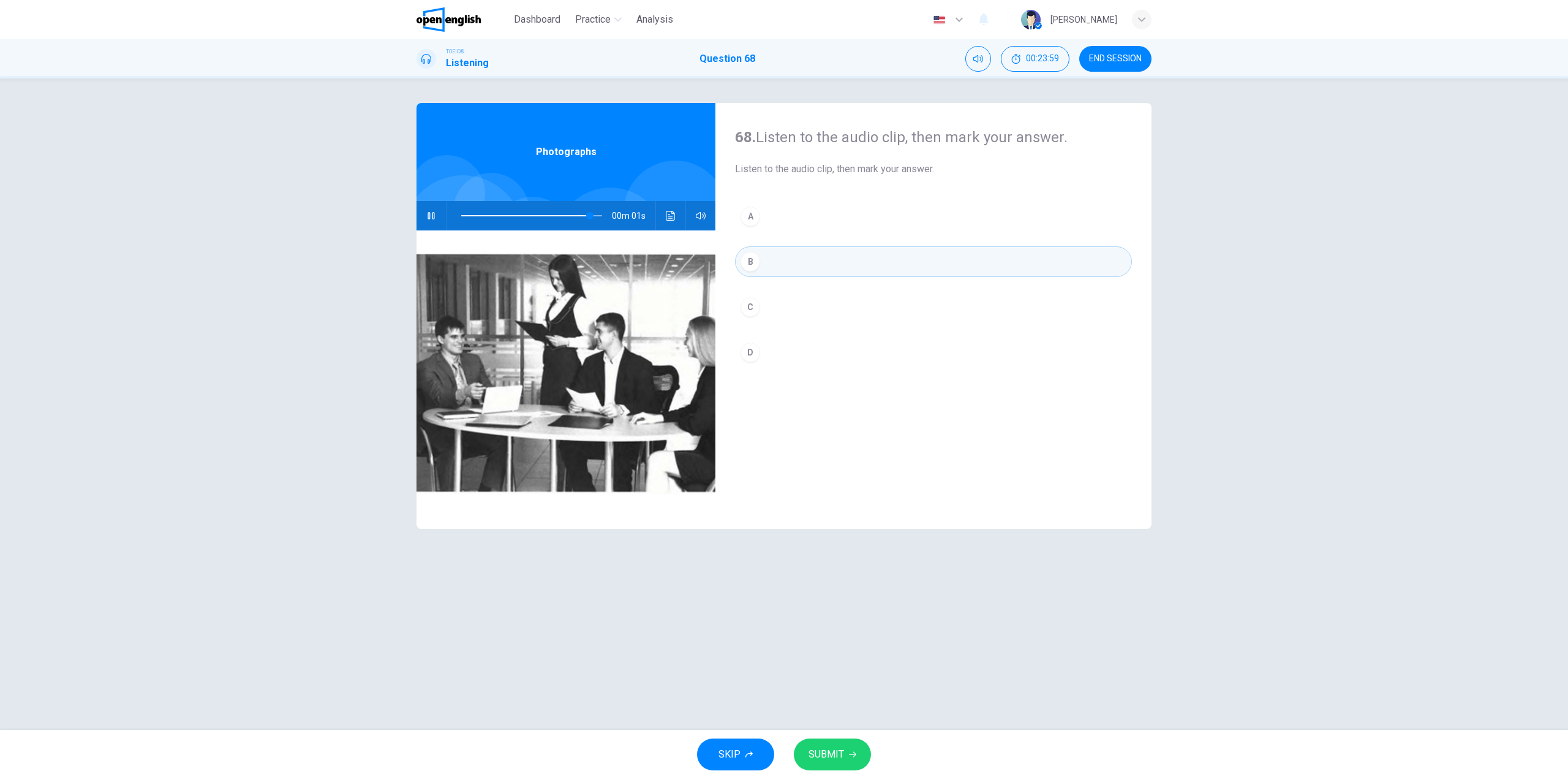
click at [855, 749] on button "SUBMIT" at bounding box center [832, 755] width 77 height 32
type input "*"
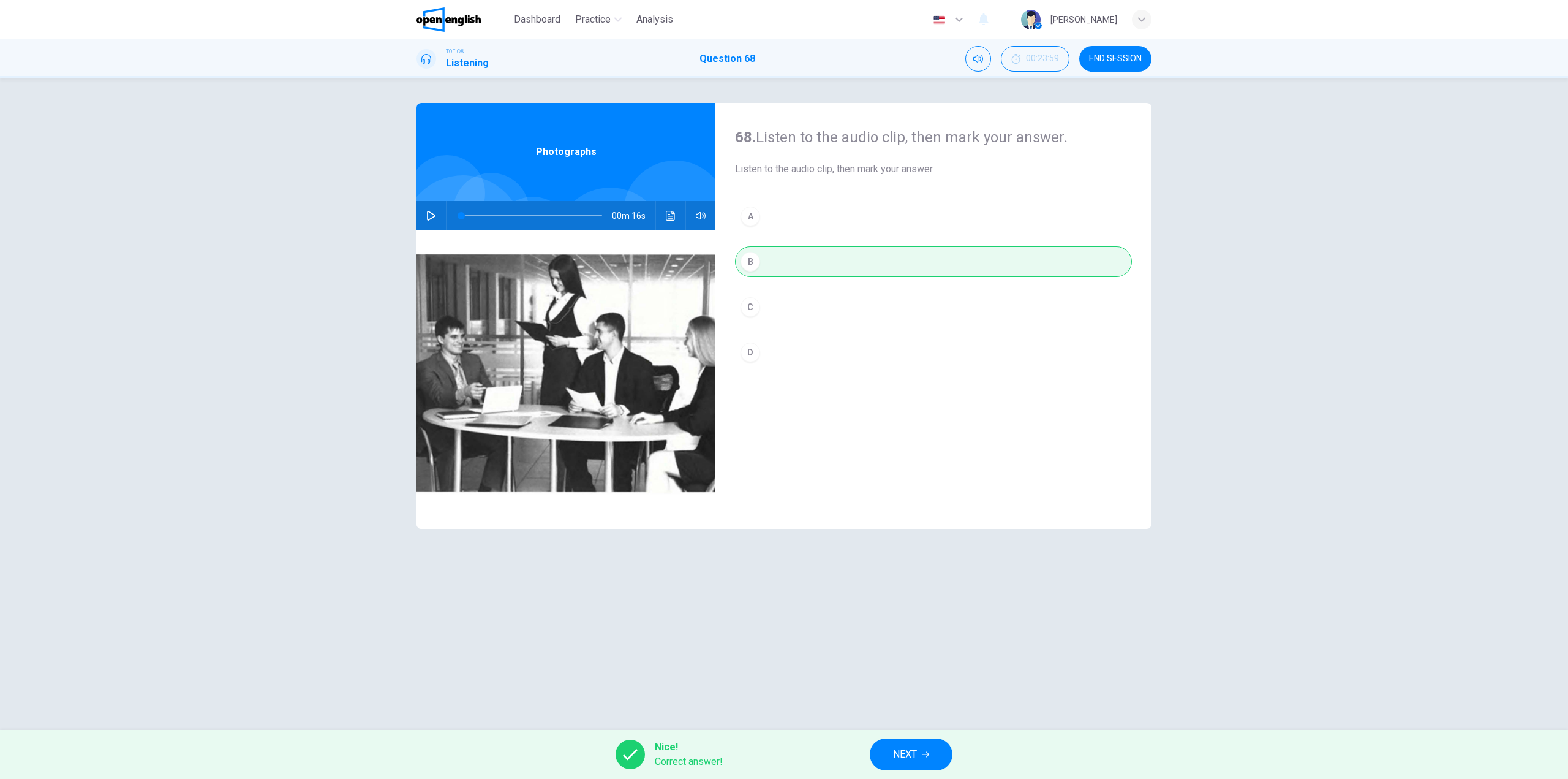
click at [915, 756] on span "NEXT" at bounding box center [904, 754] width 24 height 17
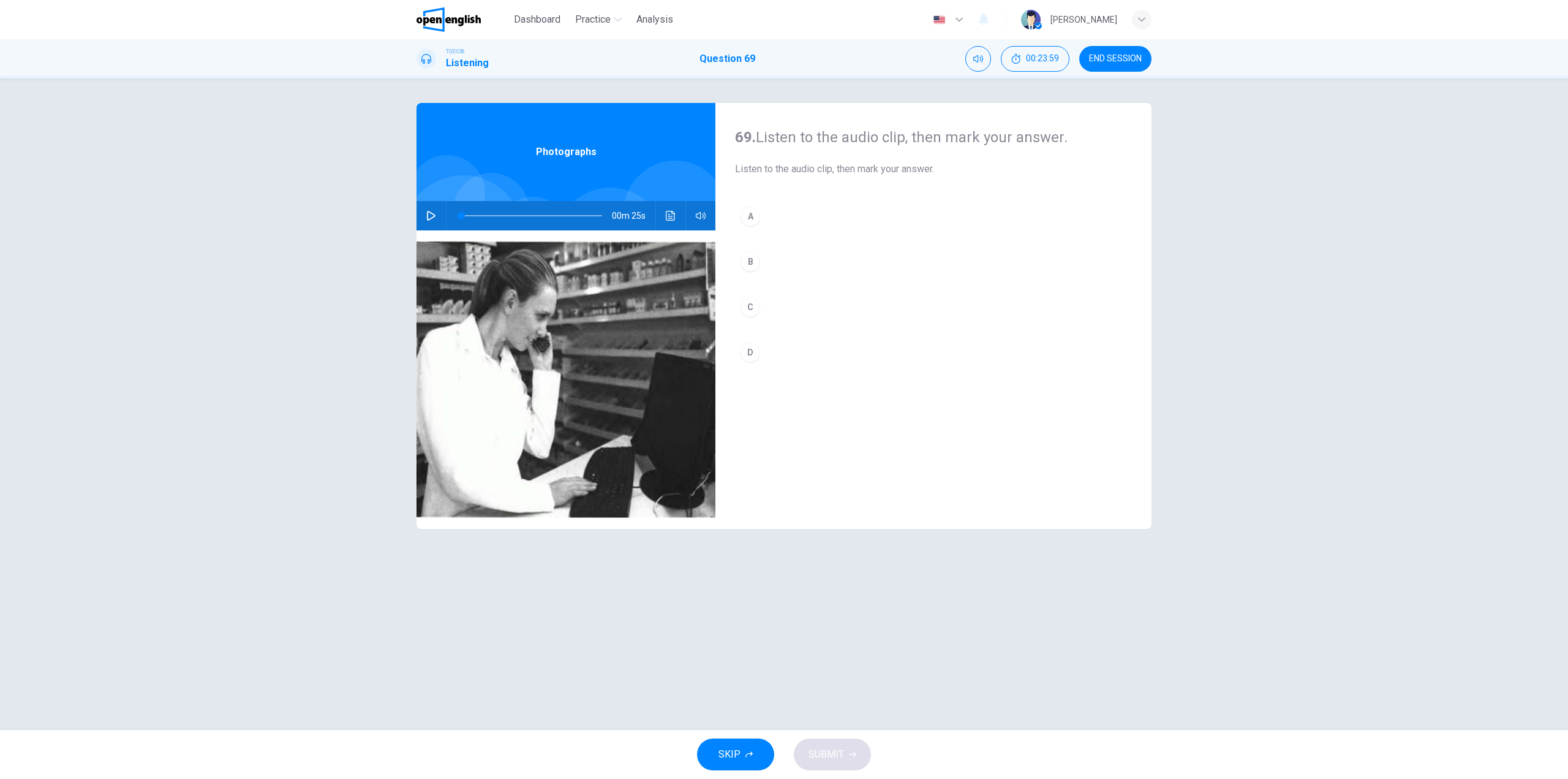
click at [432, 207] on button "button" at bounding box center [431, 216] width 20 height 29
click at [462, 213] on span at bounding box center [532, 216] width 141 height 17
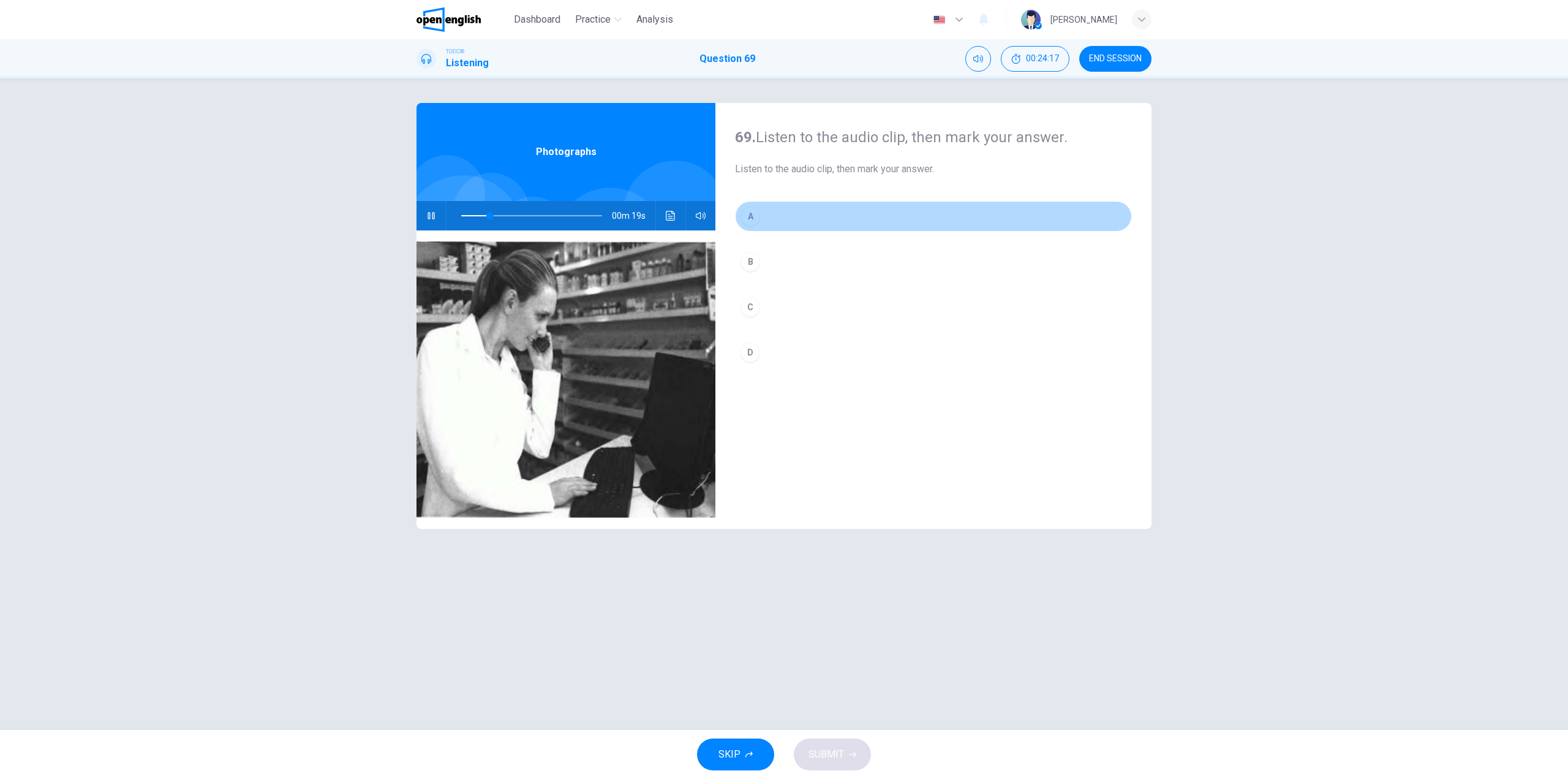
click at [783, 223] on button "A" at bounding box center [933, 216] width 397 height 31
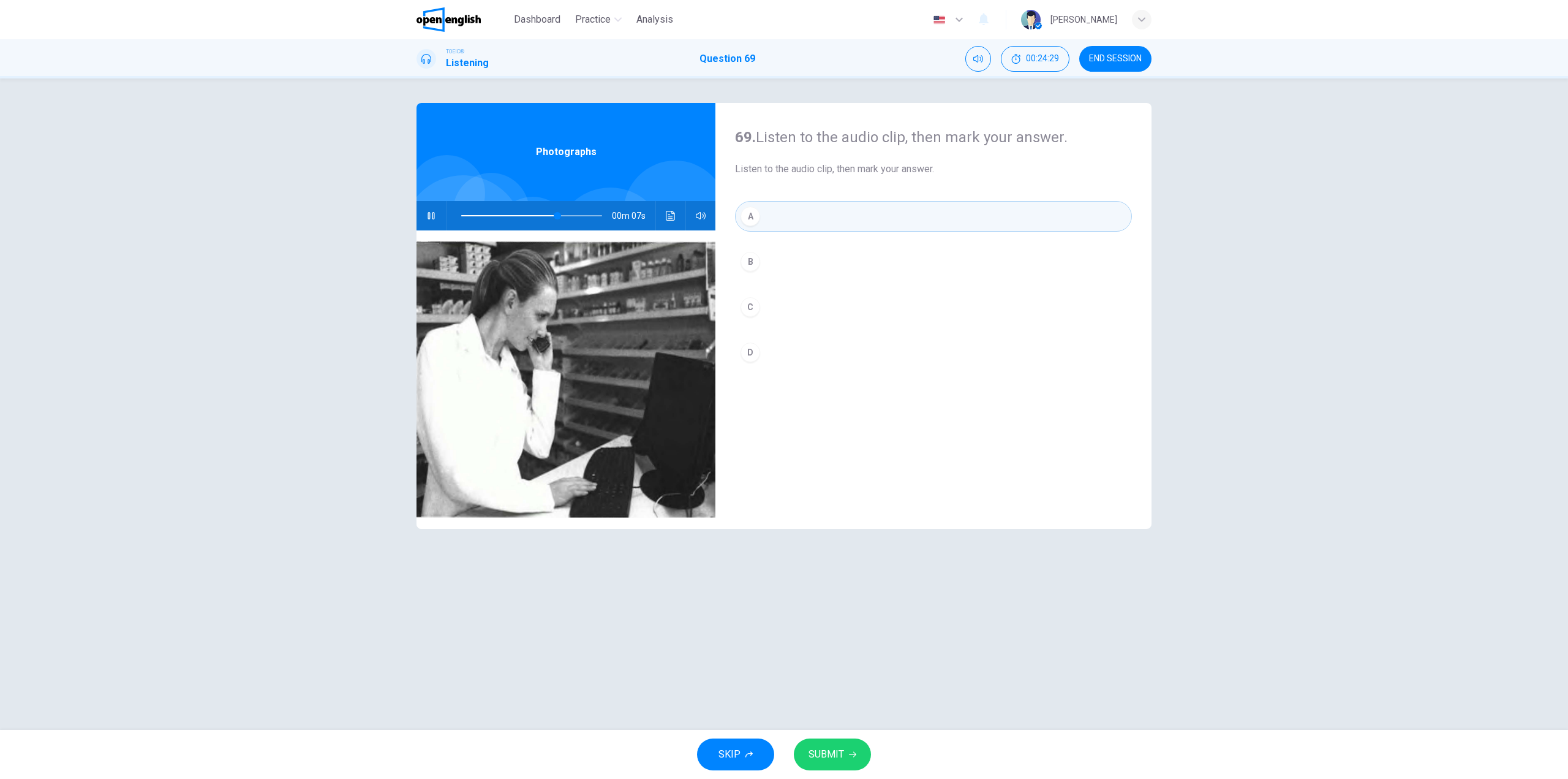
click at [747, 303] on div "C" at bounding box center [750, 307] width 20 height 20
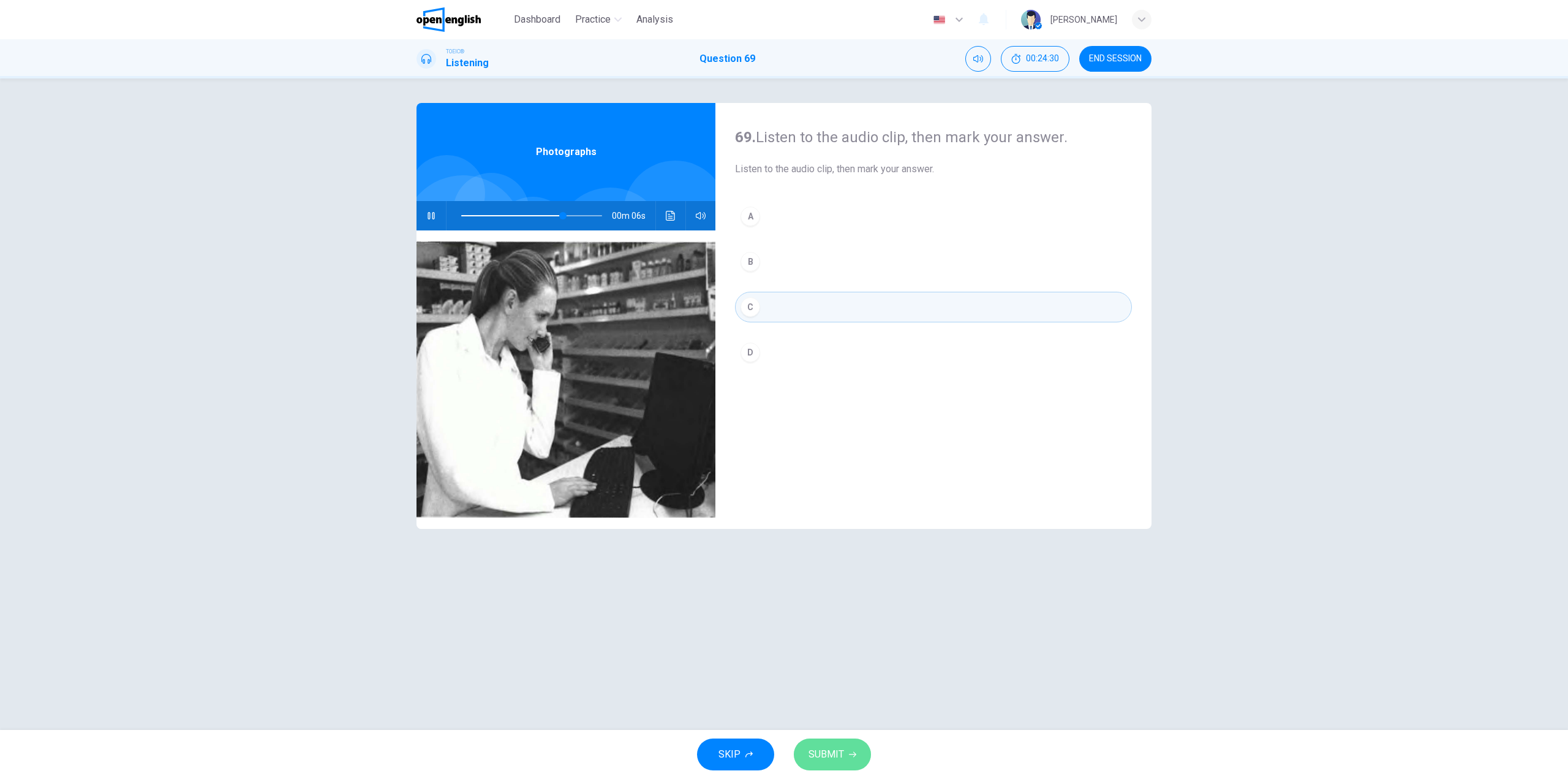
click at [834, 753] on span "SUBMIT" at bounding box center [827, 754] width 36 height 17
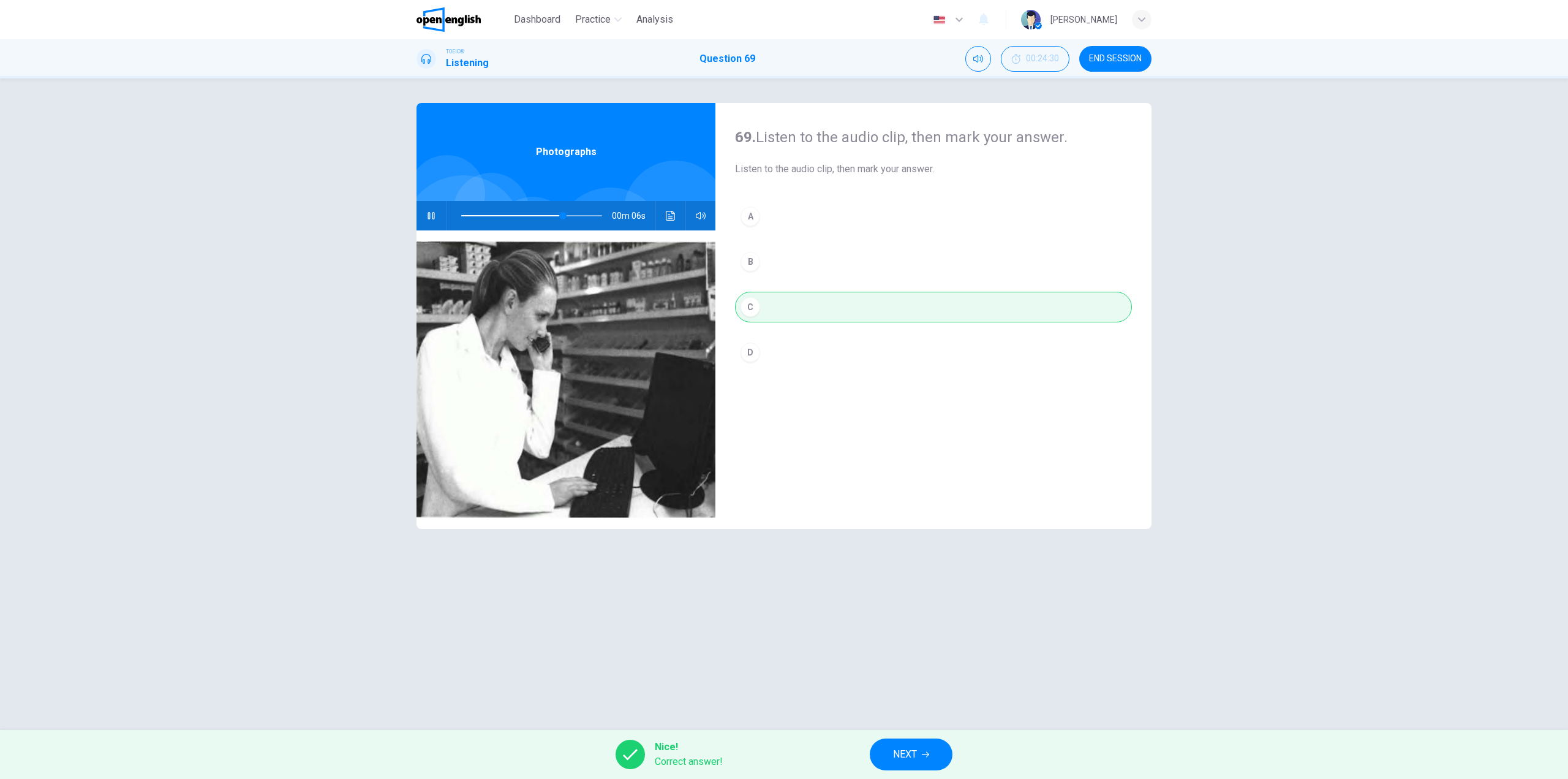
type input "**"
click at [908, 751] on span "NEXT" at bounding box center [904, 754] width 24 height 17
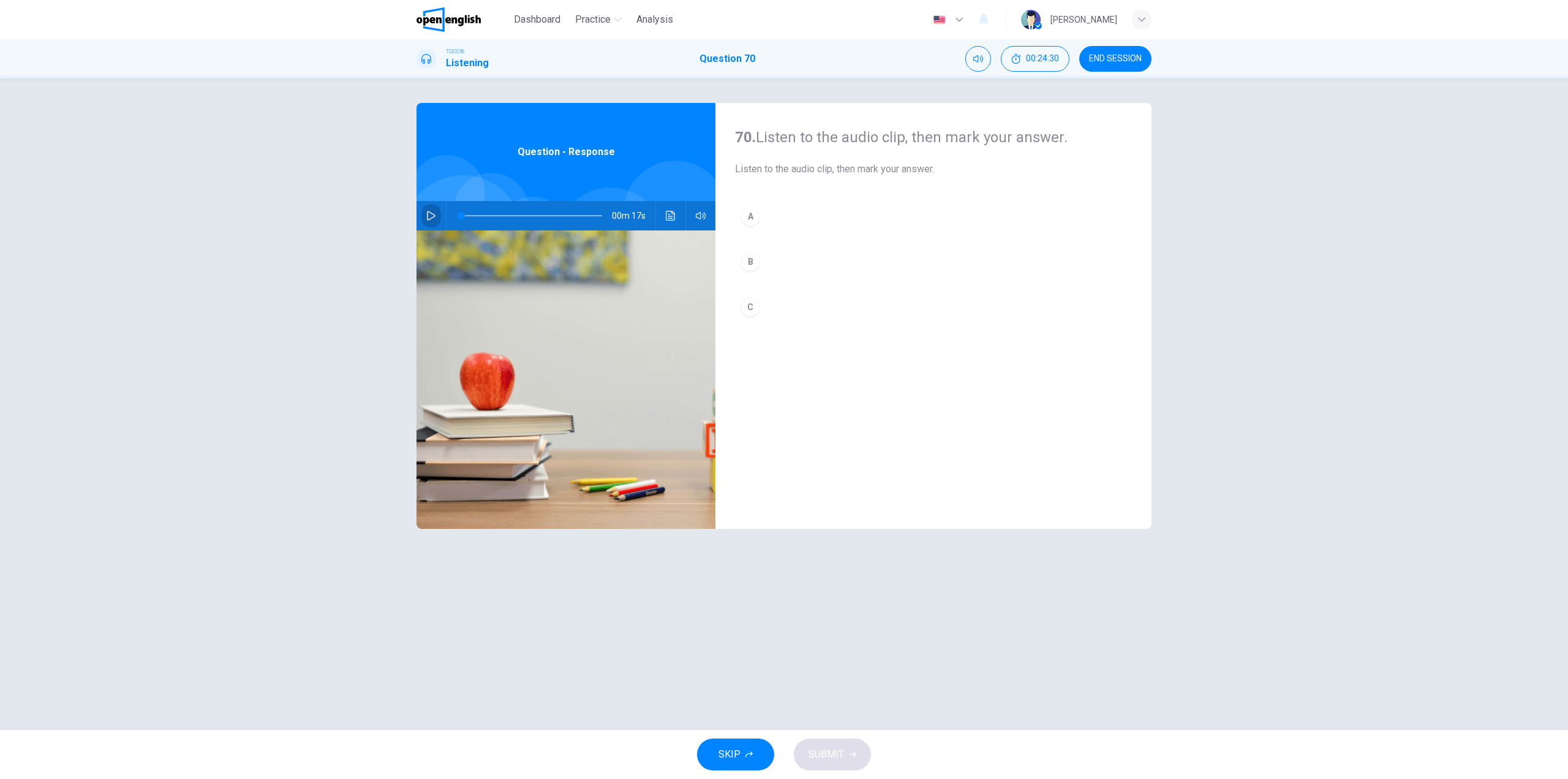
click at [428, 211] on icon "button" at bounding box center [431, 216] width 10 height 10
click at [752, 265] on div "B" at bounding box center [750, 262] width 20 height 20
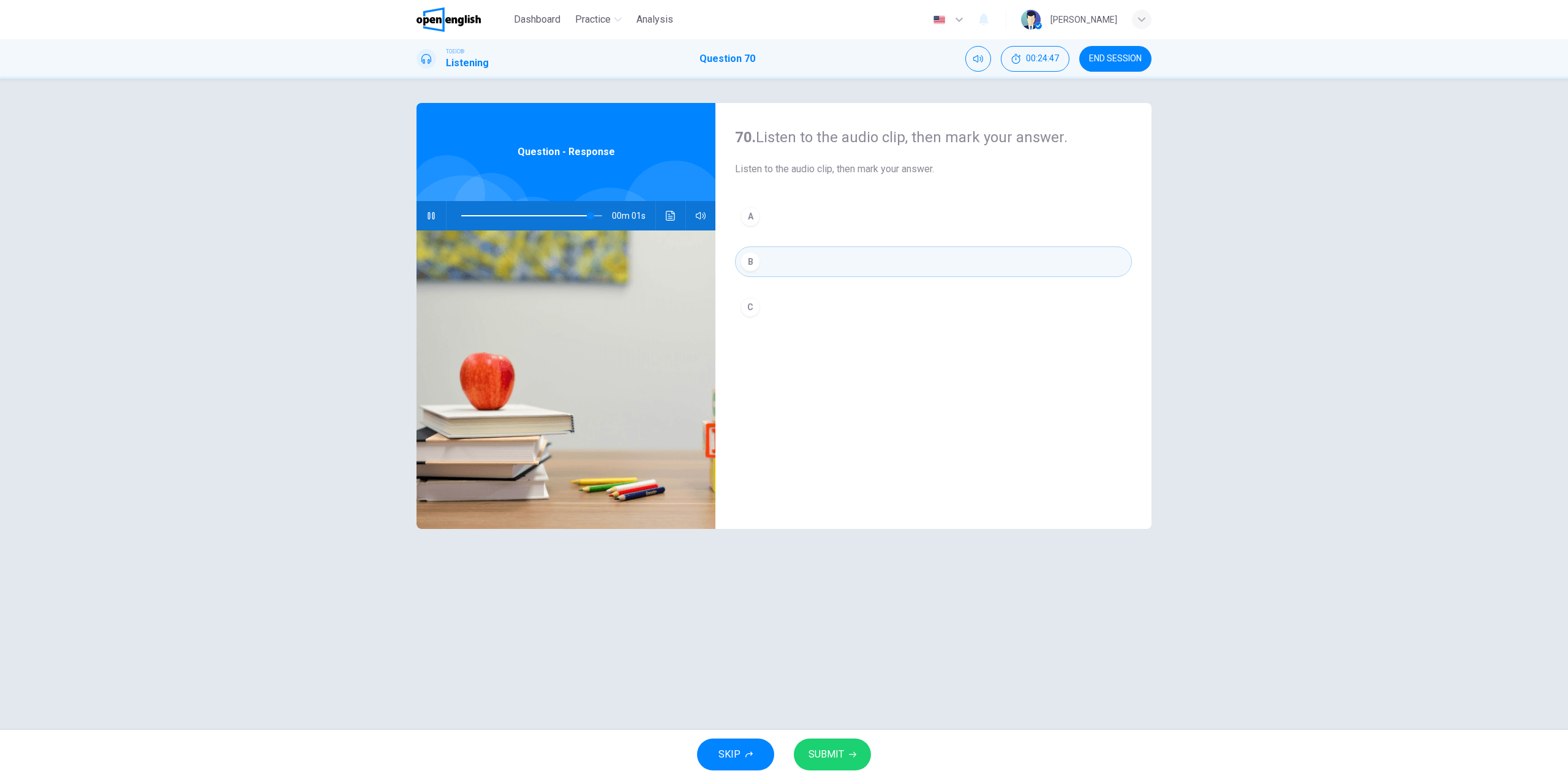
click at [815, 752] on span "SUBMIT" at bounding box center [827, 754] width 36 height 17
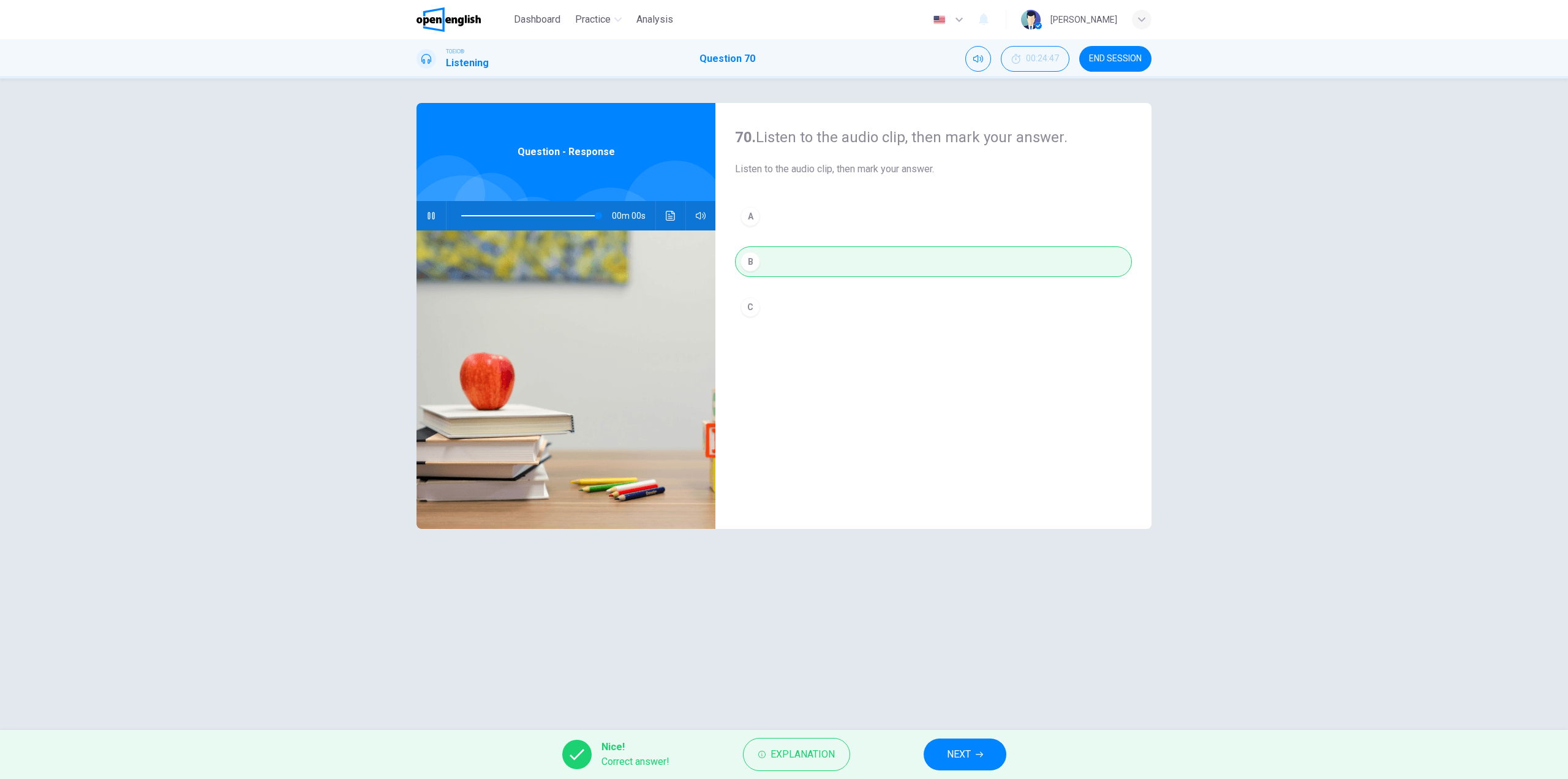
type input "*"
click at [934, 750] on button "NEXT" at bounding box center [965, 755] width 82 height 32
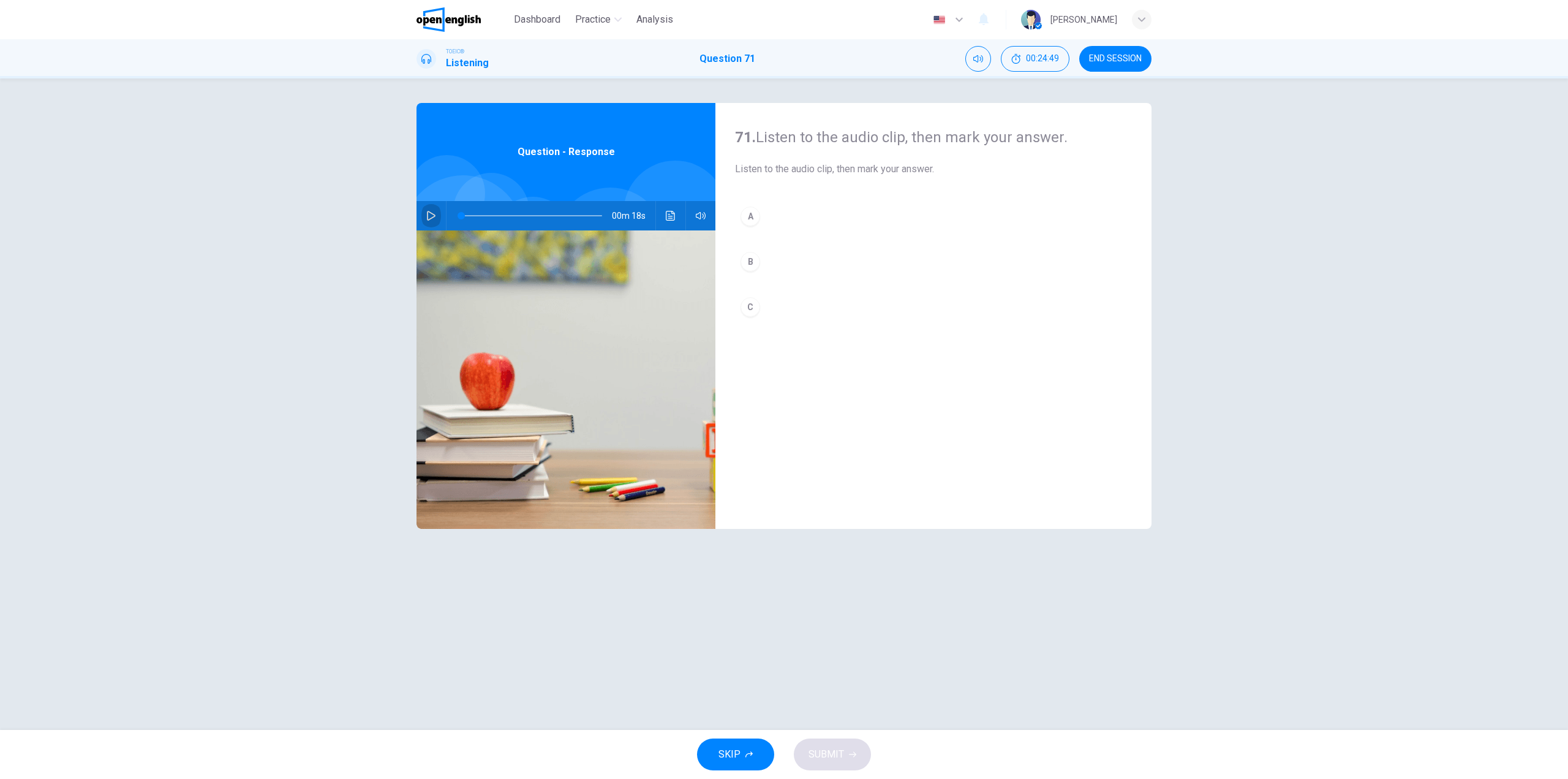
click at [430, 213] on icon "button" at bounding box center [431, 216] width 8 height 10
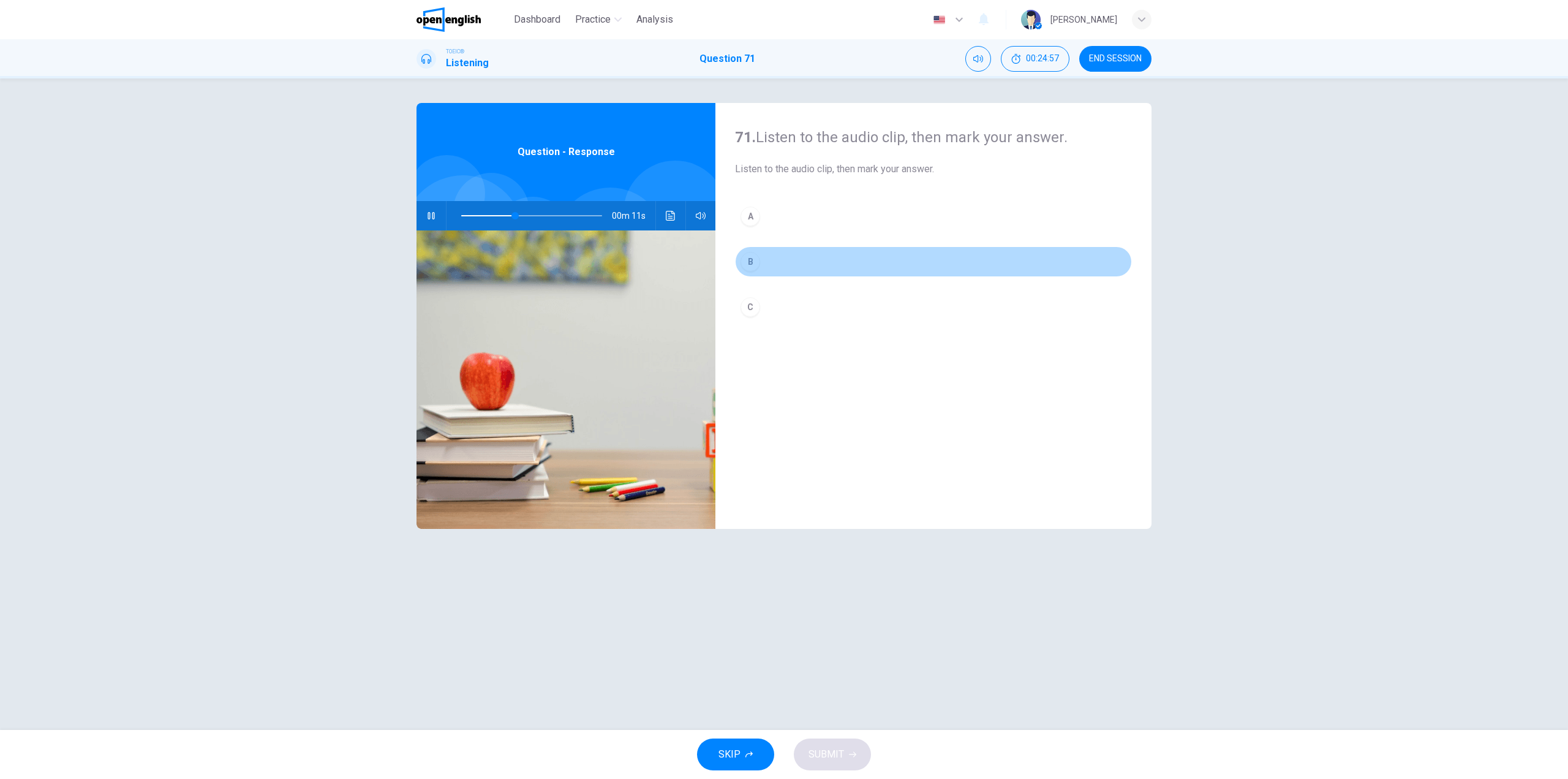
click at [791, 253] on button "B" at bounding box center [933, 262] width 397 height 31
click at [834, 754] on span "SUBMIT" at bounding box center [827, 754] width 36 height 17
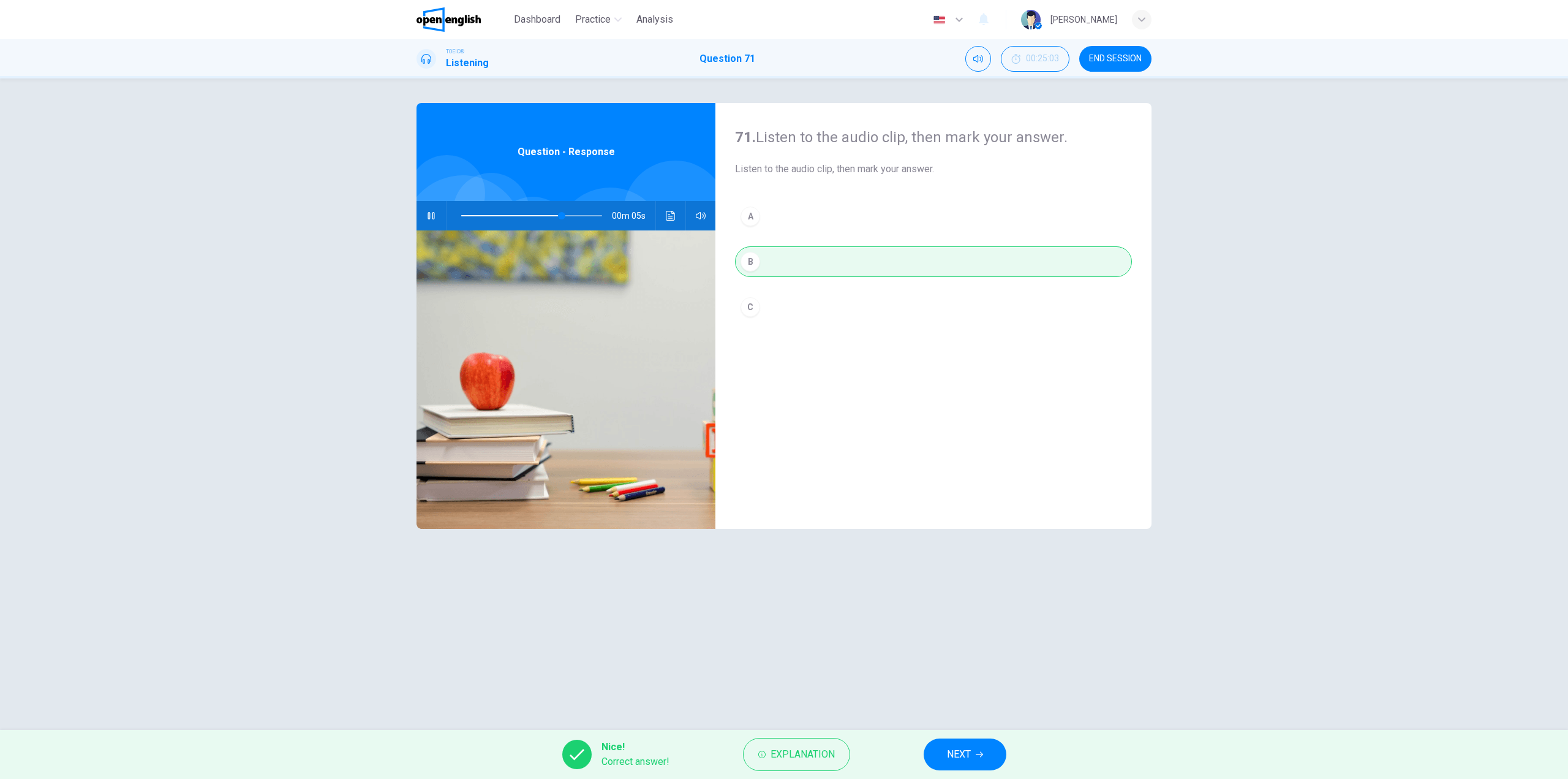
type input "**"
click at [962, 753] on span "NEXT" at bounding box center [958, 754] width 24 height 17
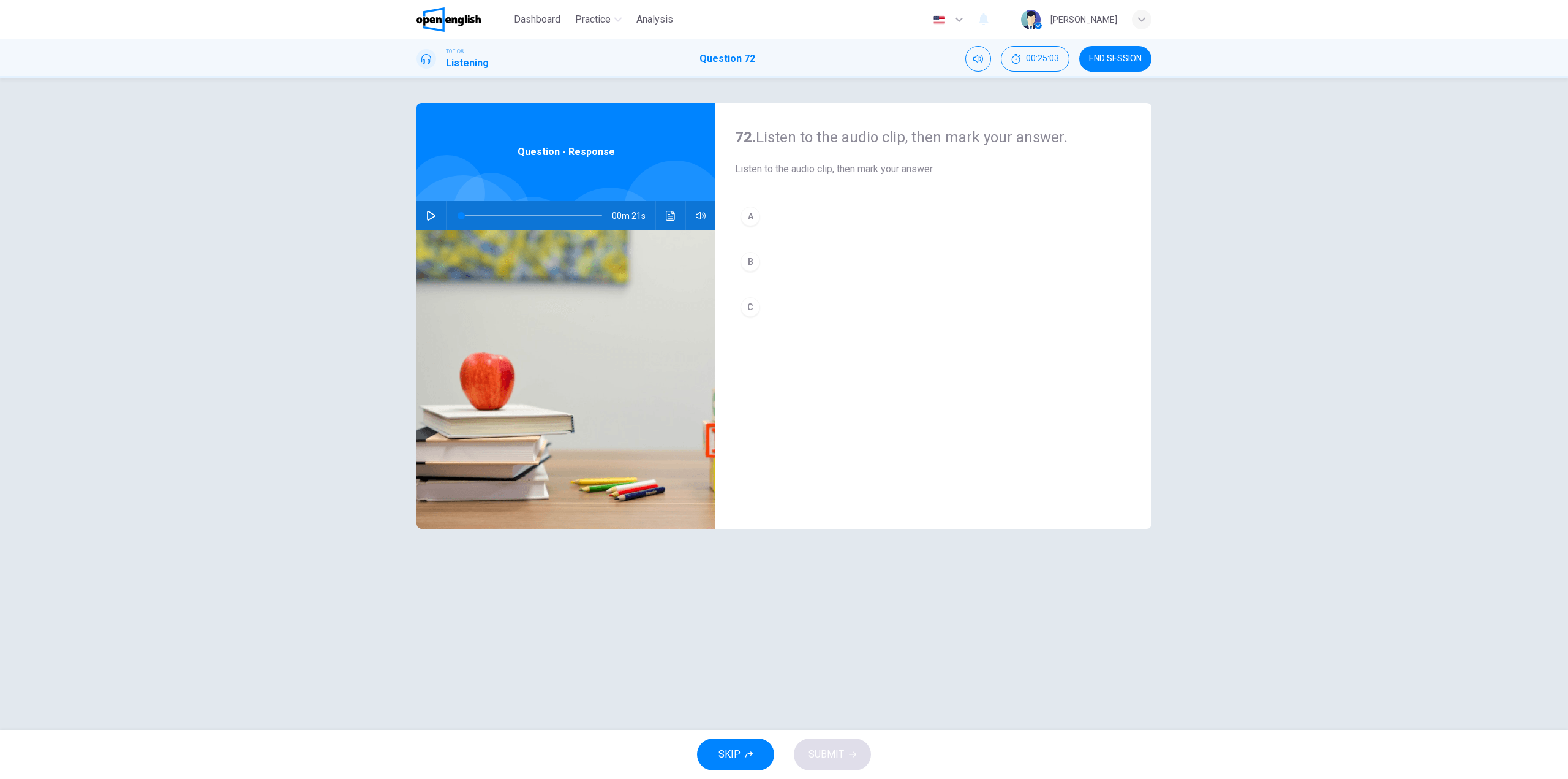
click at [431, 210] on button "button" at bounding box center [431, 216] width 20 height 29
click at [766, 262] on button "B" at bounding box center [933, 262] width 397 height 31
click at [426, 212] on icon "button" at bounding box center [431, 216] width 10 height 10
click at [784, 267] on button "B" at bounding box center [933, 262] width 397 height 31
click at [785, 310] on button "C" at bounding box center [933, 307] width 397 height 31
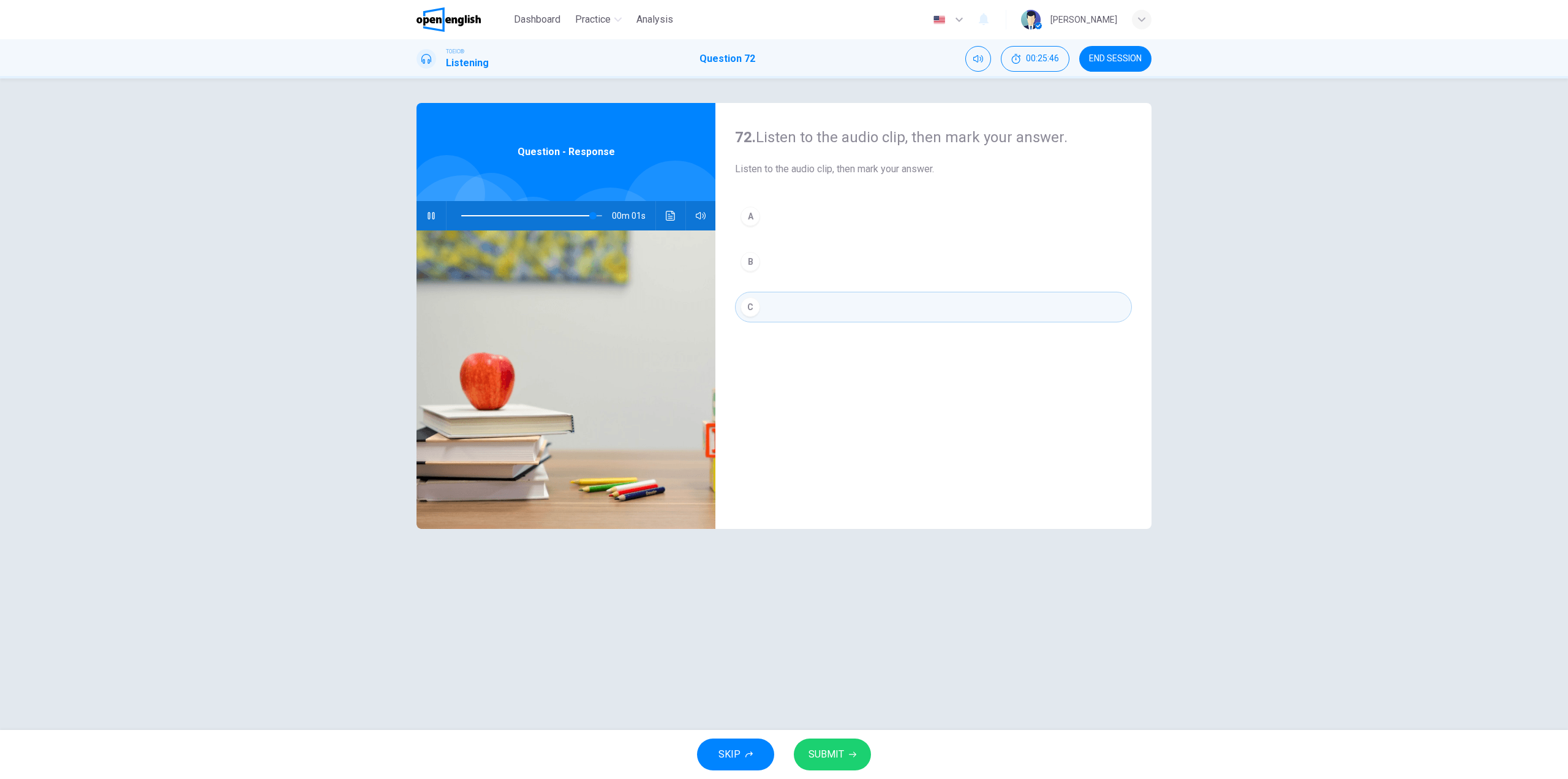
click at [839, 750] on span "SUBMIT" at bounding box center [827, 754] width 36 height 17
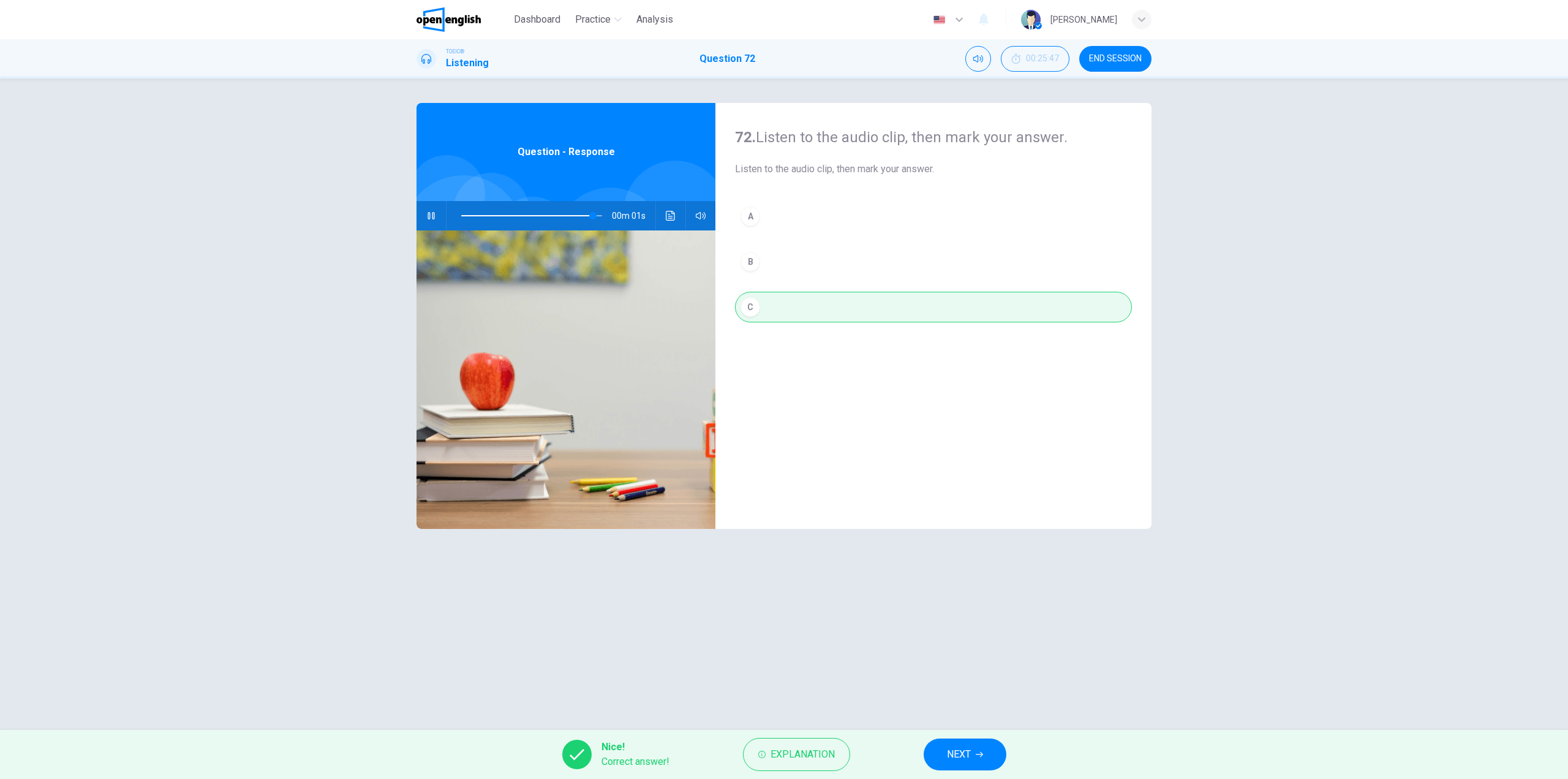
type input "**"
click at [945, 748] on button "NEXT" at bounding box center [965, 755] width 82 height 32
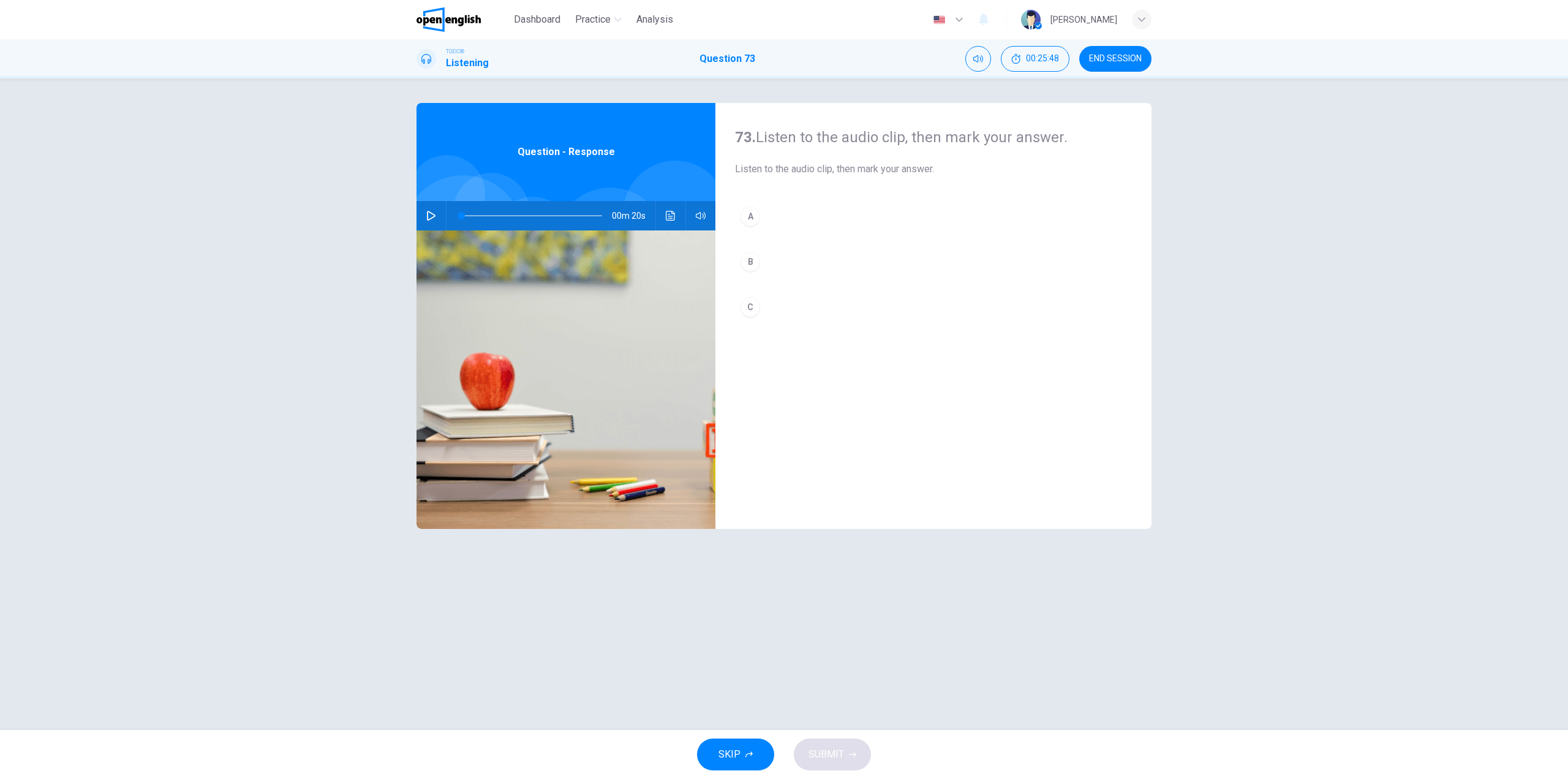
click at [446, 214] on div "00m 20s" at bounding box center [566, 216] width 299 height 29
click at [439, 217] on button "button" at bounding box center [431, 216] width 20 height 29
click at [790, 221] on button "A" at bounding box center [933, 216] width 397 height 31
click at [835, 749] on span "SUBMIT" at bounding box center [827, 754] width 36 height 17
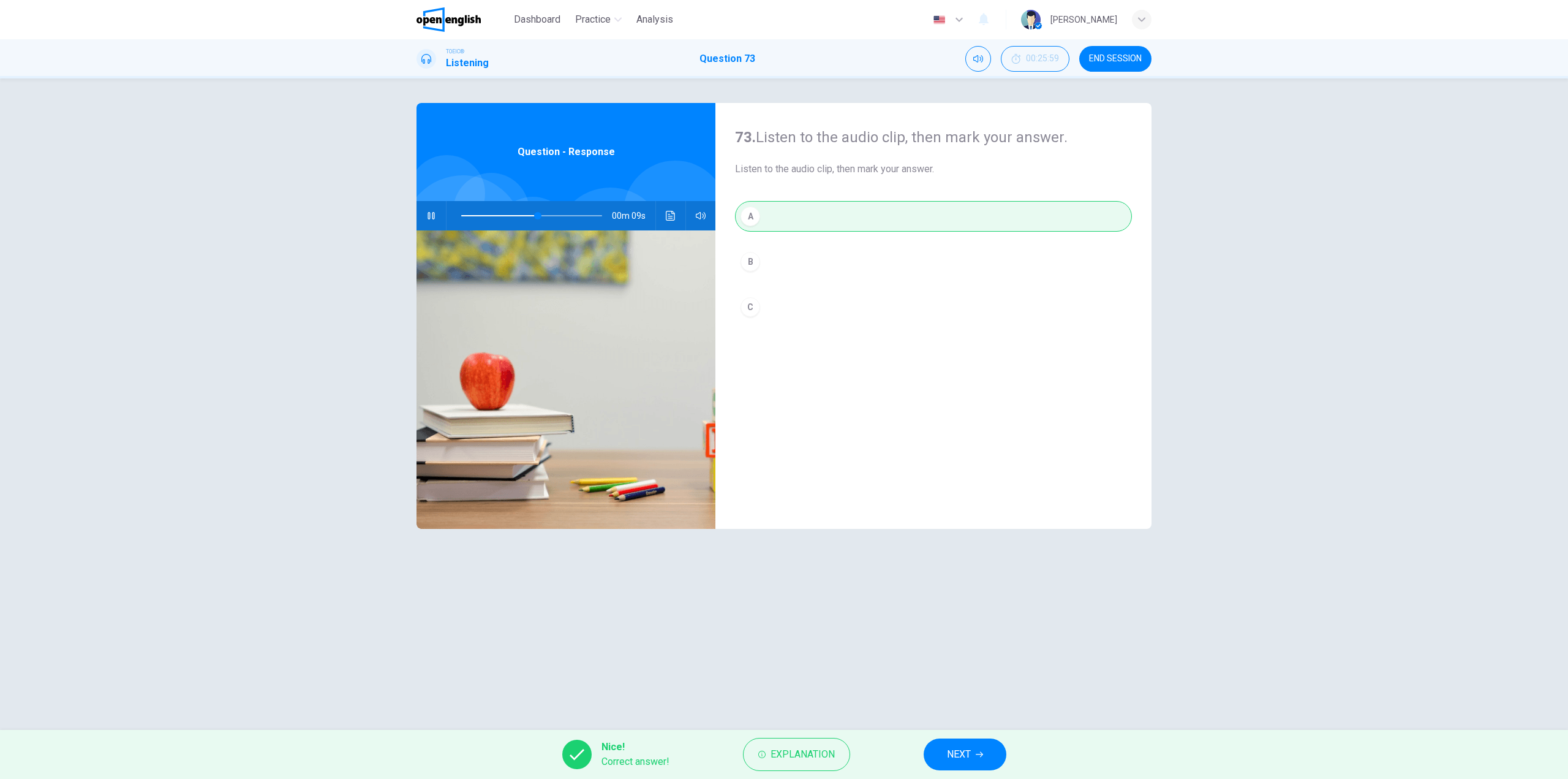
type input "**"
click at [959, 745] on button "NEXT" at bounding box center [965, 755] width 82 height 32
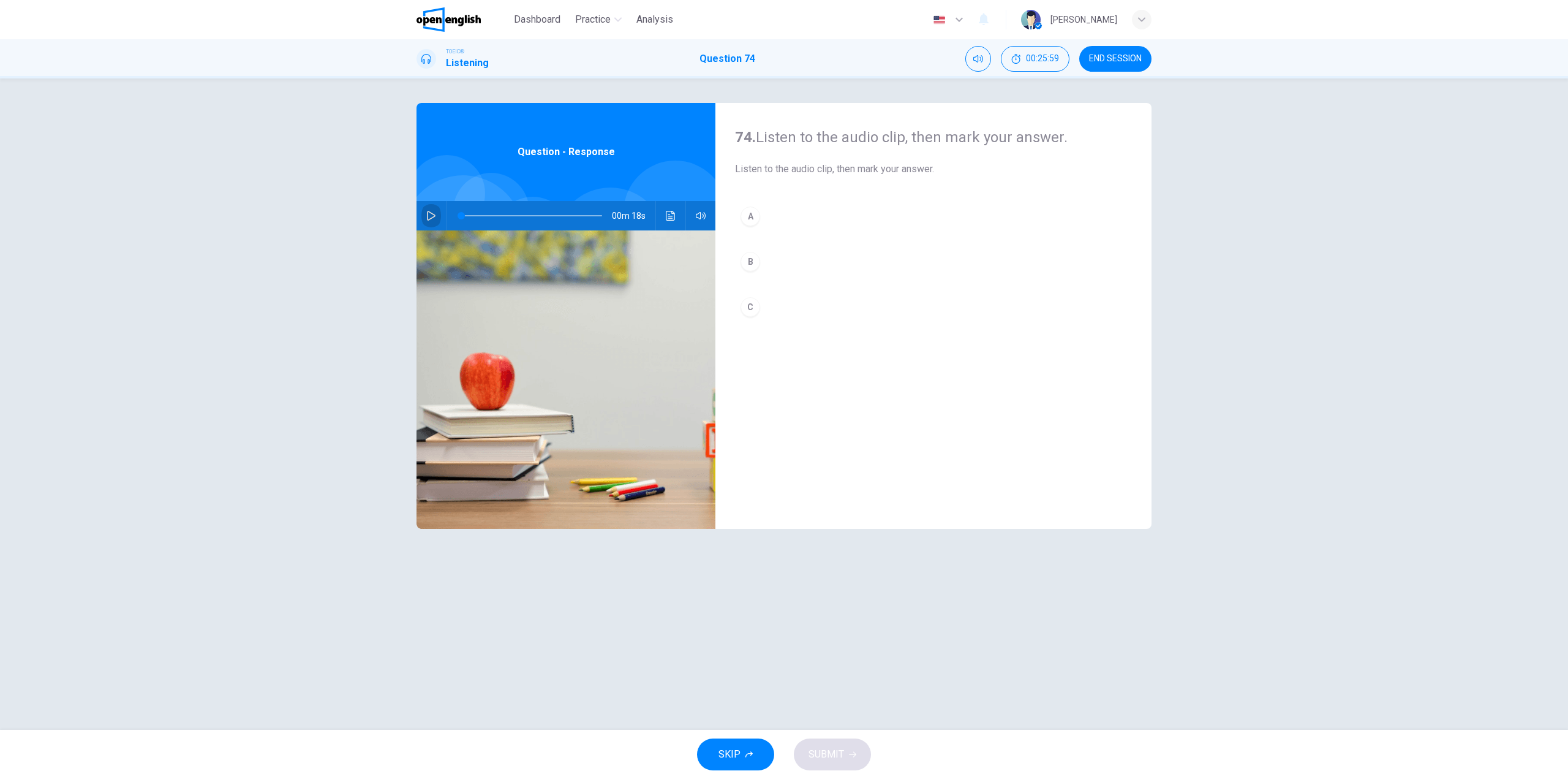
click at [431, 217] on button "button" at bounding box center [431, 216] width 20 height 29
click at [830, 225] on button "A" at bounding box center [933, 216] width 397 height 31
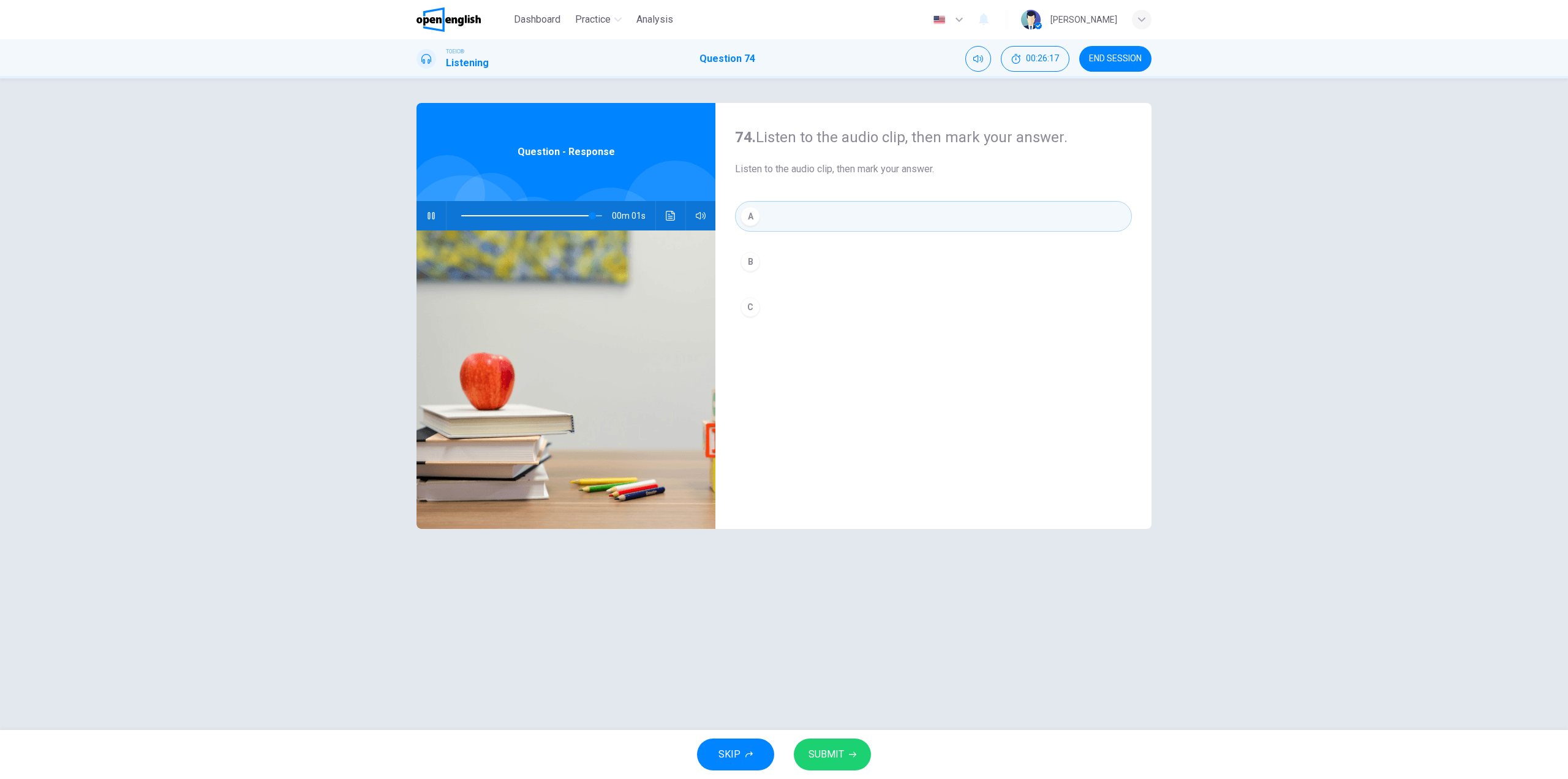
click at [822, 743] on button "SUBMIT" at bounding box center [832, 755] width 77 height 32
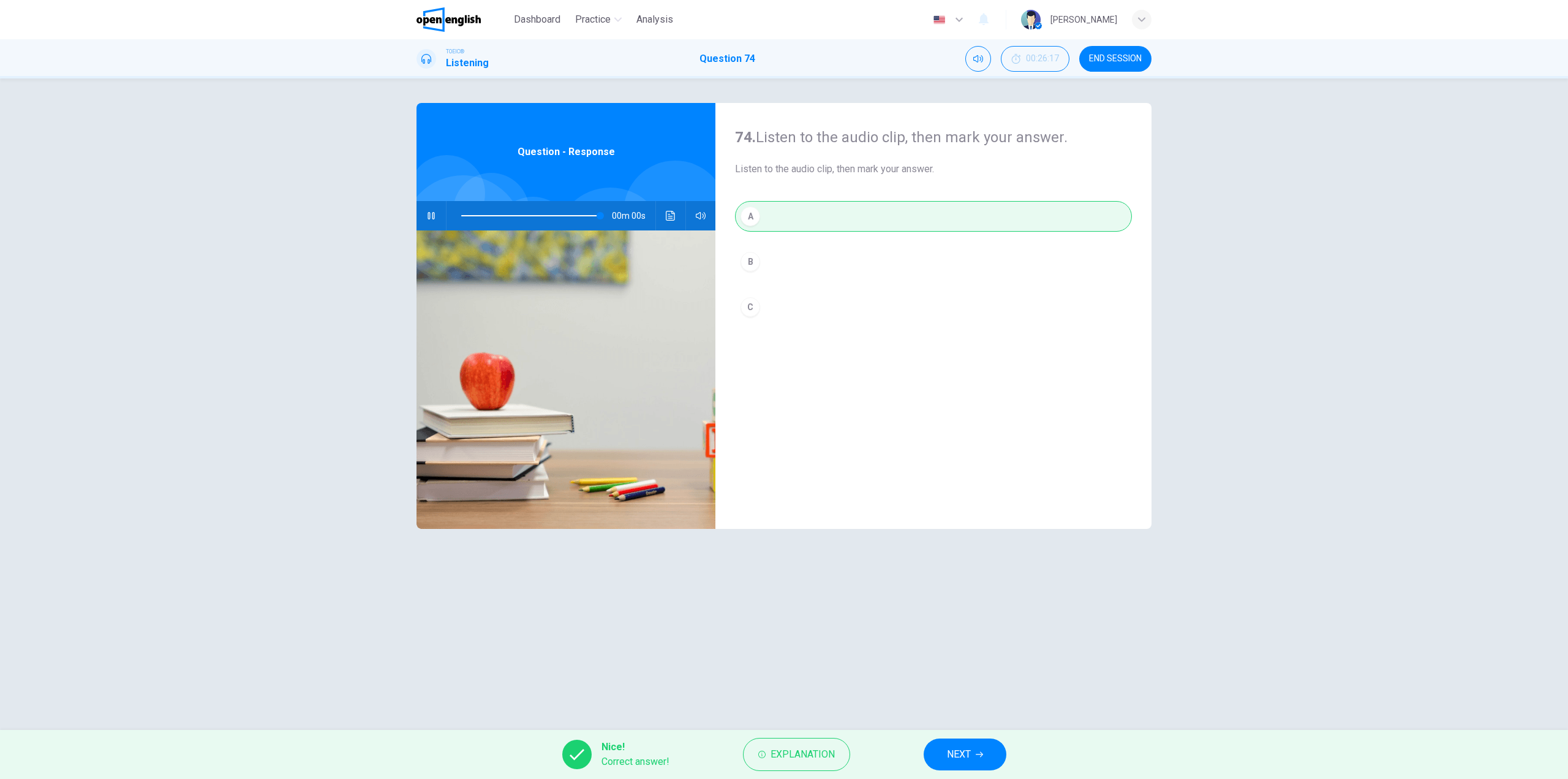
type input "*"
click at [952, 755] on span "NEXT" at bounding box center [958, 754] width 24 height 17
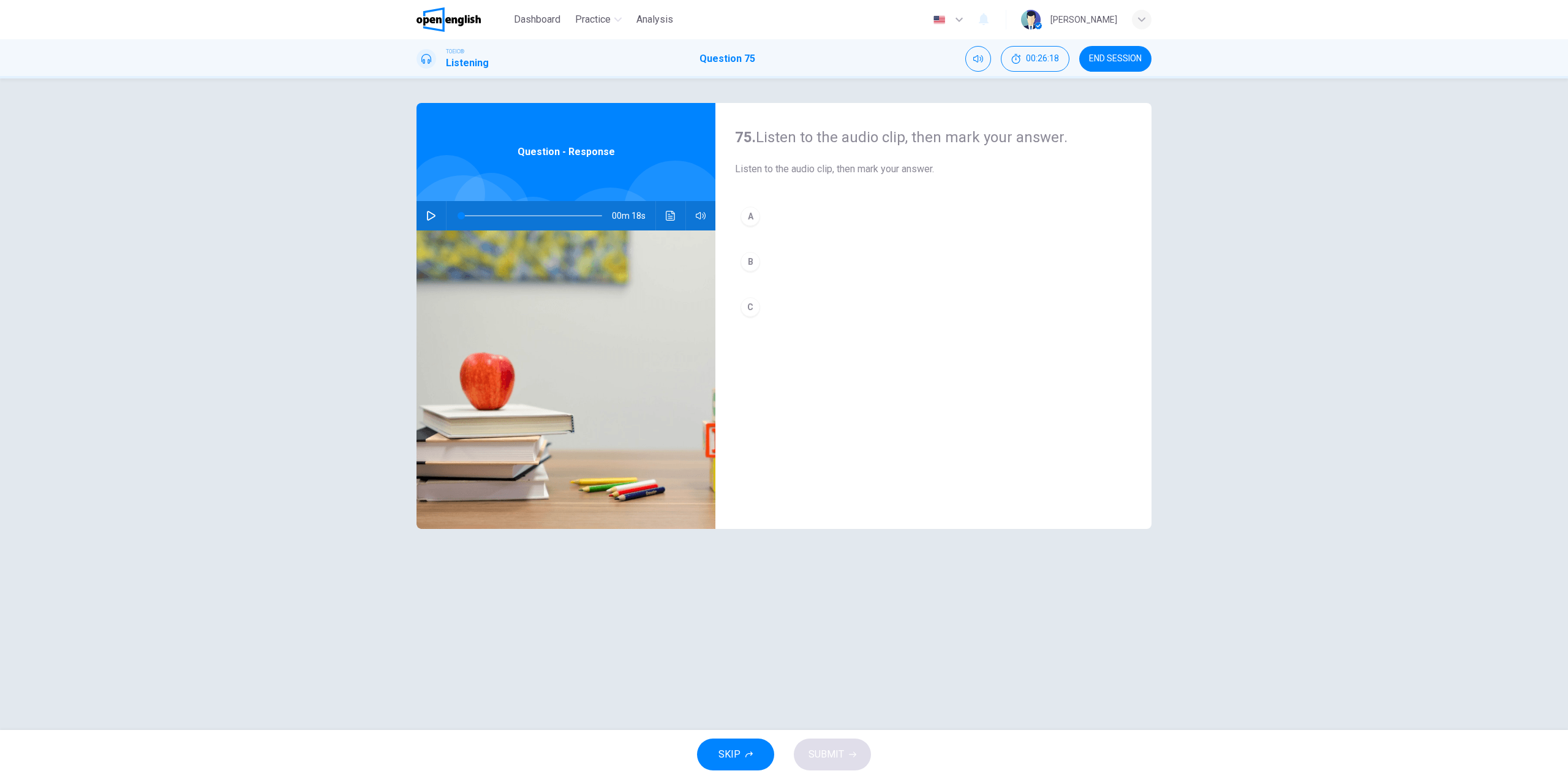
click at [428, 214] on icon "button" at bounding box center [431, 216] width 10 height 10
click at [484, 212] on span at bounding box center [532, 216] width 141 height 17
click at [465, 213] on span at bounding box center [532, 216] width 141 height 17
click at [432, 222] on button "button" at bounding box center [431, 216] width 20 height 29
click at [484, 217] on span at bounding box center [480, 216] width 7 height 7
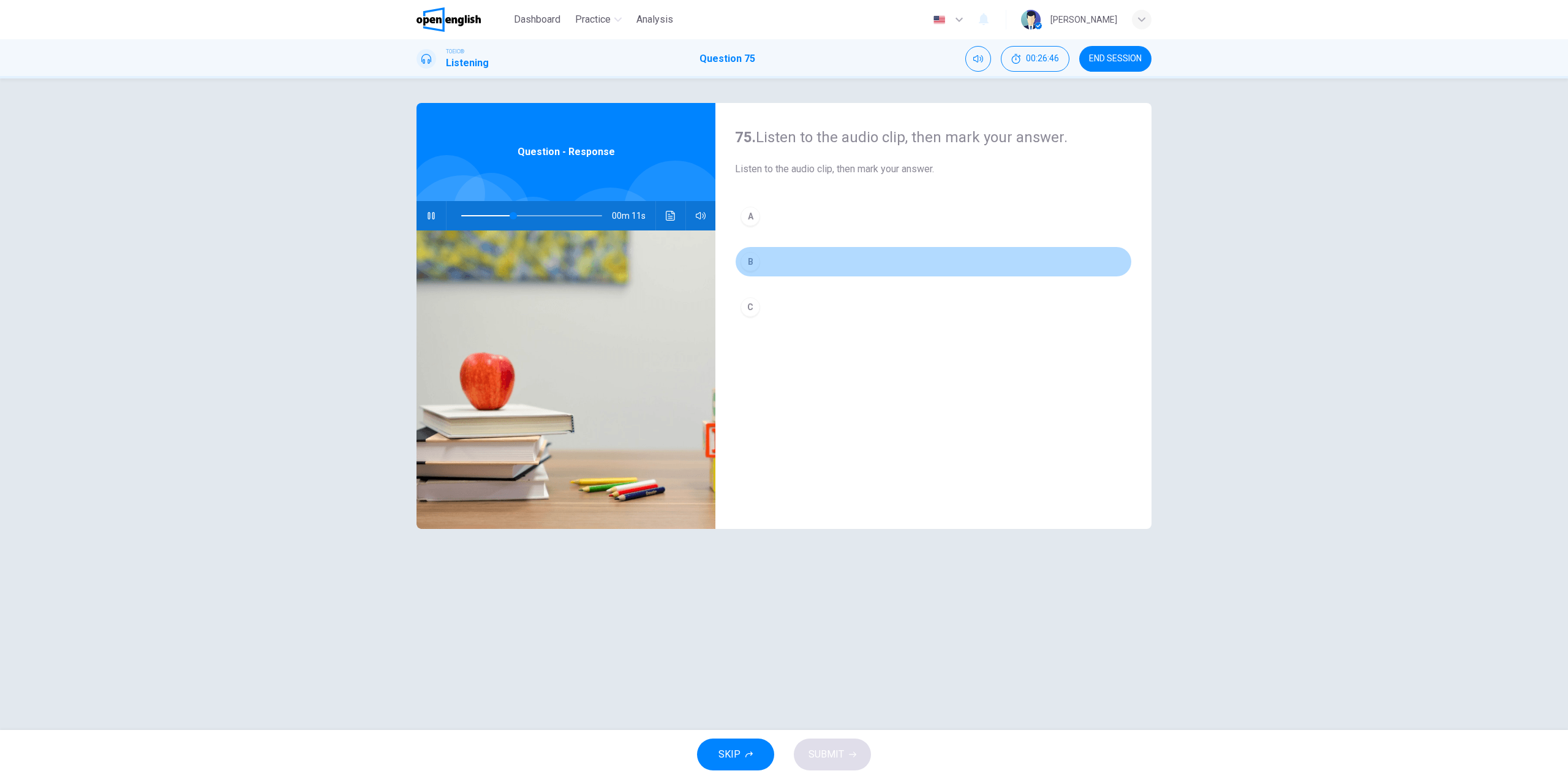
click at [775, 264] on button "B" at bounding box center [933, 262] width 397 height 31
click at [839, 752] on span "SUBMIT" at bounding box center [827, 754] width 36 height 17
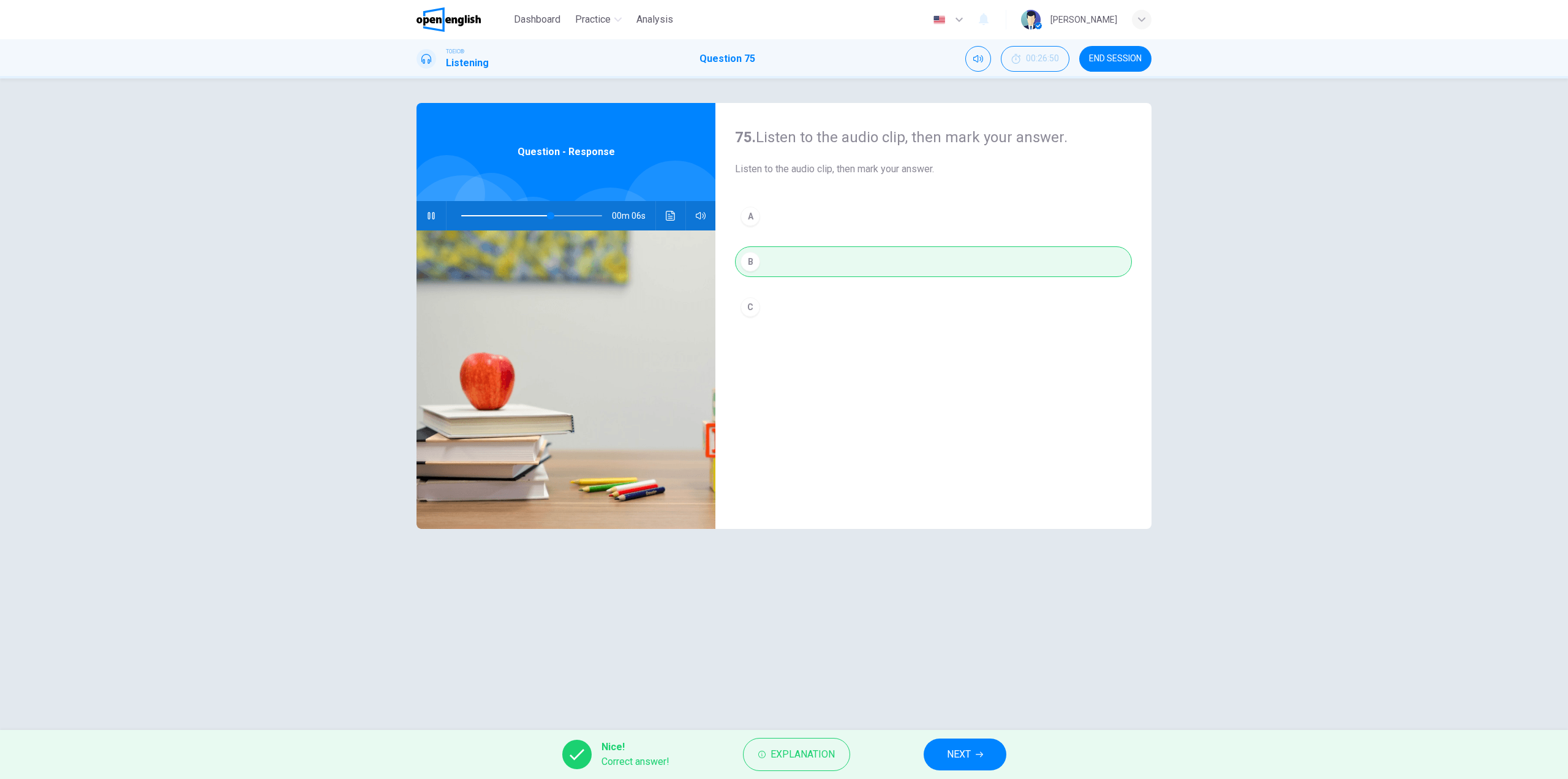
type input "**"
click at [957, 751] on span "NEXT" at bounding box center [958, 754] width 24 height 17
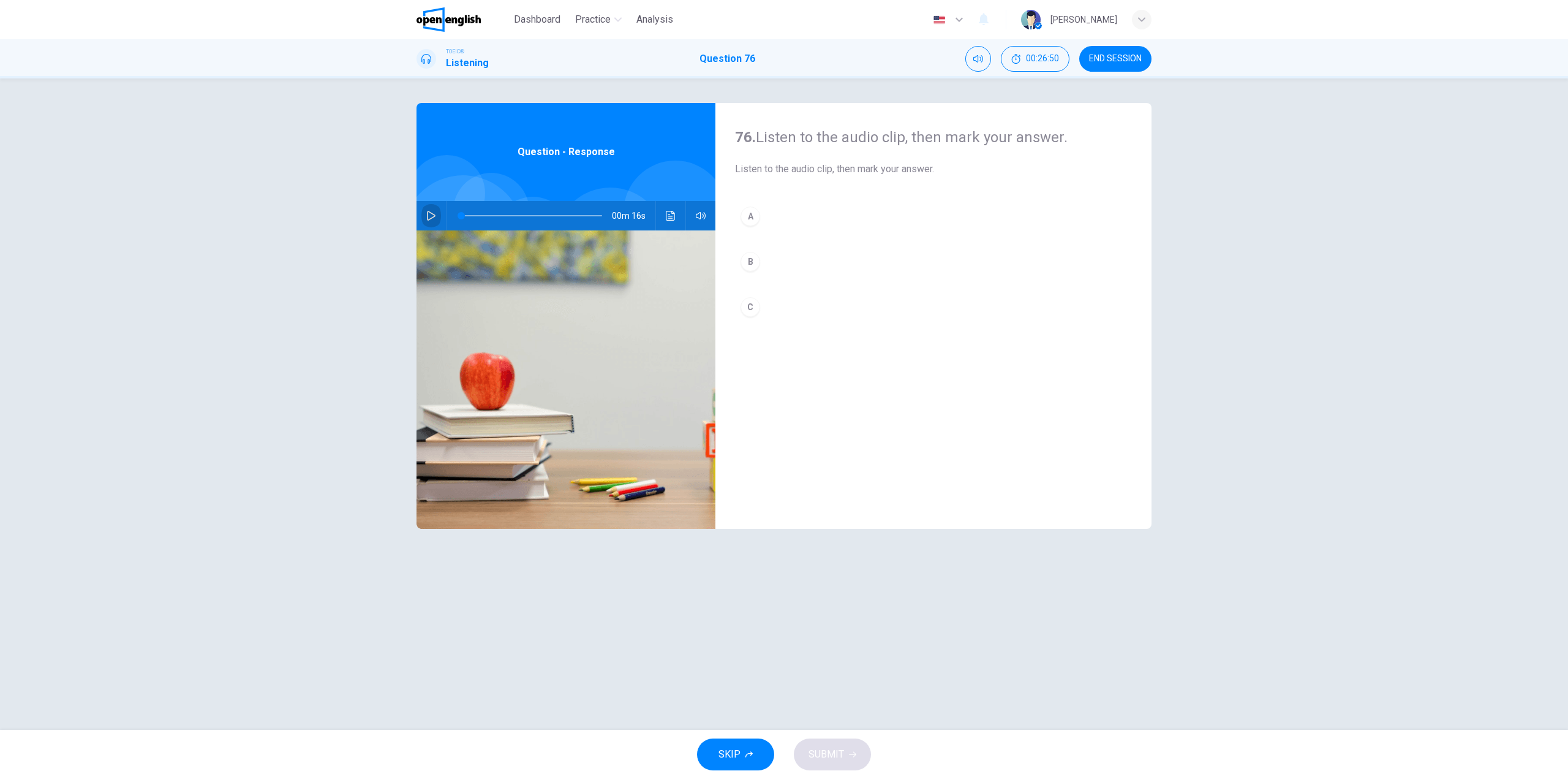
click at [431, 215] on icon "button" at bounding box center [431, 216] width 10 height 10
click at [765, 213] on button "A" at bounding box center [933, 216] width 397 height 31
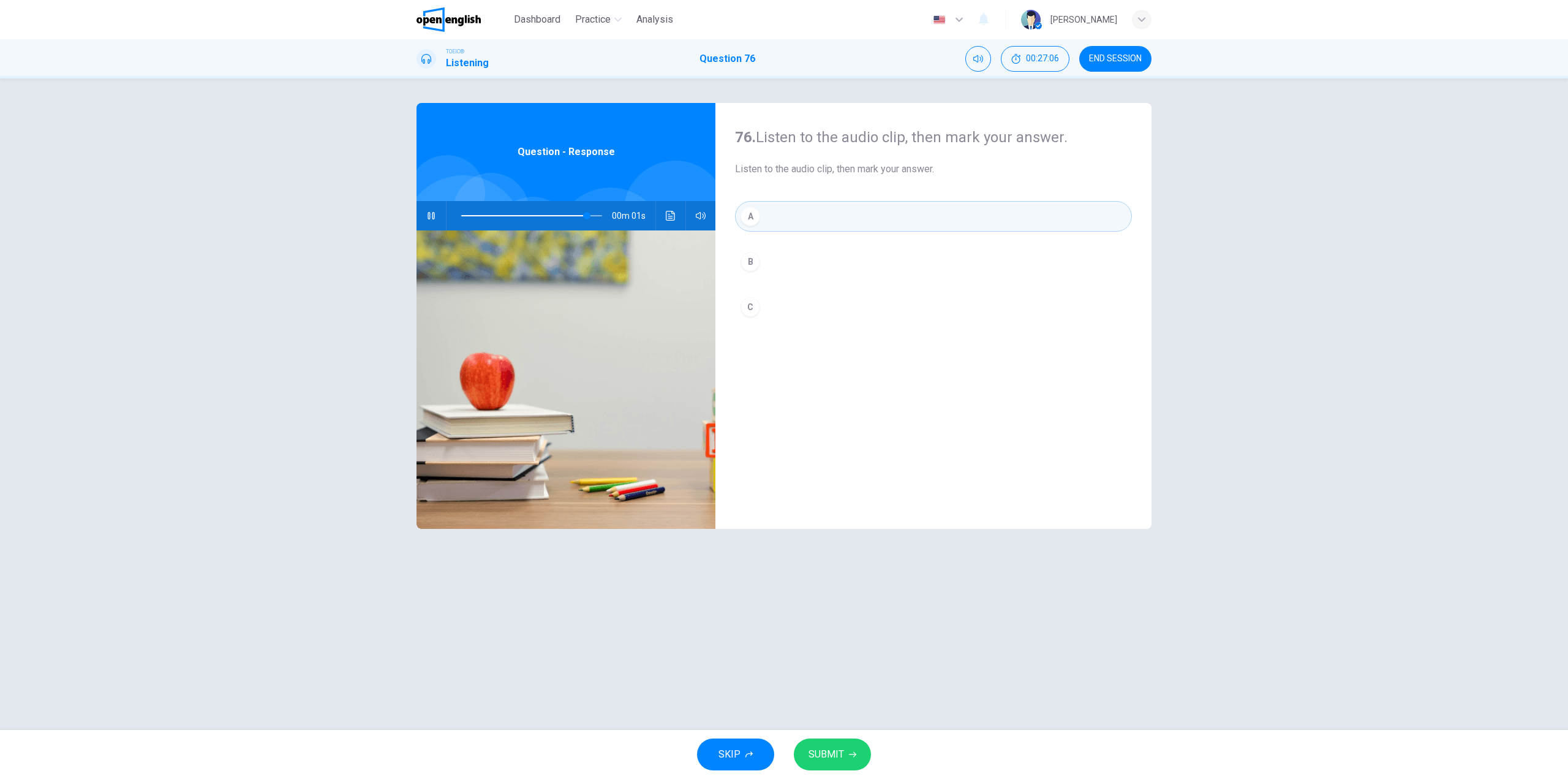
click at [853, 754] on icon "button" at bounding box center [852, 754] width 7 height 7
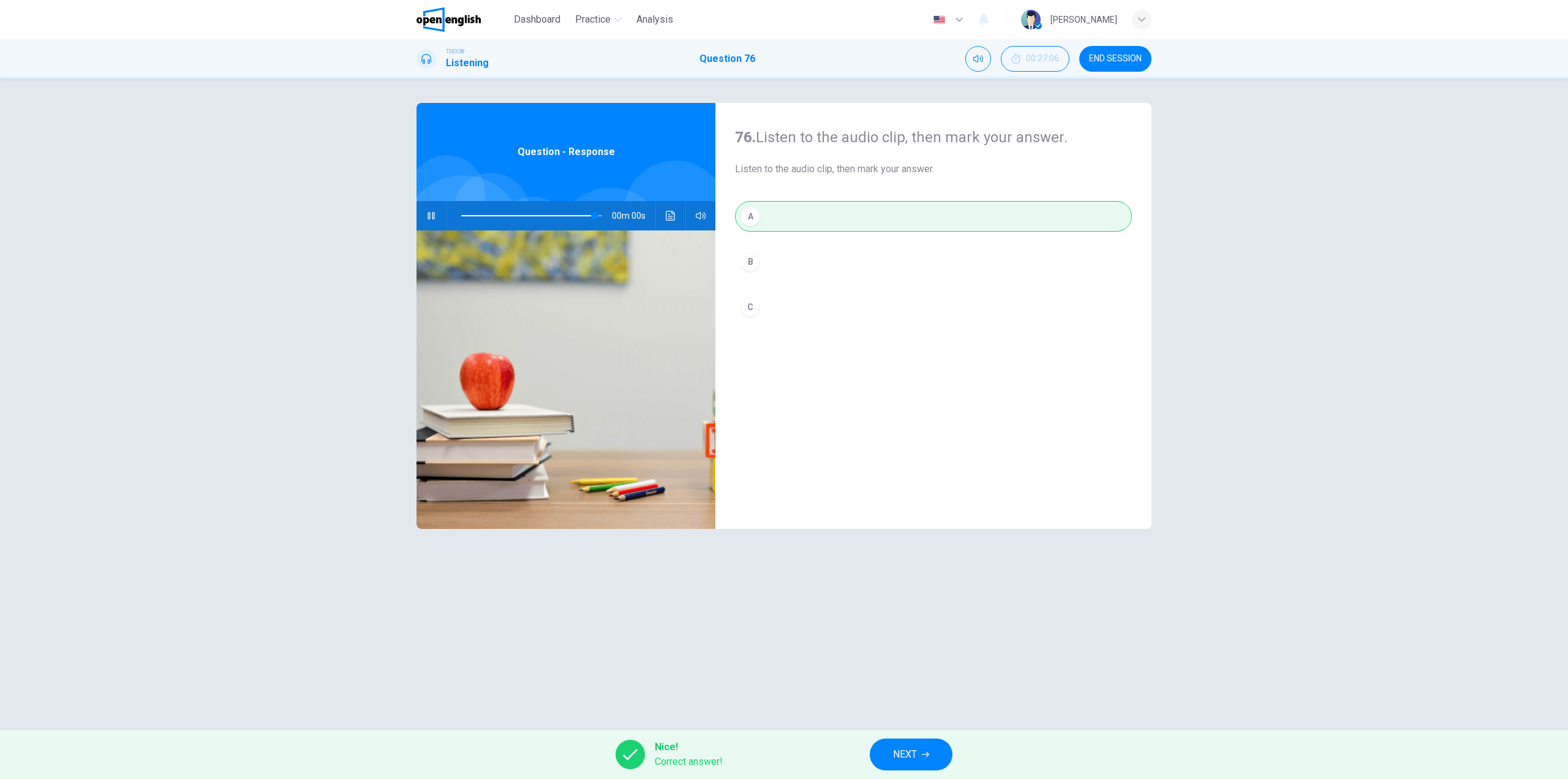
type input "*"
click at [913, 741] on button "NEXT" at bounding box center [911, 755] width 82 height 32
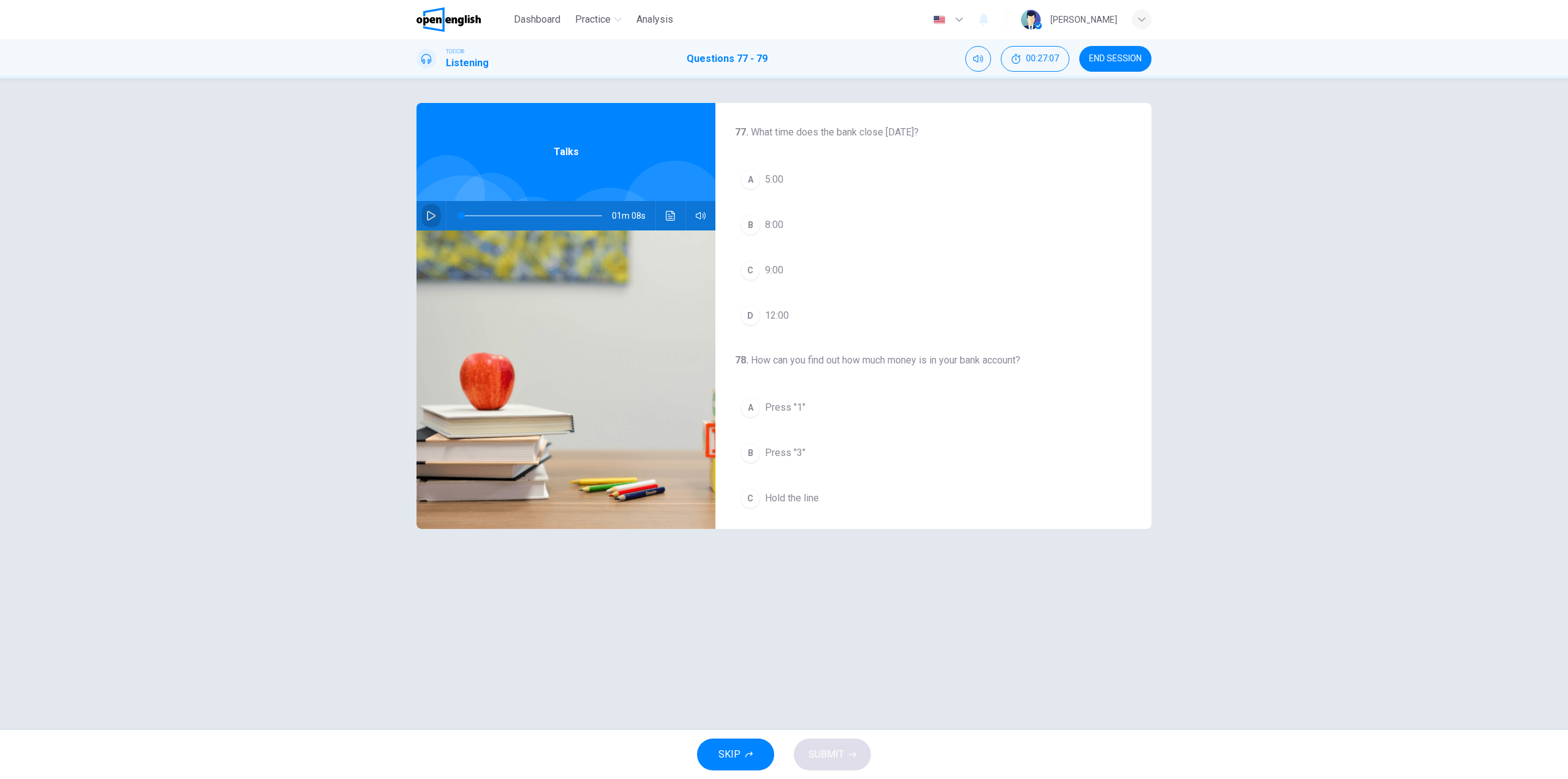
click at [434, 213] on icon "button" at bounding box center [431, 216] width 10 height 10
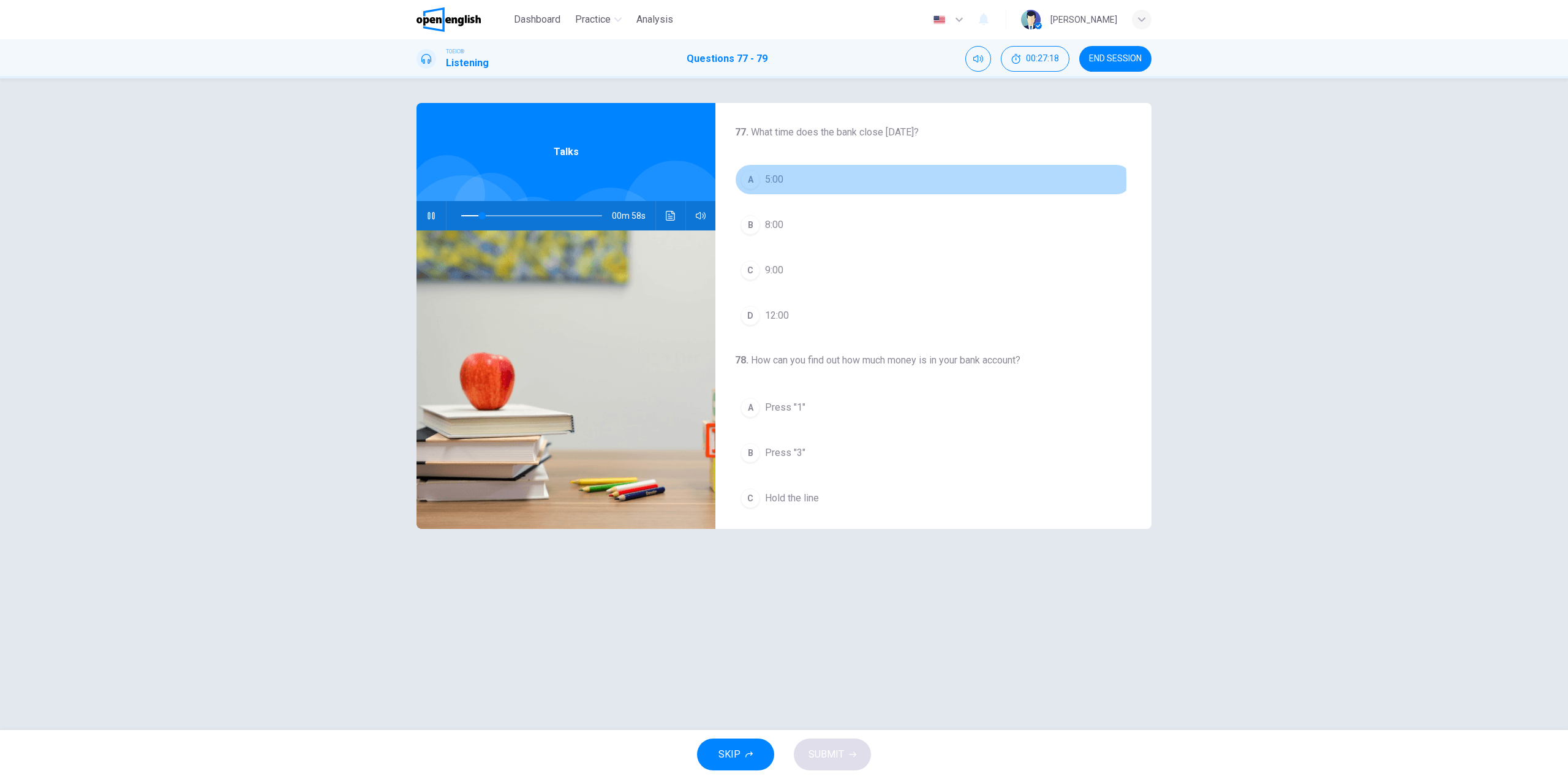
click at [773, 182] on span "5:00" at bounding box center [774, 179] width 19 height 15
click at [793, 223] on button "B 8:00" at bounding box center [933, 225] width 397 height 31
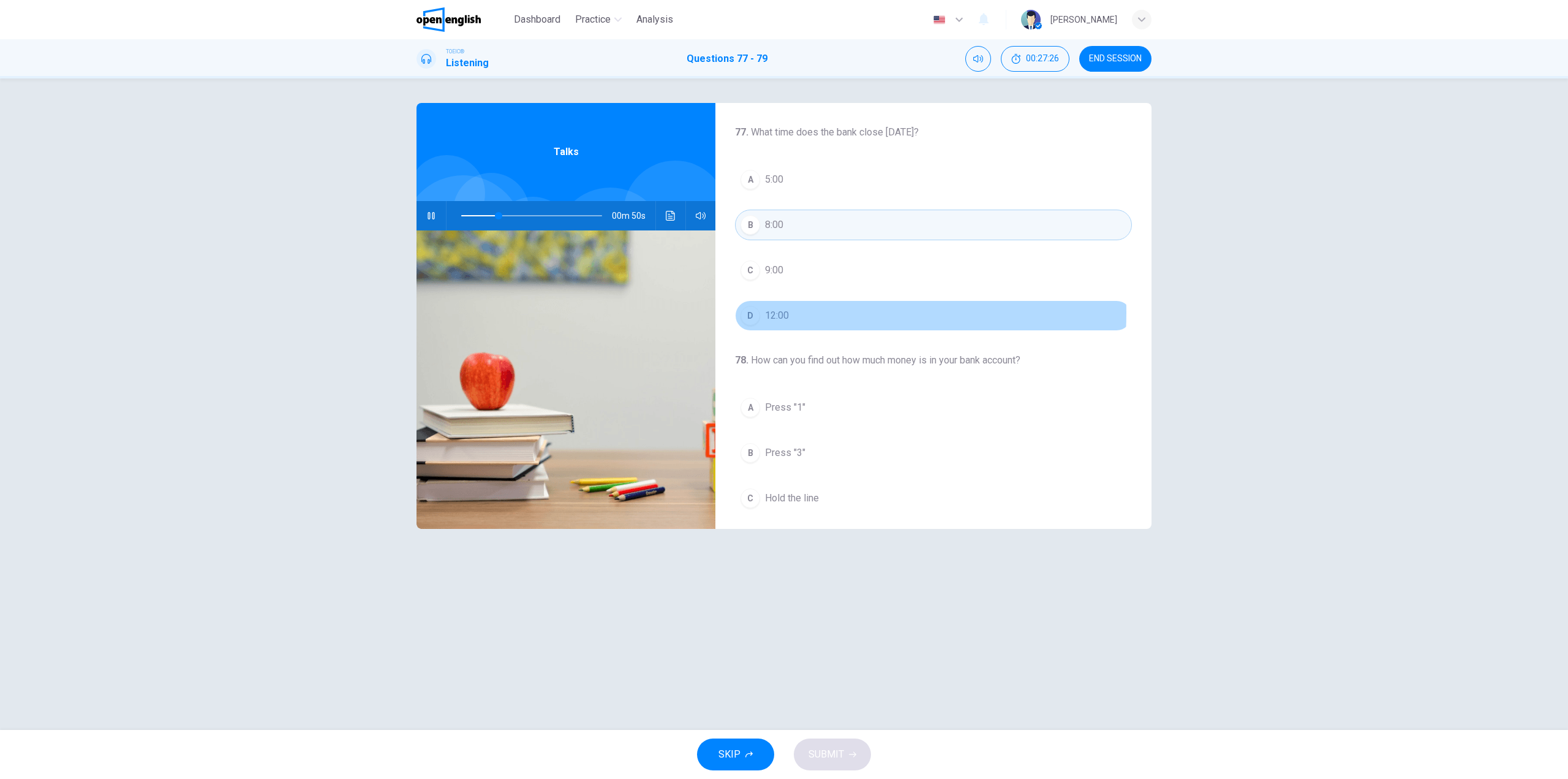
click at [793, 313] on button "D 12:00" at bounding box center [933, 316] width 397 height 31
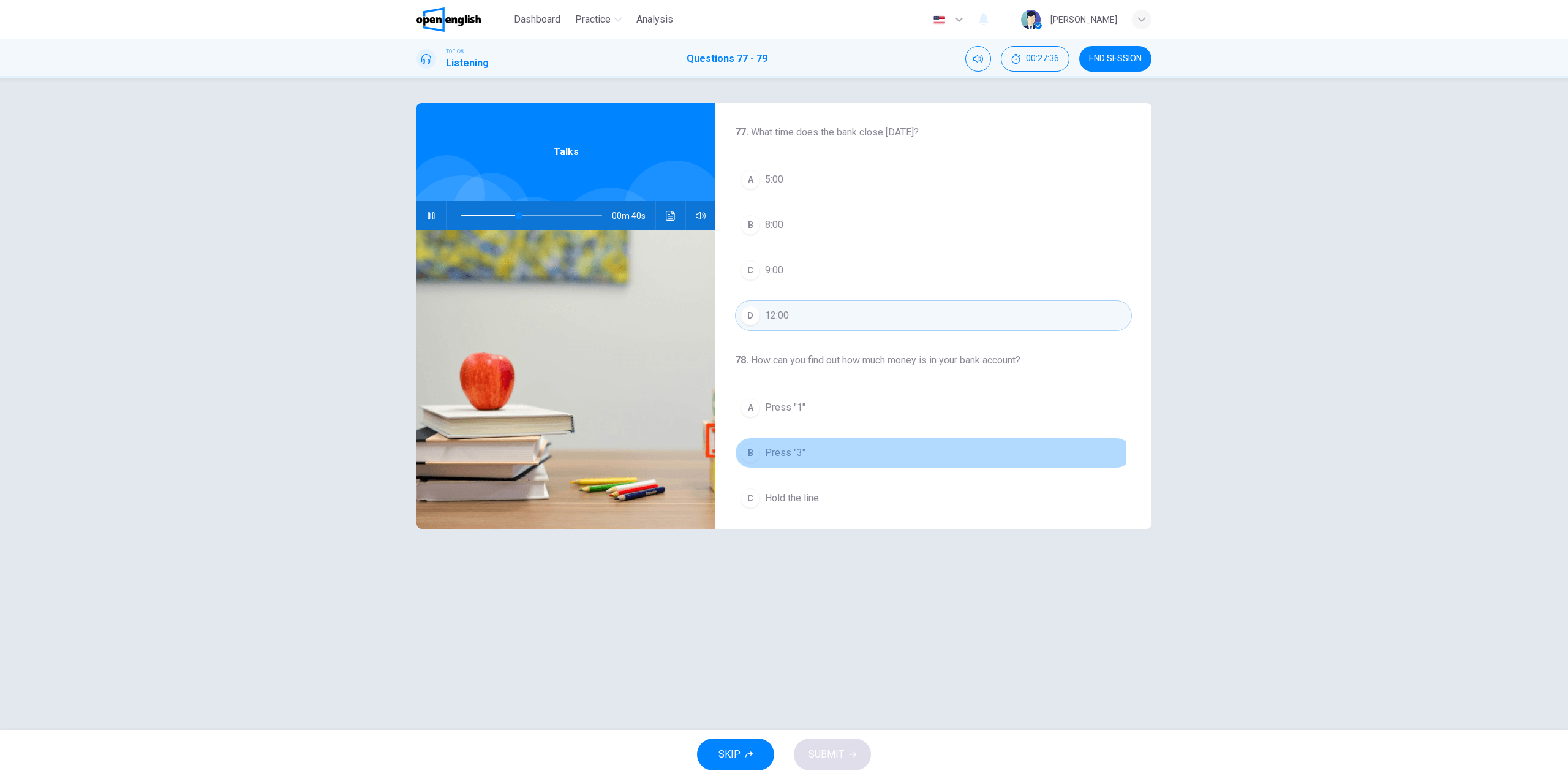
click at [802, 455] on span "Press "3"" at bounding box center [785, 453] width 40 height 15
drag, startPoint x: 472, startPoint y: 215, endPoint x: 444, endPoint y: 214, distance: 28.0
click at [444, 214] on div "01m 04s" at bounding box center [566, 216] width 299 height 29
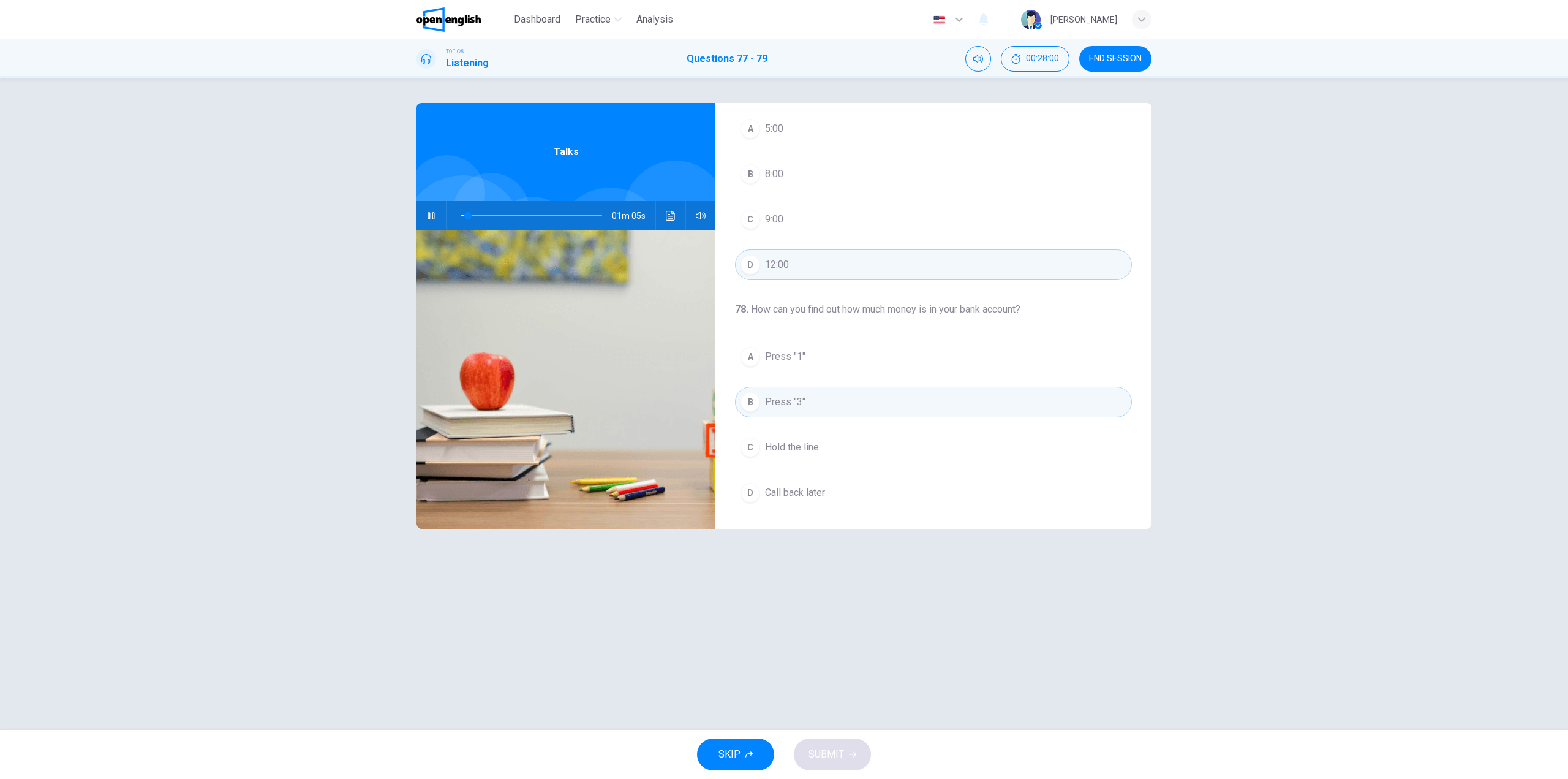
scroll to position [61, 0]
click at [814, 258] on button "D 12:00" at bounding box center [933, 255] width 397 height 31
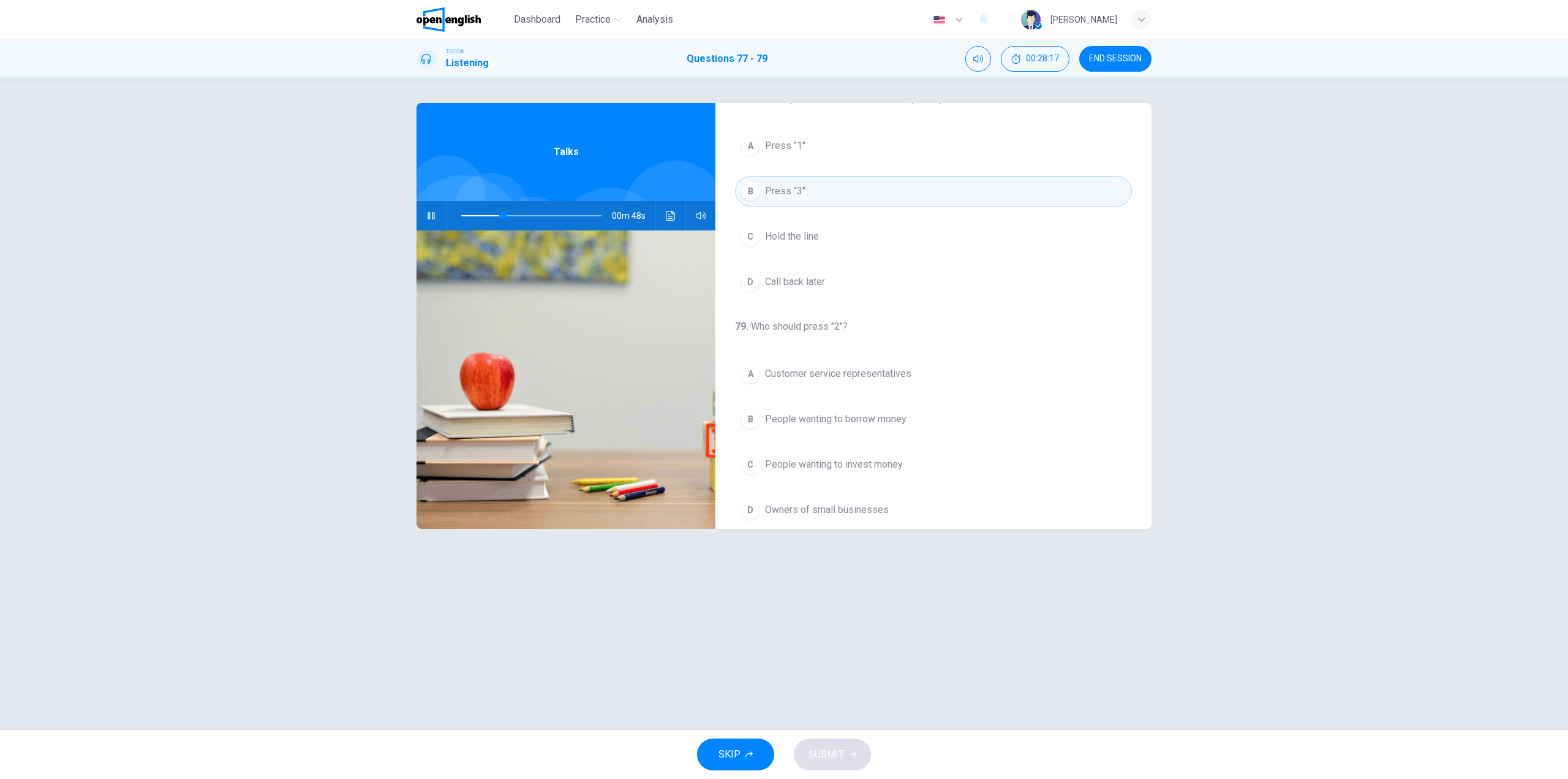
scroll to position [219, 0]
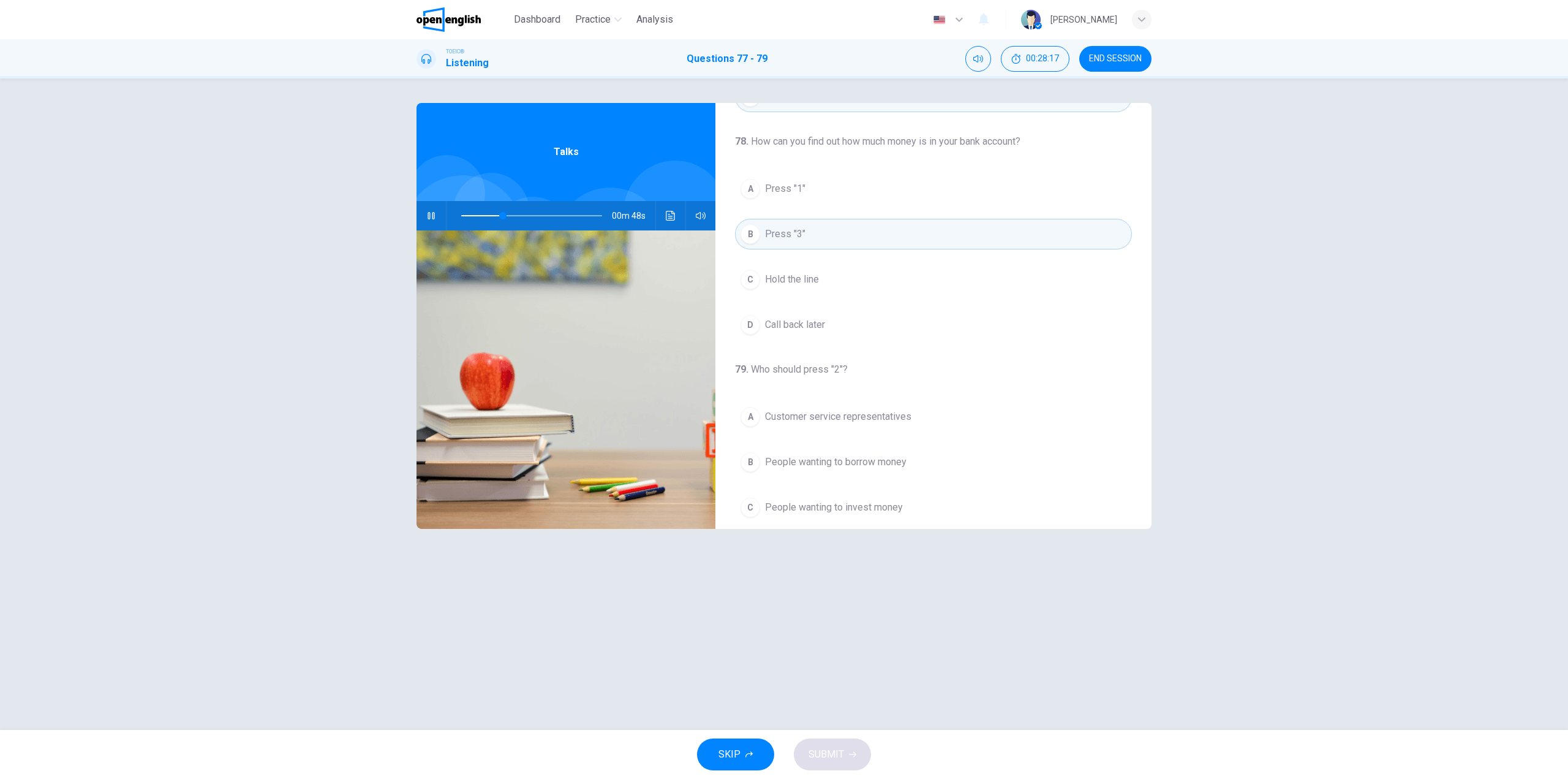
click at [825, 191] on button "A Press "1"" at bounding box center [933, 189] width 397 height 31
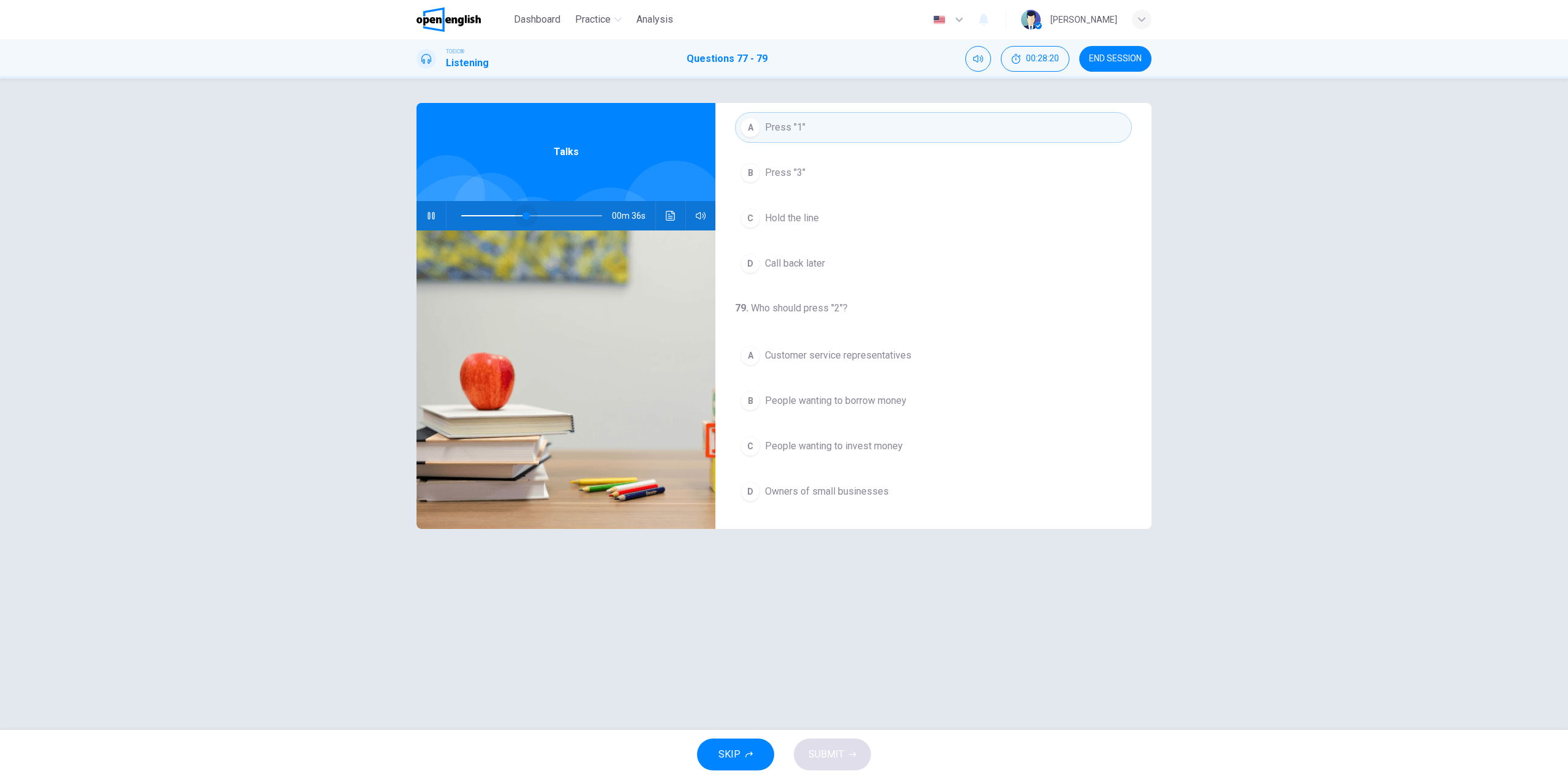
click at [526, 214] on span at bounding box center [532, 216] width 141 height 17
click at [525, 212] on span at bounding box center [528, 216] width 7 height 7
click at [509, 212] on span at bounding box center [509, 216] width 7 height 7
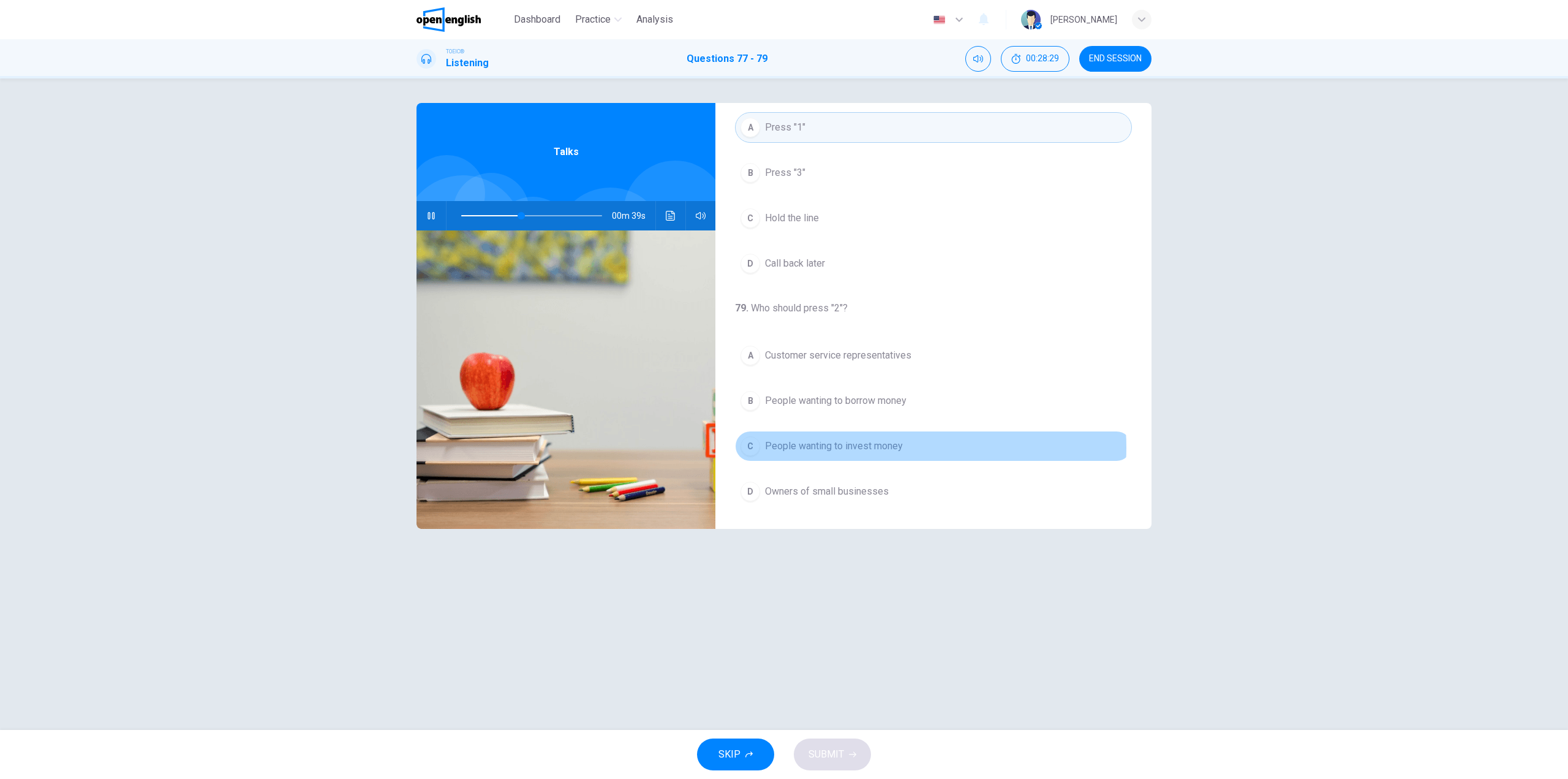
click at [886, 448] on span "People wanting to invest money" at bounding box center [834, 446] width 138 height 15
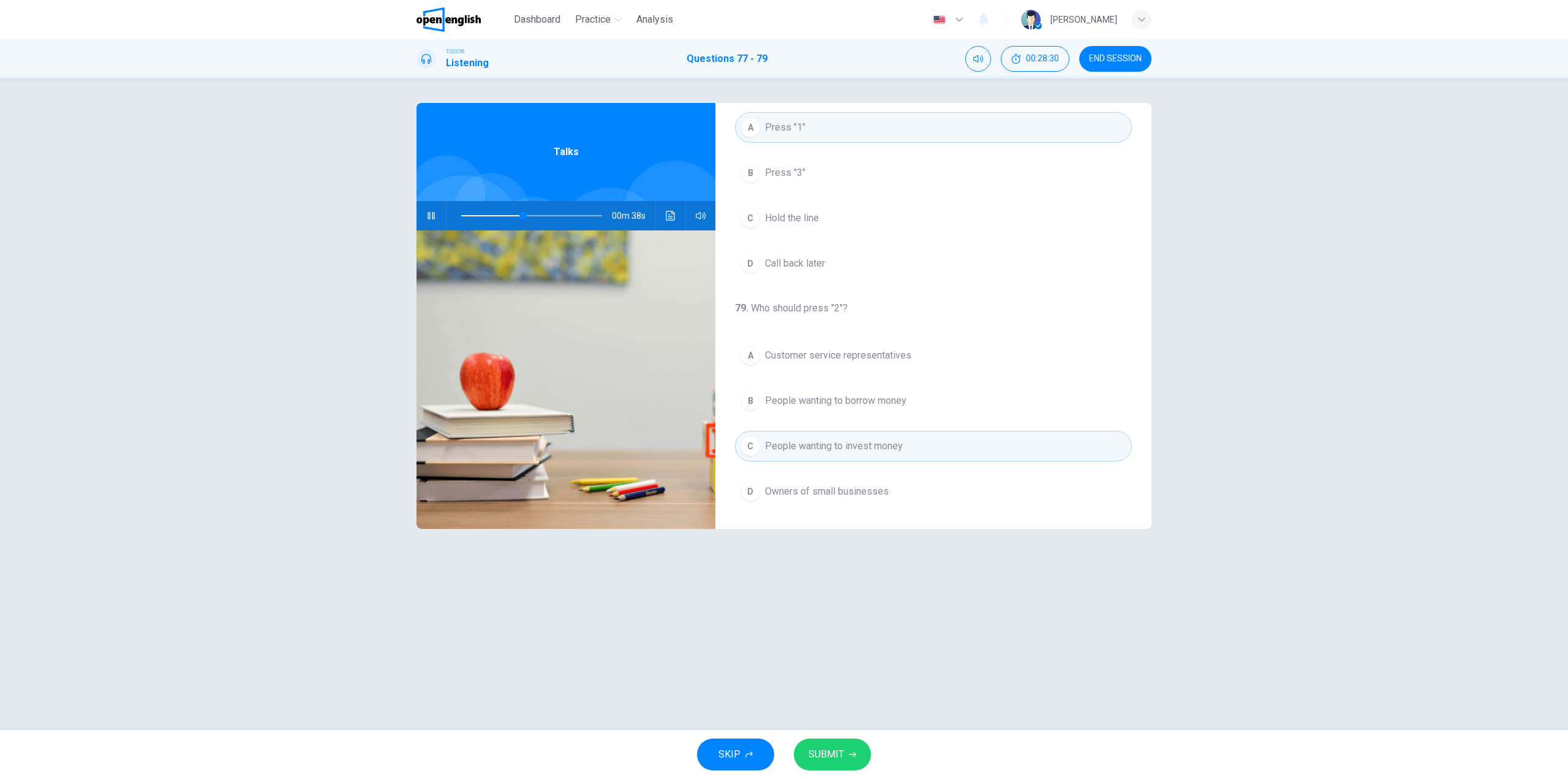
drag, startPoint x: 841, startPoint y: 771, endPoint x: 841, endPoint y: 764, distance: 7.0
click at [841, 770] on div "SKIP SUBMIT" at bounding box center [784, 754] width 1568 height 49
click at [841, 764] on button "SUBMIT" at bounding box center [832, 755] width 77 height 32
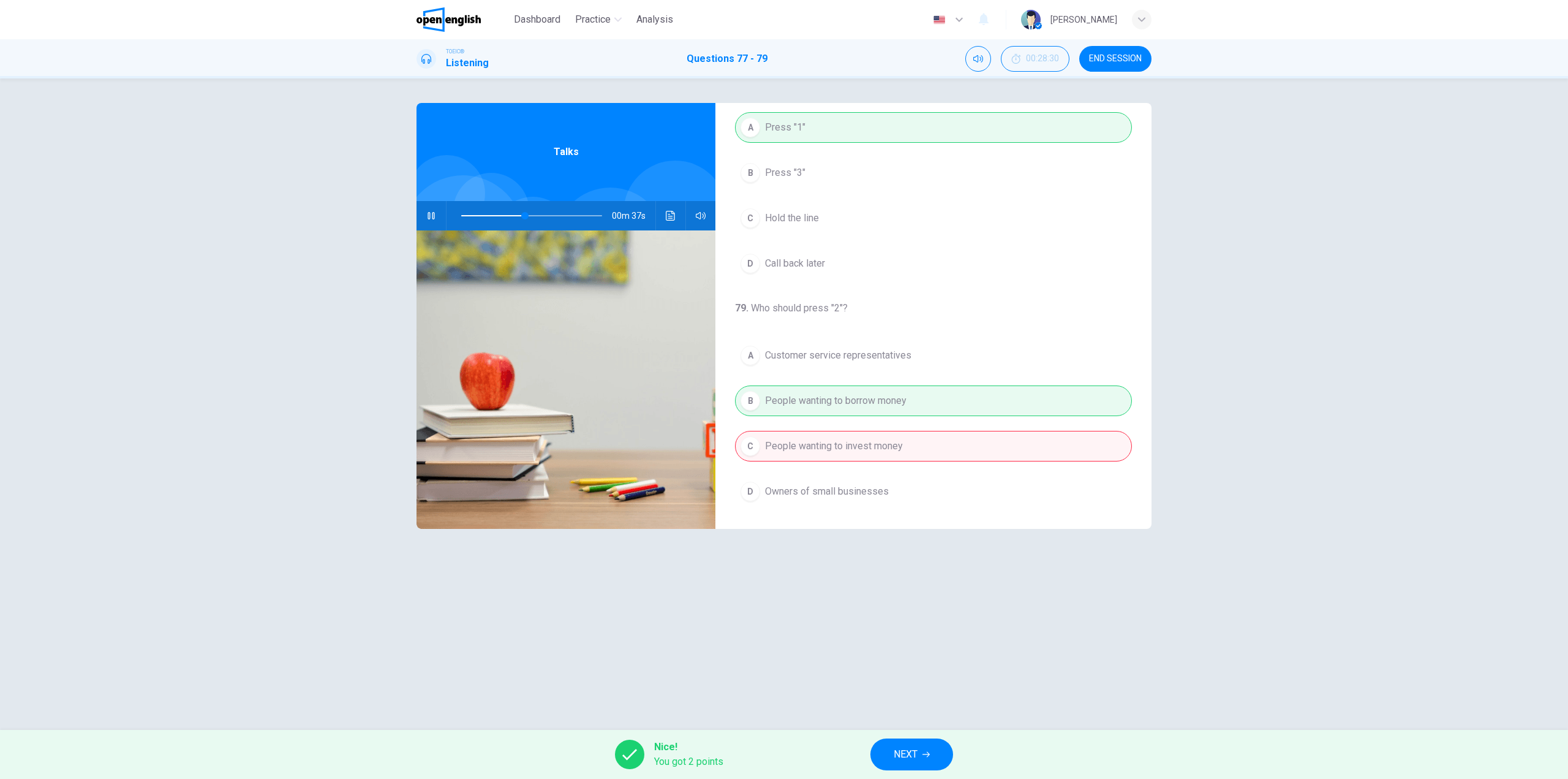
type input "**"
click at [900, 748] on span "NEXT" at bounding box center [905, 754] width 24 height 17
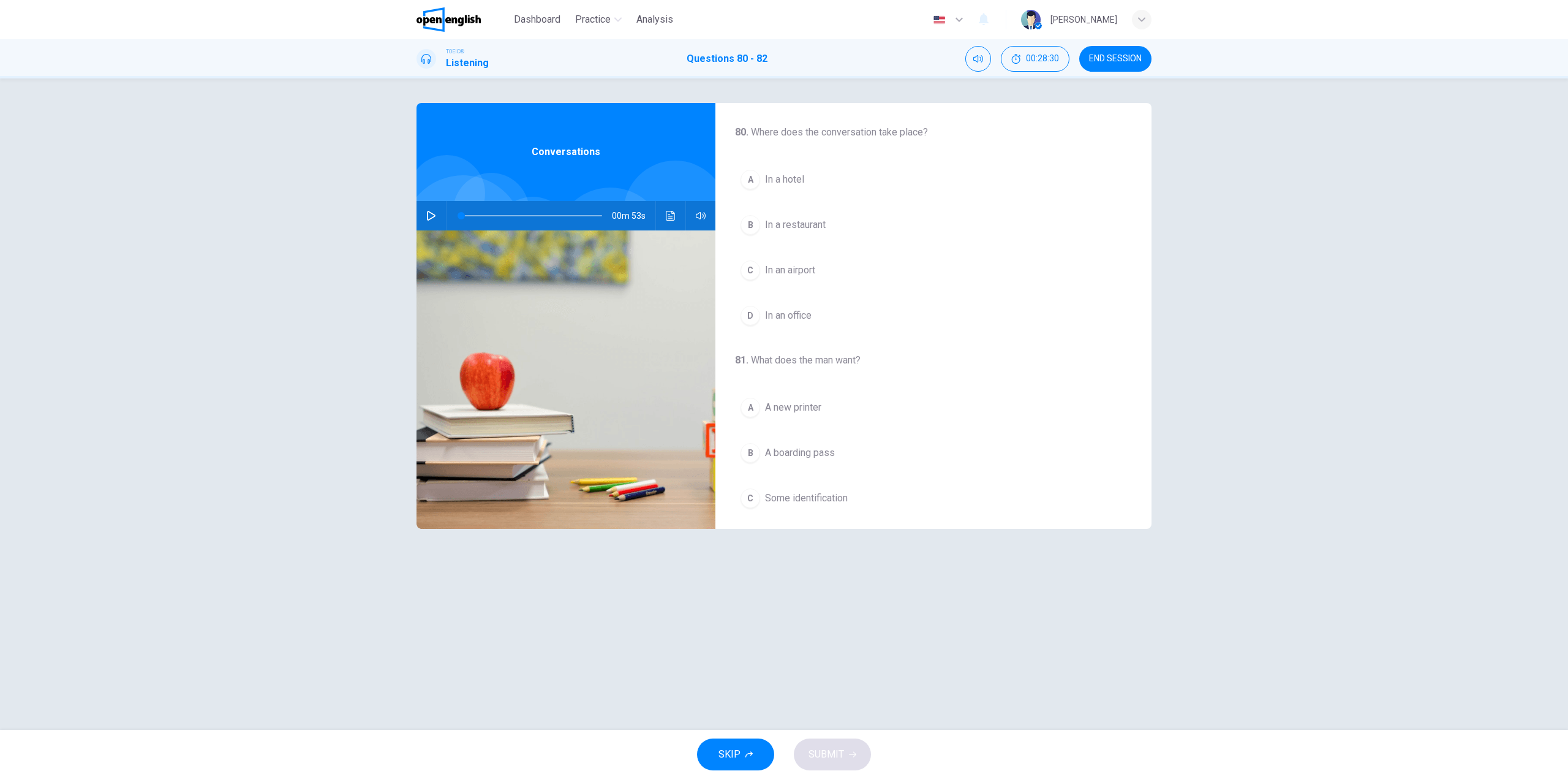
click at [436, 212] on button "button" at bounding box center [431, 216] width 20 height 29
click at [800, 269] on span "In an airport" at bounding box center [790, 270] width 50 height 15
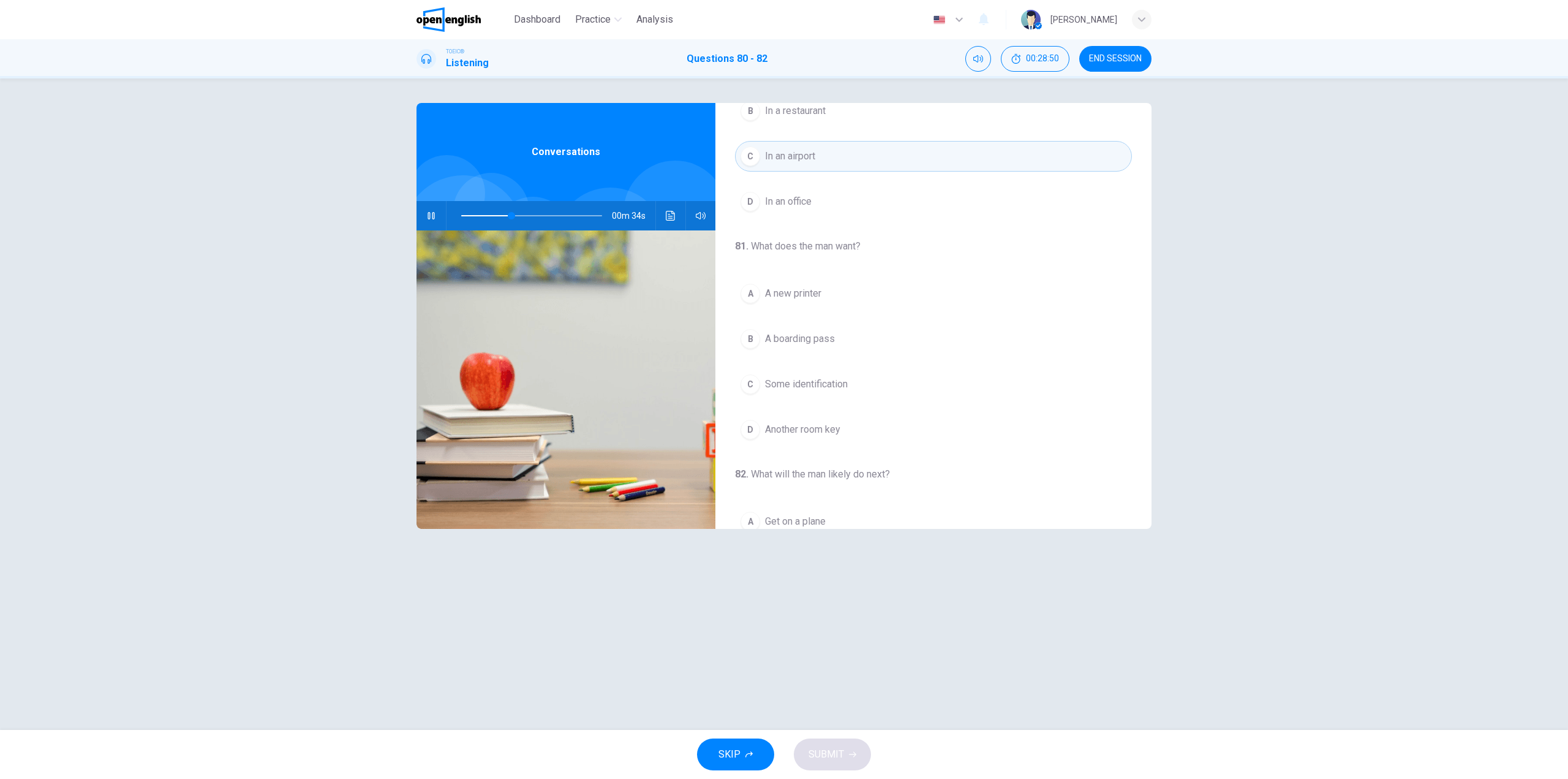
scroll to position [123, 0]
click at [822, 331] on span "A boarding pass" at bounding box center [800, 330] width 70 height 15
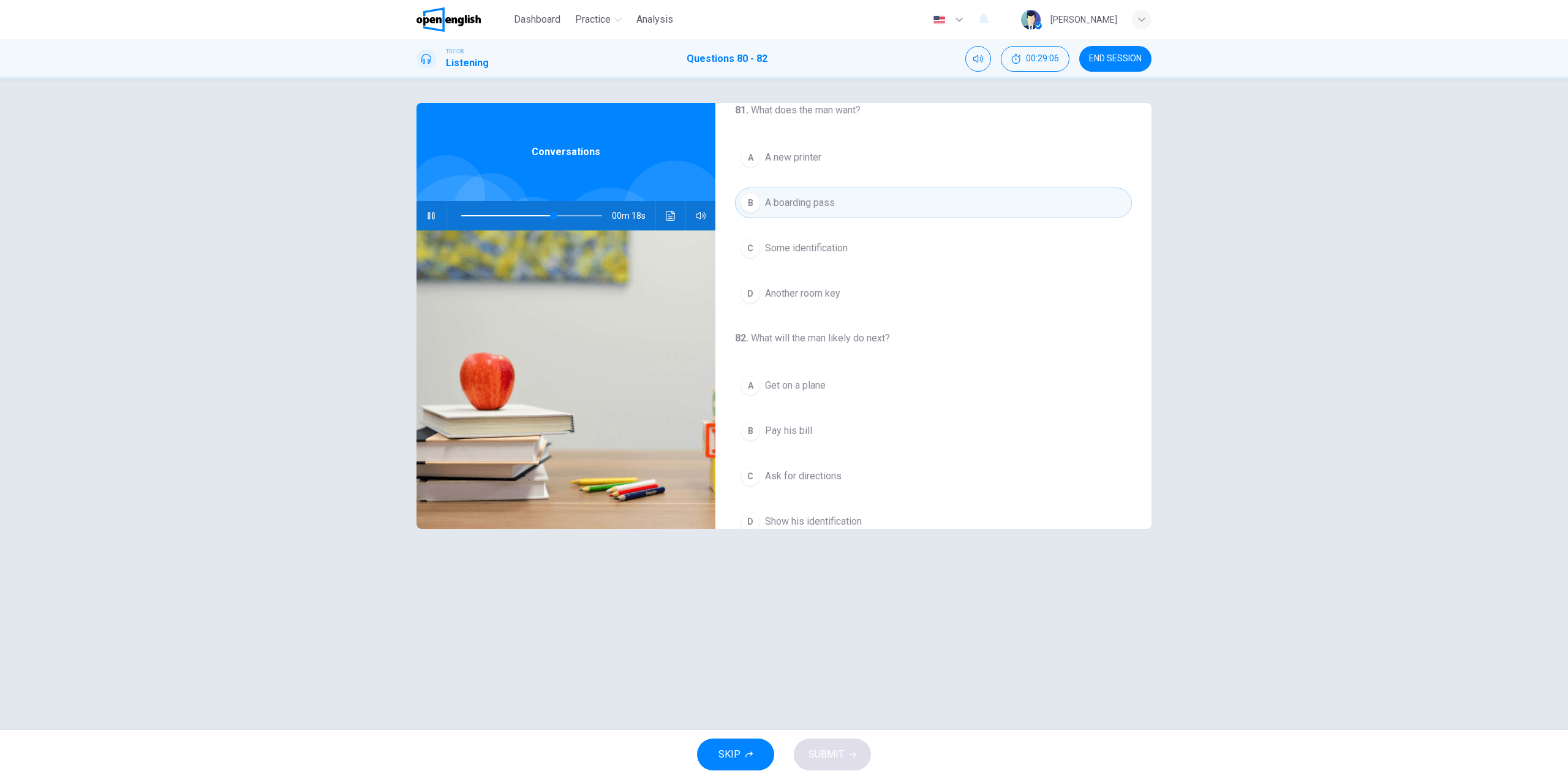
scroll to position [280, 0]
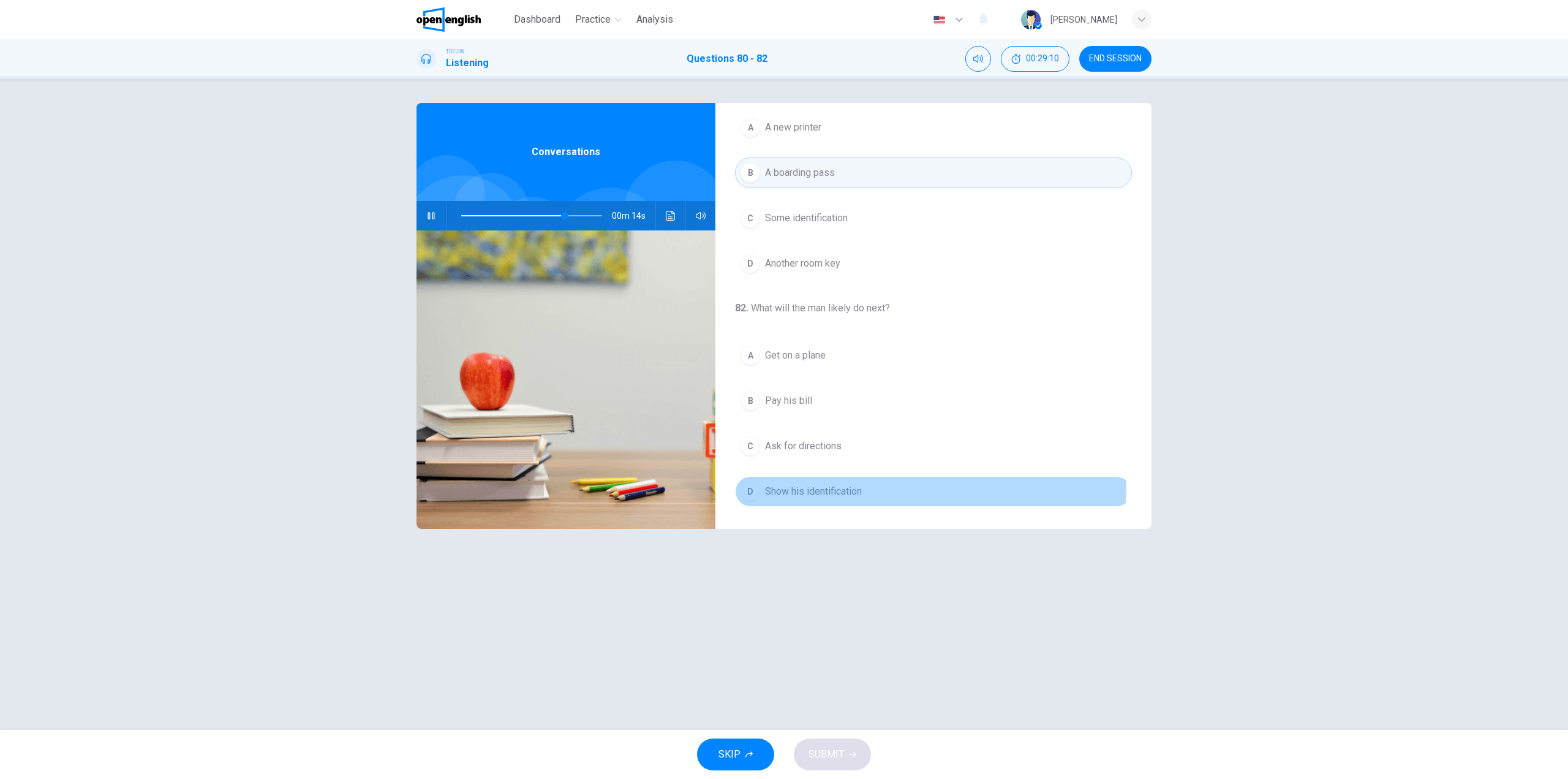
click at [849, 485] on span "Show his identification" at bounding box center [813, 491] width 97 height 15
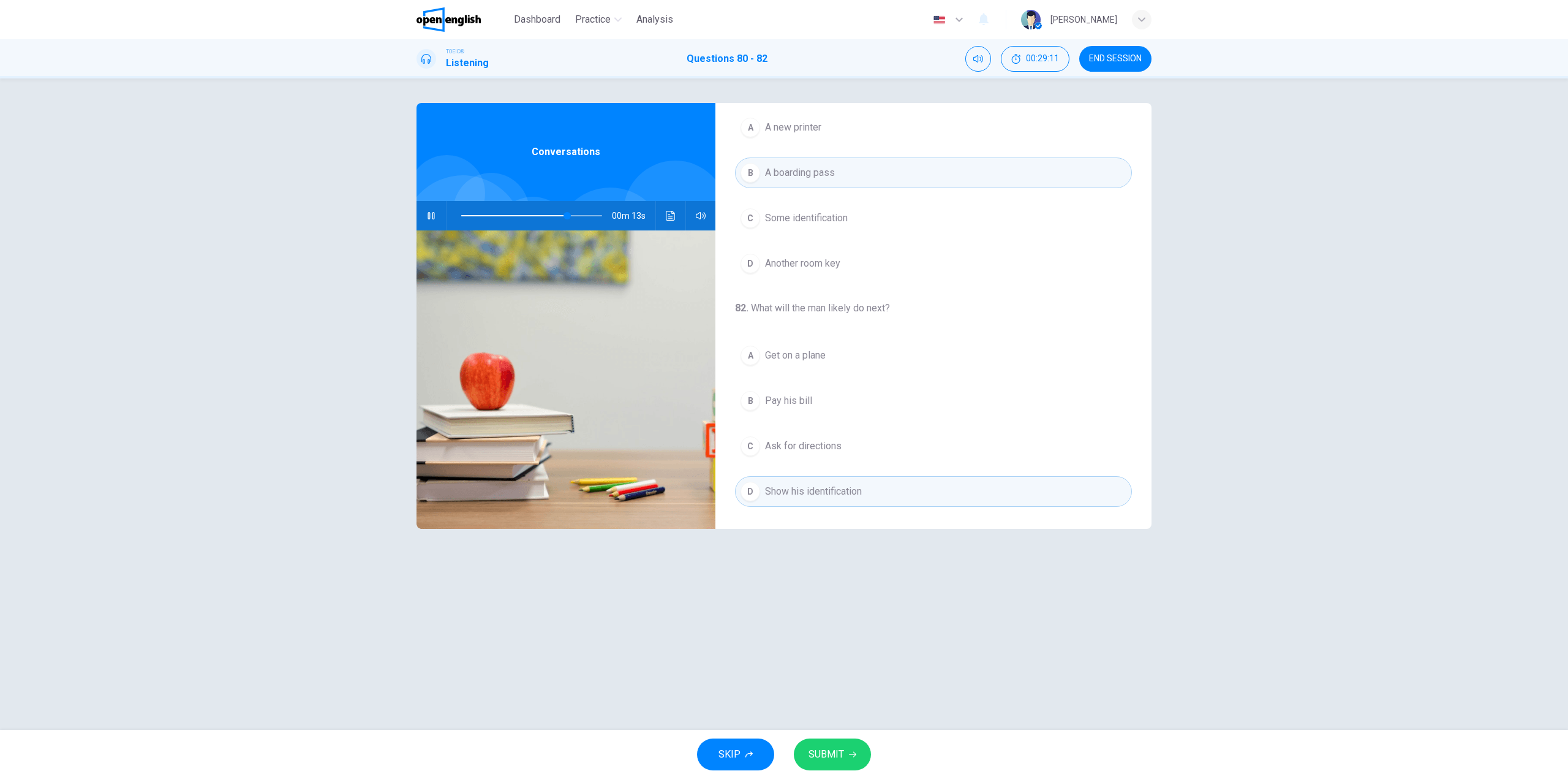
click at [825, 748] on span "SUBMIT" at bounding box center [827, 754] width 36 height 17
type input "**"
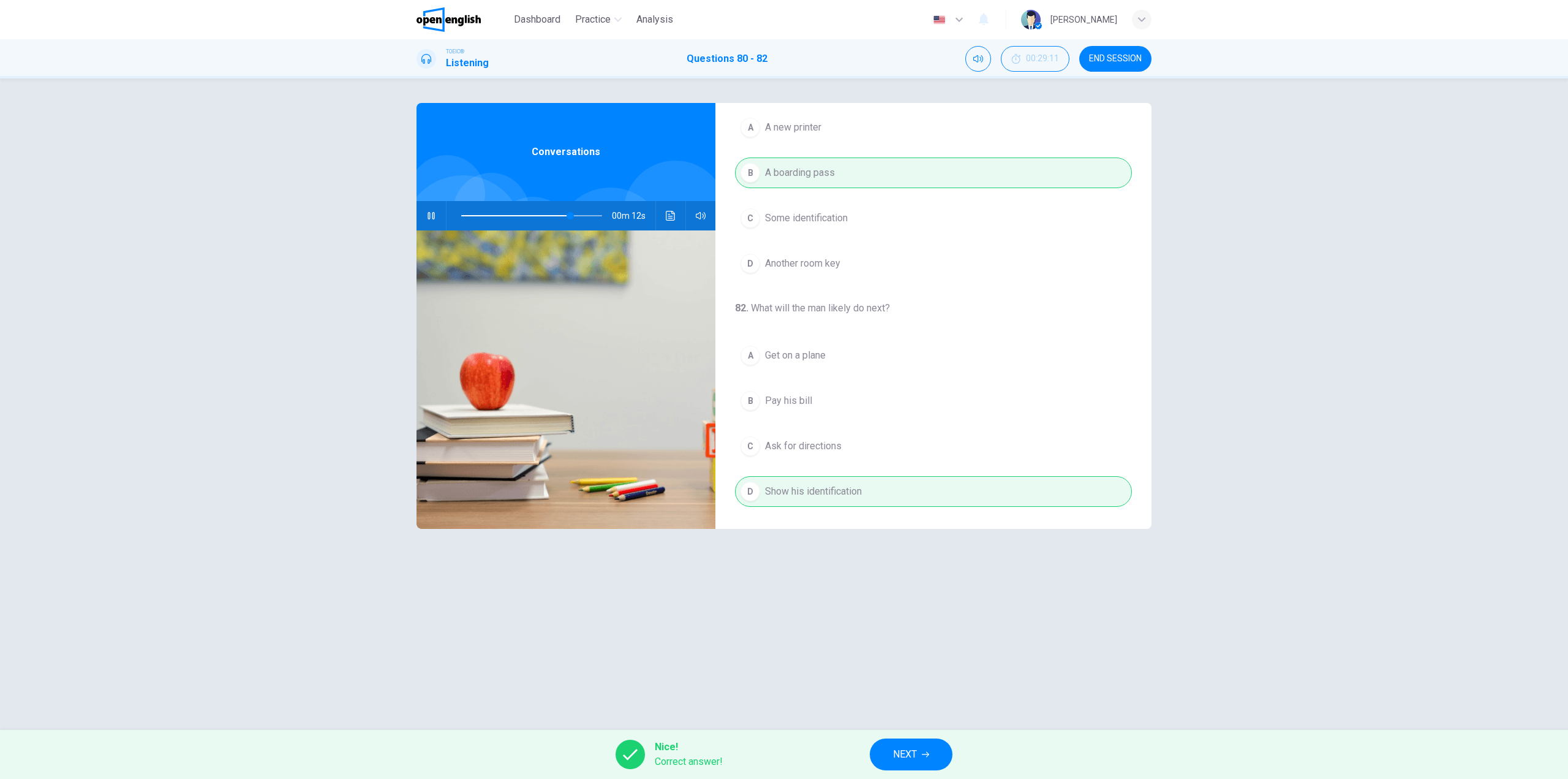
click at [912, 753] on span "NEXT" at bounding box center [904, 754] width 24 height 17
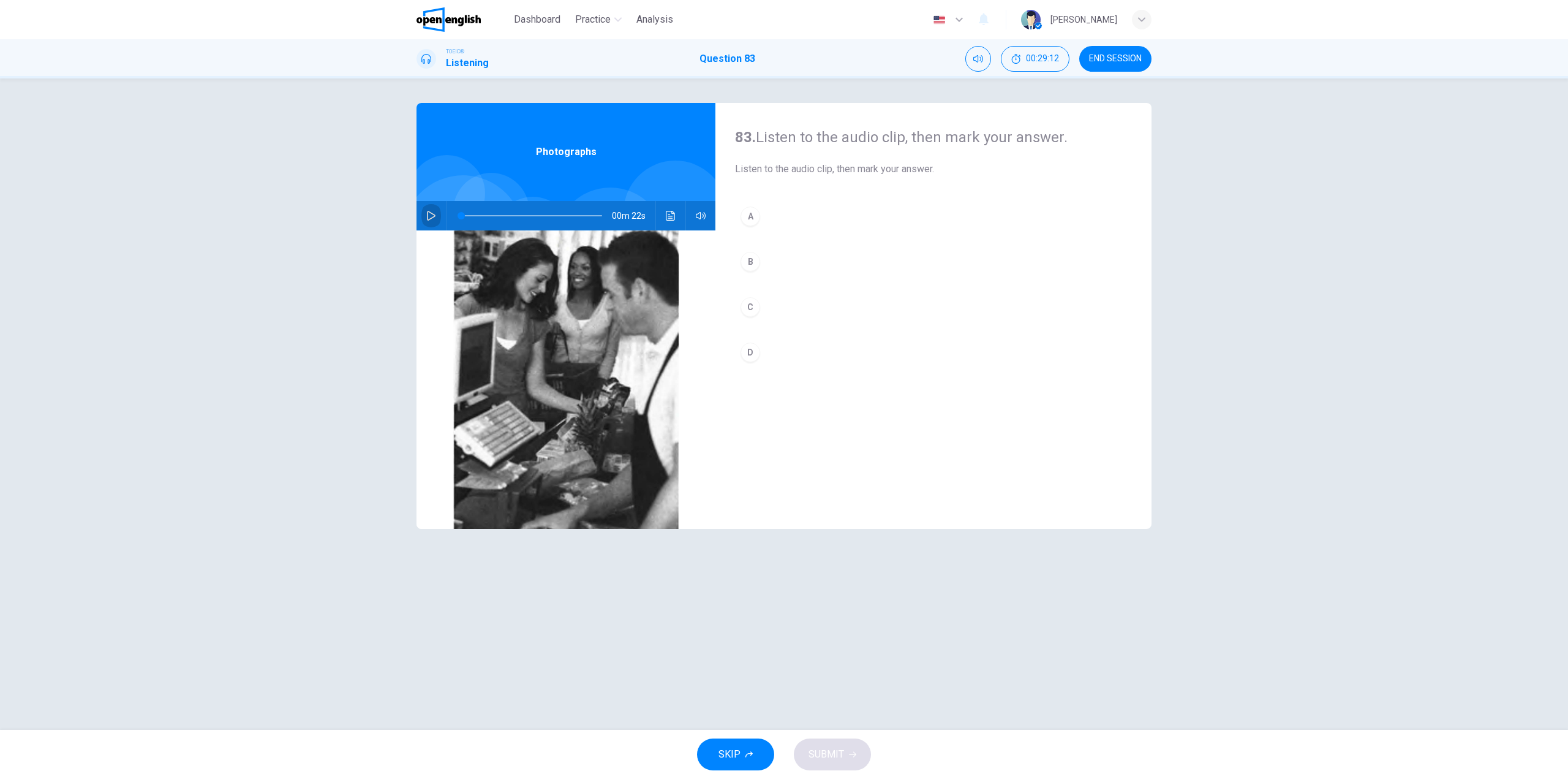
click at [435, 210] on button "button" at bounding box center [431, 216] width 20 height 29
click at [796, 274] on button "B" at bounding box center [933, 262] width 397 height 31
click at [784, 294] on button "C" at bounding box center [933, 307] width 397 height 31
click at [430, 210] on button "button" at bounding box center [431, 216] width 20 height 29
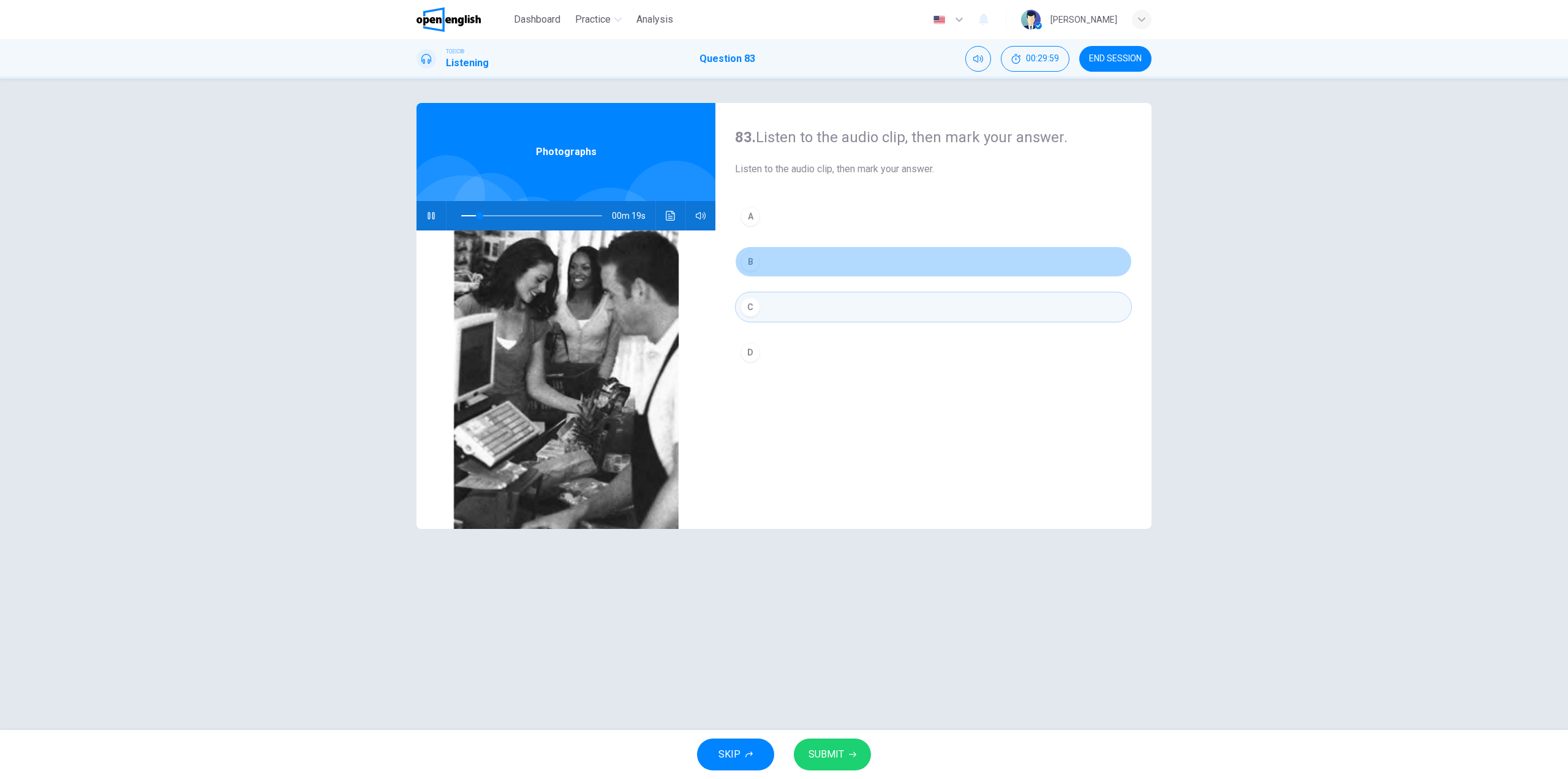
click at [787, 256] on button "B" at bounding box center [933, 262] width 397 height 31
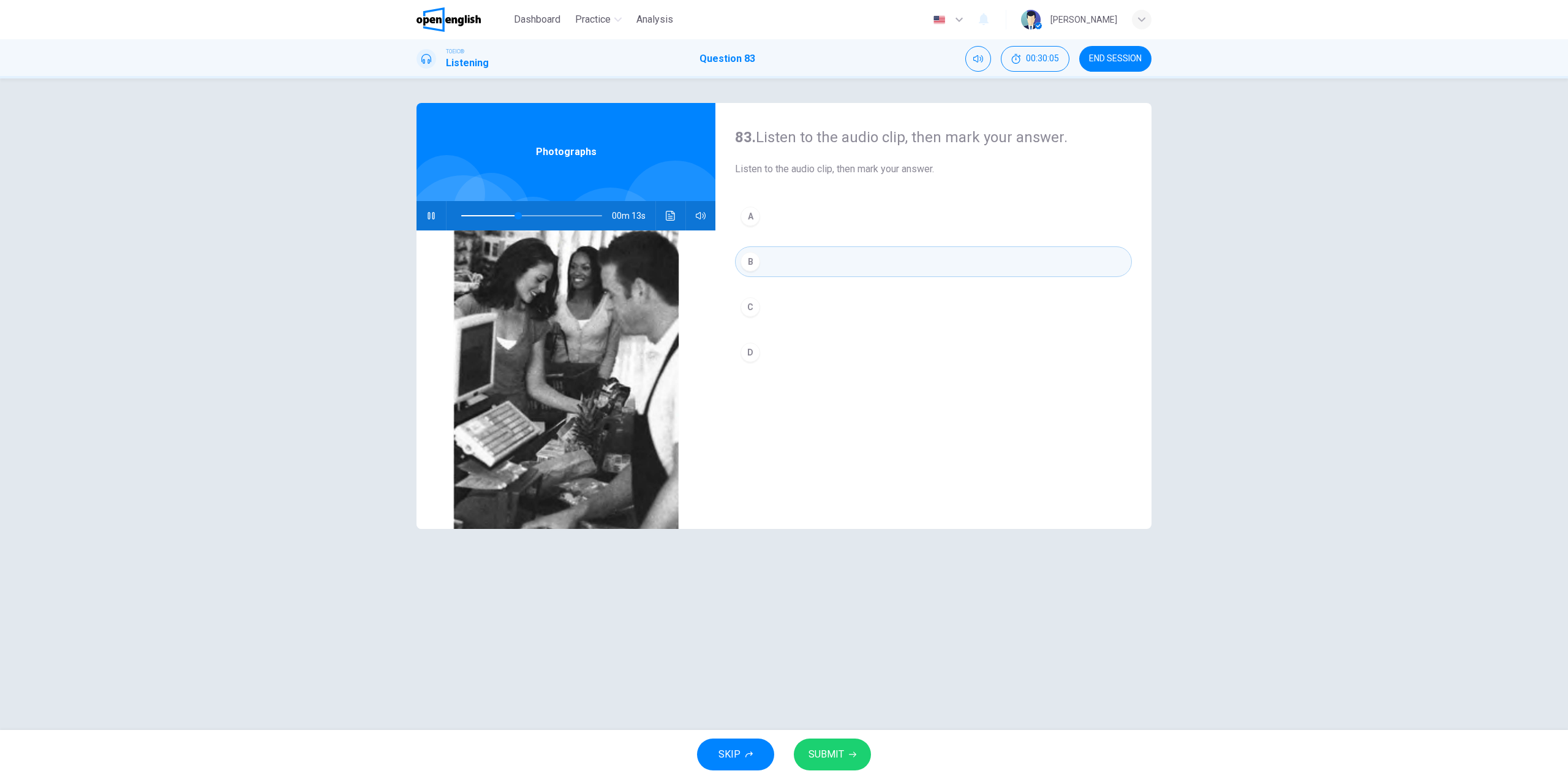
click at [814, 300] on button "C" at bounding box center [933, 307] width 397 height 31
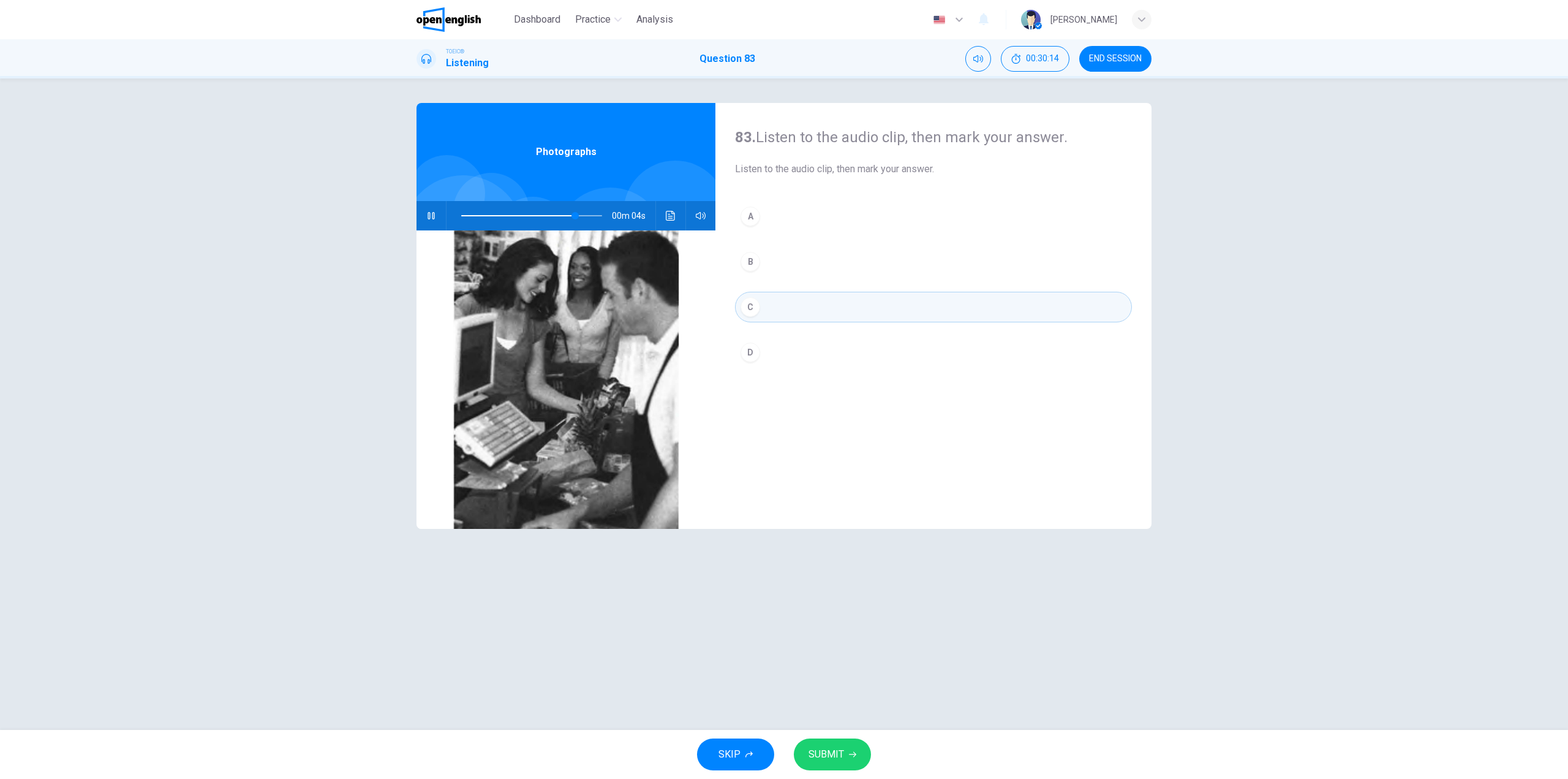
click at [794, 358] on button "D" at bounding box center [933, 352] width 397 height 31
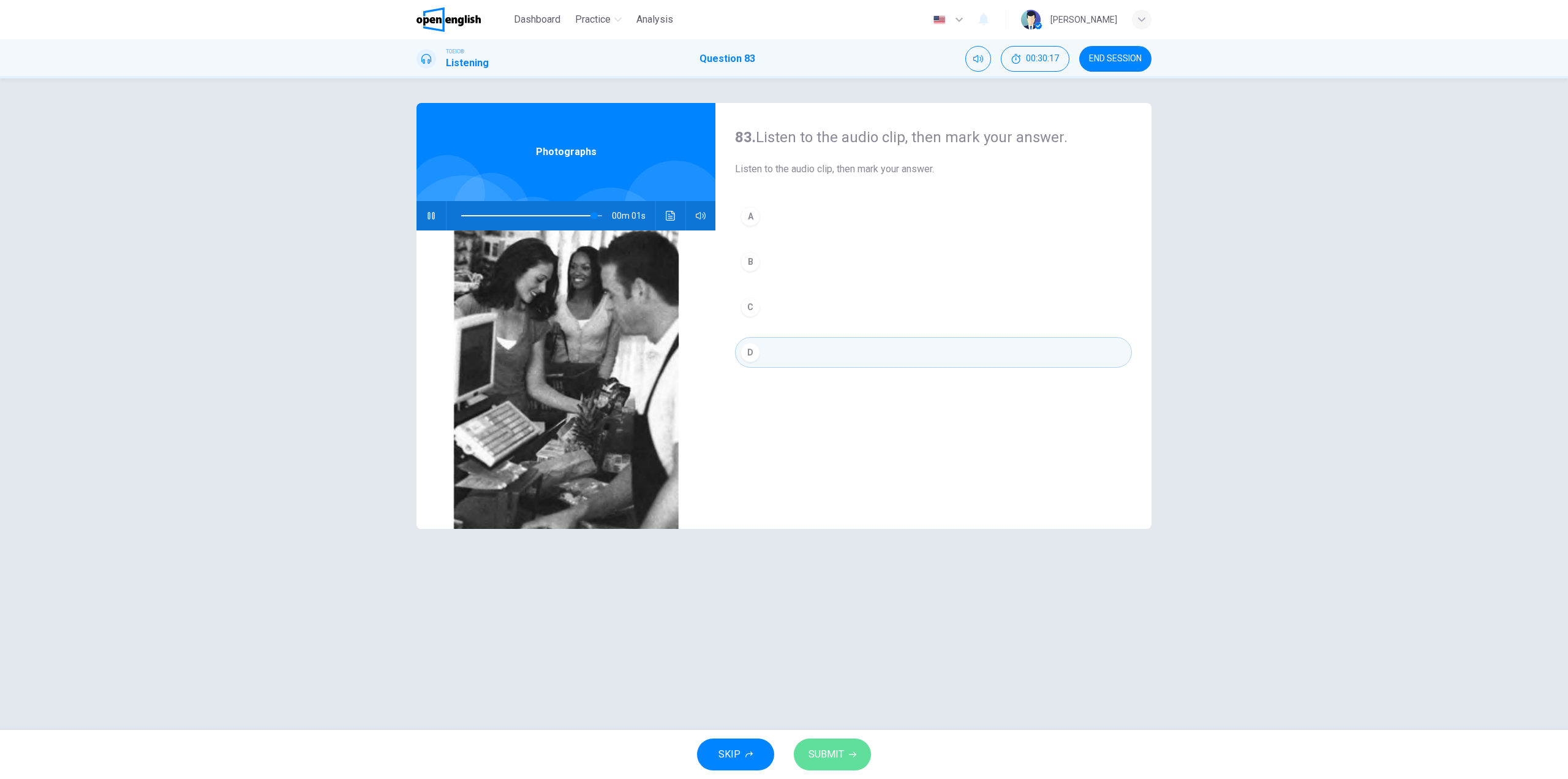
click at [841, 752] on span "SUBMIT" at bounding box center [827, 754] width 36 height 17
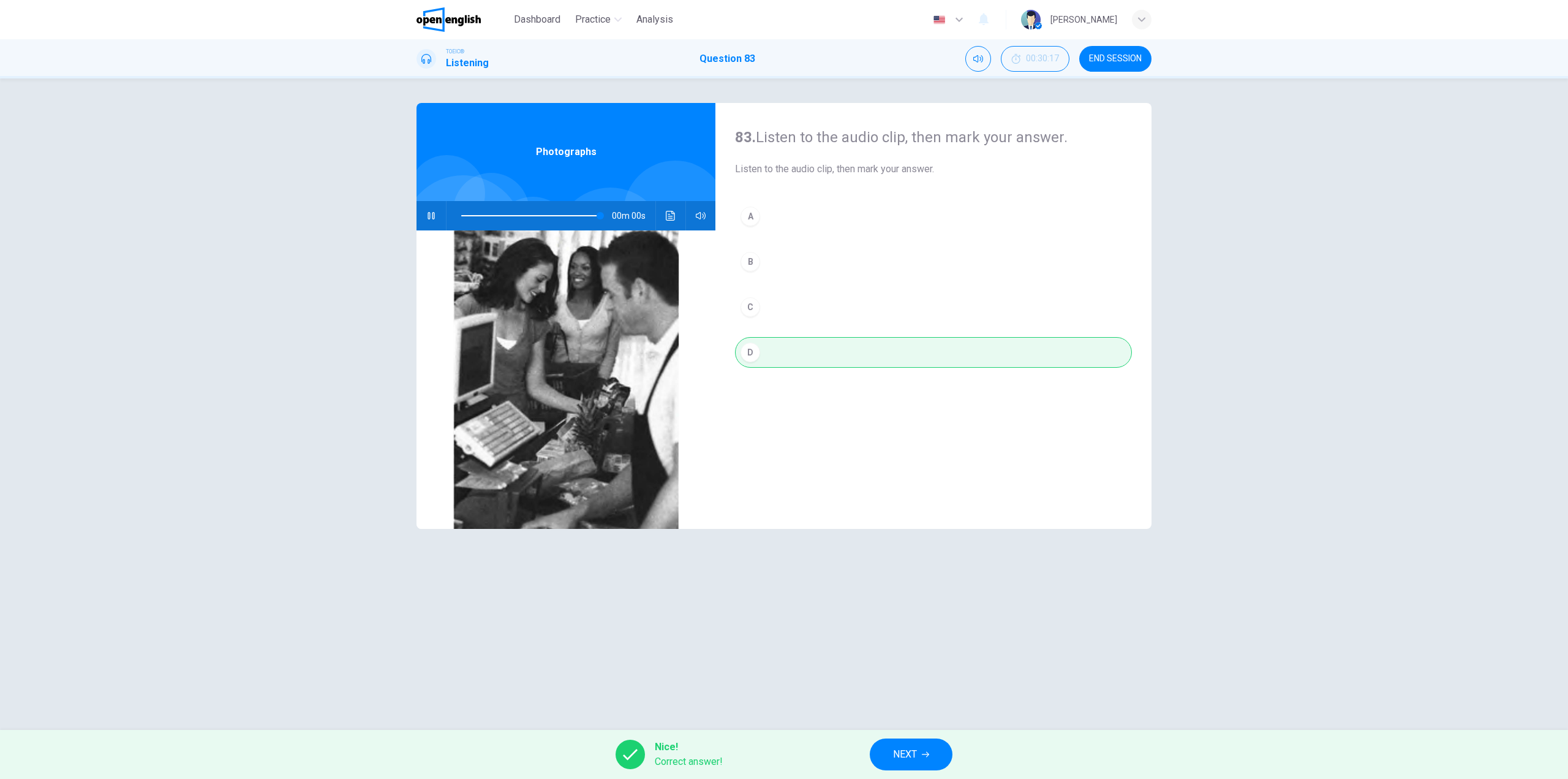
type input "*"
click at [925, 749] on button "NEXT" at bounding box center [911, 755] width 82 height 32
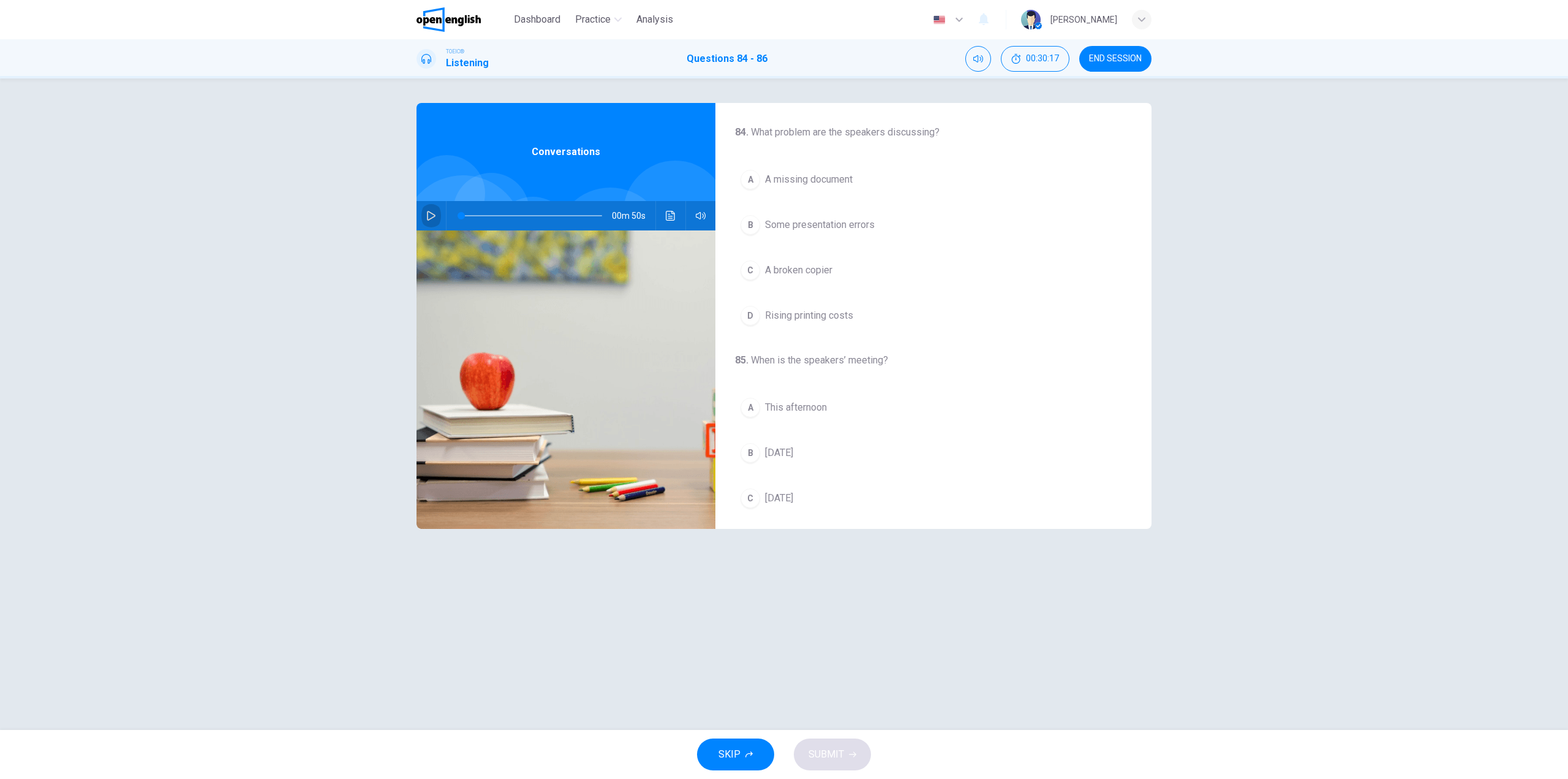
click at [437, 207] on button "button" at bounding box center [431, 216] width 20 height 29
click at [821, 271] on span "A broken copier" at bounding box center [798, 270] width 67 height 15
click at [793, 357] on span "[DATE]" at bounding box center [779, 359] width 28 height 15
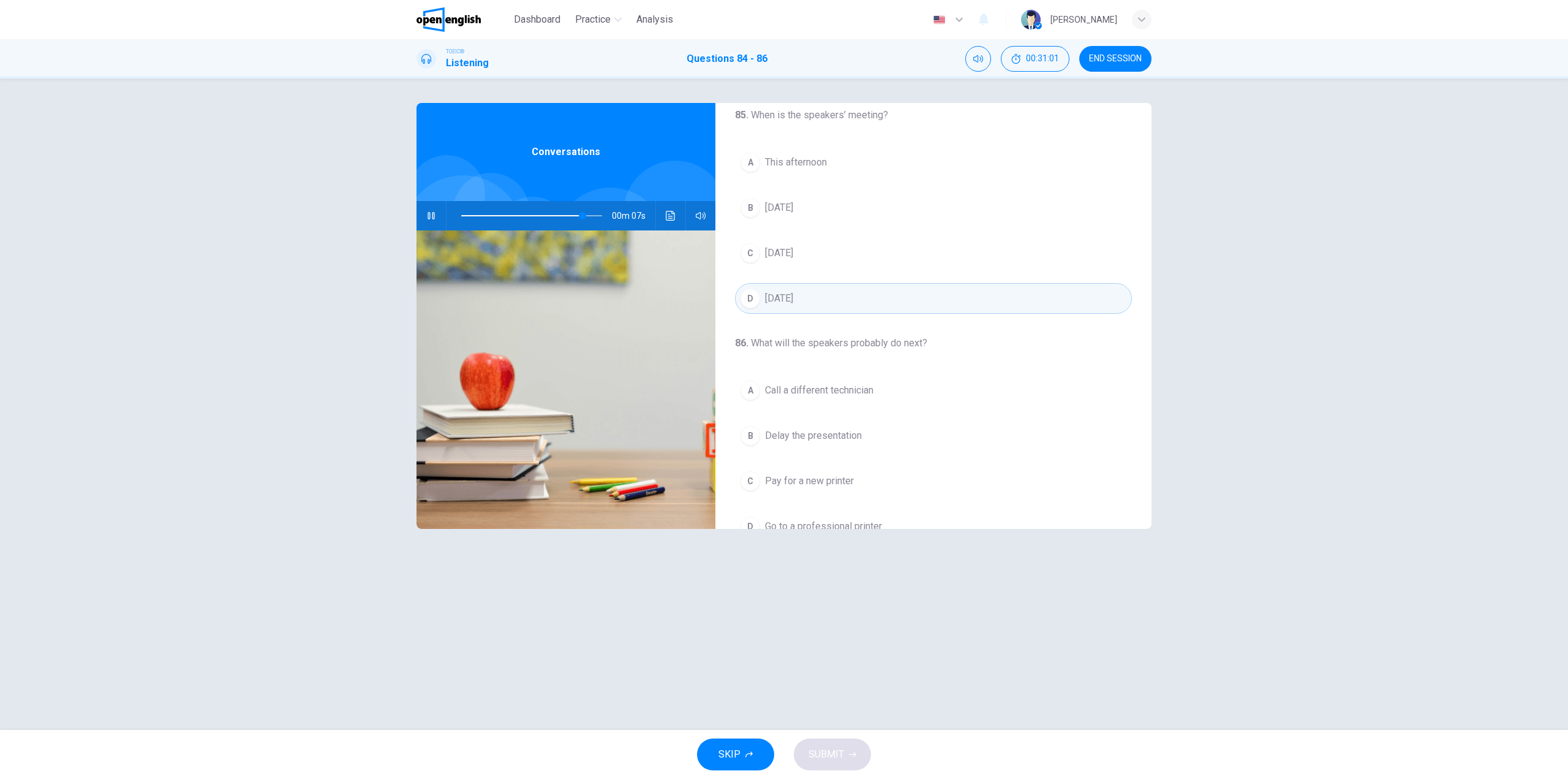
scroll to position [280, 0]
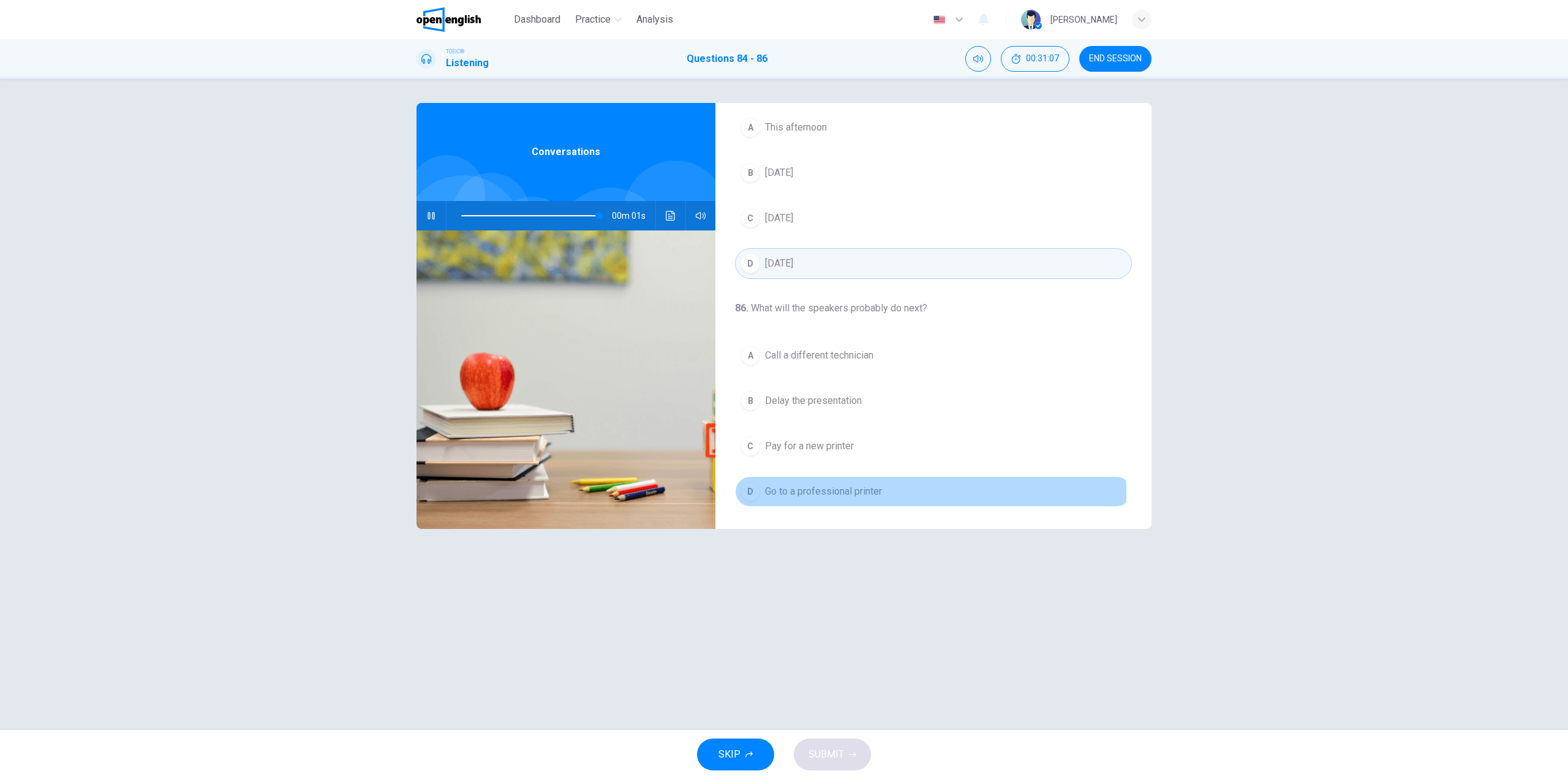
click at [823, 492] on span "Go to a professional printer" at bounding box center [823, 491] width 117 height 15
type input "*"
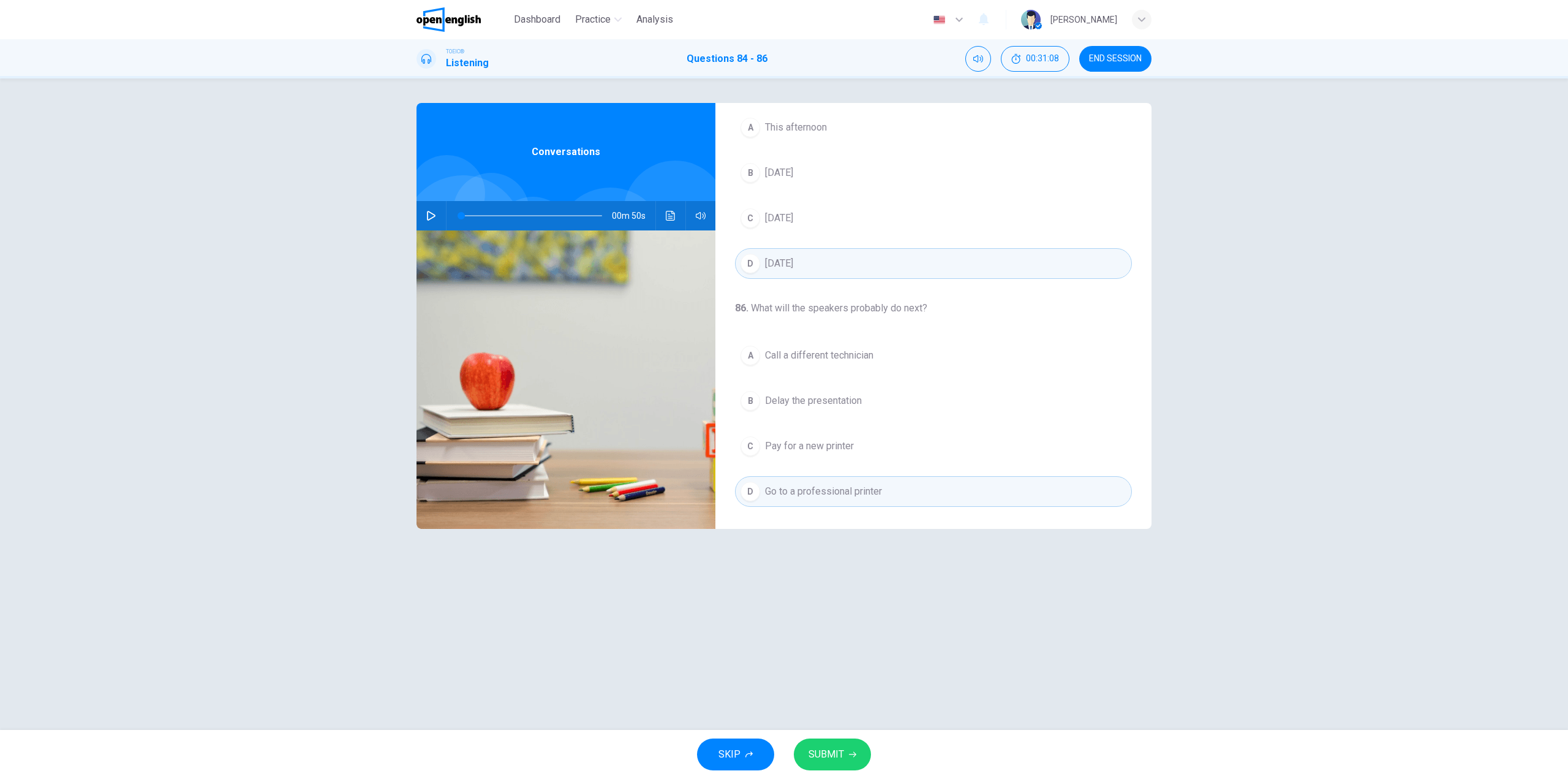
click at [846, 760] on button "SUBMIT" at bounding box center [832, 755] width 77 height 32
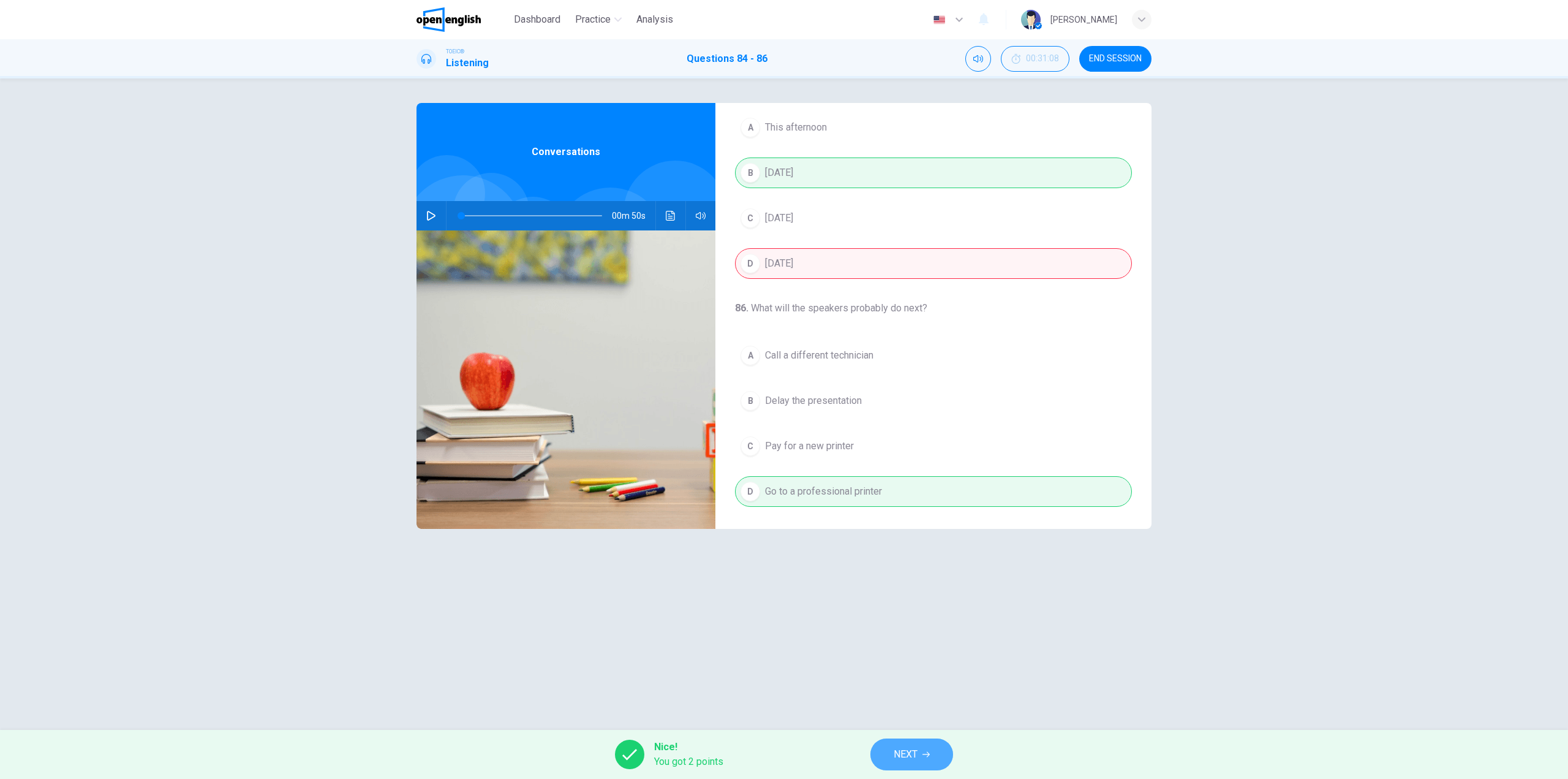
click at [935, 755] on button "NEXT" at bounding box center [912, 755] width 82 height 32
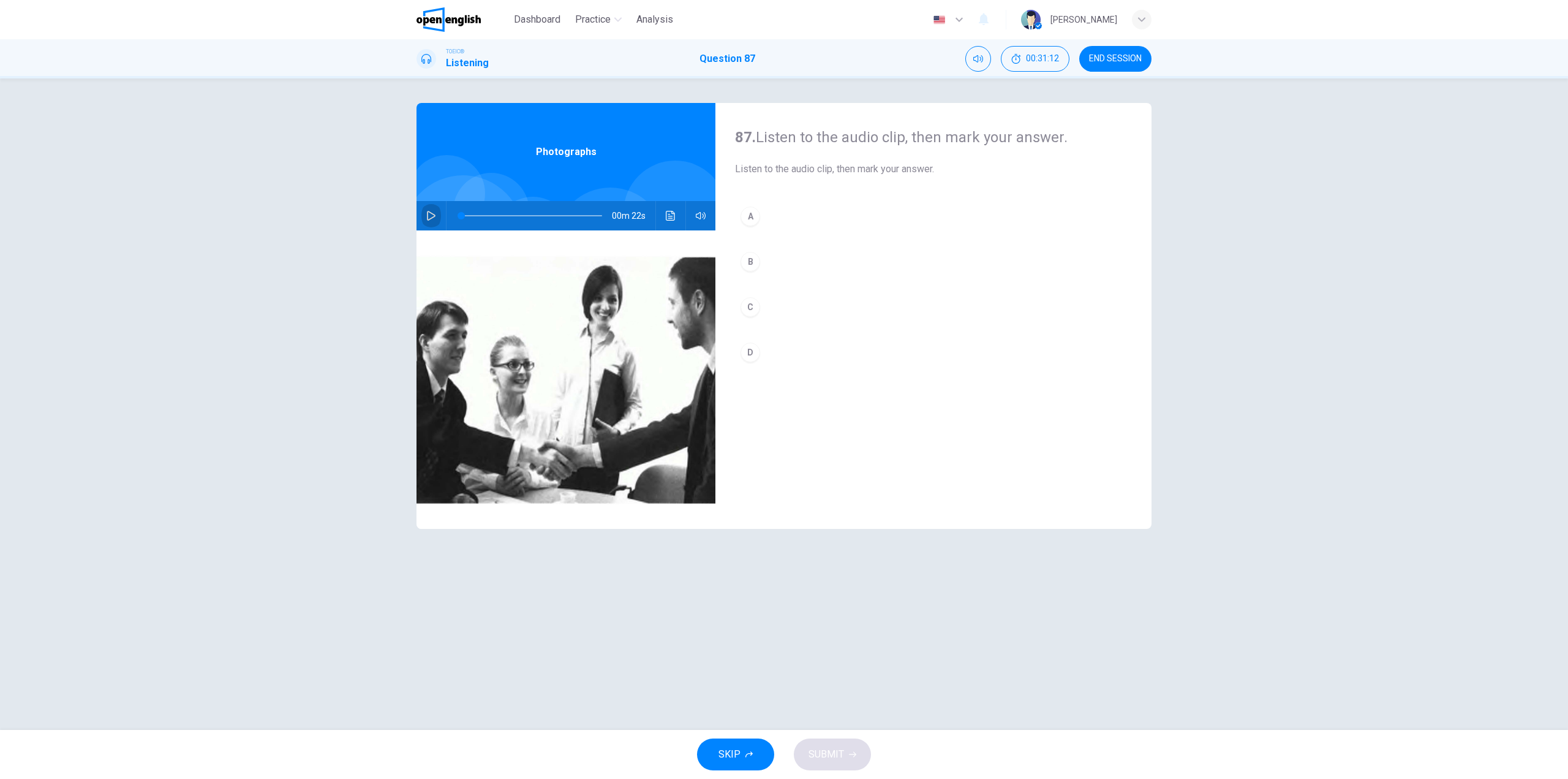
click at [430, 216] on icon "button" at bounding box center [431, 216] width 10 height 10
click at [770, 255] on button "B" at bounding box center [933, 262] width 397 height 31
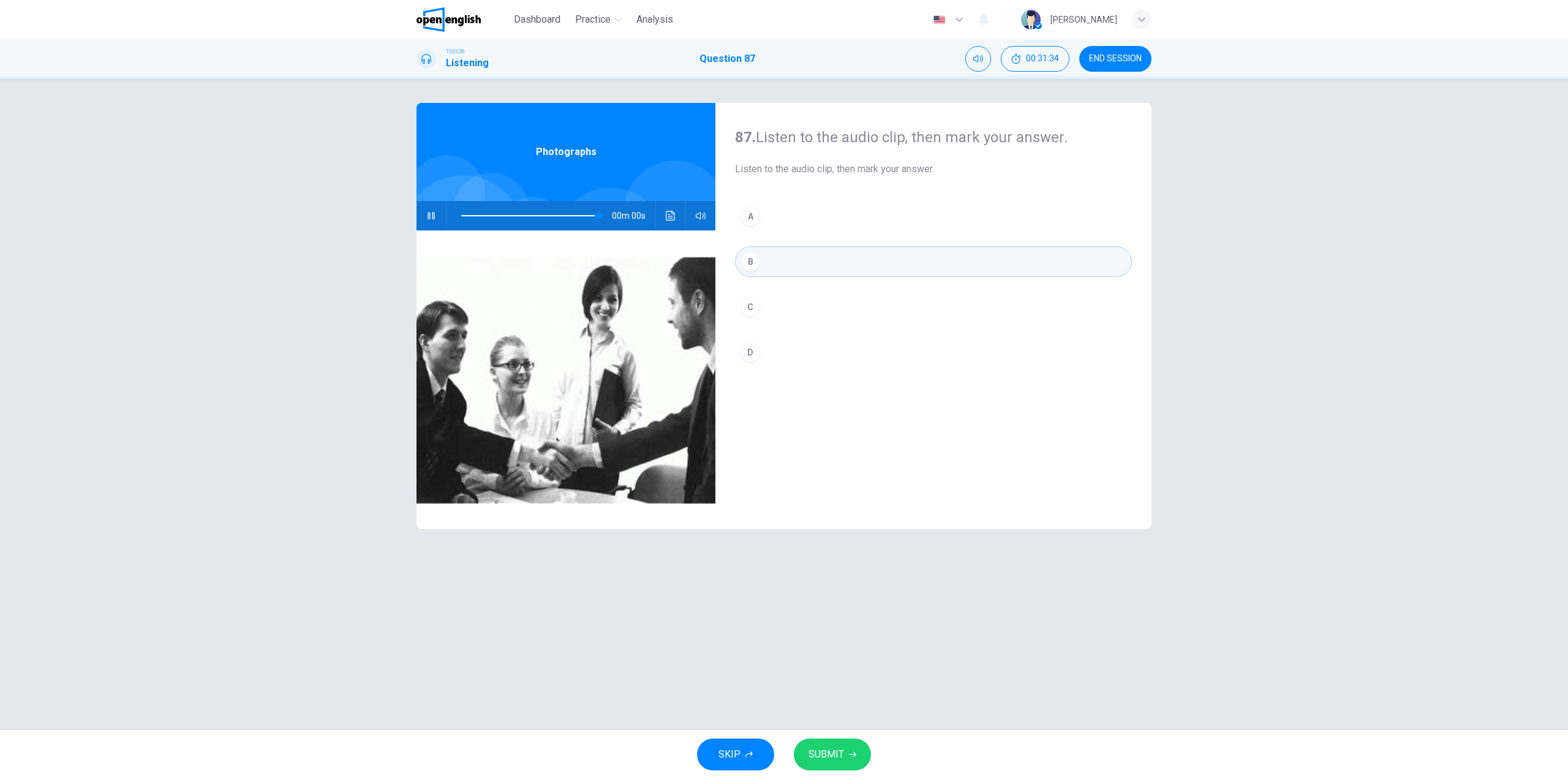
type input "*"
click at [782, 353] on button "D" at bounding box center [933, 352] width 397 height 31
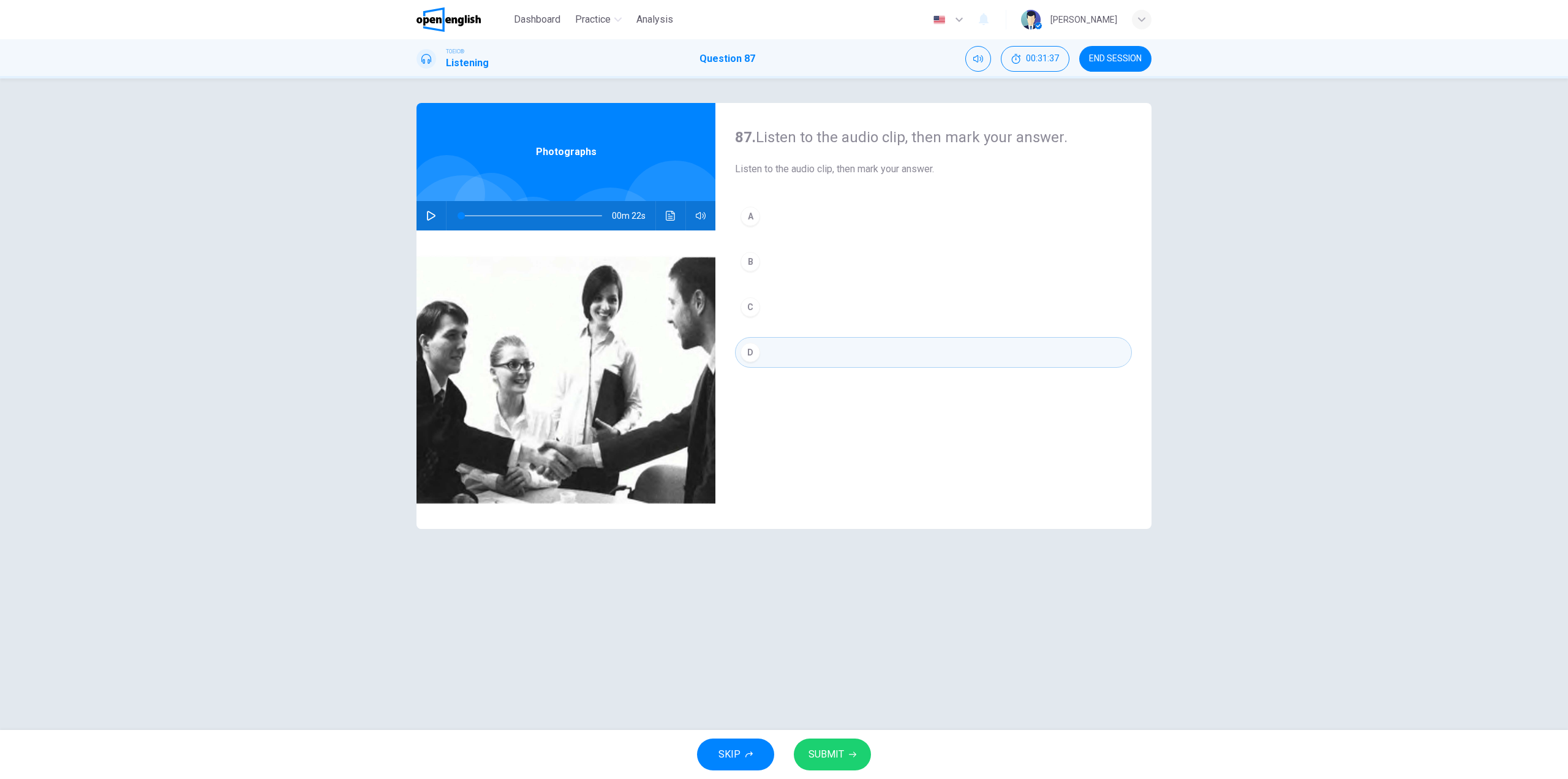
click at [833, 768] on button "SUBMIT" at bounding box center [832, 755] width 77 height 32
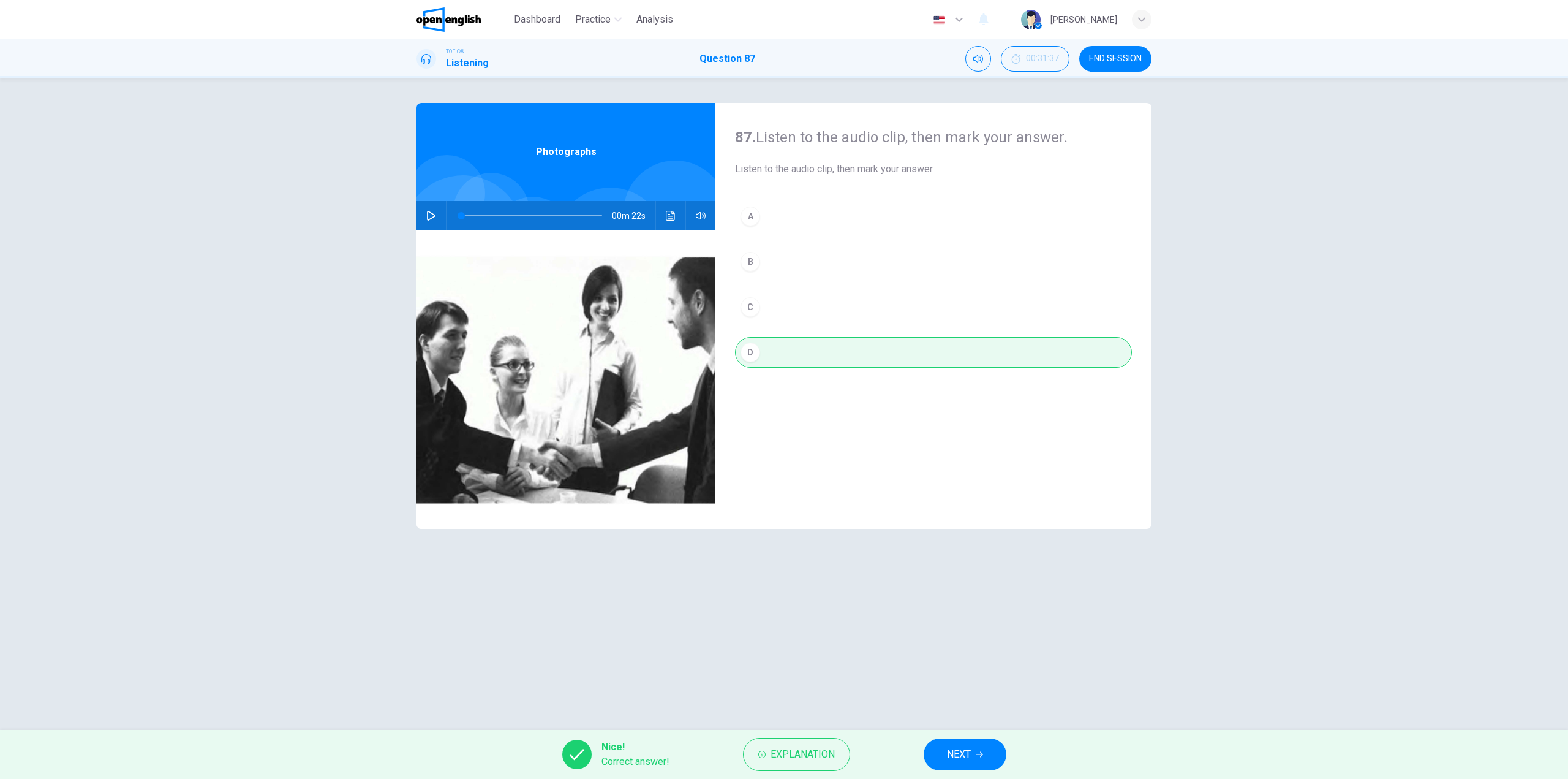
click at [976, 749] on button "NEXT" at bounding box center [965, 755] width 82 height 32
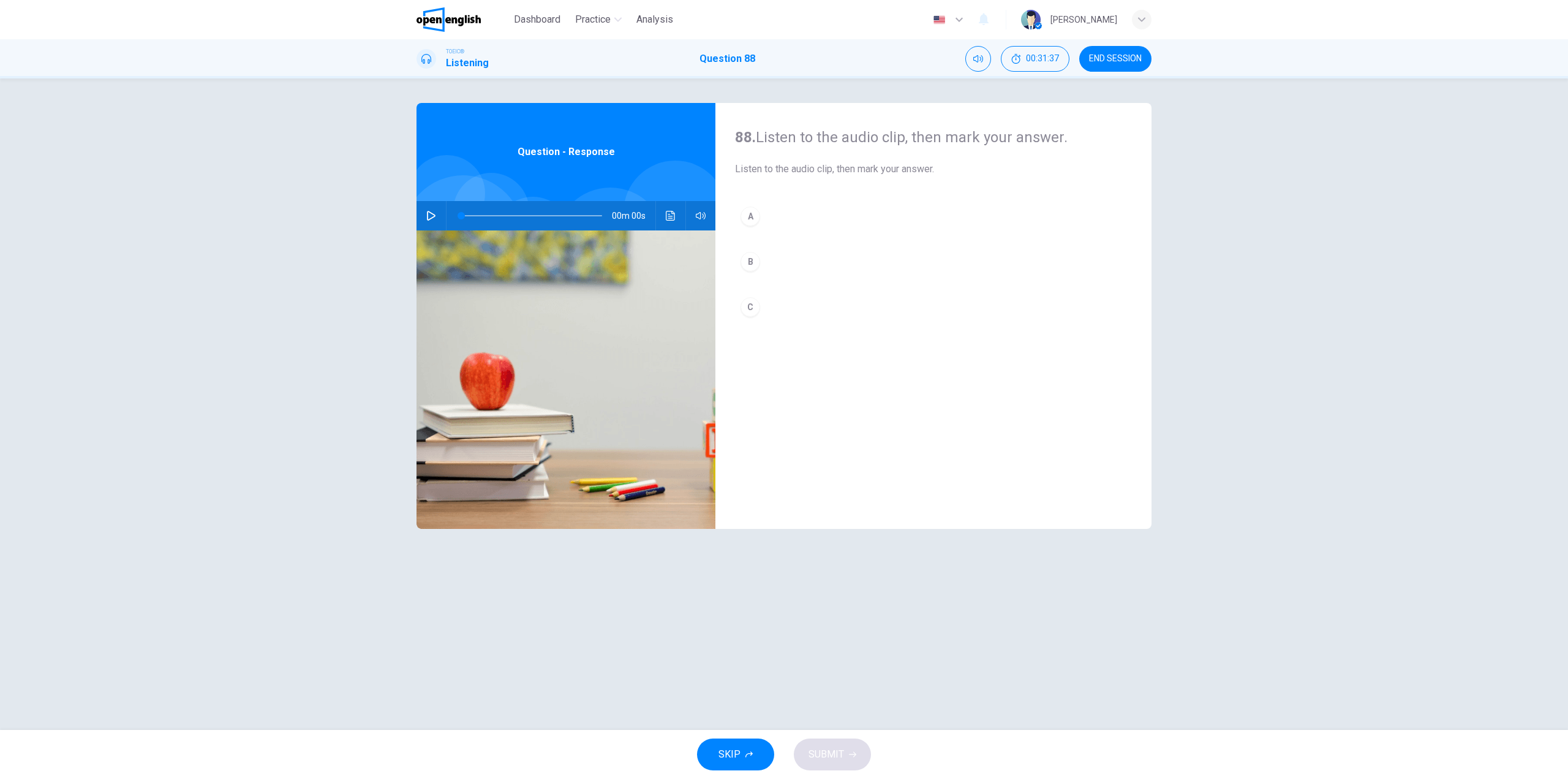
click at [427, 217] on icon "button" at bounding box center [431, 216] width 10 height 10
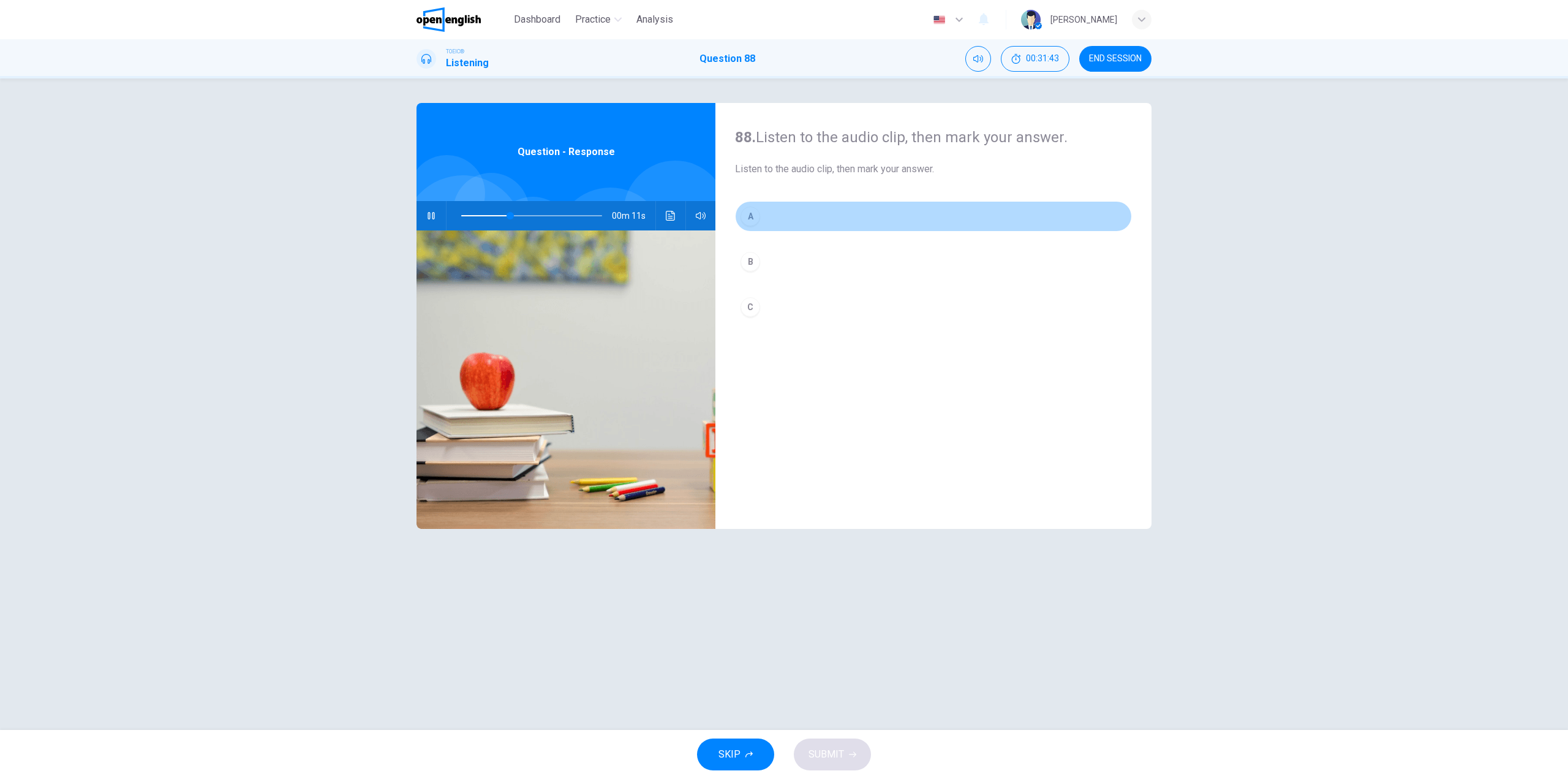
click at [789, 215] on button "A" at bounding box center [933, 216] width 397 height 31
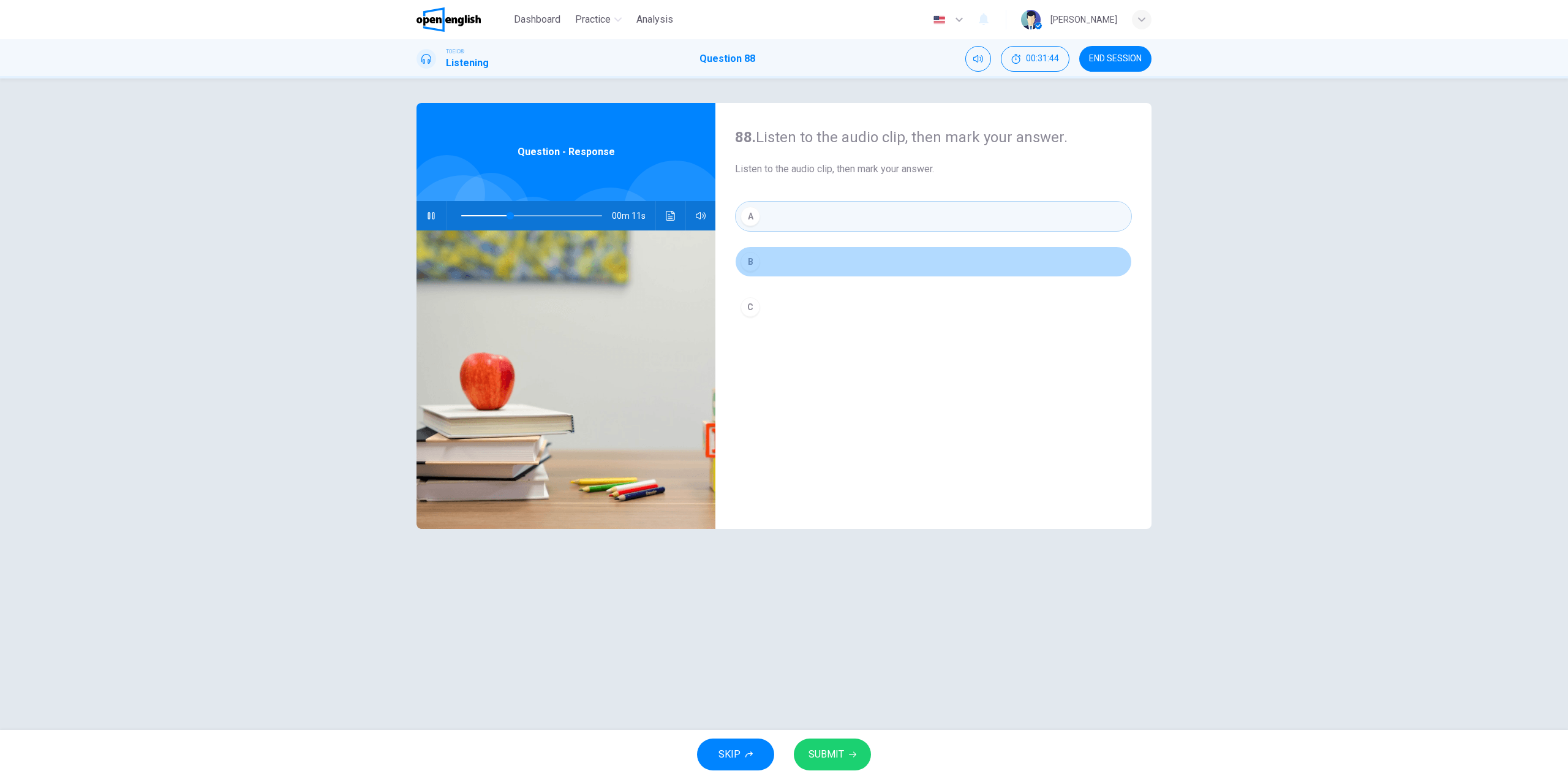
click at [796, 246] on button "B" at bounding box center [933, 262] width 397 height 31
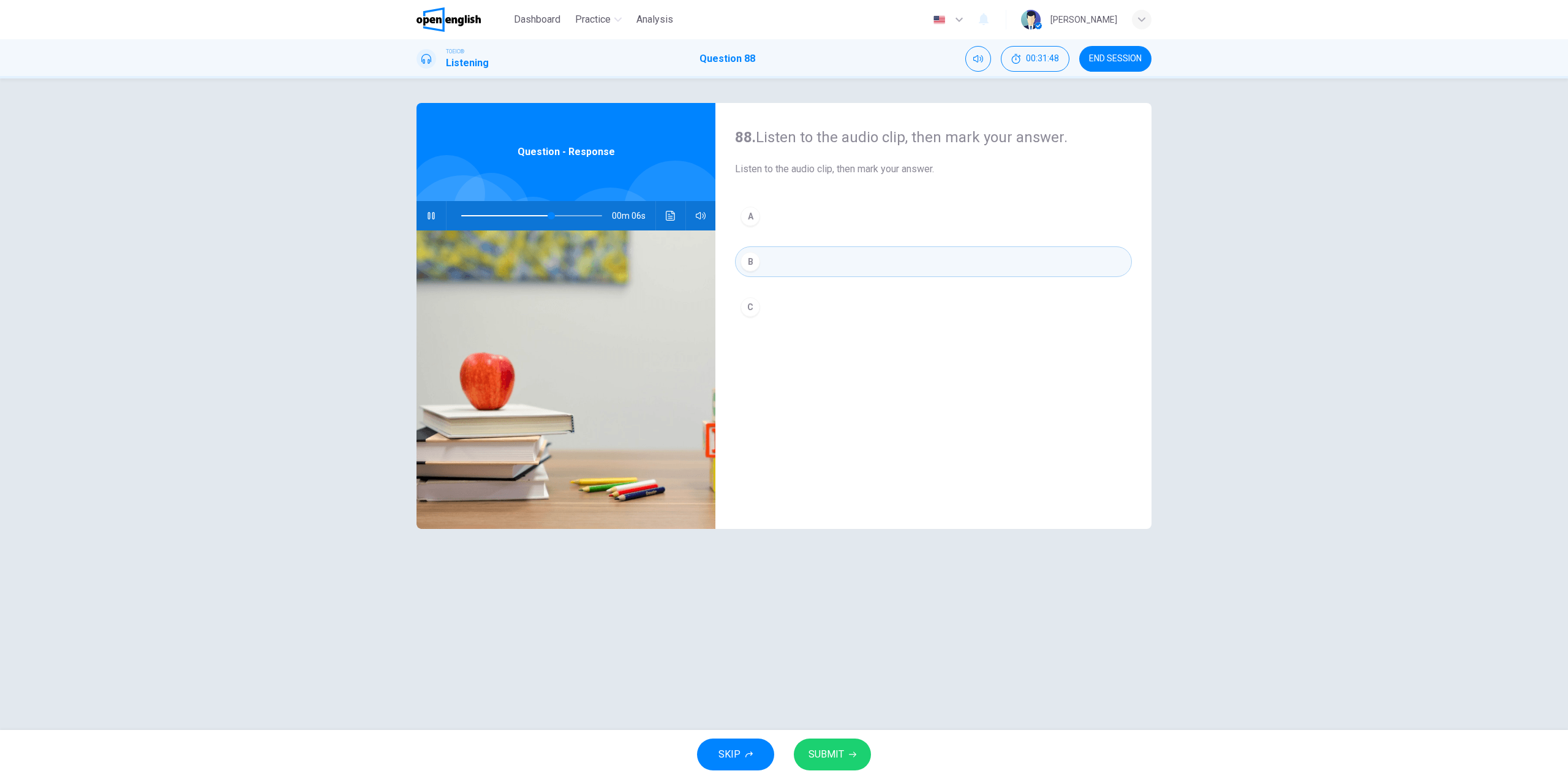
click at [774, 301] on button "C" at bounding box center [933, 307] width 397 height 31
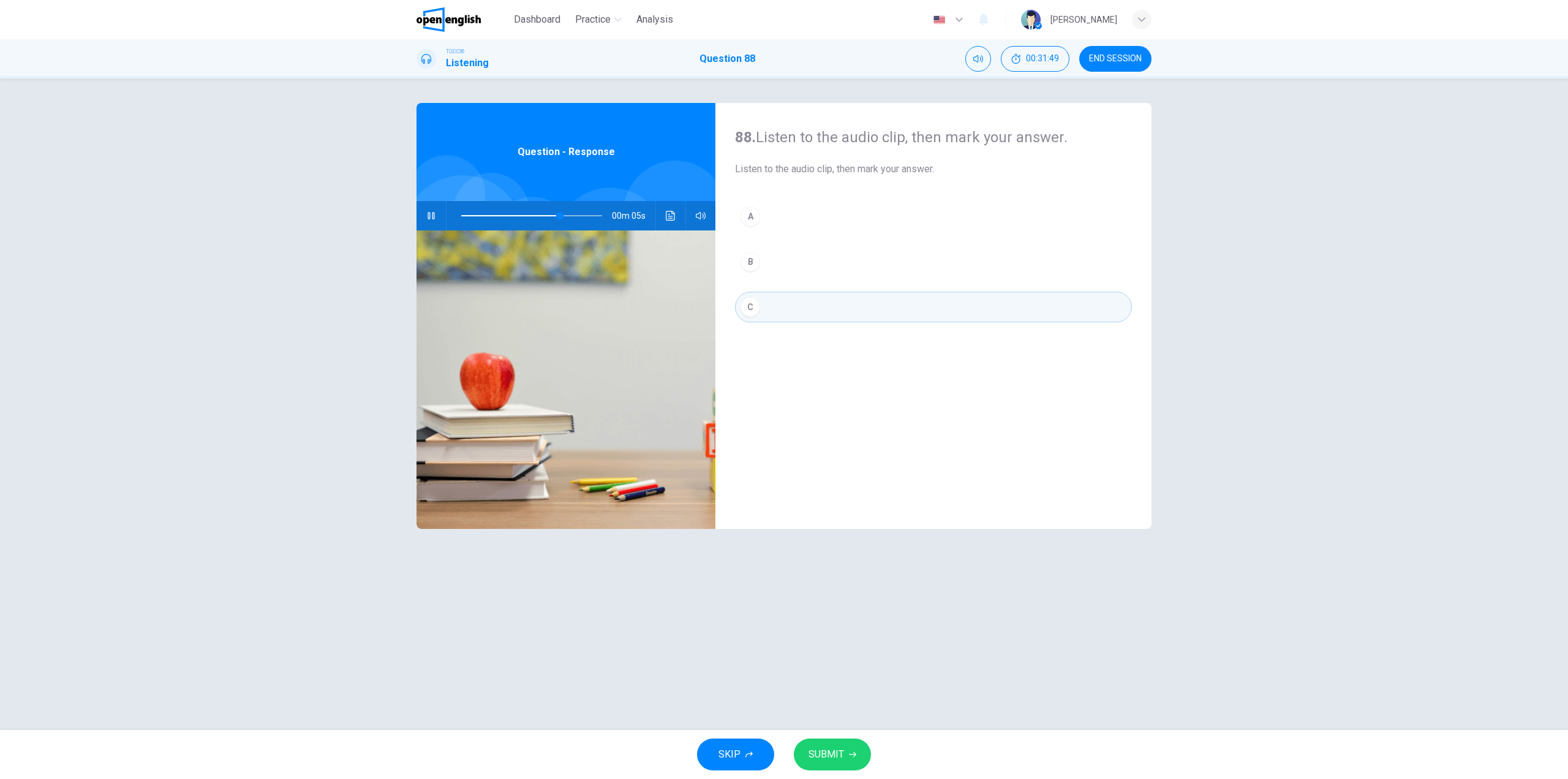
click at [851, 758] on button "SUBMIT" at bounding box center [832, 755] width 77 height 32
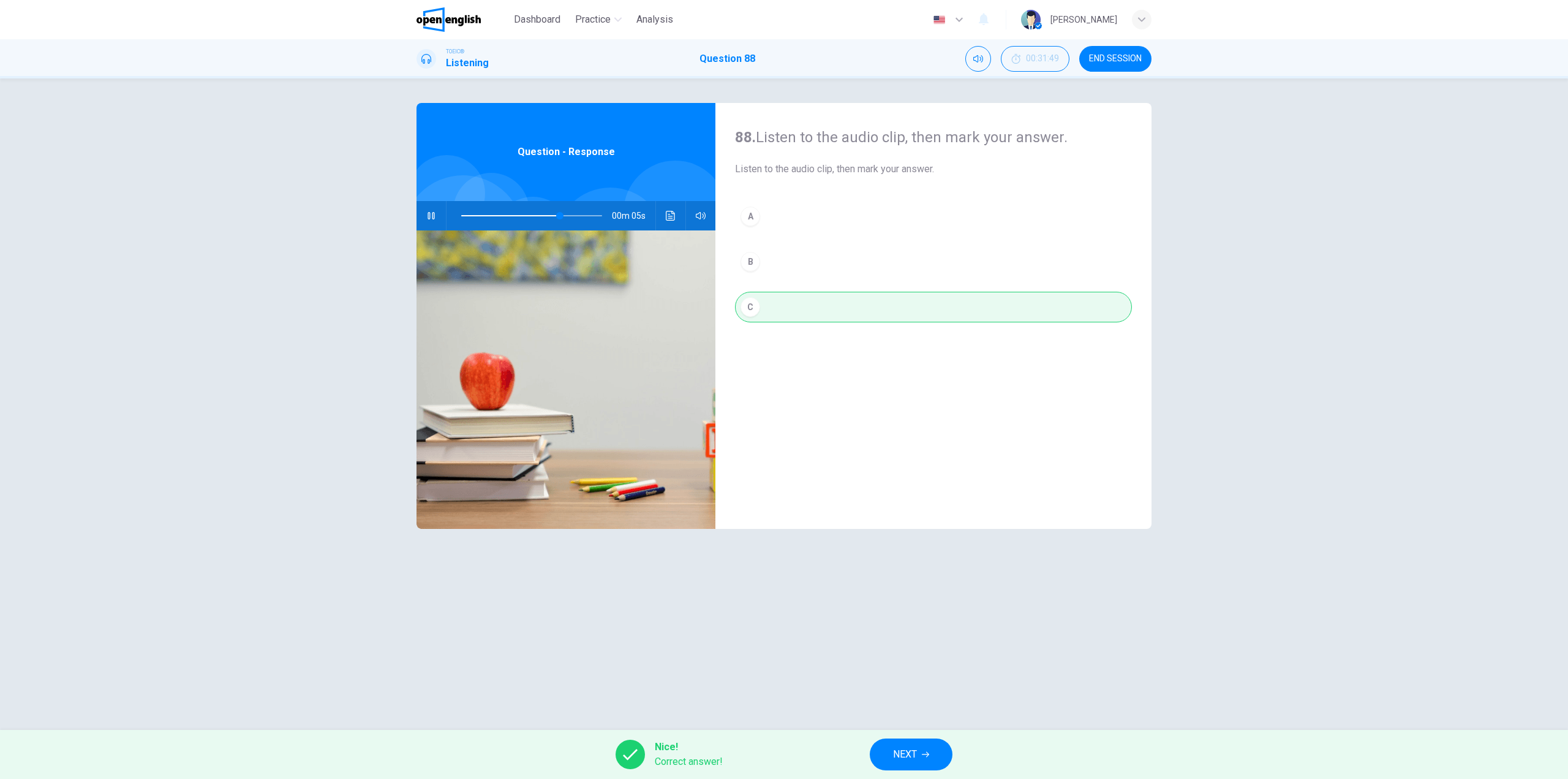
type input "**"
click at [888, 752] on button "NEXT" at bounding box center [911, 755] width 82 height 32
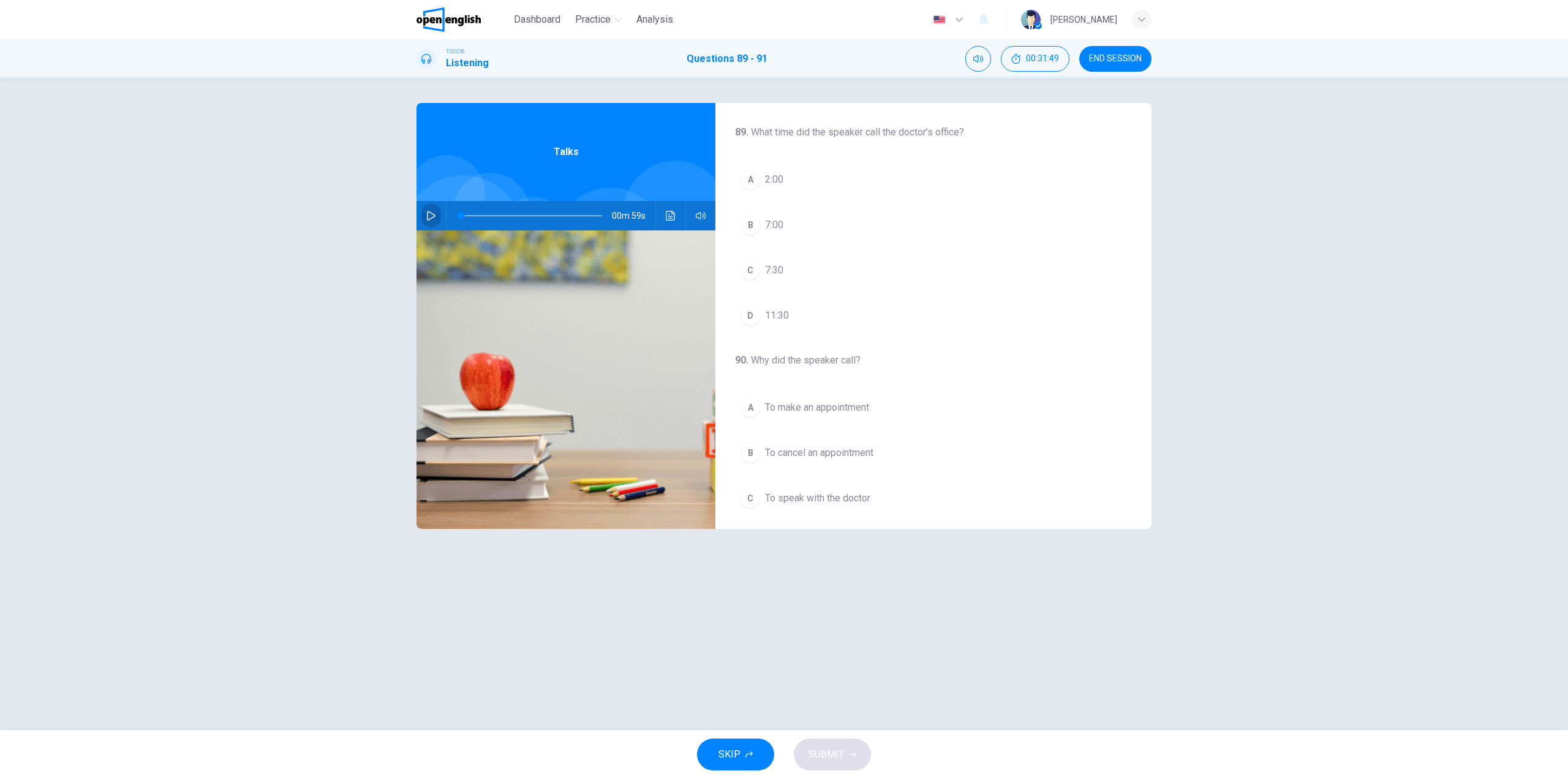
click at [432, 213] on icon "button" at bounding box center [431, 216] width 10 height 10
click at [752, 273] on div "C" at bounding box center [750, 270] width 20 height 20
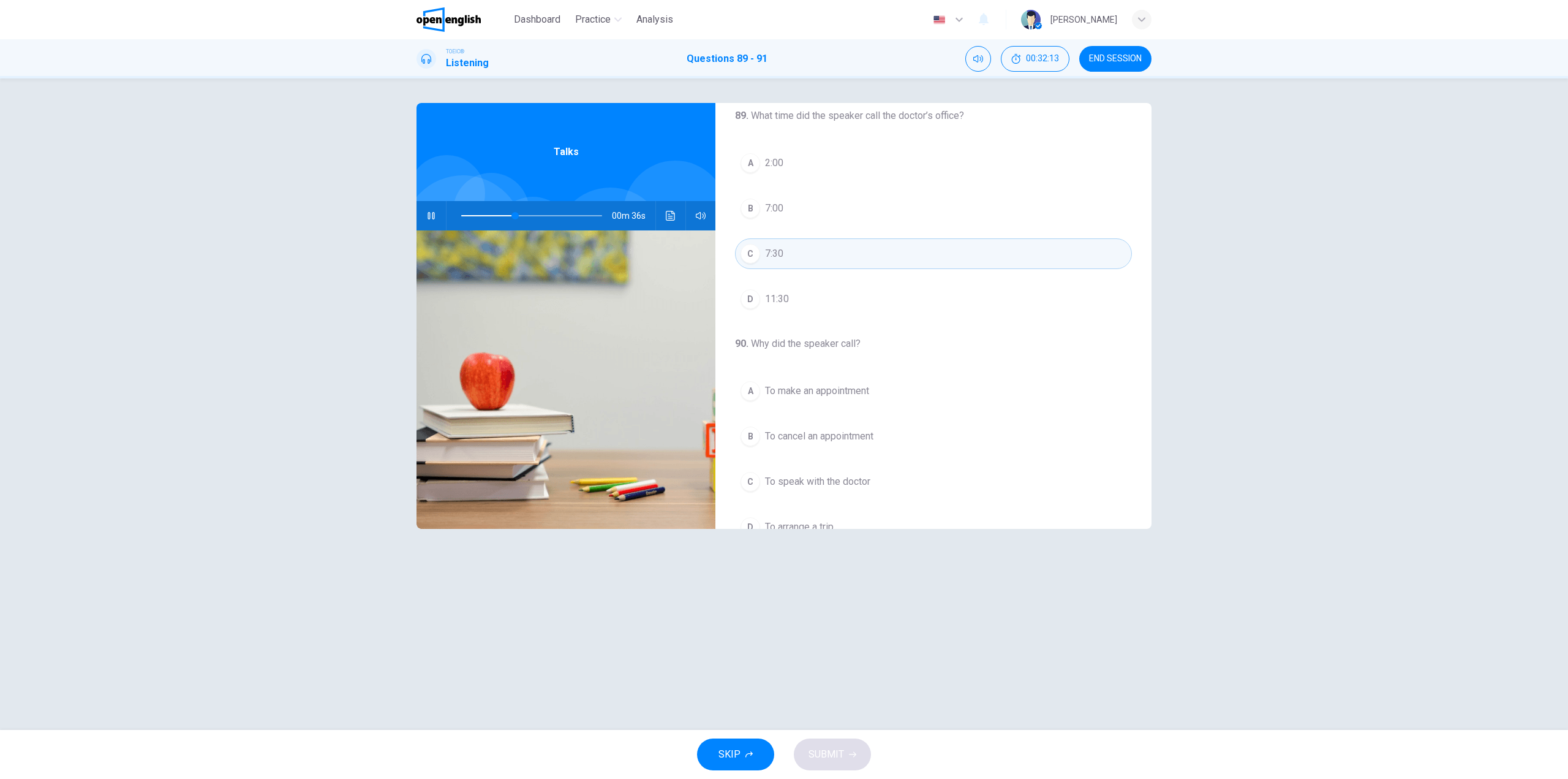
scroll to position [61, 0]
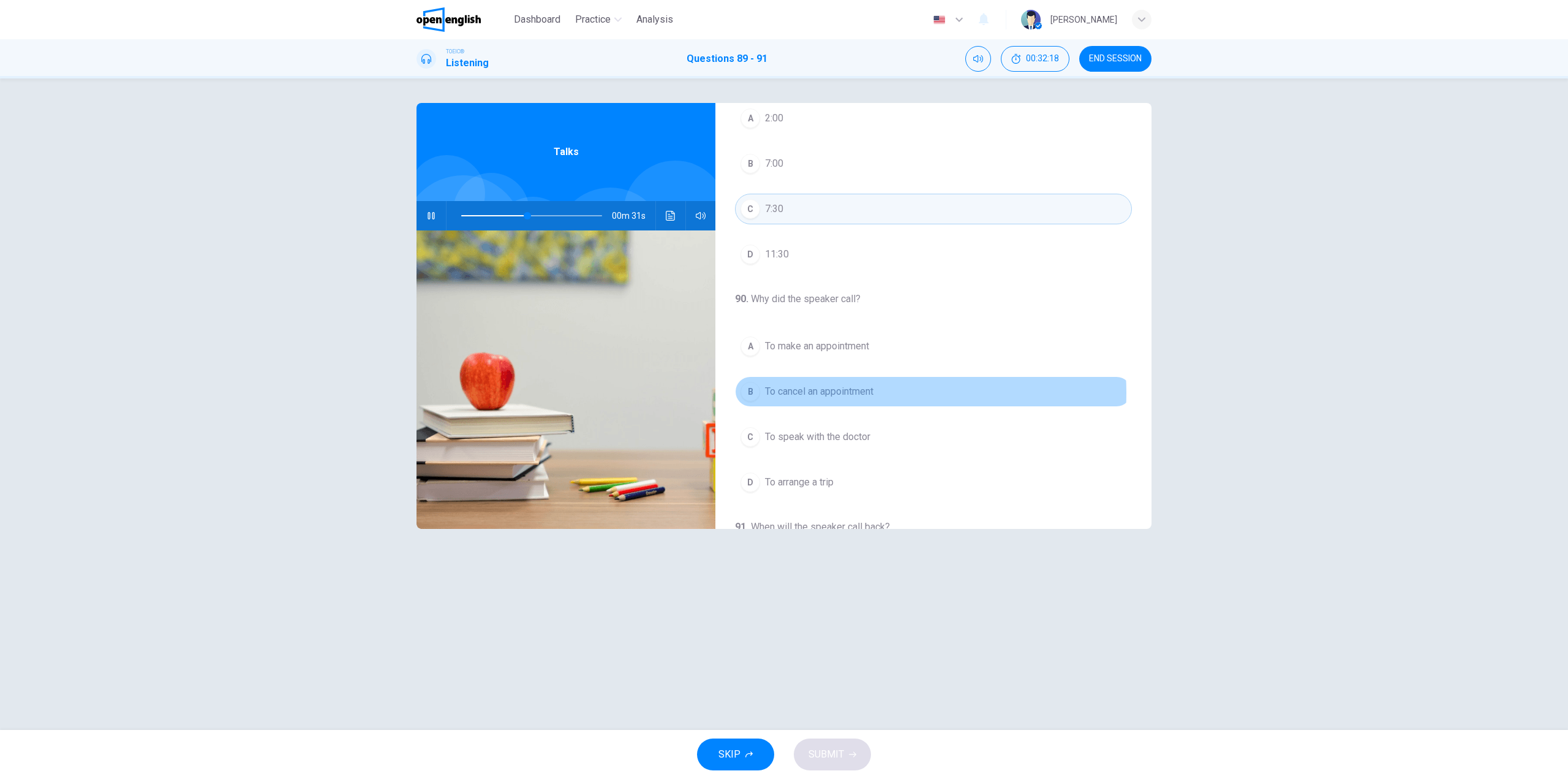
click at [860, 393] on span "To cancel an appointment" at bounding box center [819, 391] width 109 height 15
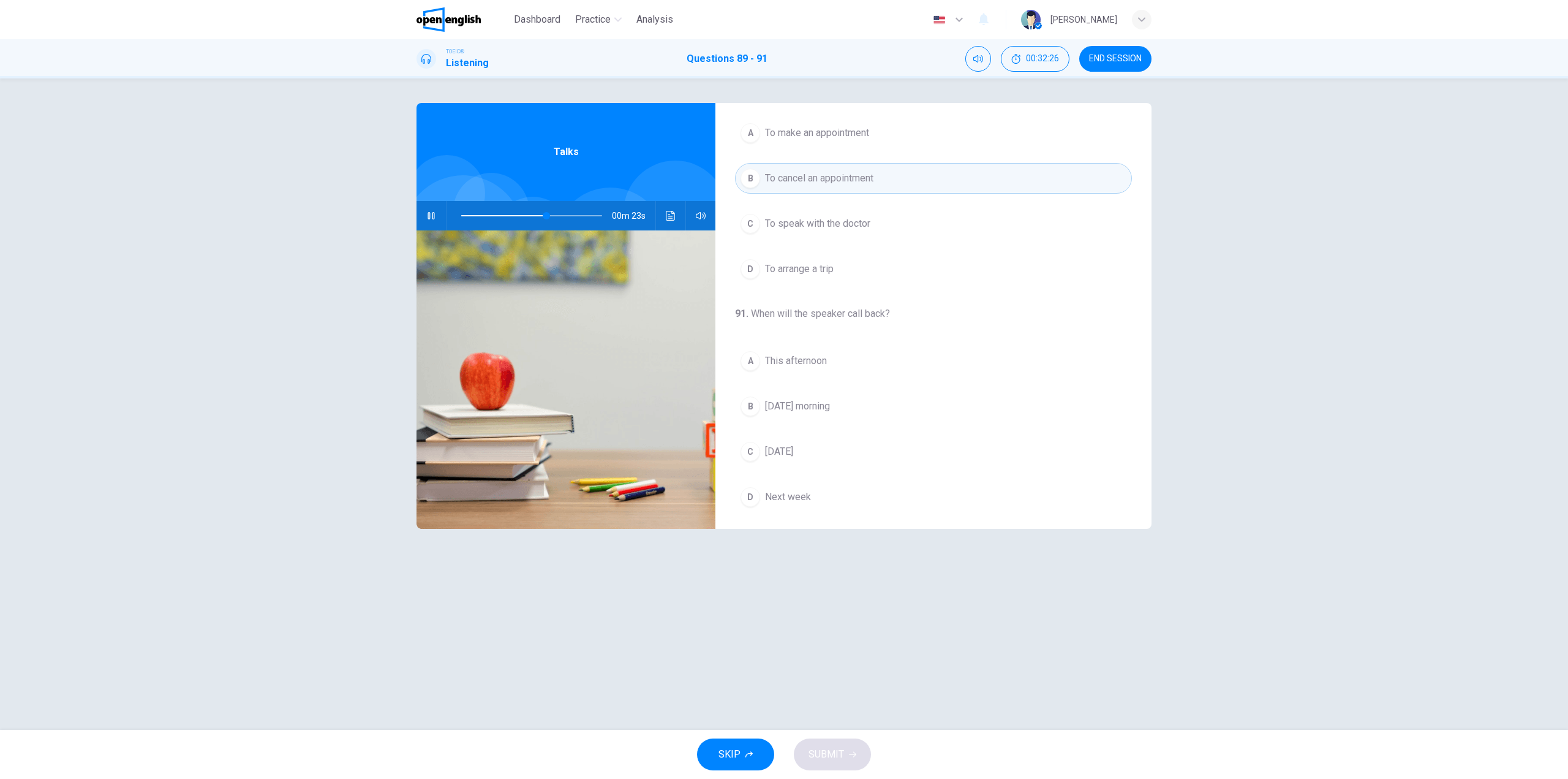
scroll to position [280, 0]
click at [516, 210] on span at bounding box center [532, 216] width 141 height 17
click at [793, 447] on span "[DATE]" at bounding box center [779, 446] width 28 height 15
click at [777, 486] on span "Next week" at bounding box center [788, 491] width 46 height 15
click at [837, 756] on span "SUBMIT" at bounding box center [827, 754] width 36 height 17
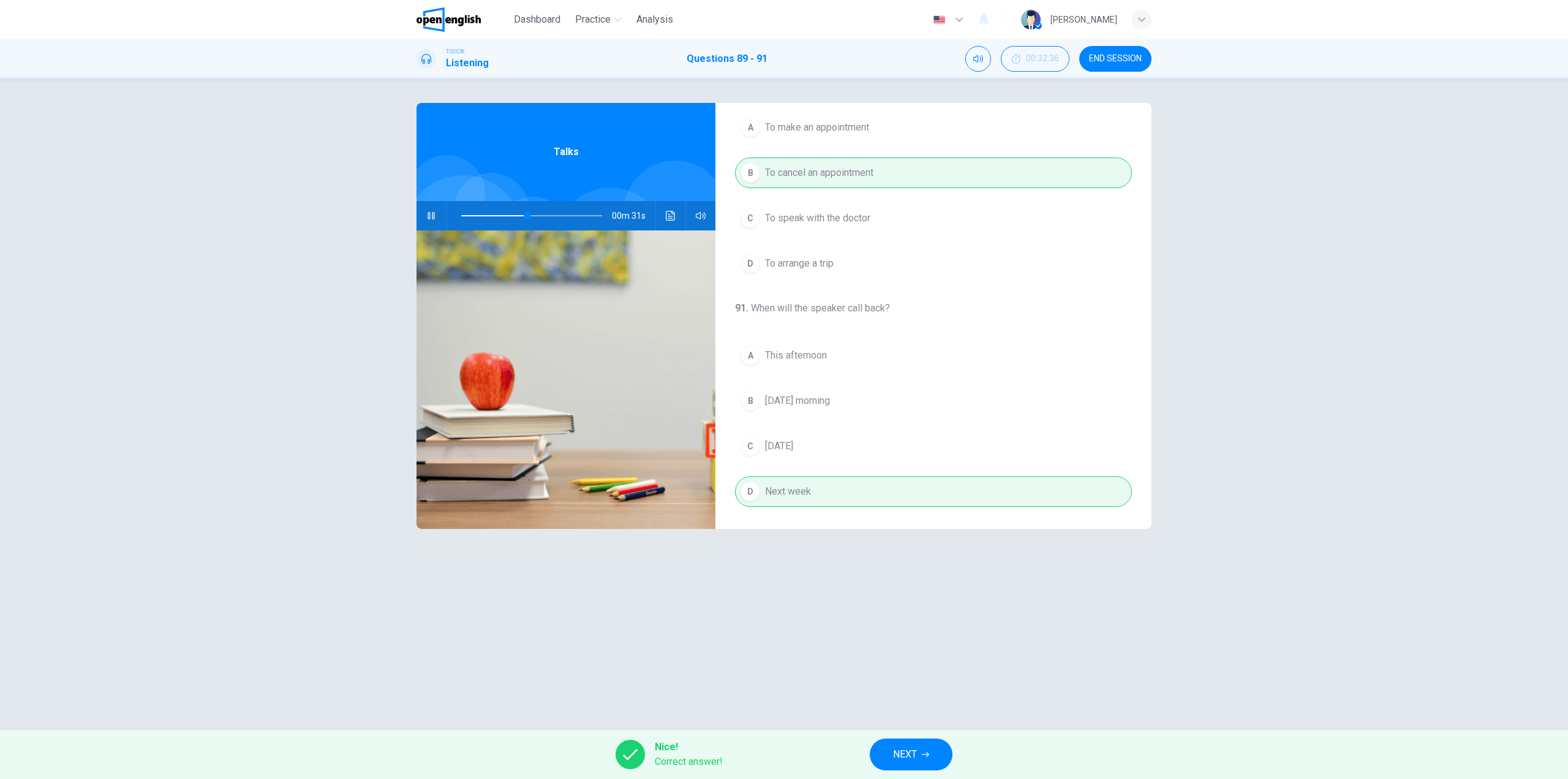
type input "**"
click at [889, 744] on button "NEXT" at bounding box center [911, 755] width 82 height 32
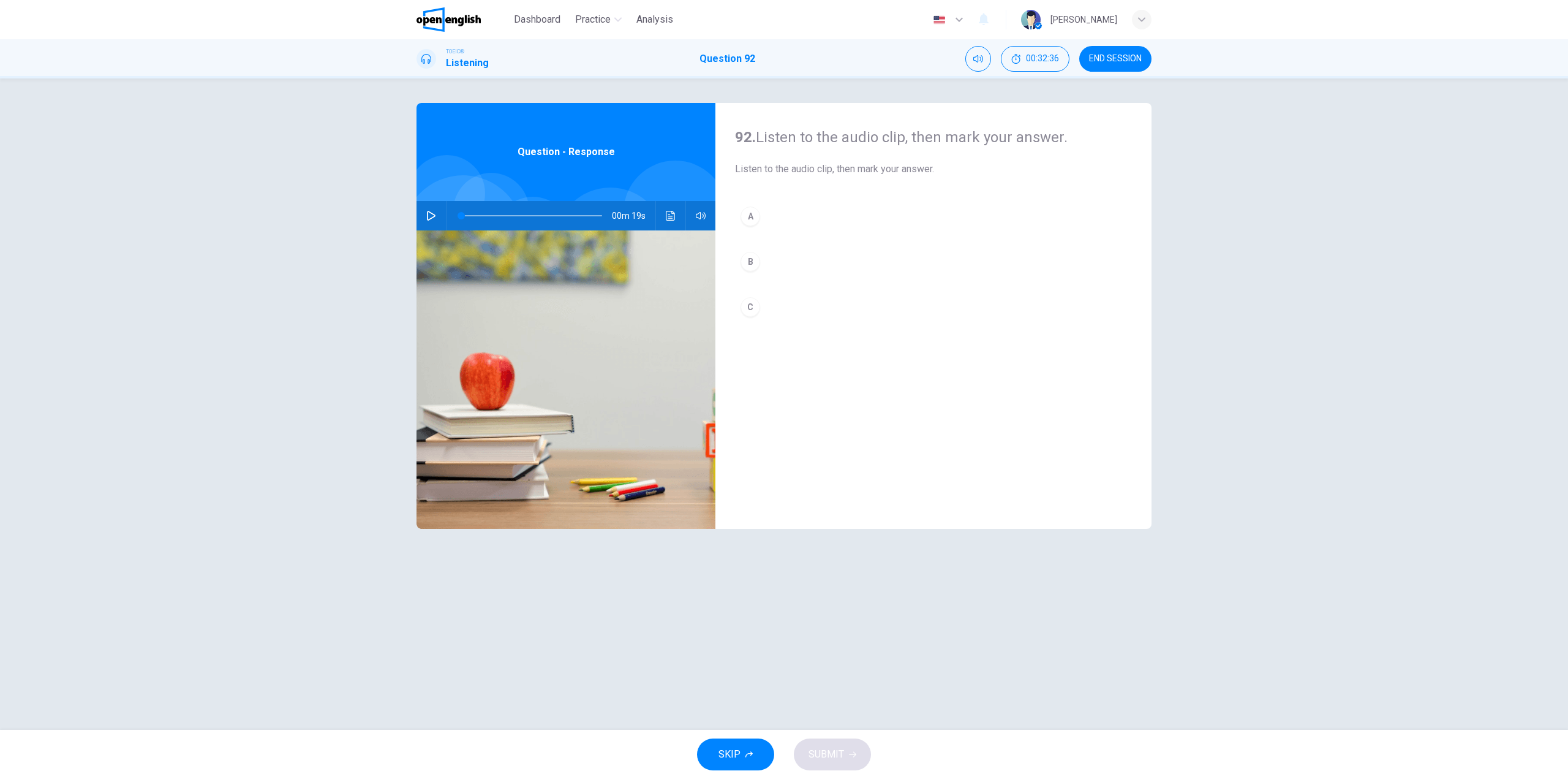
click at [428, 215] on icon "button" at bounding box center [431, 216] width 8 height 10
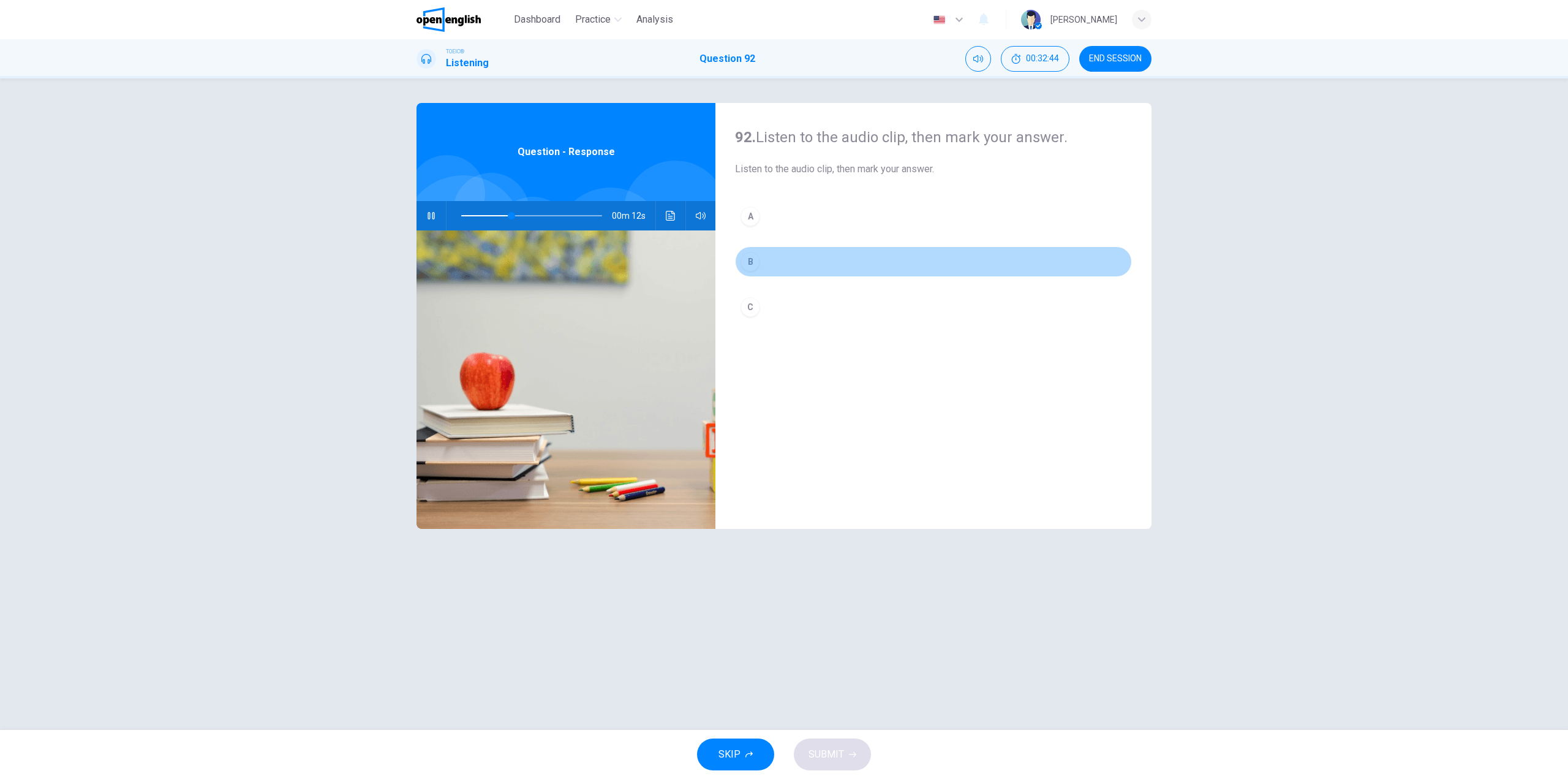
click at [765, 249] on button "B" at bounding box center [933, 262] width 397 height 31
click at [859, 754] on button "SUBMIT" at bounding box center [832, 755] width 77 height 32
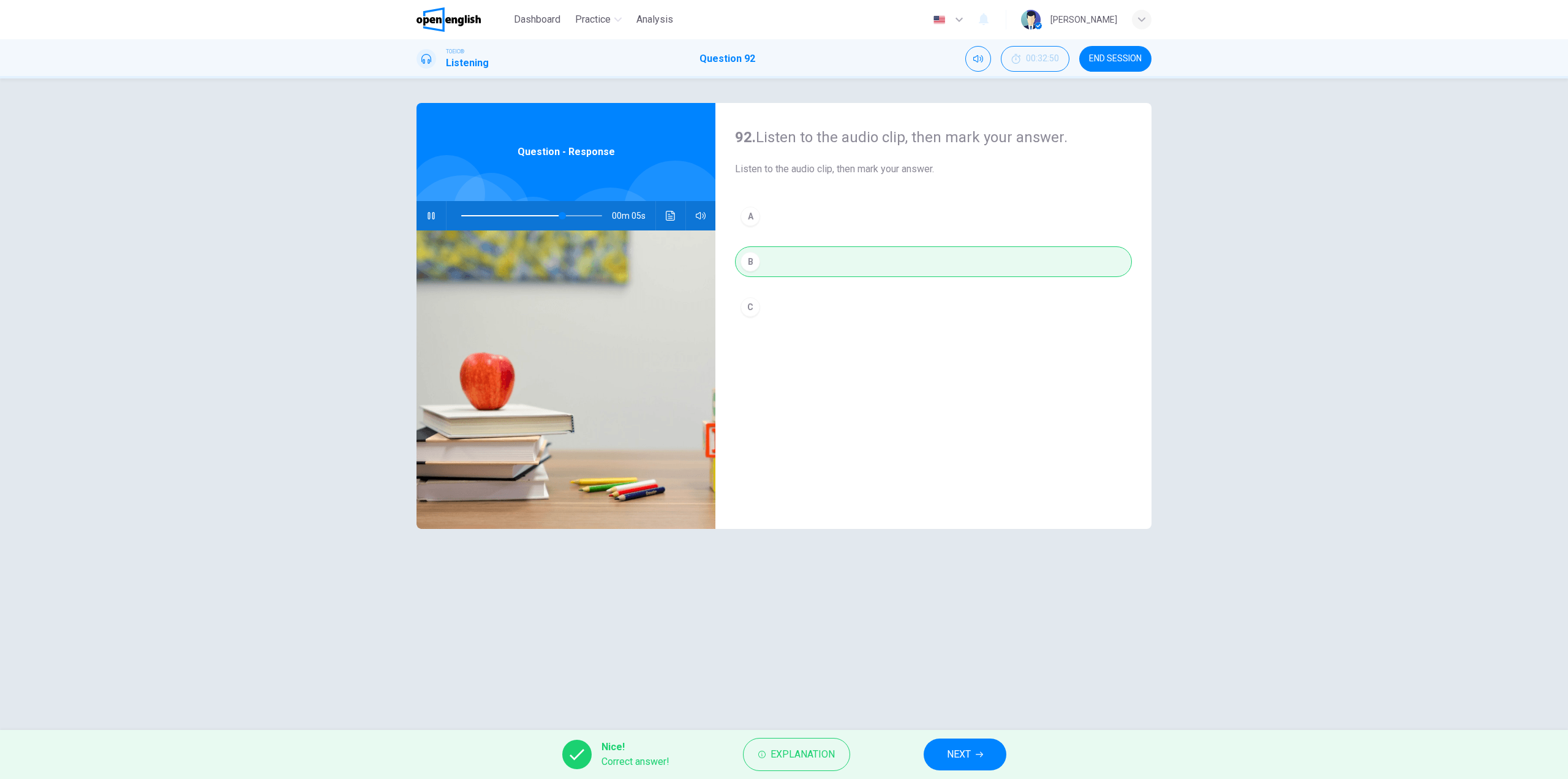
type input "**"
click at [940, 747] on button "NEXT" at bounding box center [965, 755] width 82 height 32
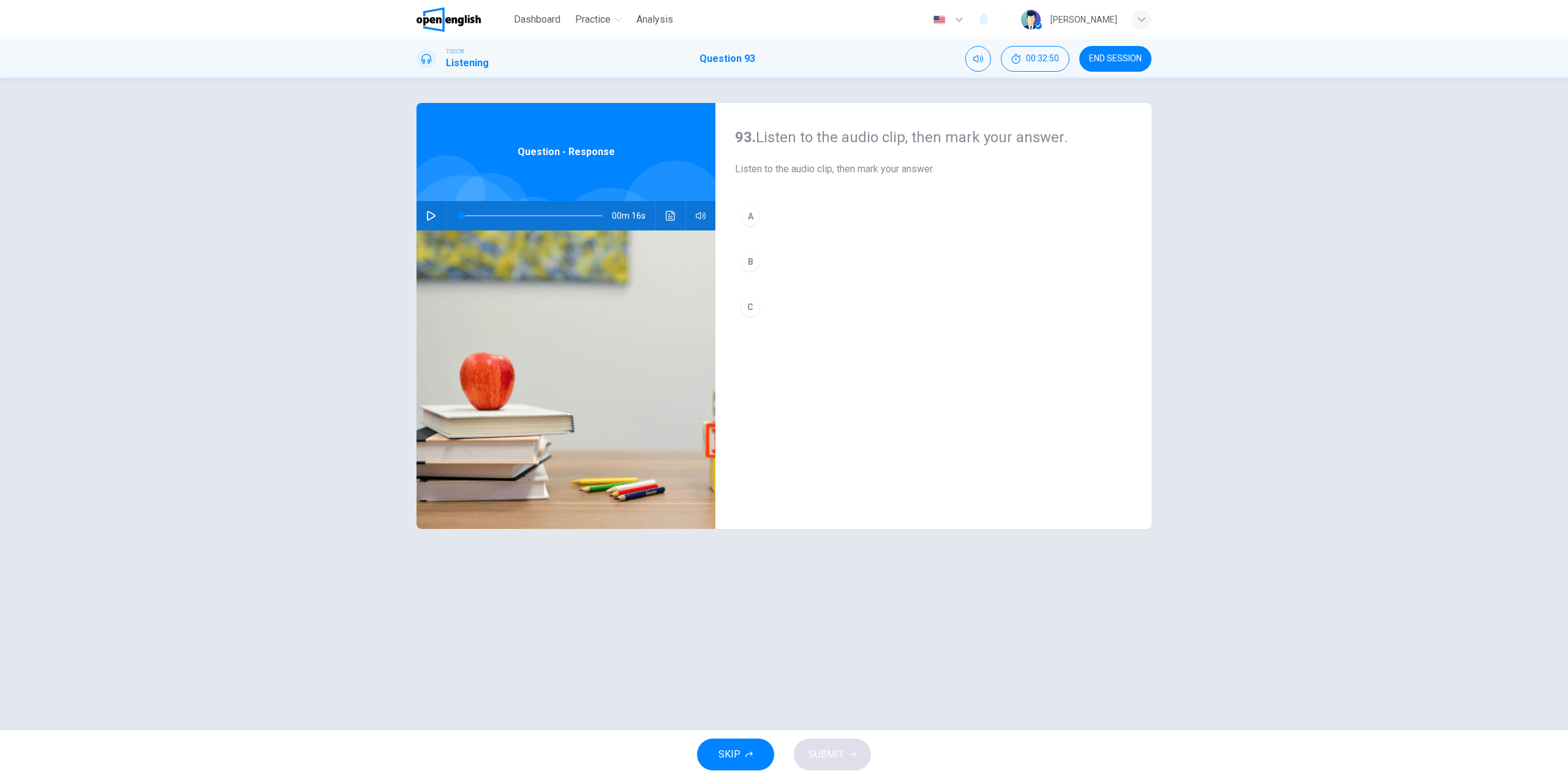
click at [415, 214] on div "93. Listen to the audio clip, then [PERSON_NAME] your answer. Listen to the aud…" at bounding box center [784, 404] width 774 height 602
click at [436, 220] on button "button" at bounding box center [431, 216] width 20 height 29
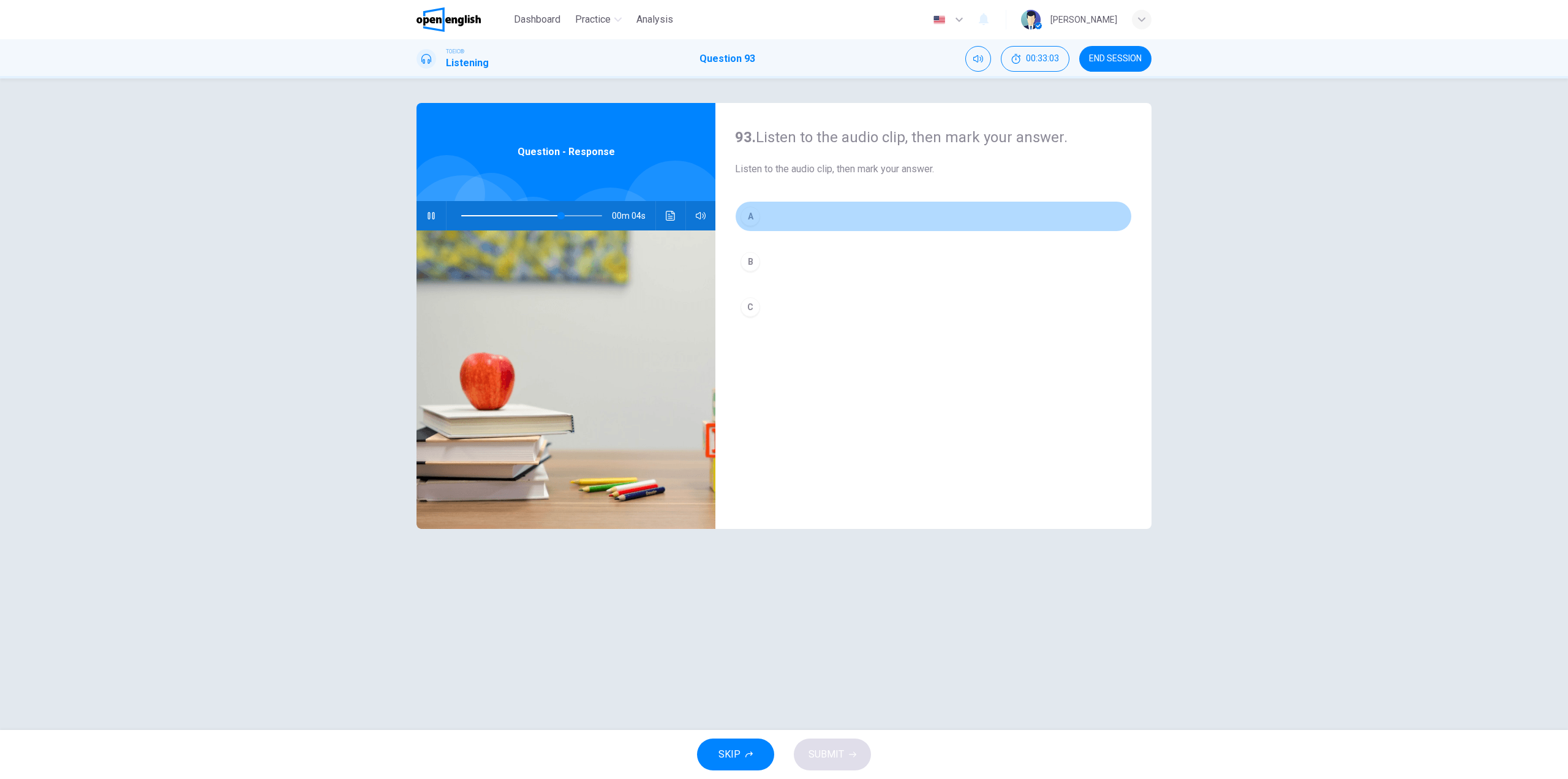
click at [755, 218] on div "A" at bounding box center [750, 216] width 20 height 20
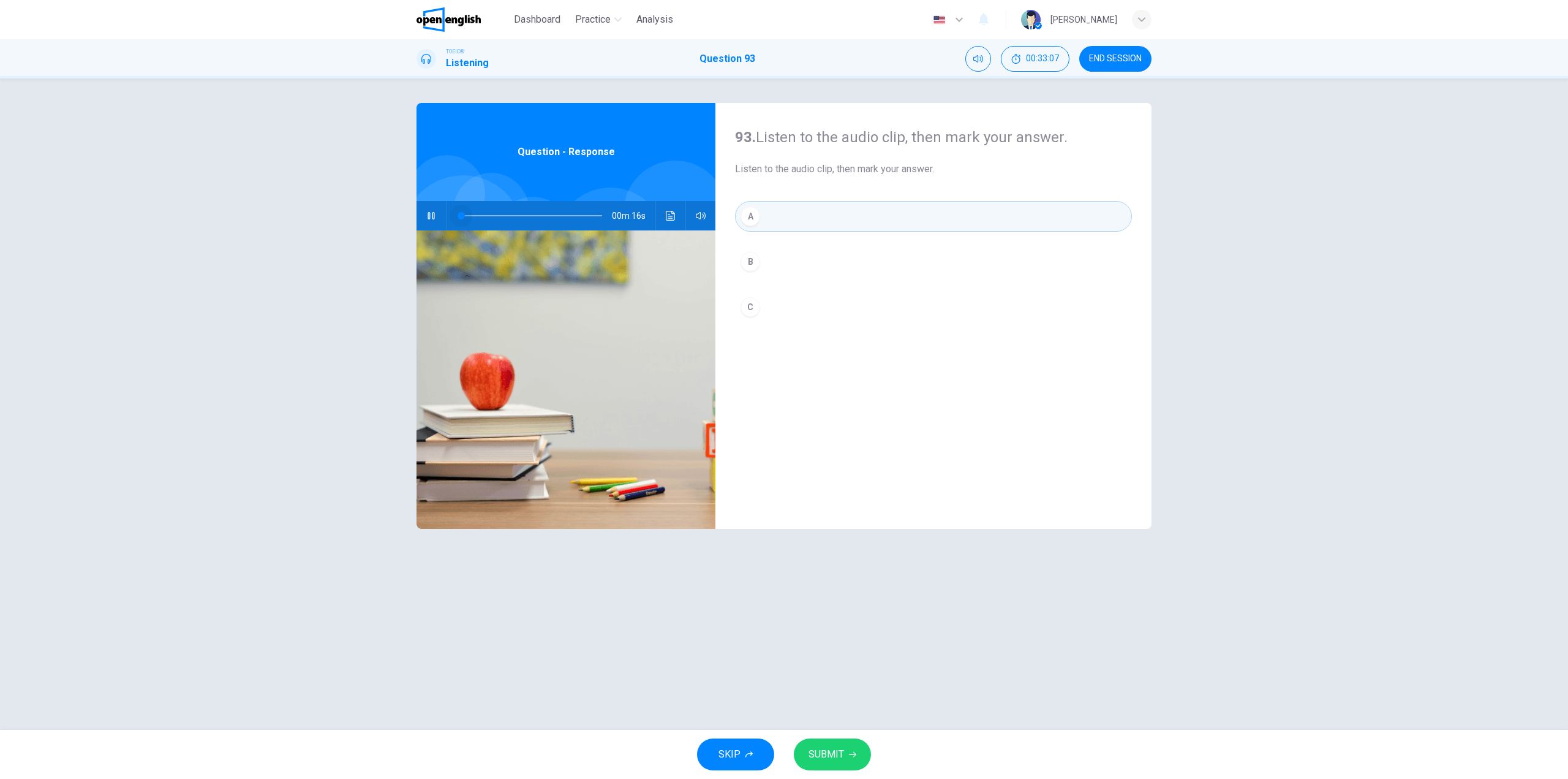
drag, startPoint x: 476, startPoint y: 212, endPoint x: 440, endPoint y: 221, distance: 37.1
click at [441, 221] on div "00m 16s" at bounding box center [566, 216] width 299 height 29
click at [843, 735] on div "SKIP SUBMIT" at bounding box center [784, 754] width 1568 height 49
click at [857, 746] on button "SUBMIT" at bounding box center [832, 755] width 77 height 32
type input "**"
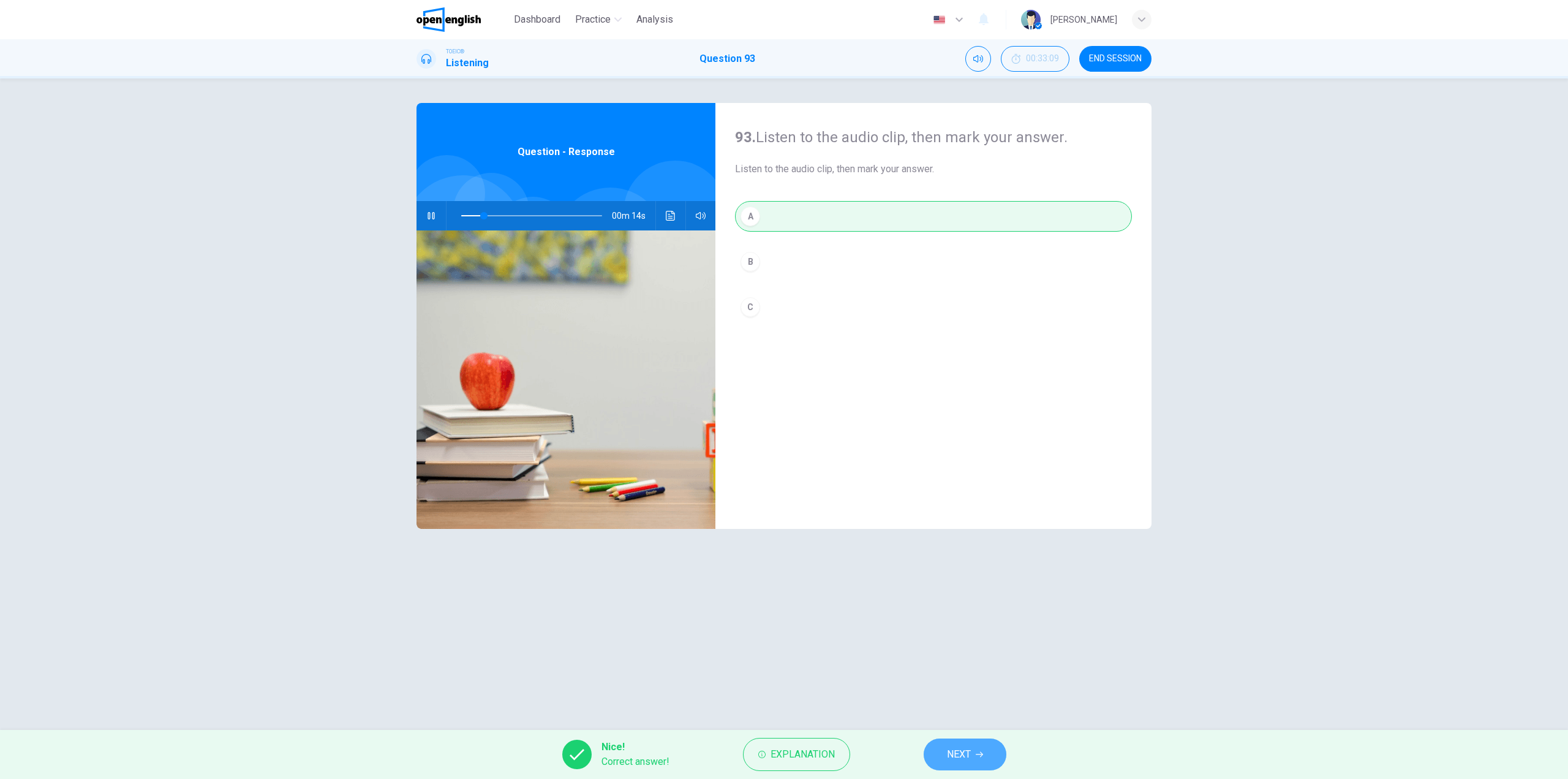
click at [971, 750] on span "NEXT" at bounding box center [958, 754] width 24 height 17
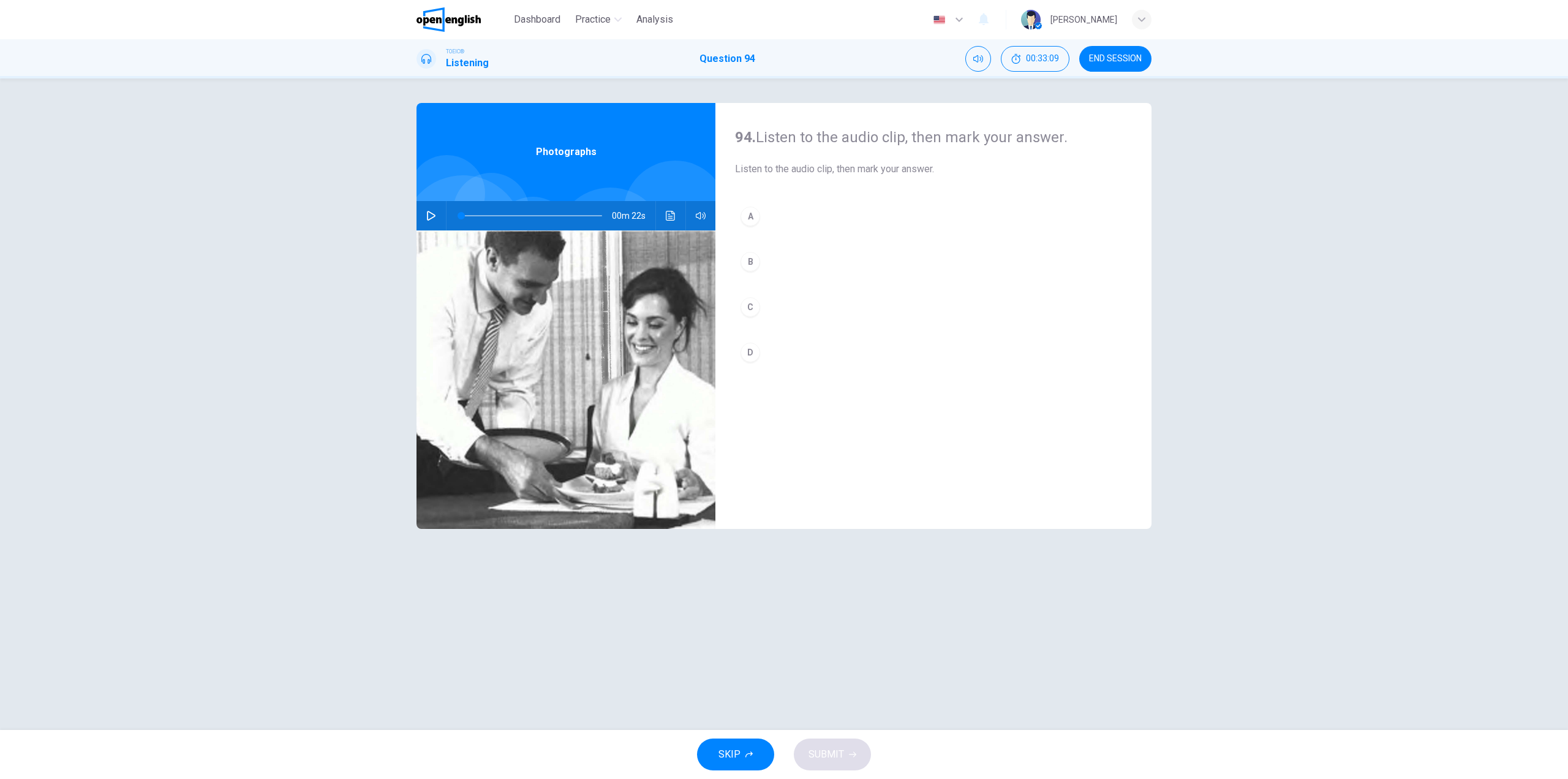
click at [432, 225] on button "button" at bounding box center [431, 216] width 20 height 29
click at [795, 244] on div "A B C D" at bounding box center [933, 296] width 397 height 191
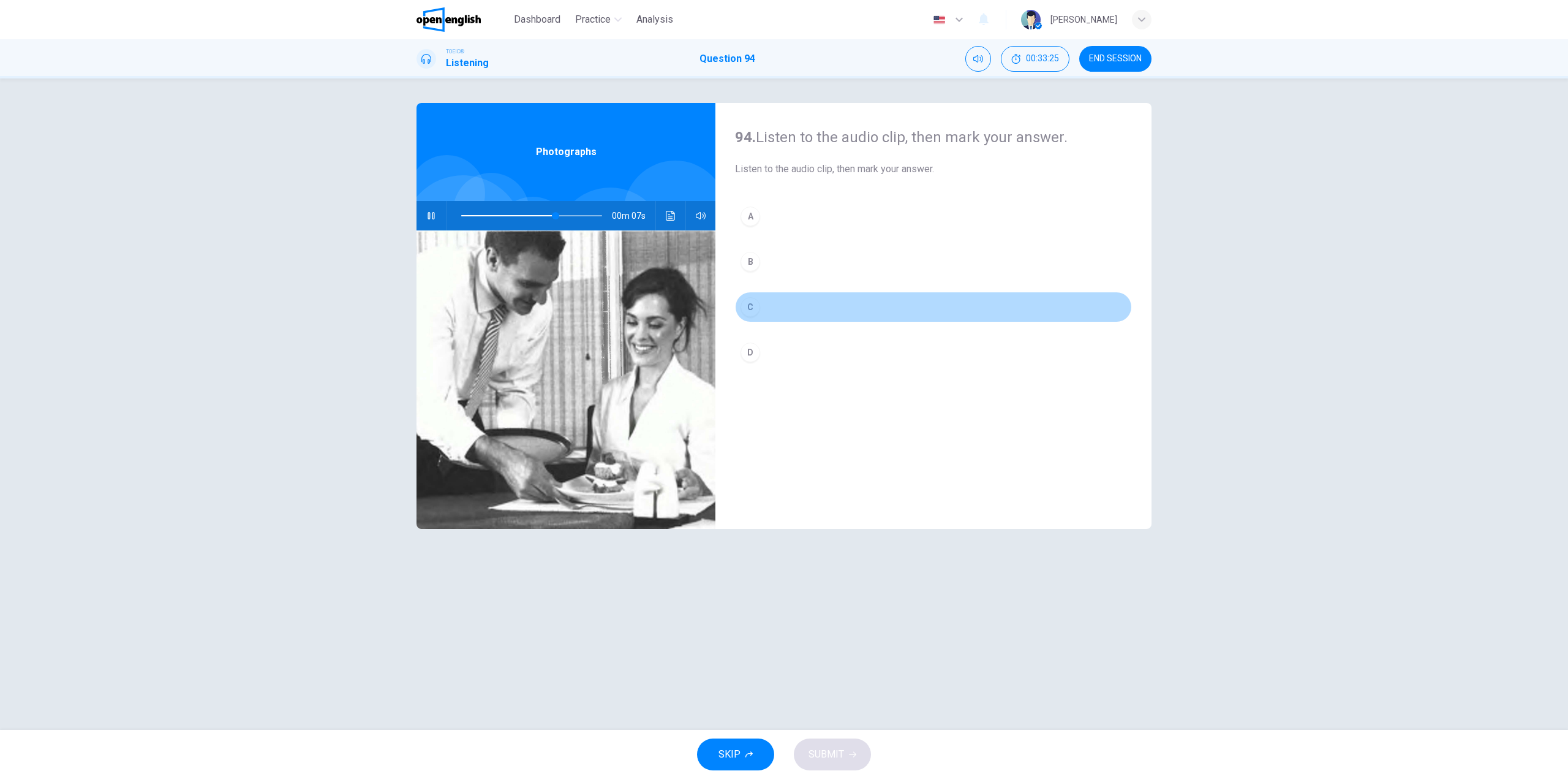
click at [769, 299] on button "C" at bounding box center [933, 307] width 397 height 31
click at [829, 752] on span "SUBMIT" at bounding box center [827, 754] width 36 height 17
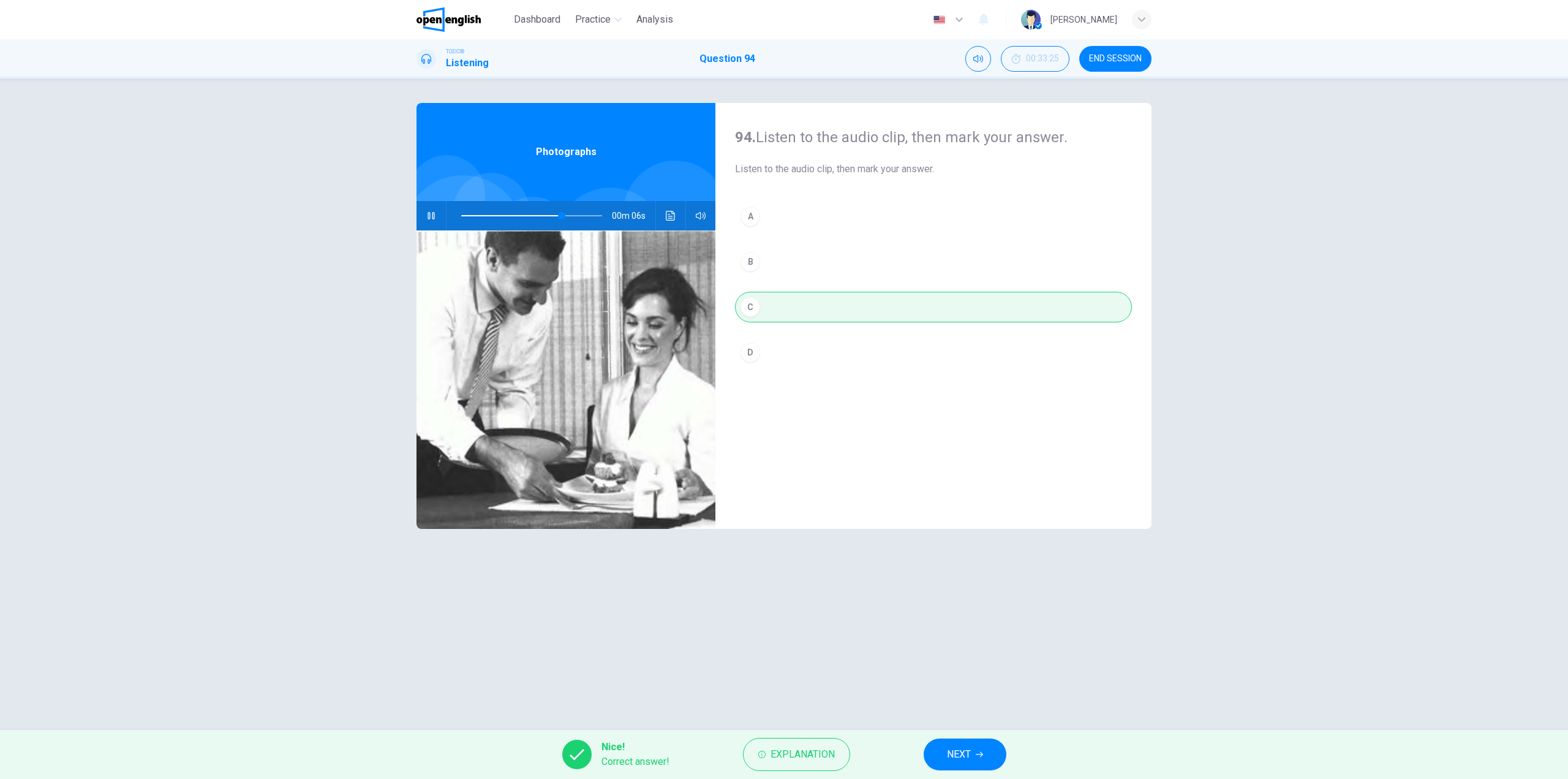
type input "**"
click at [954, 738] on div "Nice! Correct answer! Explanation NEXT" at bounding box center [784, 754] width 1568 height 49
click at [960, 747] on span "NEXT" at bounding box center [958, 754] width 24 height 17
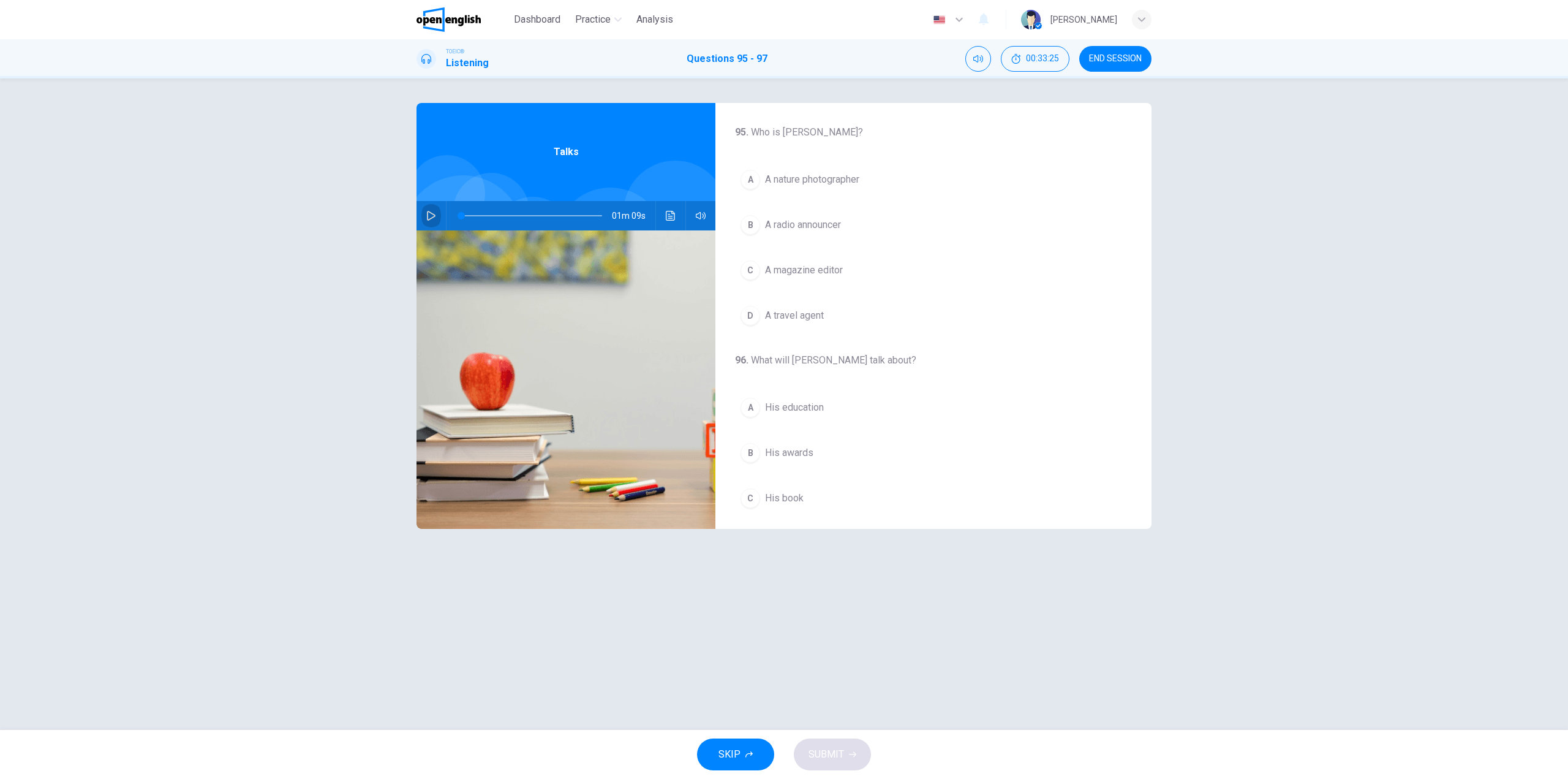
click at [434, 220] on icon "button" at bounding box center [431, 216] width 10 height 10
click at [847, 178] on span "A nature photographer" at bounding box center [812, 179] width 95 height 15
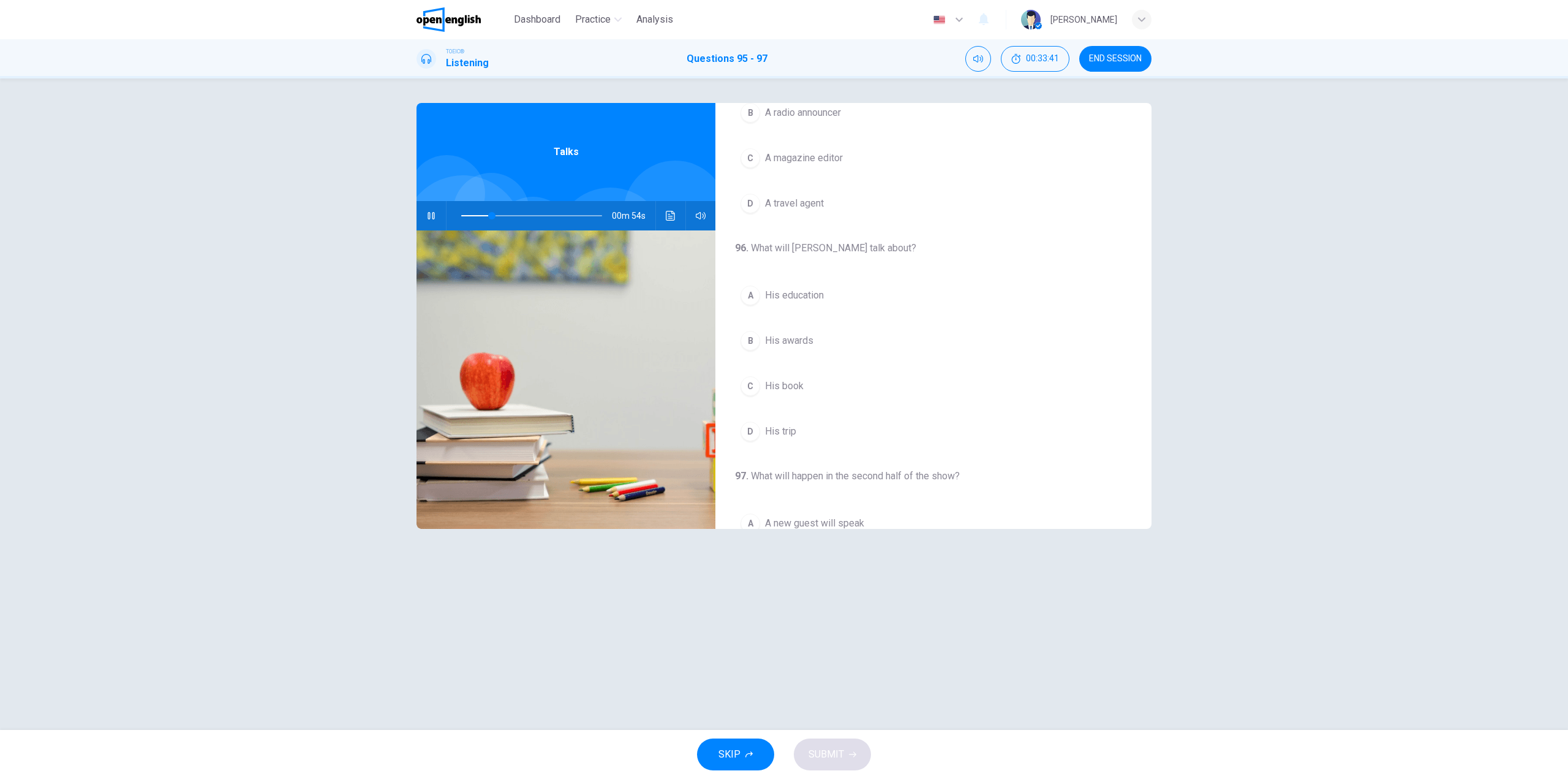
scroll to position [123, 0]
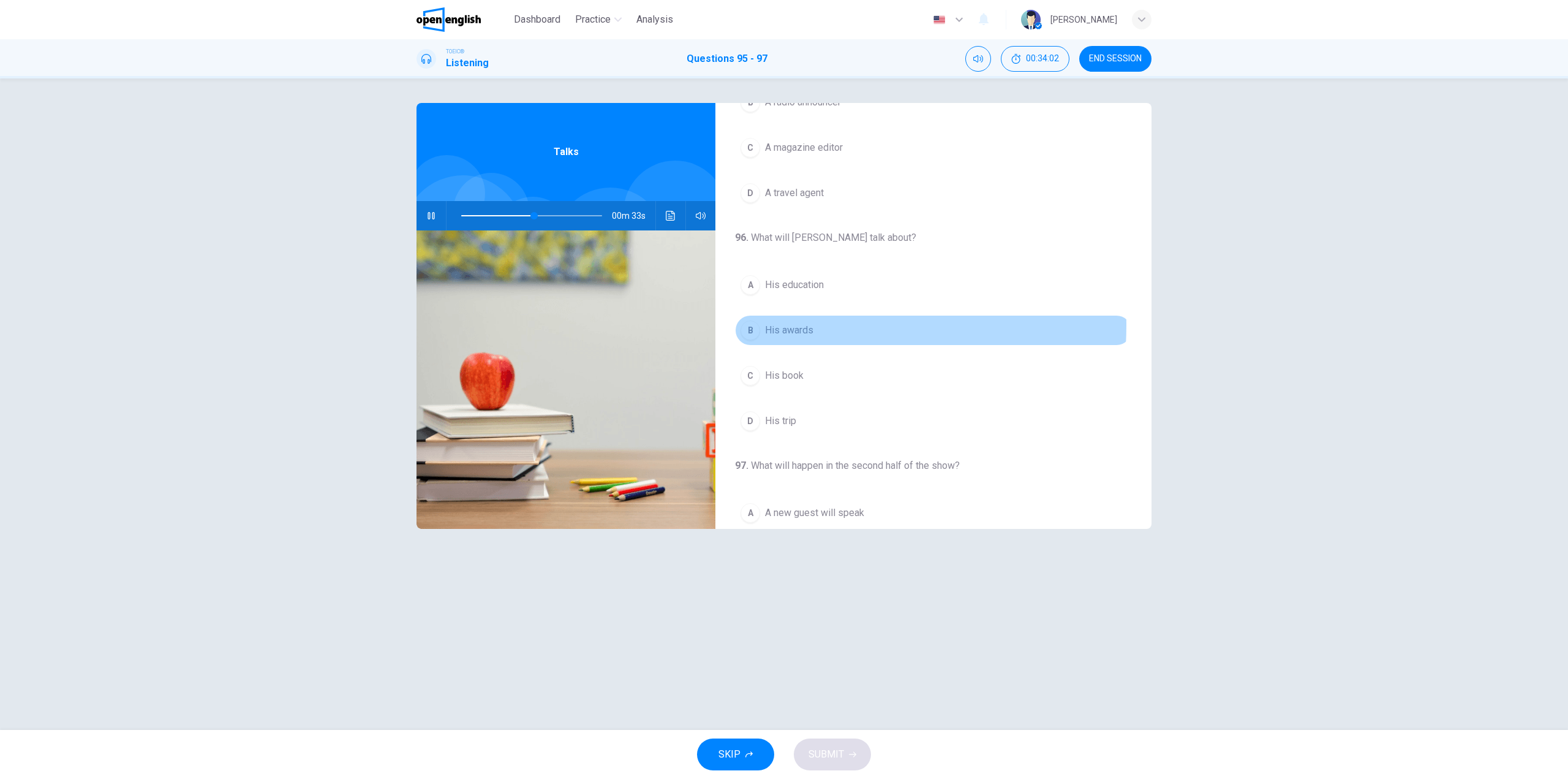
click at [768, 325] on span "His awards" at bounding box center [789, 330] width 49 height 15
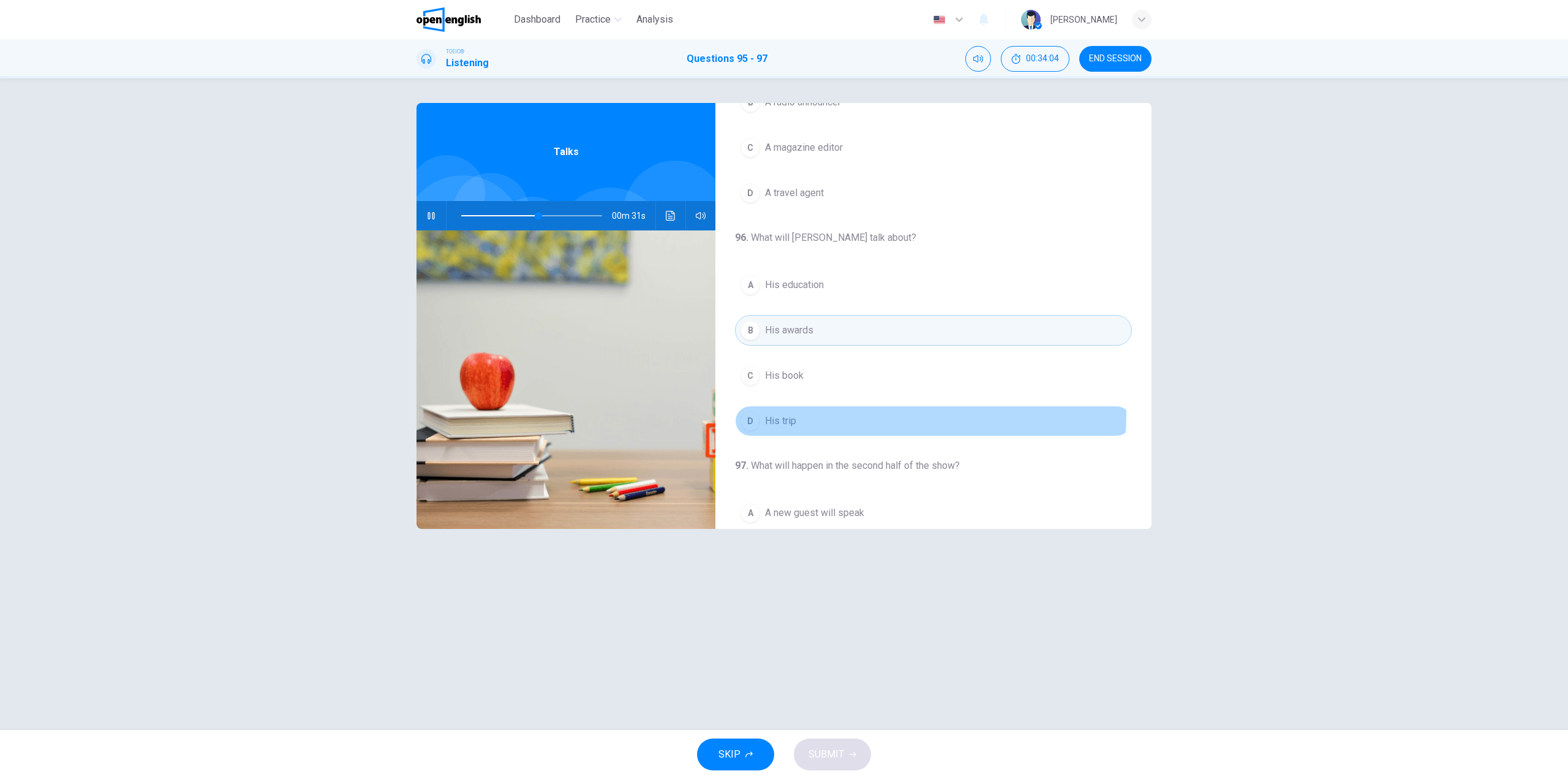
click at [756, 411] on button "D His trip" at bounding box center [933, 421] width 397 height 31
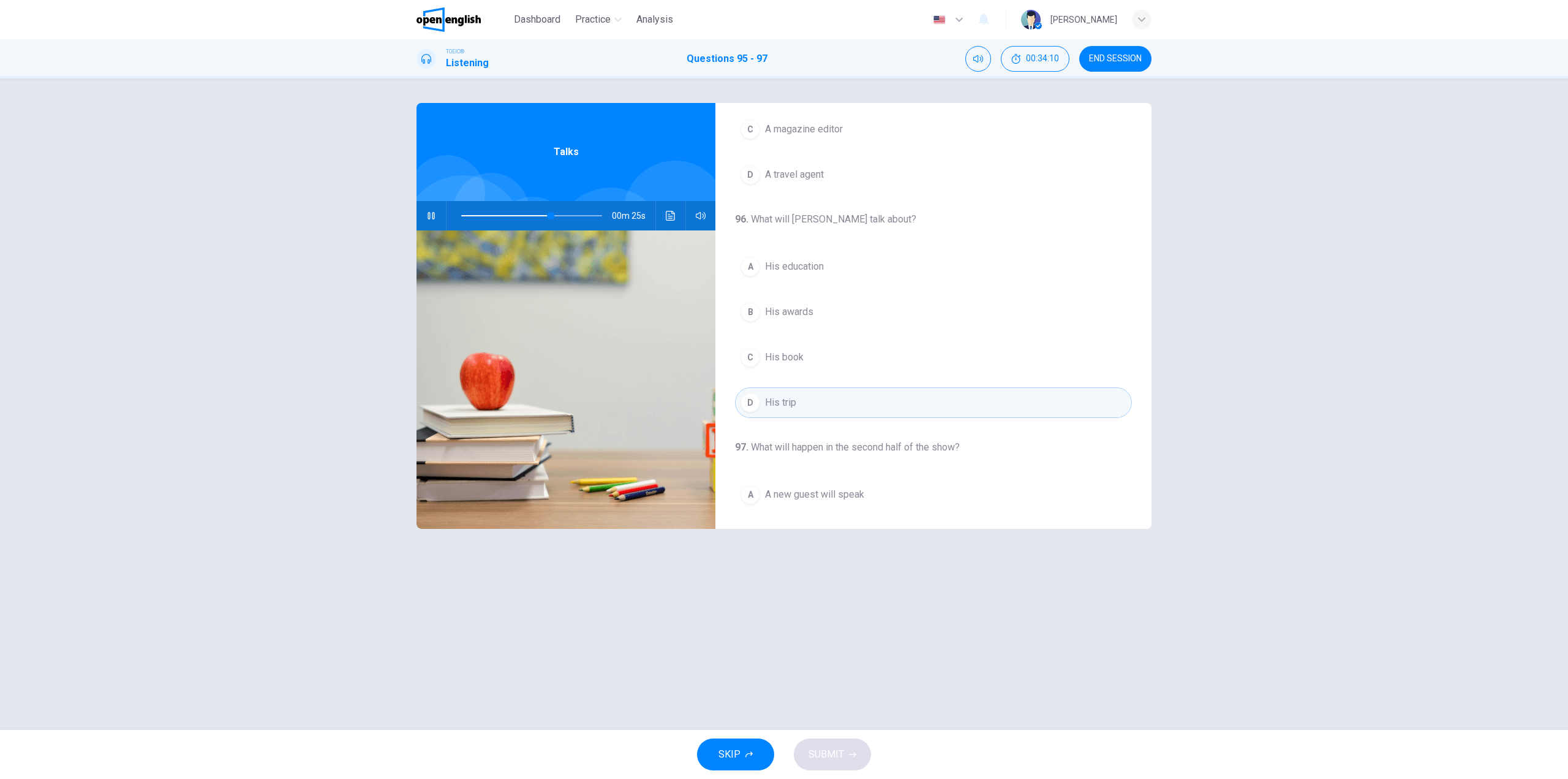
scroll to position [245, 0]
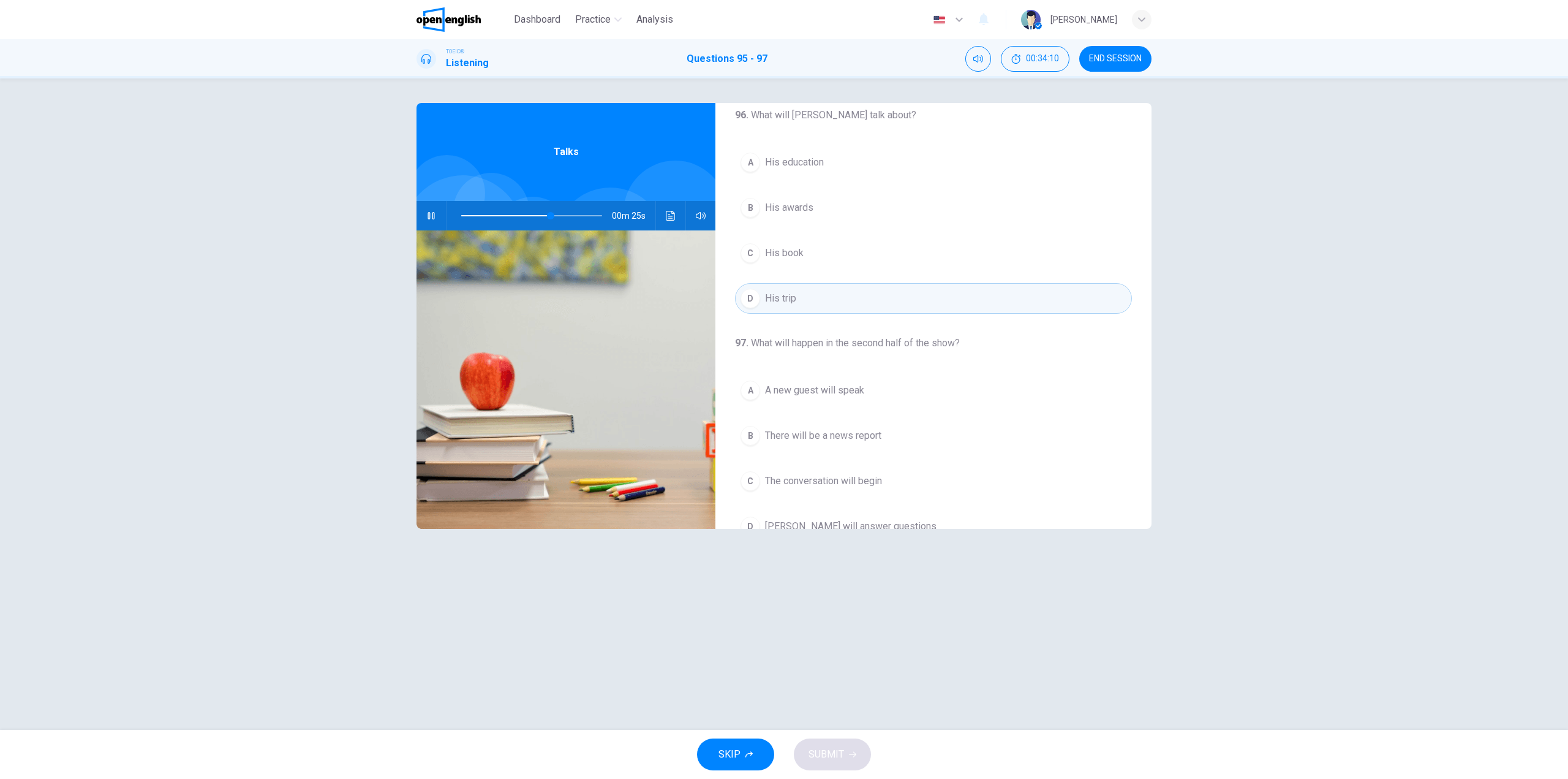
click at [529, 207] on span at bounding box center [532, 216] width 141 height 17
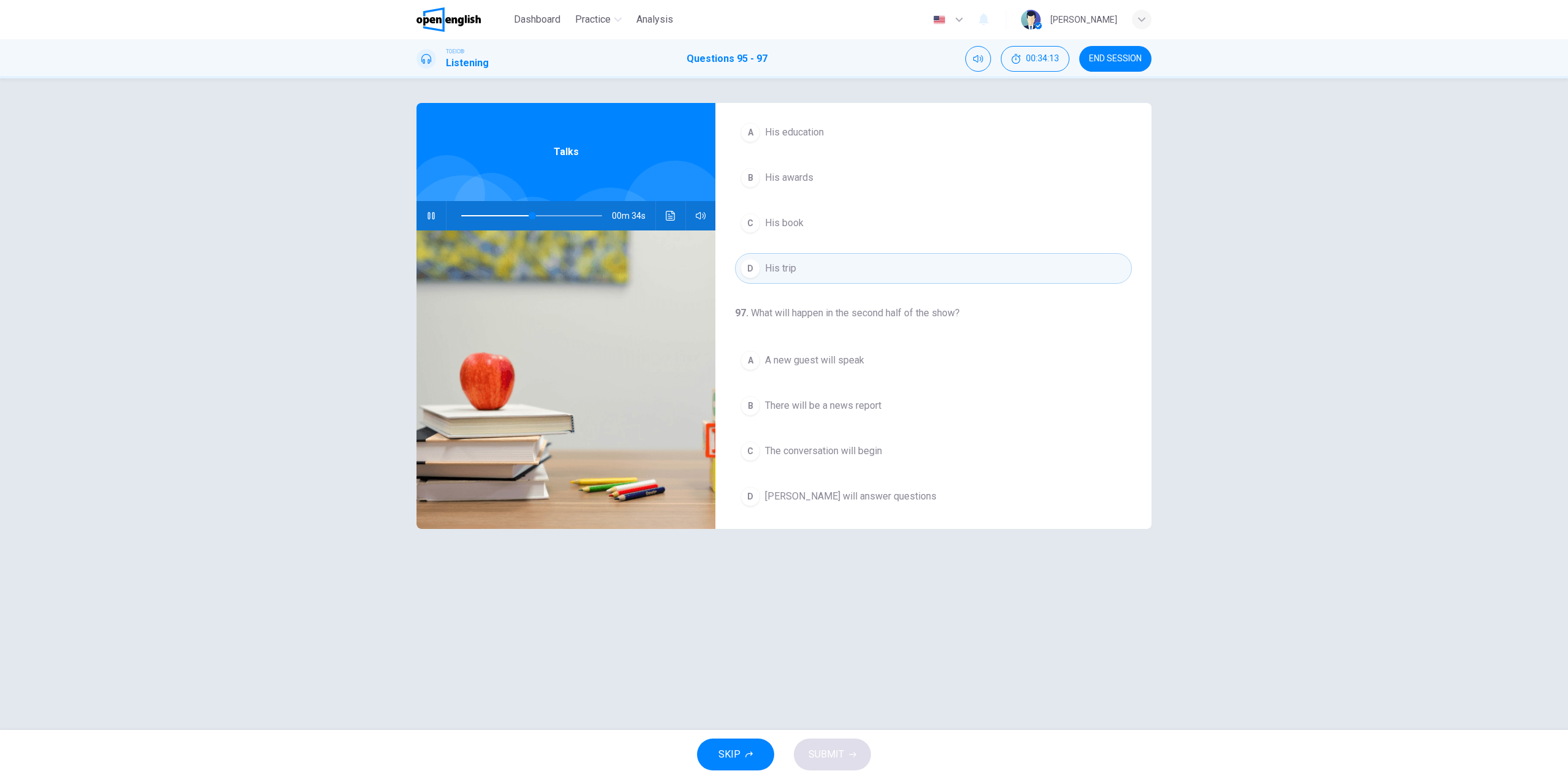
scroll to position [280, 0]
click at [884, 492] on span "[PERSON_NAME] will answer questions" at bounding box center [851, 491] width 171 height 15
click at [845, 755] on button "SUBMIT" at bounding box center [832, 755] width 77 height 32
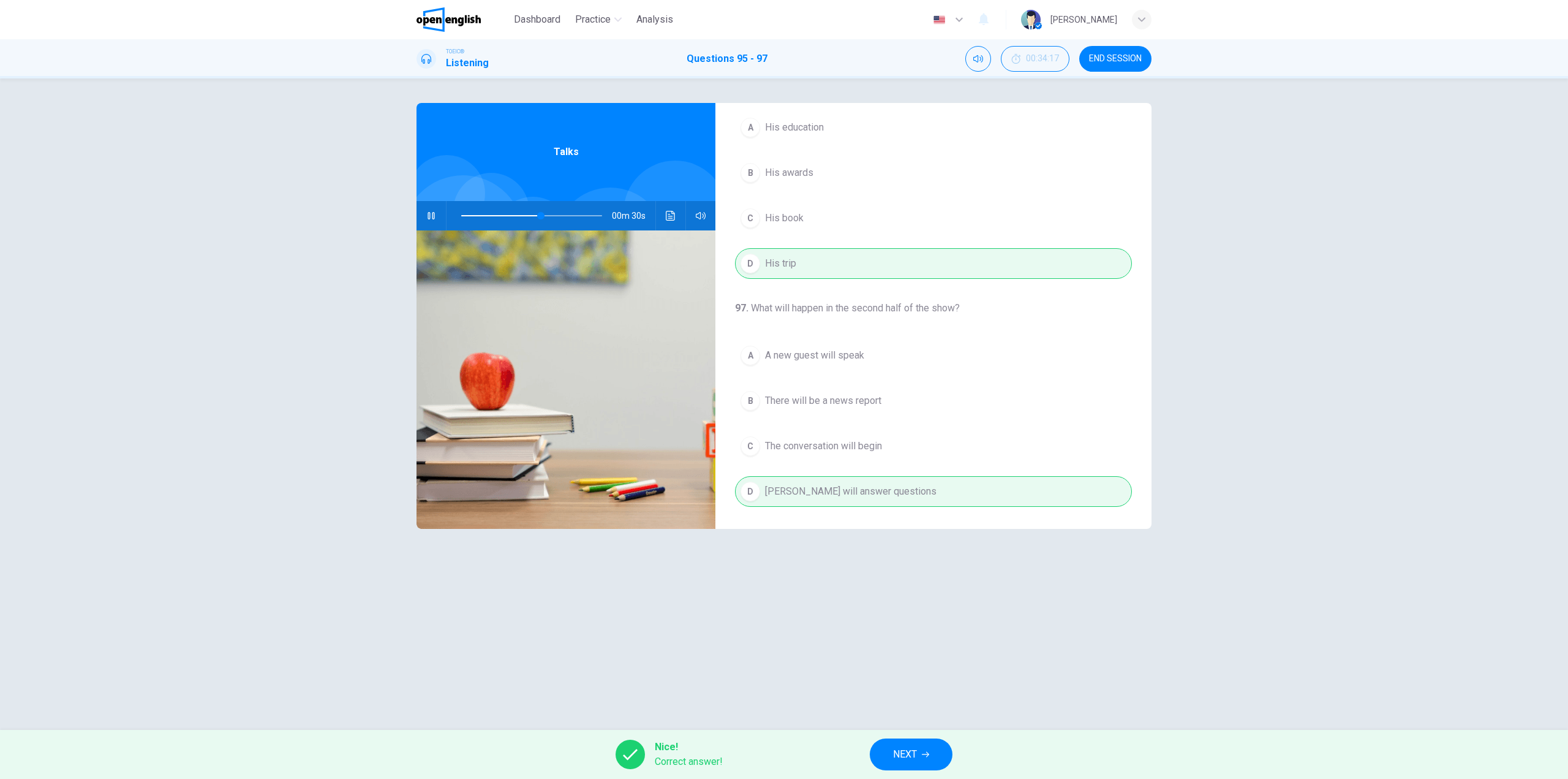
type input "**"
click at [920, 746] on button "NEXT" at bounding box center [911, 755] width 82 height 32
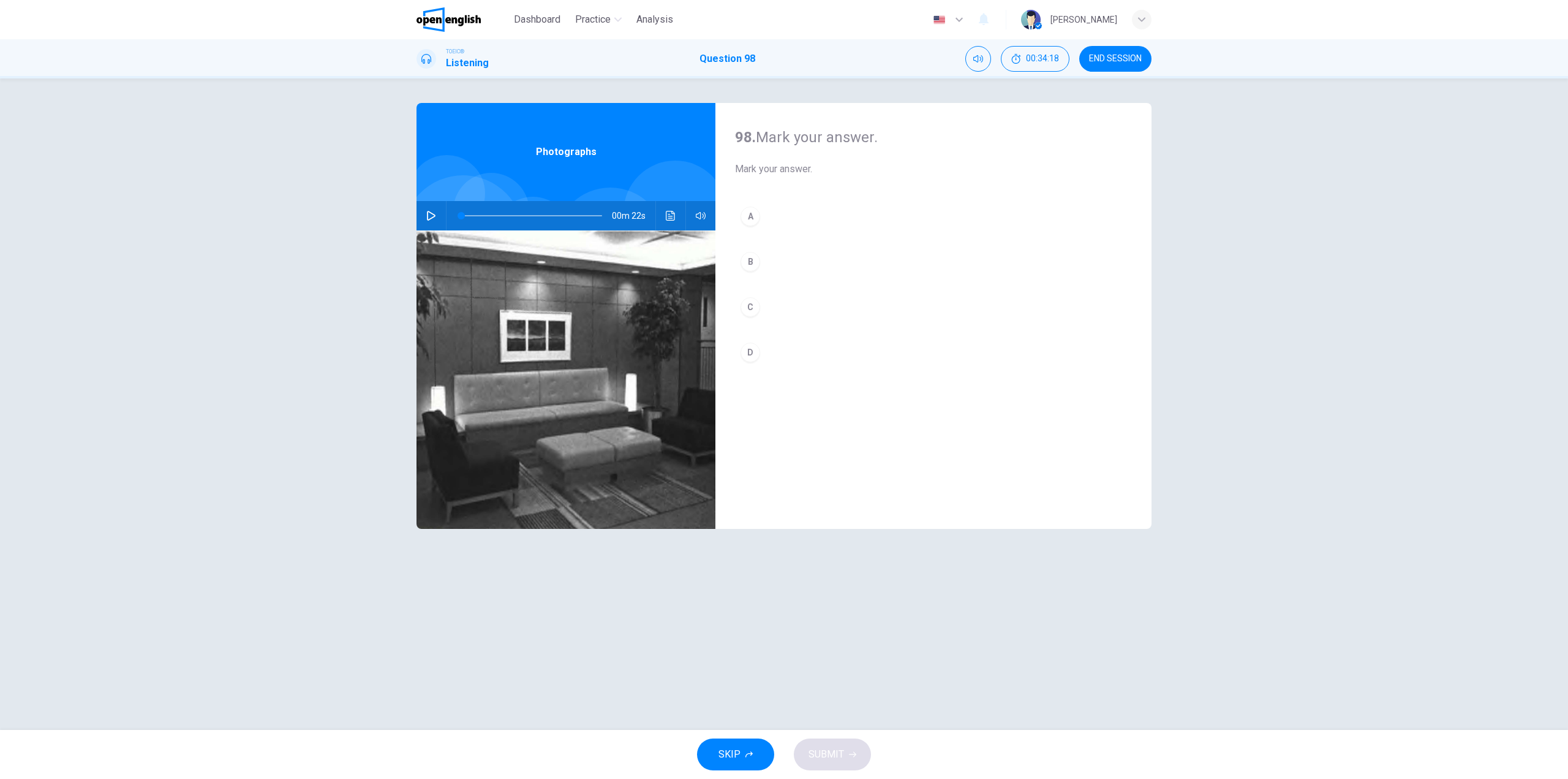
click at [433, 215] on icon "button" at bounding box center [431, 216] width 8 height 10
click at [819, 245] on div "A B C D" at bounding box center [933, 296] width 397 height 191
click at [820, 256] on button "B" at bounding box center [933, 262] width 397 height 31
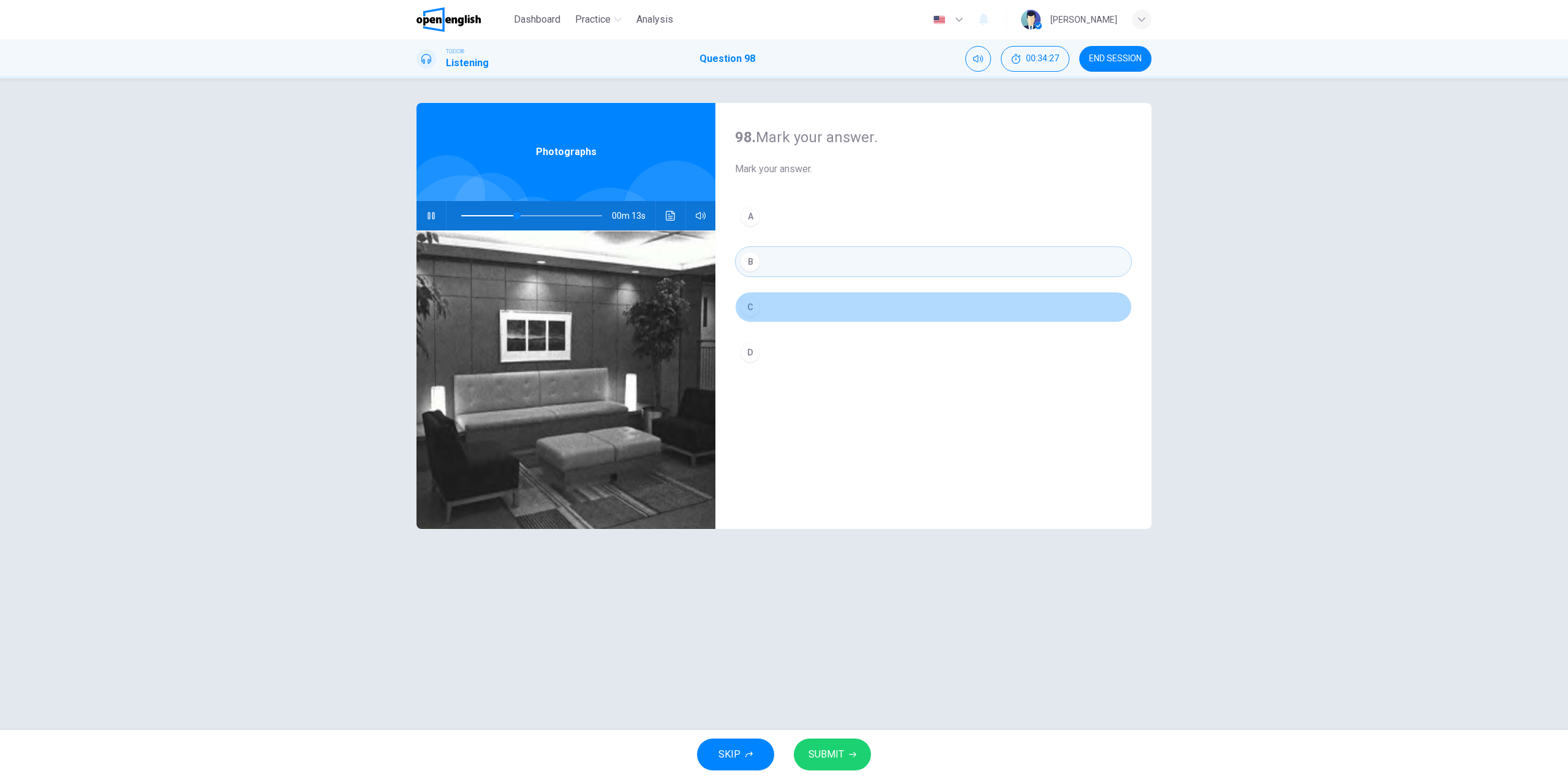
click at [789, 306] on button "C" at bounding box center [933, 307] width 397 height 31
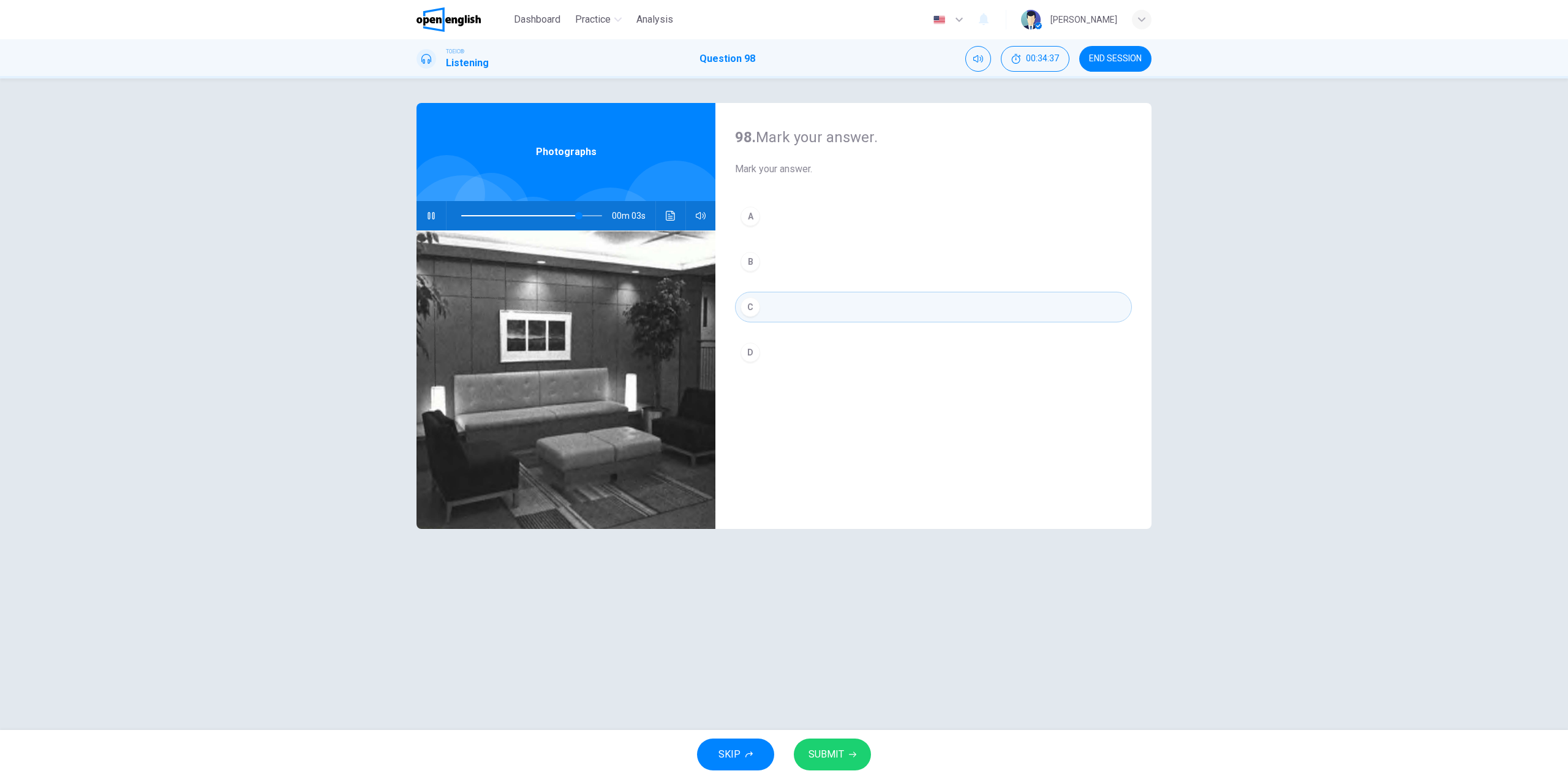
click at [789, 301] on button "C" at bounding box center [933, 307] width 397 height 31
click at [841, 753] on span "SUBMIT" at bounding box center [827, 754] width 36 height 17
type input "**"
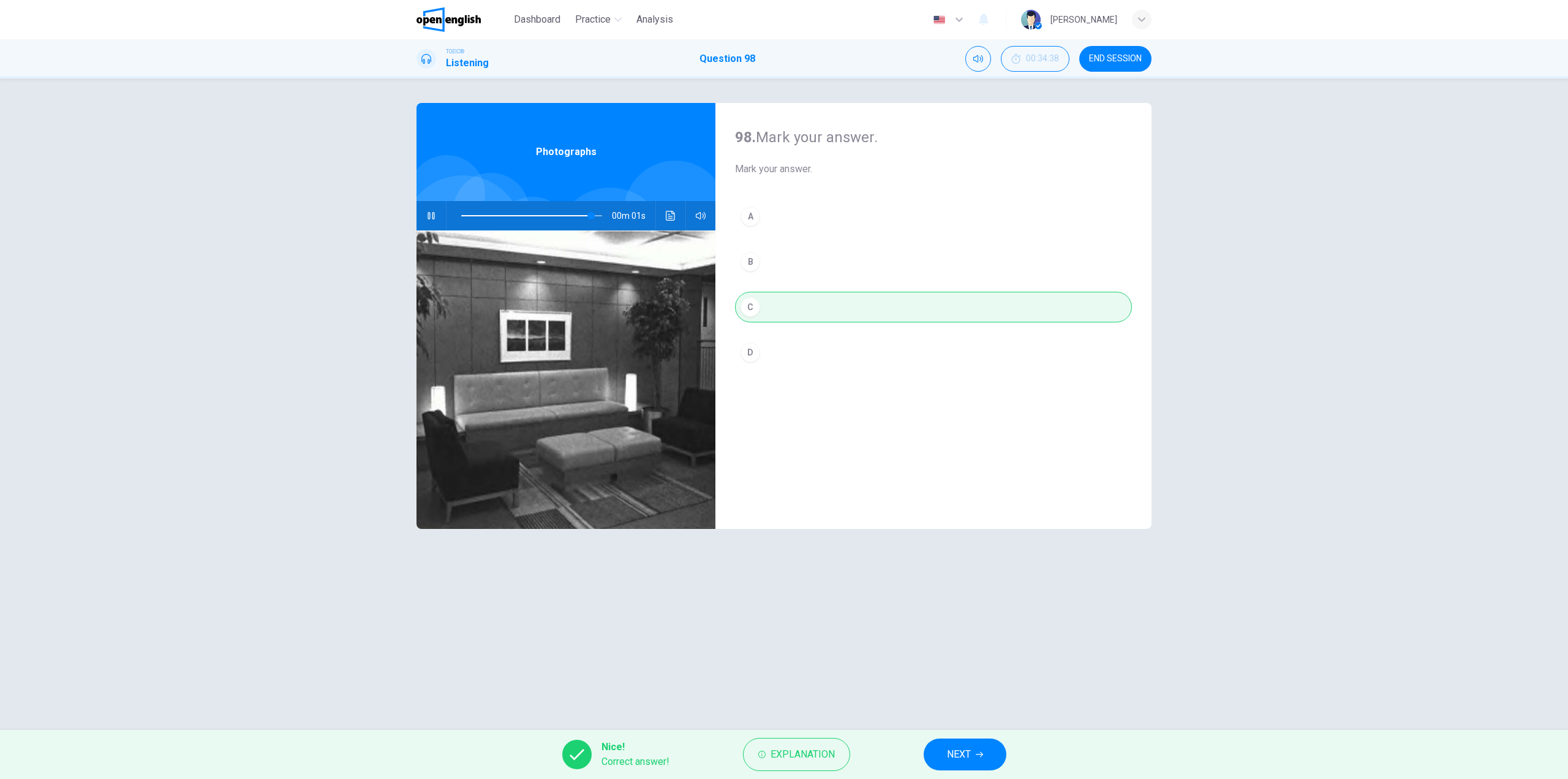
click at [961, 753] on span "NEXT" at bounding box center [958, 754] width 24 height 17
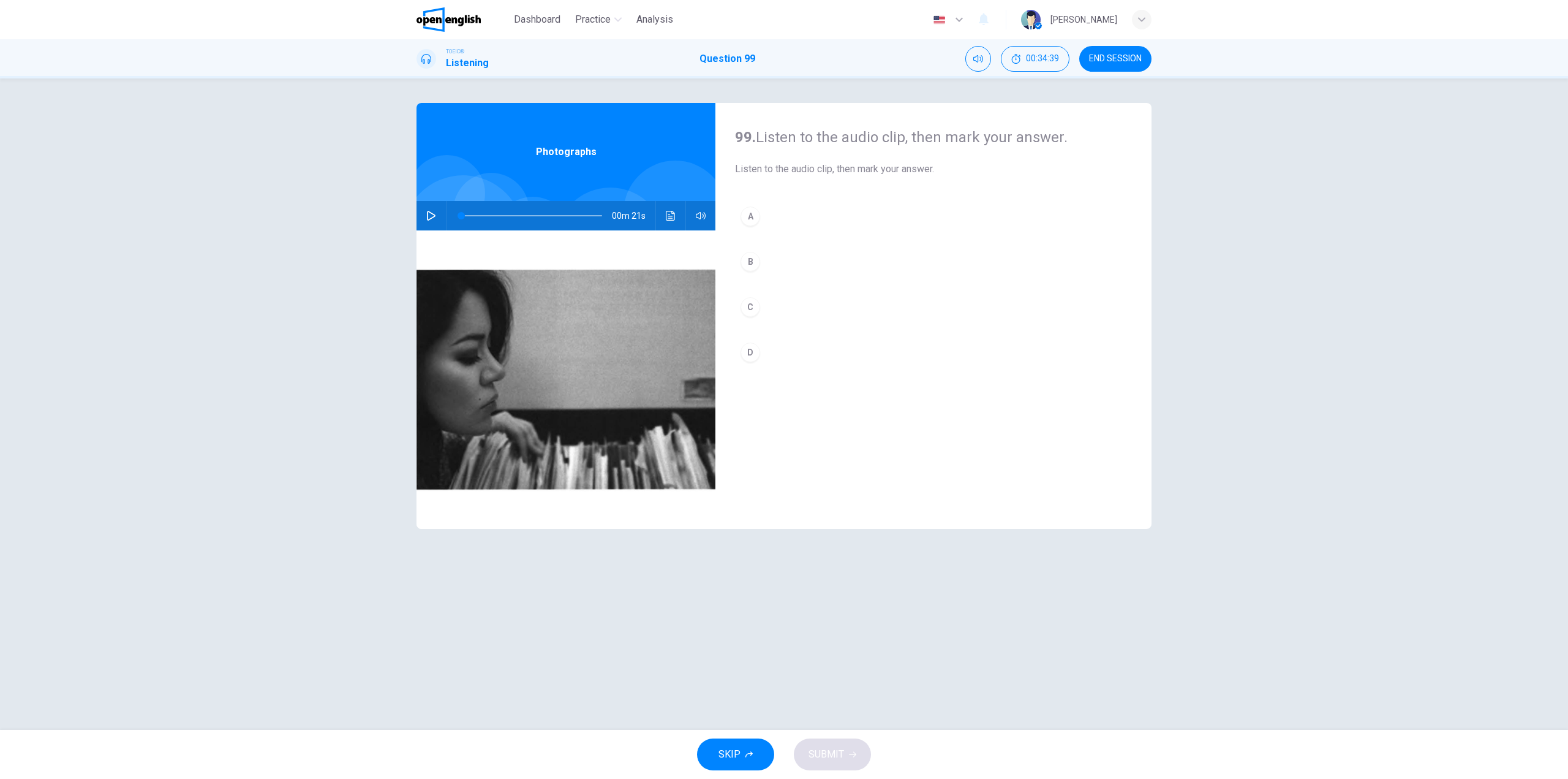
click at [428, 221] on button "button" at bounding box center [431, 216] width 20 height 29
click at [813, 260] on button "B" at bounding box center [933, 262] width 397 height 31
click at [810, 303] on button "C" at bounding box center [933, 307] width 397 height 31
click at [832, 749] on span "SUBMIT" at bounding box center [827, 754] width 36 height 17
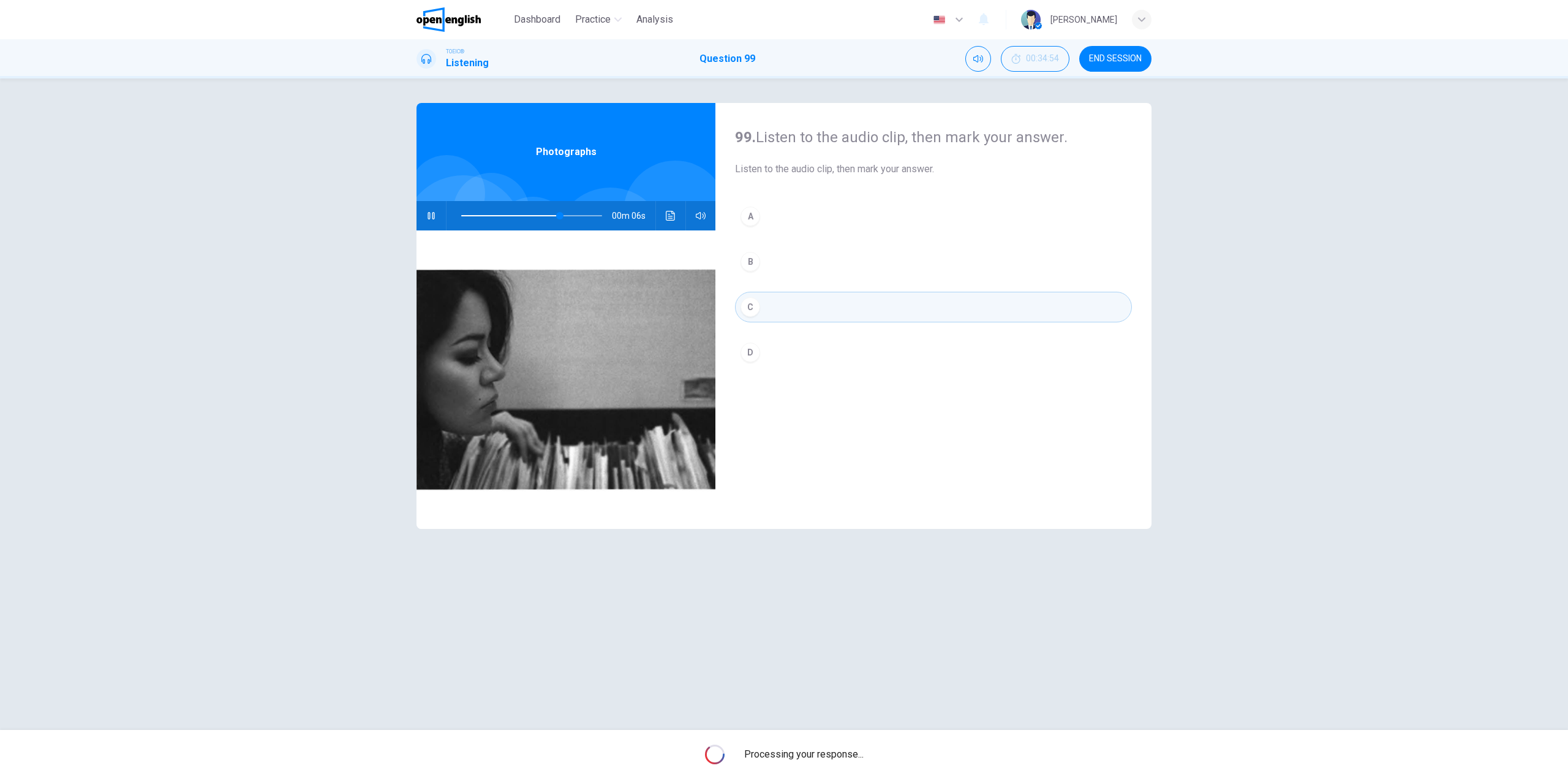
type input "**"
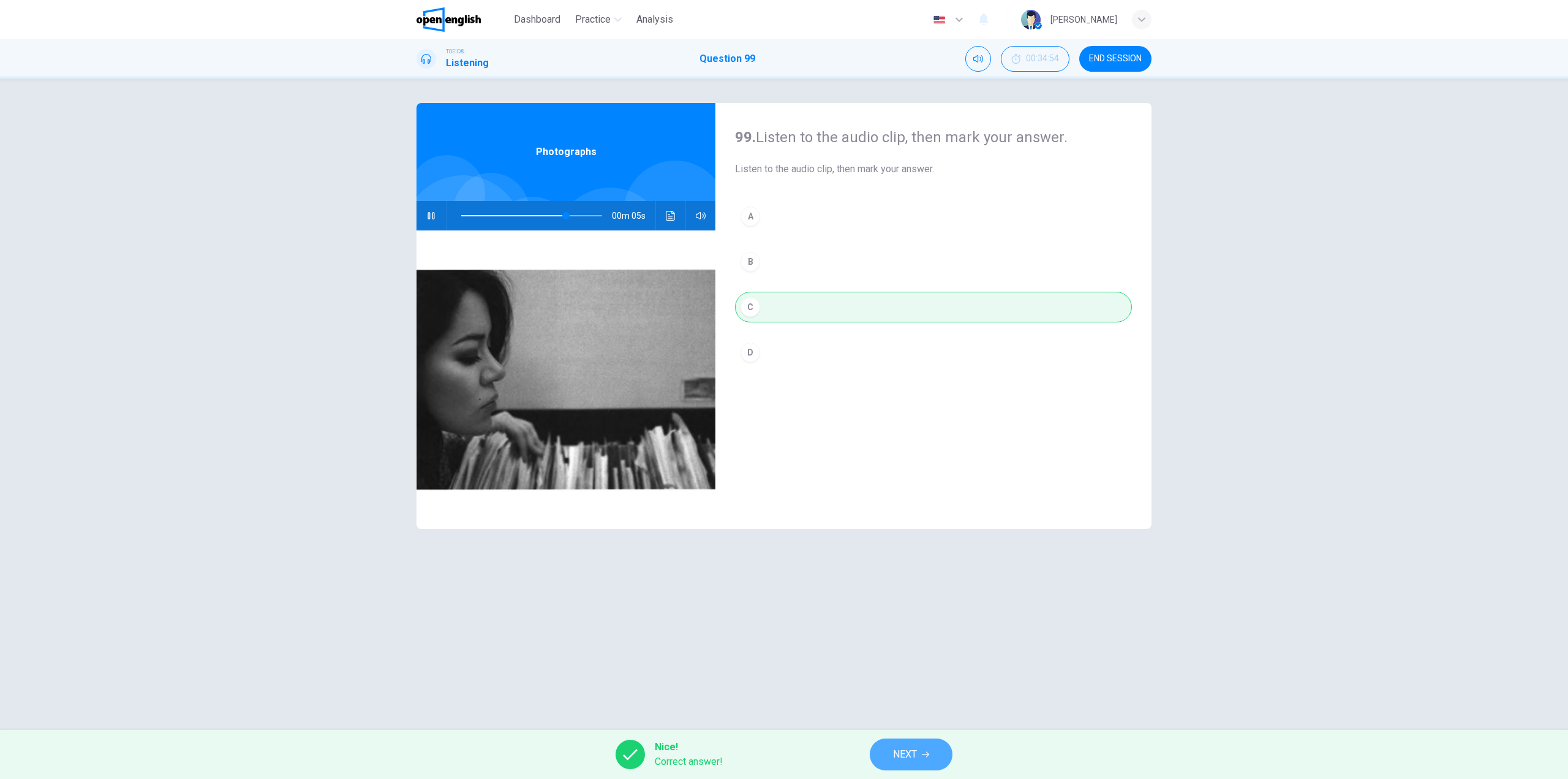
click at [922, 741] on button "NEXT" at bounding box center [911, 755] width 82 height 32
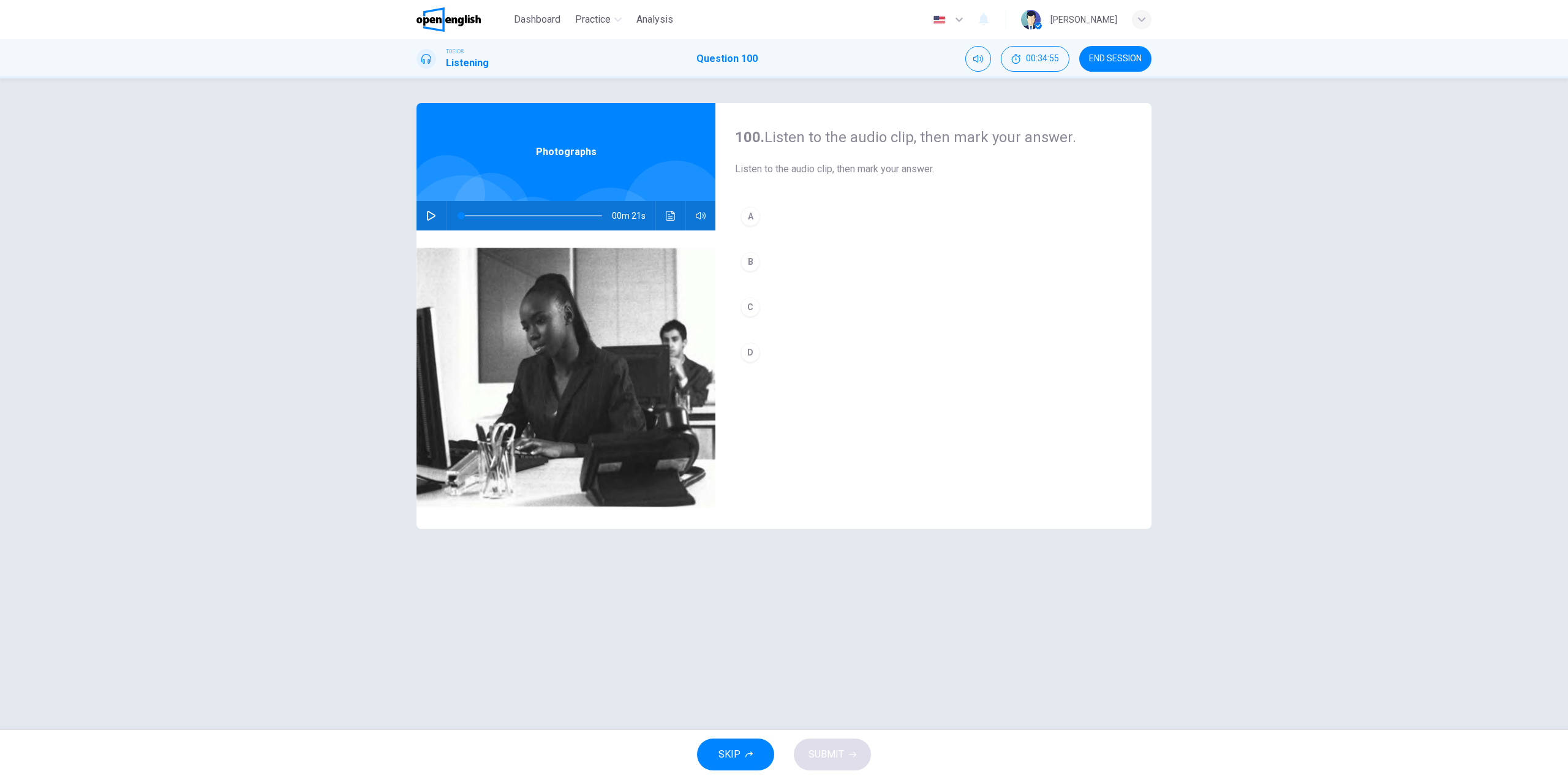
click at [427, 223] on button "button" at bounding box center [431, 216] width 20 height 29
click at [795, 214] on button "A" at bounding box center [933, 216] width 397 height 31
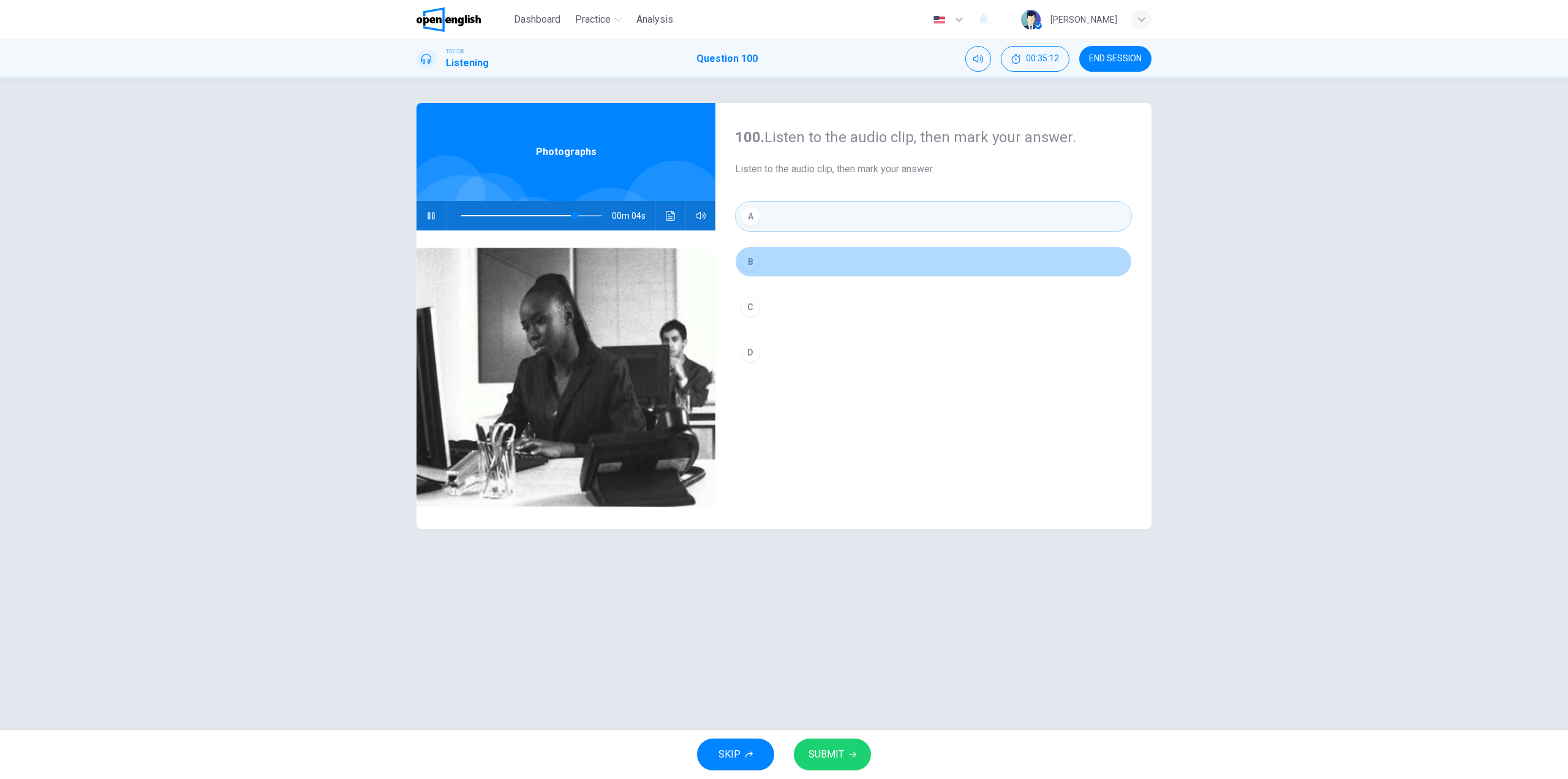
click at [772, 265] on button "B" at bounding box center [933, 262] width 397 height 31
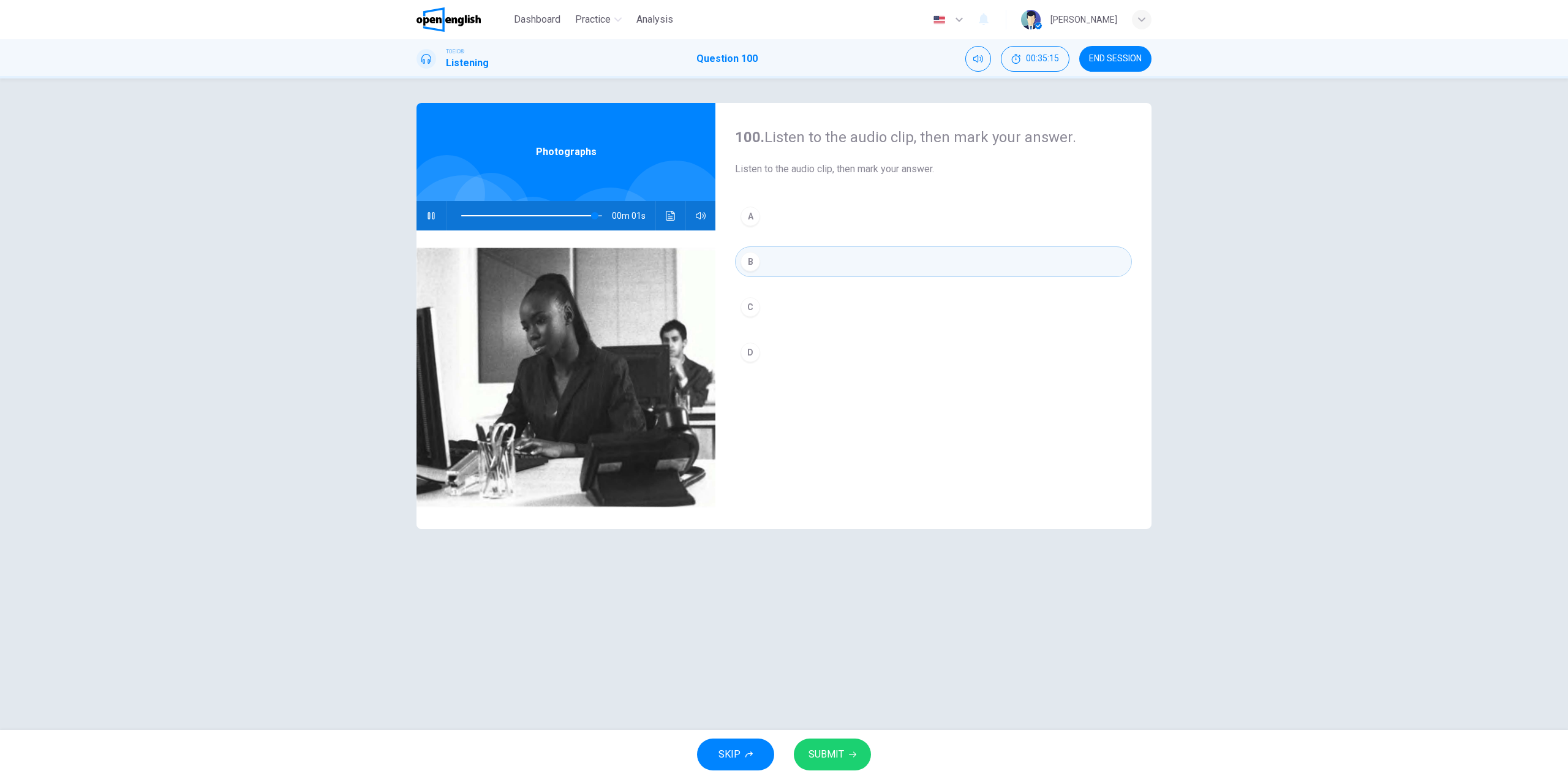
click at [828, 748] on span "SUBMIT" at bounding box center [827, 754] width 36 height 17
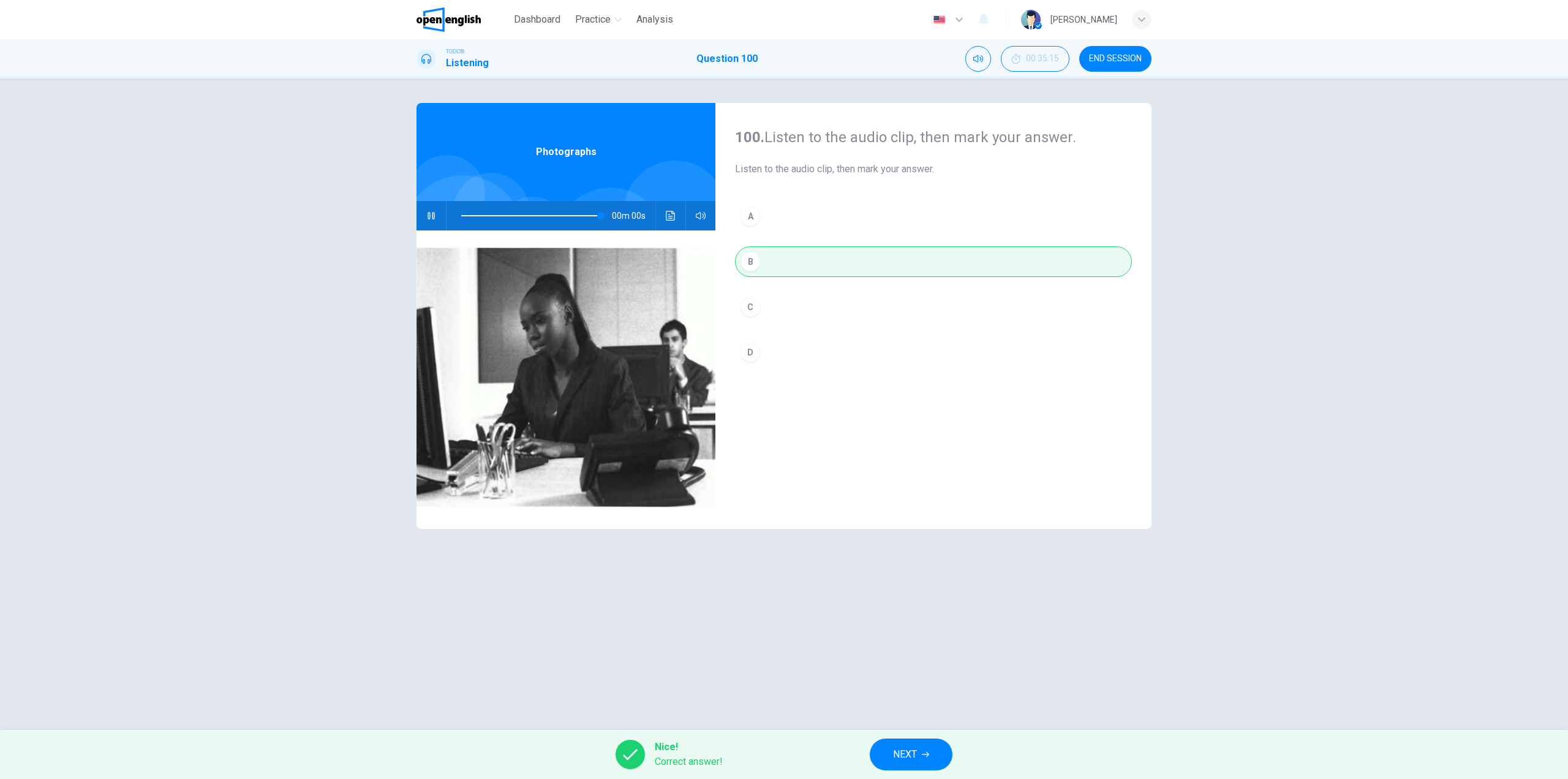
type input "*"
click at [922, 743] on button "NEXT" at bounding box center [911, 755] width 82 height 32
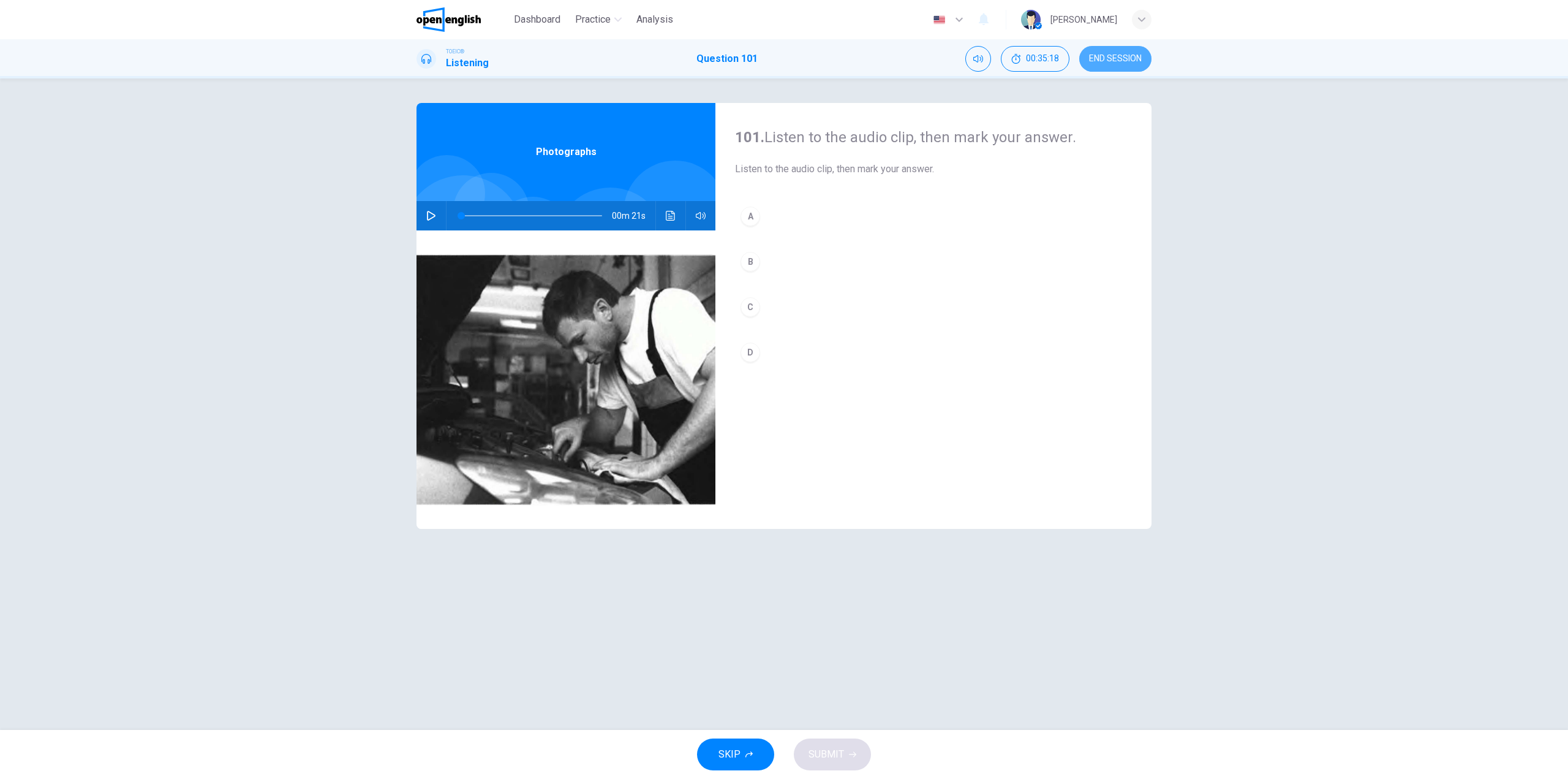
click at [1121, 55] on span "END SESSION" at bounding box center [1115, 58] width 52 height 10
